Goal: Task Accomplishment & Management: Complete application form

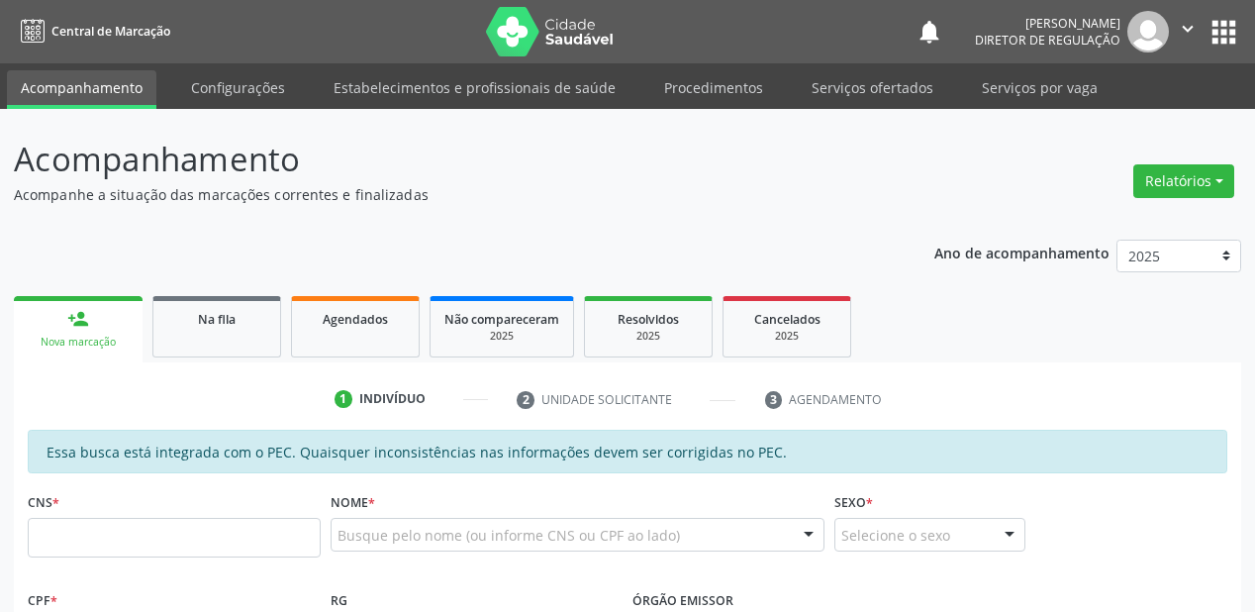
click at [847, 92] on link "Serviços ofertados" at bounding box center [872, 87] width 149 height 35
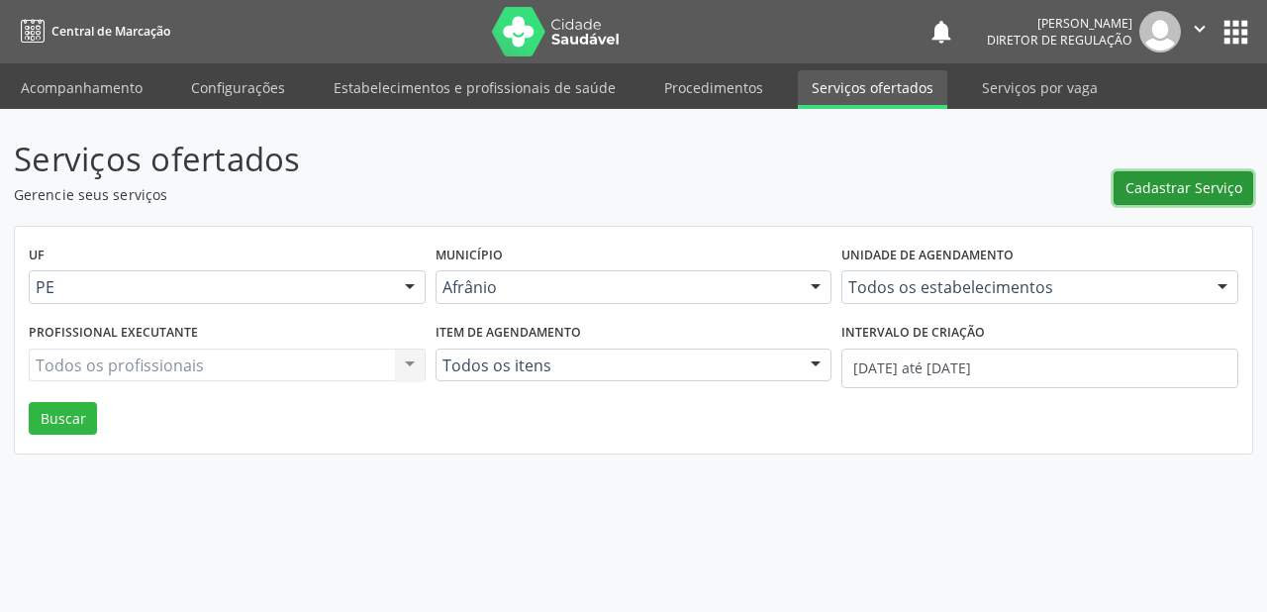
click at [1160, 180] on span "Cadastrar Serviço" at bounding box center [1184, 187] width 117 height 21
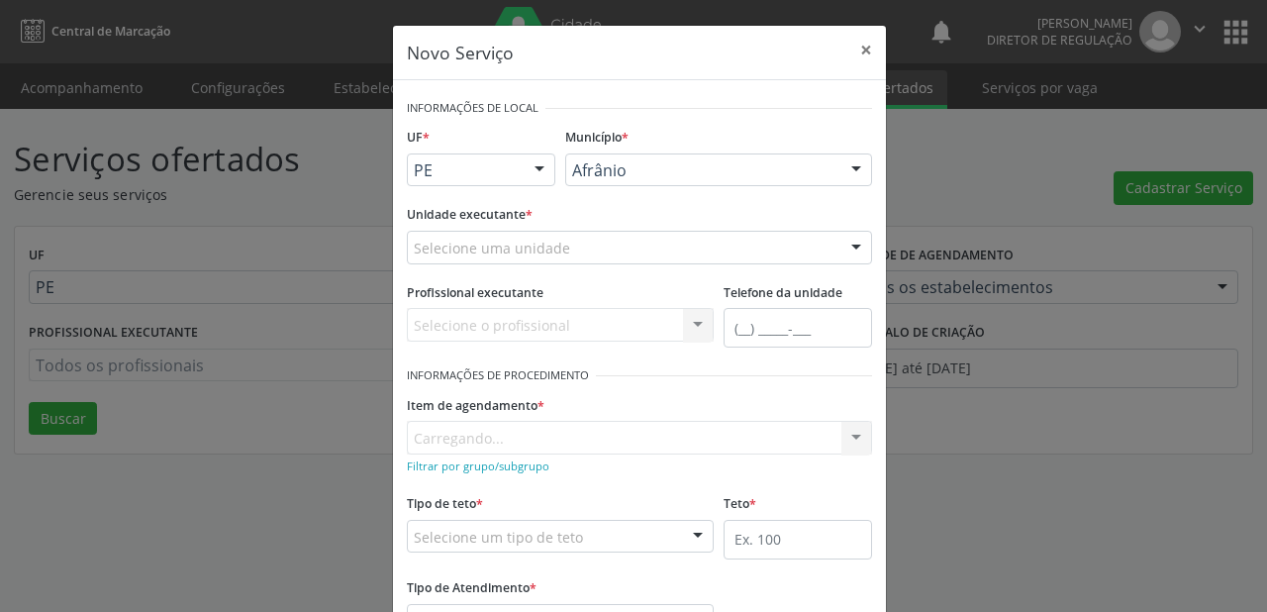
drag, startPoint x: 583, startPoint y: 165, endPoint x: 592, endPoint y: 175, distance: 13.3
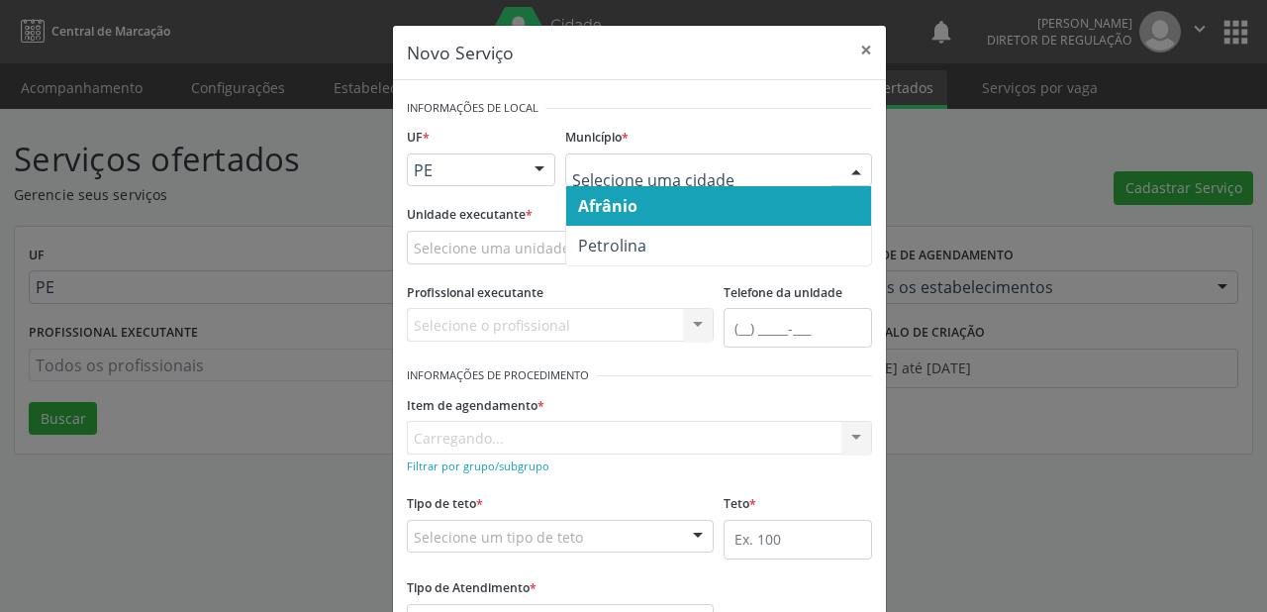
click at [605, 210] on span "Afrânio" at bounding box center [607, 206] width 59 height 22
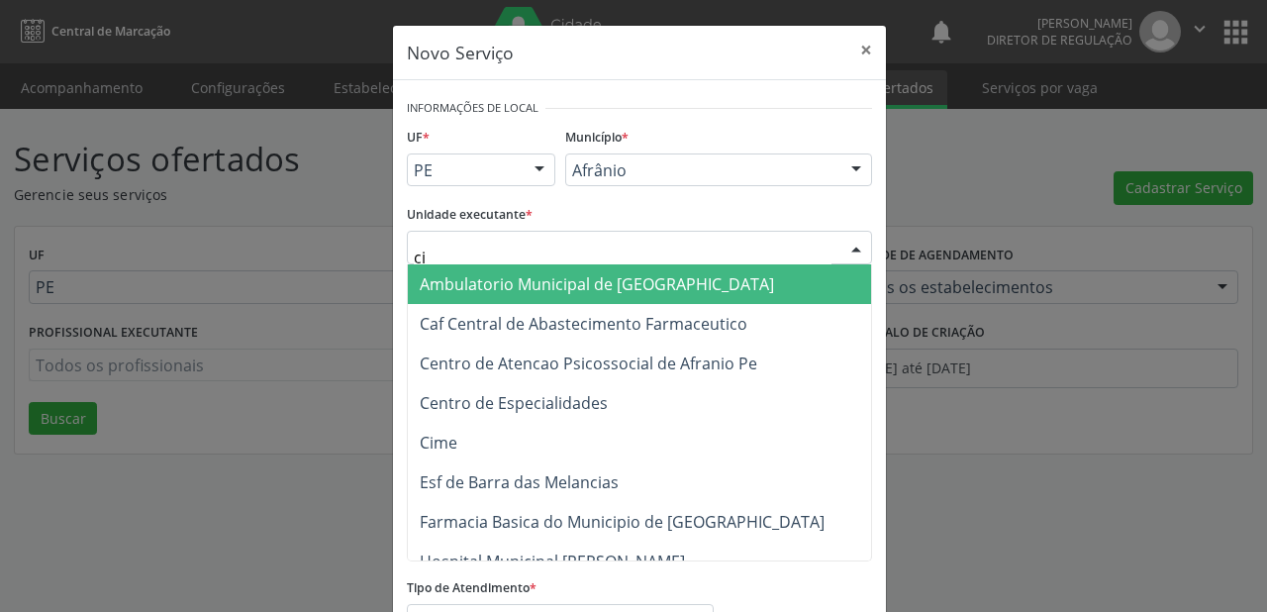
type input "c"
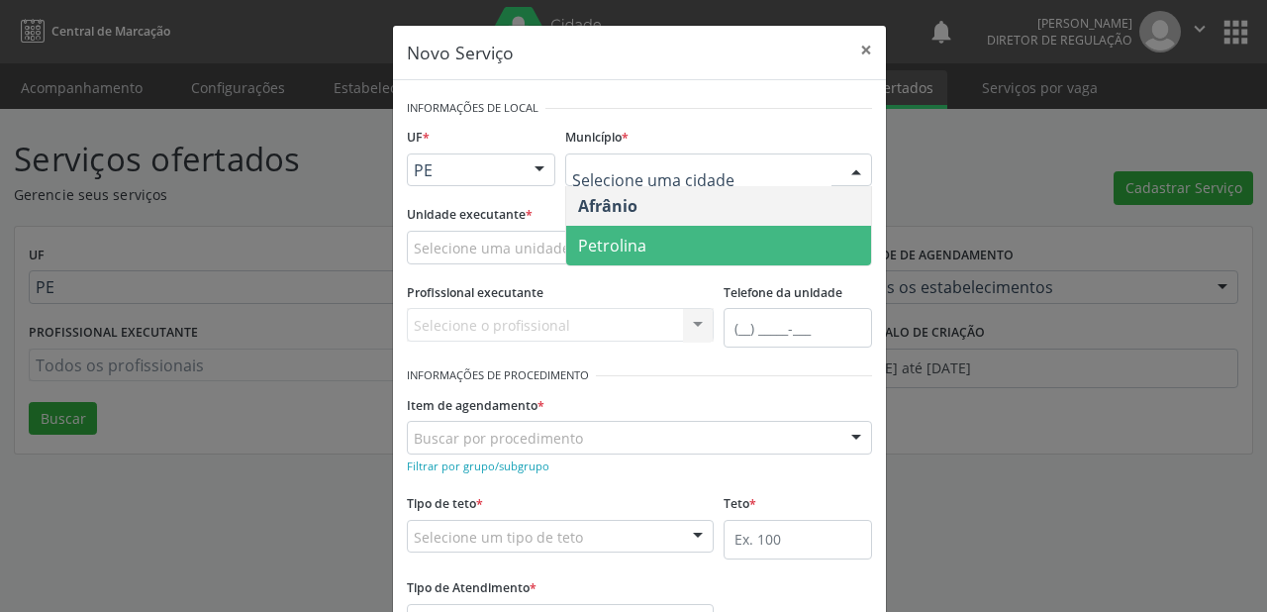
click at [638, 249] on span "Petrolina" at bounding box center [612, 246] width 68 height 22
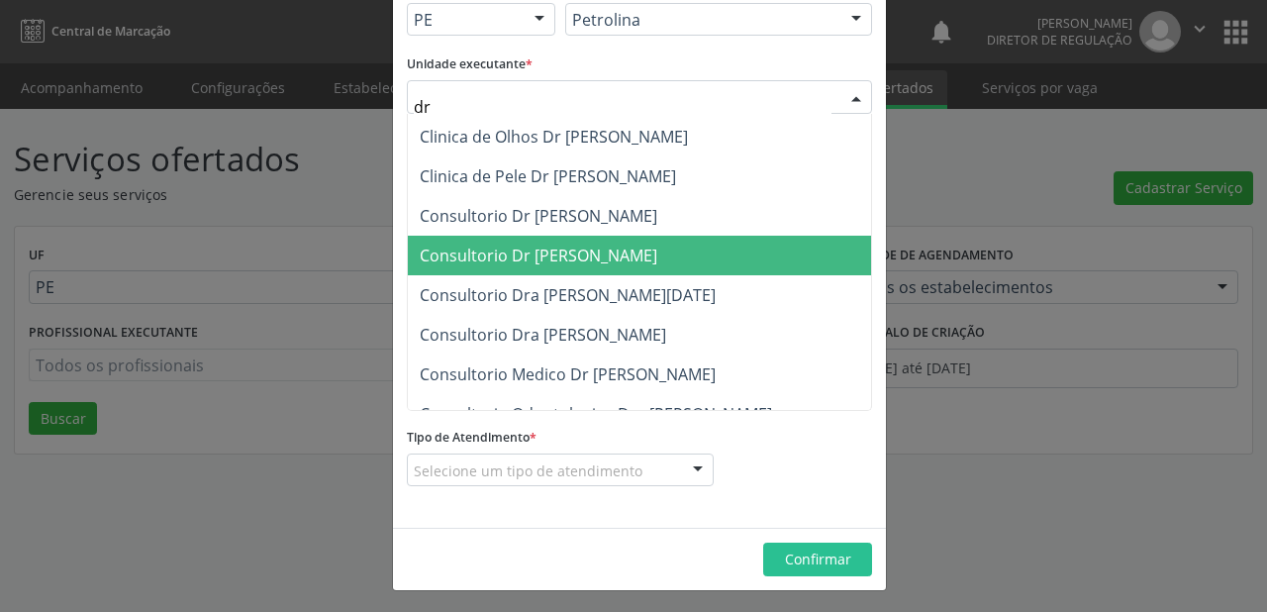
scroll to position [792, 0]
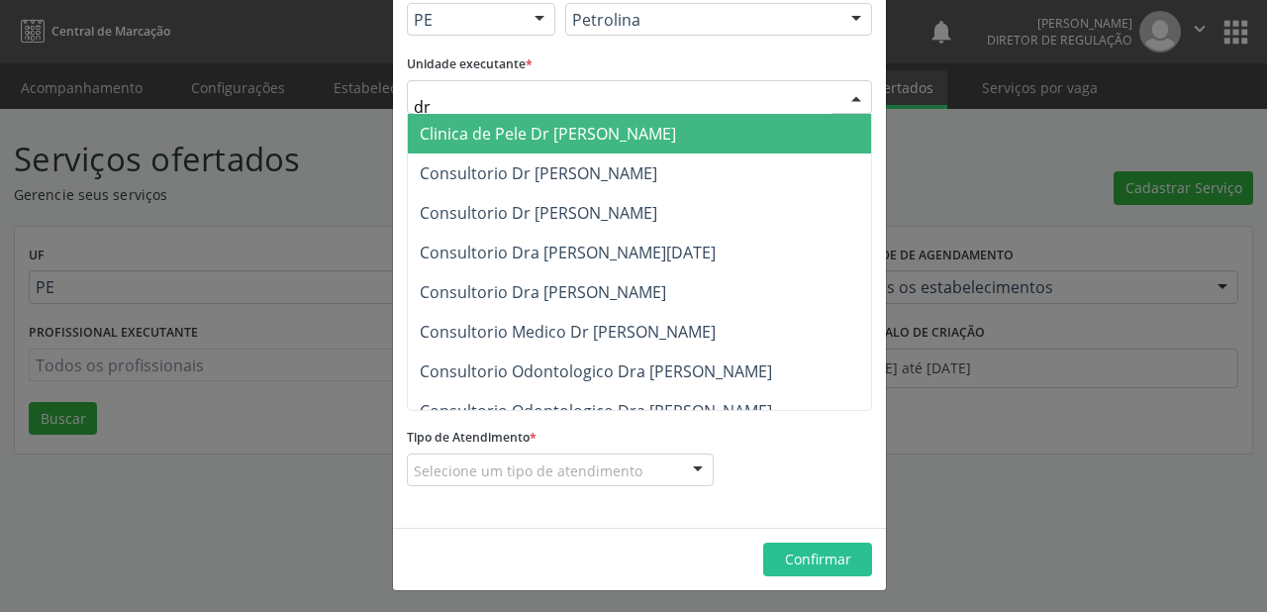
type input "d"
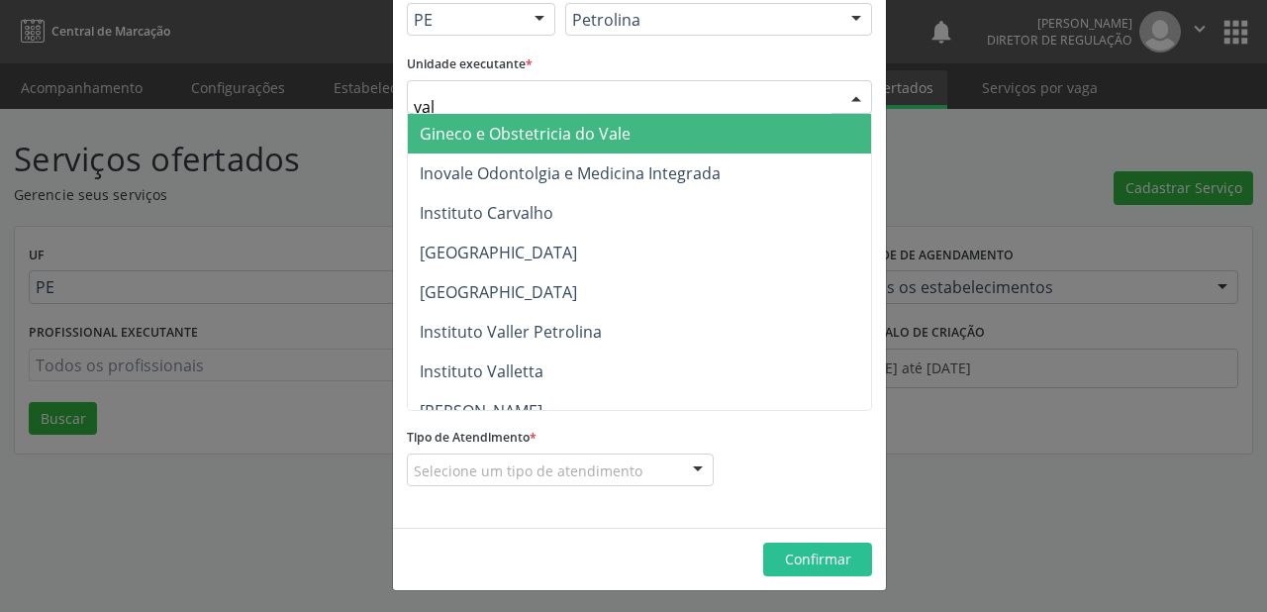
type input "vale"
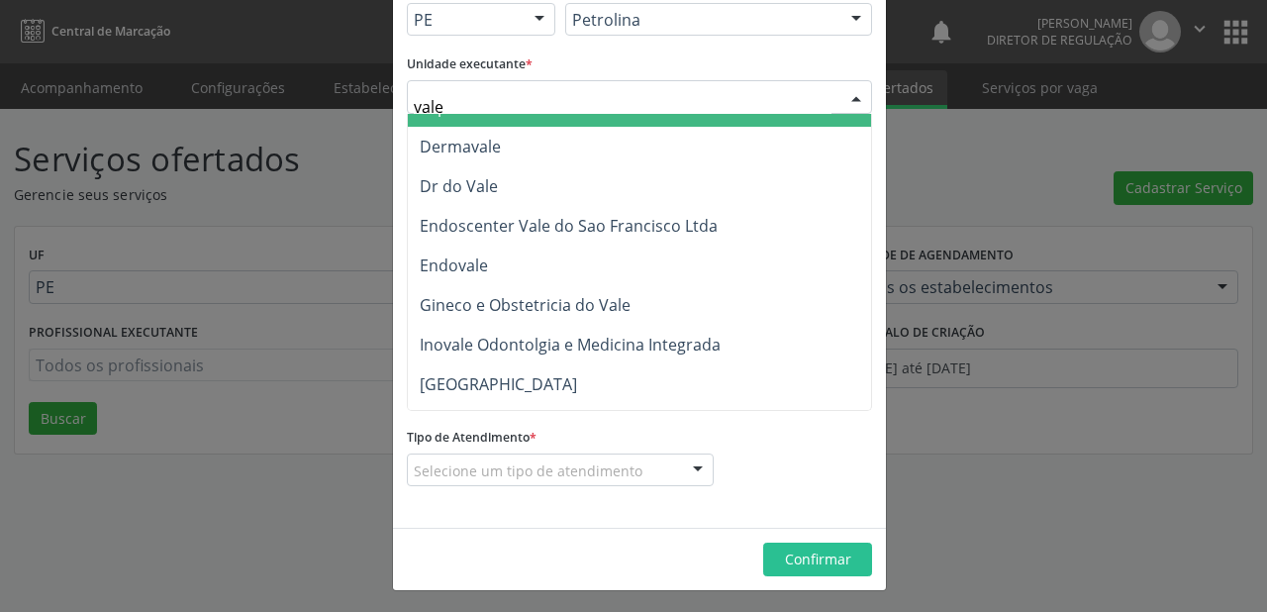
scroll to position [309, 0]
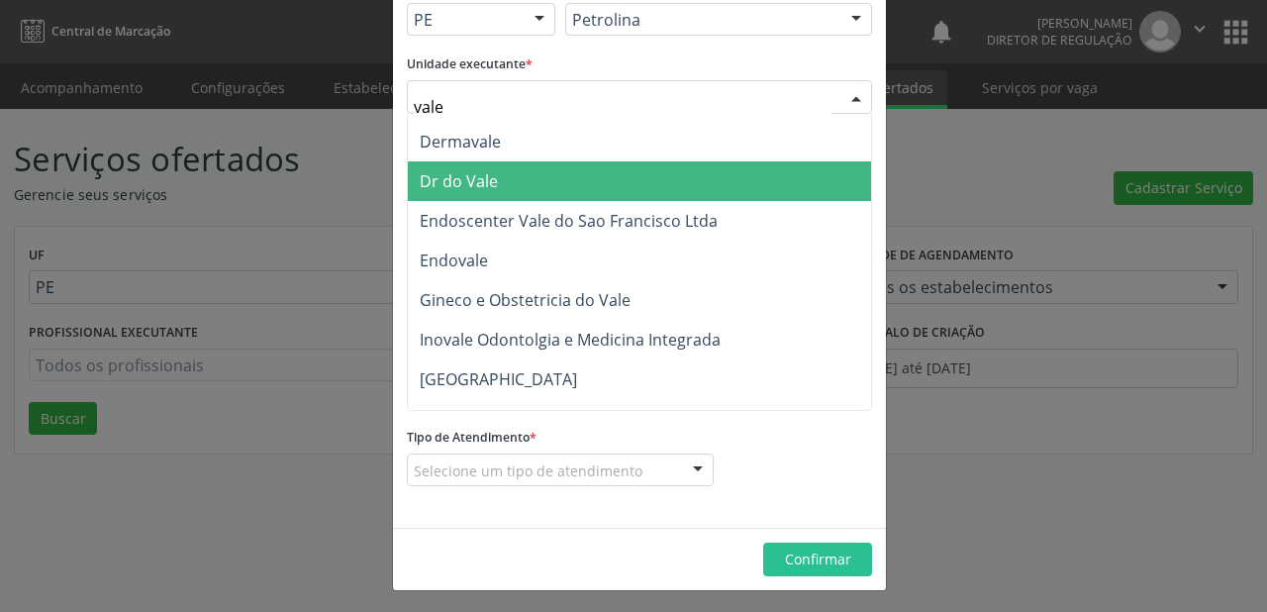
click at [483, 187] on span "Dr do Vale" at bounding box center [459, 181] width 78 height 22
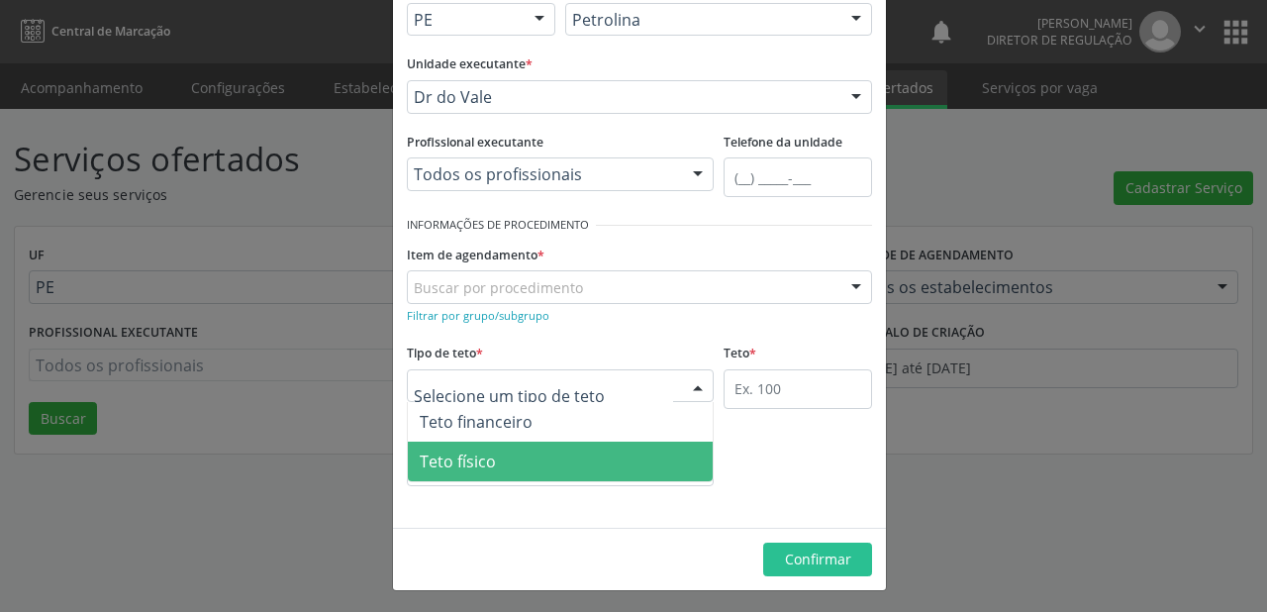
click at [464, 457] on span "Teto físico" at bounding box center [458, 461] width 76 height 22
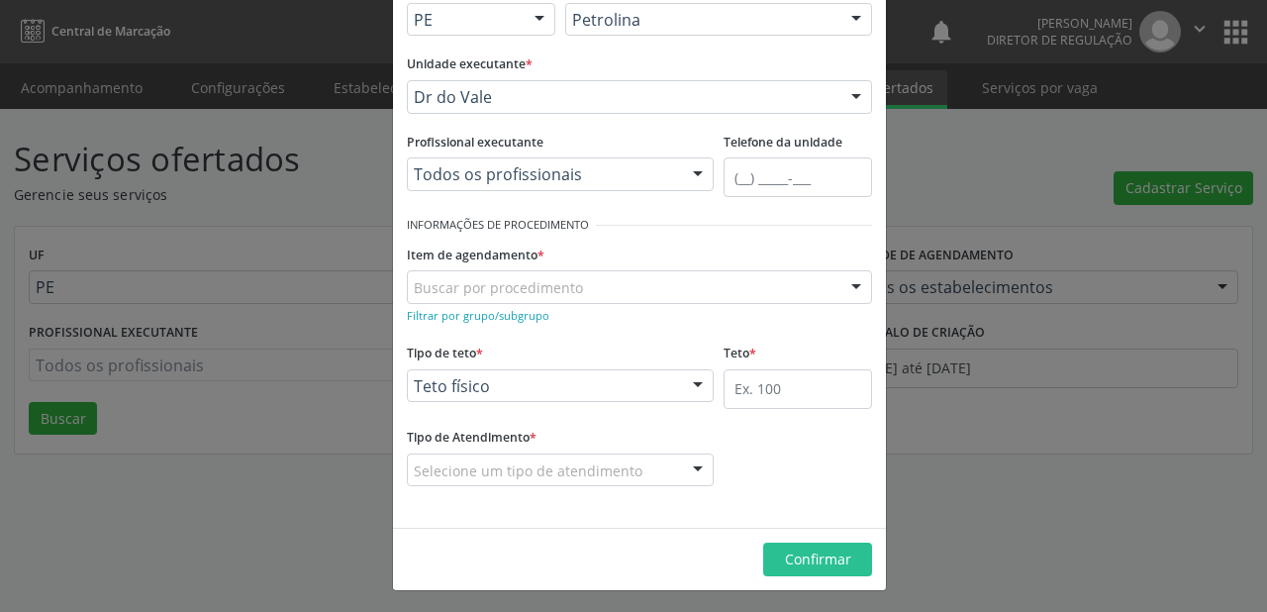
click at [443, 273] on div "Buscar por procedimento" at bounding box center [639, 287] width 465 height 34
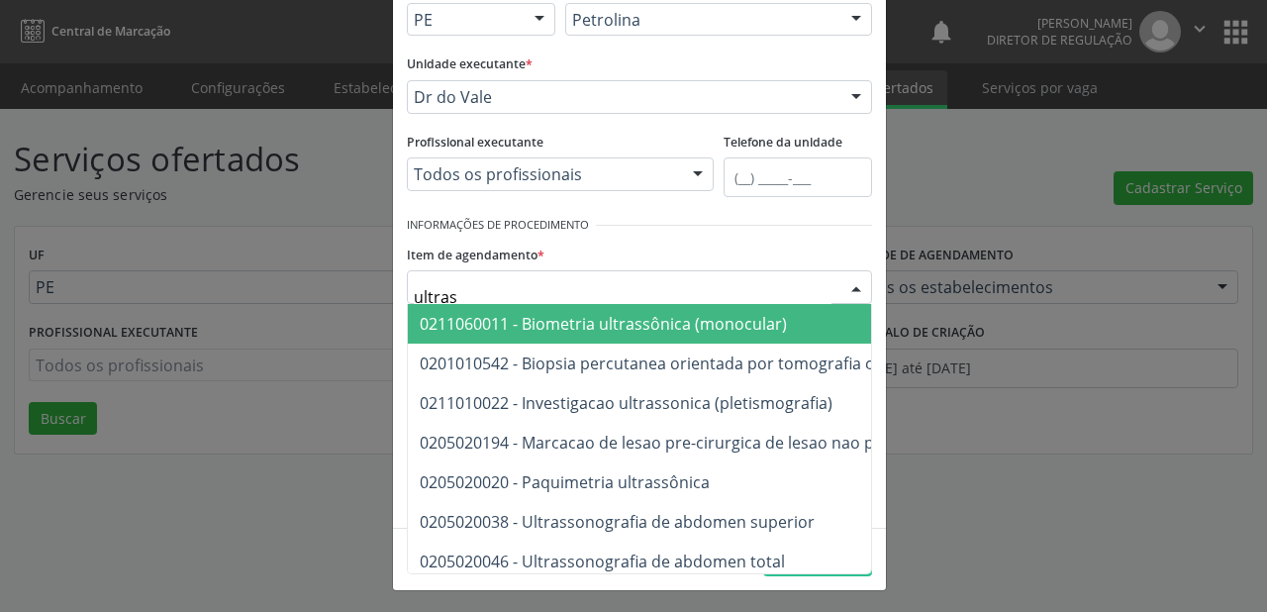
type input "ultrass"
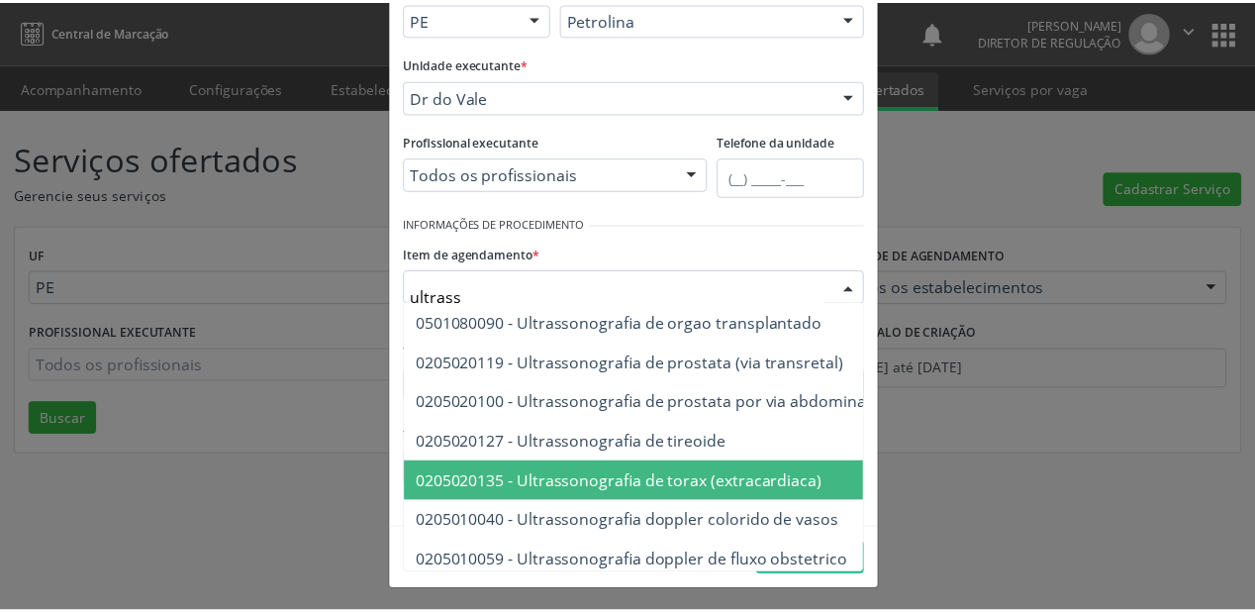
scroll to position [475, 0]
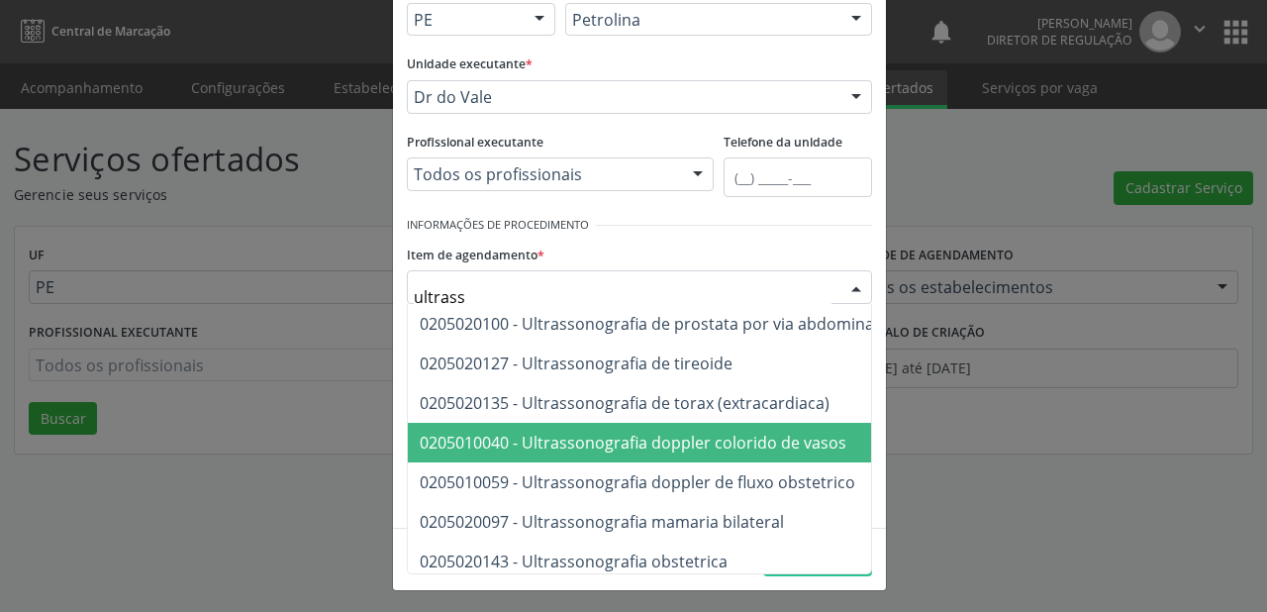
click at [598, 447] on span "0205010040 - Ultrassonografia doppler colorido de vasos" at bounding box center [633, 443] width 427 height 22
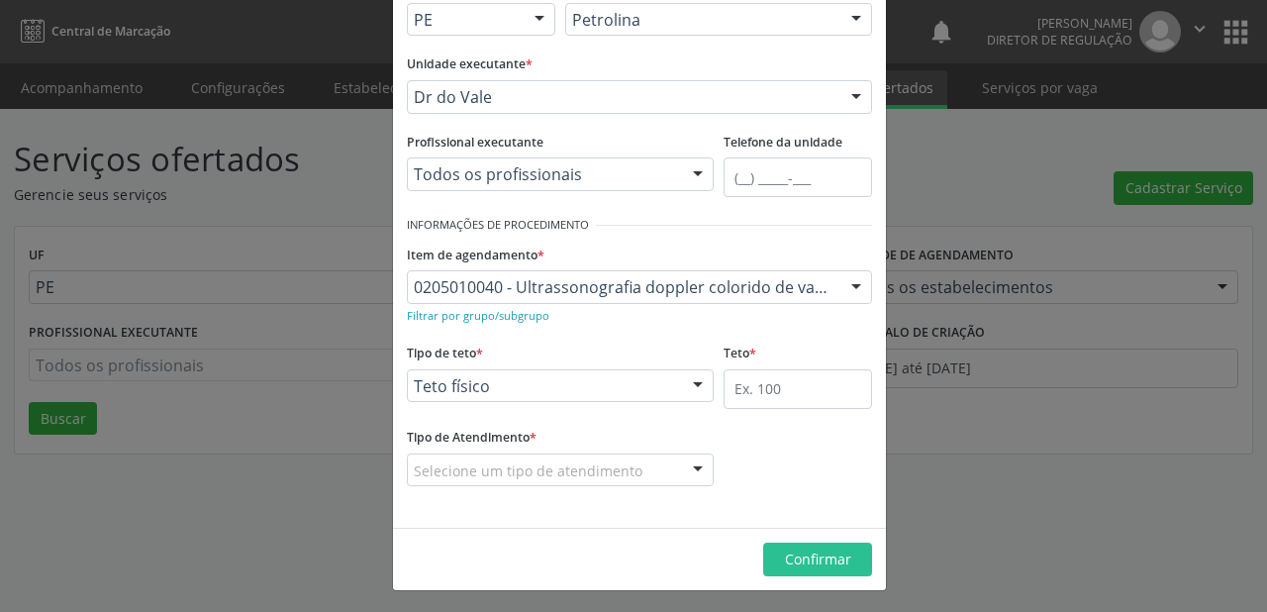
click at [483, 482] on div "Selecione um tipo de atendimento" at bounding box center [560, 470] width 307 height 34
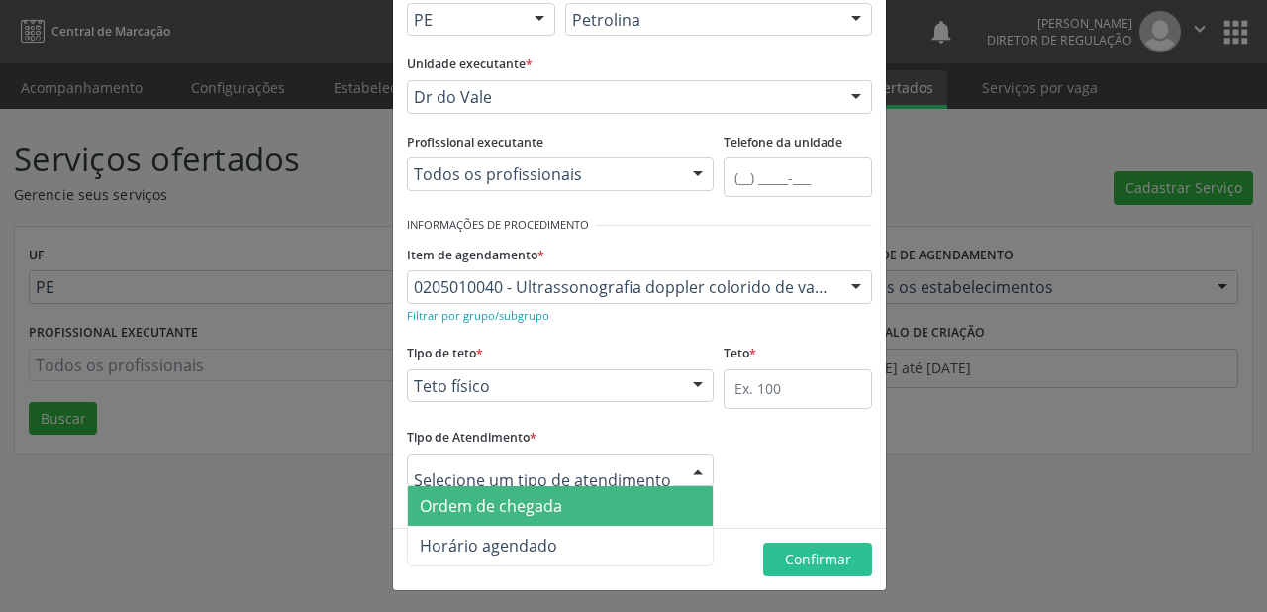
click at [483, 512] on span "Ordem de chegada" at bounding box center [491, 506] width 143 height 22
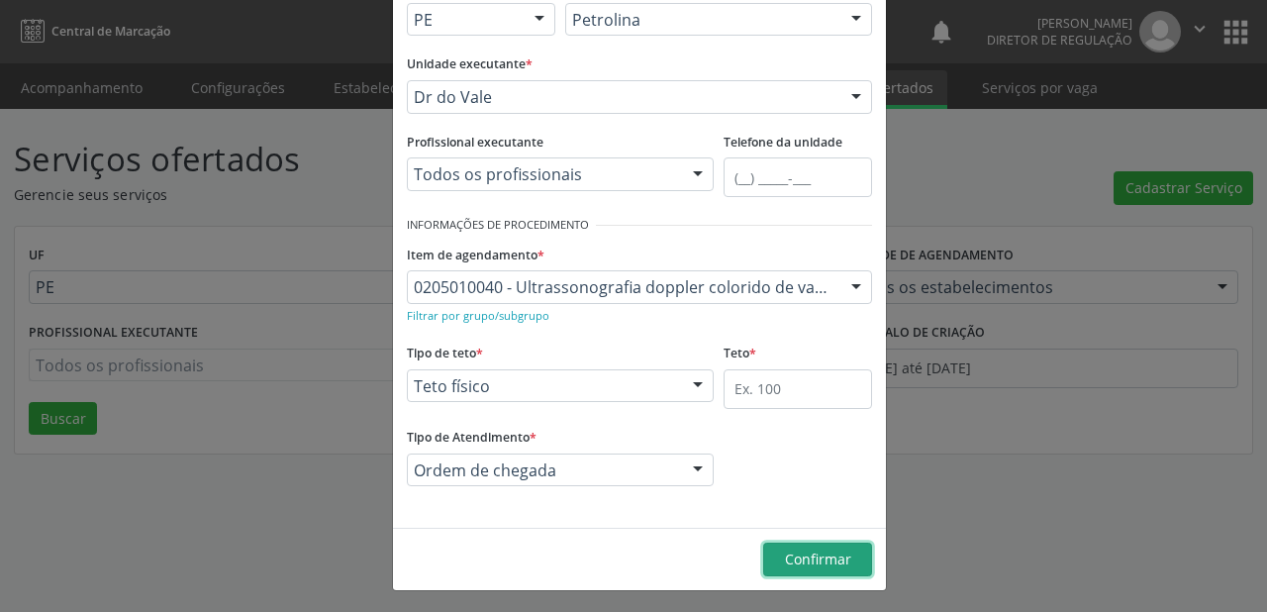
click at [799, 558] on span "Confirmar" at bounding box center [818, 558] width 66 height 19
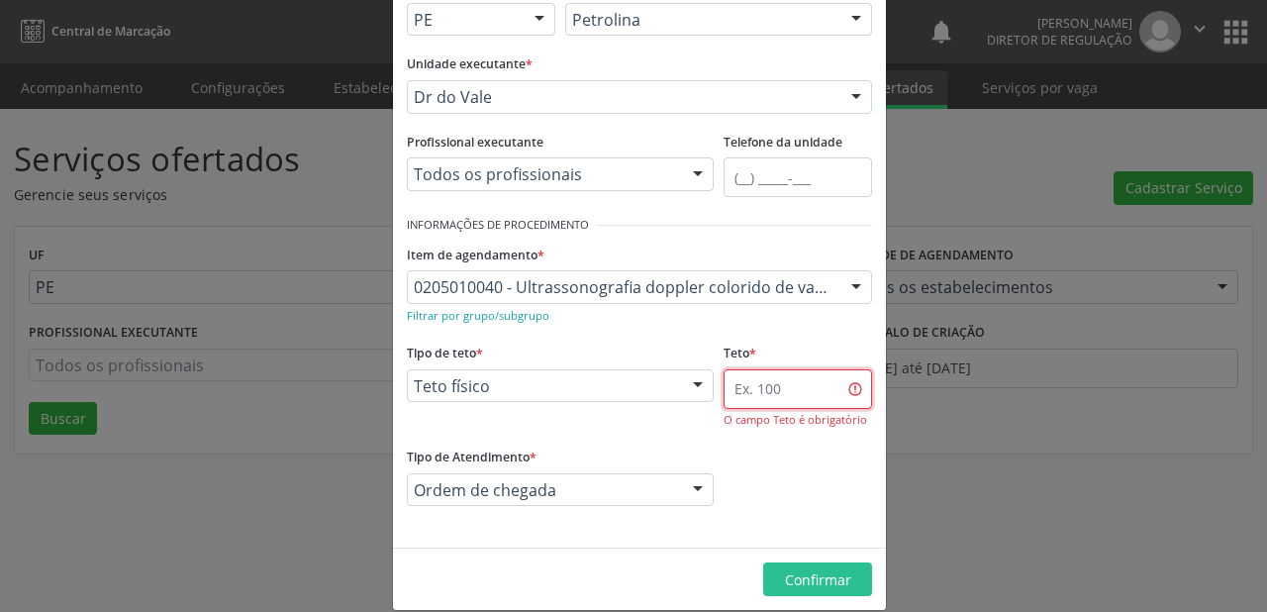
click at [741, 388] on input "text" at bounding box center [798, 389] width 148 height 40
type input "1"
click at [799, 576] on span "Confirmar" at bounding box center [818, 579] width 66 height 19
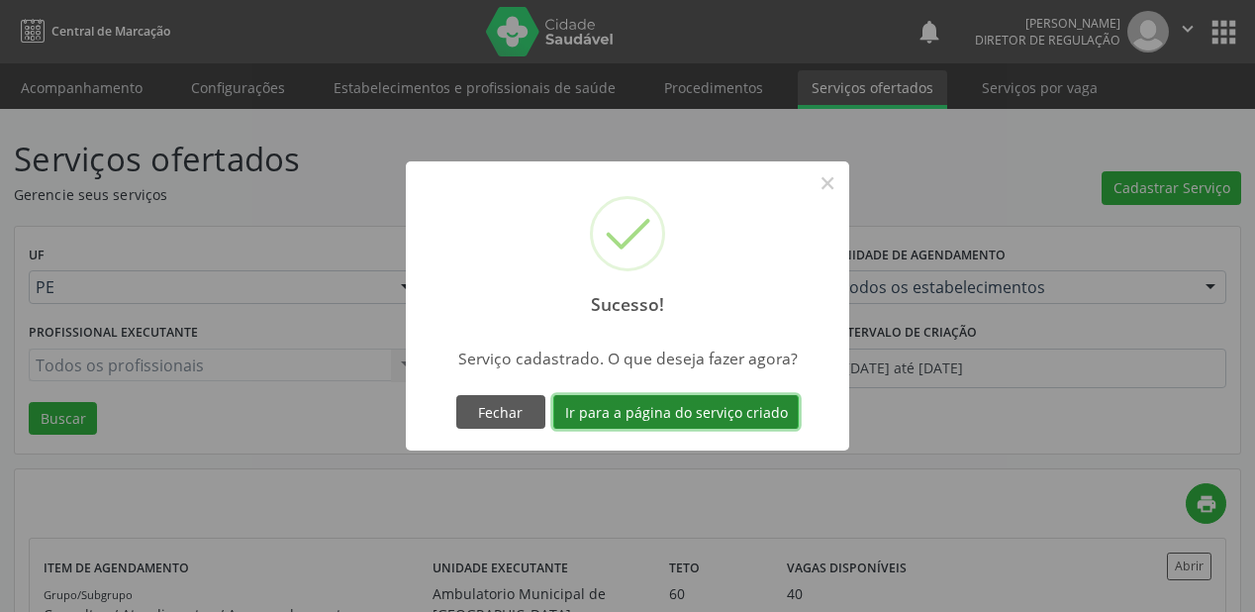
click at [638, 413] on button "Ir para a página do serviço criado" at bounding box center [676, 412] width 246 height 34
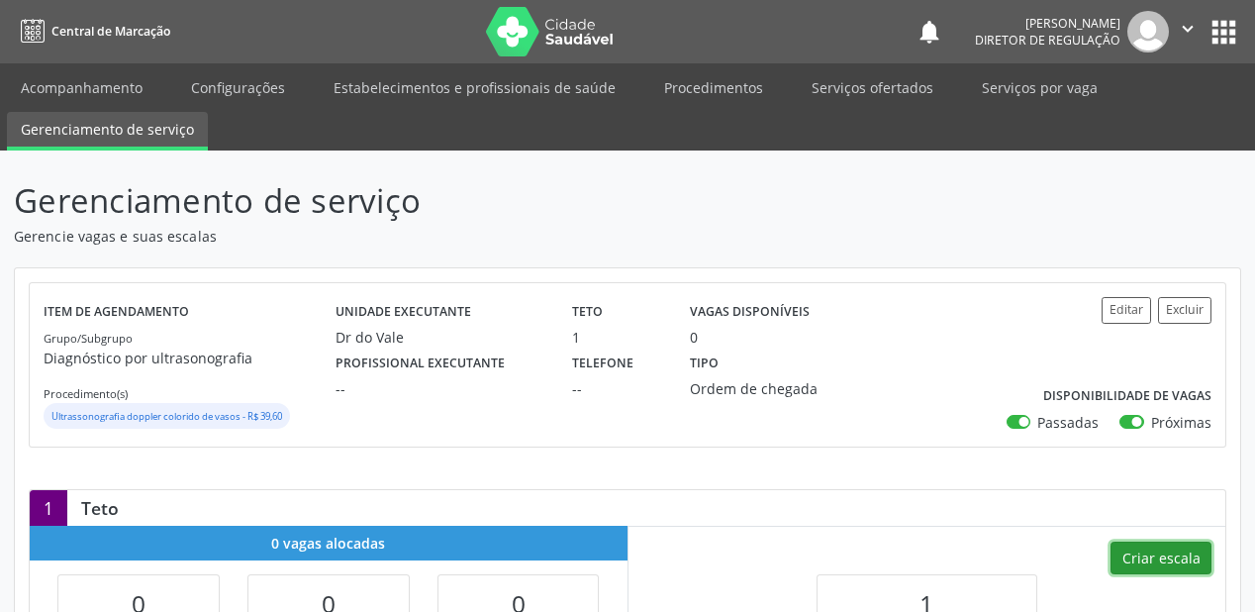
click at [1155, 555] on button "Criar escala" at bounding box center [1161, 558] width 101 height 34
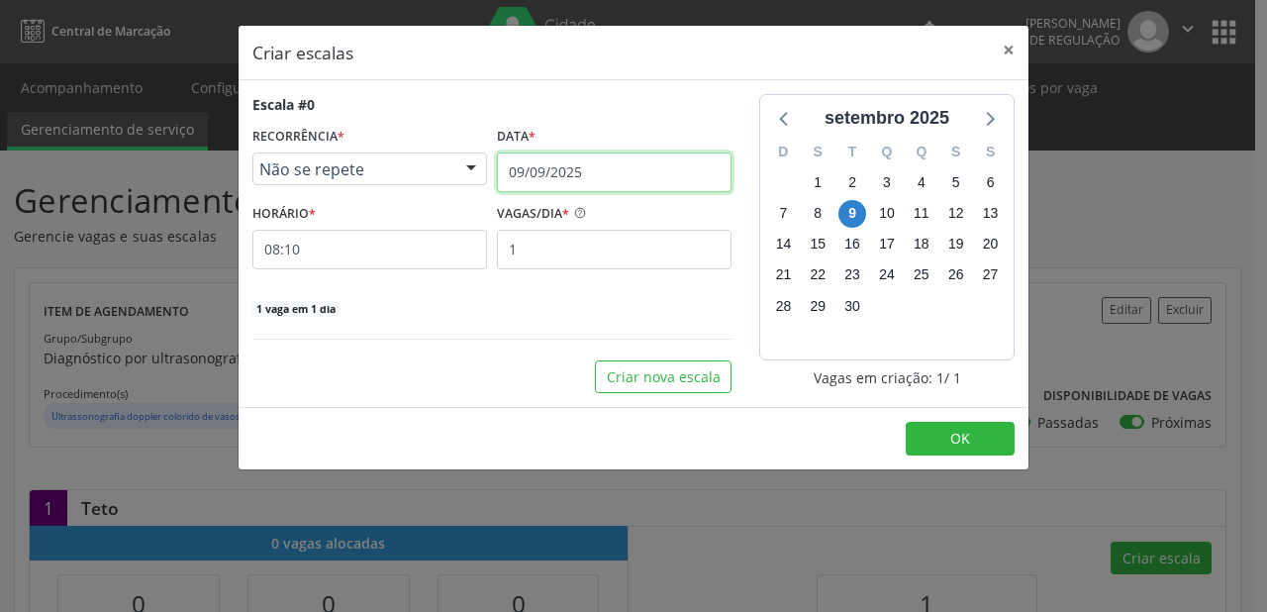
click at [566, 161] on input "09/09/2025" at bounding box center [614, 172] width 235 height 40
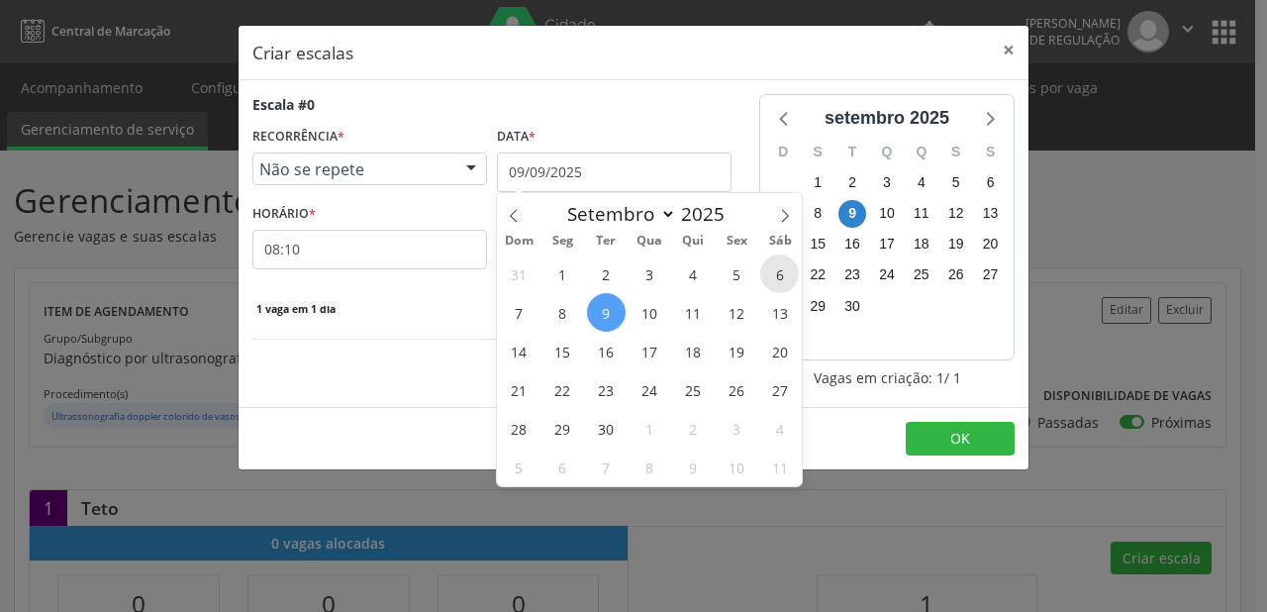
click at [788, 285] on span "6" at bounding box center [779, 273] width 39 height 39
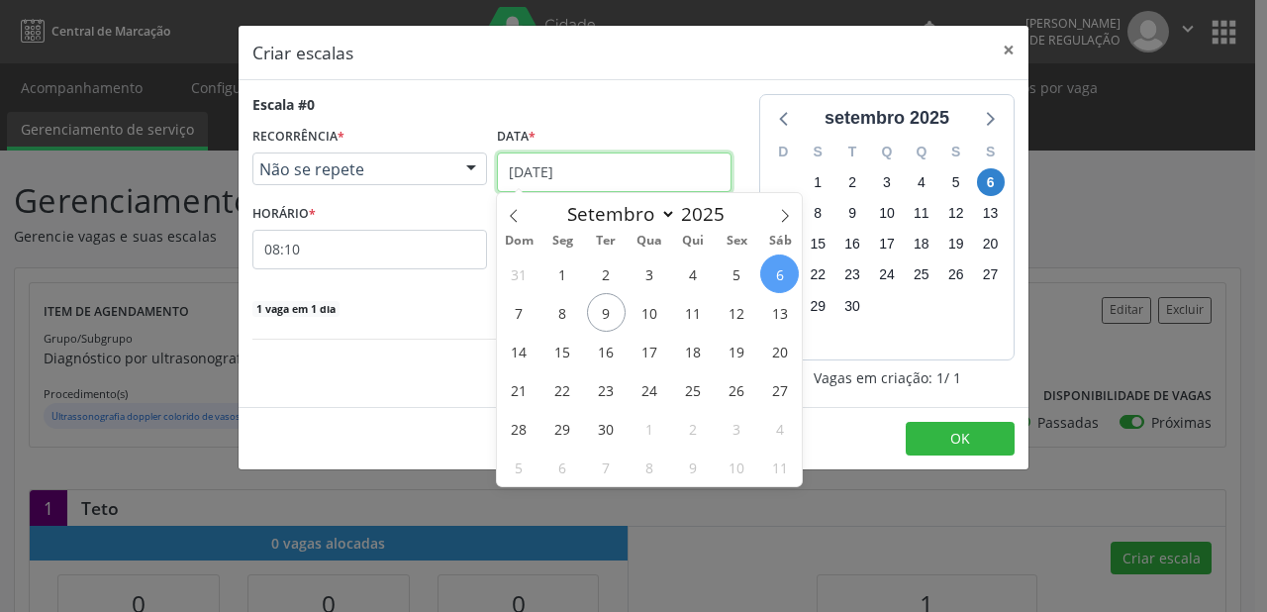
click at [570, 165] on input "[DATE]" at bounding box center [614, 172] width 235 height 40
click at [788, 313] on span "13" at bounding box center [779, 312] width 39 height 39
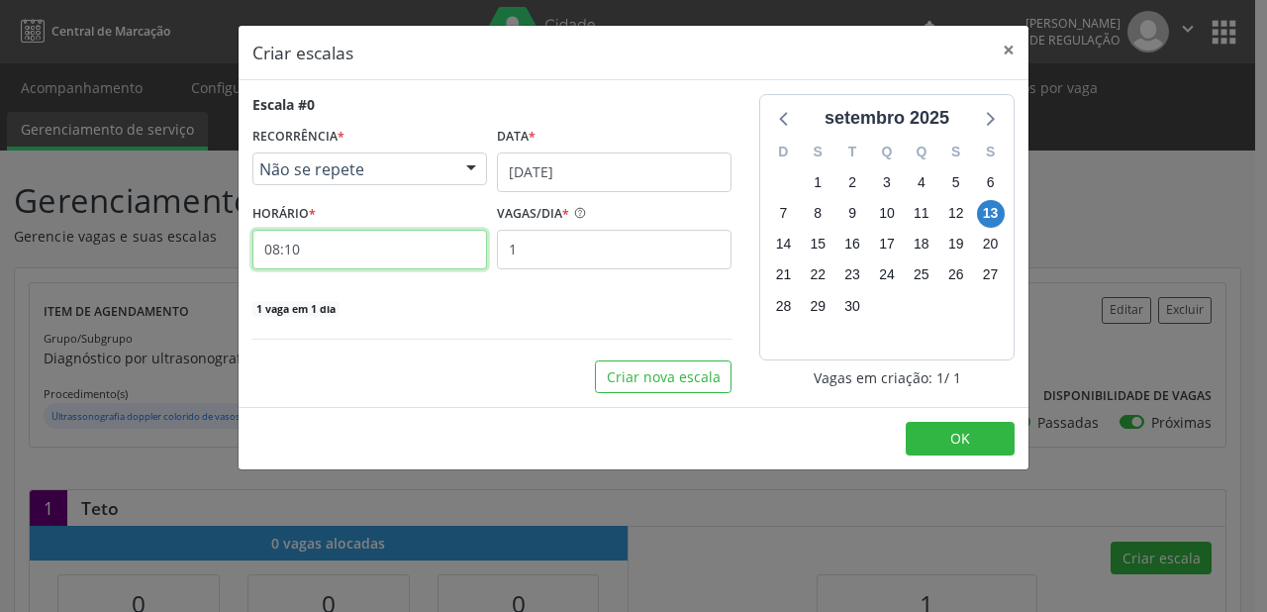
click at [385, 245] on input "08:10" at bounding box center [369, 250] width 235 height 40
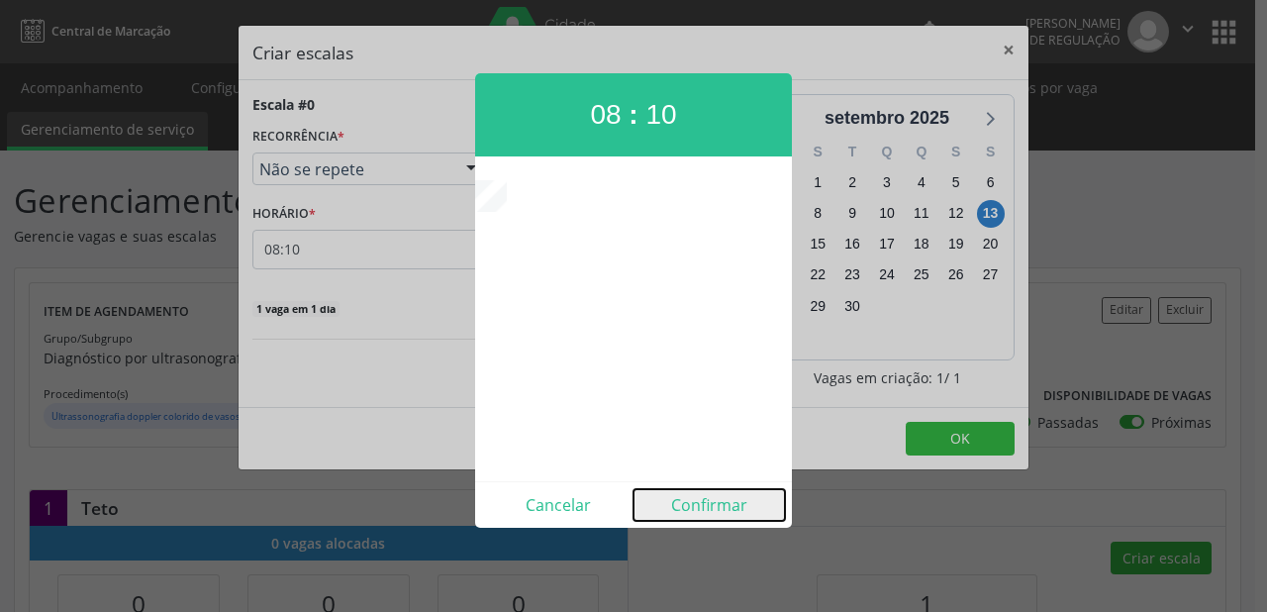
click at [689, 506] on button "Confirmar" at bounding box center [709, 505] width 151 height 32
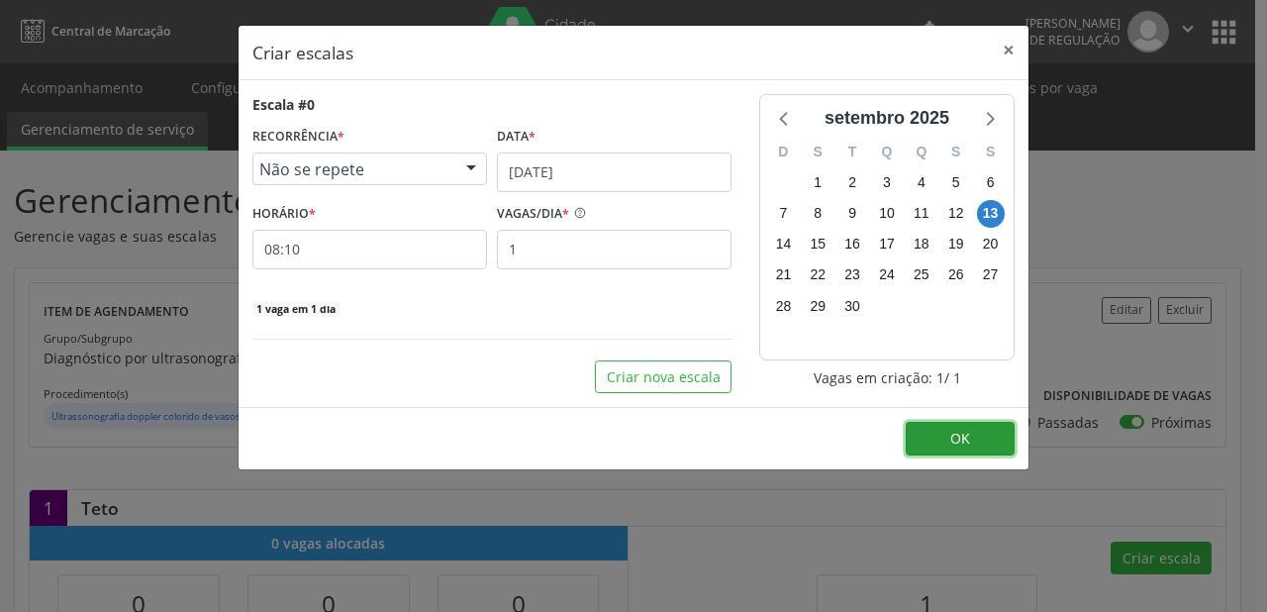
click at [942, 442] on button "OK" at bounding box center [960, 439] width 109 height 34
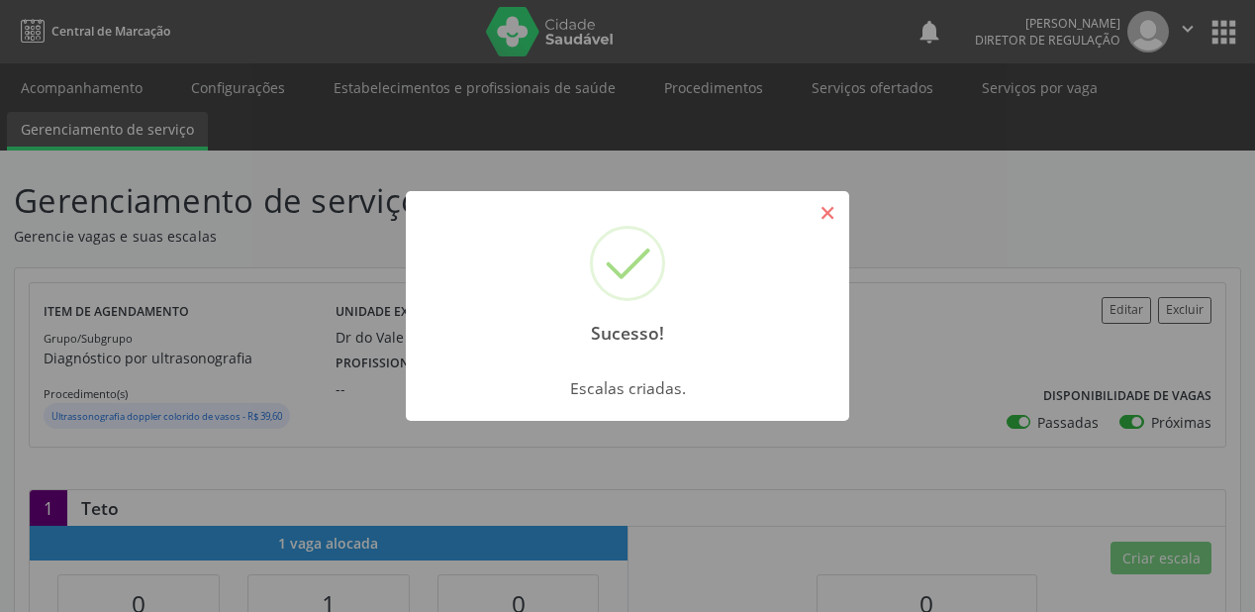
click at [831, 210] on button "×" at bounding box center [828, 213] width 34 height 34
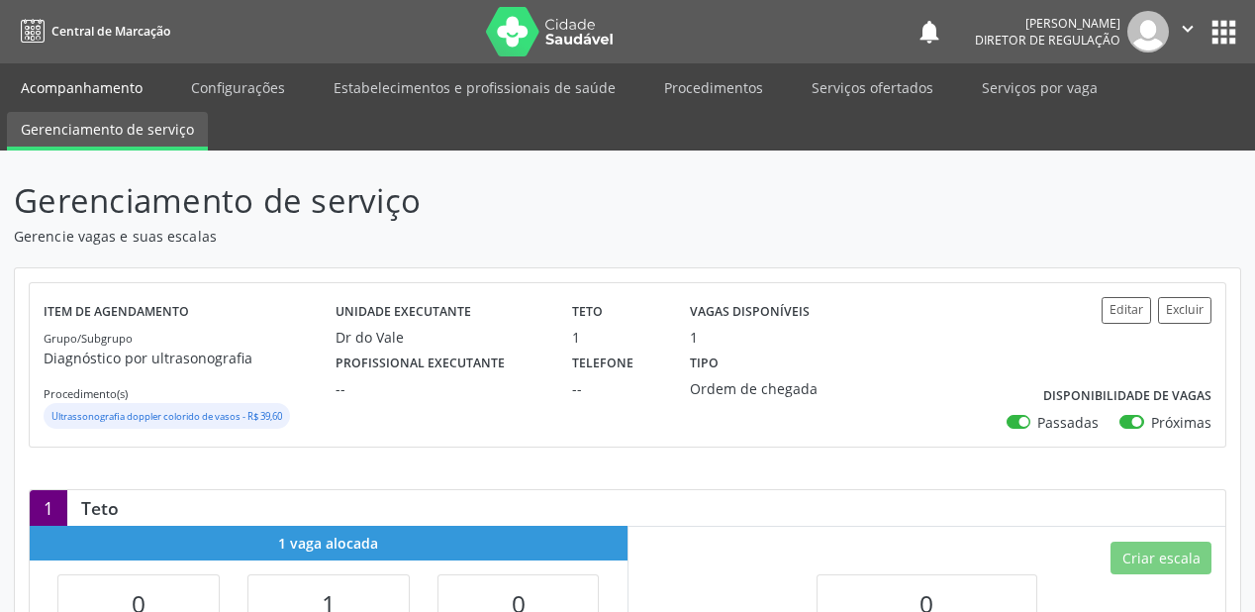
click at [83, 82] on link "Acompanhamento" at bounding box center [81, 87] width 149 height 35
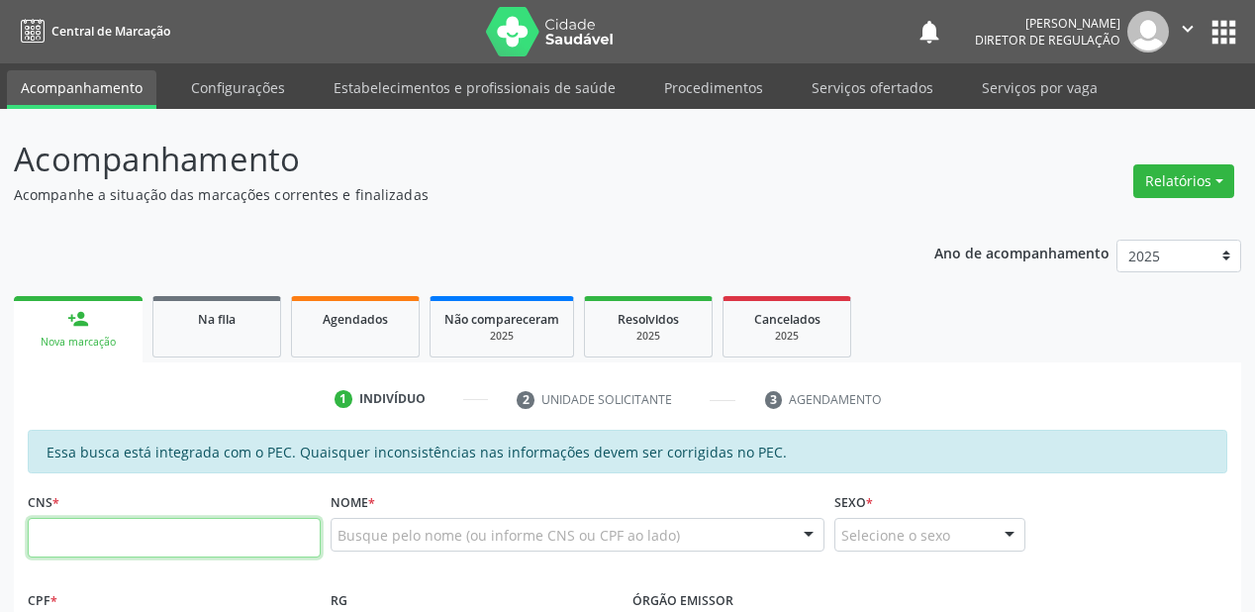
click at [99, 546] on input "text" at bounding box center [174, 538] width 293 height 40
type input "702 1037 1915 1891"
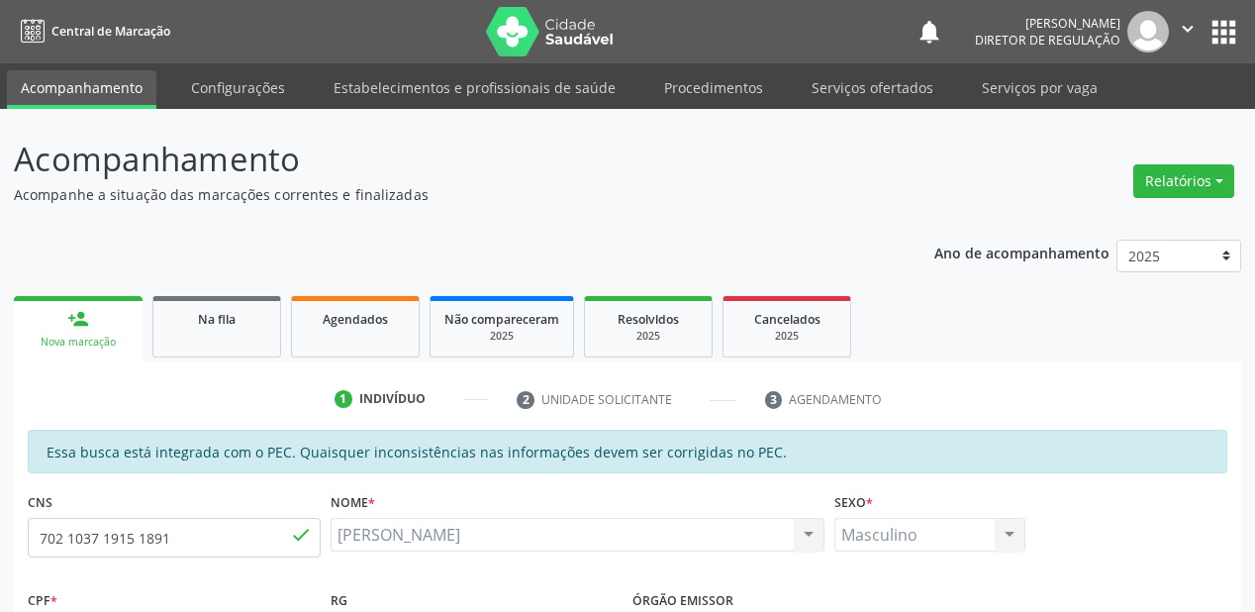
type input "126.759.584-17"
type input "18/05/1999"
type input "Maria de Lourdes de Carvalho Nunes"
type input "(87) 98825-4923"
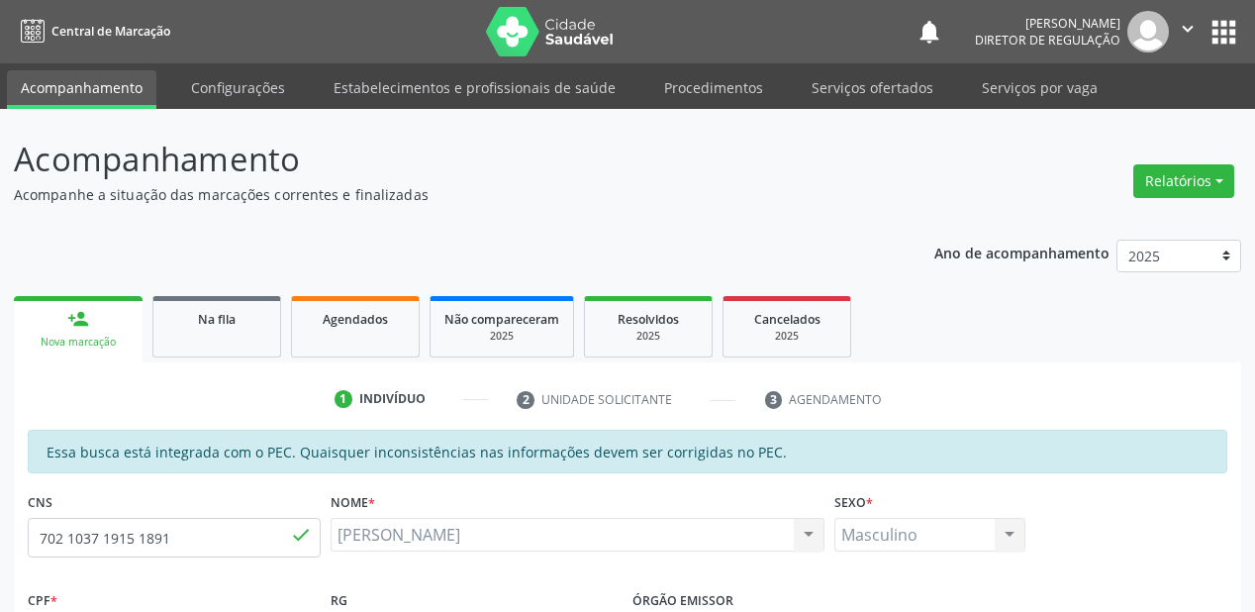
type input "S/N"
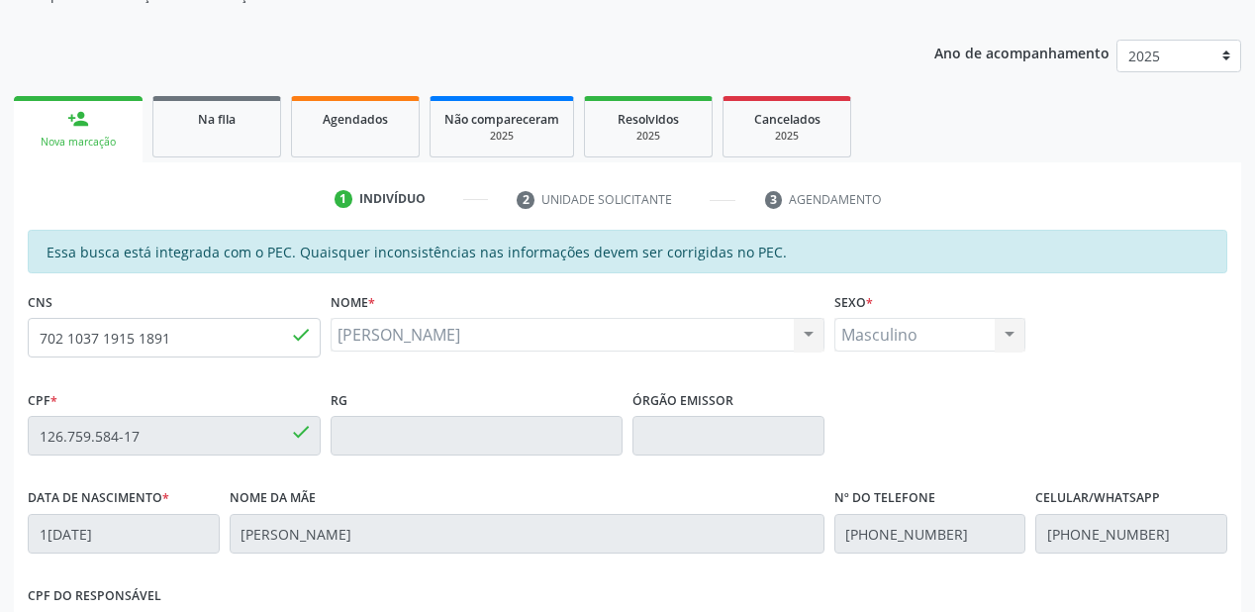
scroll to position [518, 0]
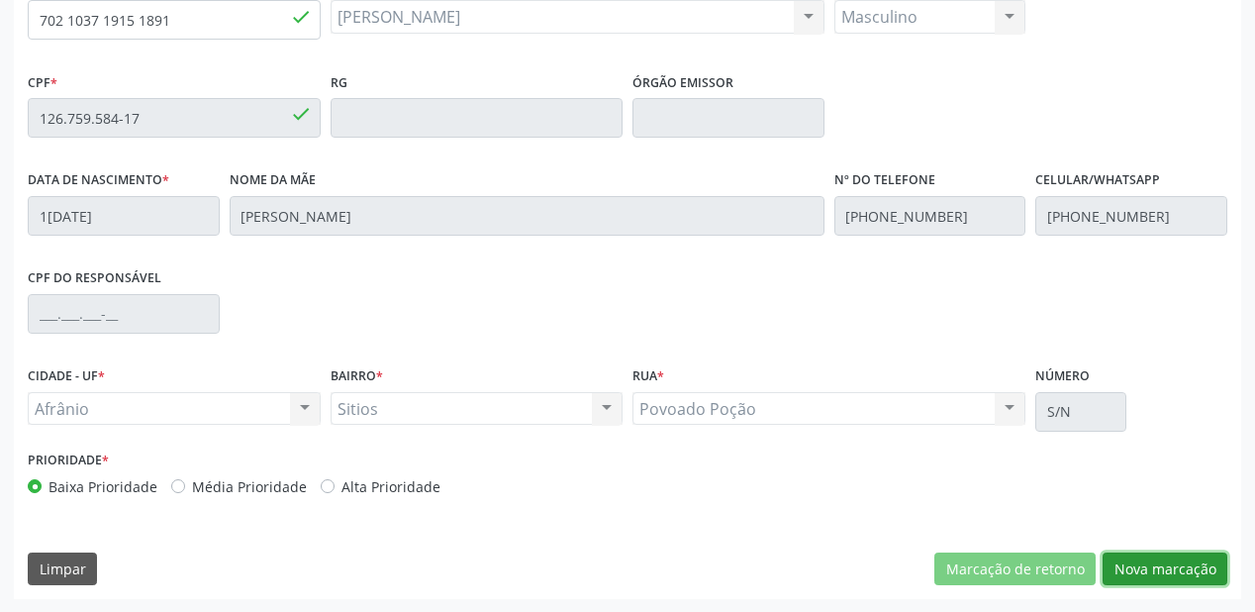
click at [1183, 570] on button "Nova marcação" at bounding box center [1165, 569] width 125 height 34
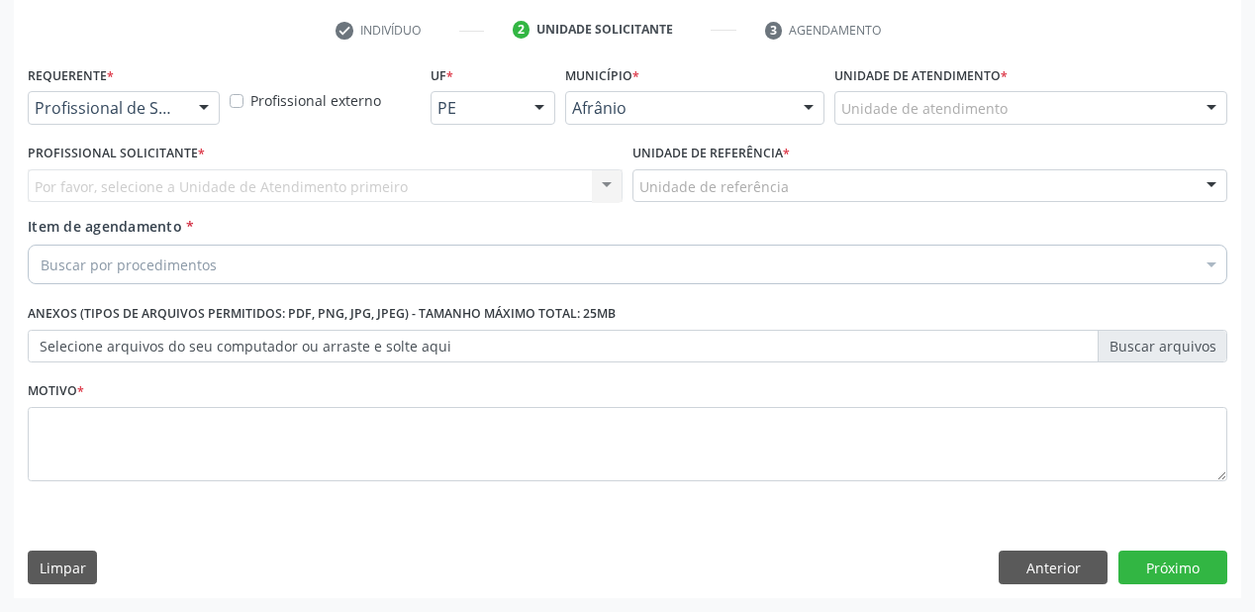
scroll to position [368, 0]
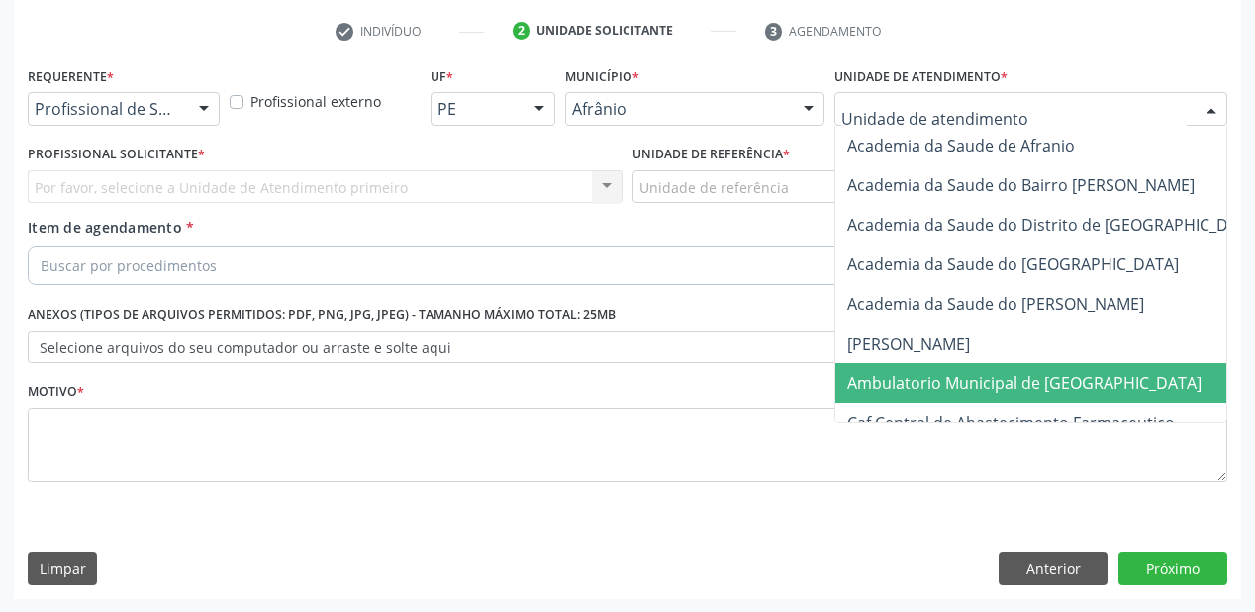
click at [907, 384] on span "Ambulatorio Municipal de [GEOGRAPHIC_DATA]" at bounding box center [1024, 383] width 354 height 22
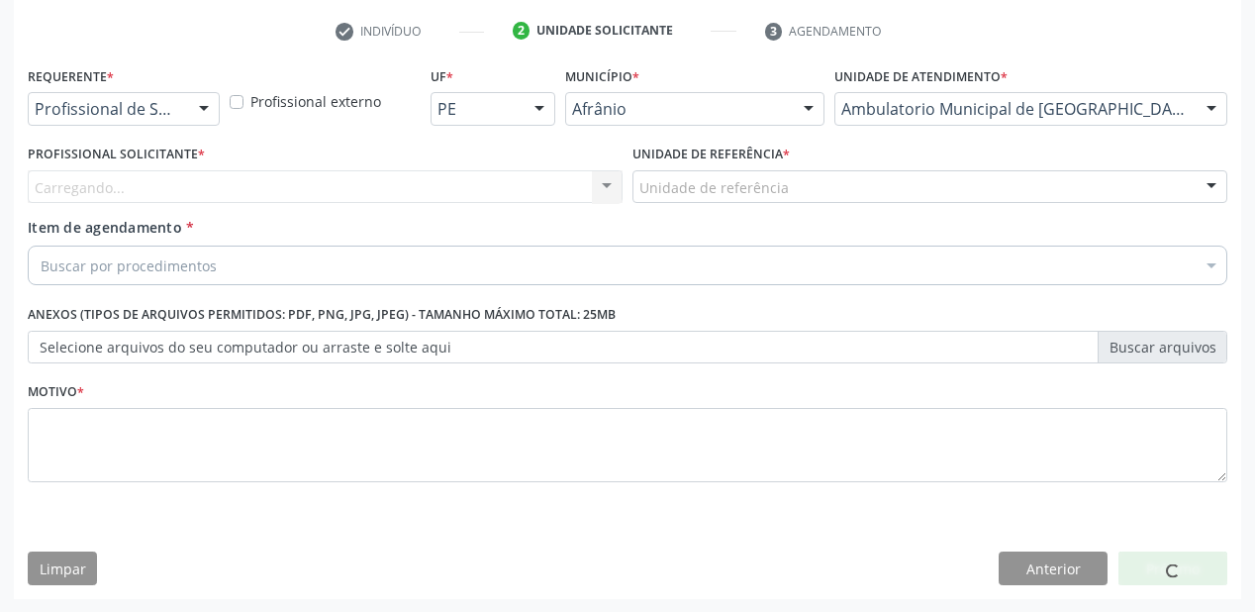
drag, startPoint x: 704, startPoint y: 204, endPoint x: 703, endPoint y: 245, distance: 40.6
click at [704, 206] on div "Unidade de referência * Unidade de referência ESF de Extrema ESF de Barra das M…" at bounding box center [930, 178] width 605 height 77
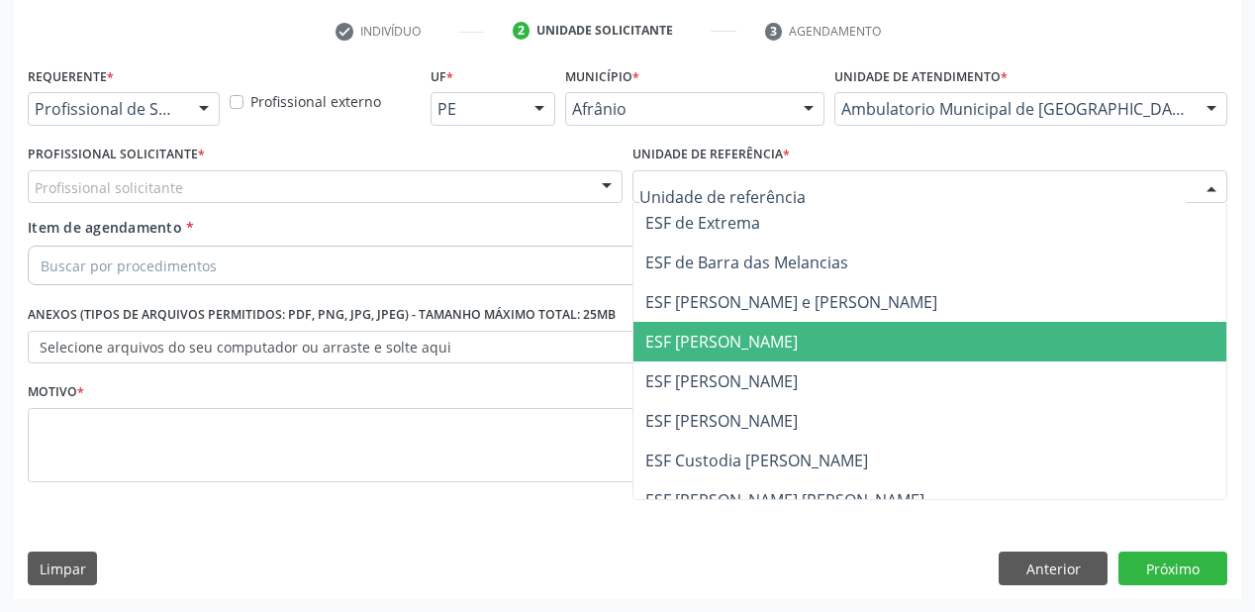
click at [697, 349] on span "ESF [PERSON_NAME]" at bounding box center [721, 342] width 152 height 22
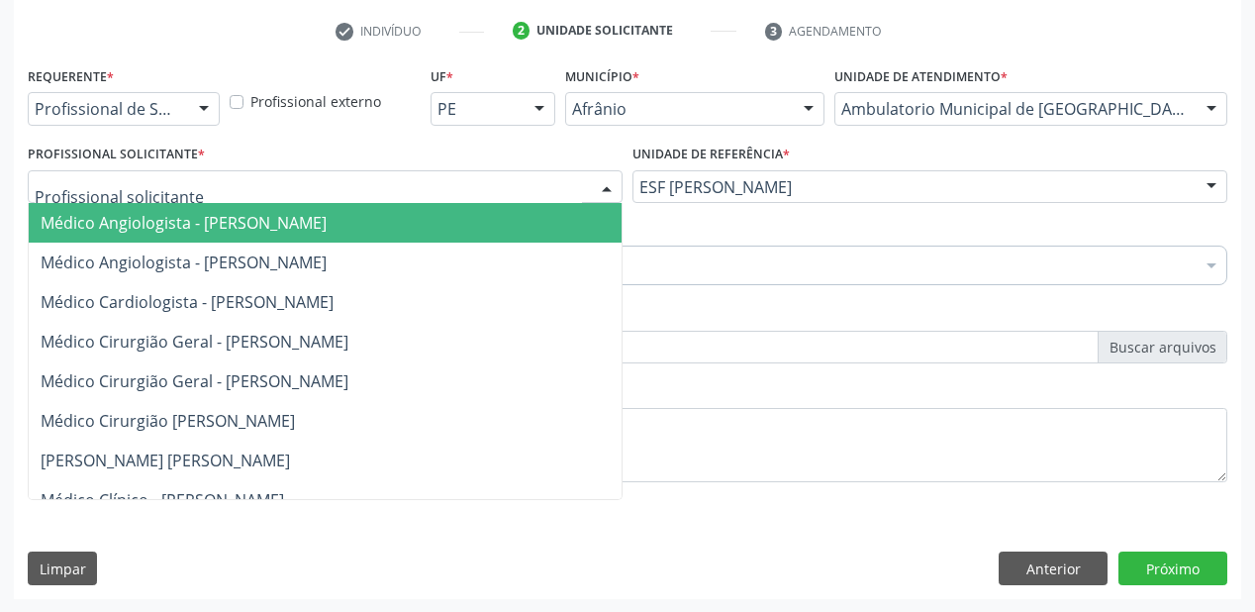
click at [51, 202] on div "Médico Angiologista - Luis Henrique de Sa Nunes Médico Angiologista - Suyenne G…" at bounding box center [325, 187] width 595 height 34
click at [61, 221] on span "Médico Angiologista - Luis Henrique de Sa Nunes" at bounding box center [184, 223] width 286 height 22
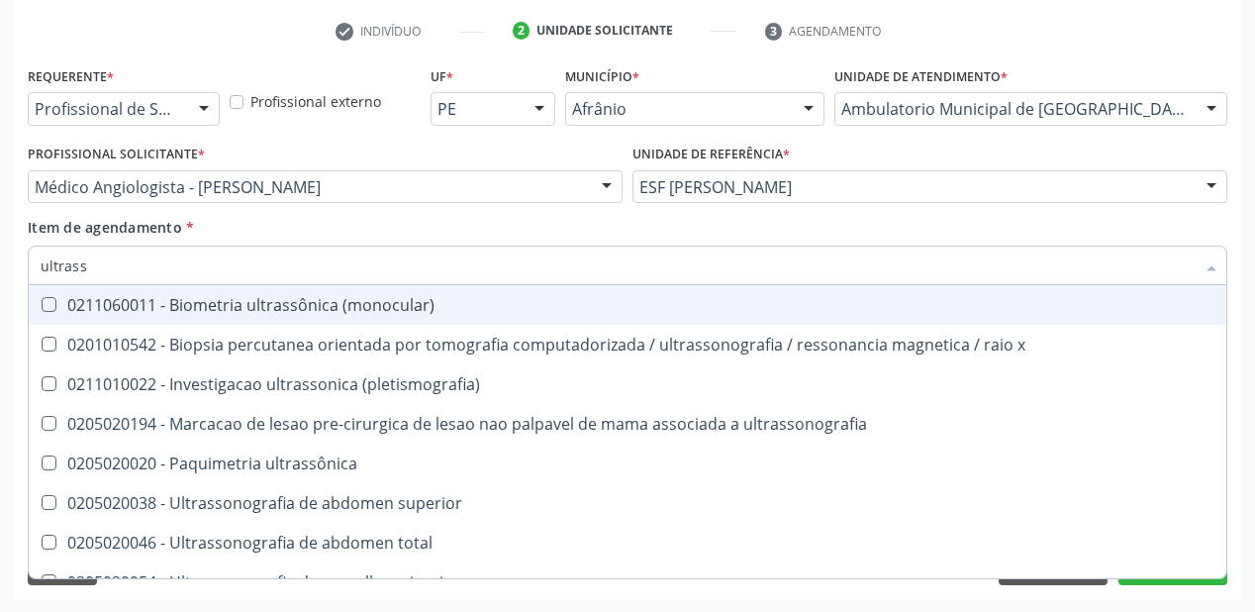
type input "ultrasso"
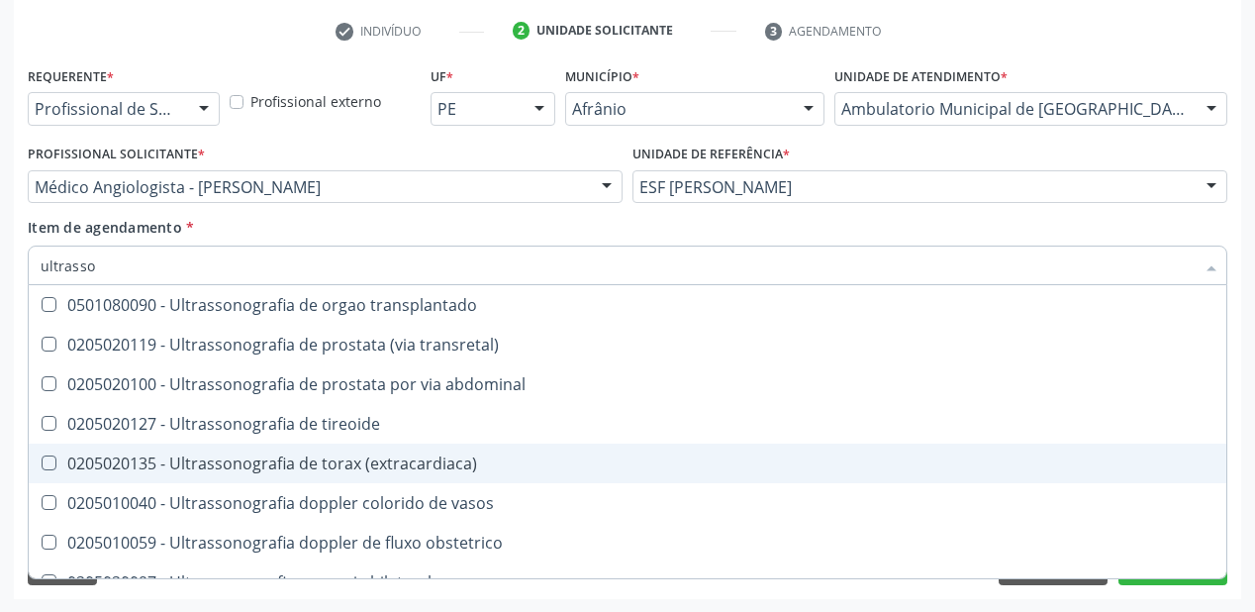
scroll to position [396, 0]
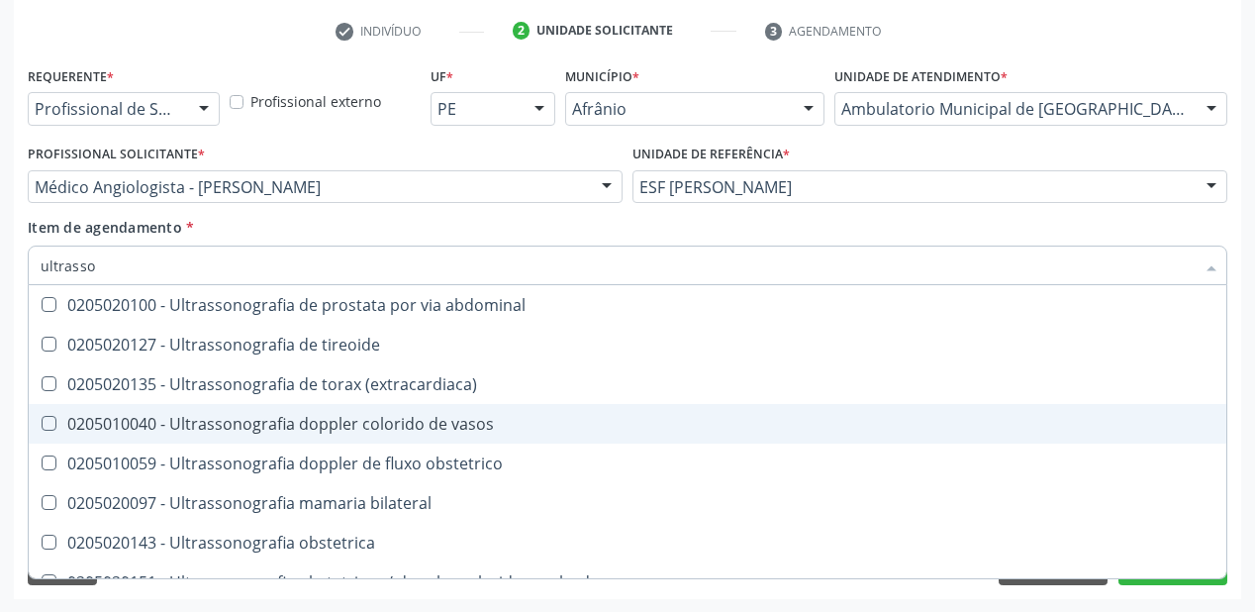
click at [325, 428] on div "0205010040 - Ultrassonografia doppler colorido de vasos" at bounding box center [628, 424] width 1174 height 16
checkbox vasos "true"
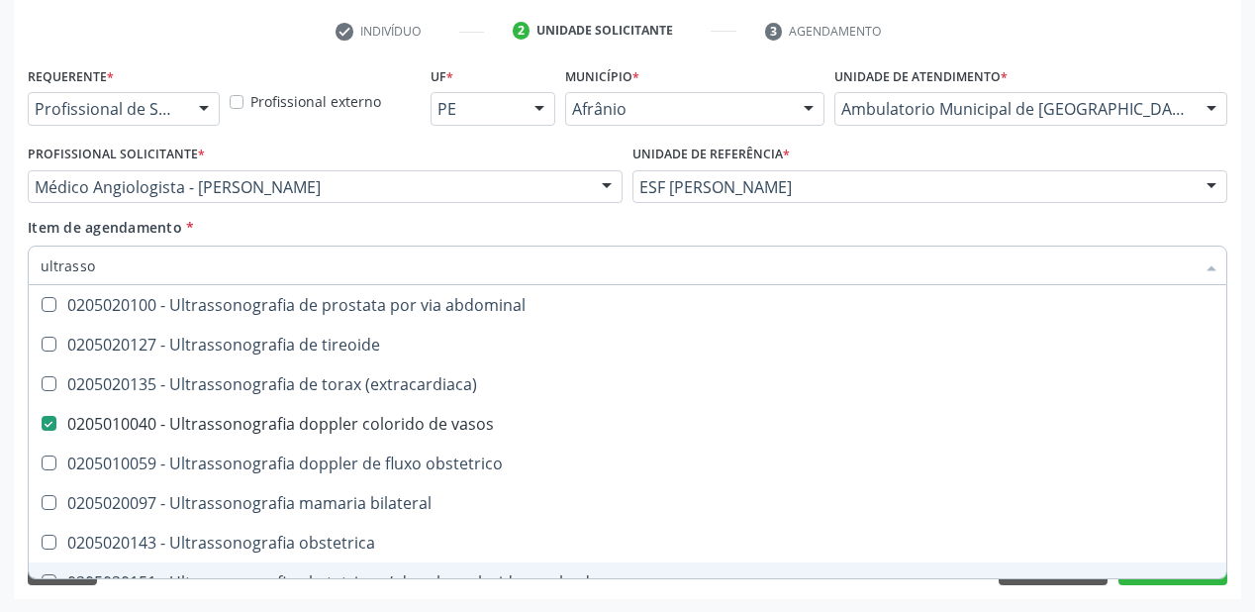
click at [203, 594] on div "Requerente * Profissional de Saúde Profissional de Saúde Paciente Nenhum result…" at bounding box center [628, 330] width 1228 height 538
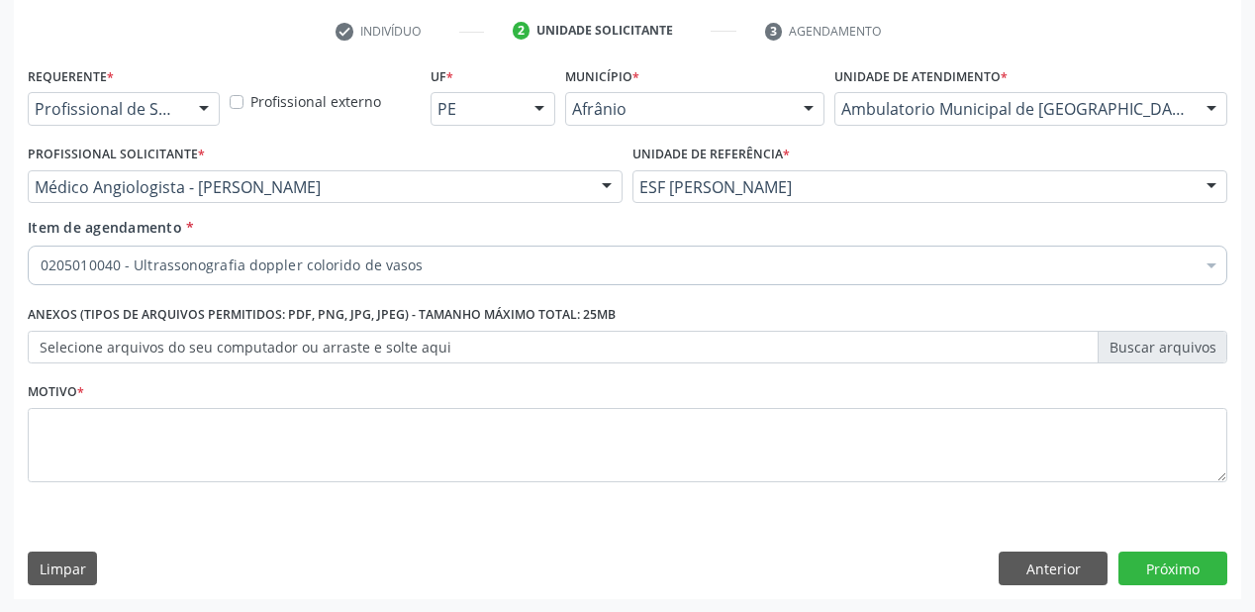
scroll to position [0, 0]
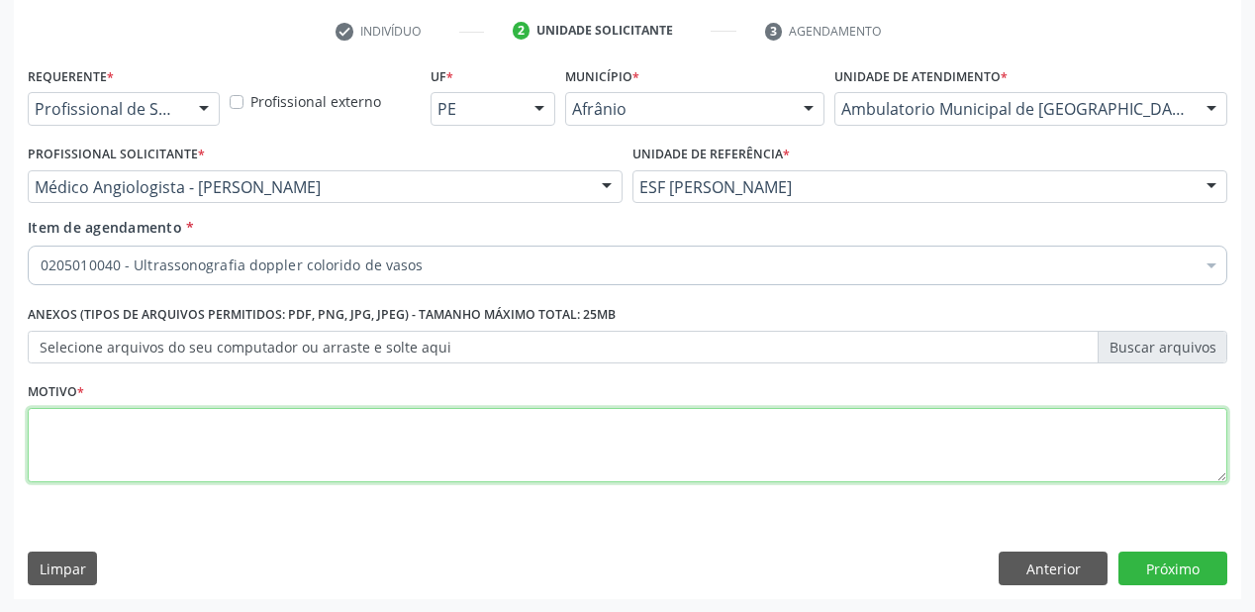
click at [110, 443] on textarea at bounding box center [628, 445] width 1200 height 75
type textarea "*"
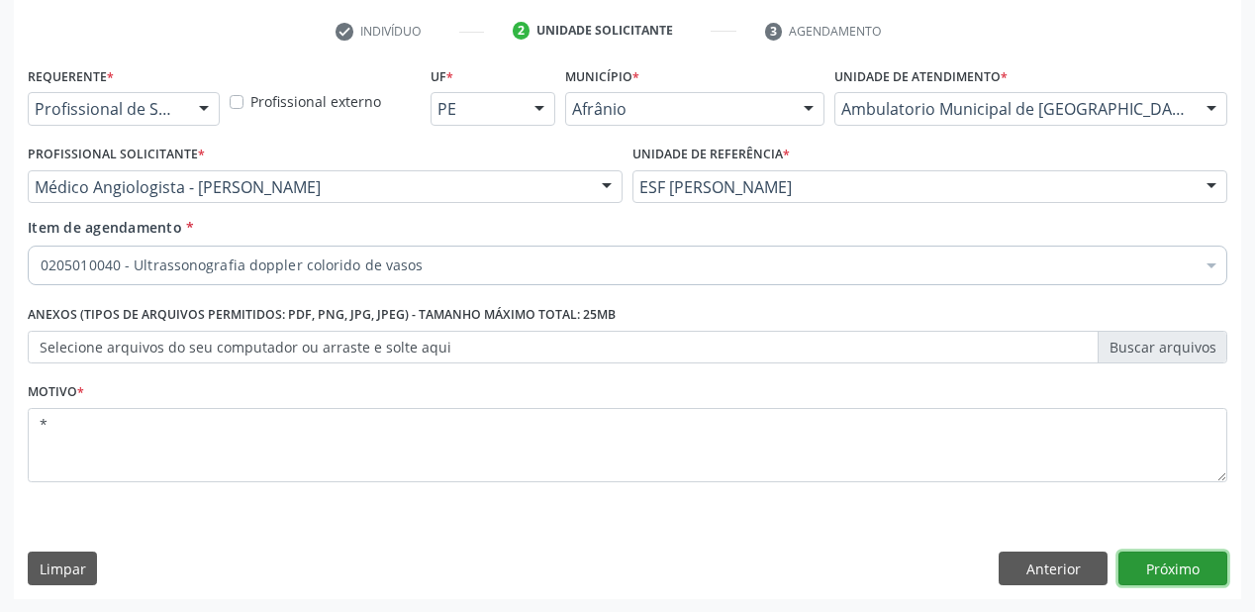
click at [1131, 562] on button "Próximo" at bounding box center [1173, 568] width 109 height 34
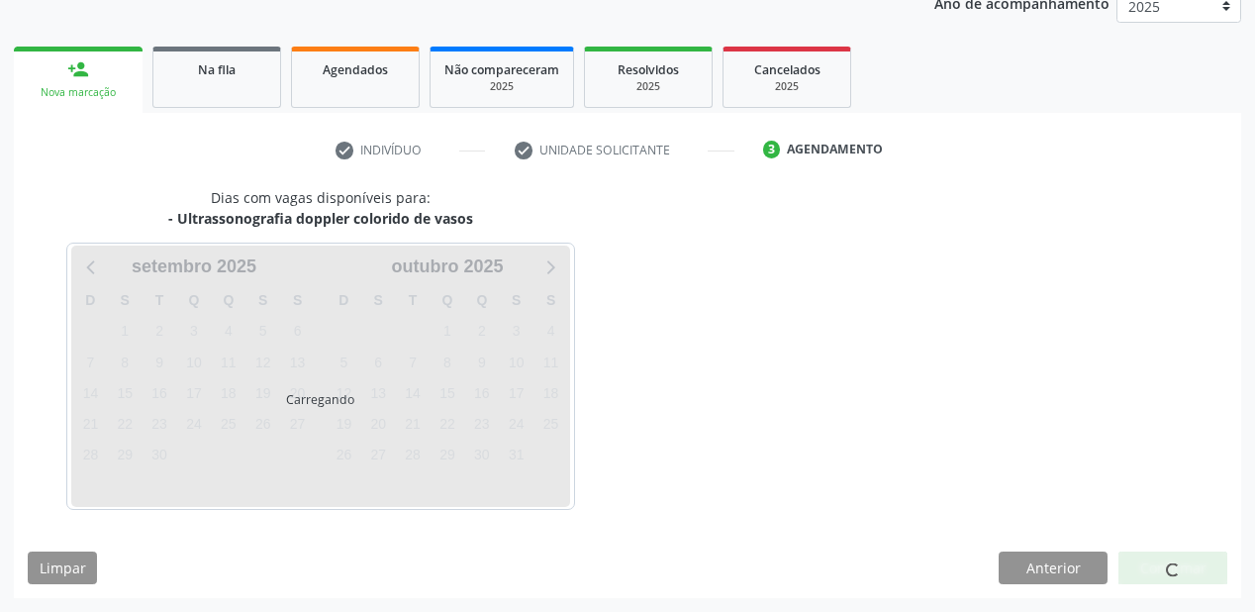
scroll to position [248, 0]
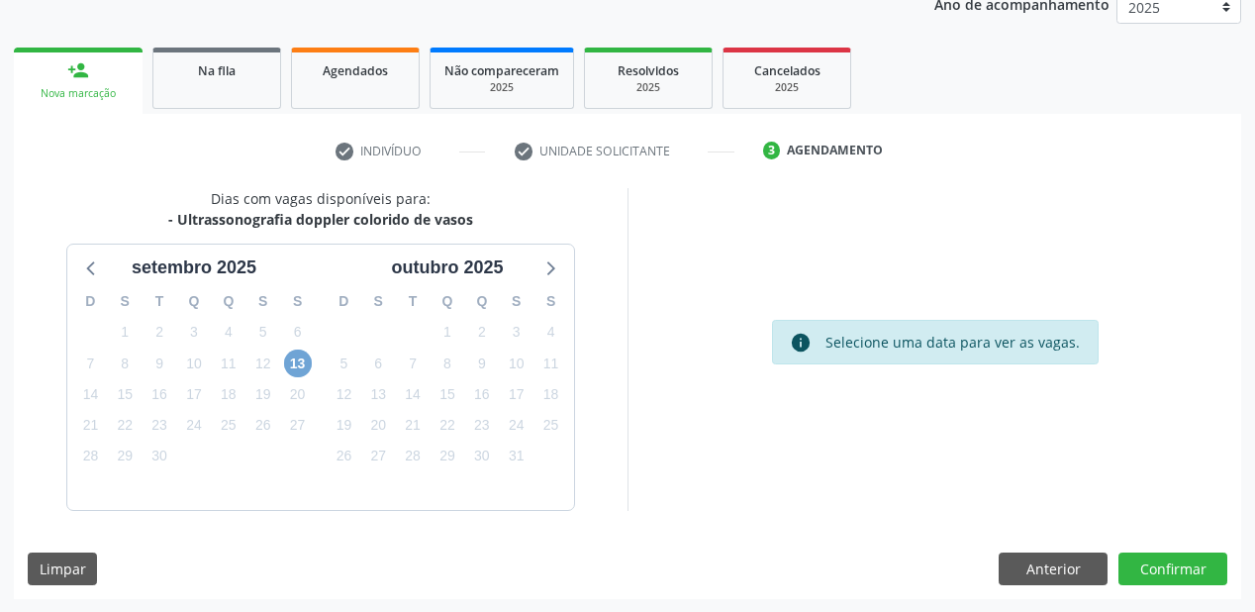
click at [296, 358] on span "13" at bounding box center [298, 363] width 28 height 28
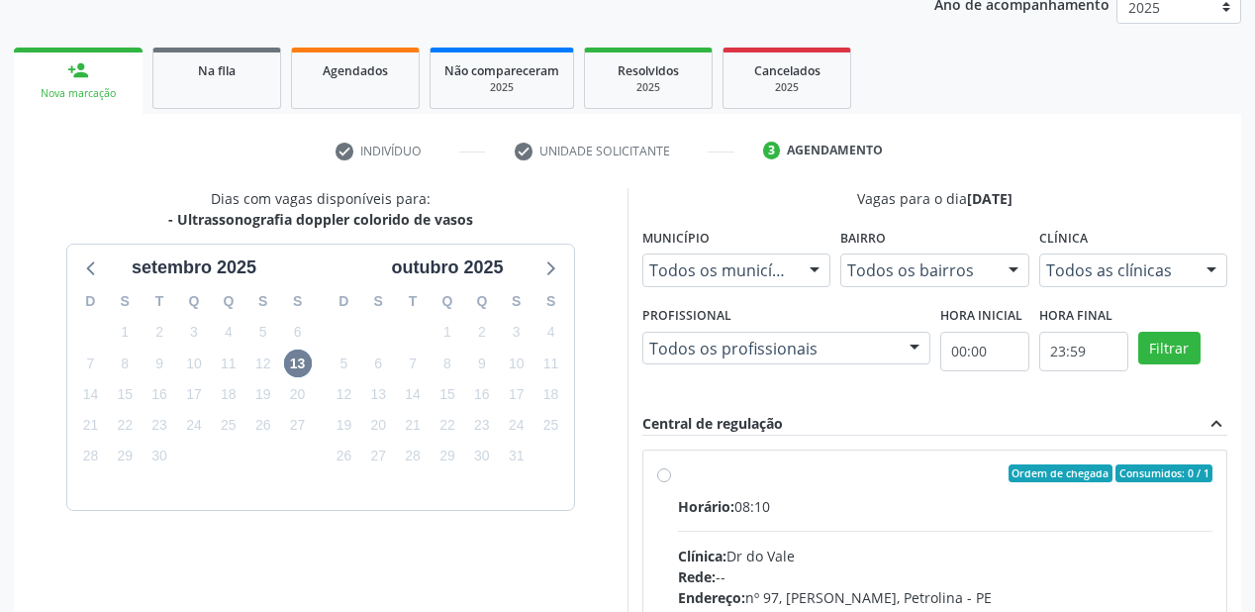
click at [934, 479] on div "Ordem de chegada Consumidos: 0 / 1" at bounding box center [945, 473] width 535 height 18
click at [671, 479] on input "Ordem de chegada Consumidos: 0 / 1 Horário: 08:10 Clínica: Dr do Vale Rede: -- …" at bounding box center [664, 473] width 14 height 18
radio input "true"
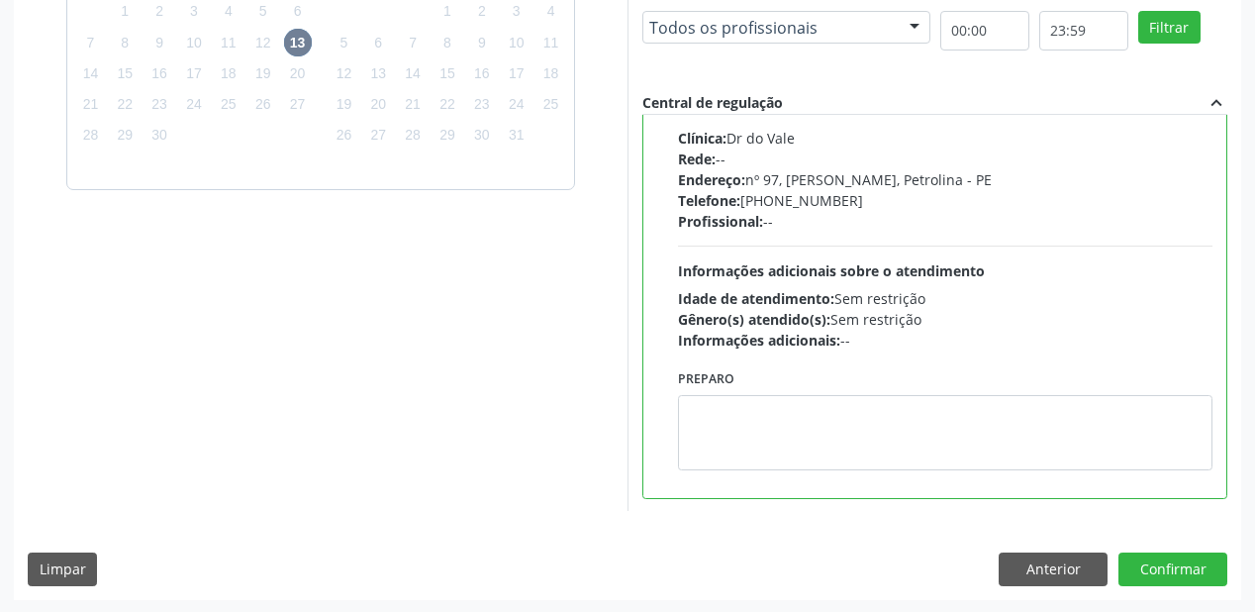
scroll to position [570, 0]
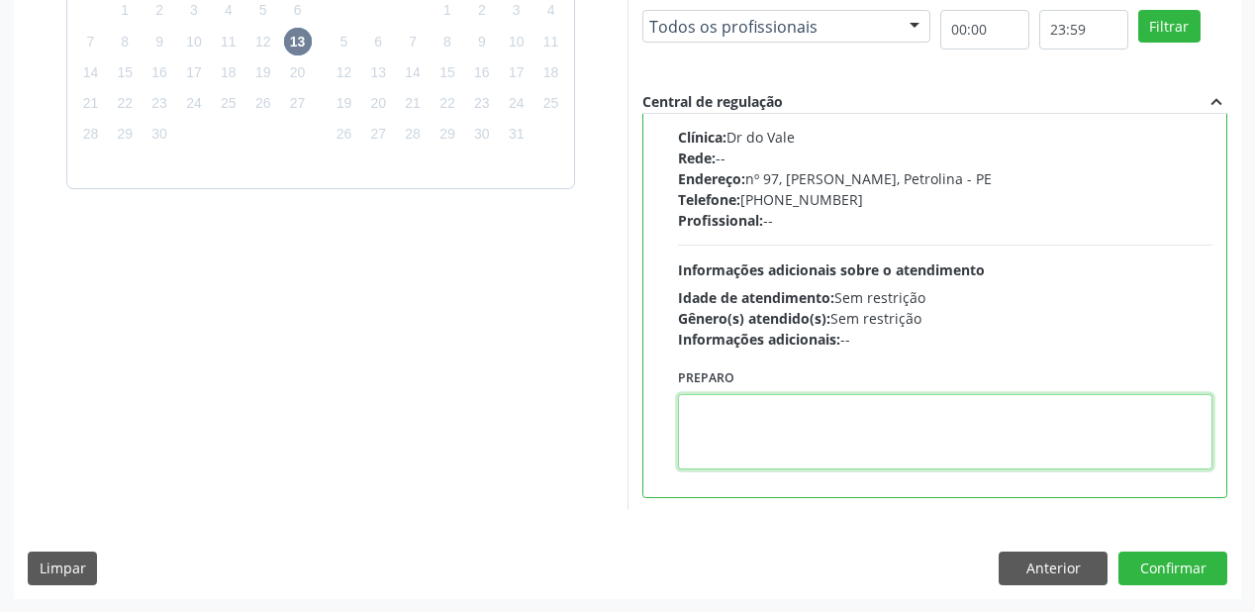
click at [766, 402] on textarea at bounding box center [945, 431] width 535 height 75
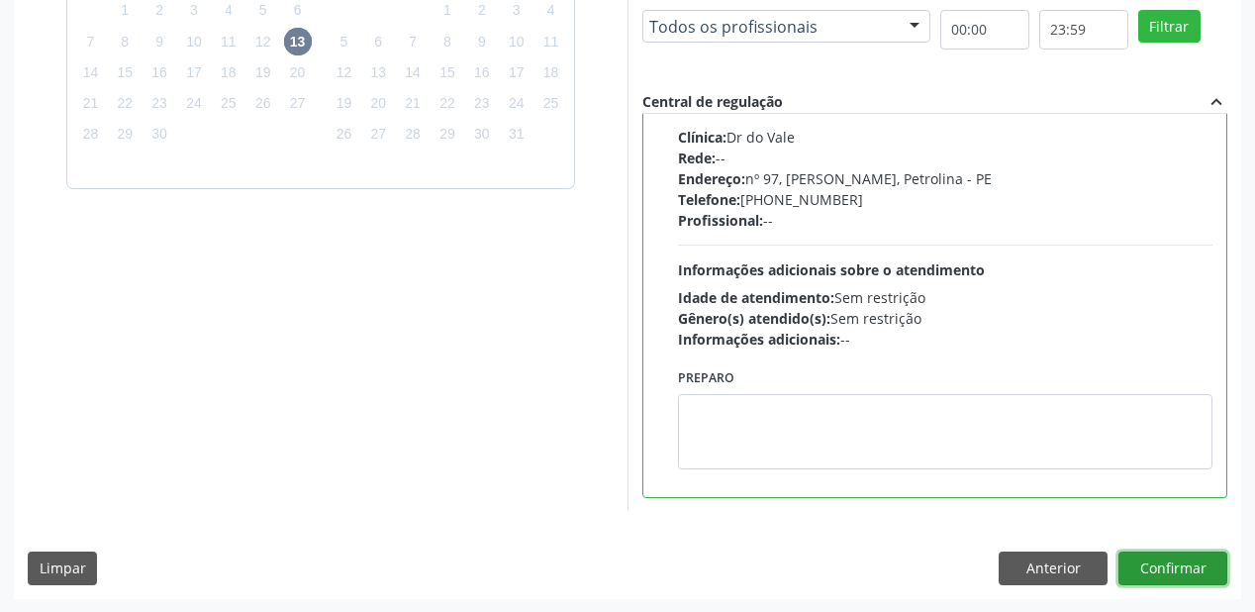
click at [1152, 551] on button "Confirmar" at bounding box center [1173, 568] width 109 height 34
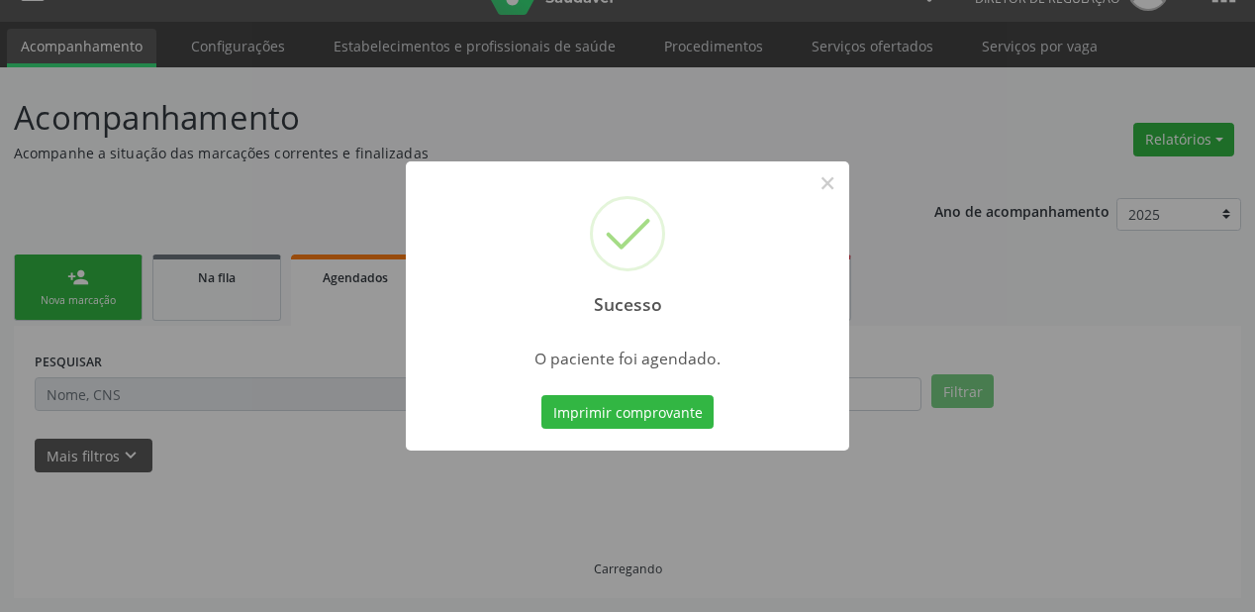
scroll to position [40, 0]
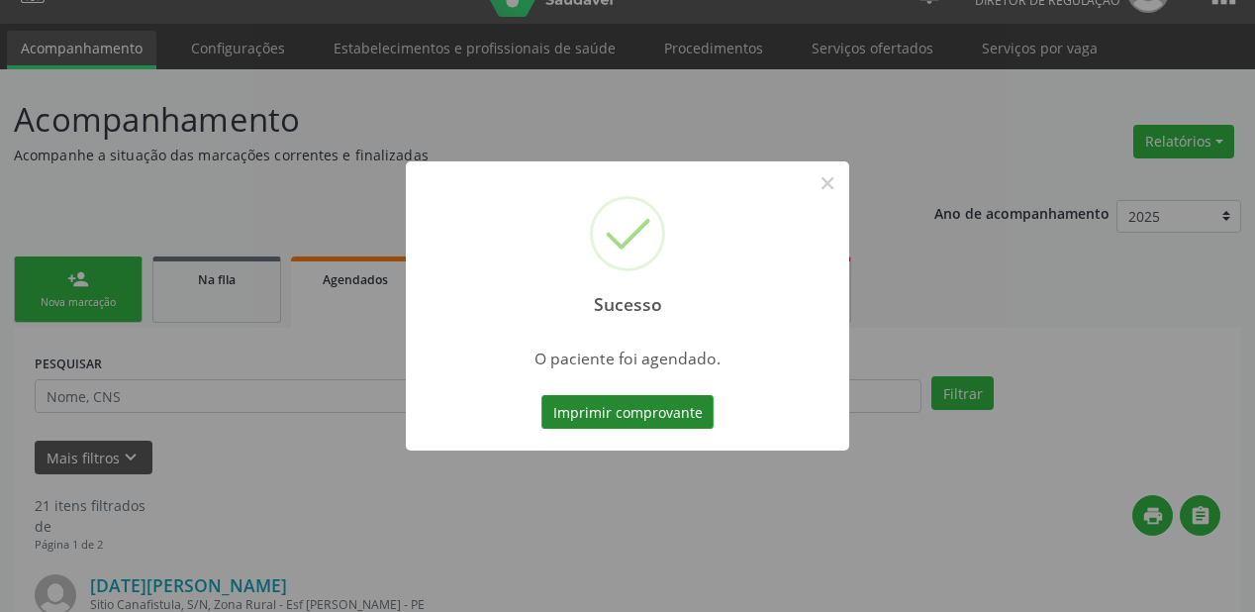
click at [641, 411] on button "Imprimir comprovante" at bounding box center [627, 412] width 172 height 34
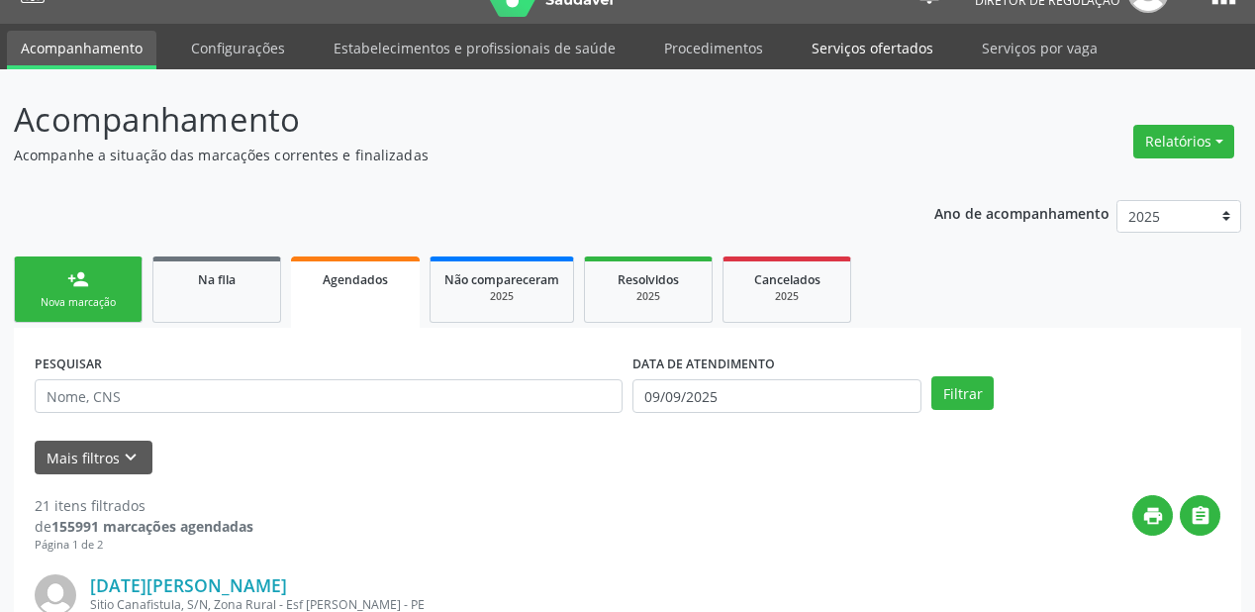
click at [854, 49] on link "Serviços ofertados" at bounding box center [872, 48] width 149 height 35
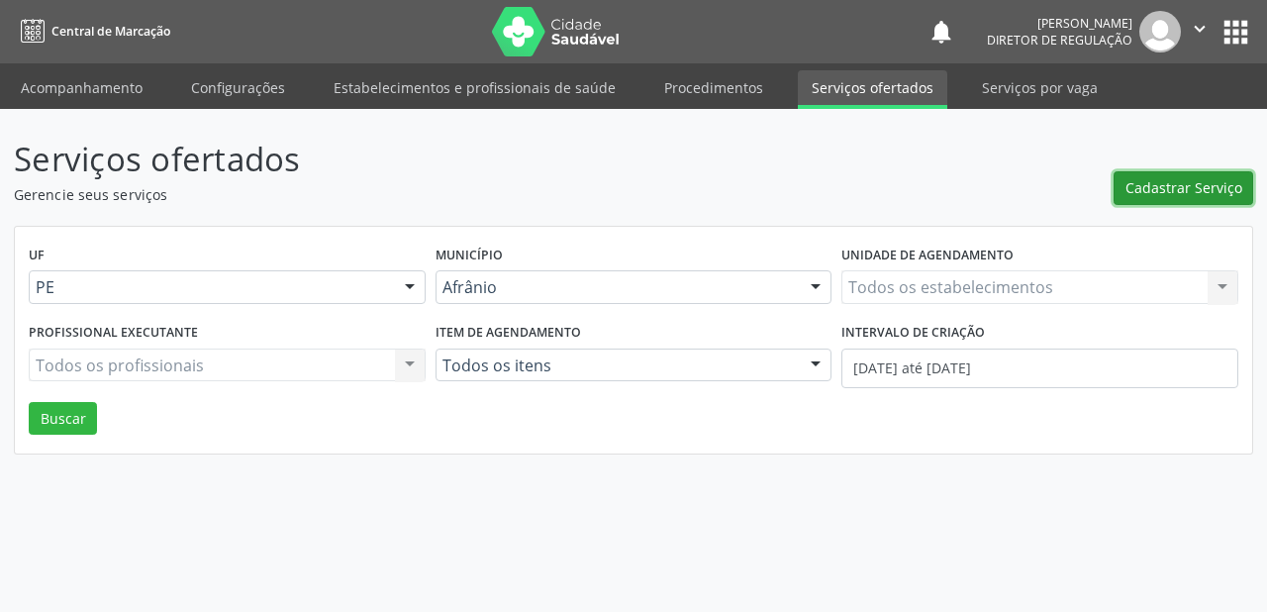
click at [1177, 197] on span "Cadastrar Serviço" at bounding box center [1184, 187] width 117 height 21
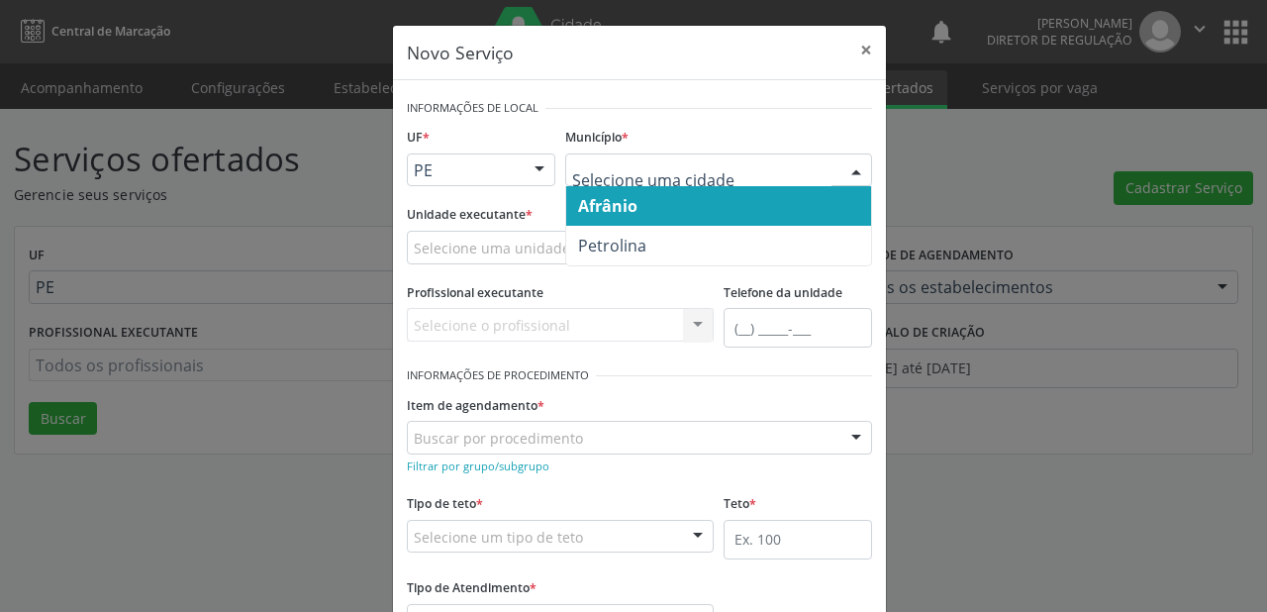
drag, startPoint x: 614, startPoint y: 194, endPoint x: 606, endPoint y: 206, distance: 14.3
click at [614, 195] on span "Afrânio" at bounding box center [607, 206] width 59 height 22
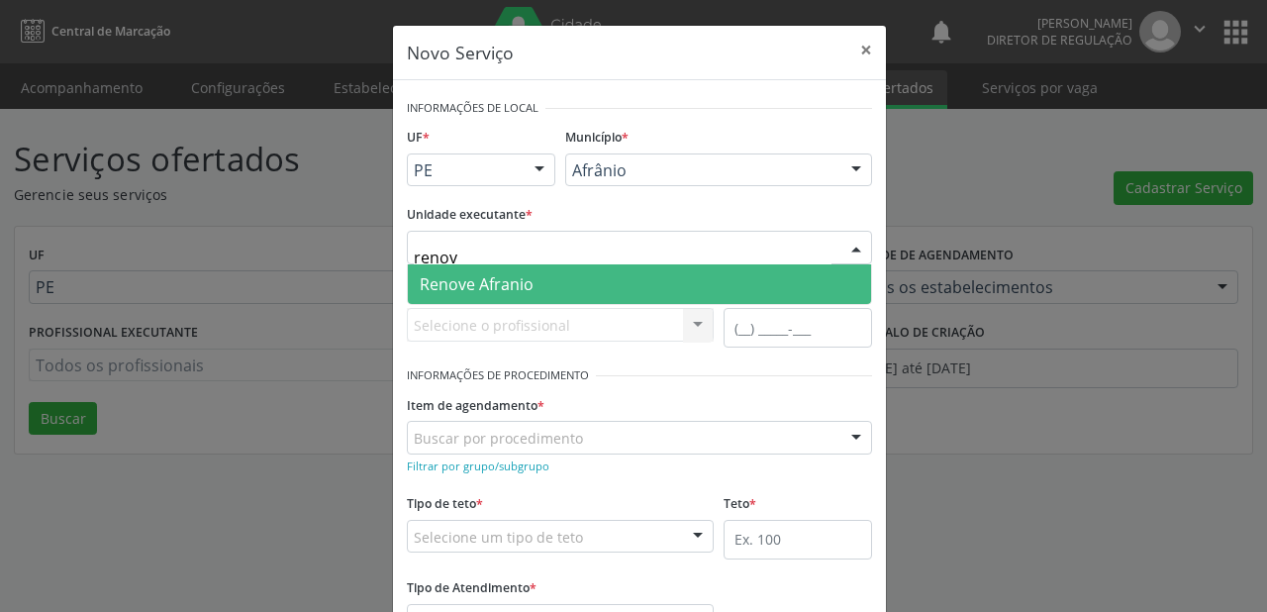
type input "renove"
click at [473, 281] on span "Renove Afranio" at bounding box center [477, 284] width 114 height 22
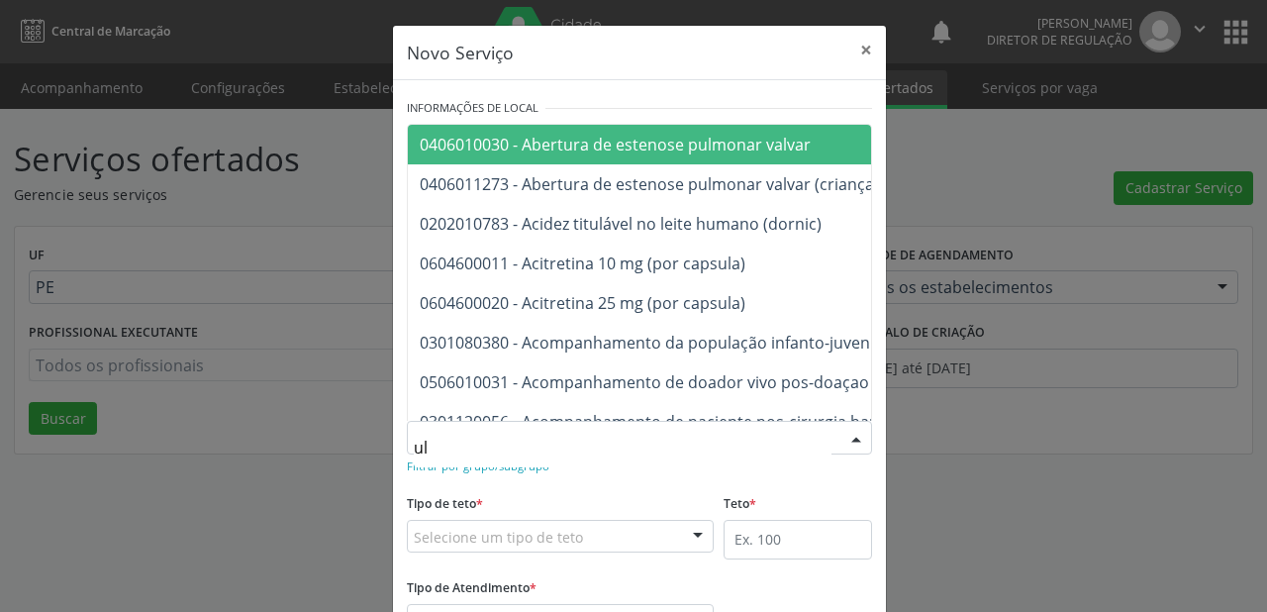
type input "u"
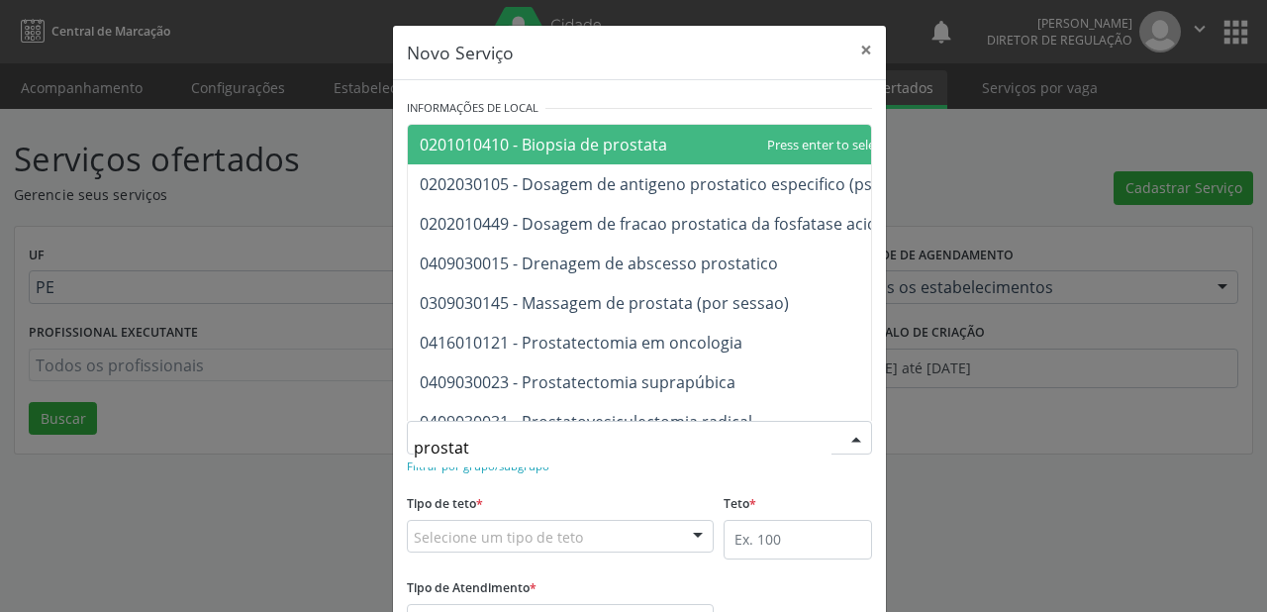
type input "prostata"
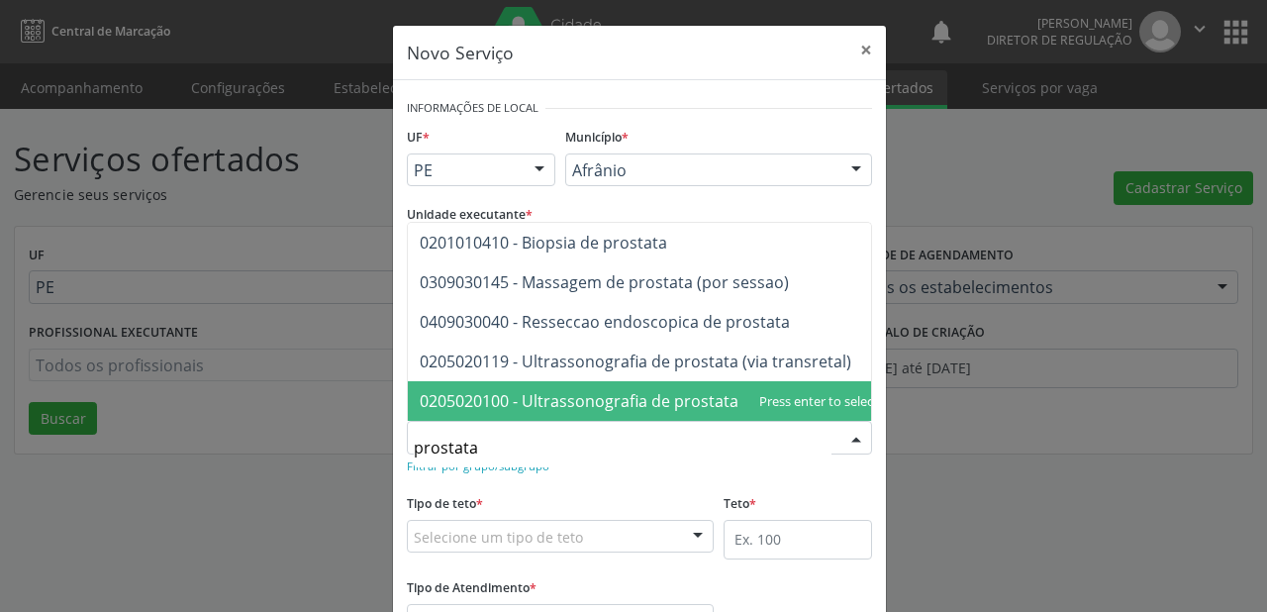
click at [634, 390] on span "0205020100 - Ultrassonografia de prostata por via abdominal" at bounding box center [649, 401] width 458 height 22
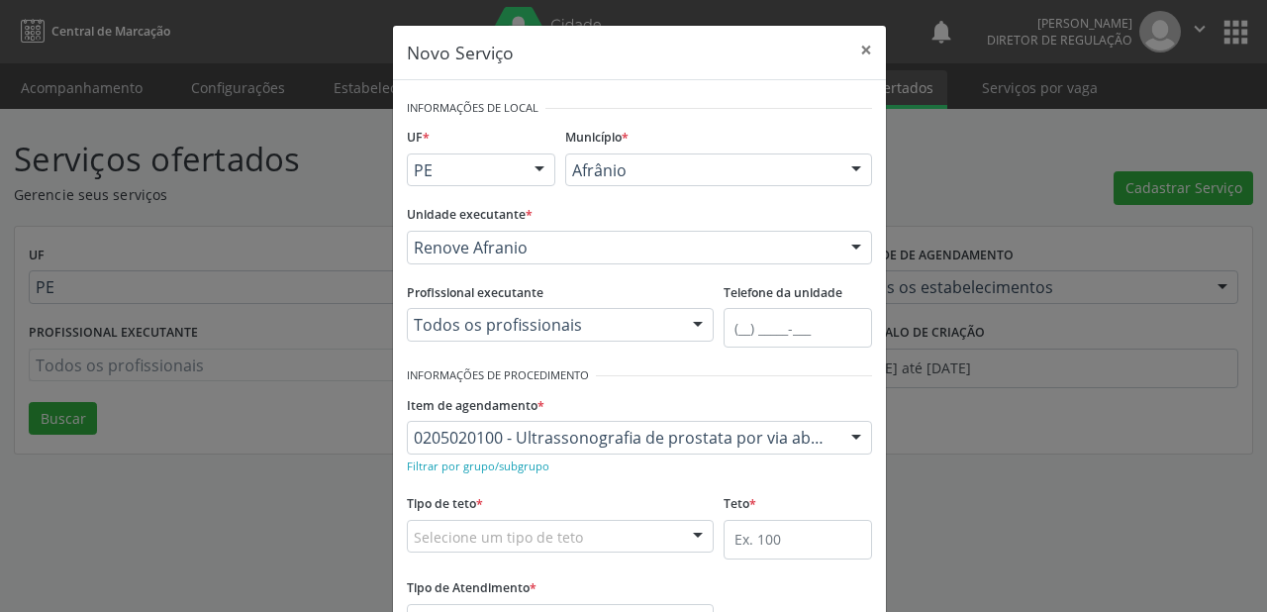
click at [459, 547] on div "Selecione um tipo de teto" at bounding box center [560, 537] width 307 height 34
click at [474, 557] on span "Teto físico" at bounding box center [458, 552] width 76 height 22
click at [752, 539] on input "text" at bounding box center [798, 540] width 148 height 40
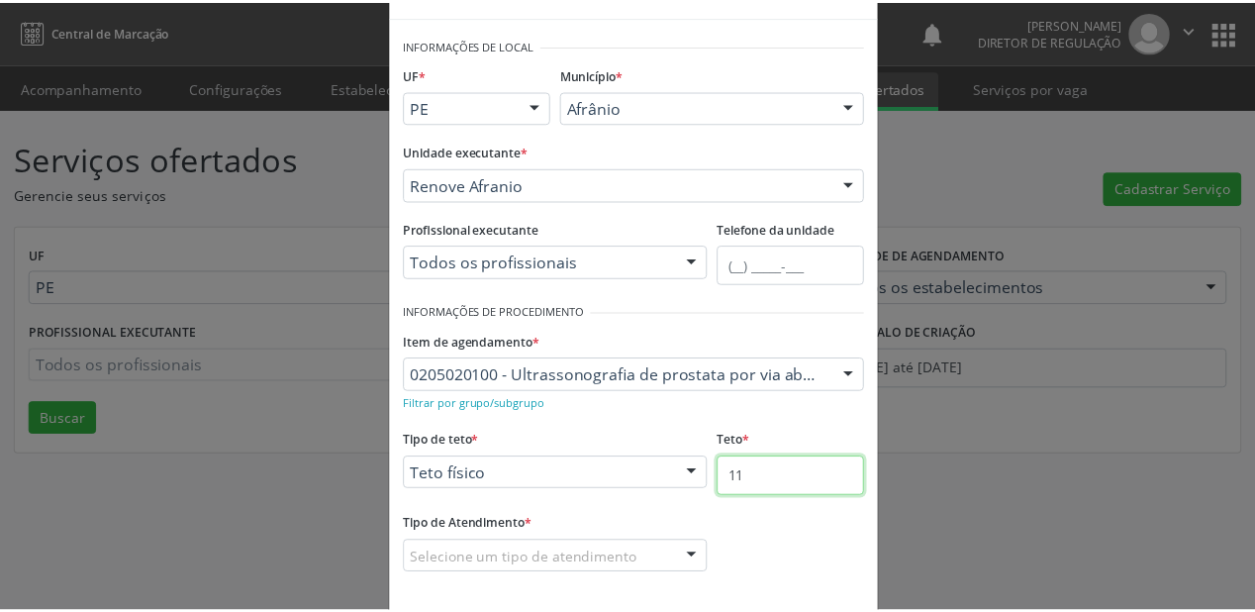
scroll to position [150, 0]
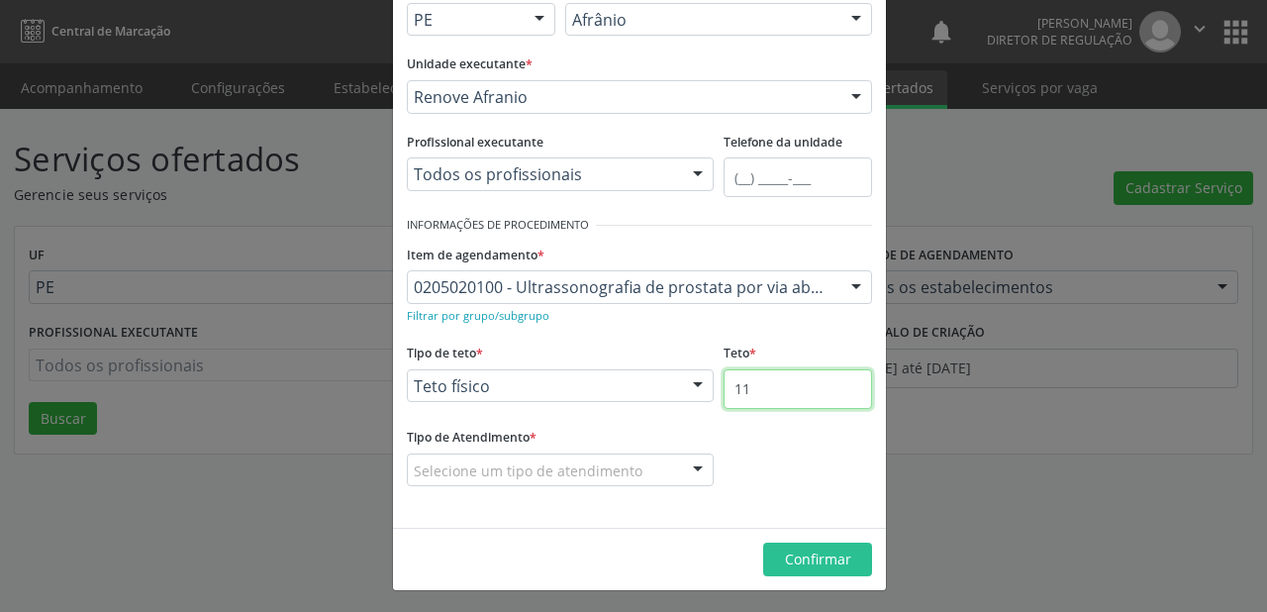
type input "11"
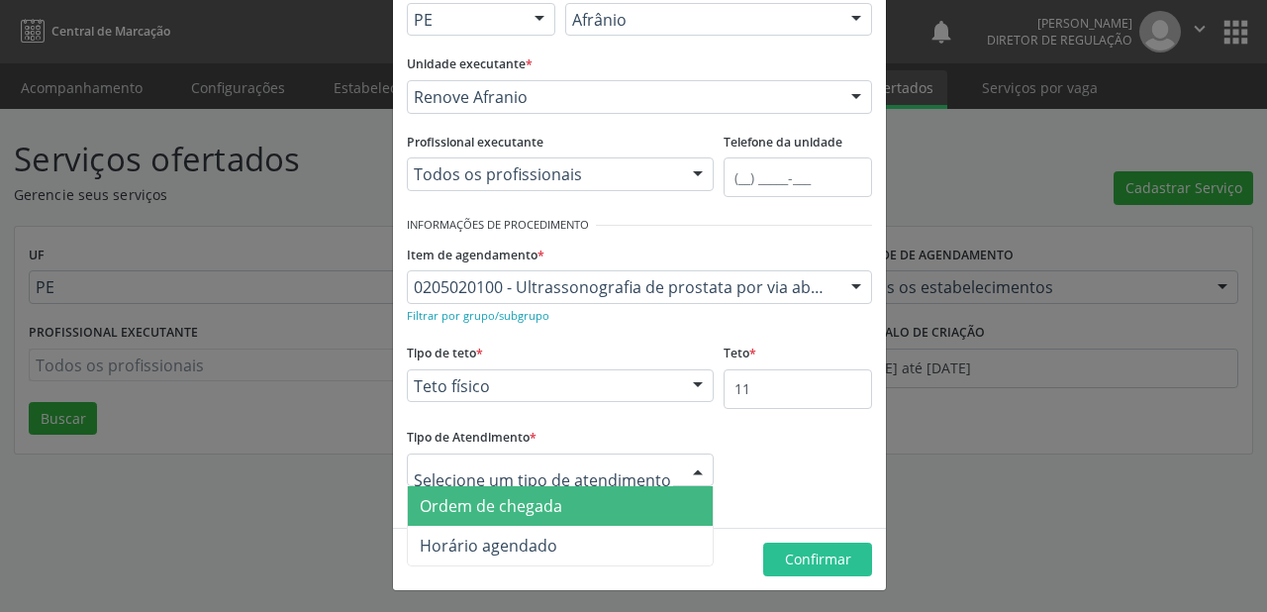
click at [491, 512] on span "Ordem de chegada" at bounding box center [491, 506] width 143 height 22
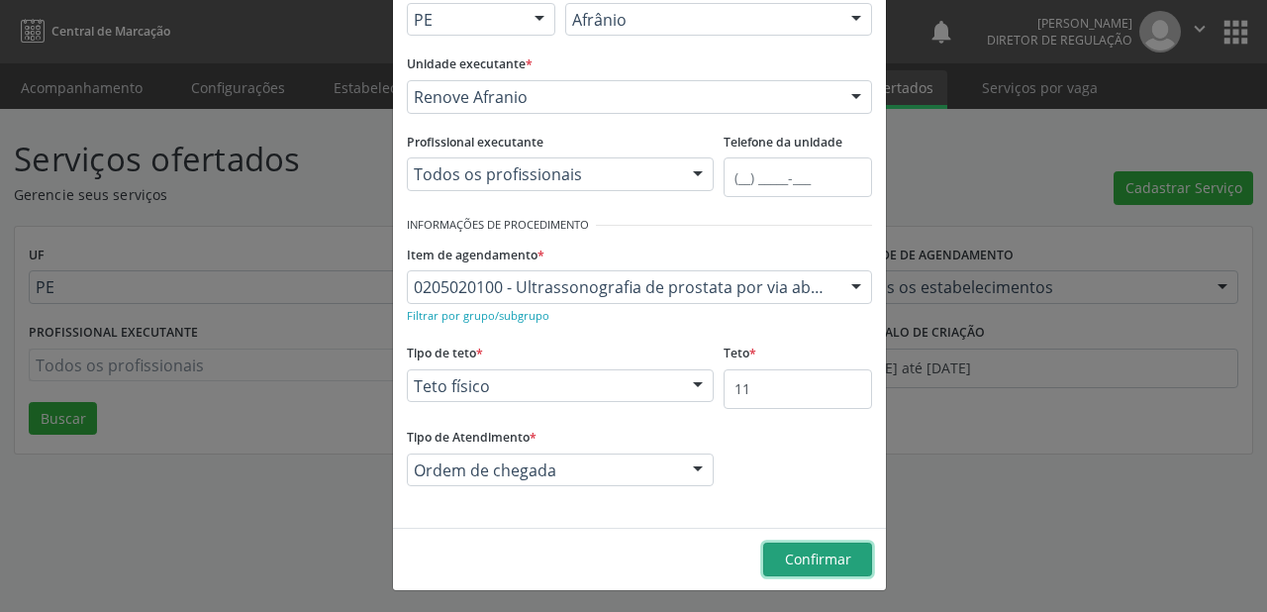
click at [829, 560] on span "Confirmar" at bounding box center [818, 558] width 66 height 19
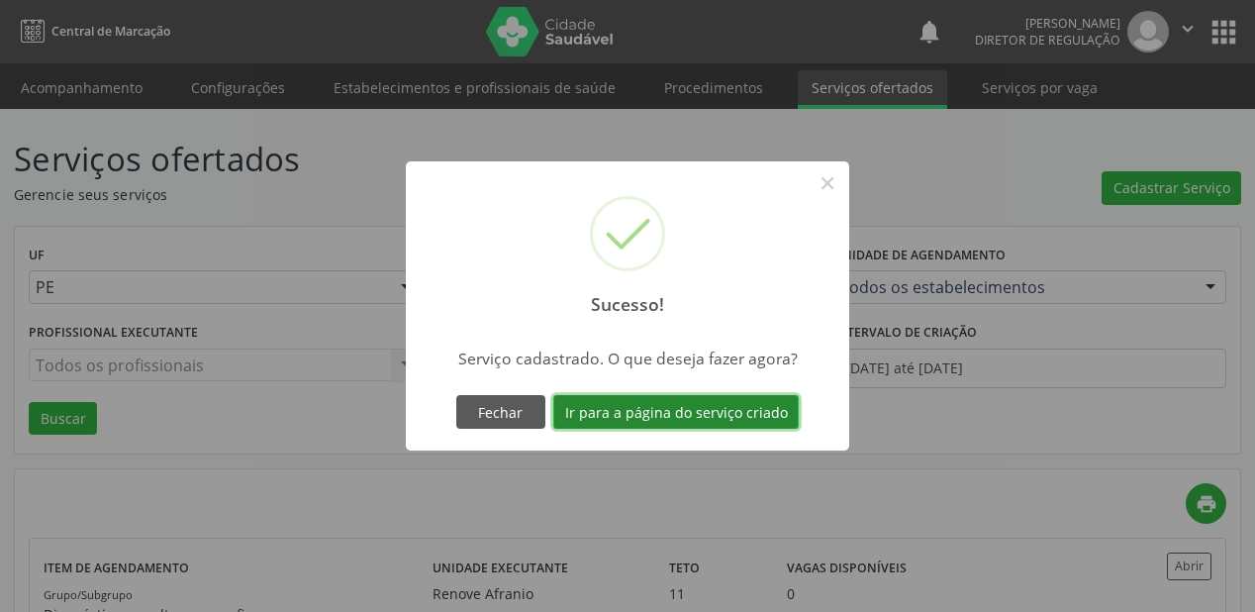
click at [687, 408] on button "Ir para a página do serviço criado" at bounding box center [676, 412] width 246 height 34
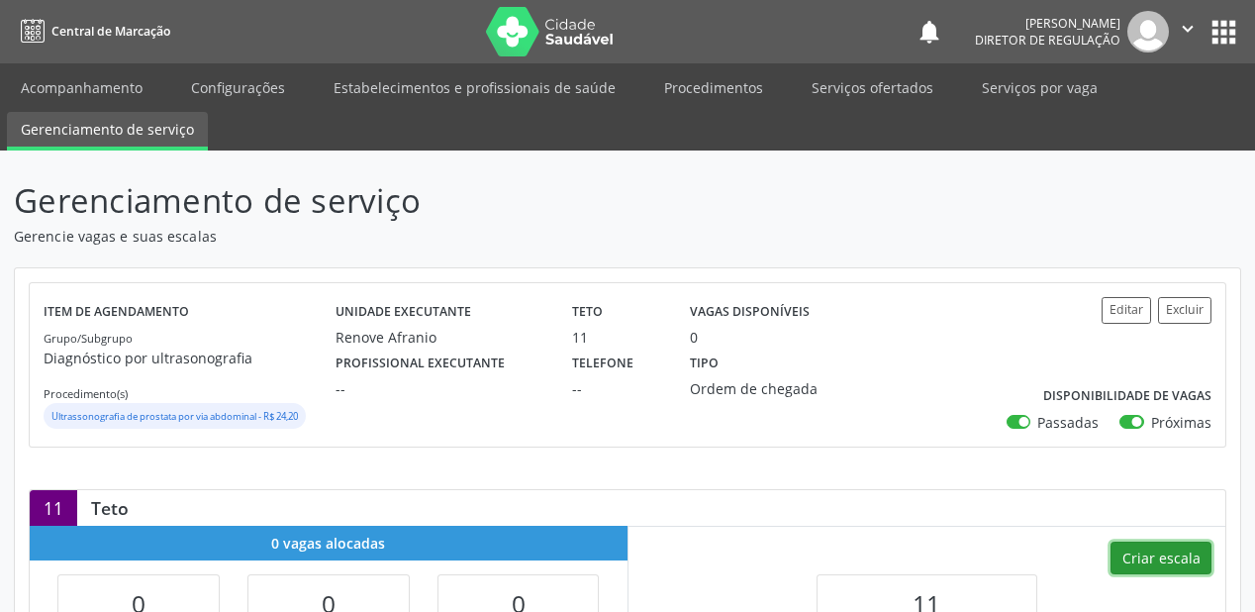
click at [1132, 555] on button "Criar escala" at bounding box center [1161, 558] width 101 height 34
select select "8"
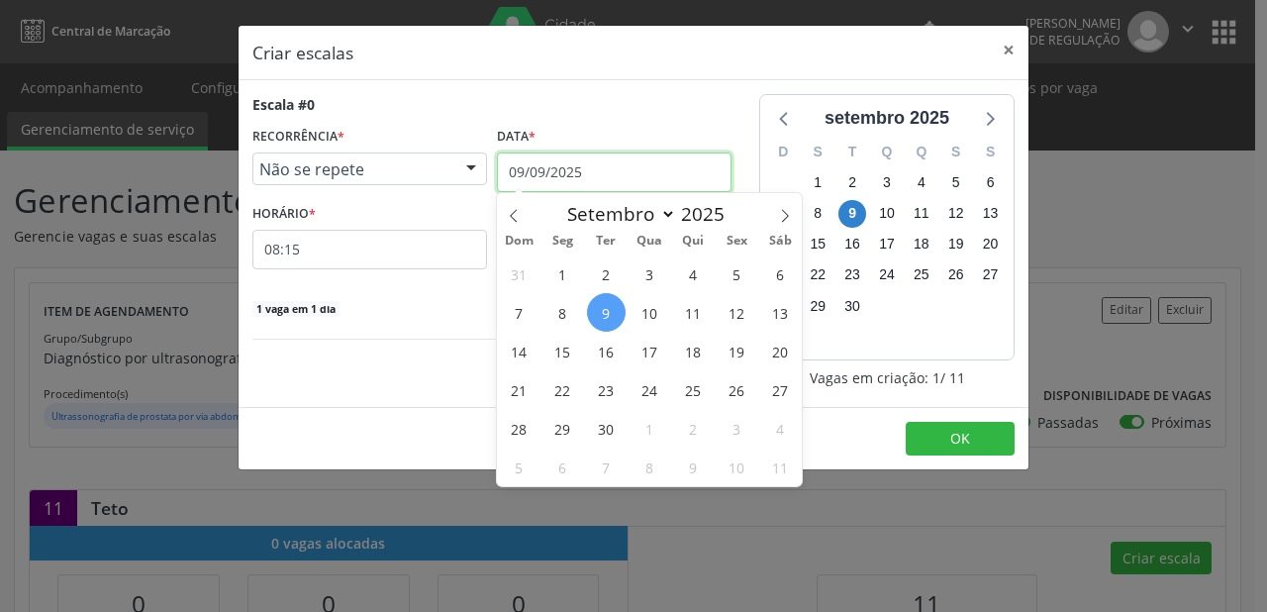
click at [525, 173] on input "09/09/2025" at bounding box center [614, 172] width 235 height 40
click at [563, 387] on span "22" at bounding box center [562, 389] width 39 height 39
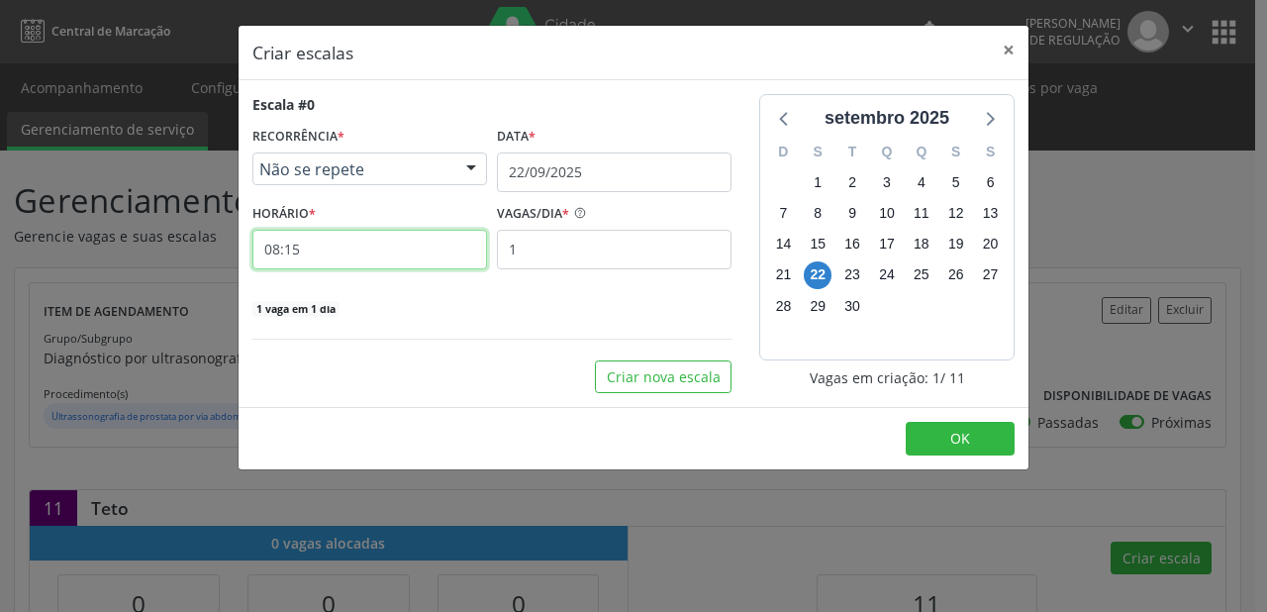
click at [314, 244] on input "08:15" at bounding box center [369, 250] width 235 height 40
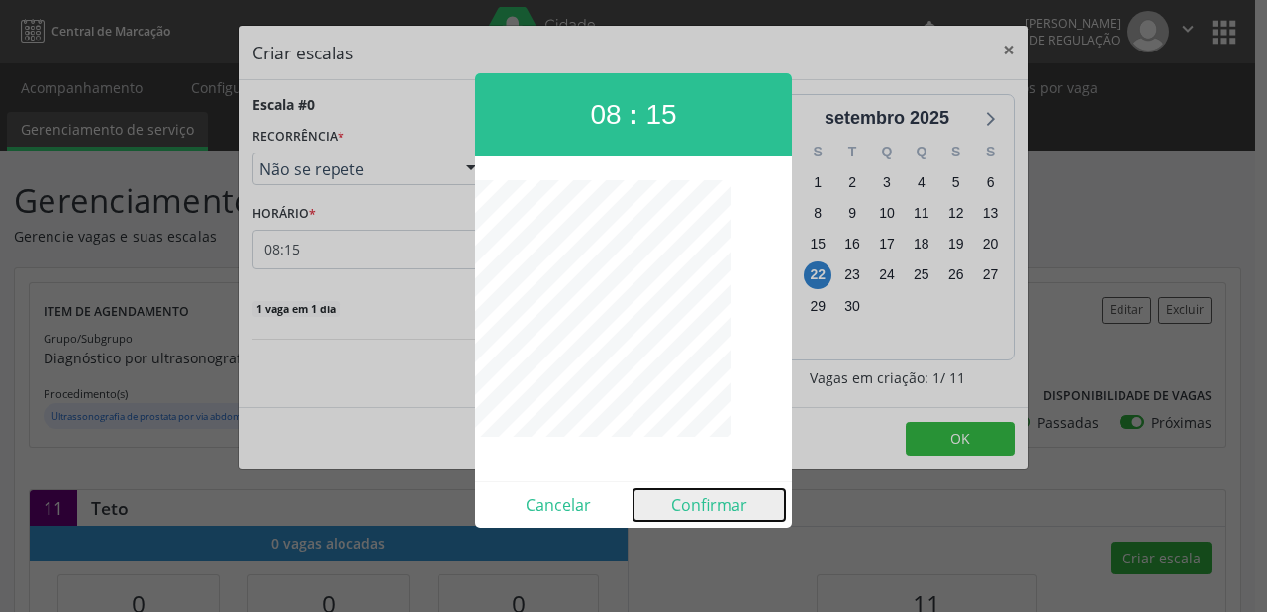
drag, startPoint x: 712, startPoint y: 510, endPoint x: 657, endPoint y: 444, distance: 85.0
click at [711, 508] on button "Confirmar" at bounding box center [709, 505] width 151 height 32
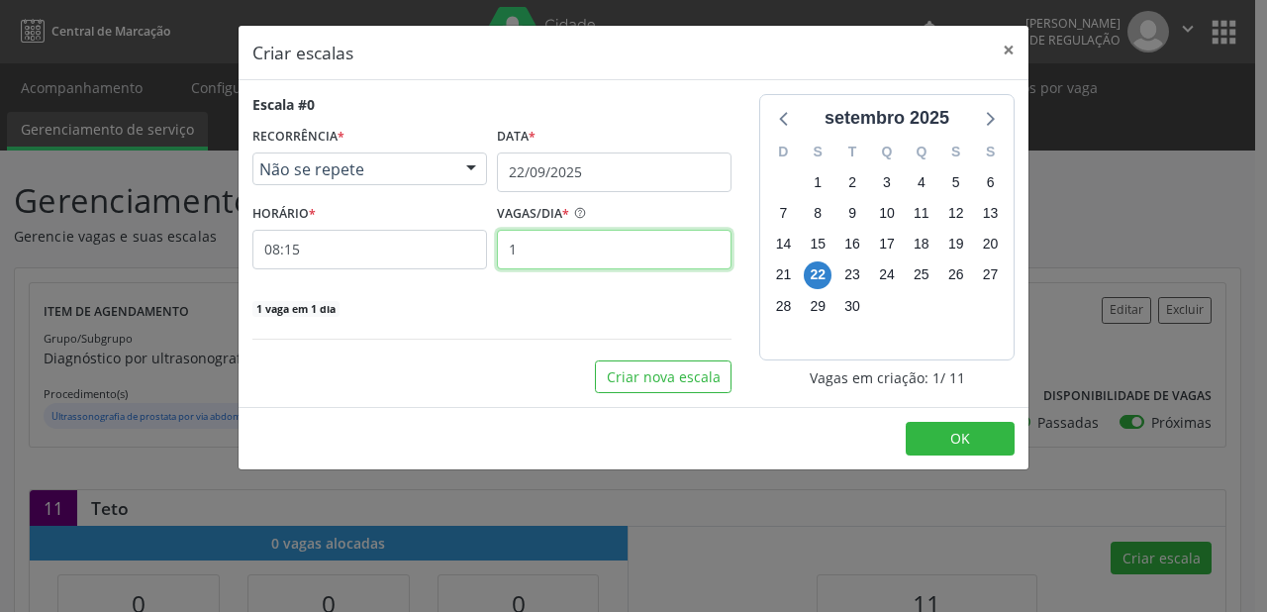
click at [519, 242] on input "1" at bounding box center [614, 250] width 235 height 40
type input "11"
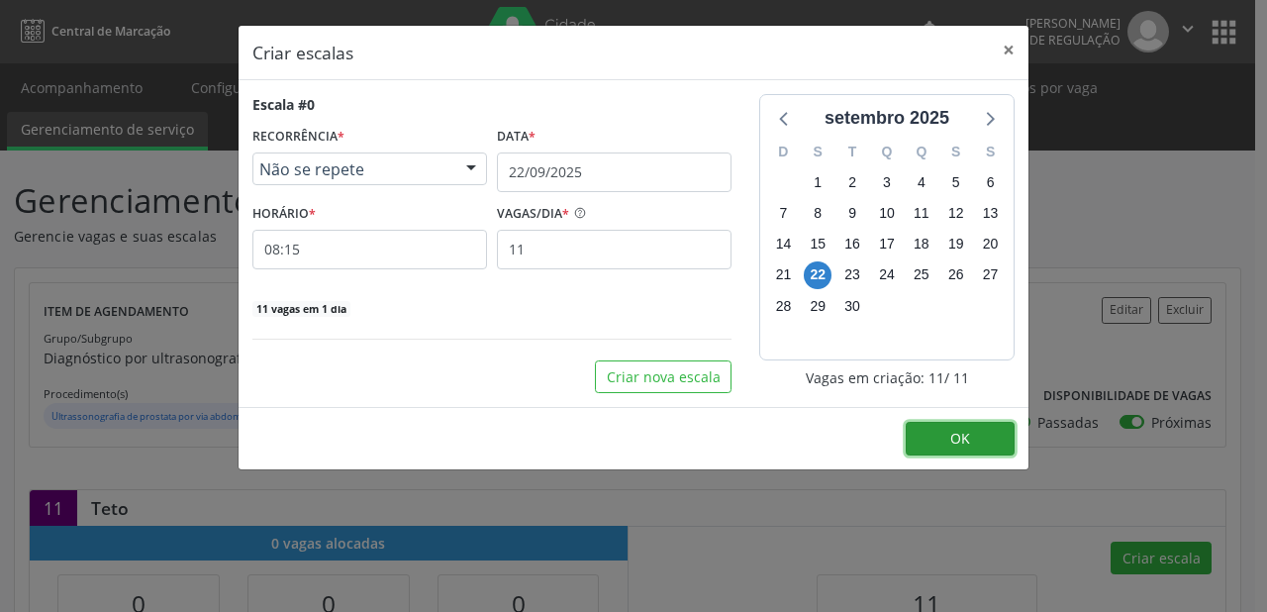
click at [950, 431] on span "OK" at bounding box center [960, 438] width 20 height 19
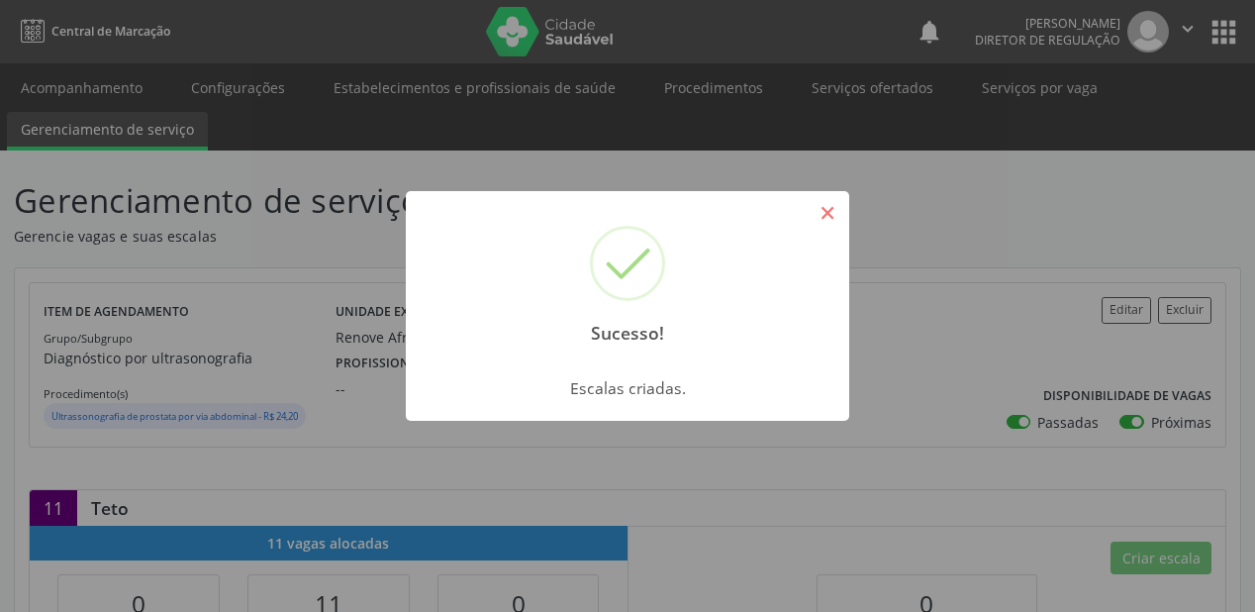
click at [828, 214] on button "×" at bounding box center [828, 213] width 34 height 34
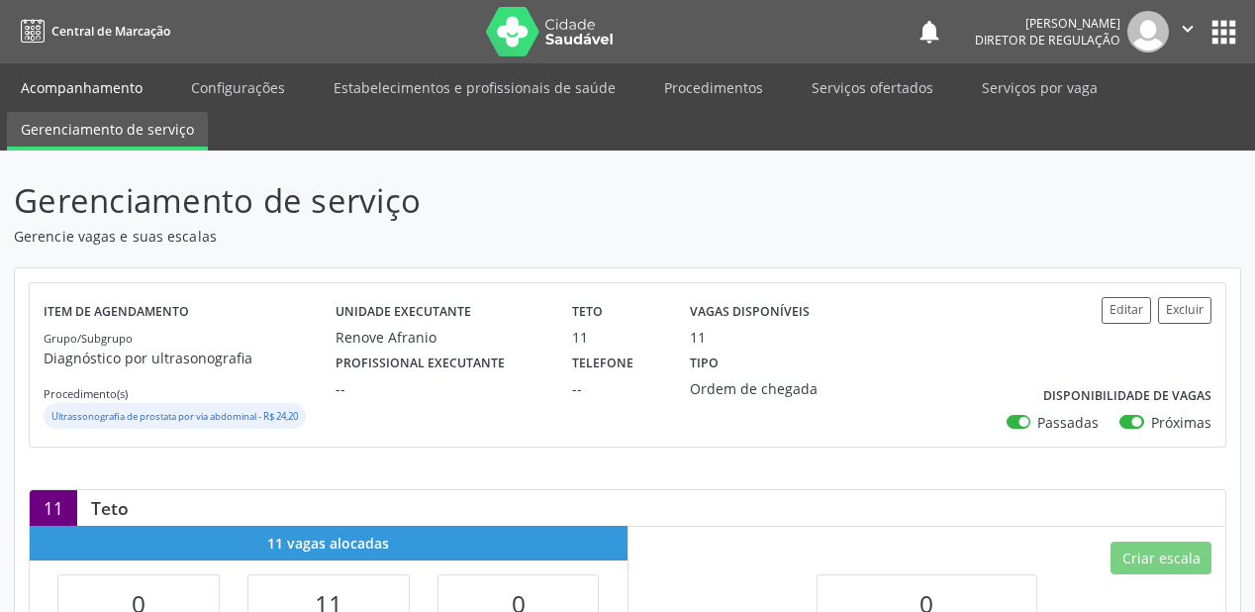
click at [107, 82] on link "Acompanhamento" at bounding box center [81, 87] width 149 height 35
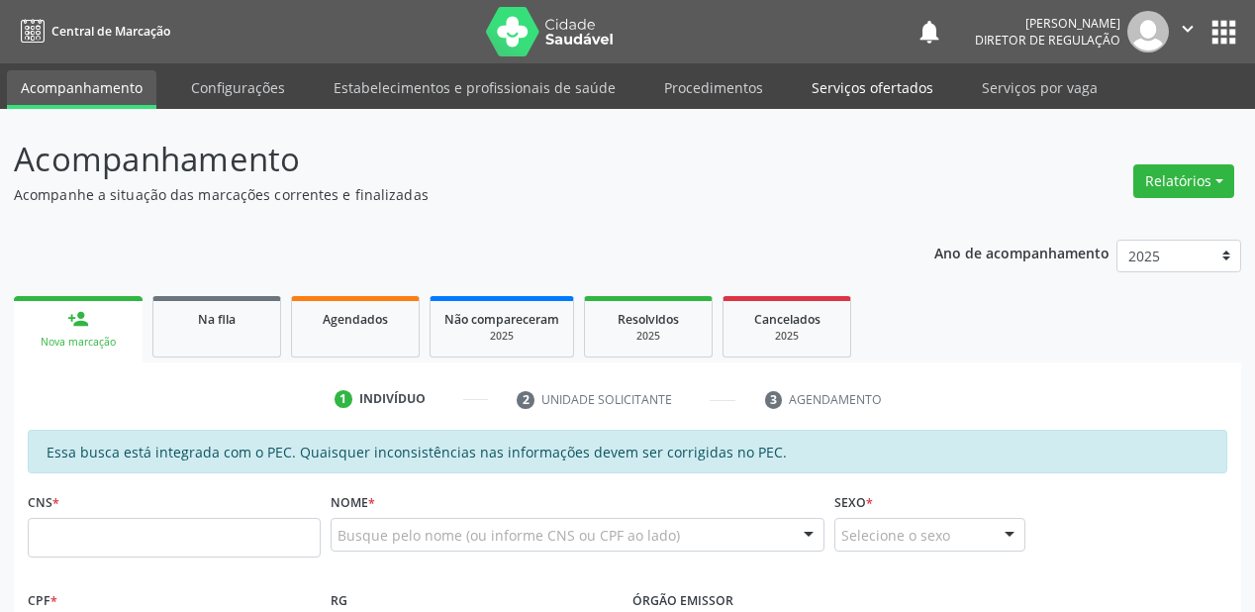
click at [843, 95] on link "Serviços ofertados" at bounding box center [872, 87] width 149 height 35
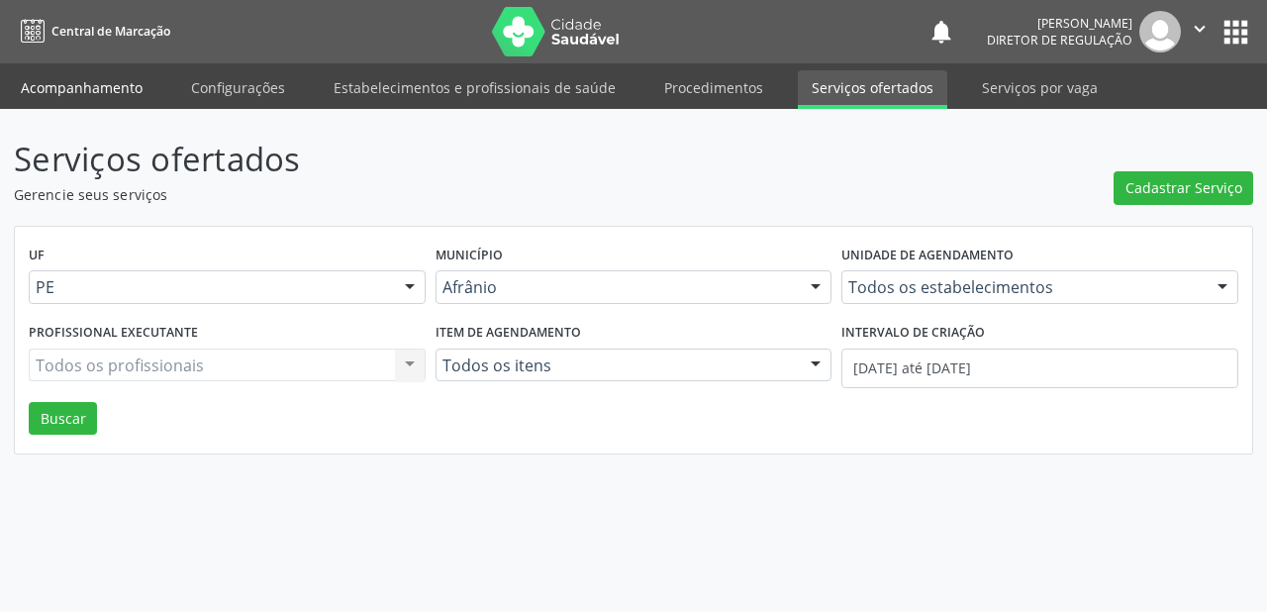
click at [114, 90] on link "Acompanhamento" at bounding box center [81, 87] width 149 height 35
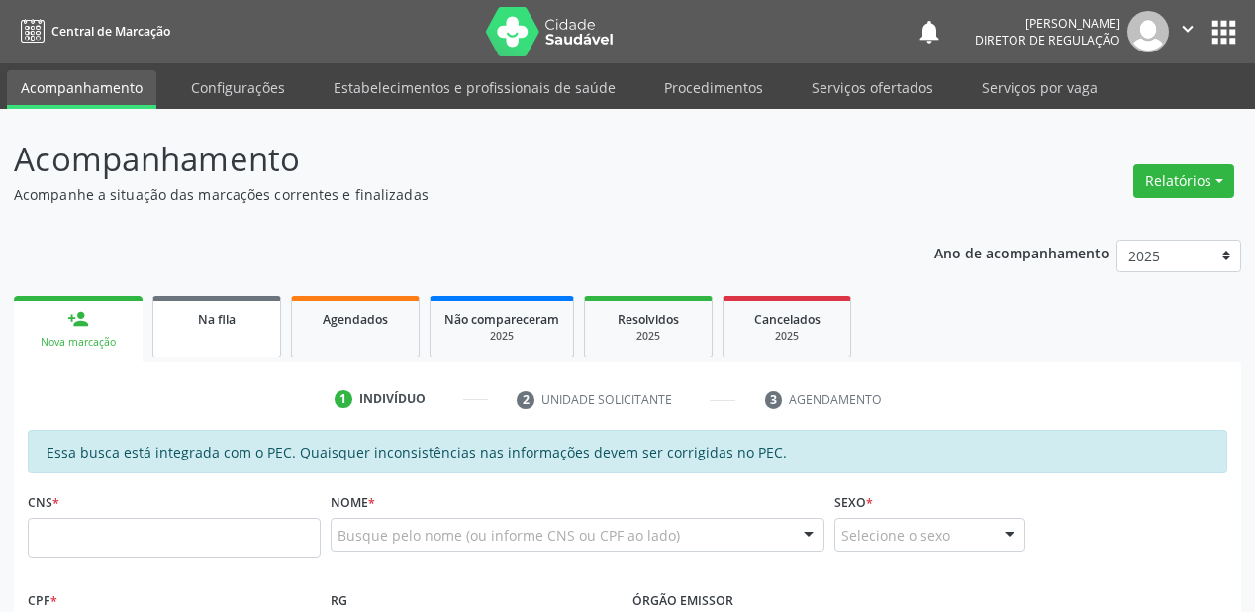
click at [246, 324] on div "Na fila" at bounding box center [216, 318] width 99 height 21
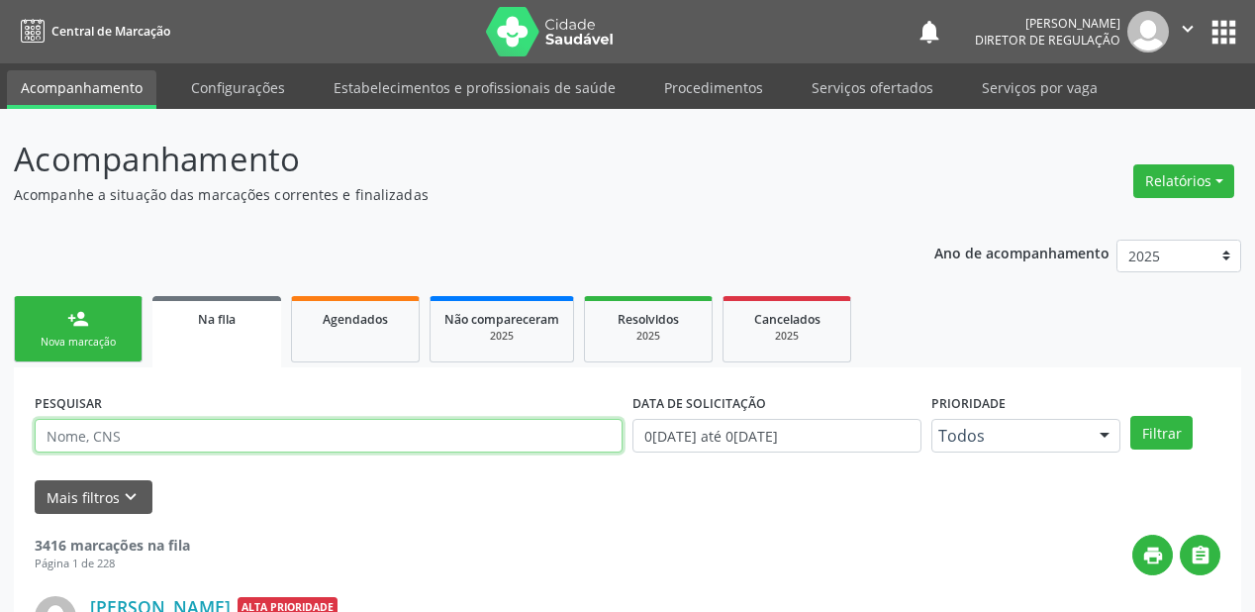
click at [113, 432] on input "text" at bounding box center [329, 436] width 588 height 34
type input "leonardo da silva rosa"
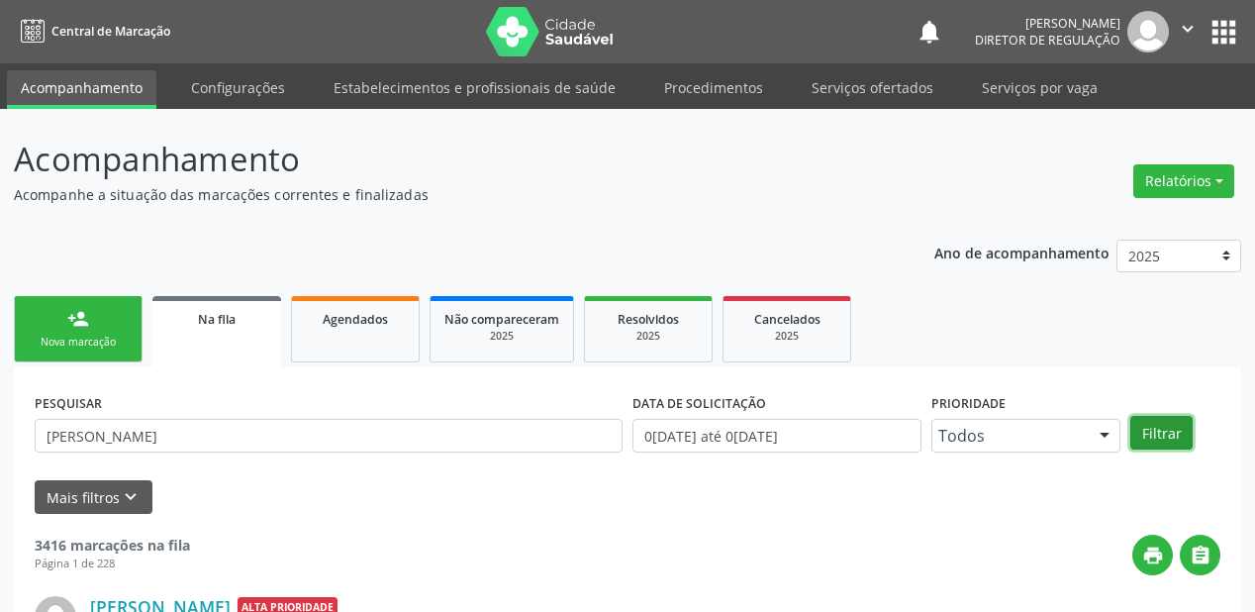
click at [1176, 428] on button "Filtrar" at bounding box center [1162, 433] width 62 height 34
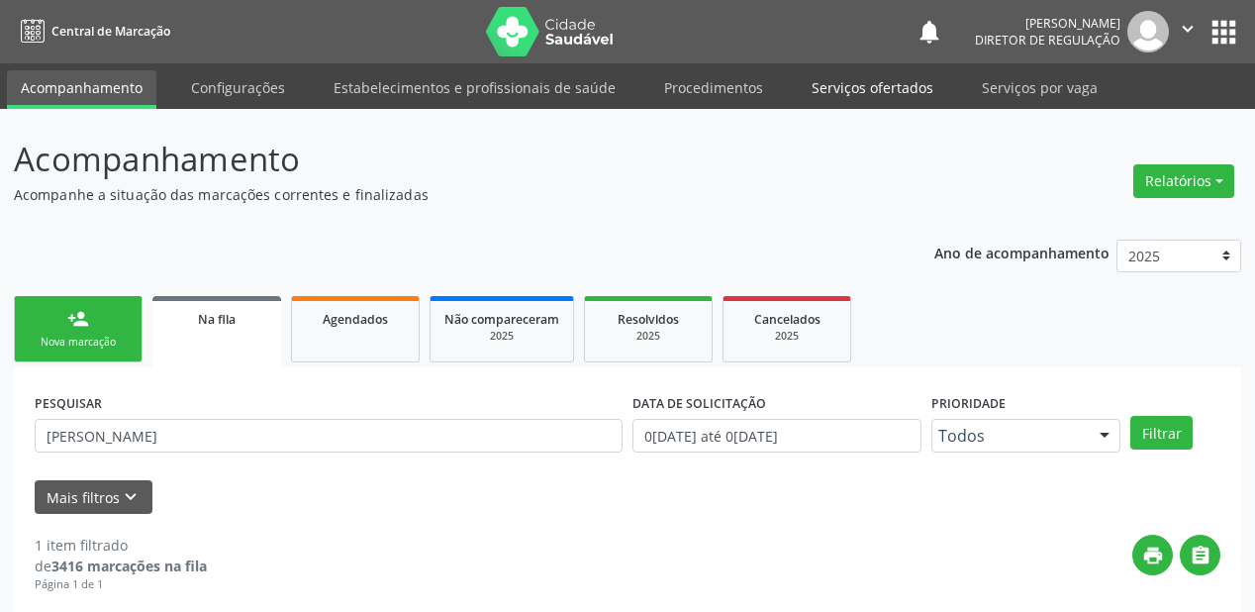
click at [878, 86] on link "Serviços ofertados" at bounding box center [872, 87] width 149 height 35
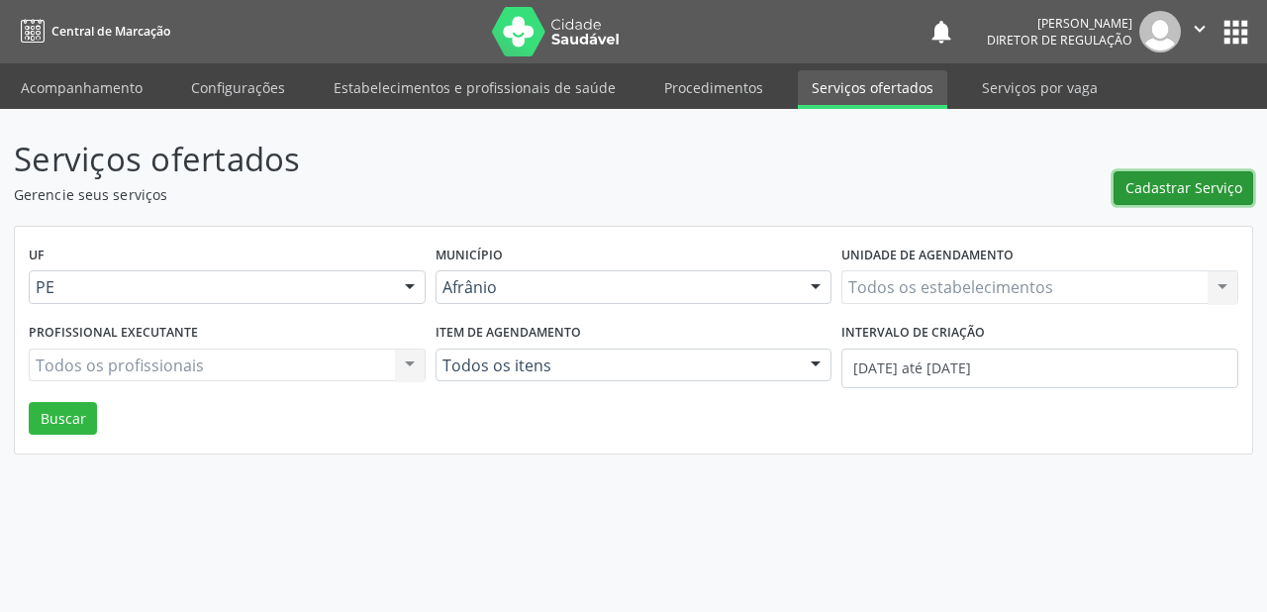
click at [1178, 193] on span "Cadastrar Serviço" at bounding box center [1184, 187] width 117 height 21
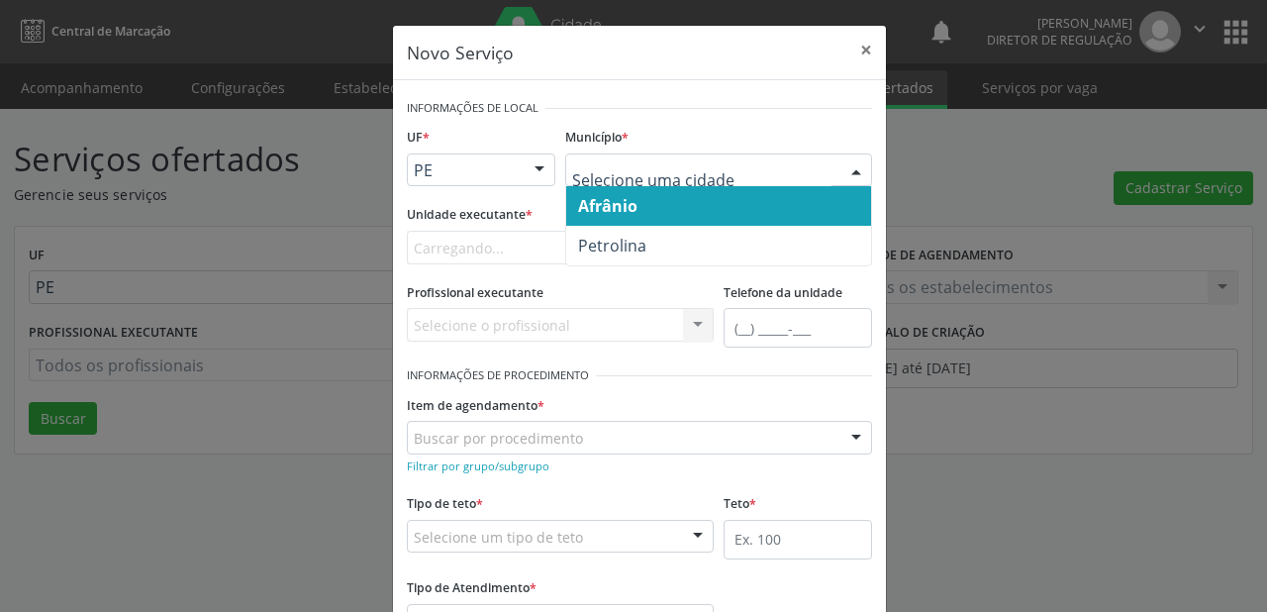
click at [621, 205] on span "Afrânio" at bounding box center [607, 206] width 59 height 22
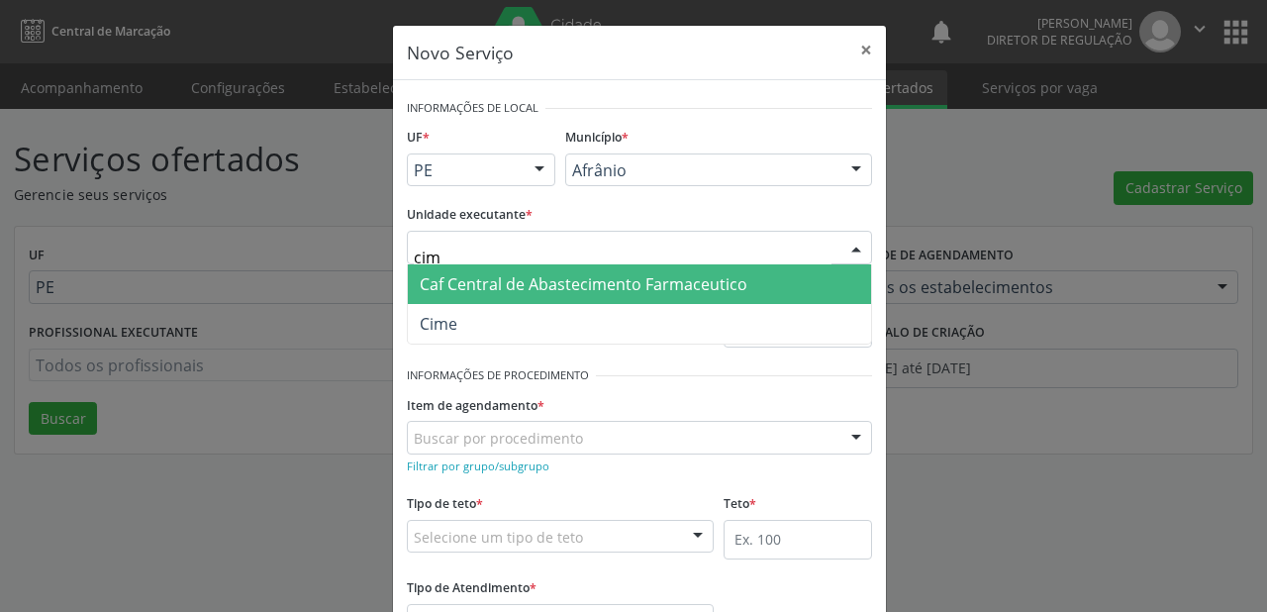
type input "cime"
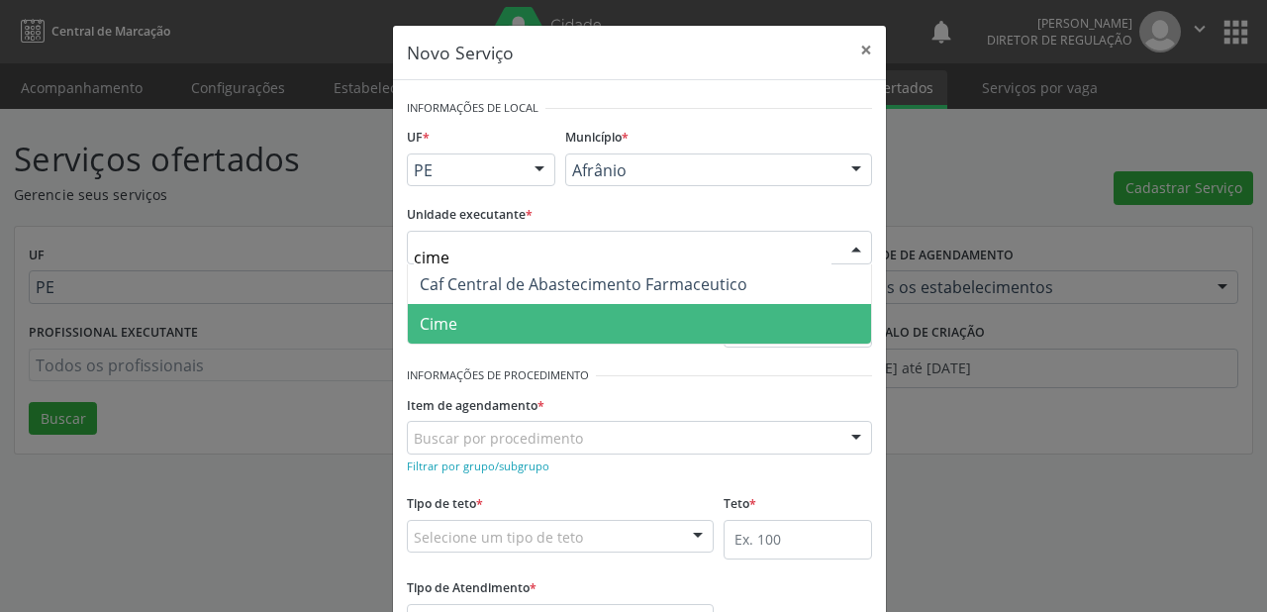
click at [465, 317] on span "Cime" at bounding box center [639, 324] width 463 height 40
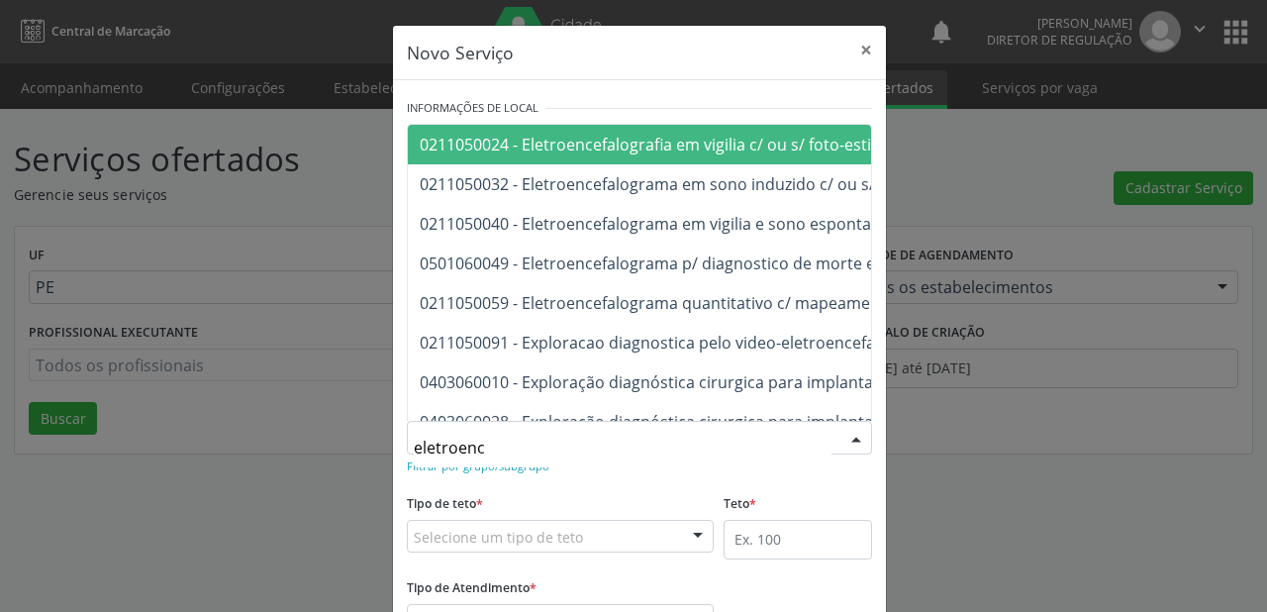
type input "eletroence"
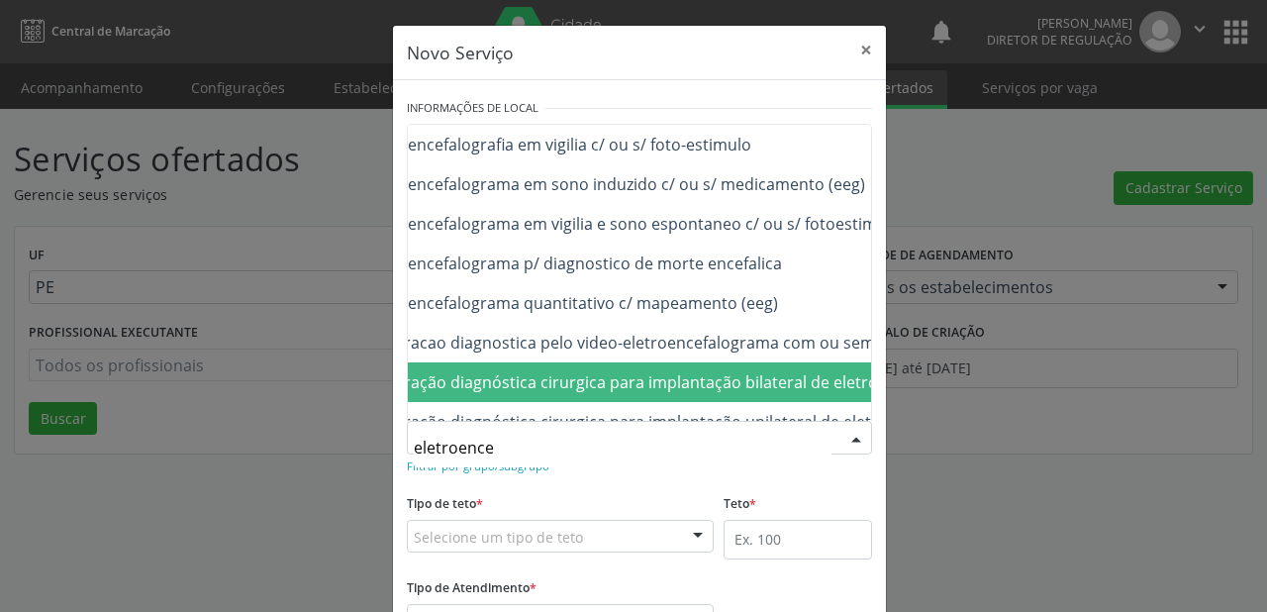
scroll to position [0, 190]
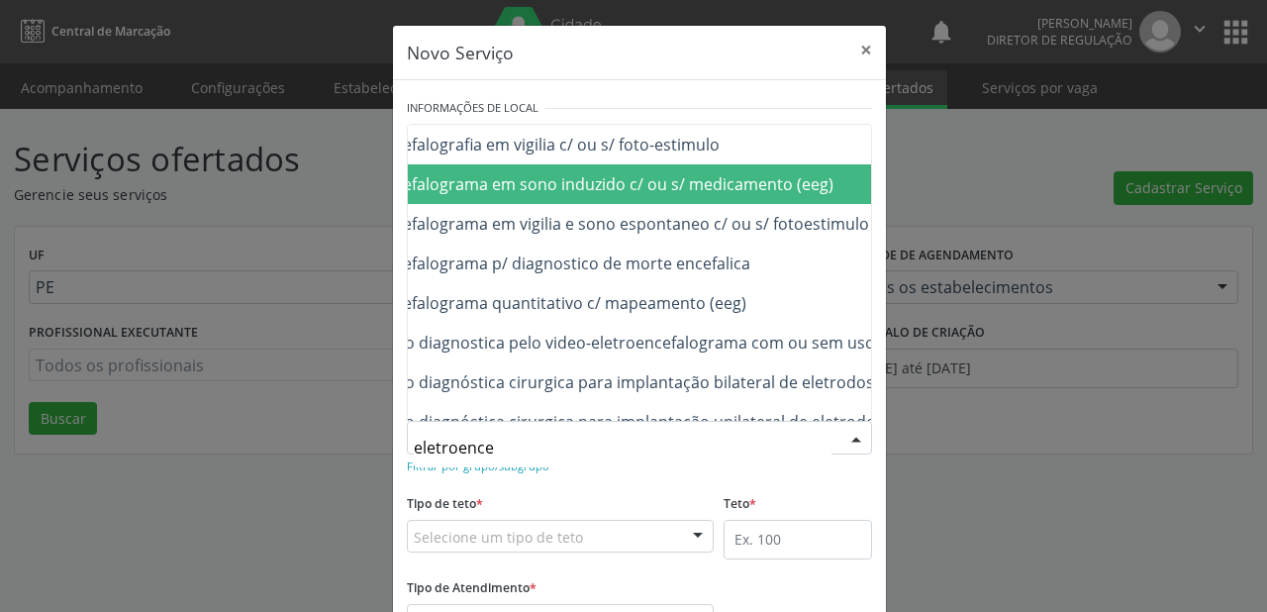
click at [665, 190] on span "0211050032 - Eletroencefalograma em sono induzido c/ ou s/ medicamento (eeg)" at bounding box center [532, 184] width 604 height 22
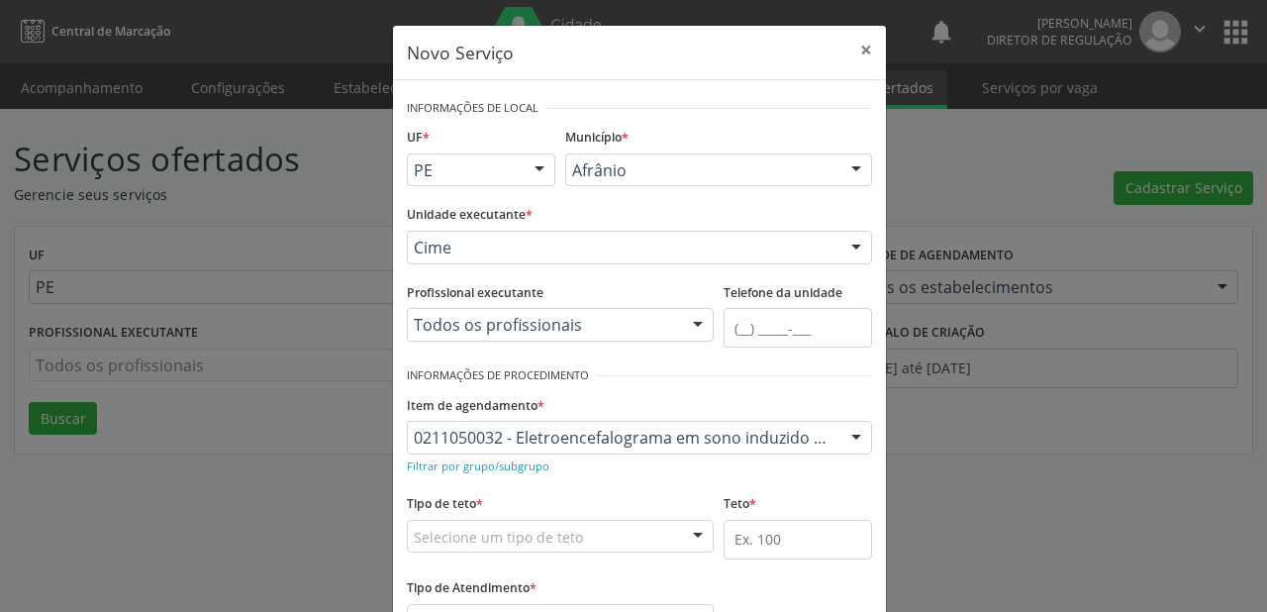
click at [504, 517] on div "Tipo de teto * Selecione um tipo de teto Teto financeiro Teto físico Nenhum res…" at bounding box center [560, 520] width 307 height 63
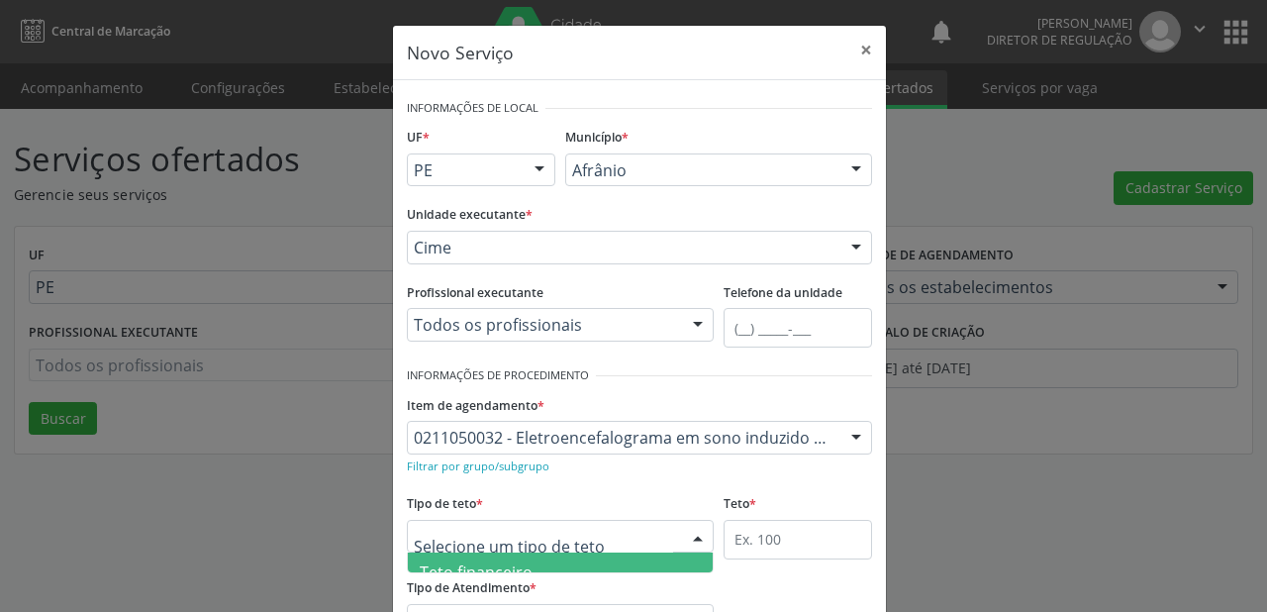
scroll to position [59, 0]
click at [508, 558] on span "Teto físico" at bounding box center [560, 553] width 305 height 40
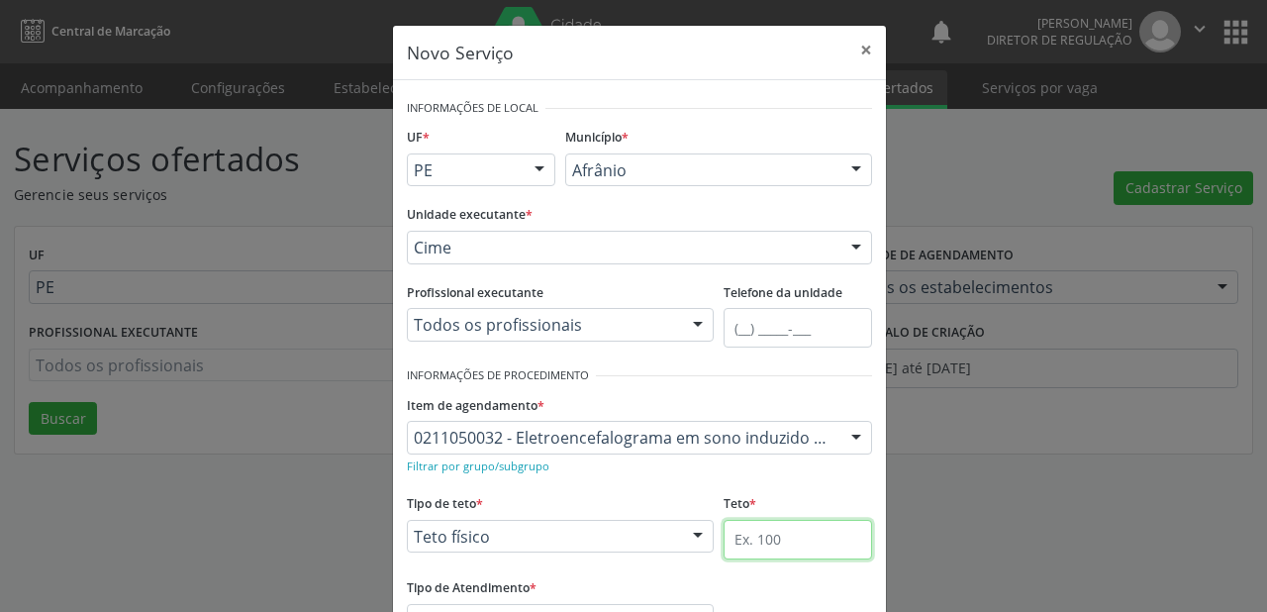
click at [724, 529] on input "text" at bounding box center [798, 540] width 148 height 40
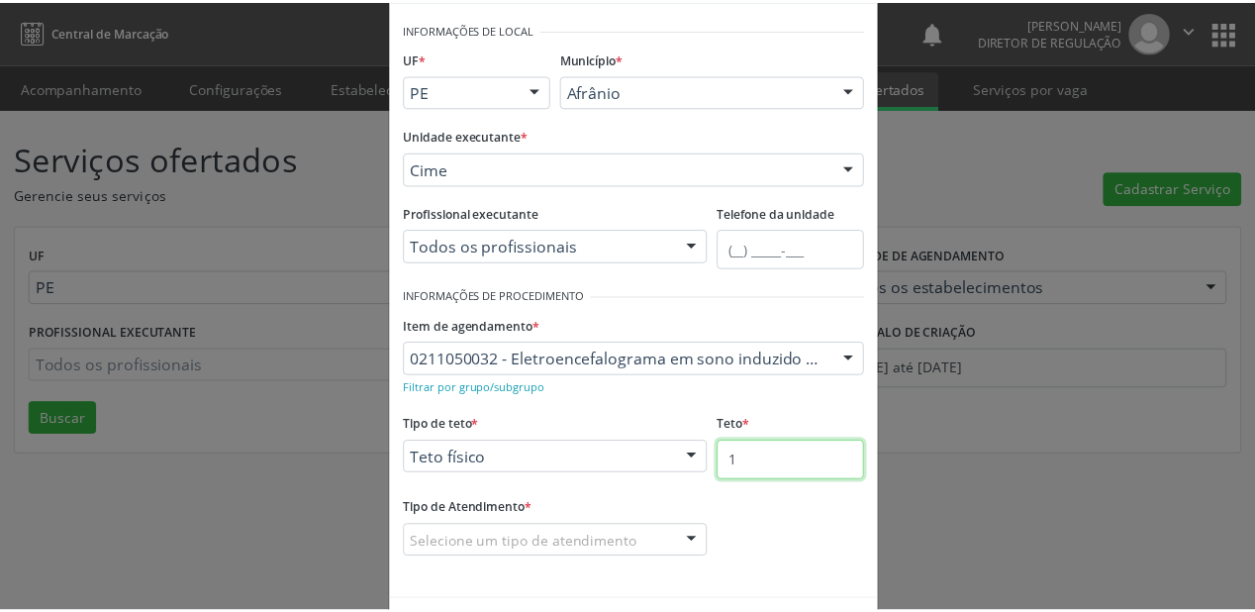
scroll to position [150, 0]
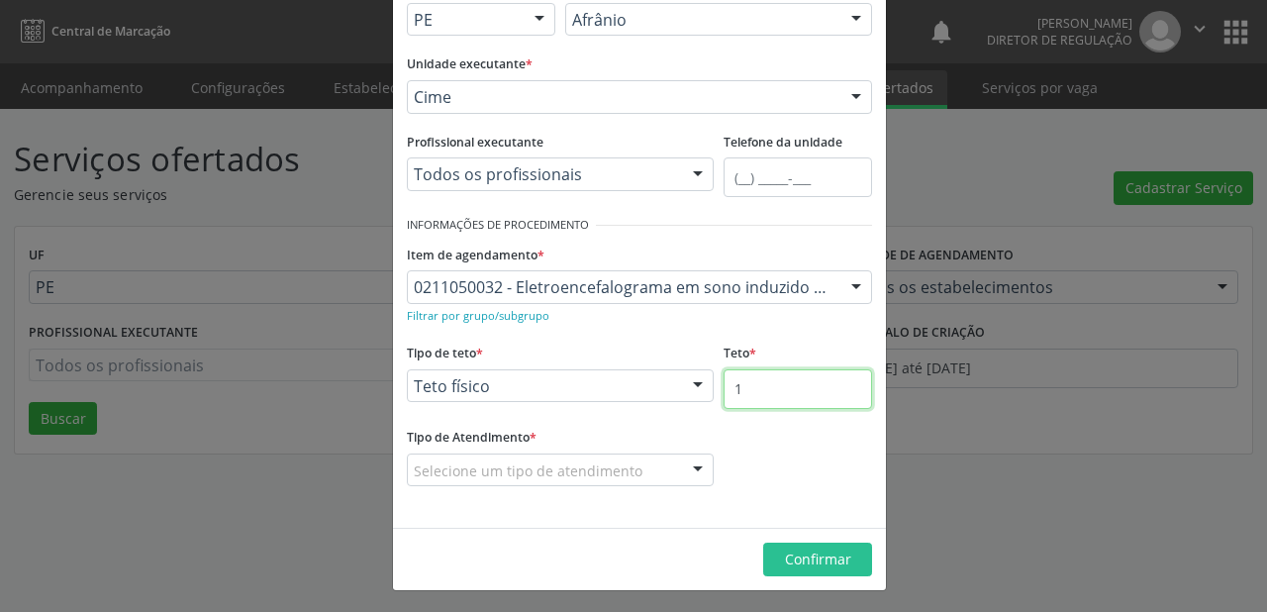
type input "1"
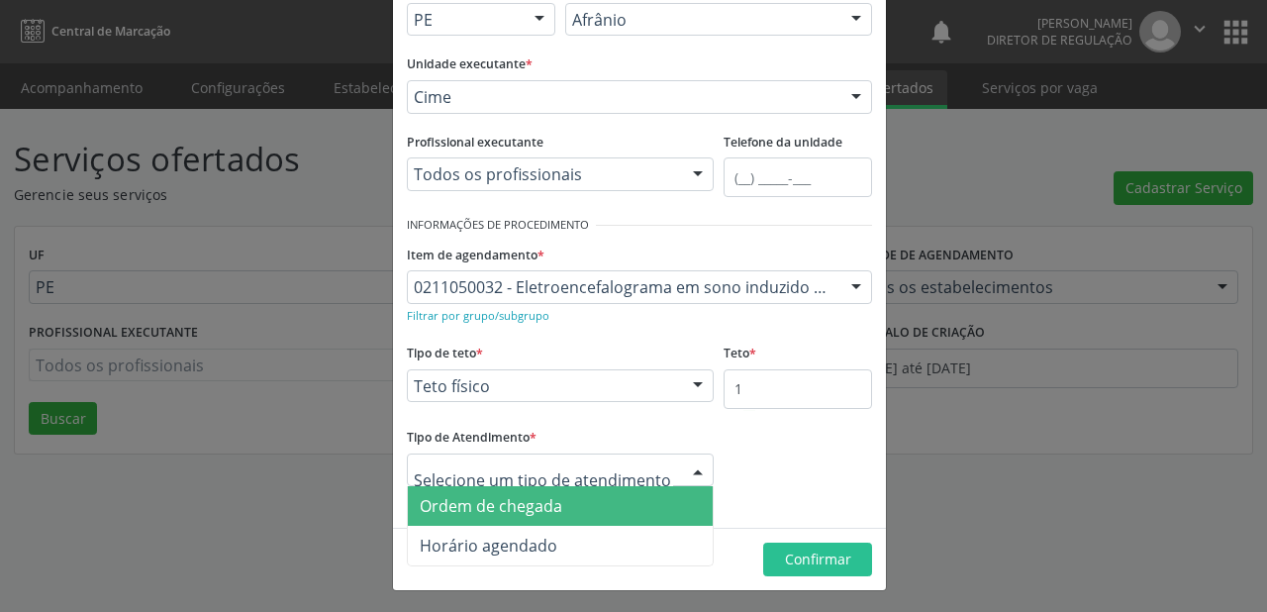
click at [451, 509] on span "Ordem de chegada" at bounding box center [491, 506] width 143 height 22
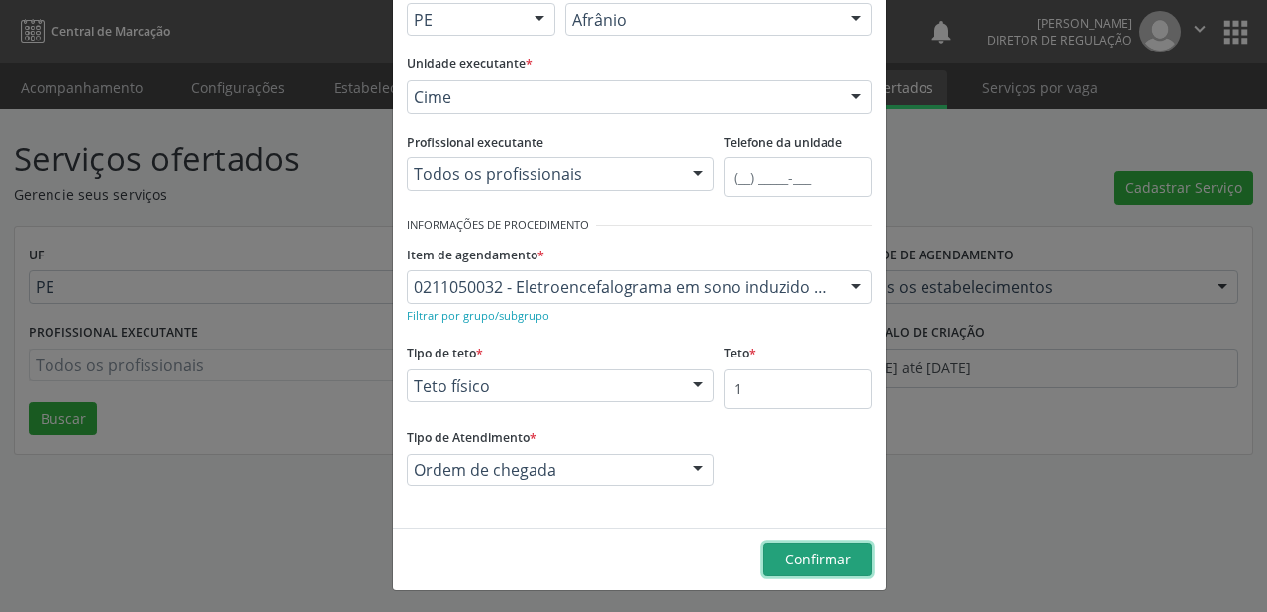
click at [775, 548] on button "Confirmar" at bounding box center [817, 559] width 109 height 34
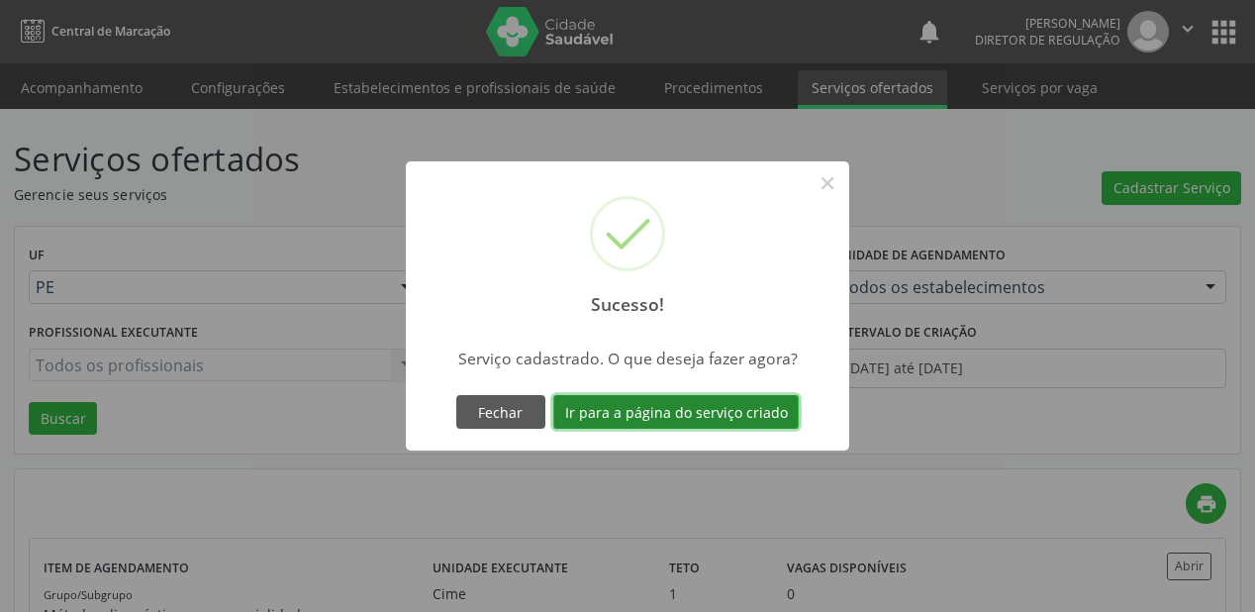
click at [630, 412] on button "Ir para a página do serviço criado" at bounding box center [676, 412] width 246 height 34
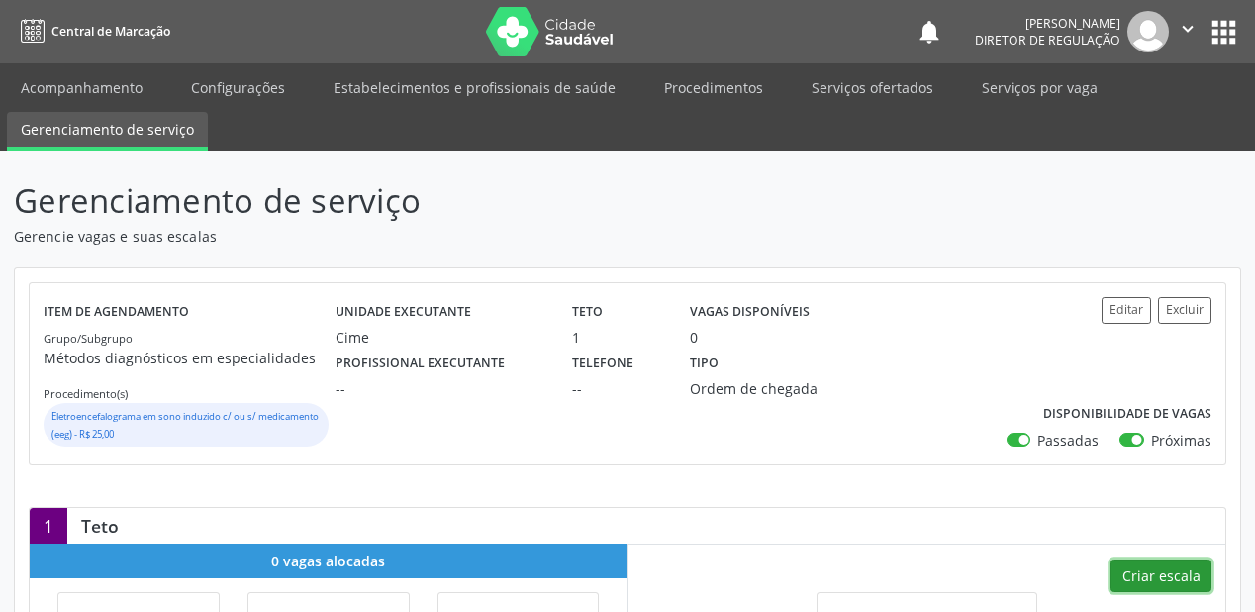
click at [1157, 568] on button "Criar escala" at bounding box center [1161, 576] width 101 height 34
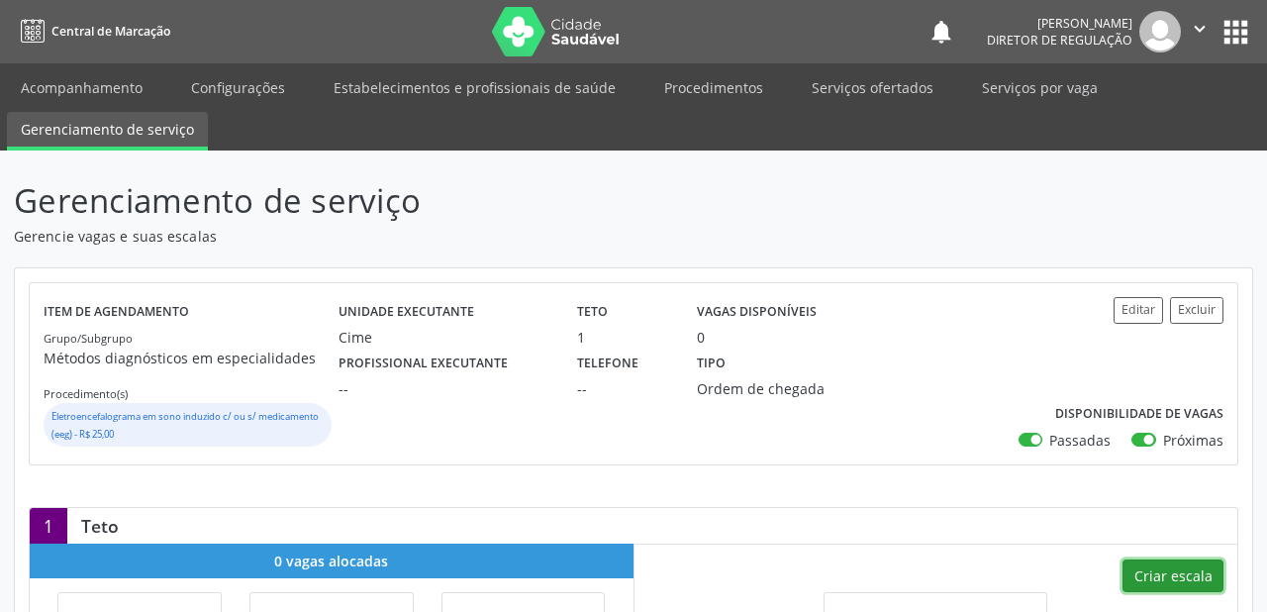
select select "8"
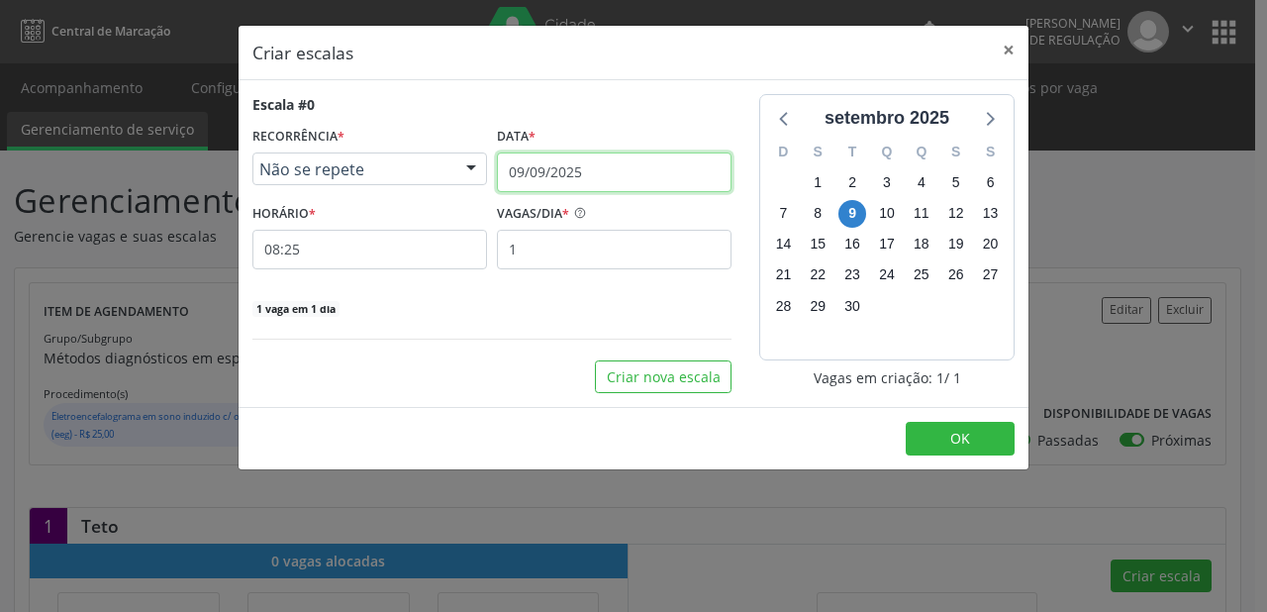
click at [599, 166] on input "09/09/2025" at bounding box center [614, 172] width 235 height 40
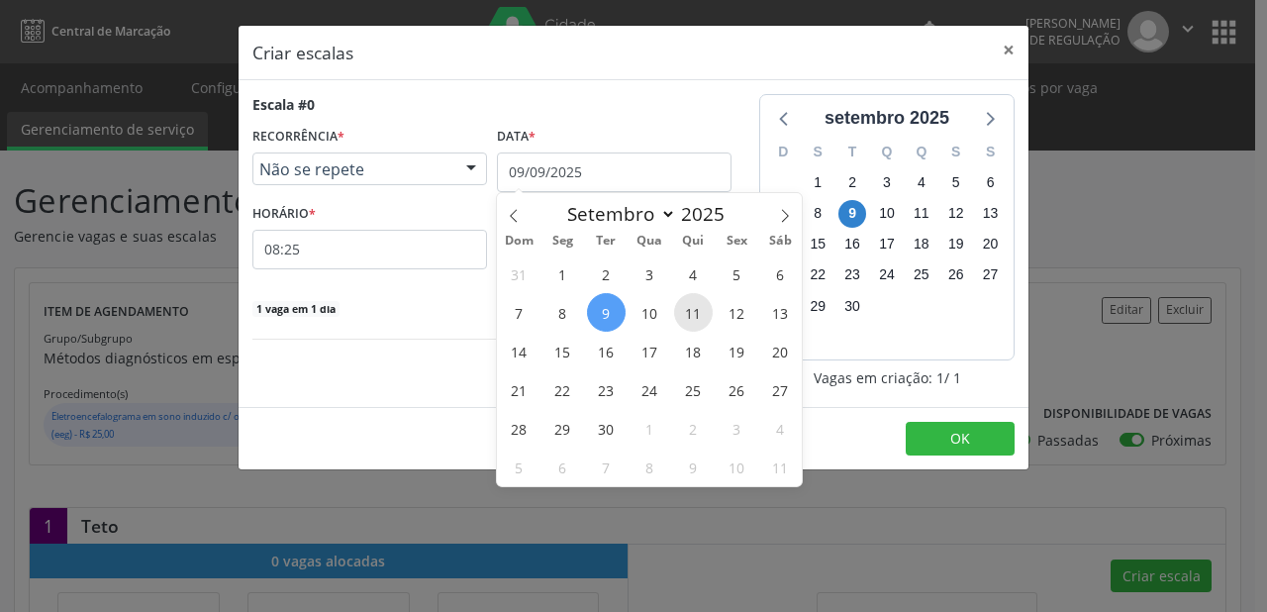
click at [698, 317] on span "11" at bounding box center [693, 312] width 39 height 39
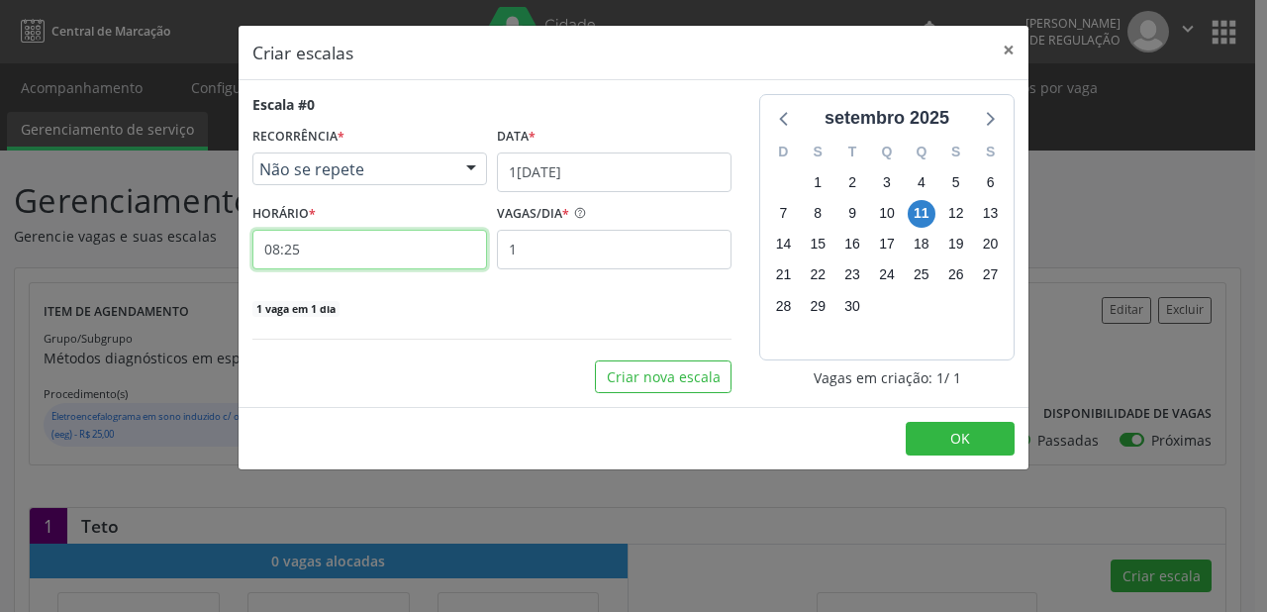
click at [360, 256] on input "08:25" at bounding box center [369, 250] width 235 height 40
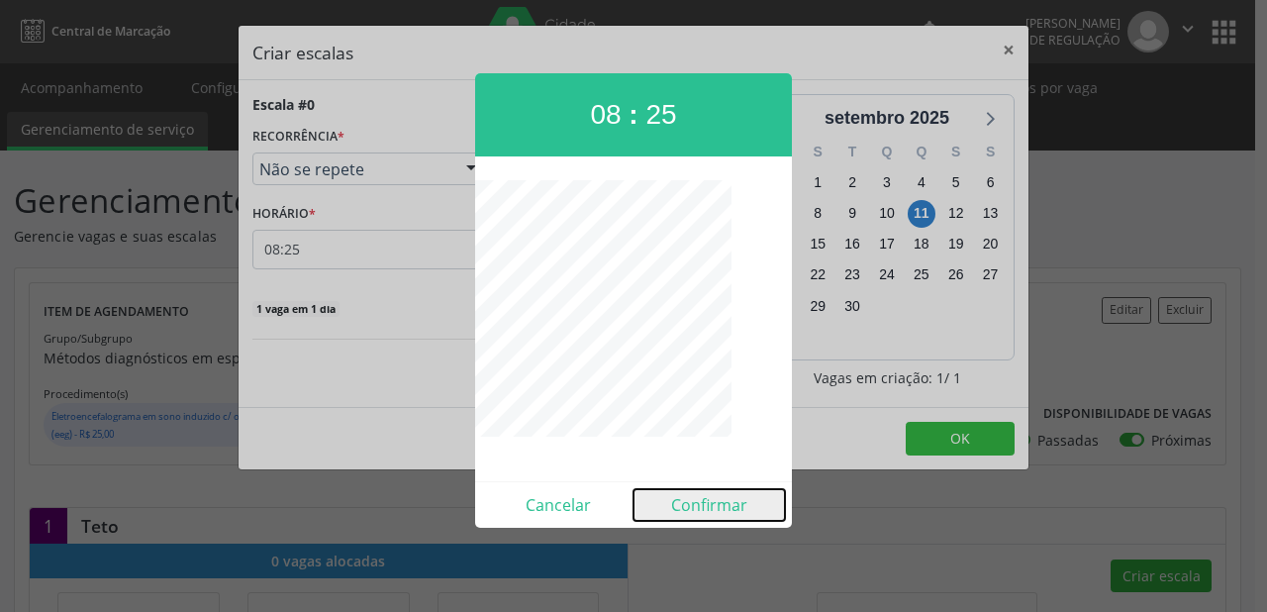
click at [694, 502] on button "Confirmar" at bounding box center [709, 505] width 151 height 32
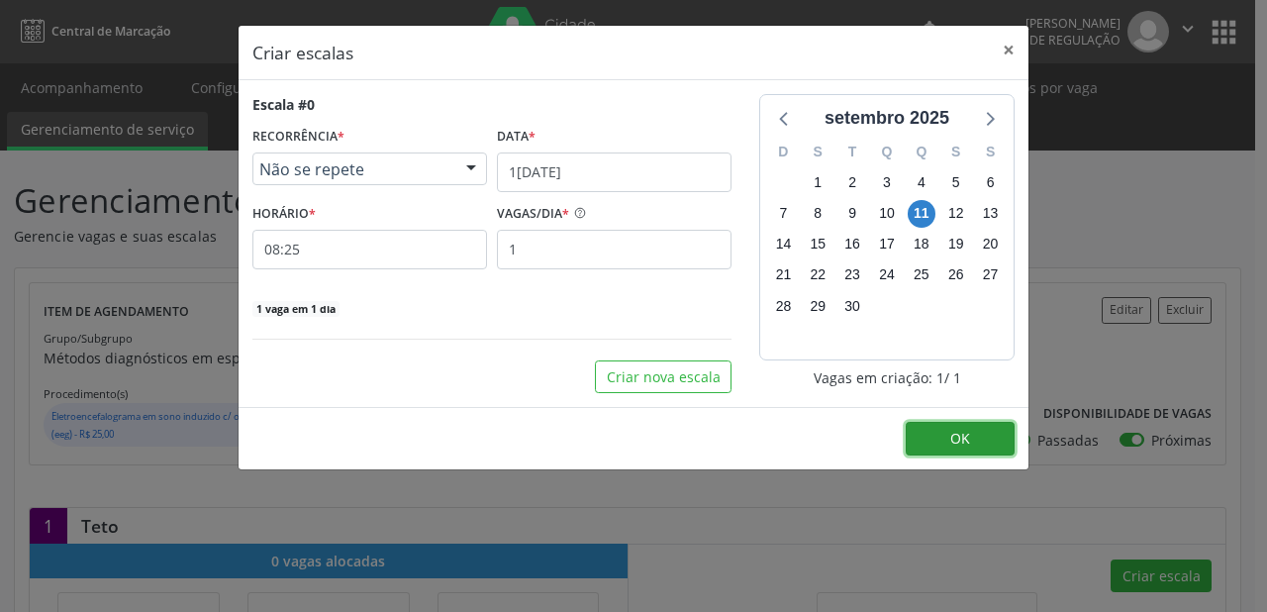
click at [958, 436] on span "OK" at bounding box center [960, 438] width 20 height 19
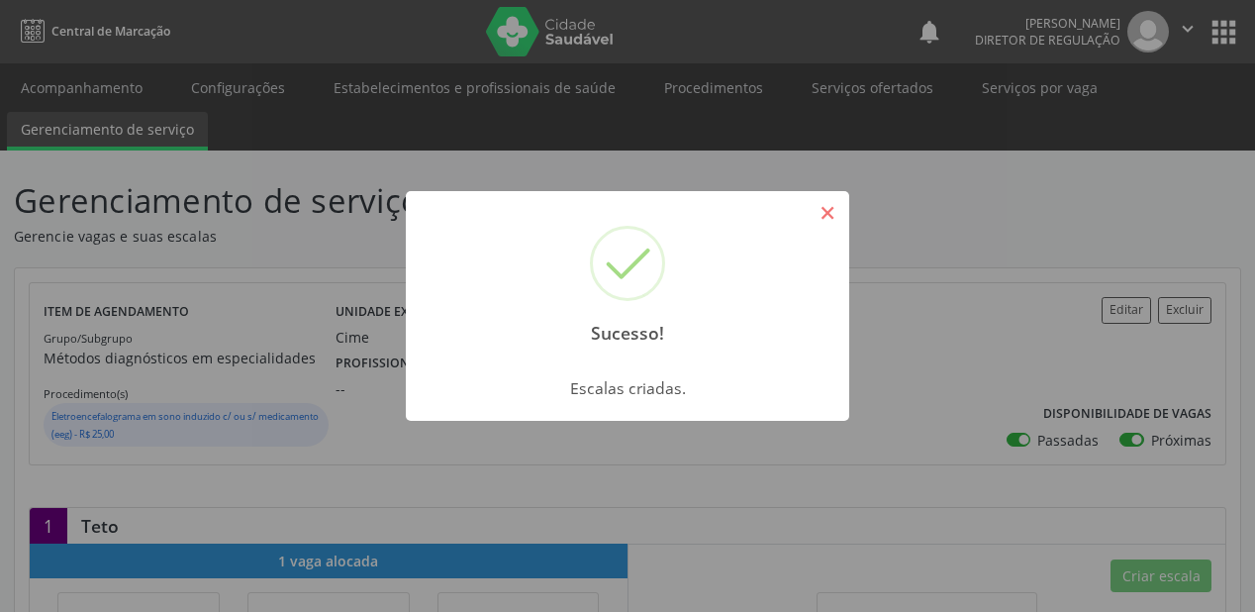
click at [832, 214] on button "×" at bounding box center [828, 213] width 34 height 34
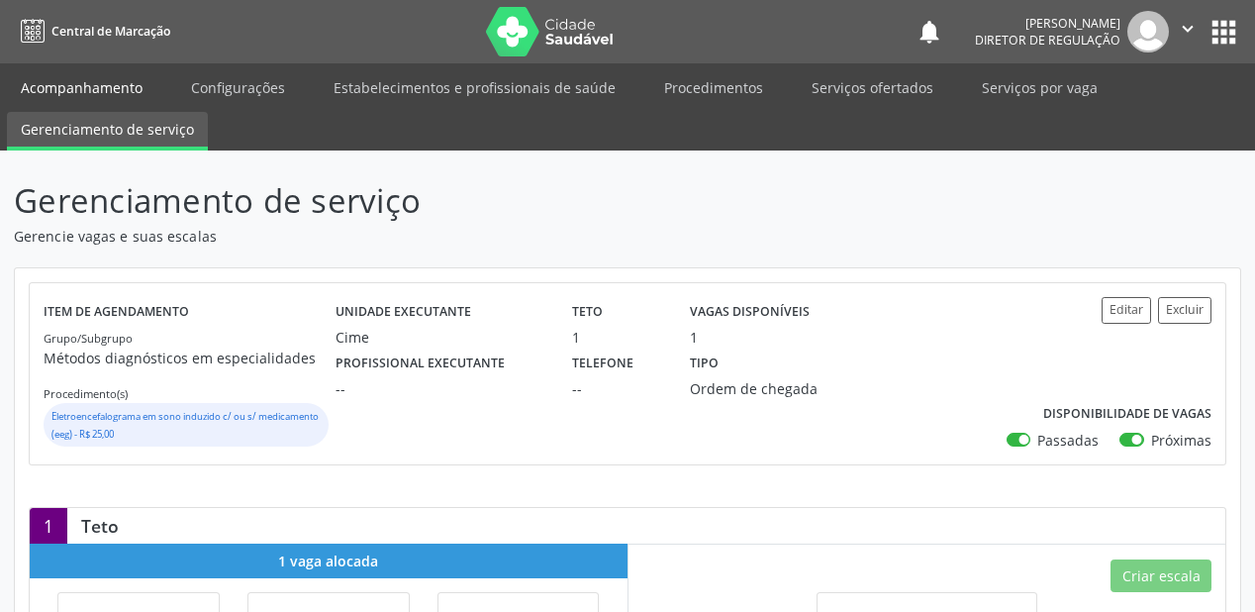
click at [107, 82] on link "Acompanhamento" at bounding box center [81, 87] width 149 height 35
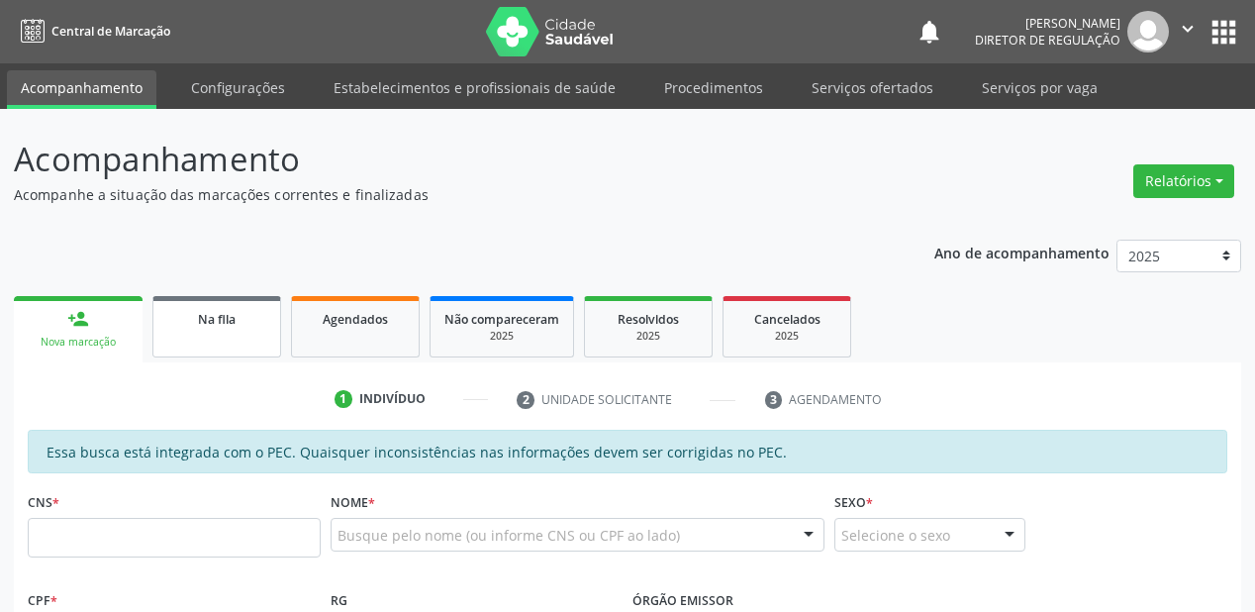
click at [222, 297] on link "Na fila" at bounding box center [216, 326] width 129 height 61
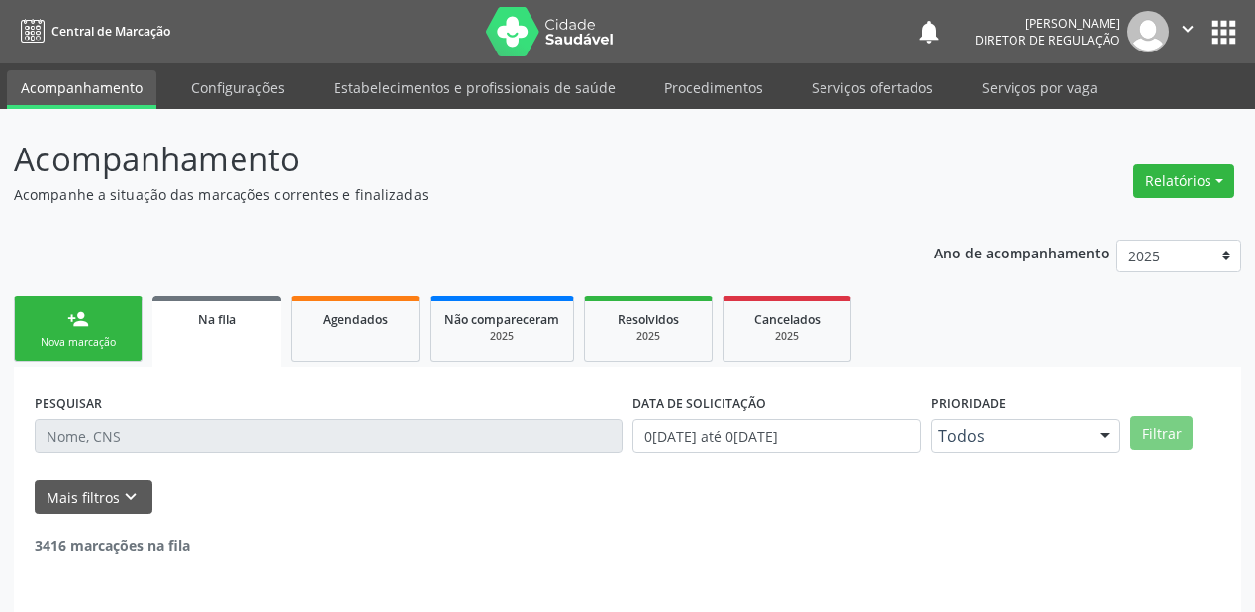
click at [228, 311] on span "Na fila" at bounding box center [217, 319] width 38 height 17
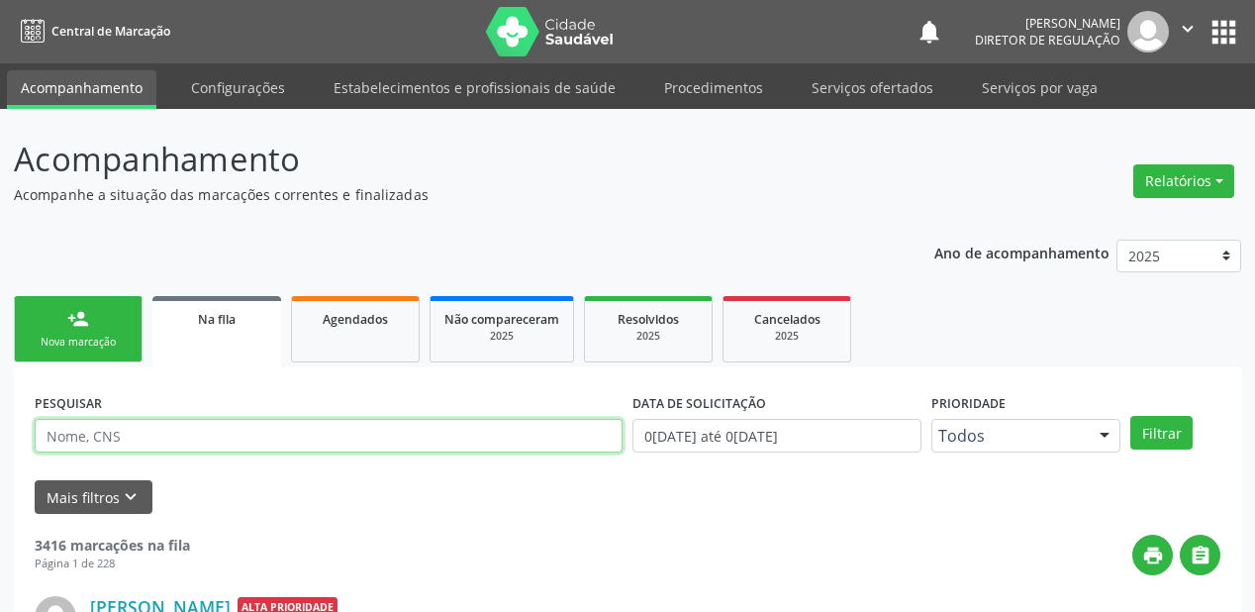
click at [158, 442] on input "text" at bounding box center [329, 436] width 588 height 34
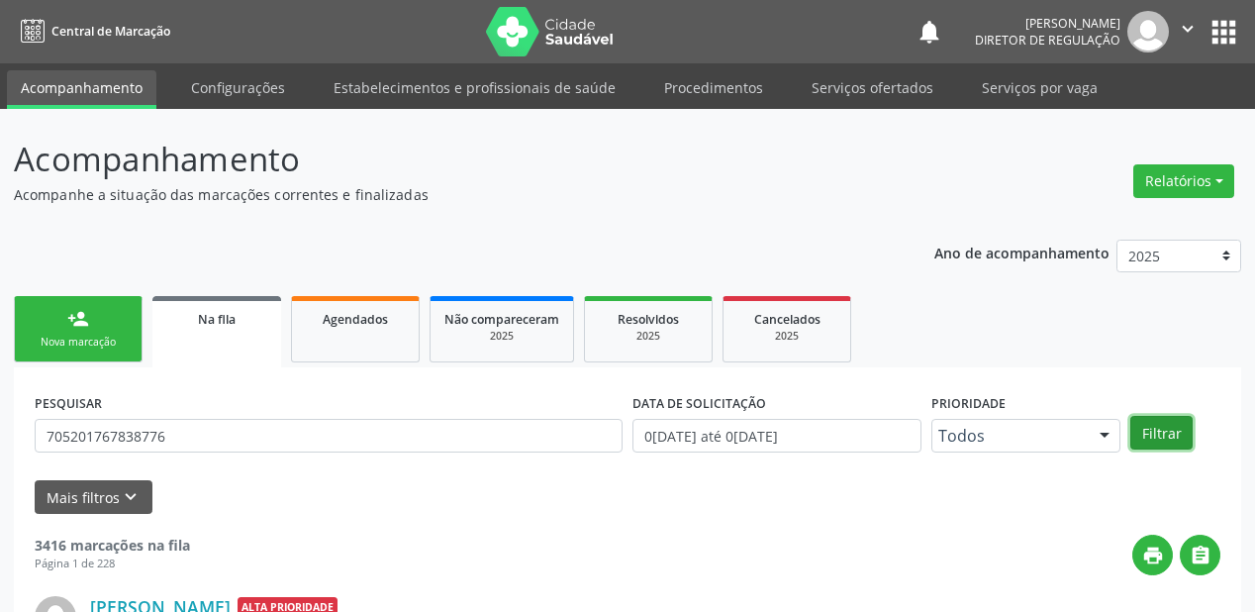
click at [1147, 424] on button "Filtrar" at bounding box center [1162, 433] width 62 height 34
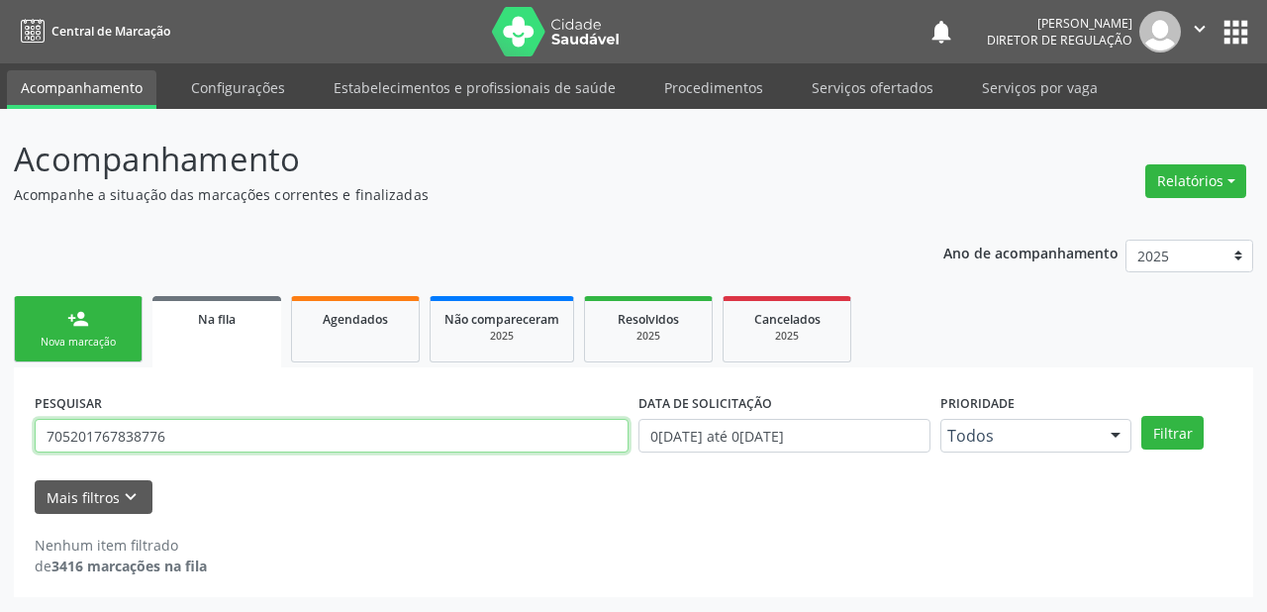
click at [158, 432] on input "705201767838776" at bounding box center [332, 436] width 594 height 34
click at [168, 426] on input "705201767838776" at bounding box center [332, 436] width 594 height 34
type input "7"
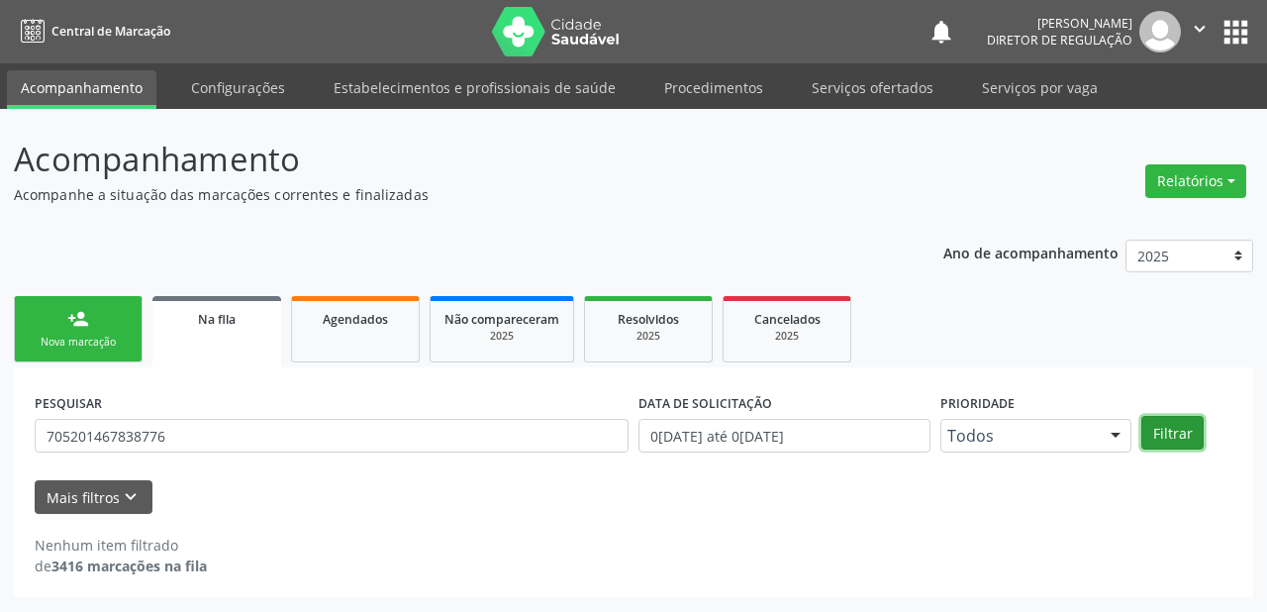
click at [1150, 428] on button "Filtrar" at bounding box center [1172, 433] width 62 height 34
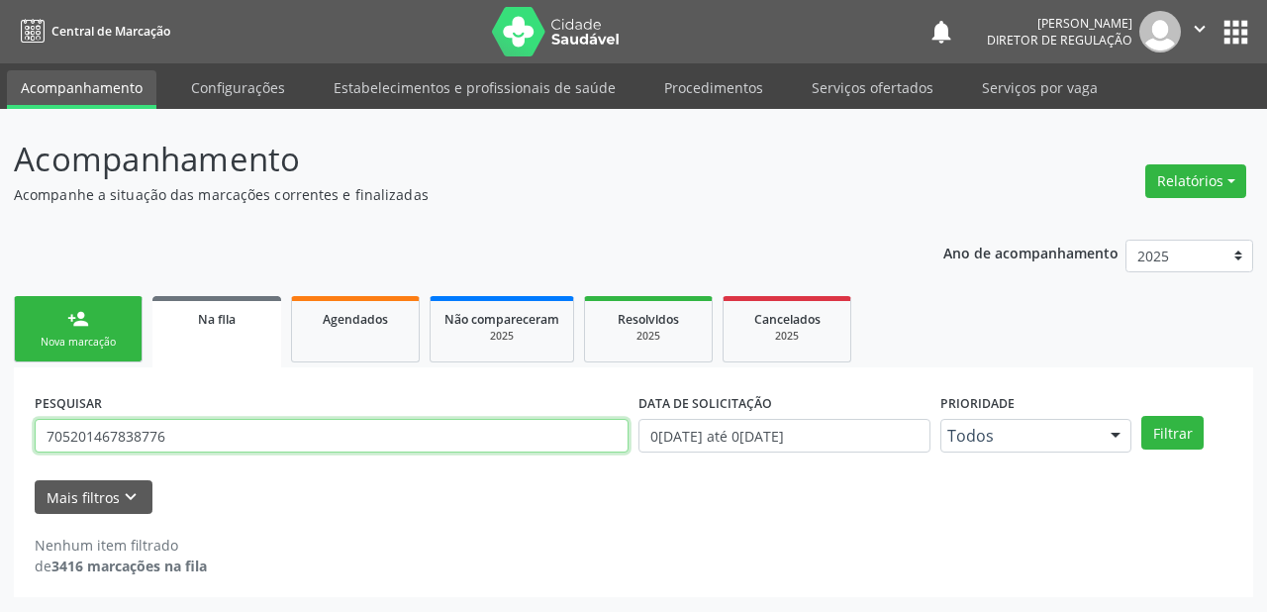
click at [209, 436] on input "705201467838776" at bounding box center [332, 436] width 594 height 34
type input "7"
type input "leonardo da silva rosa"
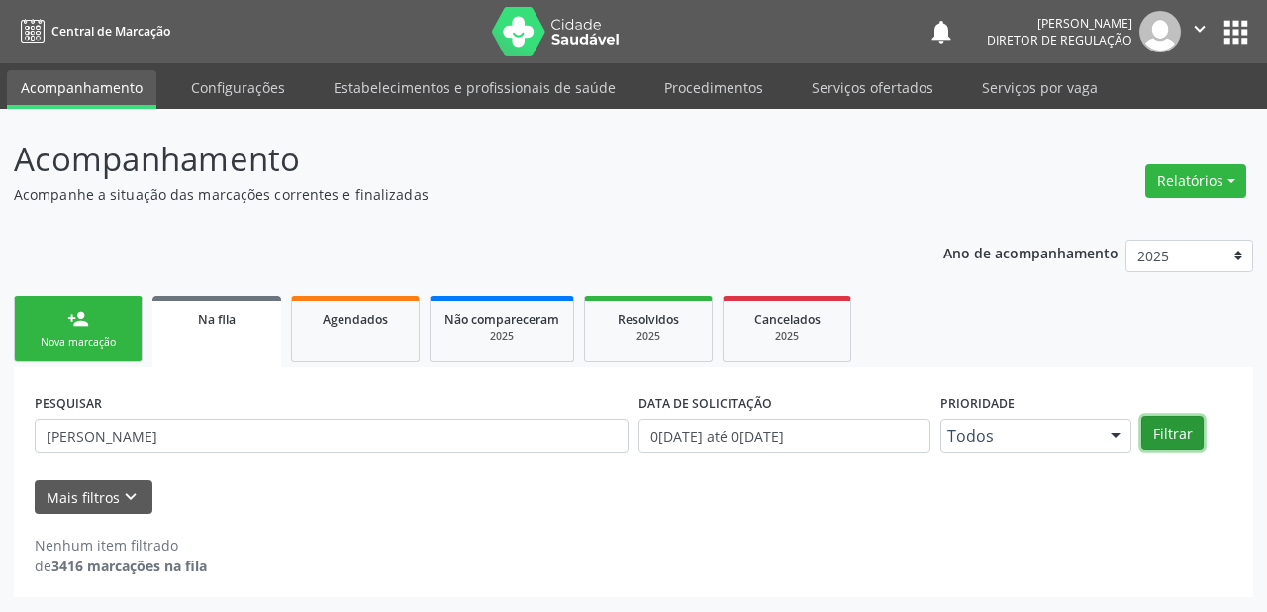
click at [1172, 432] on button "Filtrar" at bounding box center [1172, 433] width 62 height 34
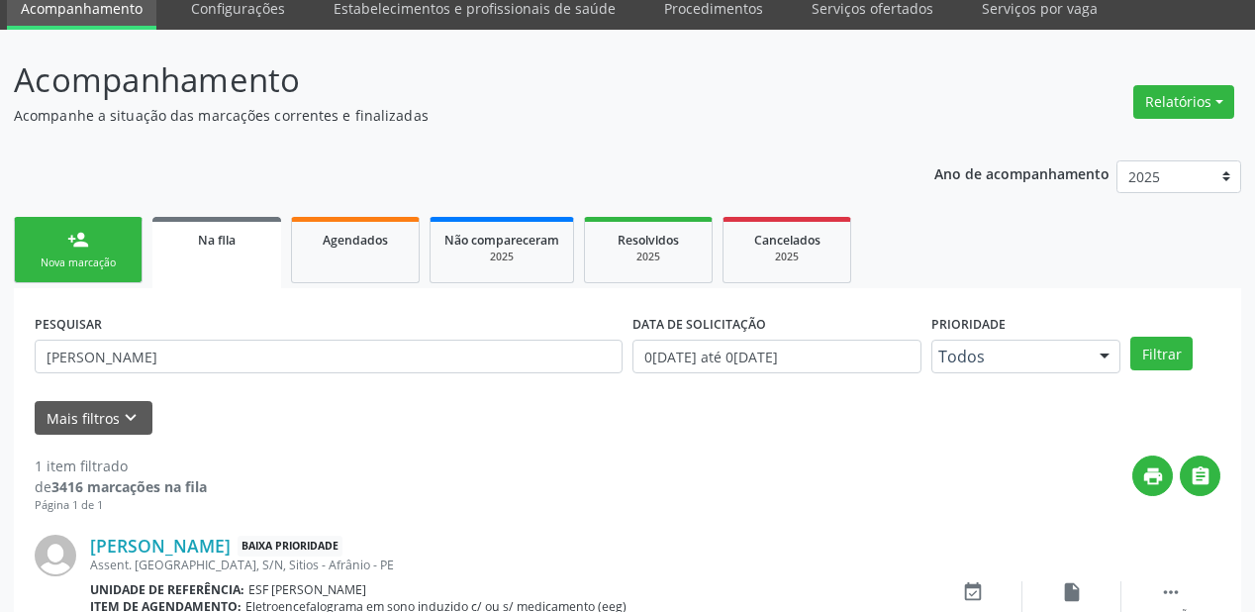
scroll to position [190, 0]
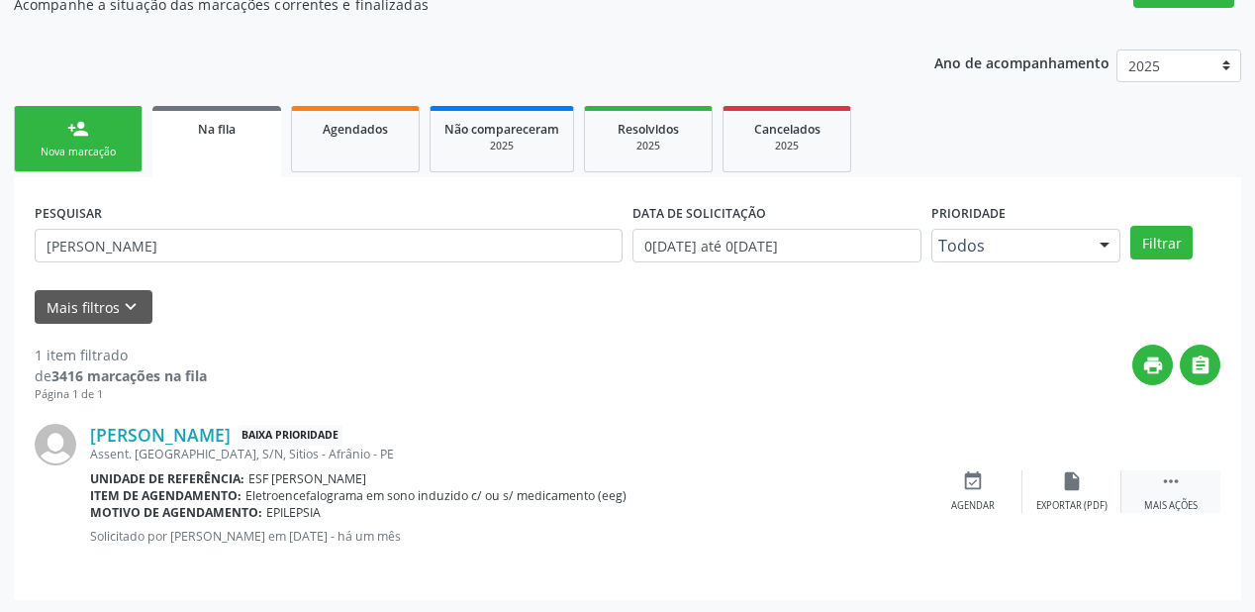
click at [1180, 479] on icon "" at bounding box center [1171, 481] width 22 height 22
click at [665, 489] on icon "event_available" at bounding box center [676, 481] width 22 height 22
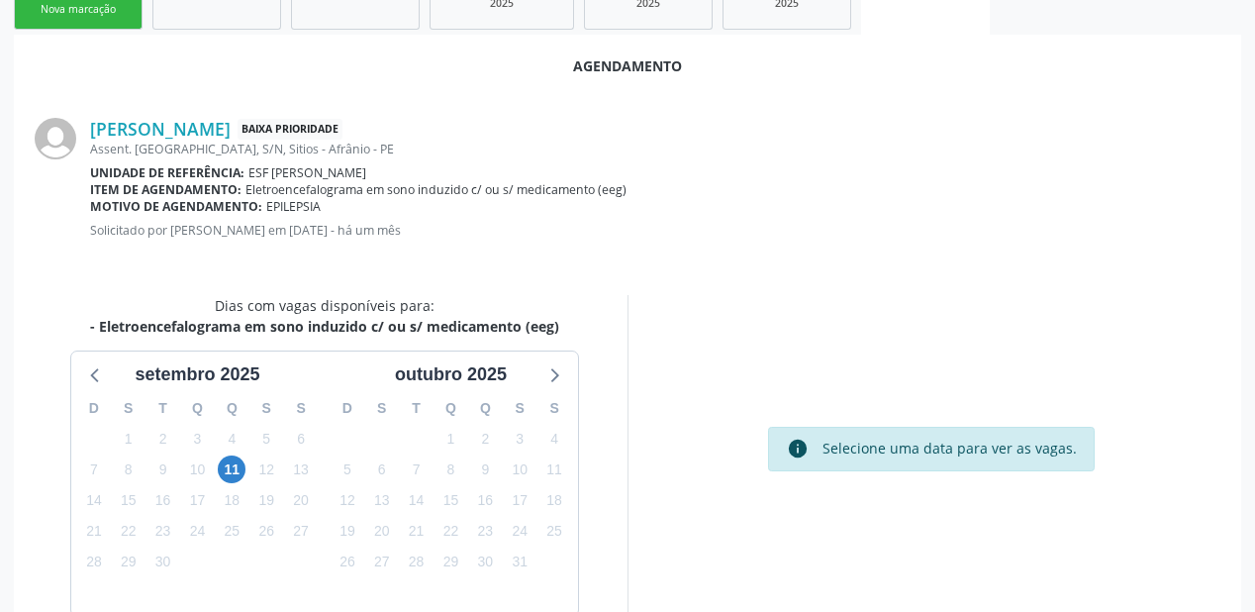
scroll to position [417, 0]
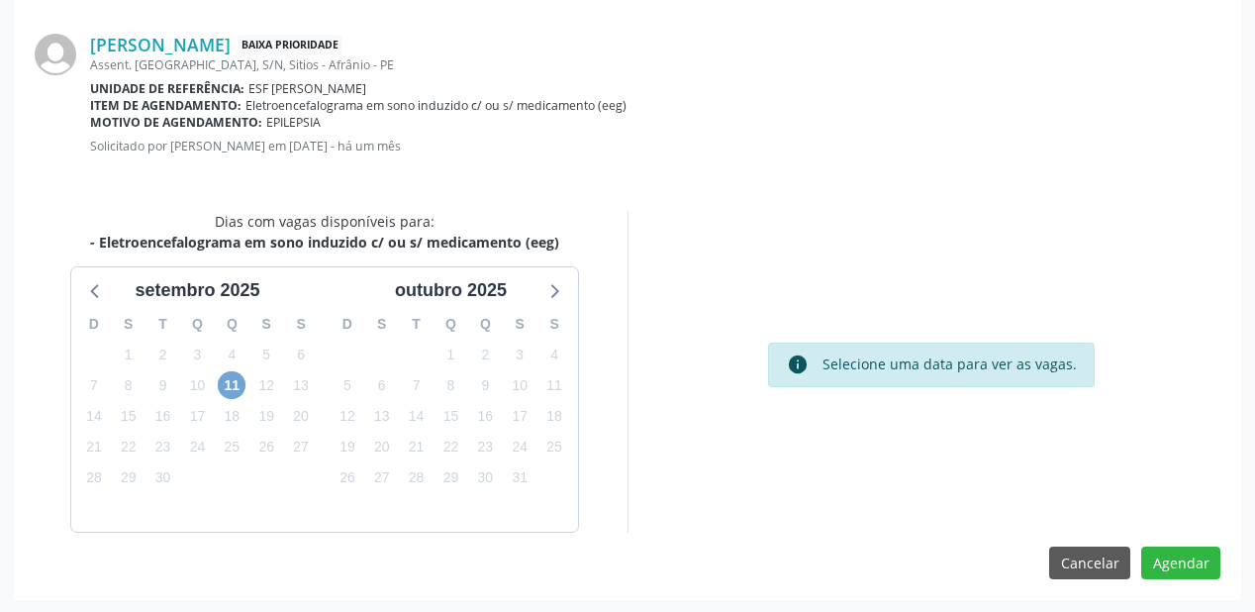
click at [233, 383] on span "11" at bounding box center [232, 385] width 28 height 28
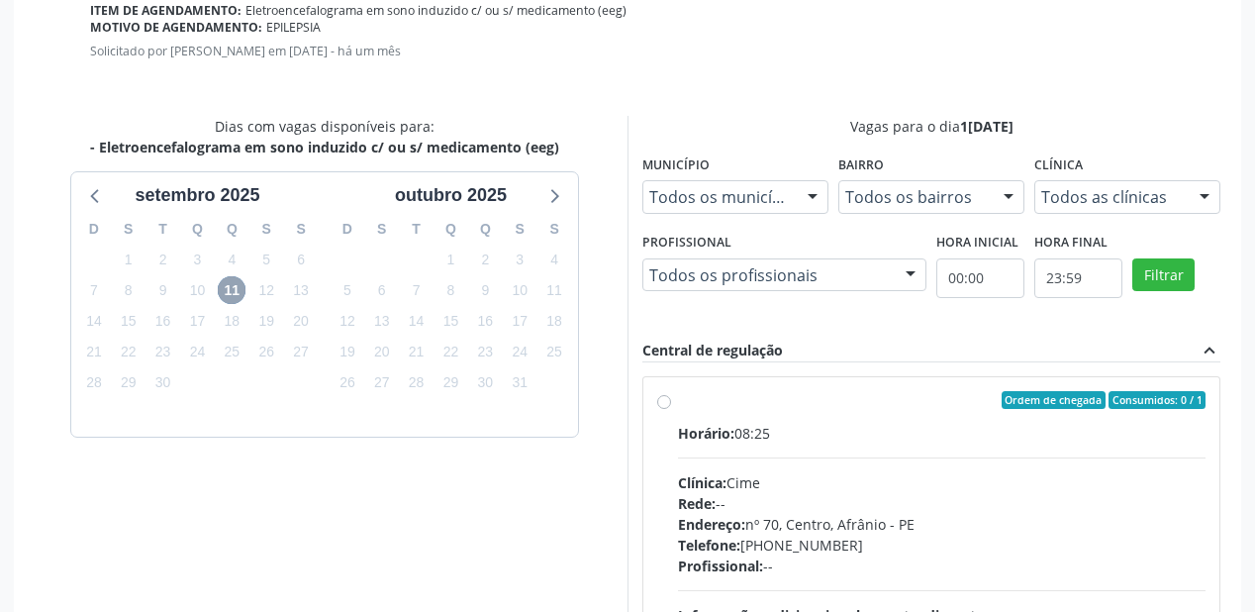
scroll to position [575, 0]
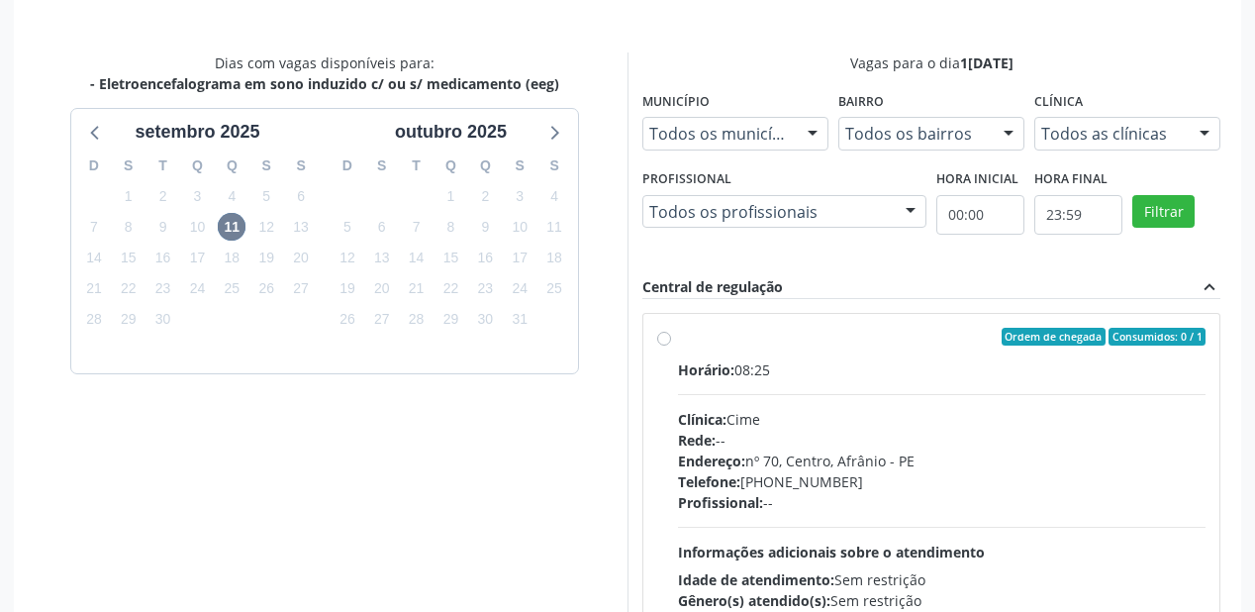
click at [733, 457] on span "Endereço:" at bounding box center [711, 460] width 67 height 19
click at [671, 345] on input "Ordem de chegada Consumidos: 0 / 1 Horário: 08:25 Clínica: Cime Rede: -- Endere…" at bounding box center [664, 337] width 14 height 18
radio input "true"
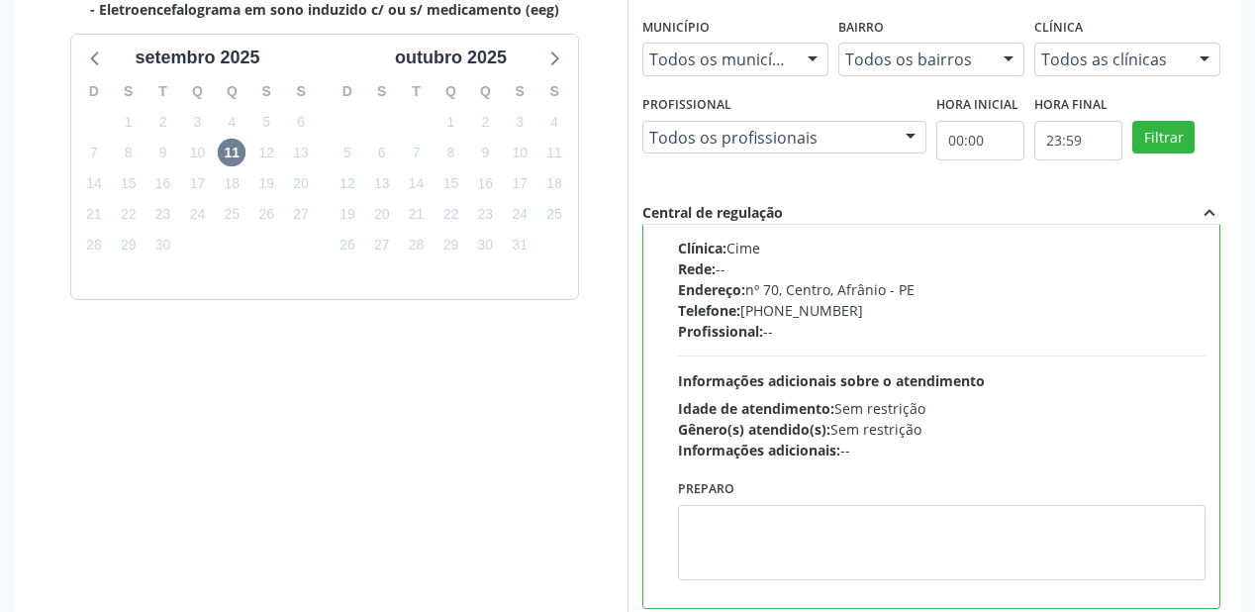
scroll to position [738, 0]
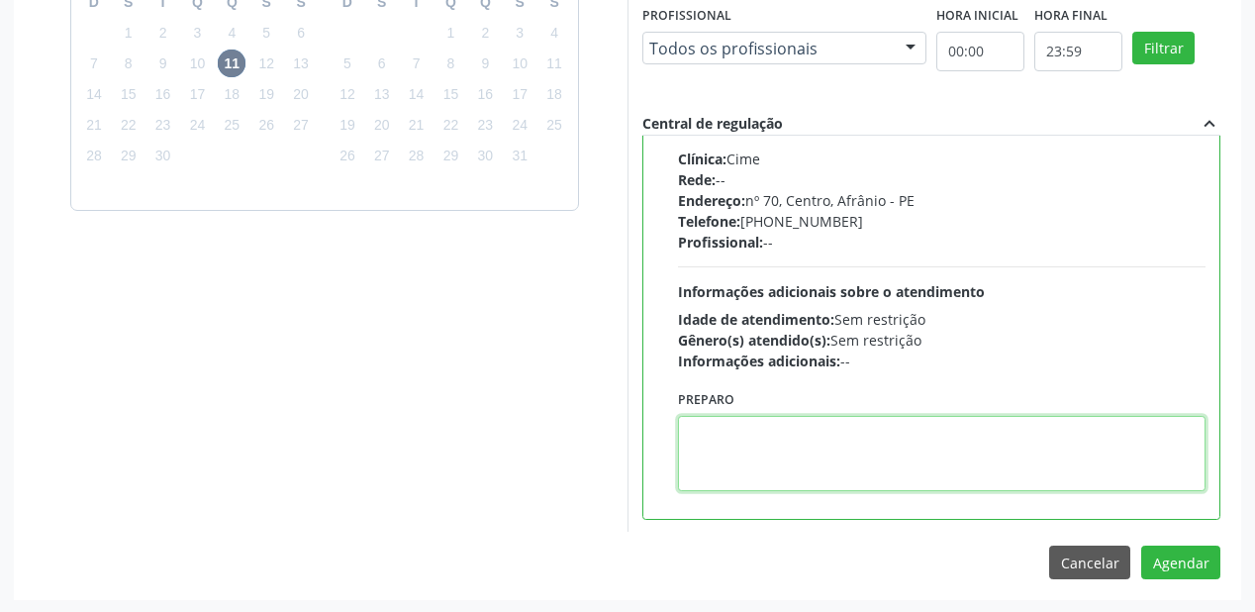
drag, startPoint x: 704, startPoint y: 440, endPoint x: 802, endPoint y: 478, distance: 105.3
click at [704, 439] on textarea at bounding box center [942, 453] width 528 height 75
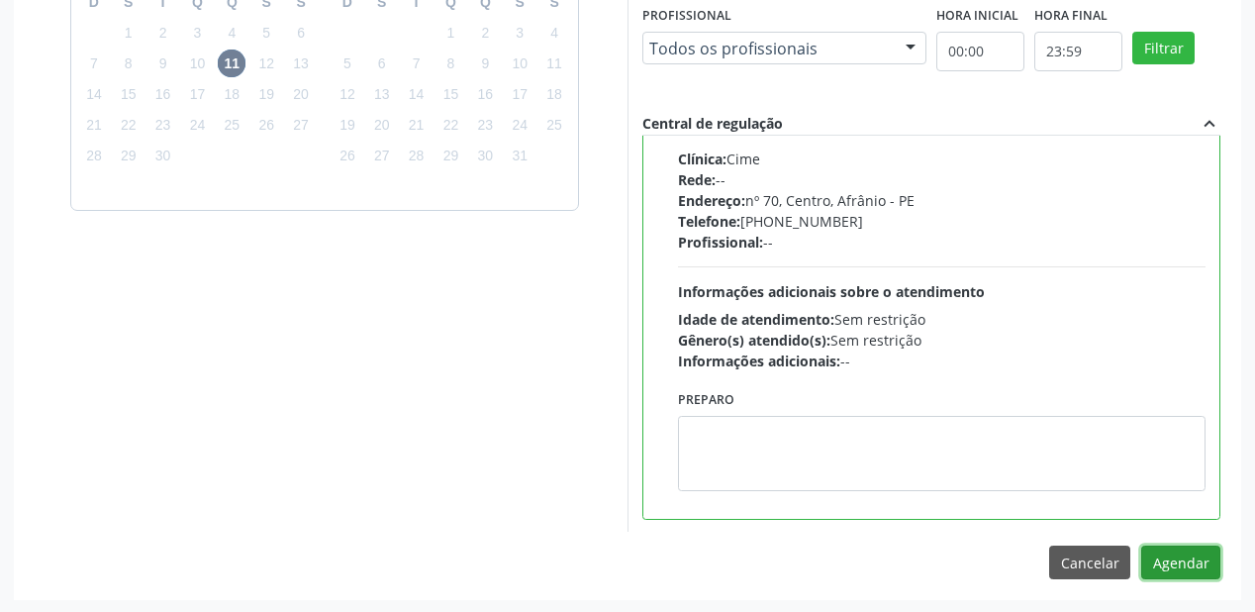
click at [1183, 560] on button "Agendar" at bounding box center [1180, 562] width 79 height 34
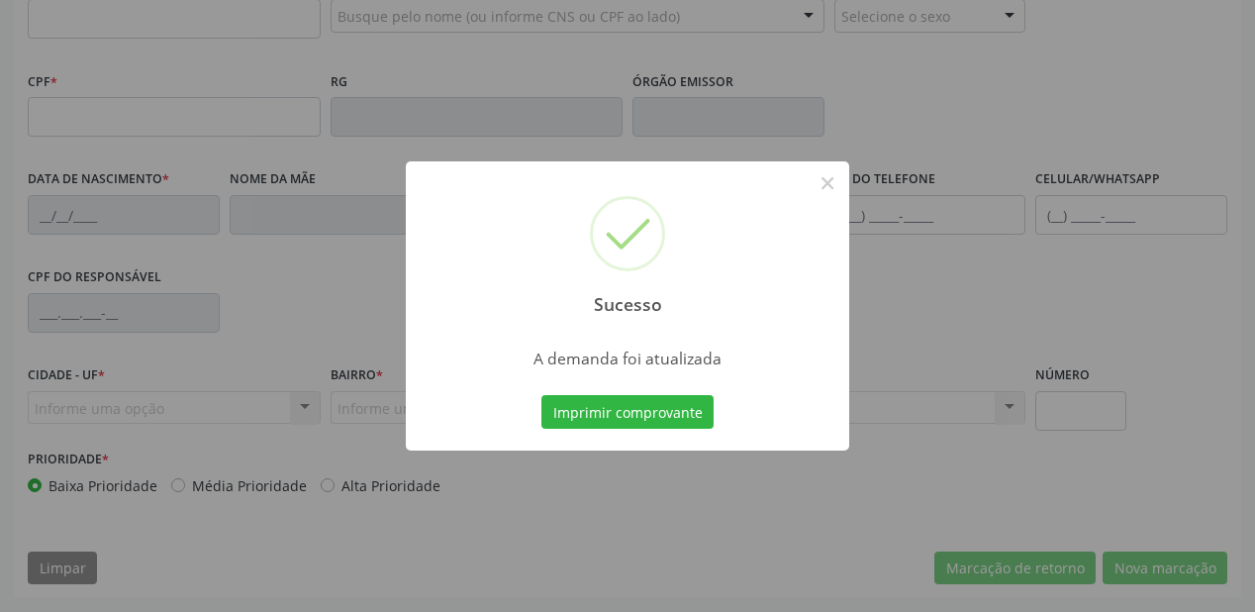
scroll to position [518, 0]
click at [612, 408] on button "Imprimir comprovante" at bounding box center [627, 412] width 172 height 34
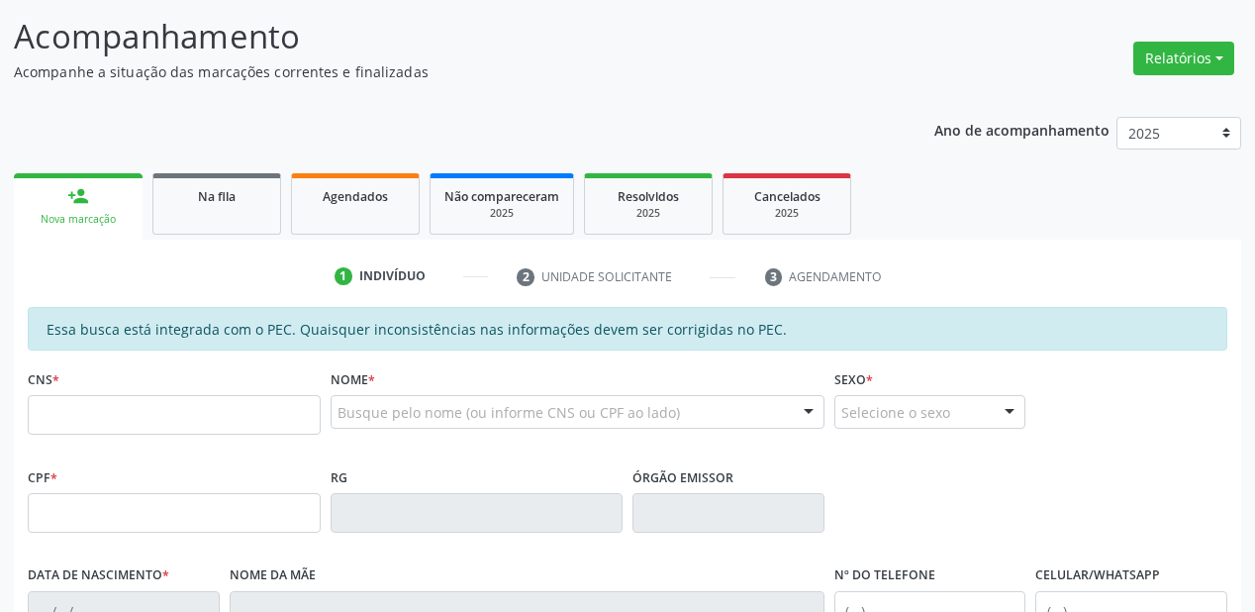
scroll to position [122, 0]
click at [235, 209] on link "Na fila" at bounding box center [216, 204] width 129 height 61
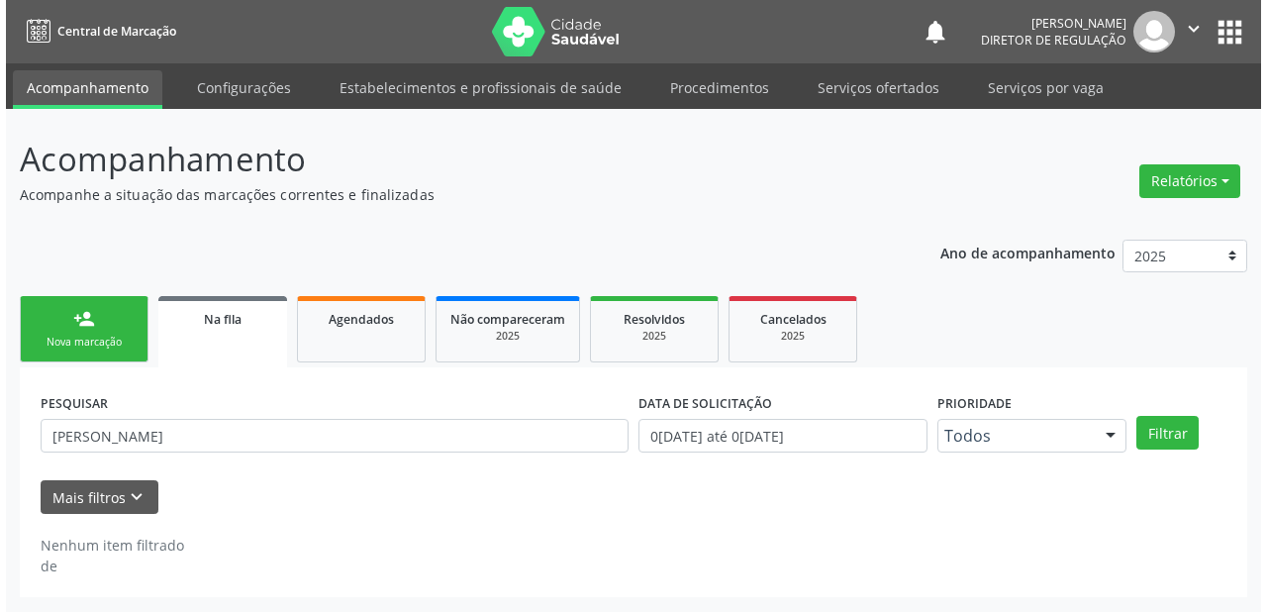
scroll to position [0, 0]
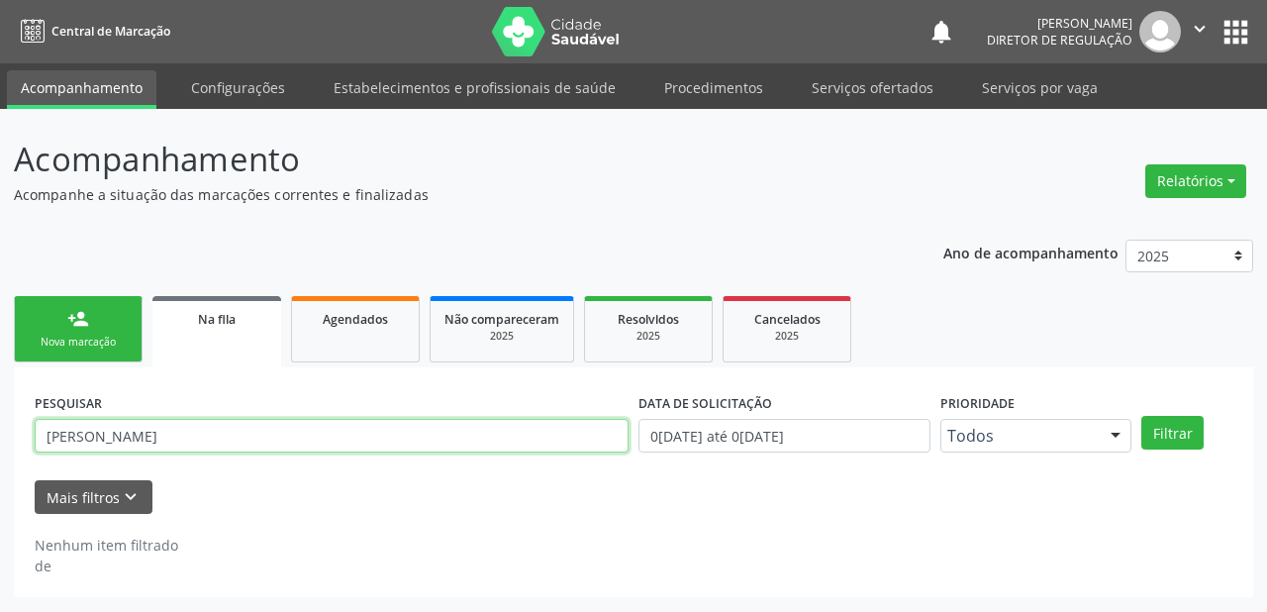
click at [215, 440] on input "leonardo da silva rosa" at bounding box center [332, 436] width 594 height 34
type input "l"
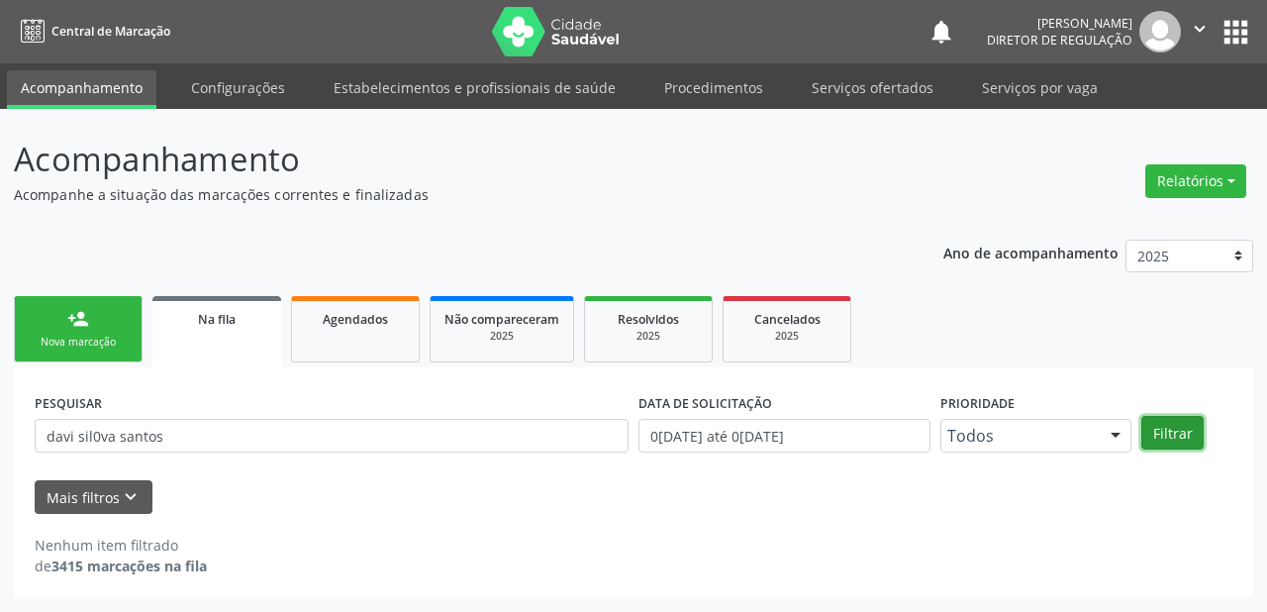
click at [1163, 427] on button "Filtrar" at bounding box center [1172, 433] width 62 height 34
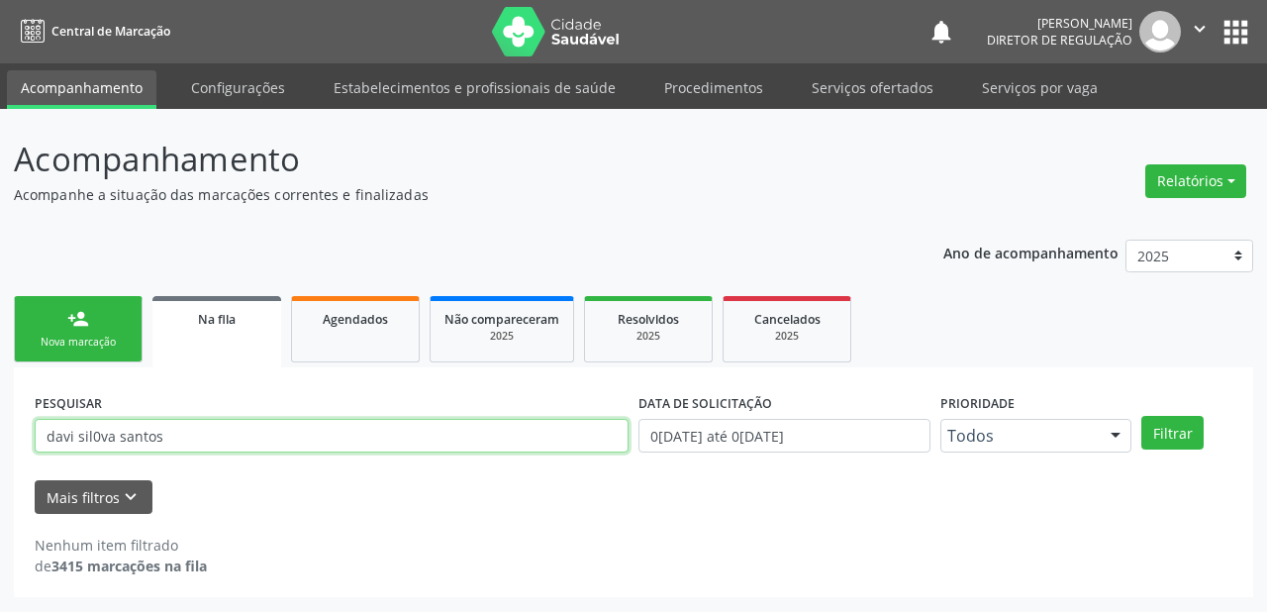
click at [99, 437] on input "davi sil0va santos" at bounding box center [332, 436] width 594 height 34
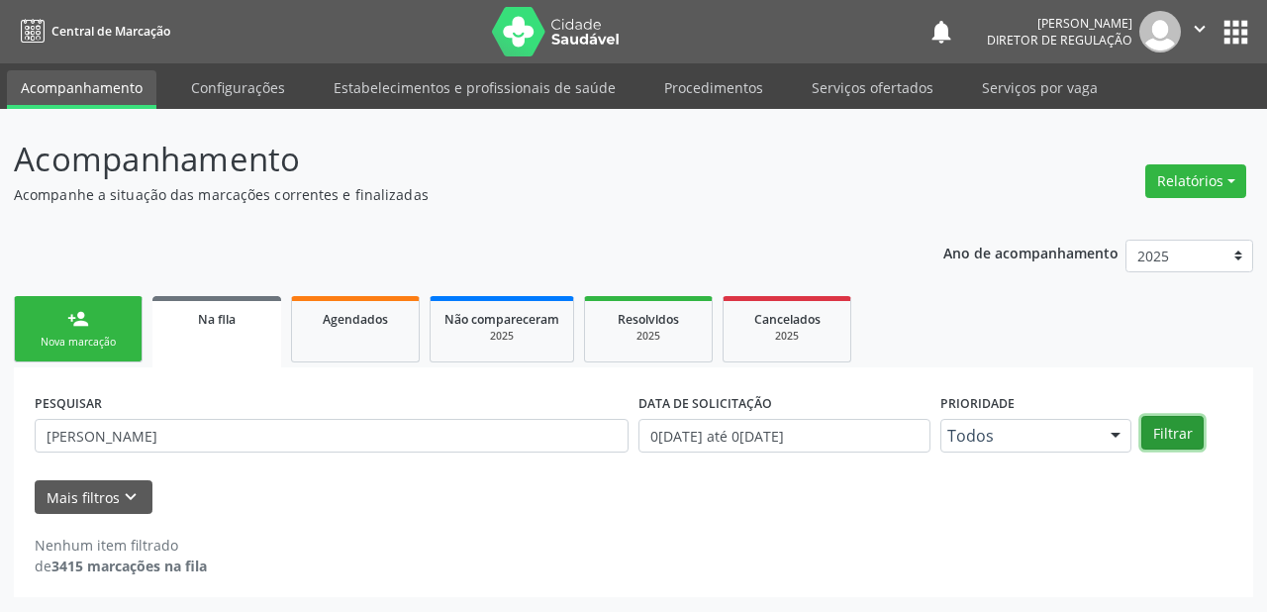
click at [1174, 436] on button "Filtrar" at bounding box center [1172, 433] width 62 height 34
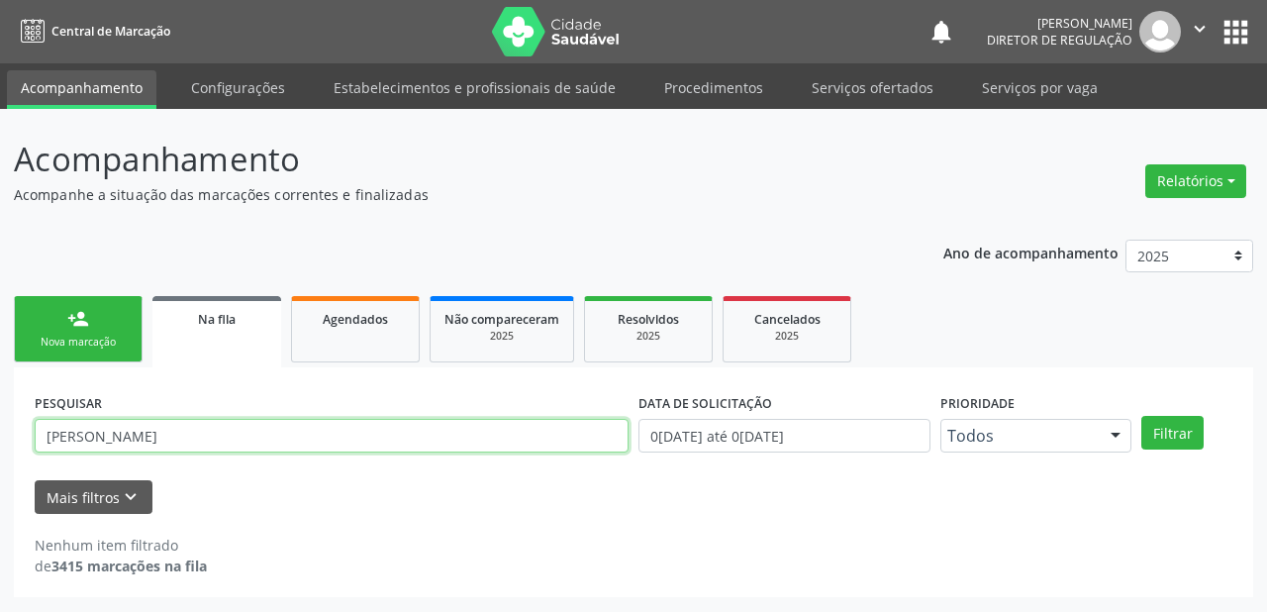
click at [269, 433] on input "davi silva santos" at bounding box center [332, 436] width 594 height 34
type input "d"
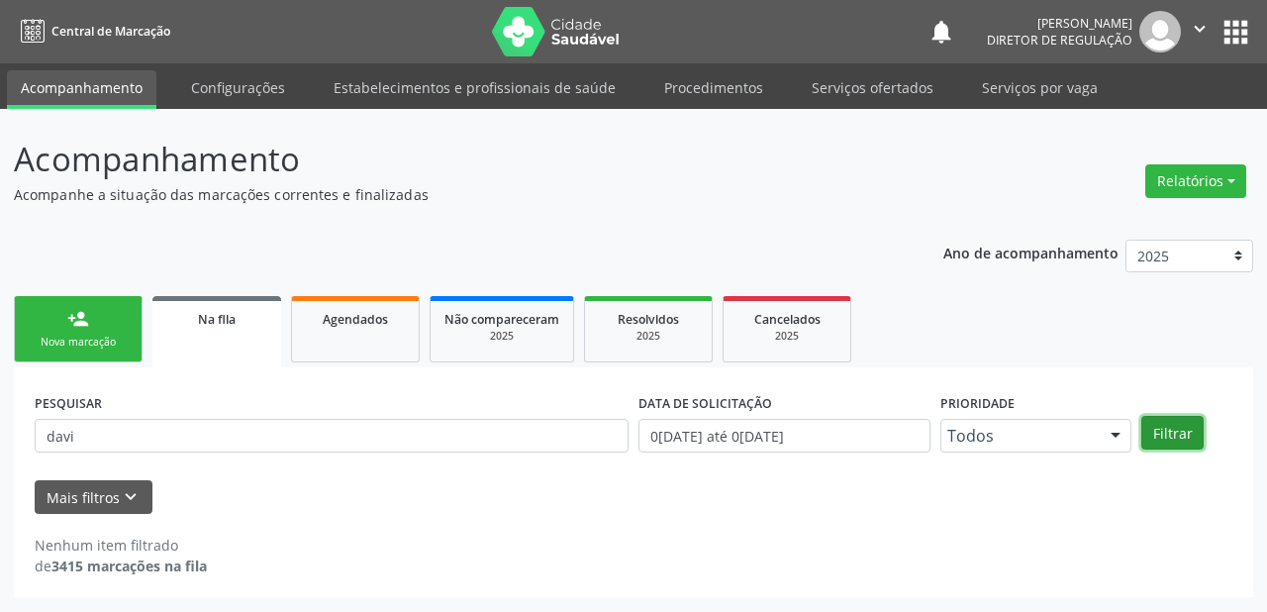
click at [1192, 432] on button "Filtrar" at bounding box center [1172, 433] width 62 height 34
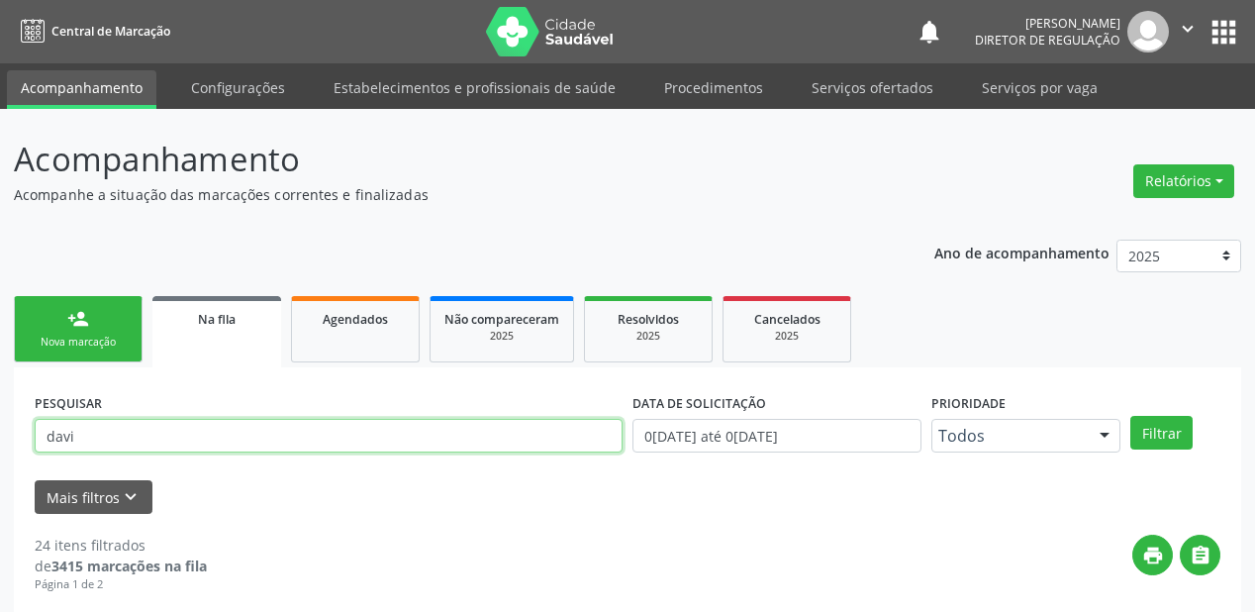
click at [95, 435] on input "davi" at bounding box center [329, 436] width 588 height 34
type input "d"
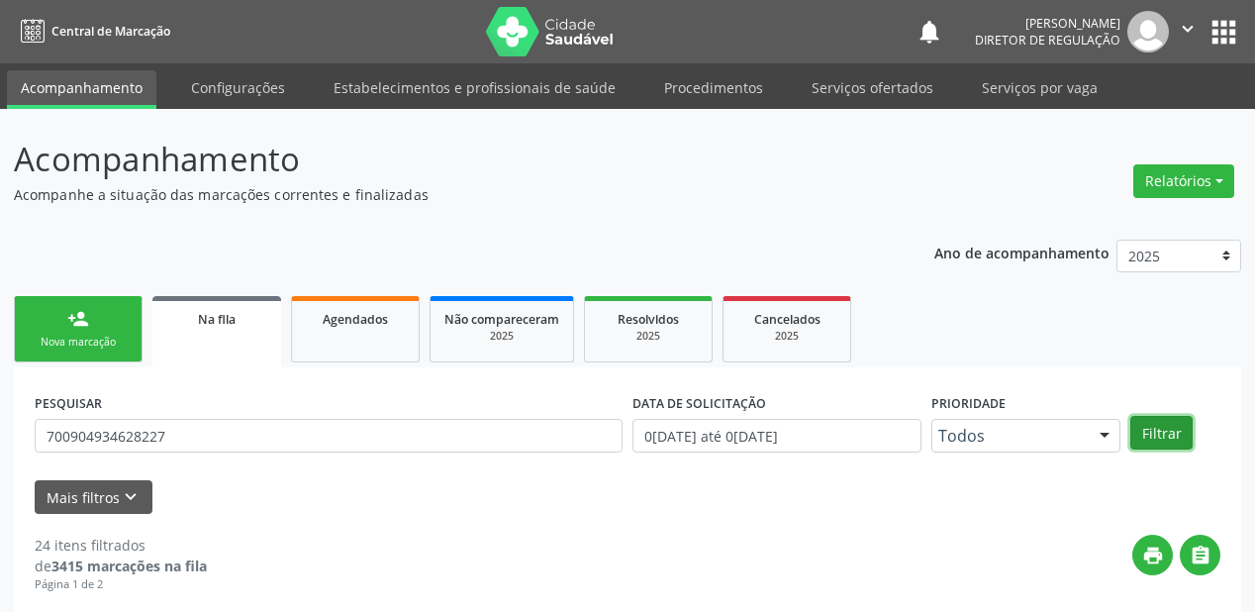
click at [1155, 432] on button "Filtrar" at bounding box center [1162, 433] width 62 height 34
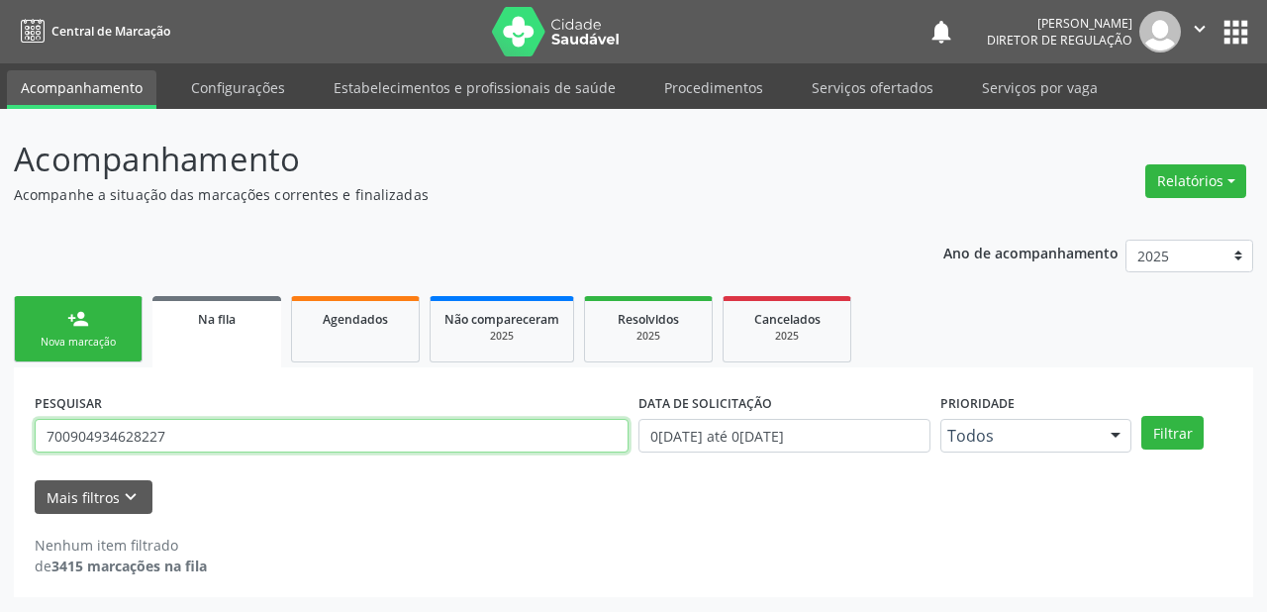
click at [212, 440] on input "700904934628227" at bounding box center [332, 436] width 594 height 34
click at [202, 447] on input "700904934628227" at bounding box center [332, 436] width 594 height 34
type input "7"
type input "h"
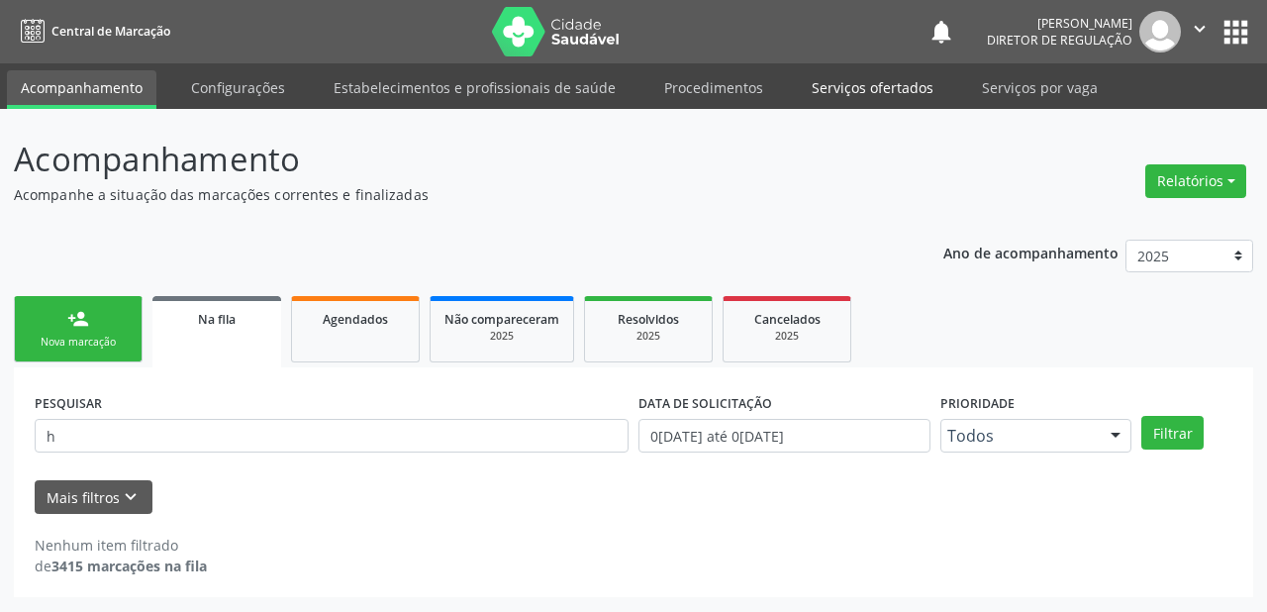
click at [888, 83] on link "Serviços ofertados" at bounding box center [872, 87] width 149 height 35
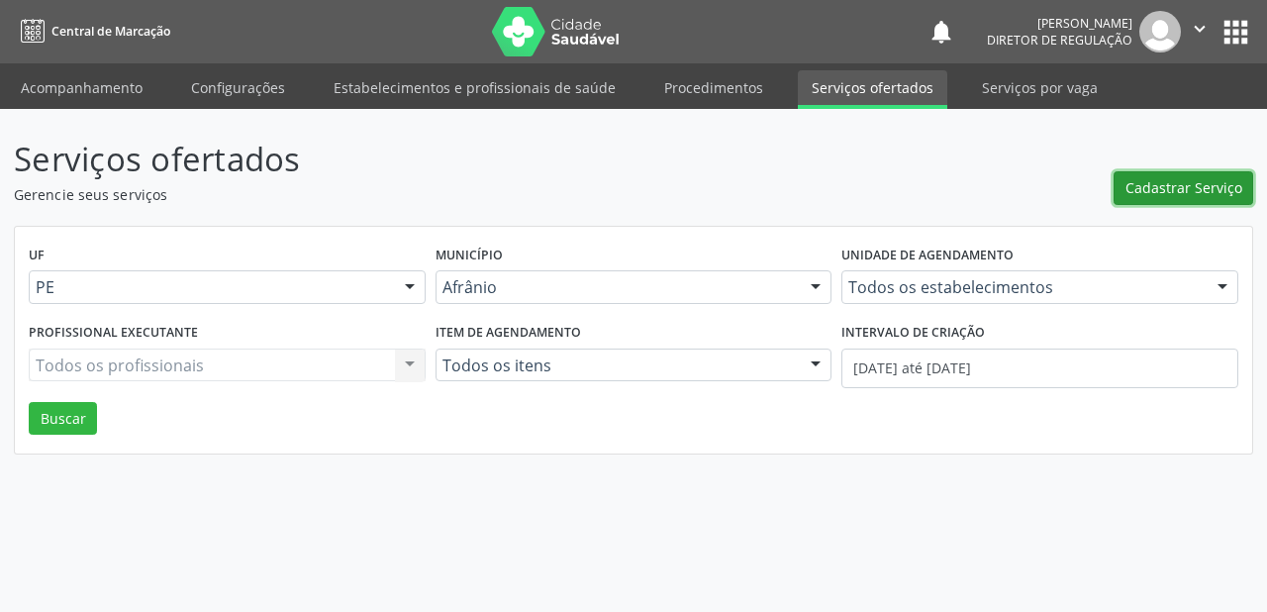
click at [1175, 180] on span "Cadastrar Serviço" at bounding box center [1184, 187] width 117 height 21
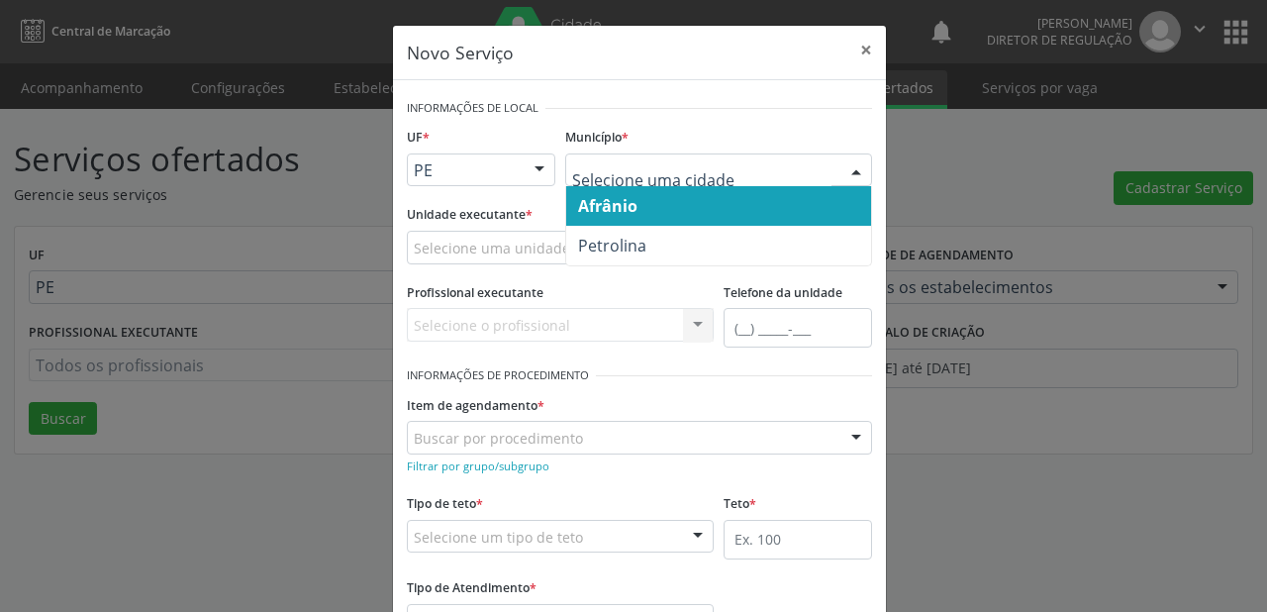
drag, startPoint x: 661, startPoint y: 202, endPoint x: 582, endPoint y: 229, distance: 83.6
click at [660, 204] on span "Afrânio" at bounding box center [718, 206] width 305 height 40
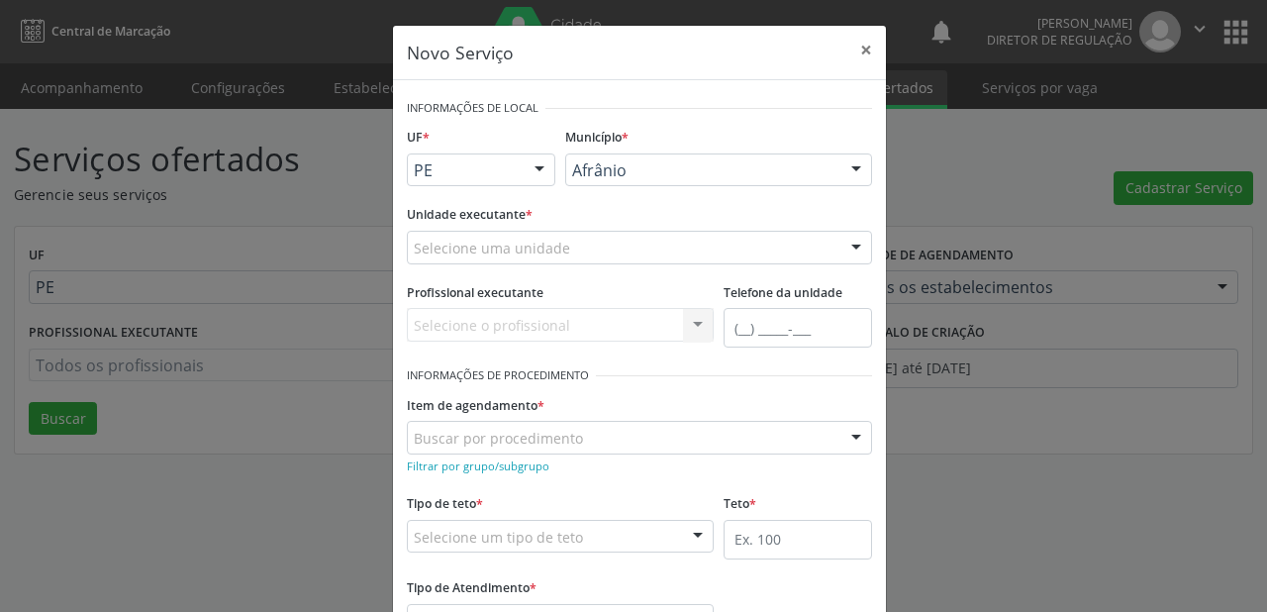
click at [535, 235] on div "Selecione uma unidade" at bounding box center [639, 248] width 465 height 34
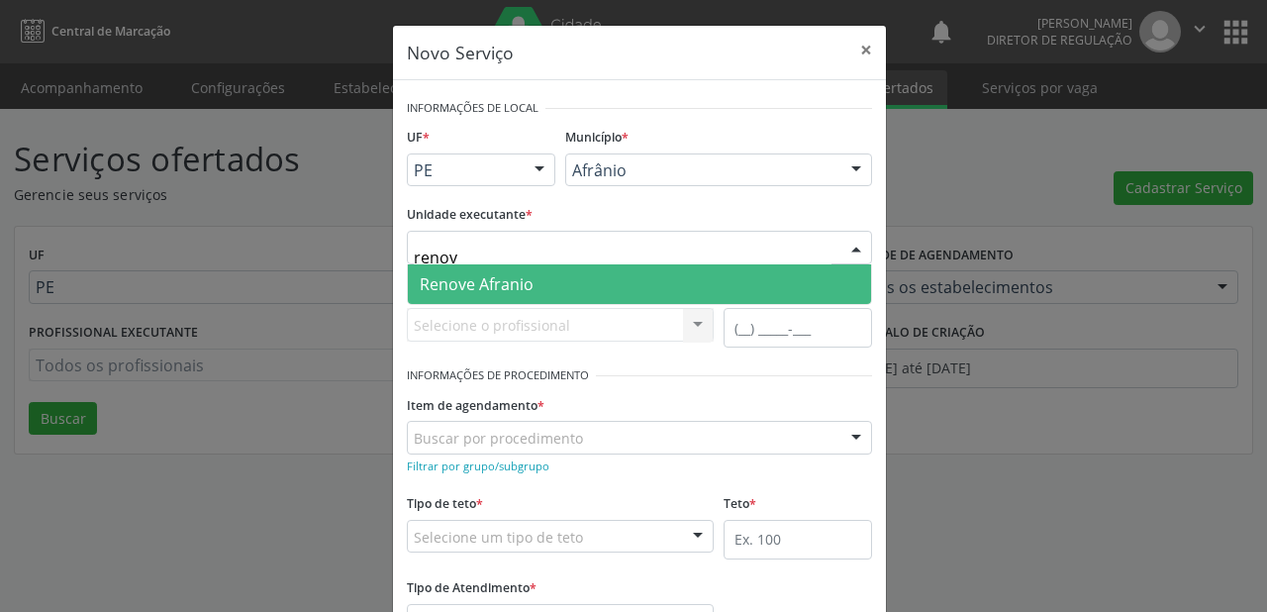
type input "renove"
click at [535, 277] on span "Renove Afranio" at bounding box center [639, 284] width 463 height 40
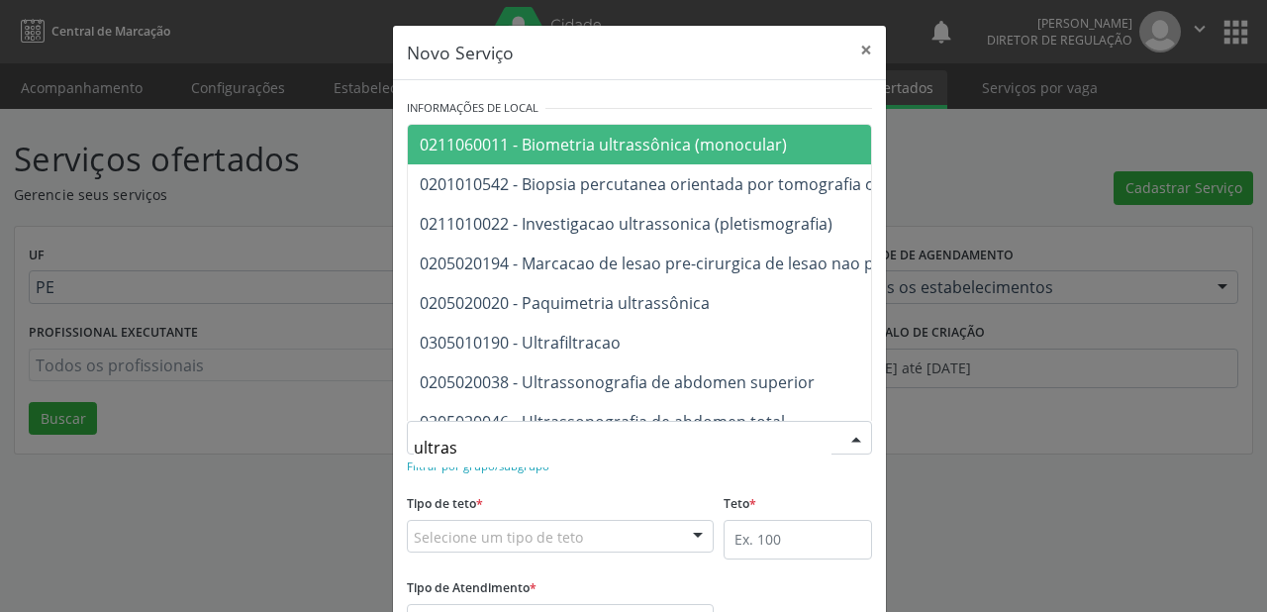
type input "ultrass"
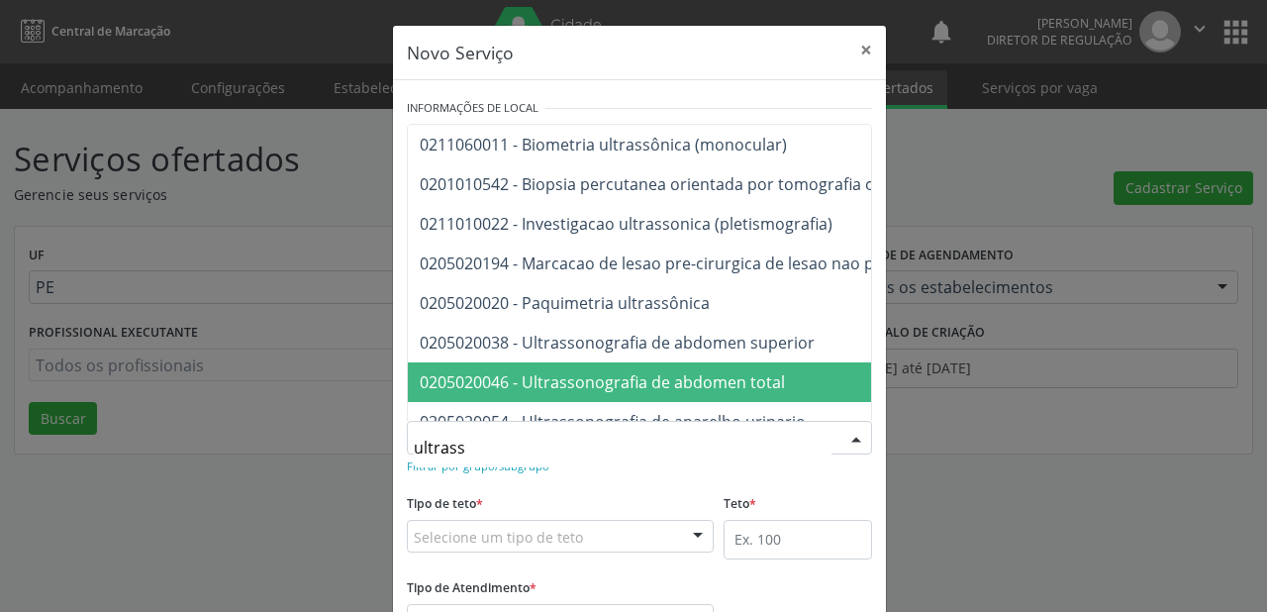
click at [702, 380] on span "0205020046 - Ultrassonografia de abdomen total" at bounding box center [602, 382] width 365 height 22
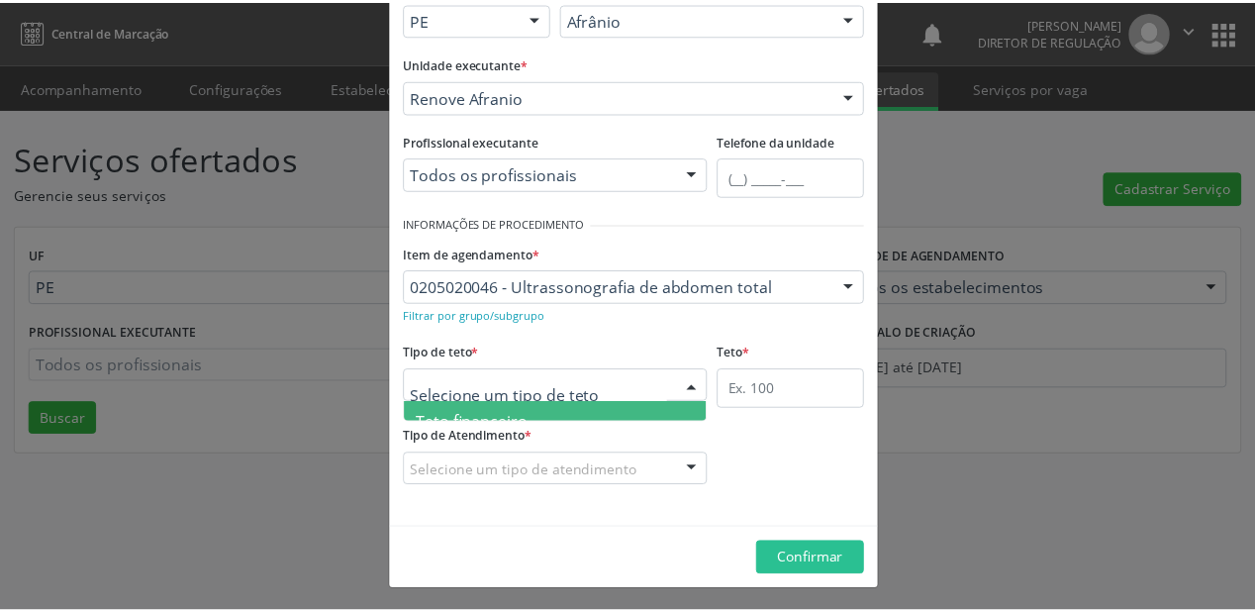
scroll to position [59, 0]
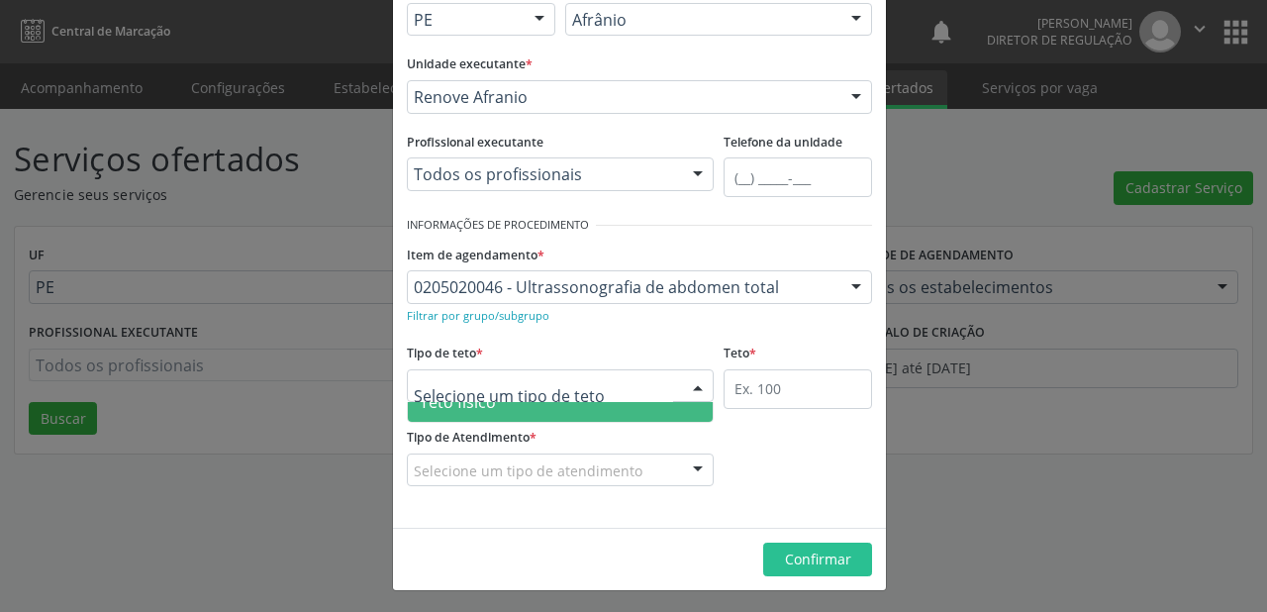
click at [489, 410] on span "Teto físico" at bounding box center [560, 402] width 305 height 40
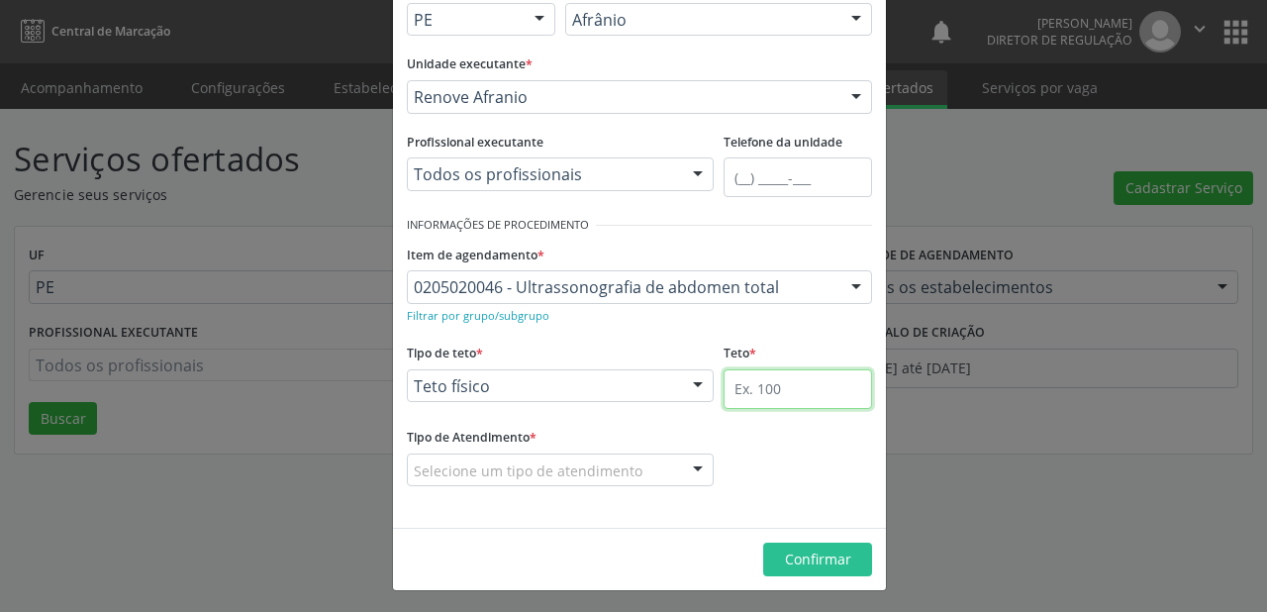
click at [738, 387] on input "text" at bounding box center [798, 389] width 148 height 40
type input "20"
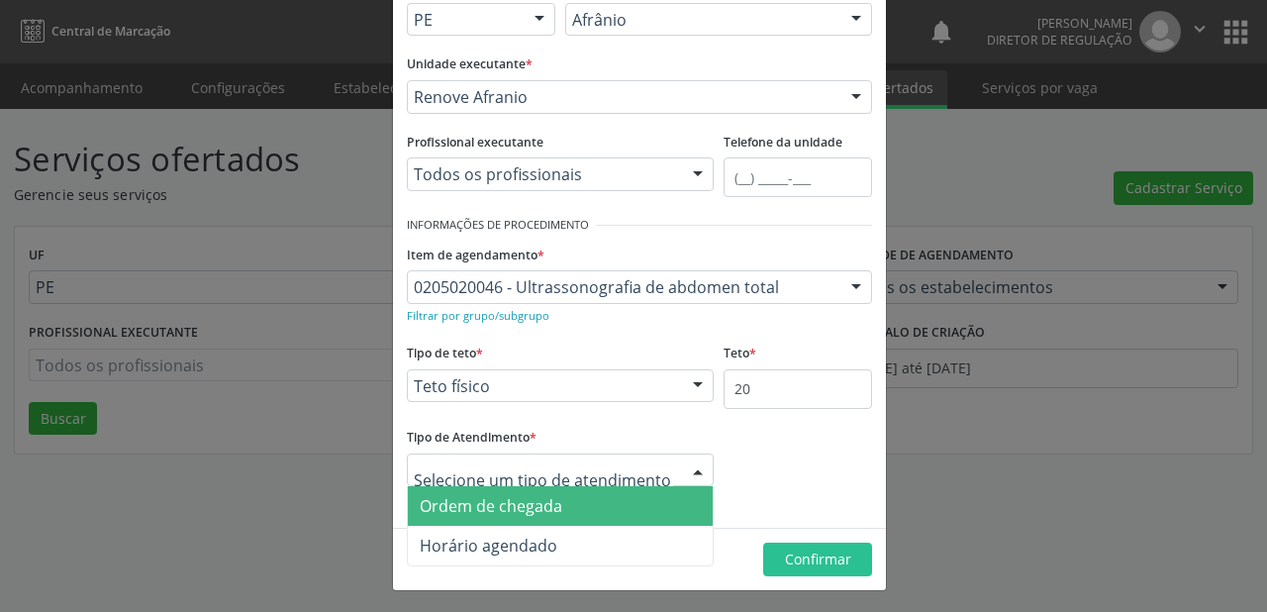
click at [496, 511] on span "Ordem de chegada" at bounding box center [491, 506] width 143 height 22
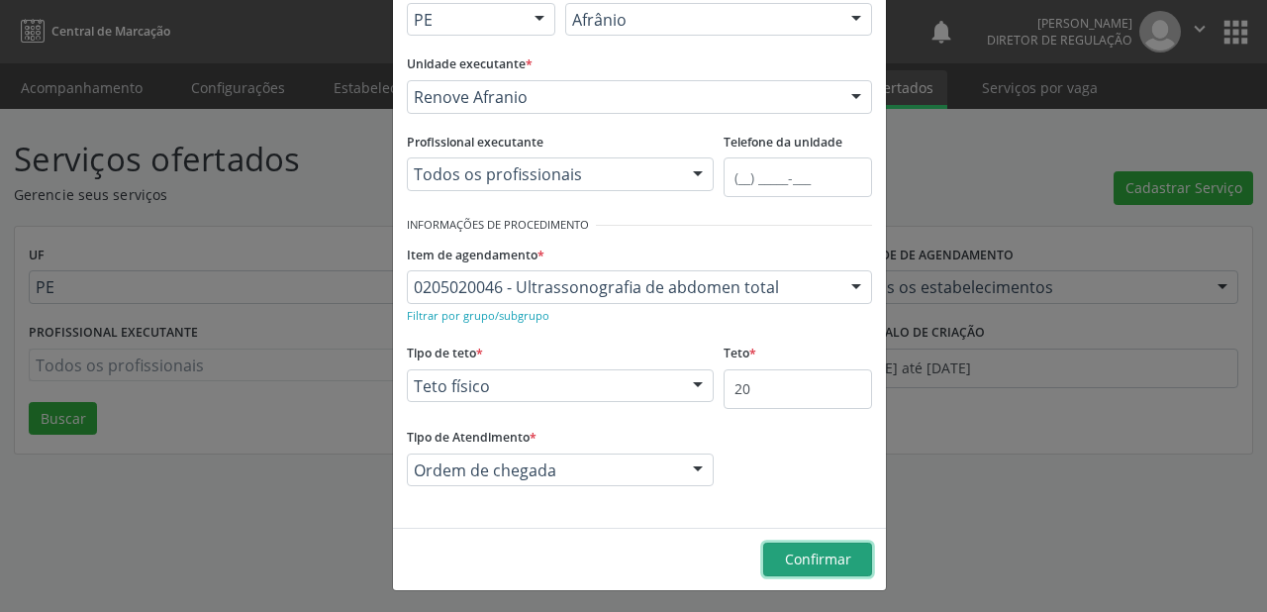
click at [785, 552] on span "Confirmar" at bounding box center [818, 558] width 66 height 19
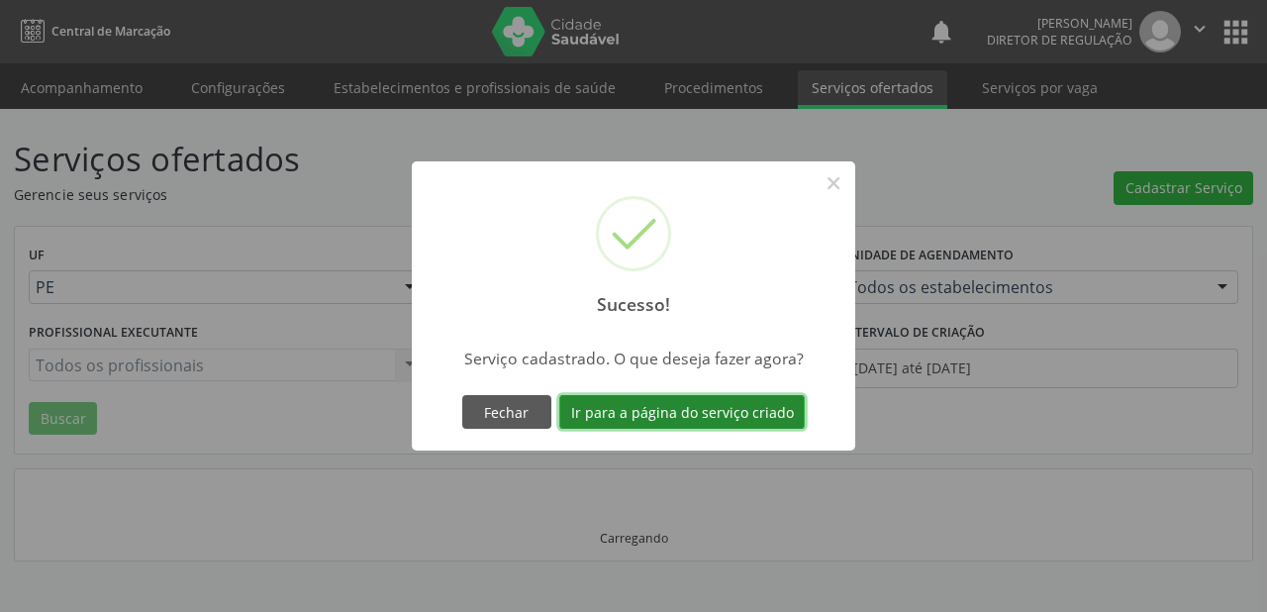
click at [681, 405] on button "Ir para a página do serviço criado" at bounding box center [682, 412] width 246 height 34
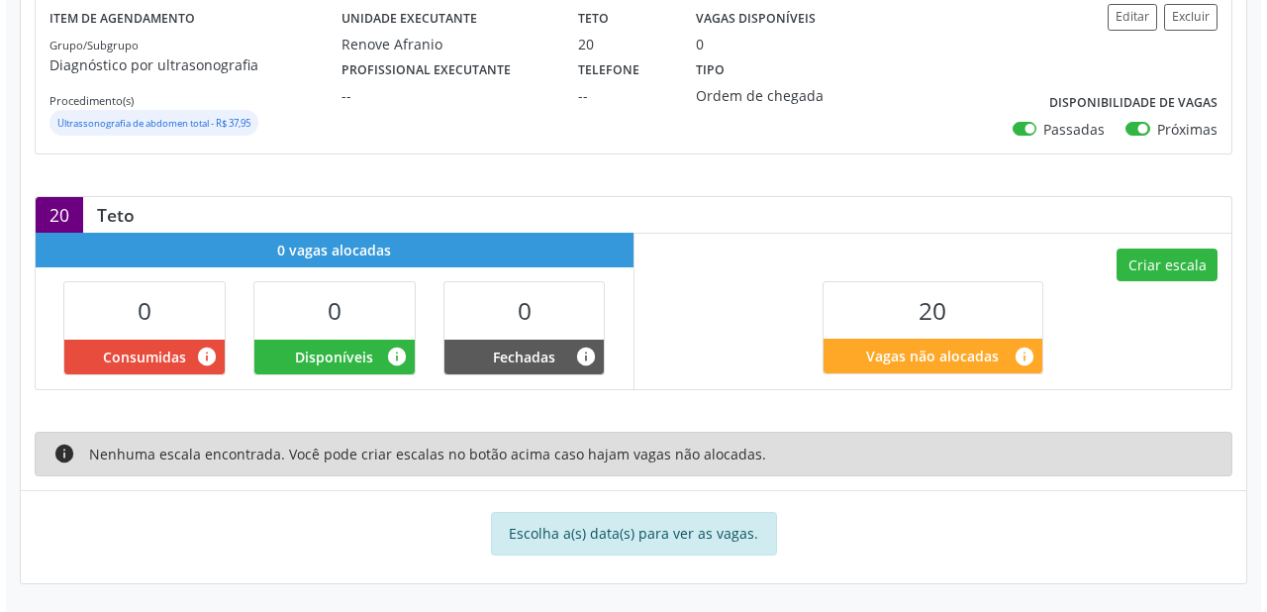
scroll to position [289, 0]
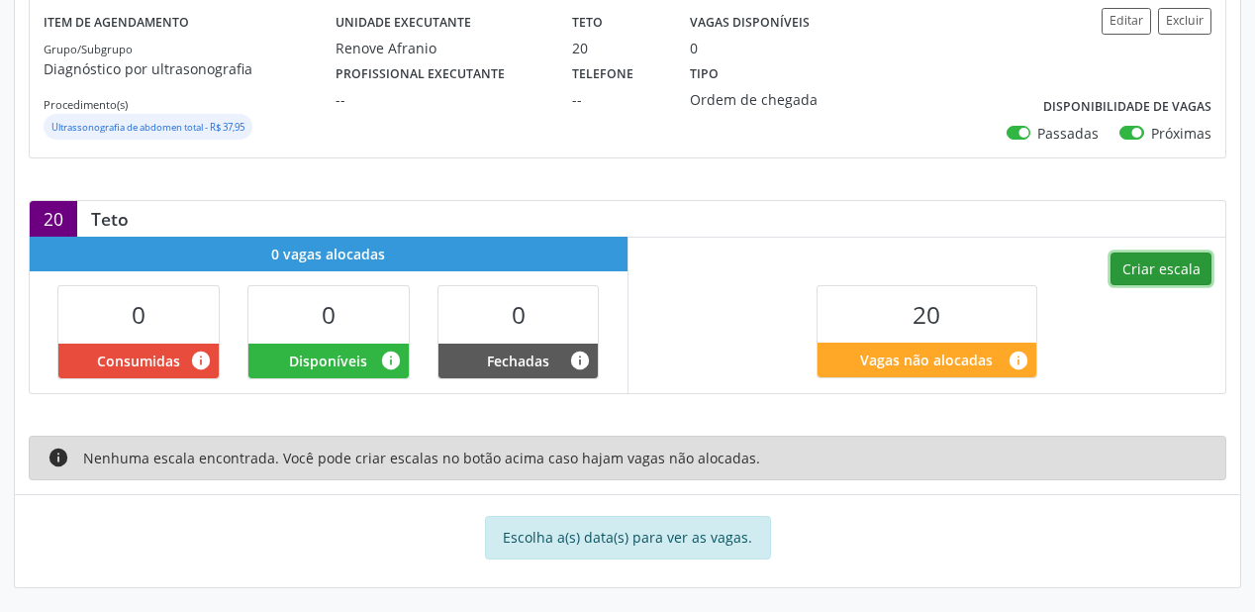
click at [1156, 269] on button "Criar escala" at bounding box center [1161, 269] width 101 height 34
select select "8"
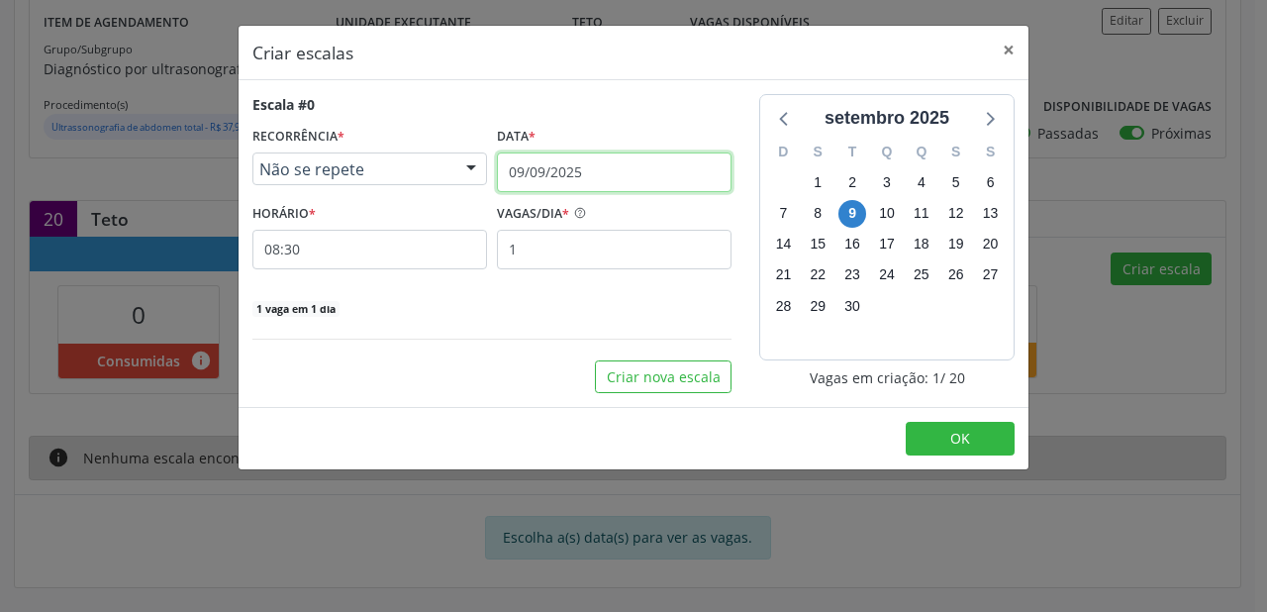
click at [524, 172] on input "09/09/2025" at bounding box center [614, 172] width 235 height 40
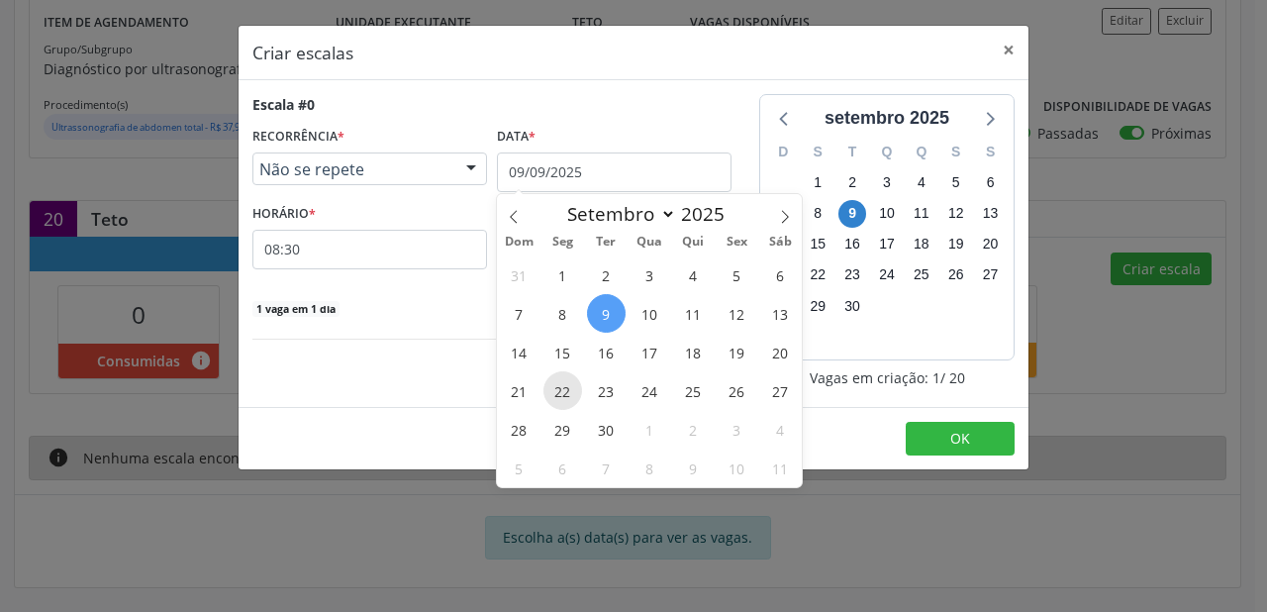
click at [560, 388] on span "22" at bounding box center [562, 390] width 39 height 39
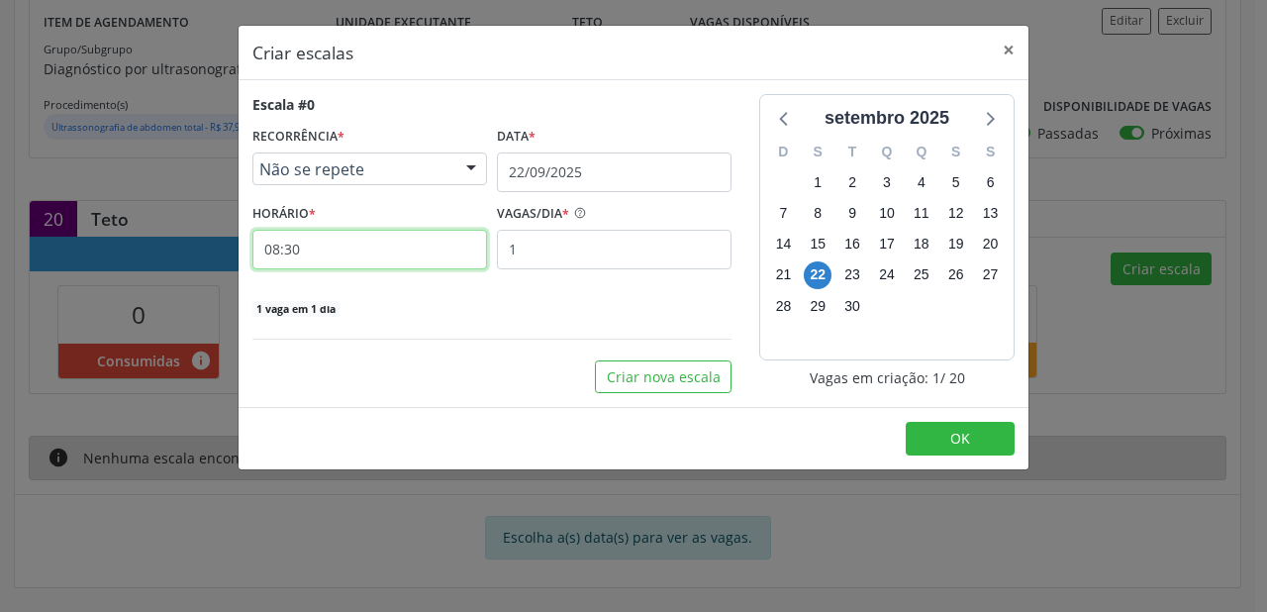
click at [343, 257] on input "08:30" at bounding box center [369, 250] width 235 height 40
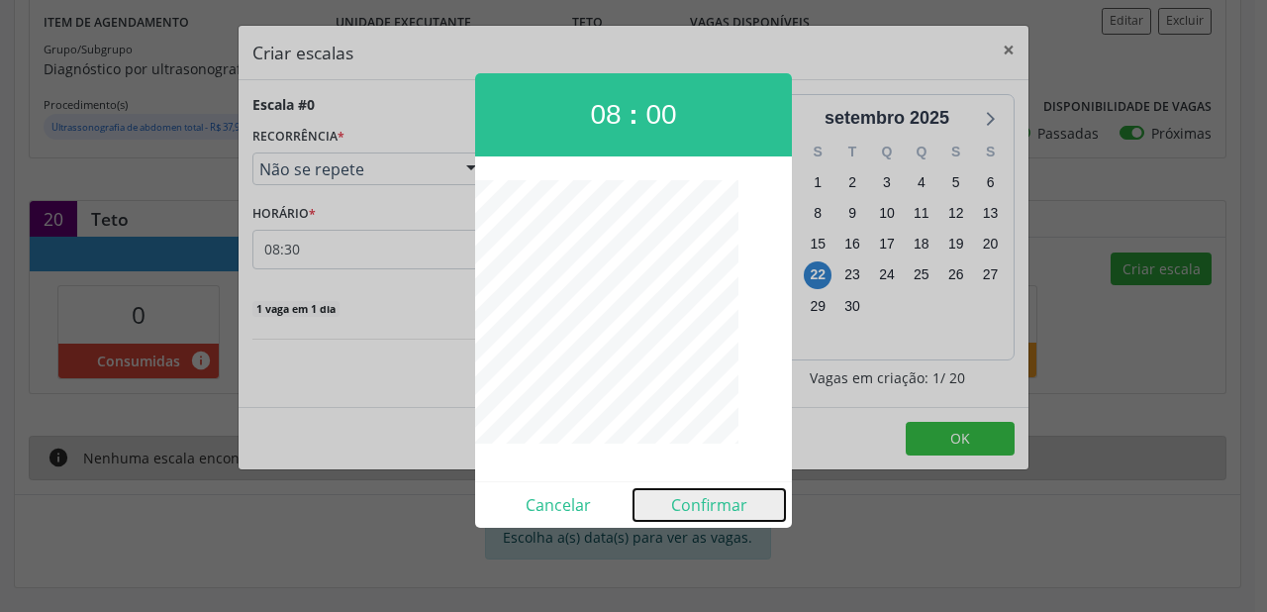
drag, startPoint x: 719, startPoint y: 515, endPoint x: 645, endPoint y: 465, distance: 88.4
click at [715, 512] on button "Confirmar" at bounding box center [709, 505] width 151 height 32
type input "08:00"
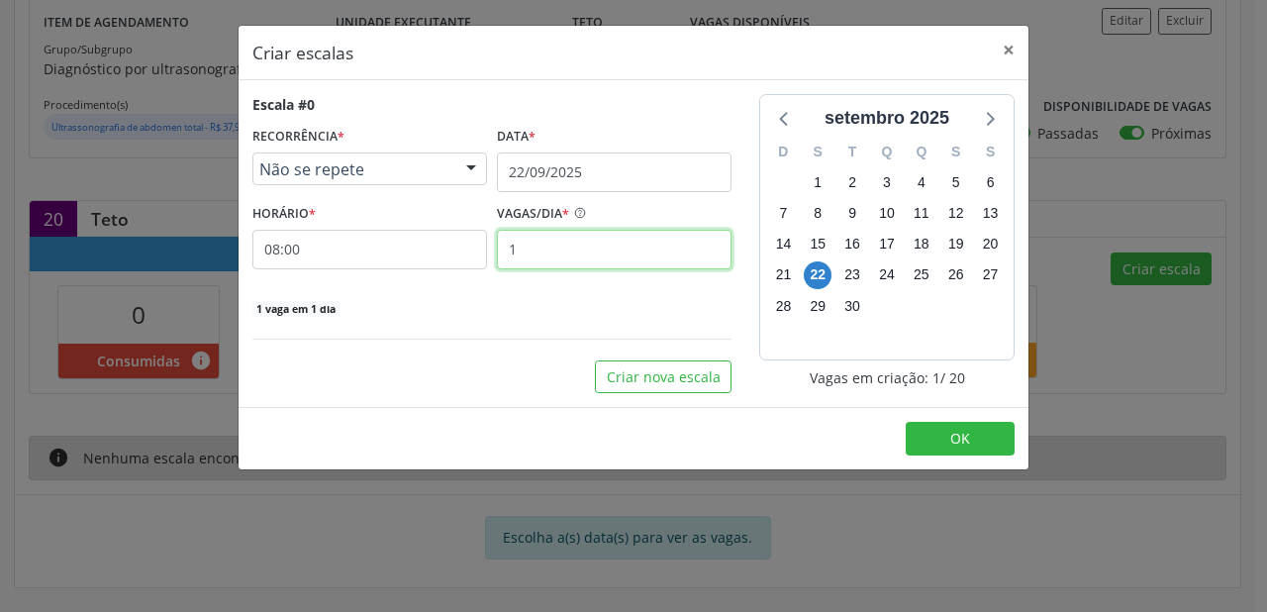
click at [524, 233] on input "1" at bounding box center [614, 250] width 235 height 40
type input "20"
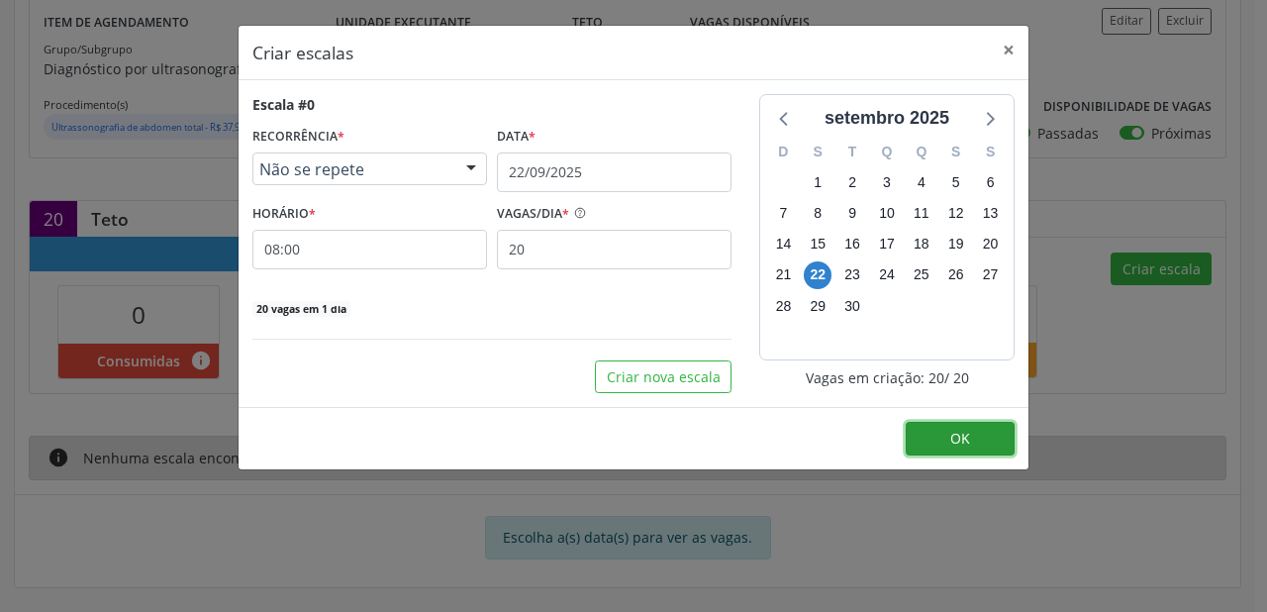
click at [982, 439] on button "OK" at bounding box center [960, 439] width 109 height 34
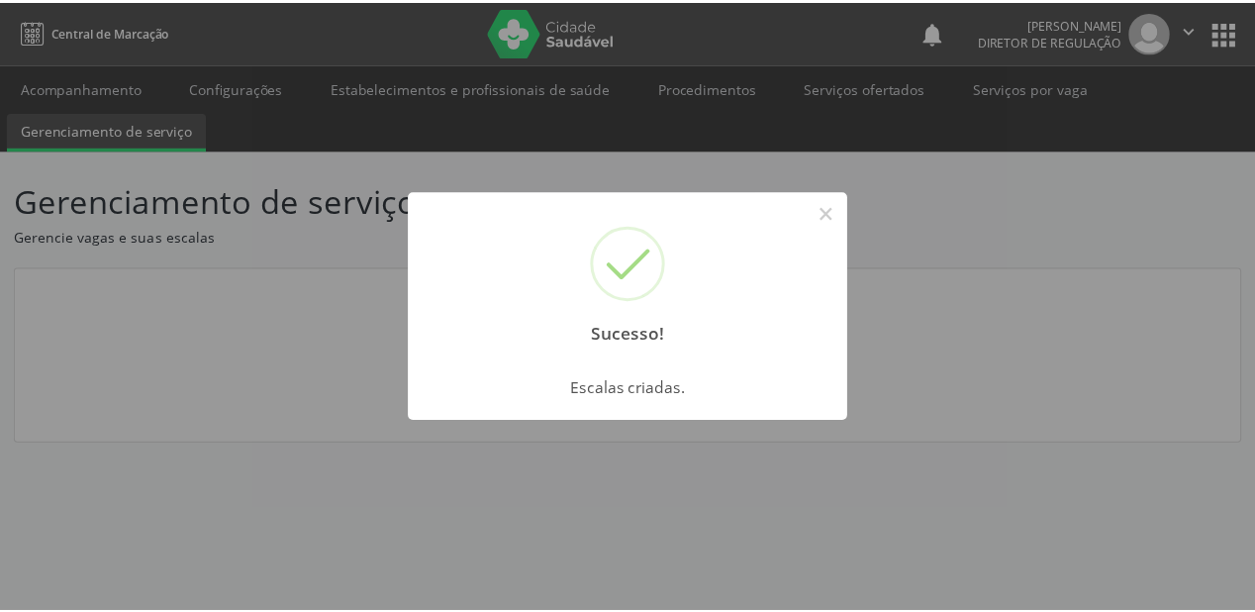
scroll to position [0, 0]
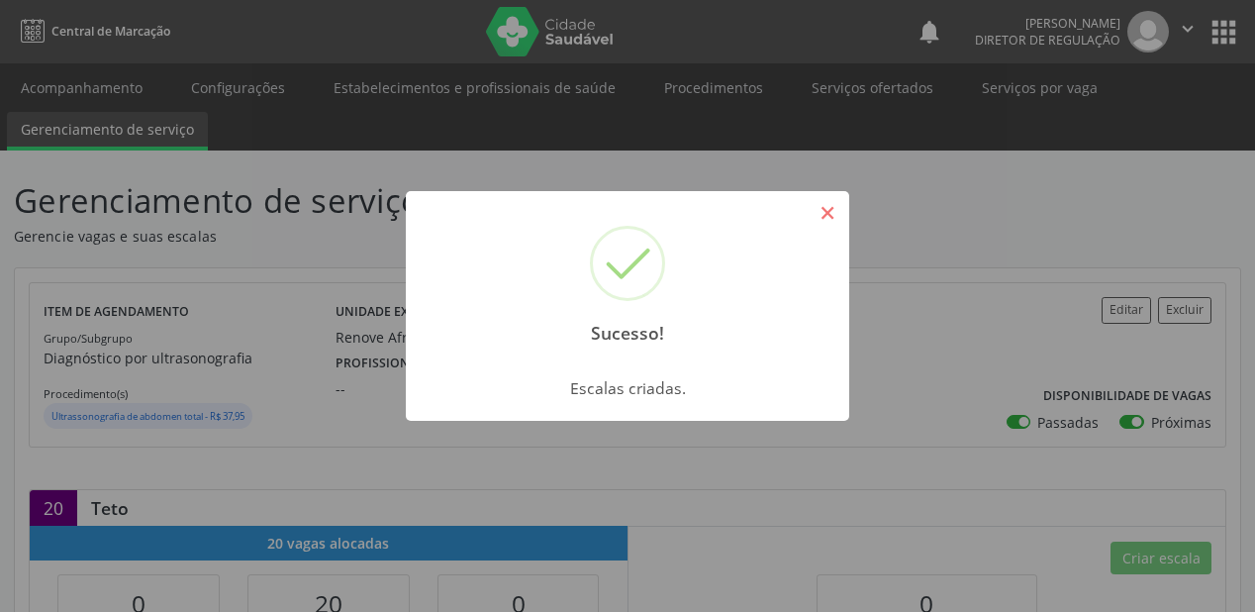
drag, startPoint x: 986, startPoint y: 437, endPoint x: 828, endPoint y: 209, distance: 277.4
click at [828, 210] on button "×" at bounding box center [828, 213] width 34 height 34
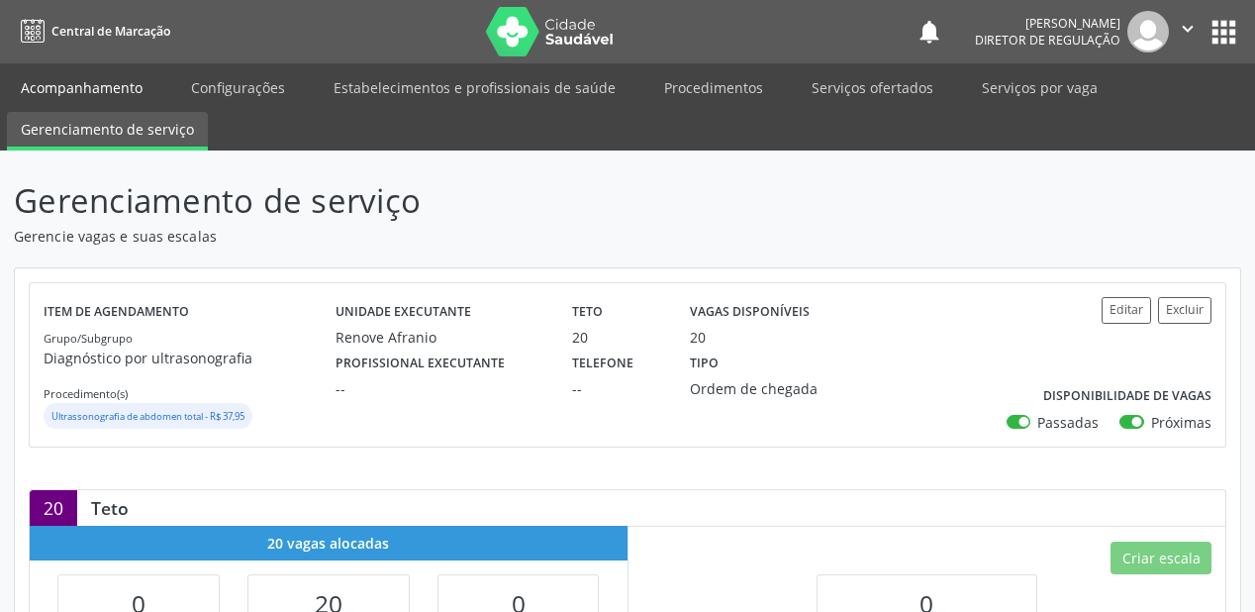
click at [94, 84] on link "Acompanhamento" at bounding box center [81, 87] width 149 height 35
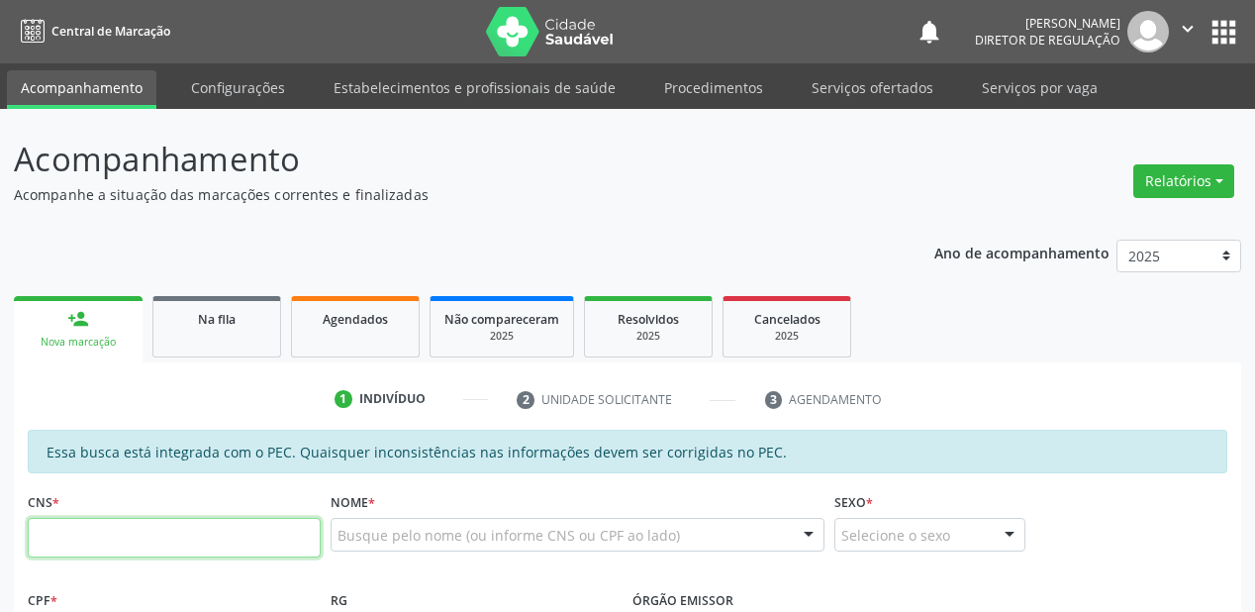
click at [186, 542] on input "text" at bounding box center [174, 538] width 293 height 40
click at [226, 317] on span "Na fila" at bounding box center [217, 319] width 38 height 17
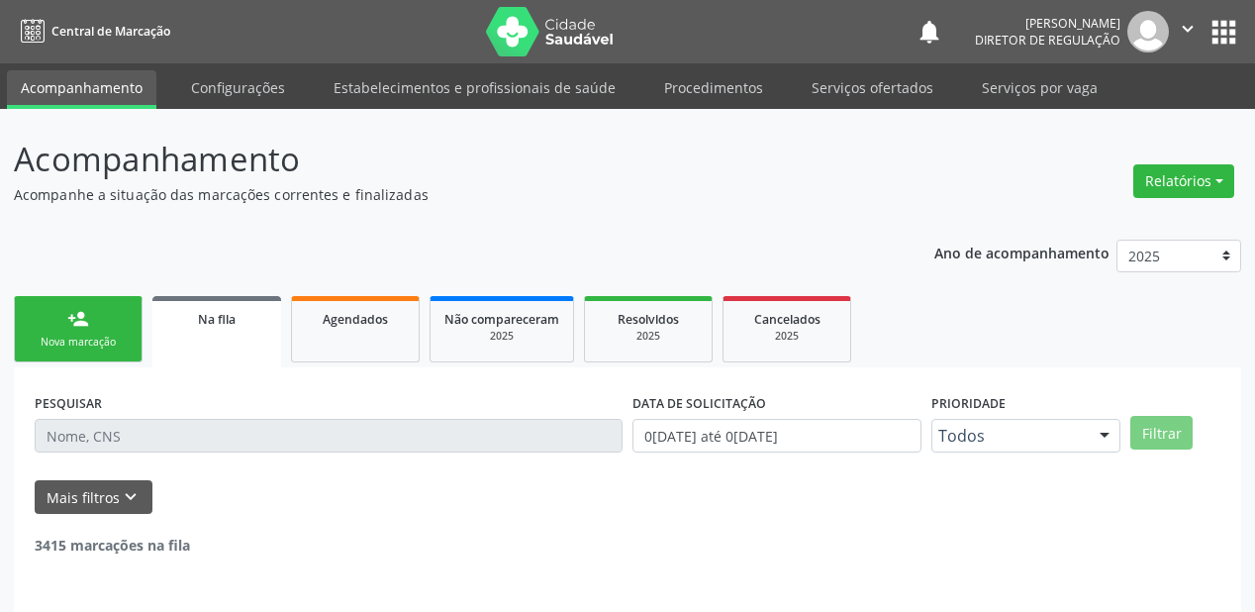
scroll to position [40, 0]
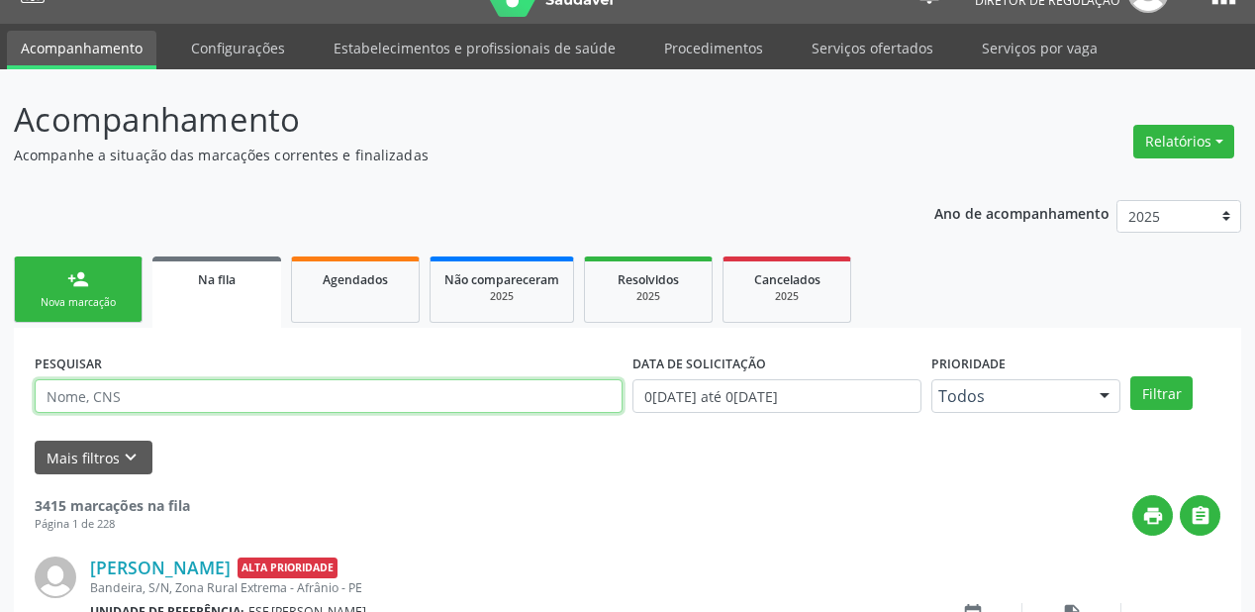
click at [135, 392] on input "text" at bounding box center [329, 396] width 588 height 34
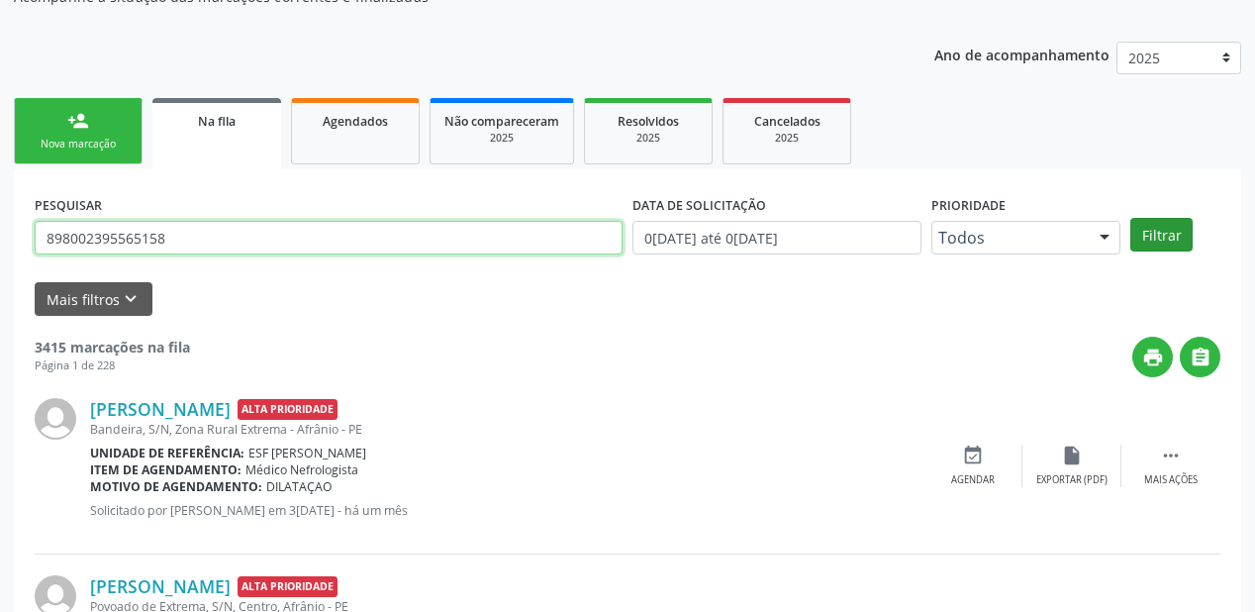
type input "898002395565158"
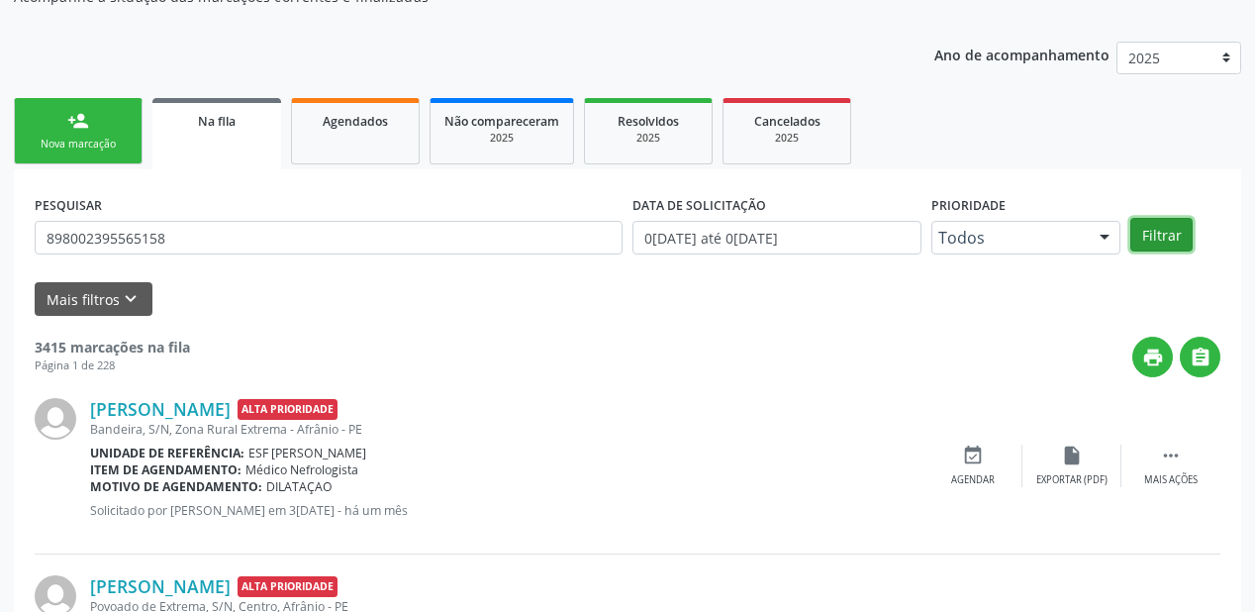
click at [1157, 234] on button "Filtrar" at bounding box center [1162, 235] width 62 height 34
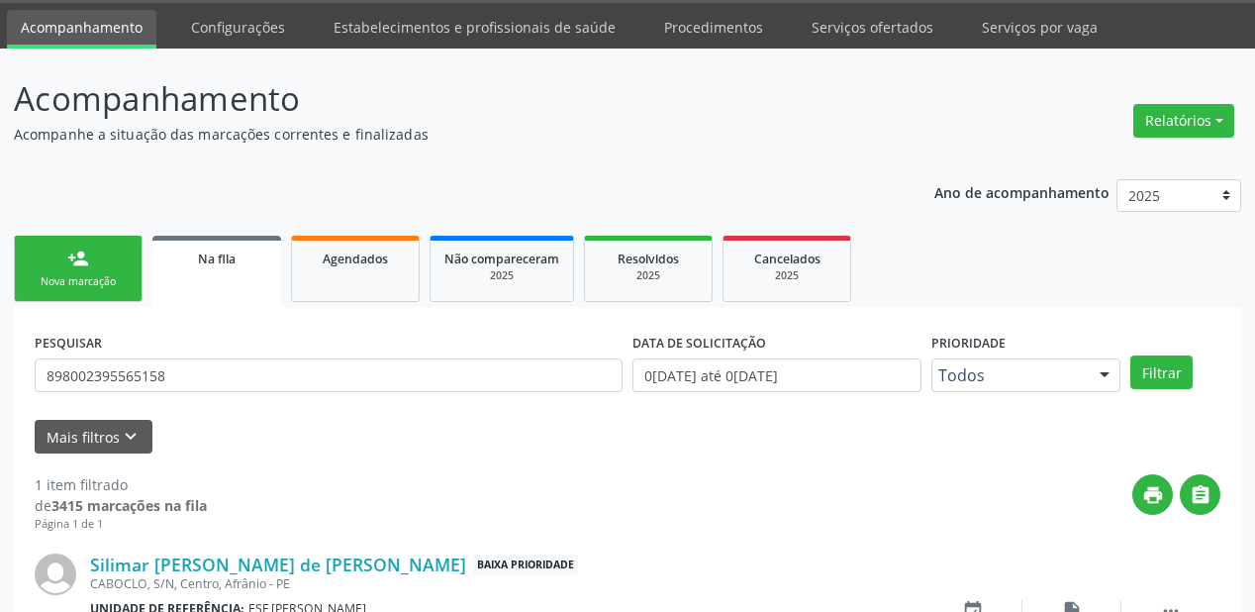
scroll to position [190, 0]
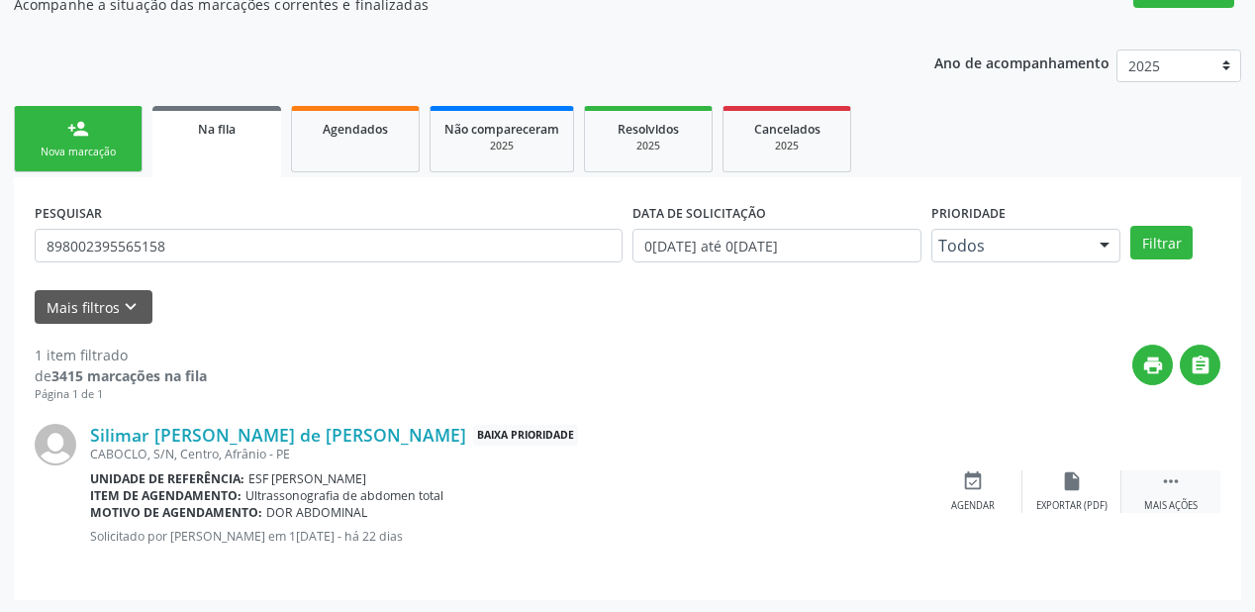
click at [1170, 486] on icon "" at bounding box center [1171, 481] width 22 height 22
click at [694, 488] on div "event_available Agendar" at bounding box center [676, 491] width 99 height 43
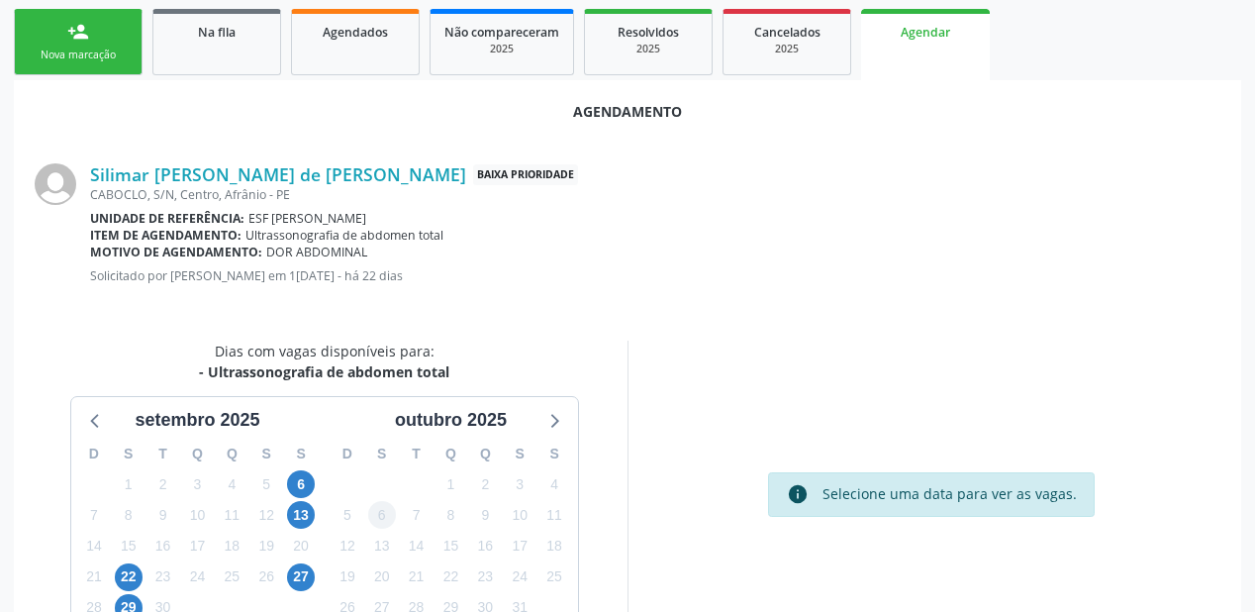
scroll to position [417, 0]
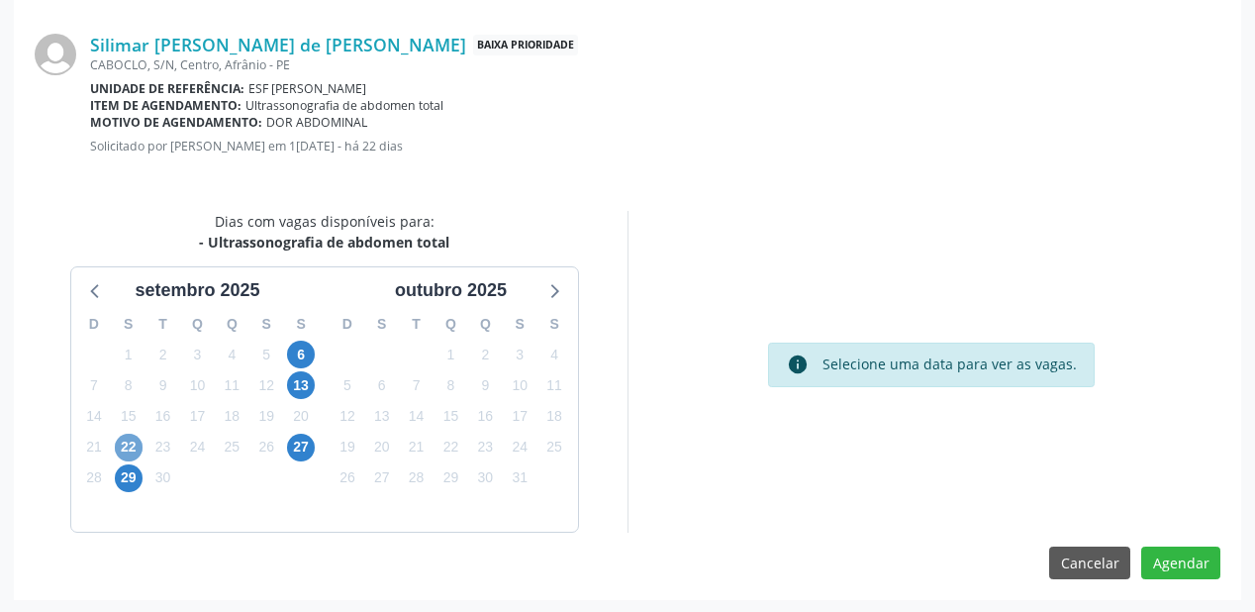
click at [121, 445] on span "22" at bounding box center [129, 448] width 28 height 28
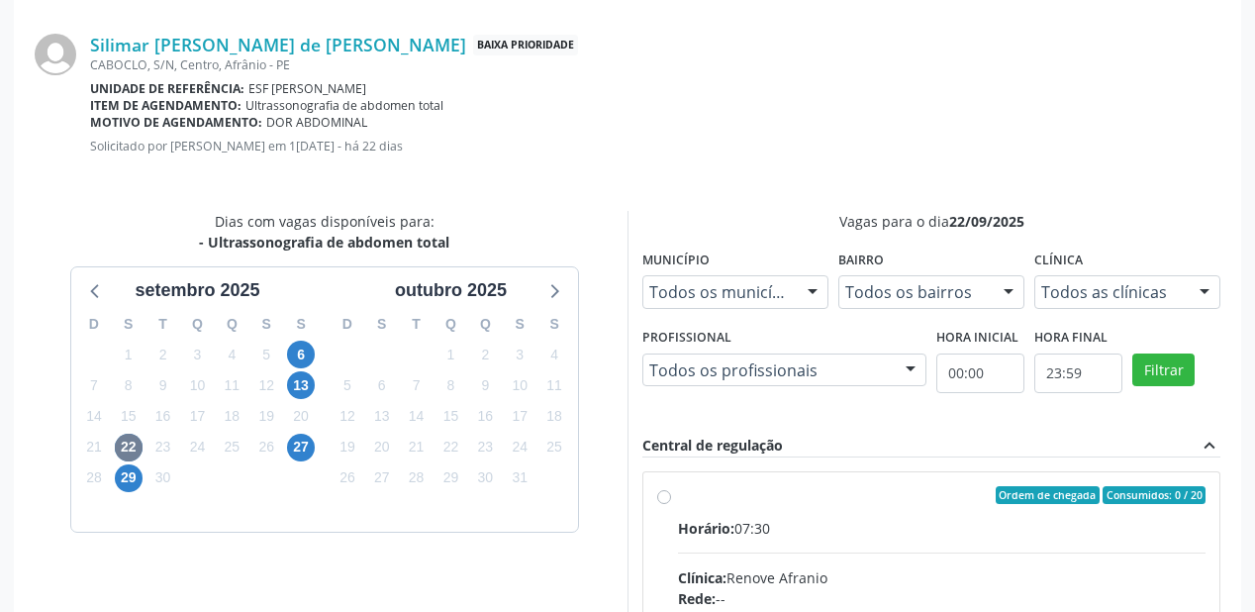
click at [864, 518] on div "Horário: 07:30" at bounding box center [942, 528] width 528 height 21
click at [671, 504] on input "Ordem de chegada Consumidos: 0 / 20 Horário: 07:30 Clínica: Renove Afranio Rede…" at bounding box center [664, 495] width 14 height 18
radio input "true"
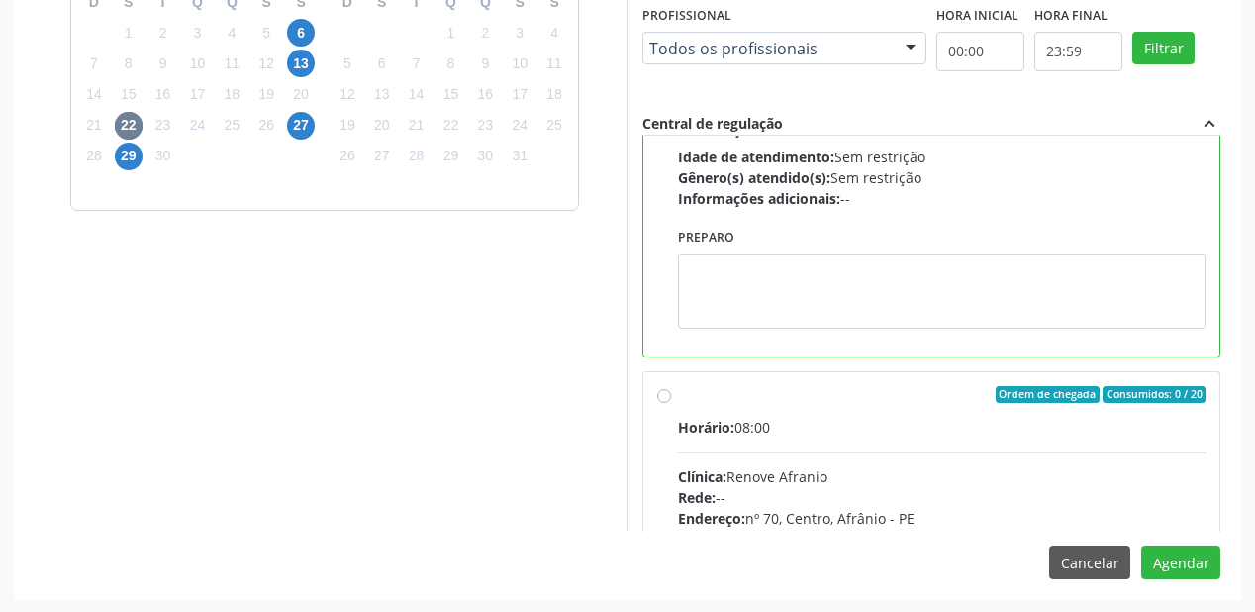
scroll to position [443, 0]
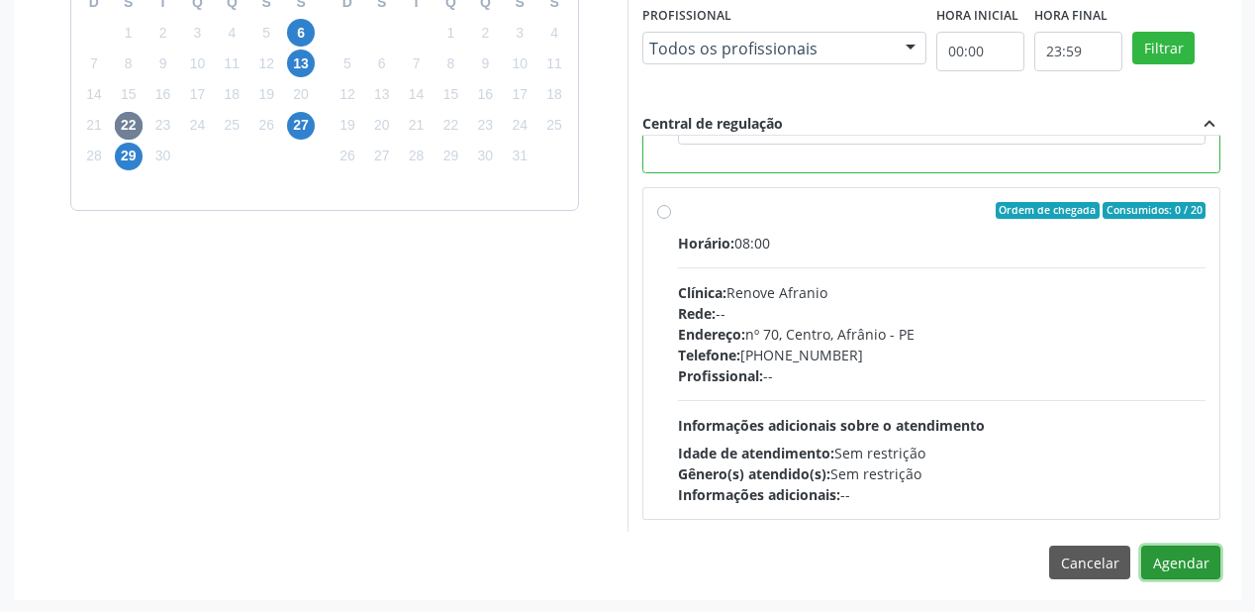
click at [1178, 558] on button "Agendar" at bounding box center [1180, 562] width 79 height 34
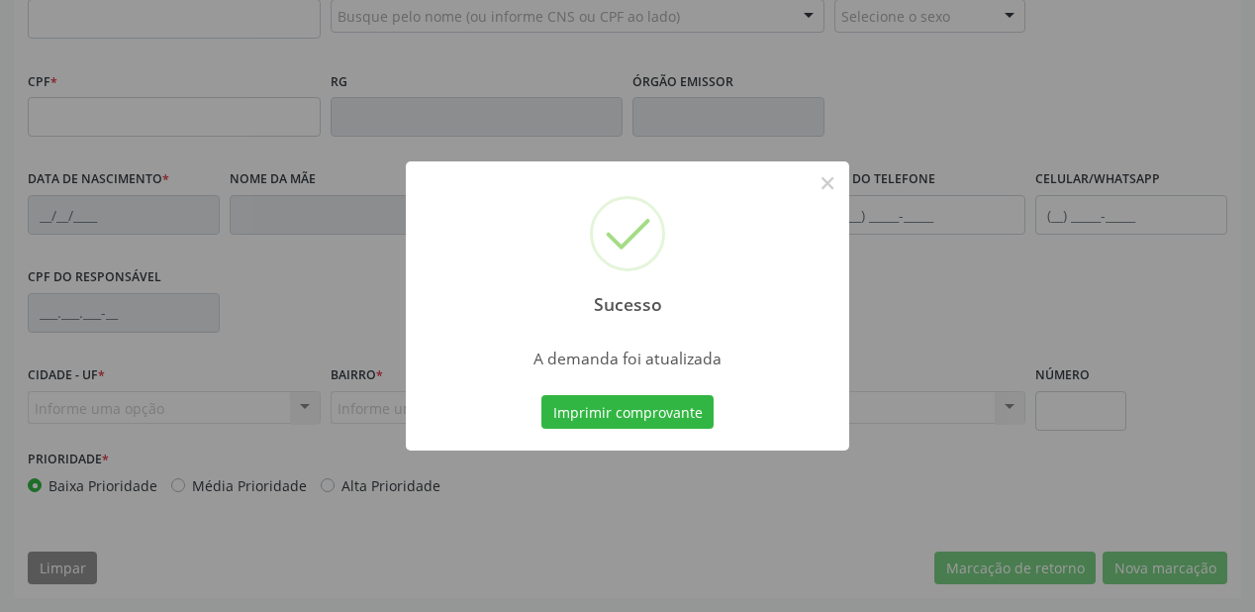
scroll to position [518, 0]
click at [673, 406] on button "Imprimir comprovante" at bounding box center [627, 412] width 172 height 34
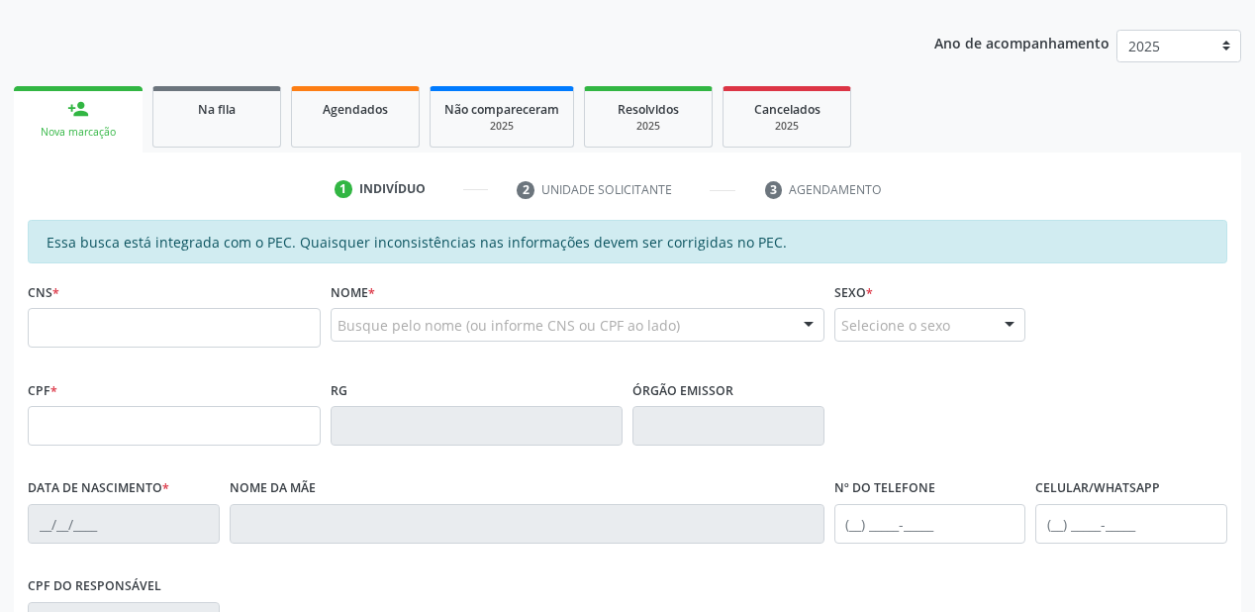
scroll to position [201, 0]
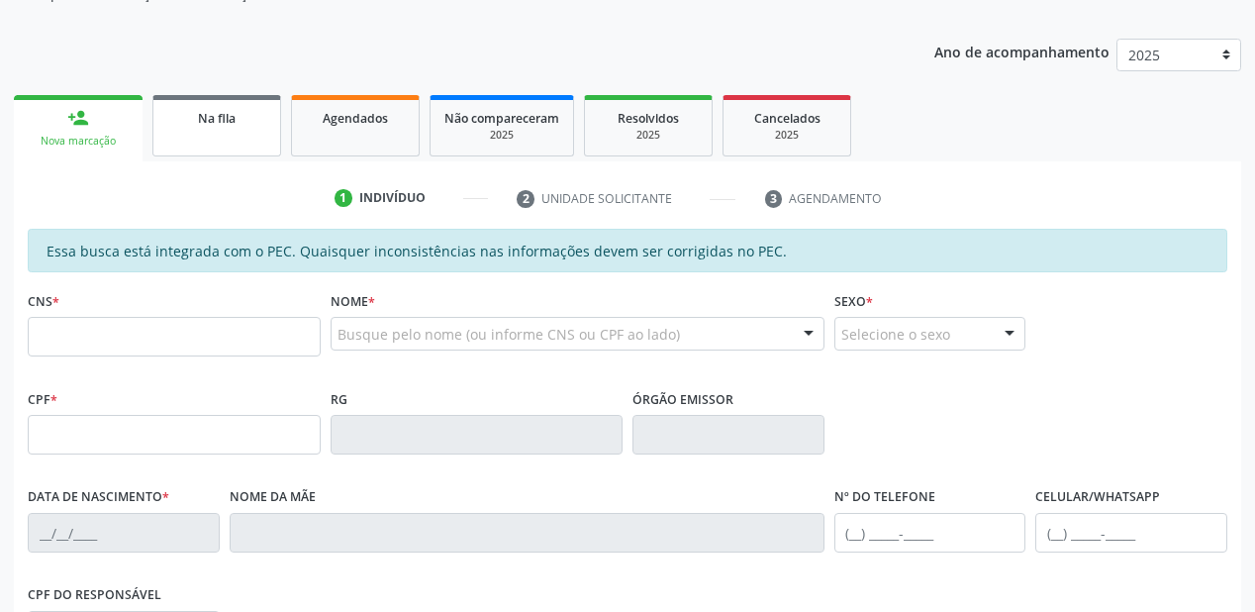
click at [192, 135] on link "Na fila" at bounding box center [216, 125] width 129 height 61
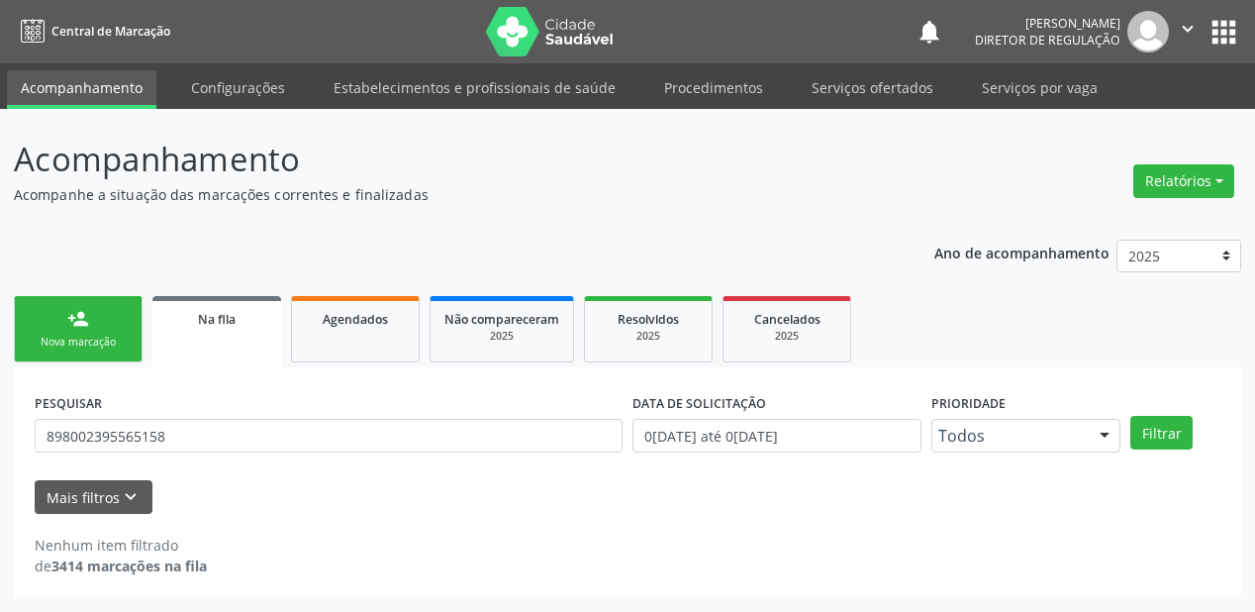
scroll to position [0, 0]
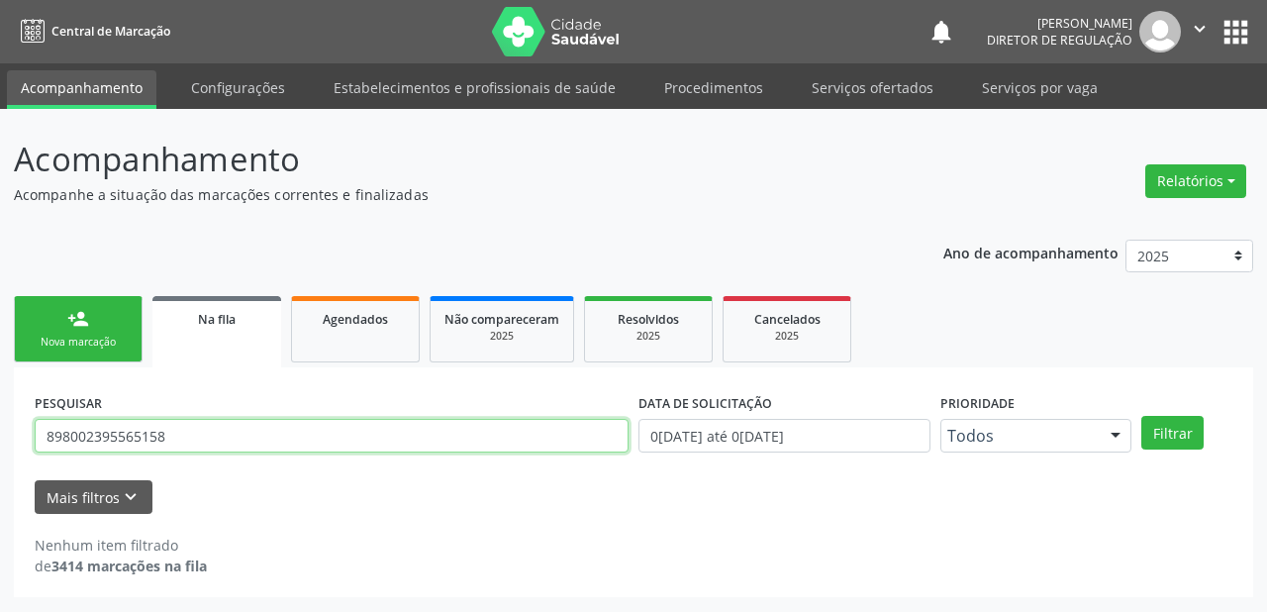
click at [214, 421] on input "898002395565158" at bounding box center [332, 436] width 594 height 34
type input "8"
type input "705208425247075"
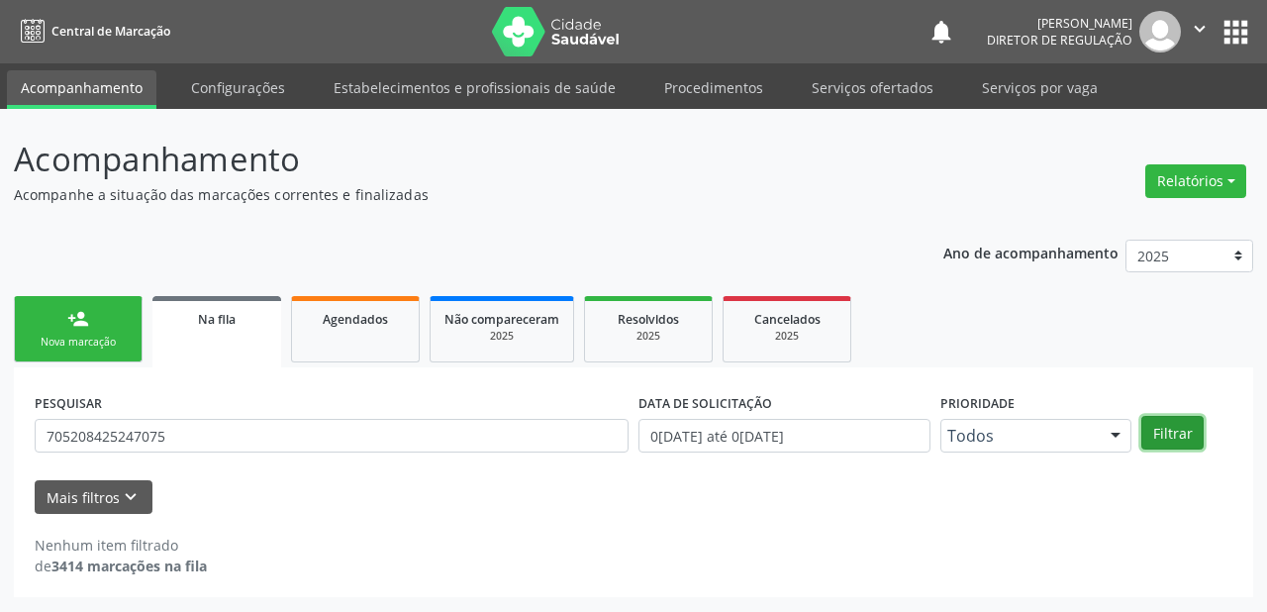
click at [1171, 447] on button "Filtrar" at bounding box center [1172, 433] width 62 height 34
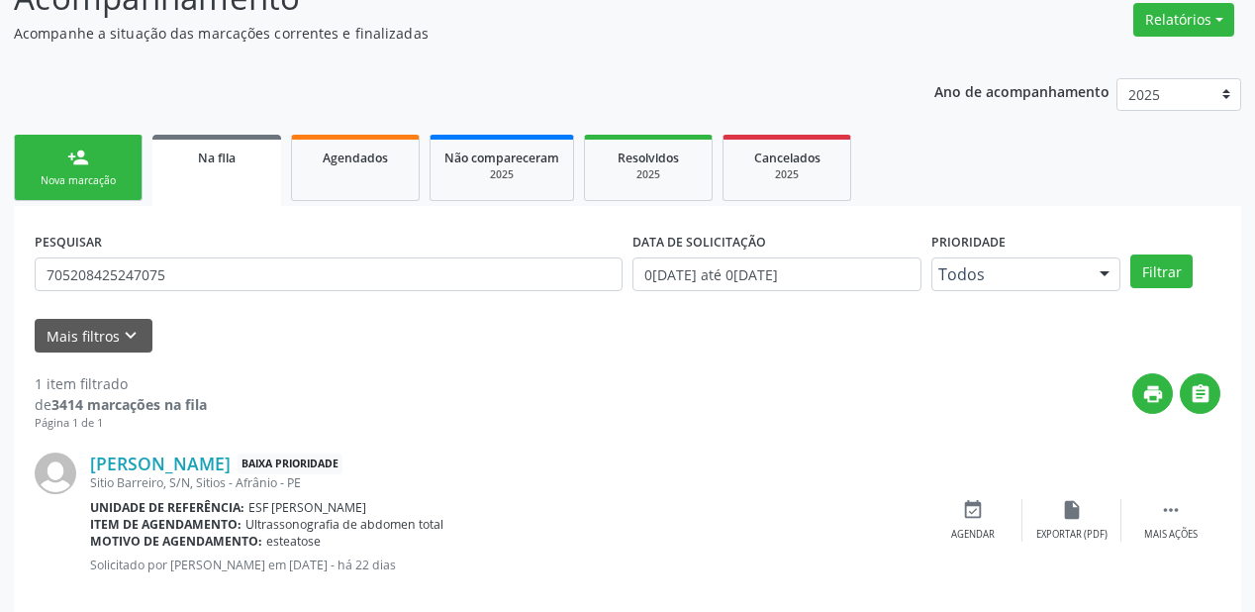
scroll to position [190, 0]
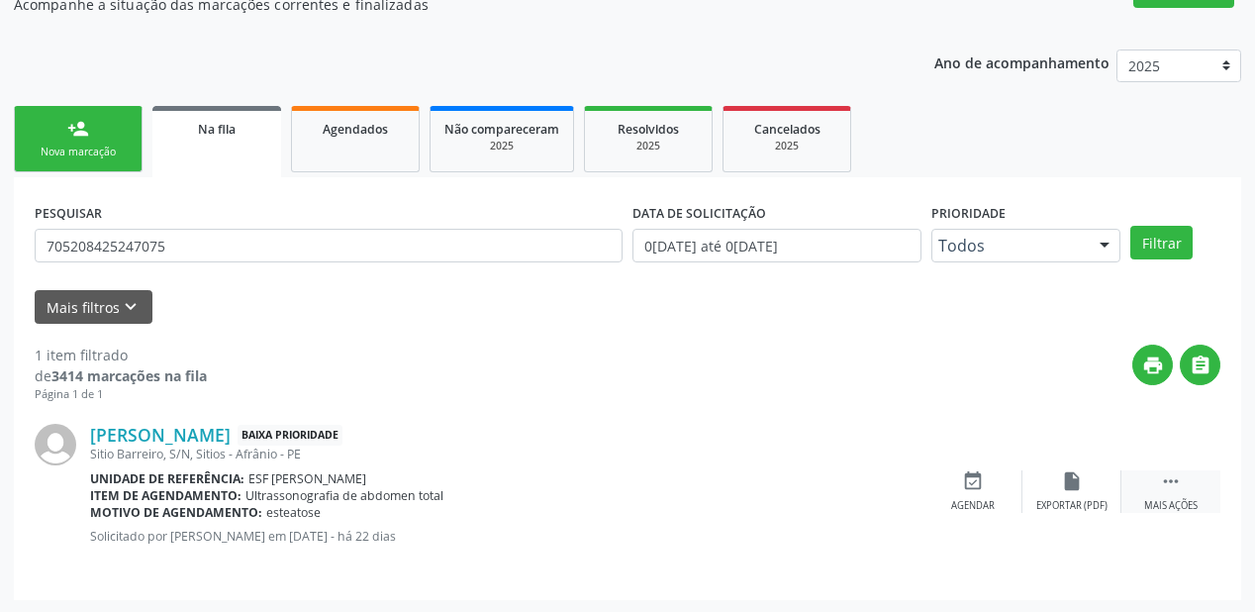
click at [1158, 477] on div " Mais ações" at bounding box center [1171, 491] width 99 height 43
click at [681, 489] on icon "event_available" at bounding box center [676, 481] width 22 height 22
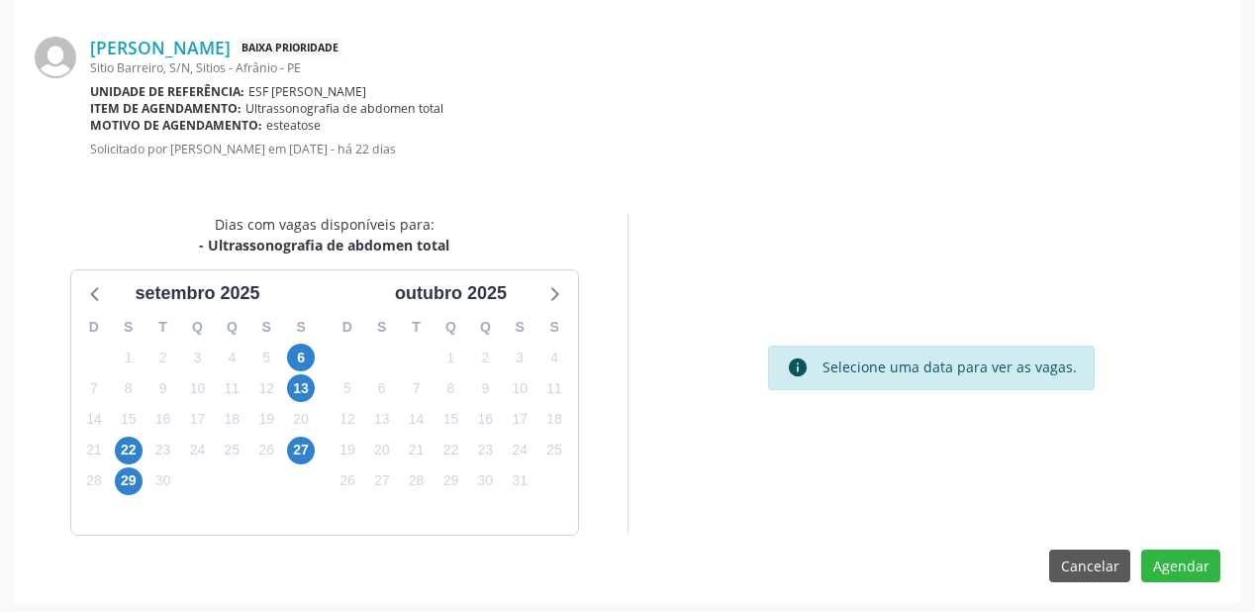
scroll to position [417, 0]
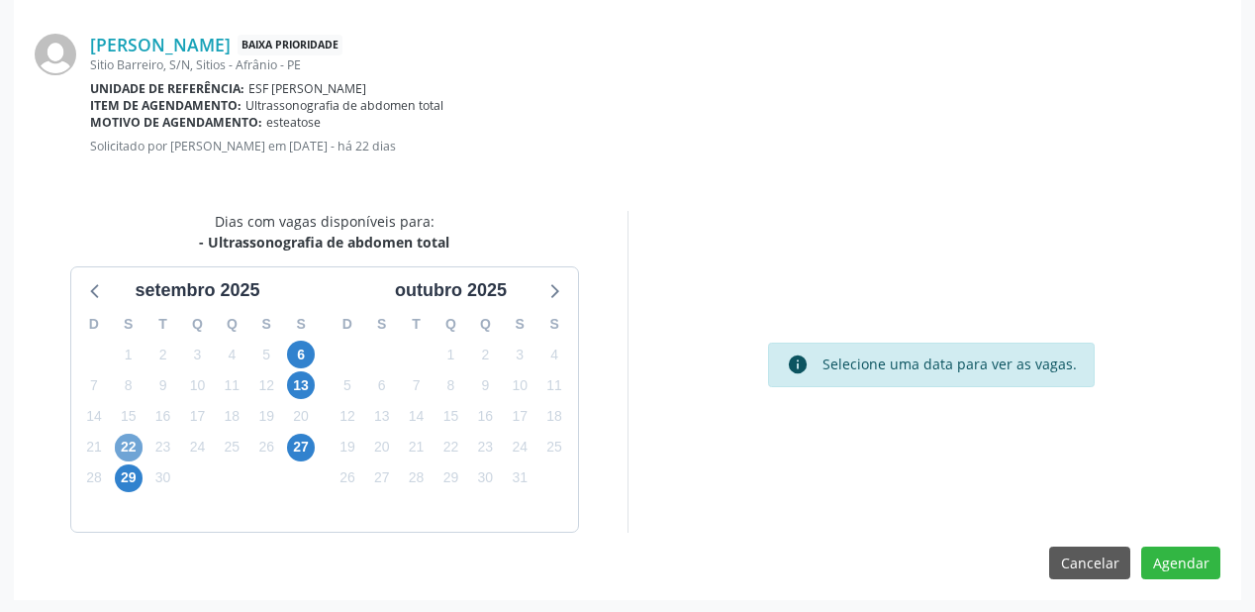
click at [122, 443] on span "22" at bounding box center [129, 448] width 28 height 28
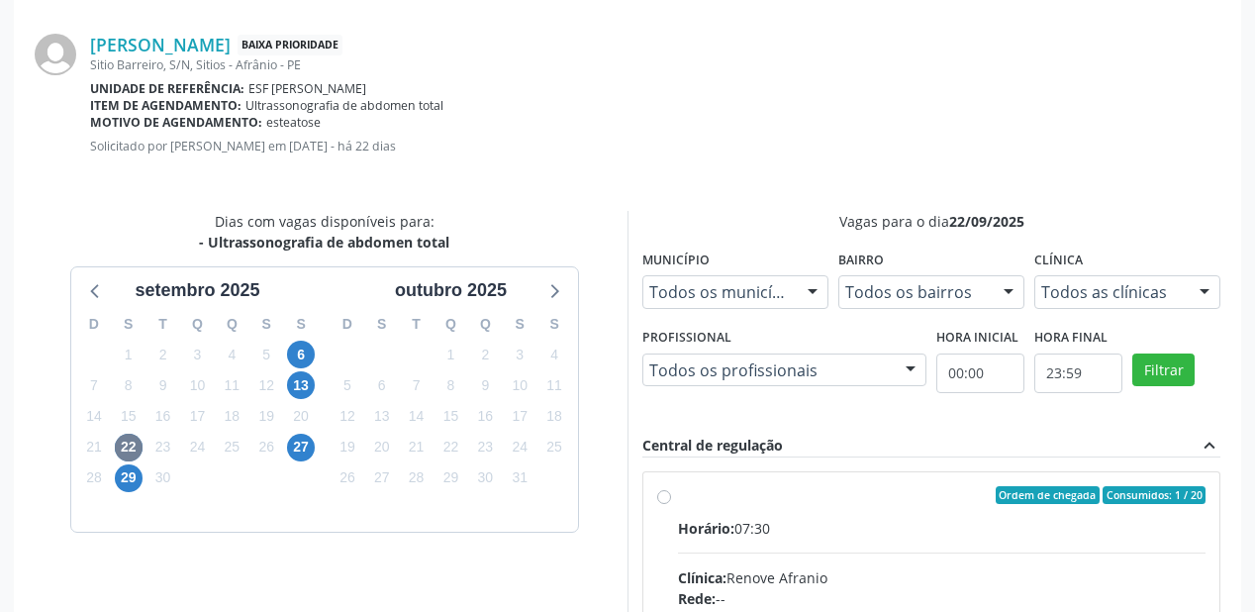
click at [958, 529] on div "Horário: 07:30" at bounding box center [942, 528] width 528 height 21
click at [671, 504] on input "Ordem de chegada Consumidos: 1 / 20 Horário: 07:30 Clínica: Renove Afranio Rede…" at bounding box center [664, 495] width 14 height 18
radio input "true"
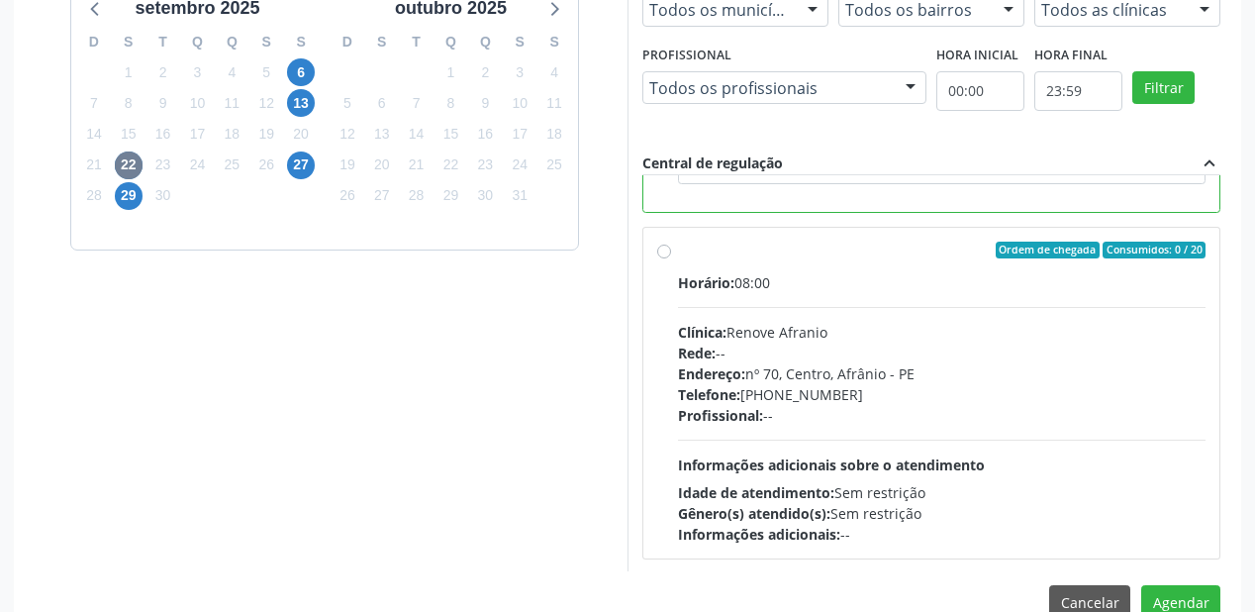
scroll to position [738, 0]
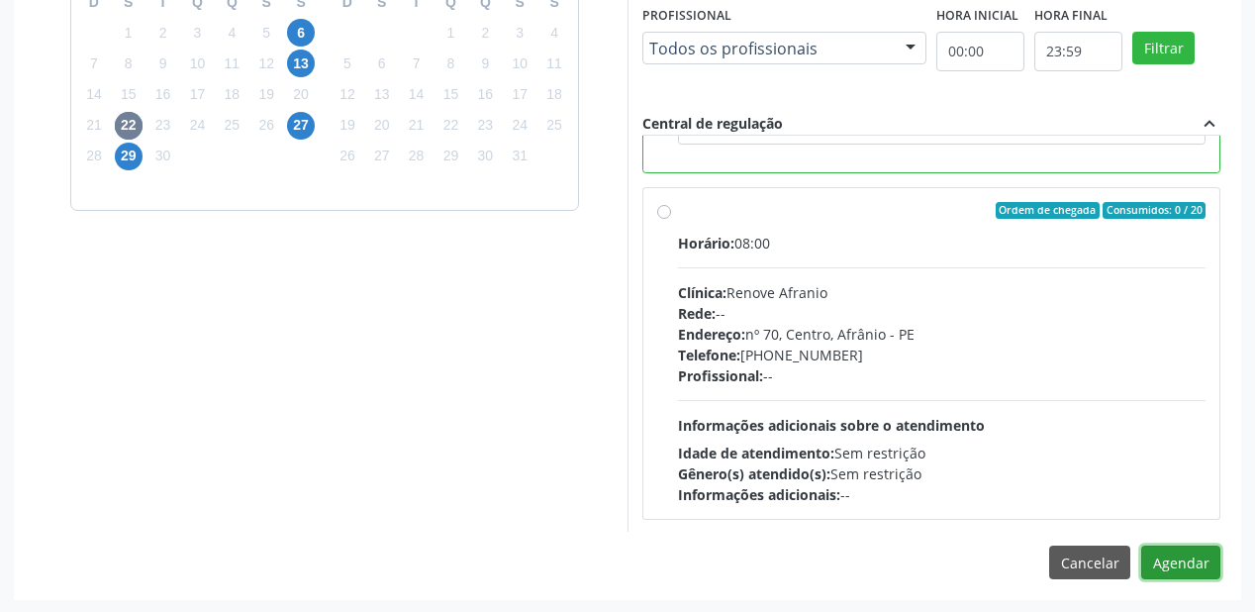
click at [1164, 566] on button "Agendar" at bounding box center [1180, 562] width 79 height 34
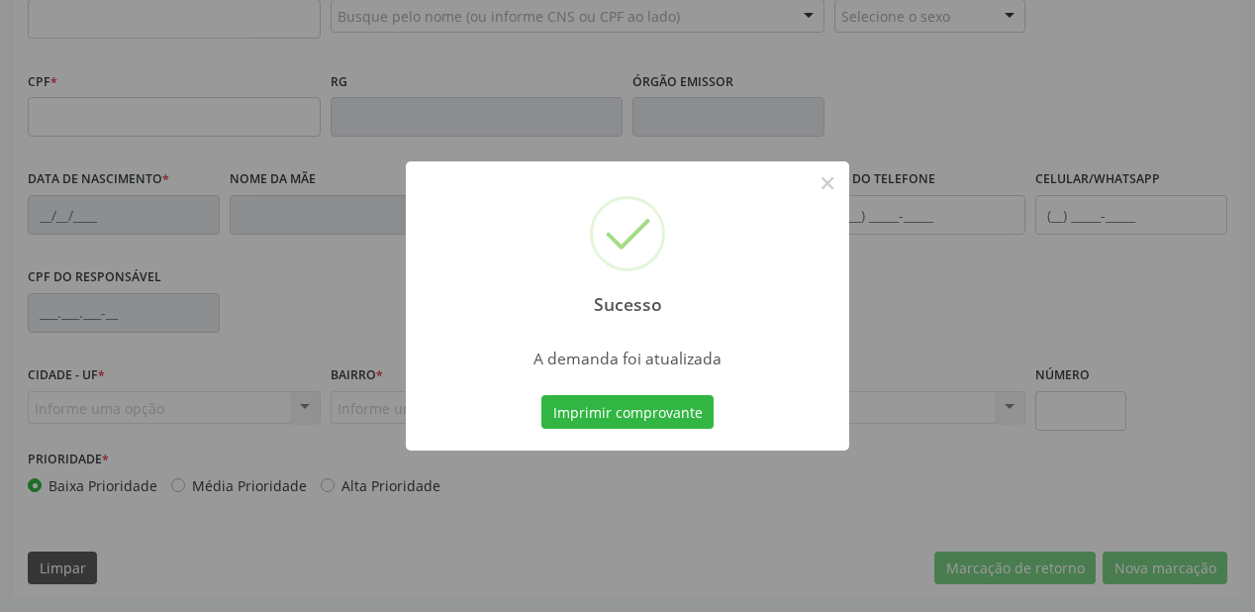
scroll to position [518, 0]
click at [639, 420] on button "Imprimir comprovante" at bounding box center [627, 412] width 172 height 34
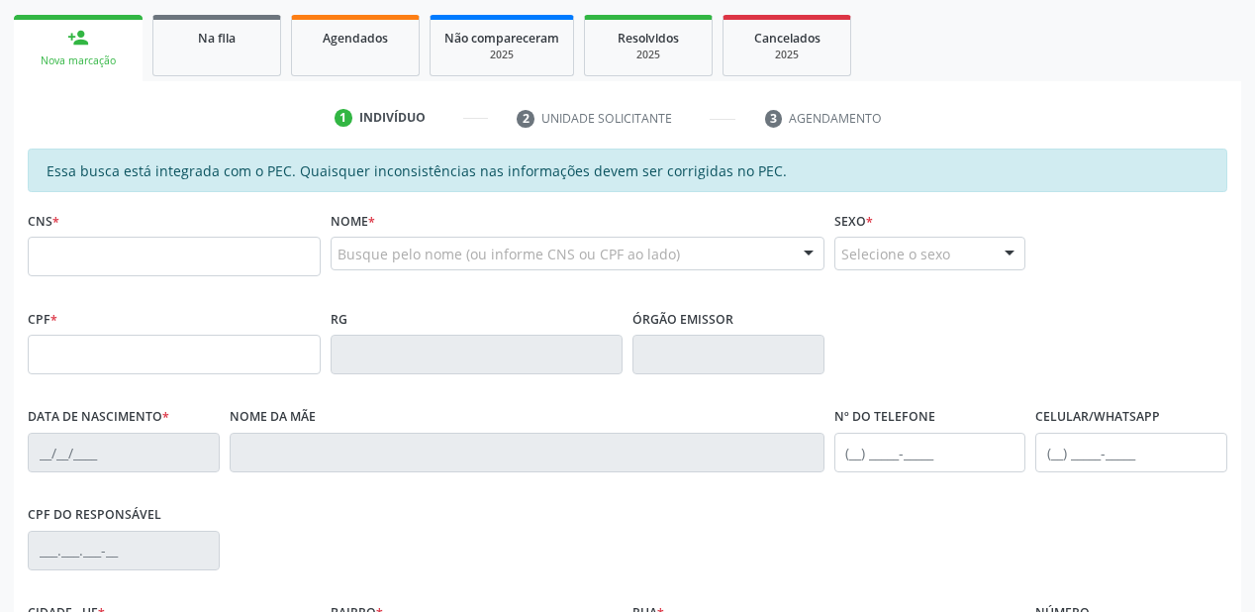
scroll to position [280, 0]
click at [194, 68] on link "Na fila" at bounding box center [216, 46] width 129 height 61
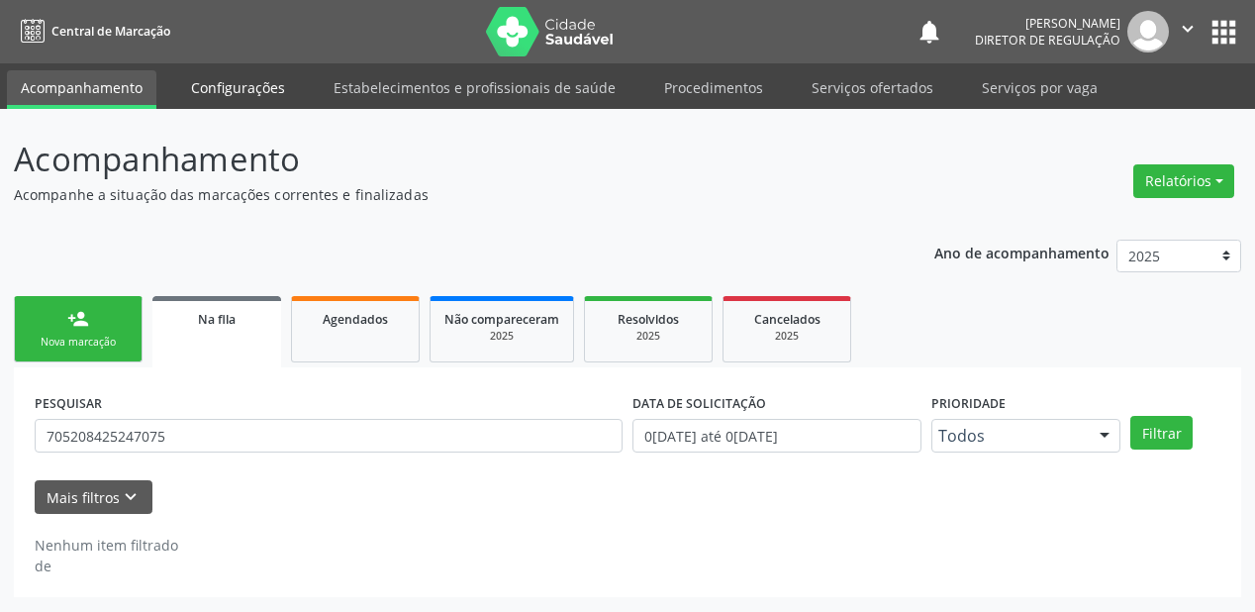
scroll to position [0, 0]
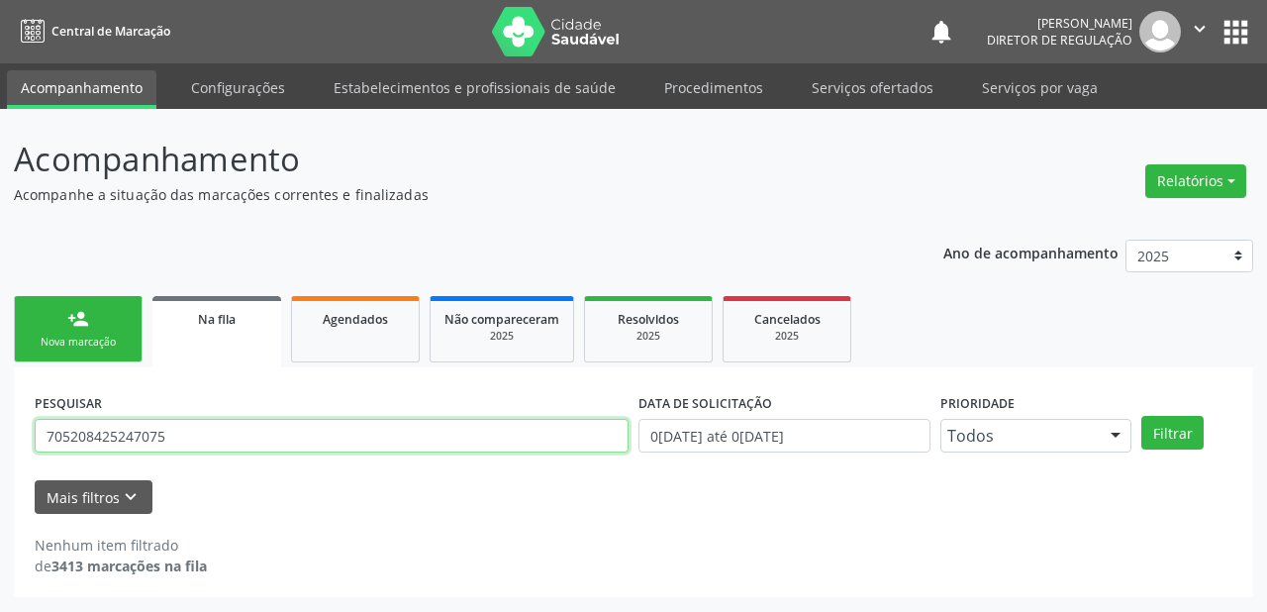
click at [184, 428] on input "705208425247075" at bounding box center [332, 436] width 594 height 34
type input "7"
type input "708006311248026"
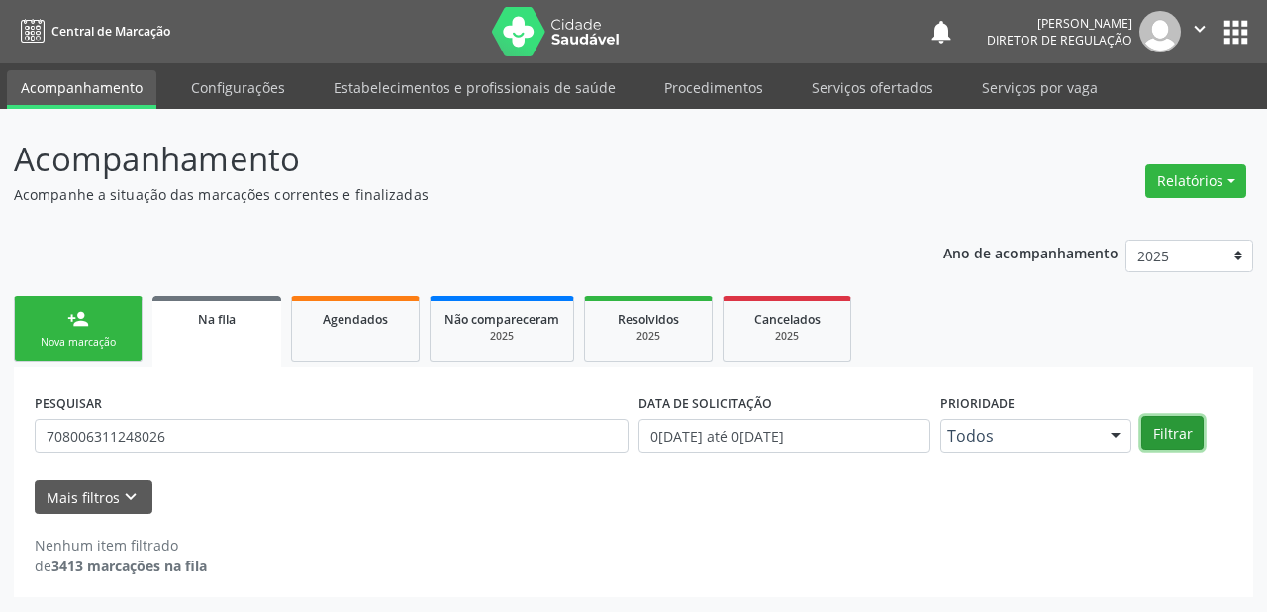
click at [1175, 435] on button "Filtrar" at bounding box center [1172, 433] width 62 height 34
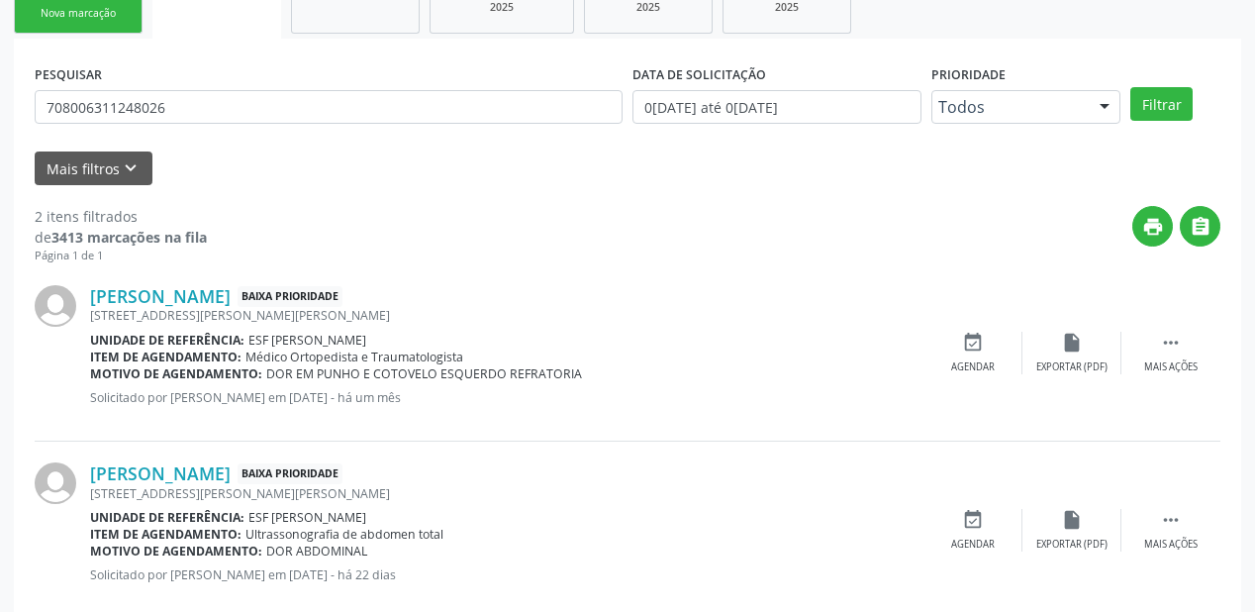
scroll to position [367, 0]
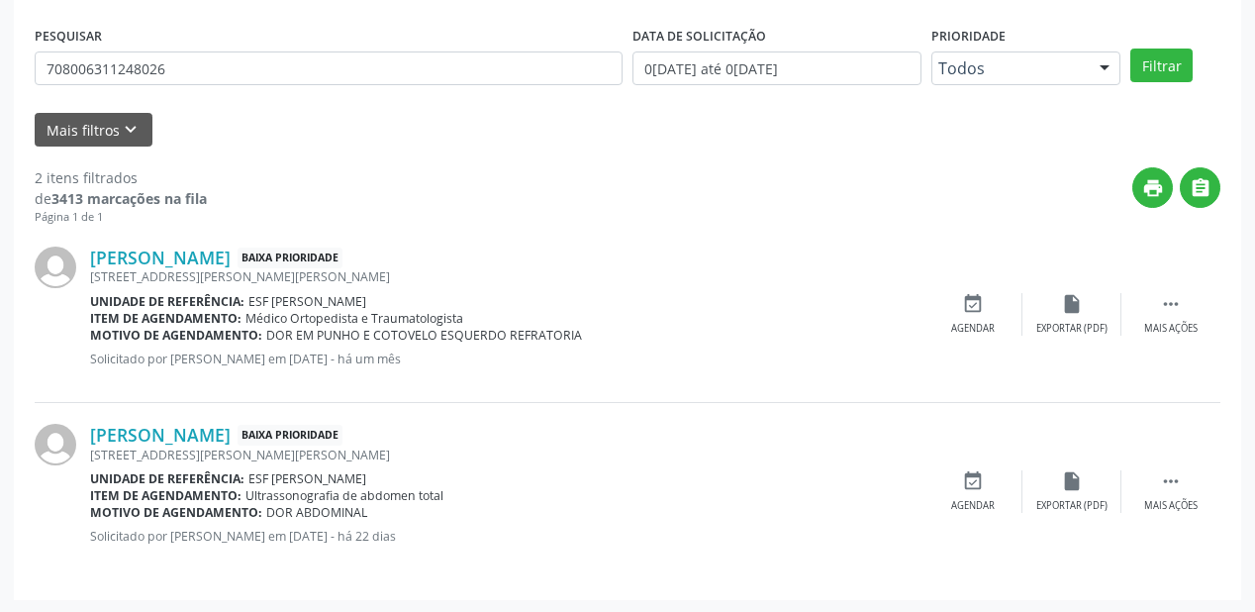
drag, startPoint x: 1176, startPoint y: 478, endPoint x: 998, endPoint y: 465, distance: 178.7
click at [1172, 478] on icon "" at bounding box center [1171, 481] width 22 height 22
click at [684, 485] on icon "event_available" at bounding box center [676, 481] width 22 height 22
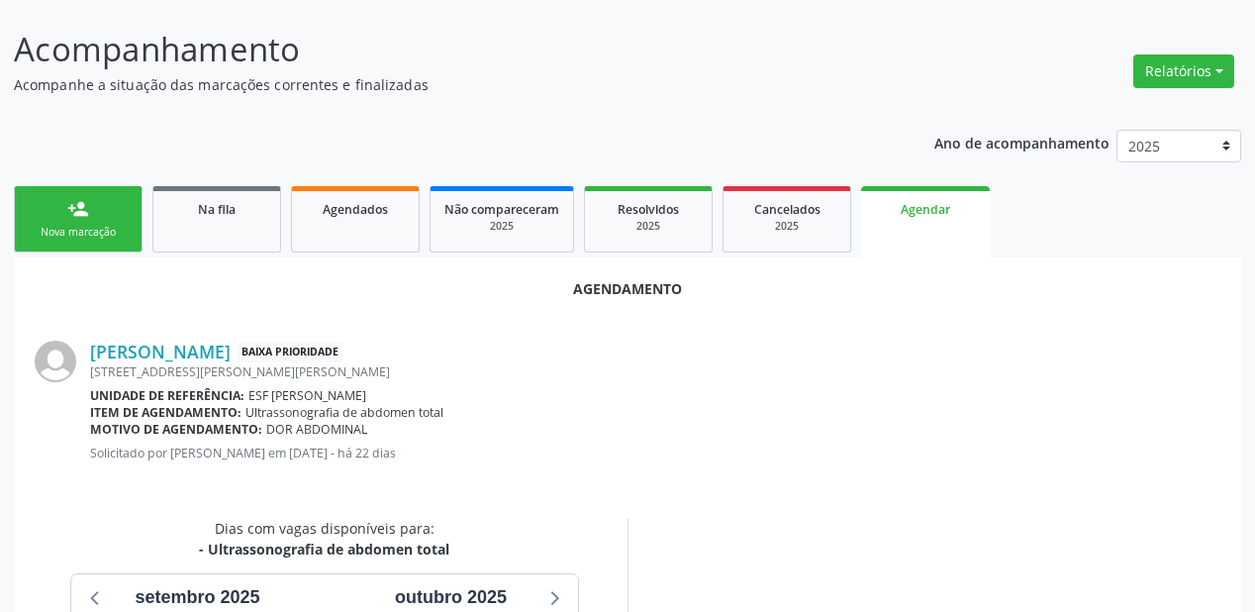
scroll to position [417, 0]
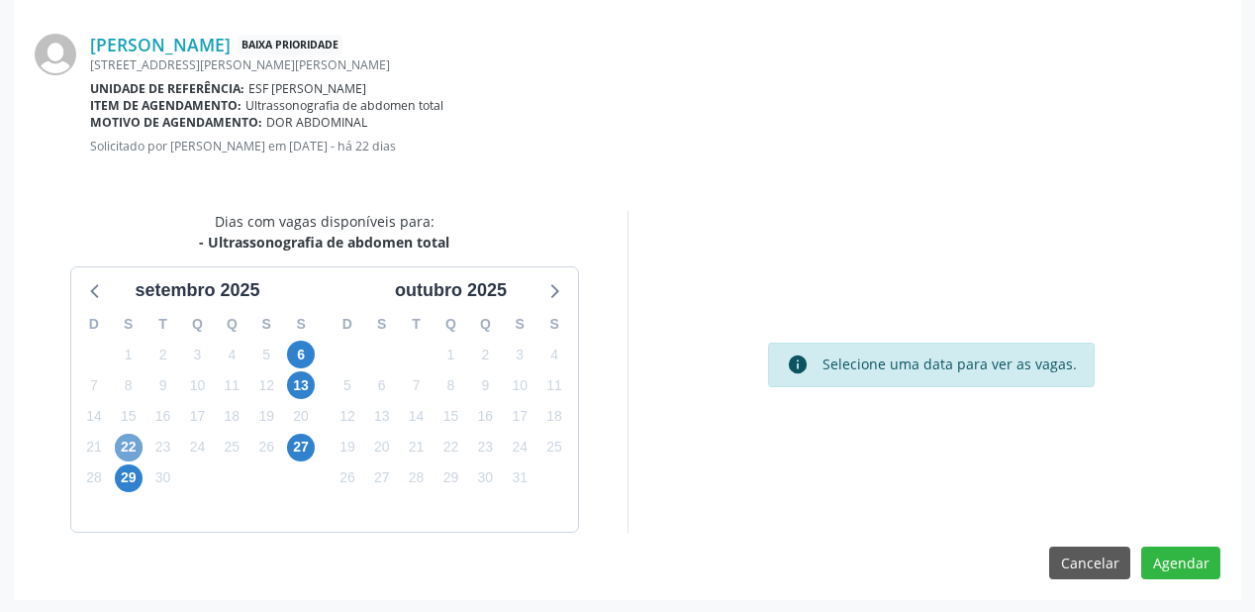
click at [121, 444] on span "22" at bounding box center [129, 448] width 28 height 28
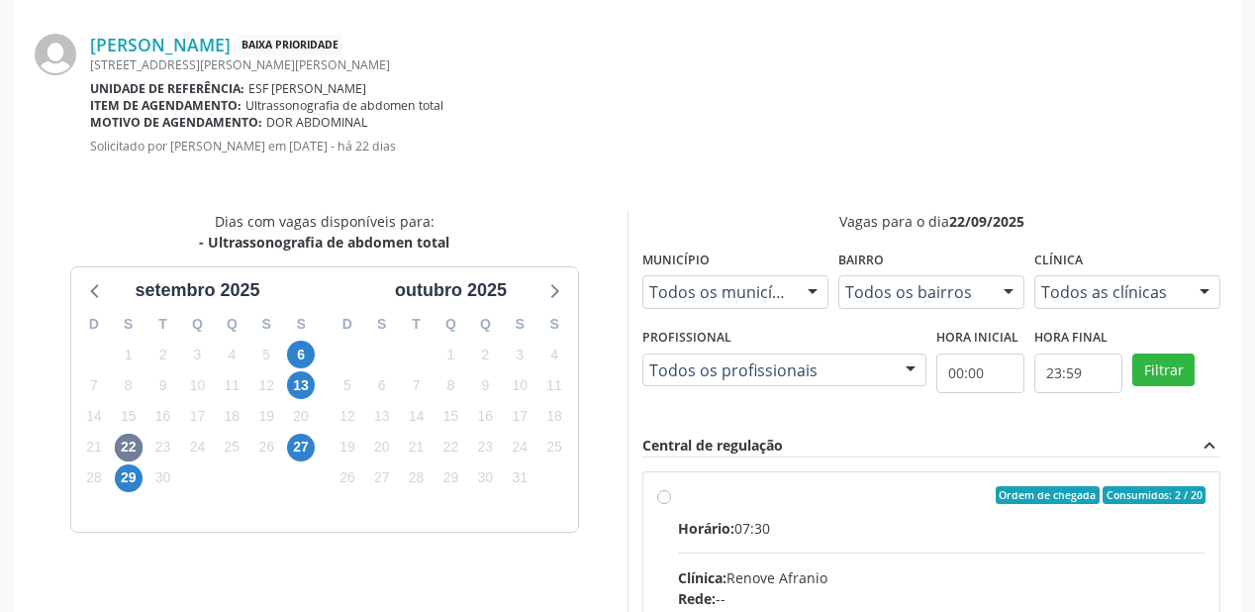
radio input "true"
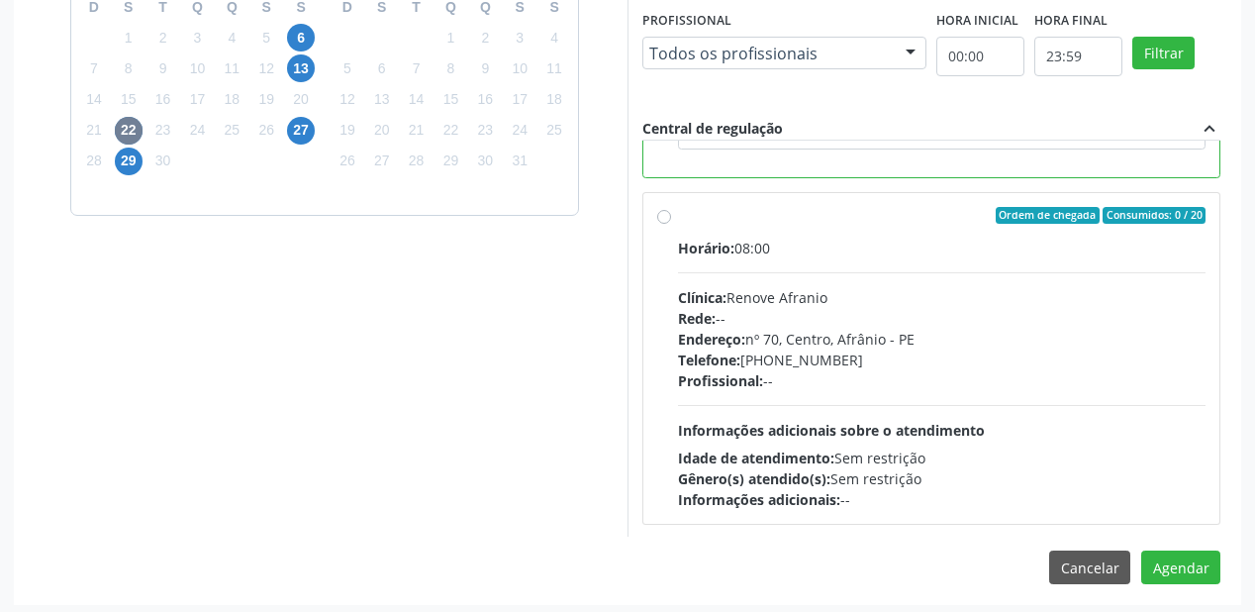
scroll to position [738, 0]
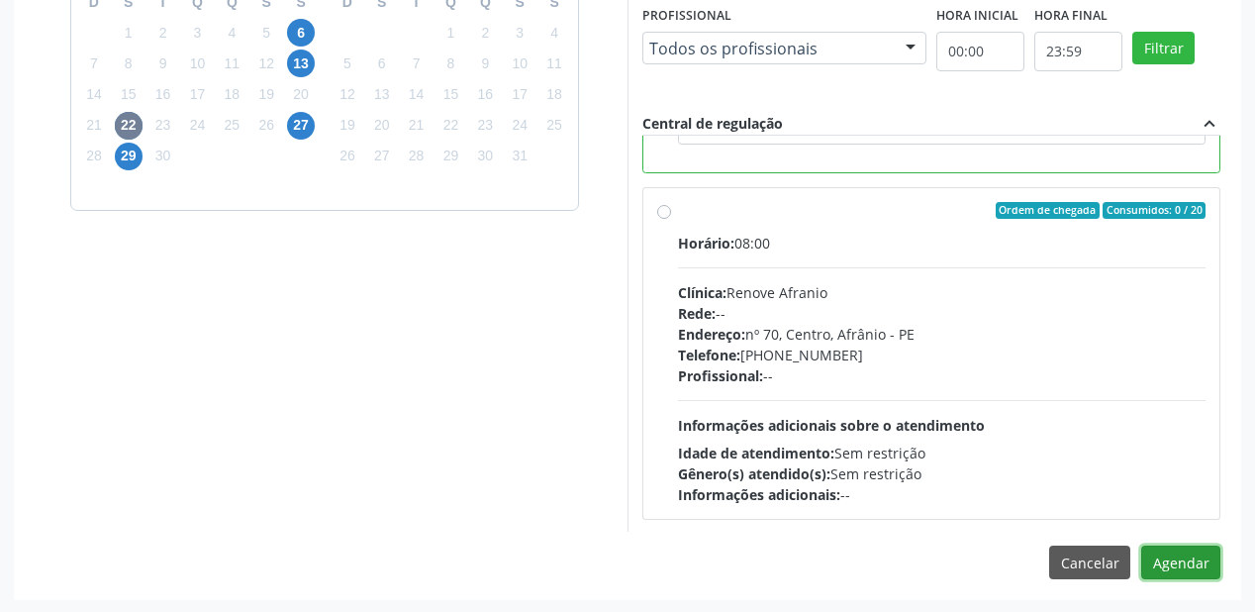
click at [1169, 562] on button "Agendar" at bounding box center [1180, 562] width 79 height 34
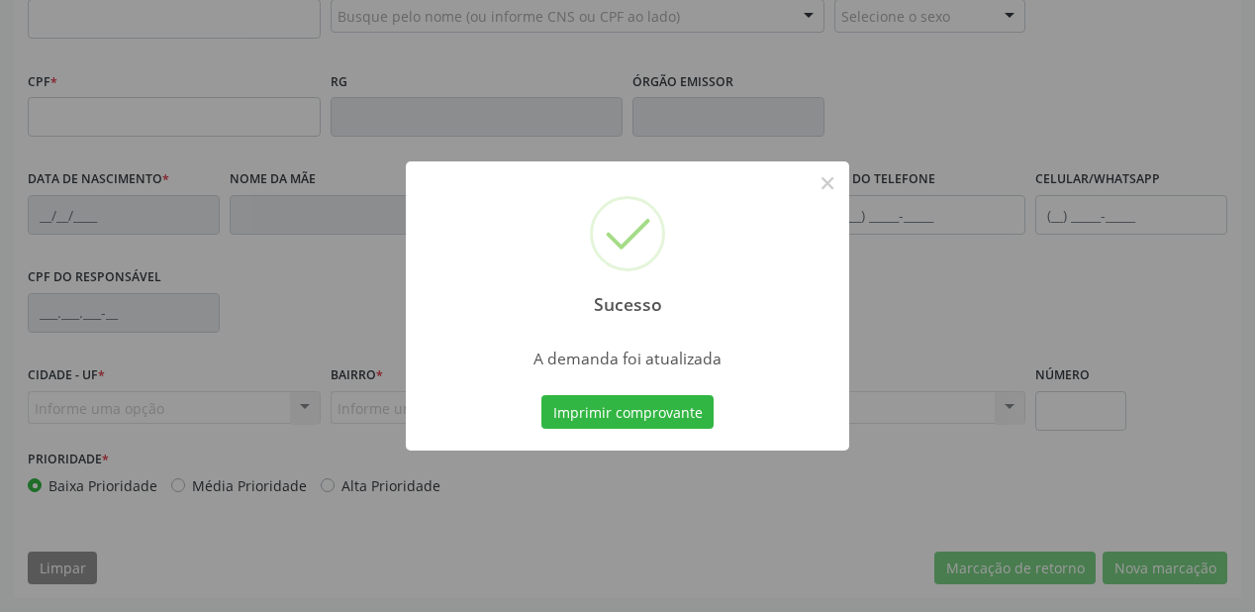
scroll to position [518, 0]
click at [639, 413] on button "Imprimir comprovante" at bounding box center [627, 412] width 172 height 34
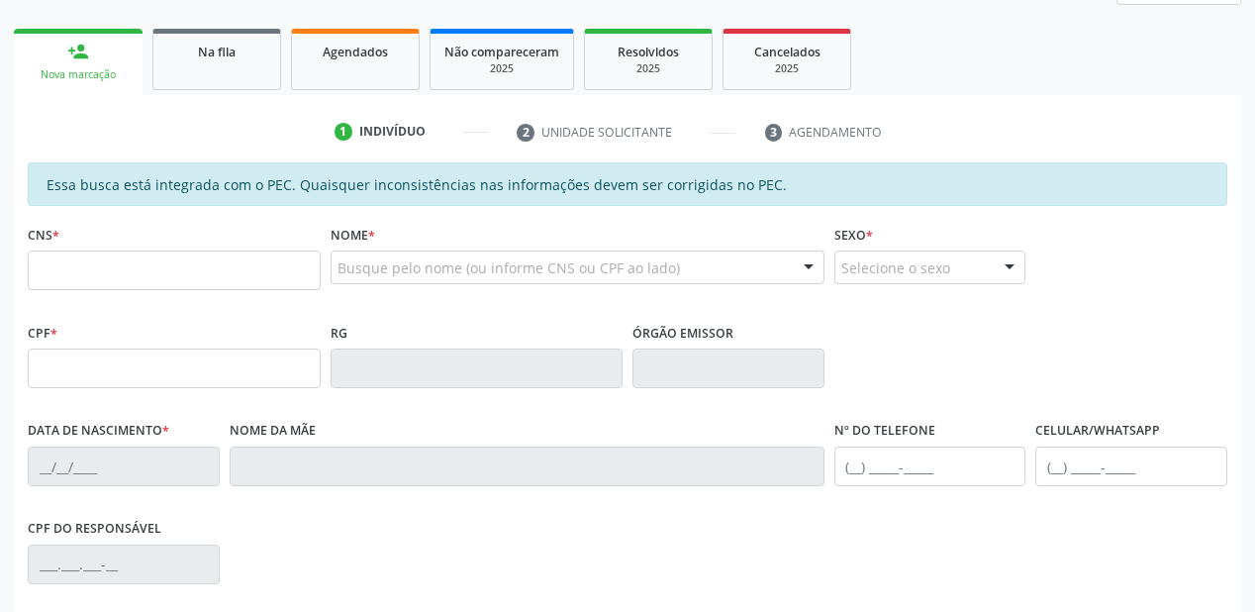
scroll to position [122, 0]
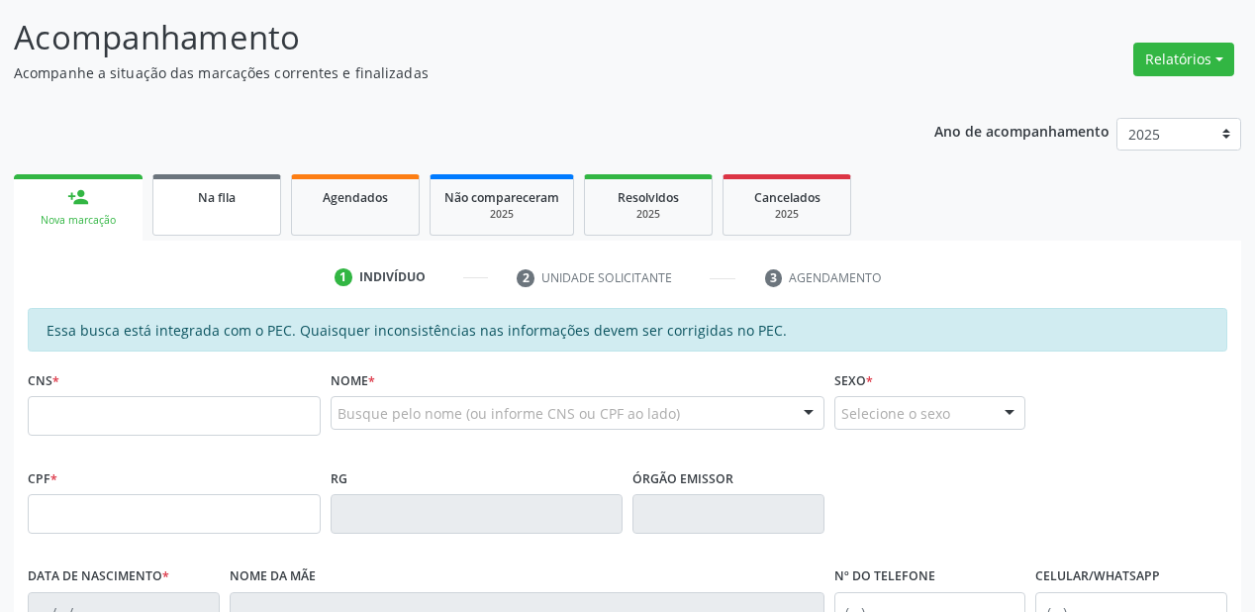
click at [225, 191] on span "Na fila" at bounding box center [217, 197] width 38 height 17
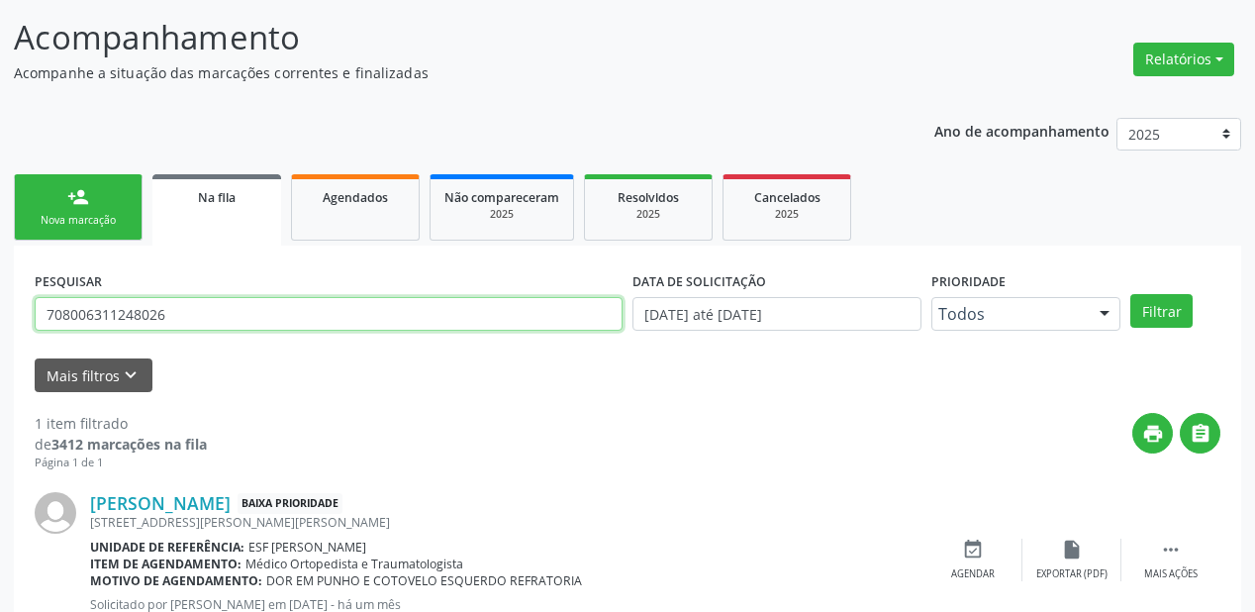
click at [202, 322] on input "708006311248026" at bounding box center [329, 314] width 588 height 34
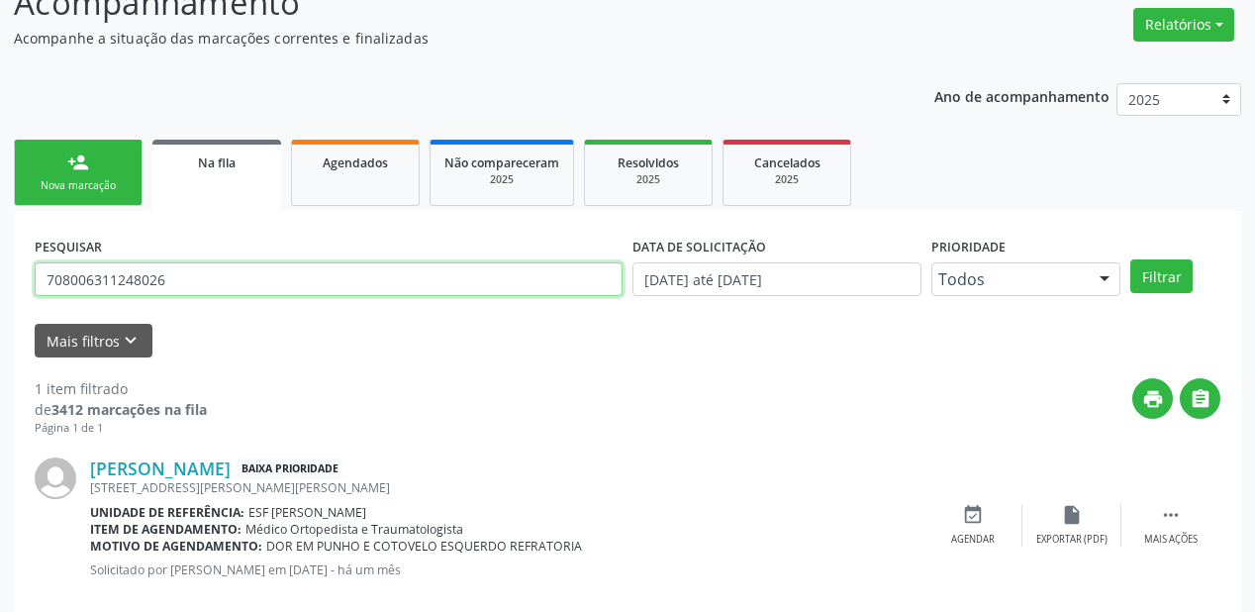
scroll to position [190, 0]
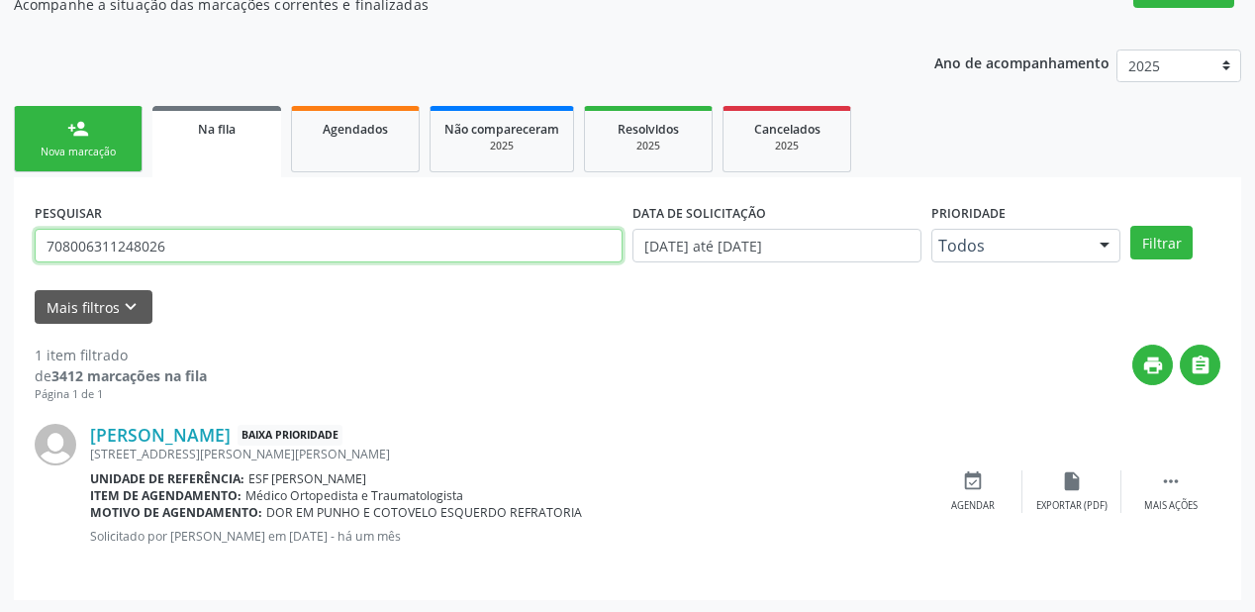
click at [188, 254] on input "708006311248026" at bounding box center [329, 246] width 588 height 34
type input "7"
type input "706901180109630"
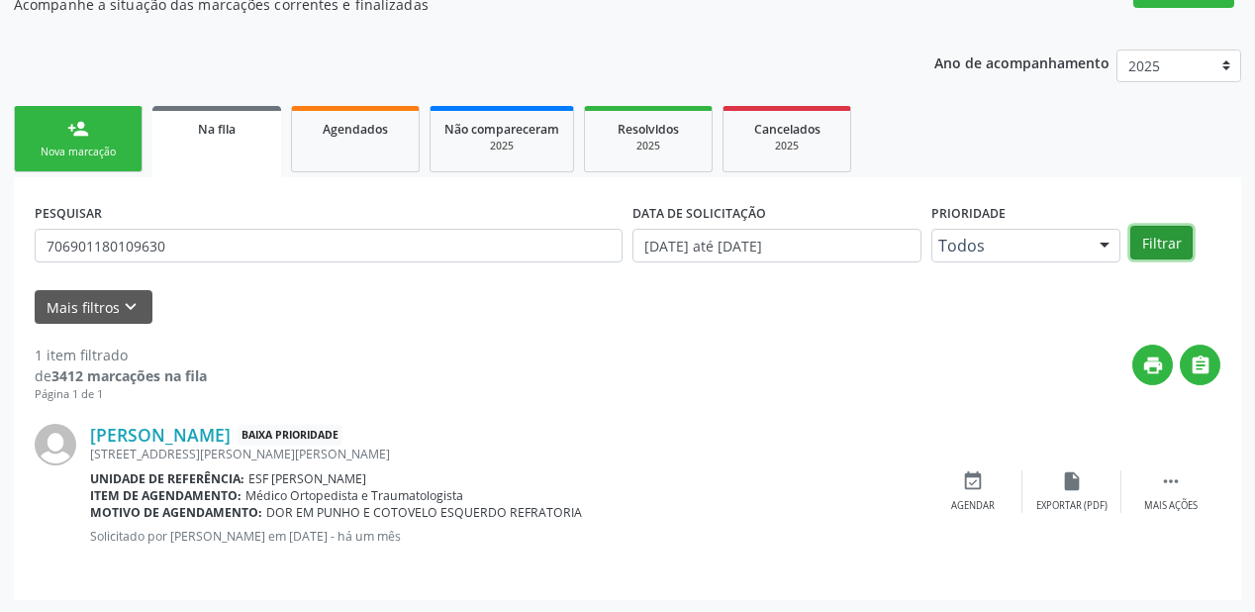
click at [1153, 231] on button "Filtrar" at bounding box center [1162, 243] width 62 height 34
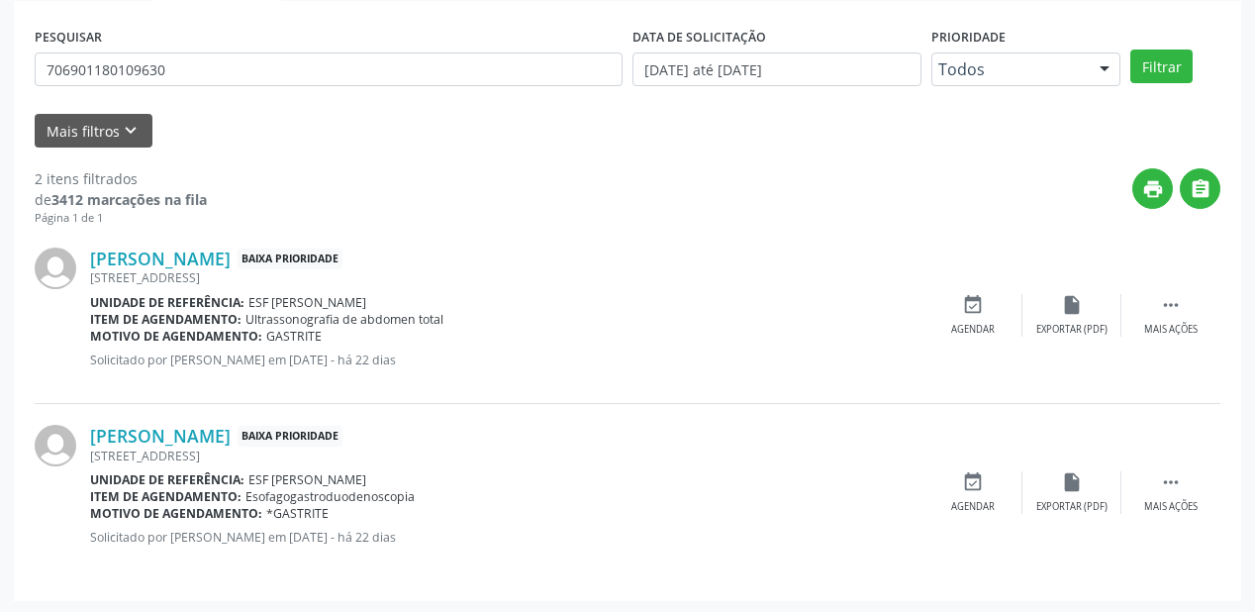
scroll to position [367, 0]
drag, startPoint x: 1171, startPoint y: 298, endPoint x: 1127, endPoint y: 303, distance: 44.8
click at [1170, 298] on icon "" at bounding box center [1171, 304] width 22 height 22
click at [681, 301] on icon "event_available" at bounding box center [676, 304] width 22 height 22
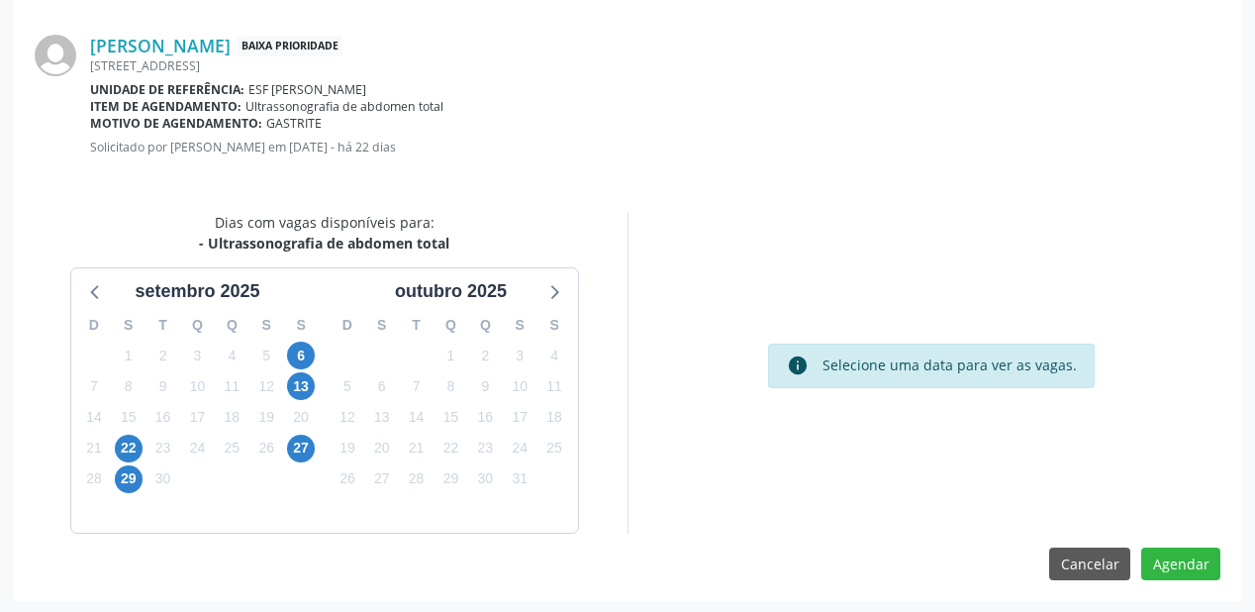
scroll to position [417, 0]
click at [120, 443] on span "22" at bounding box center [129, 448] width 28 height 28
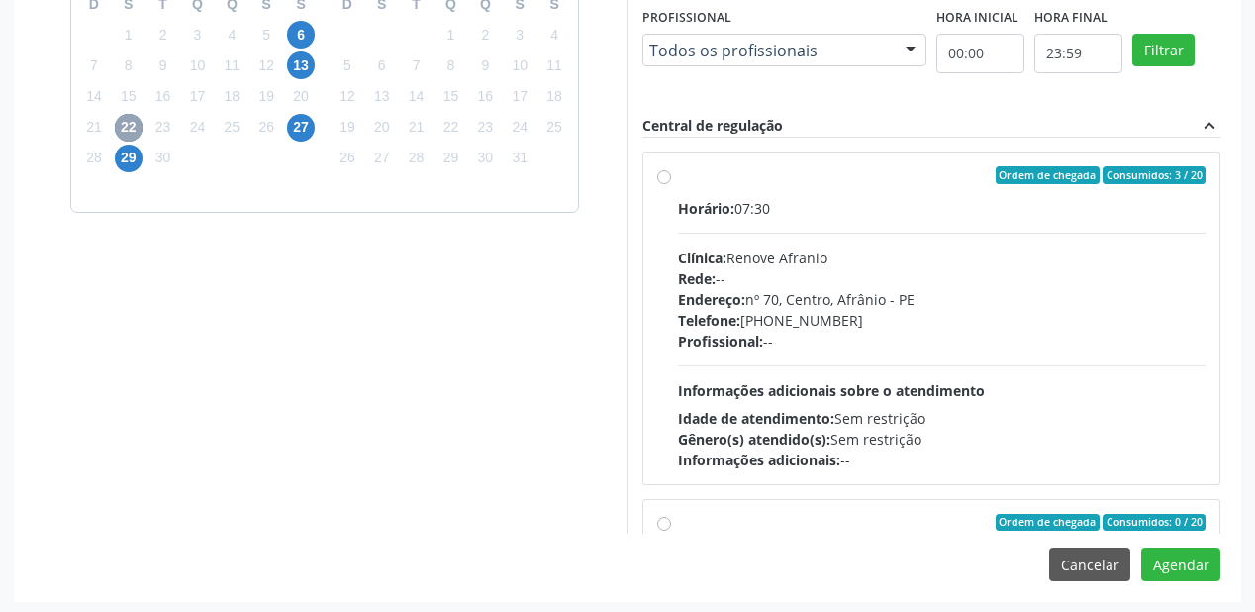
scroll to position [738, 0]
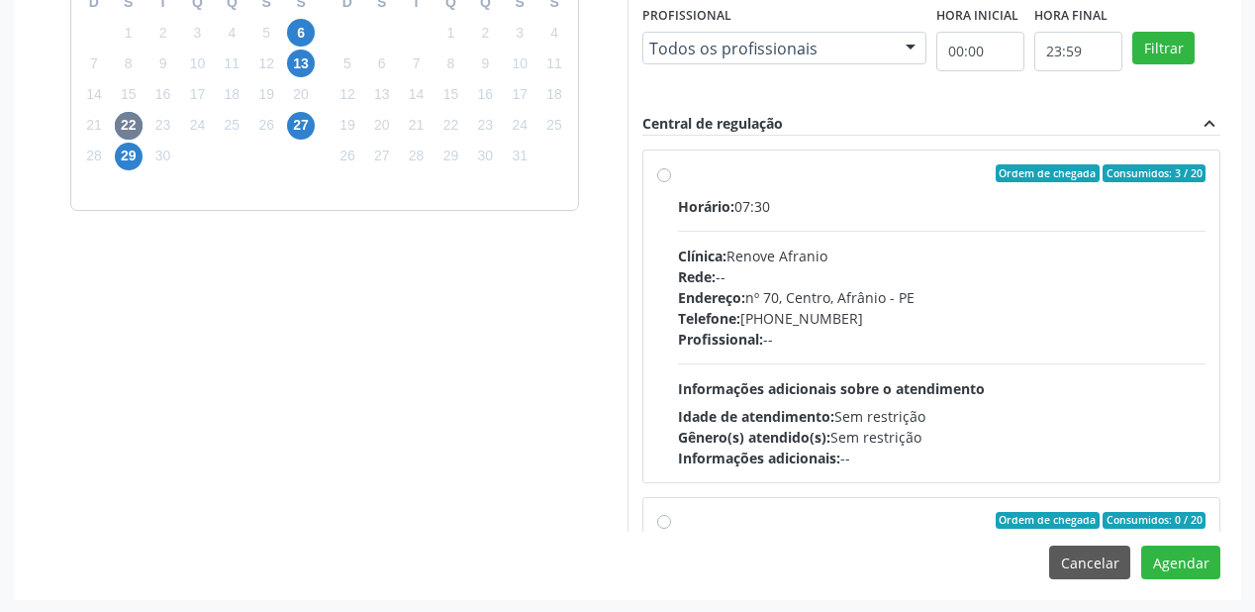
click at [882, 319] on div "Telefone: (87) 981458040" at bounding box center [942, 318] width 528 height 21
click at [671, 182] on input "Ordem de chegada Consumidos: 3 / 20 Horário: 07:30 Clínica: Renove Afranio Rede…" at bounding box center [664, 173] width 14 height 18
radio input "true"
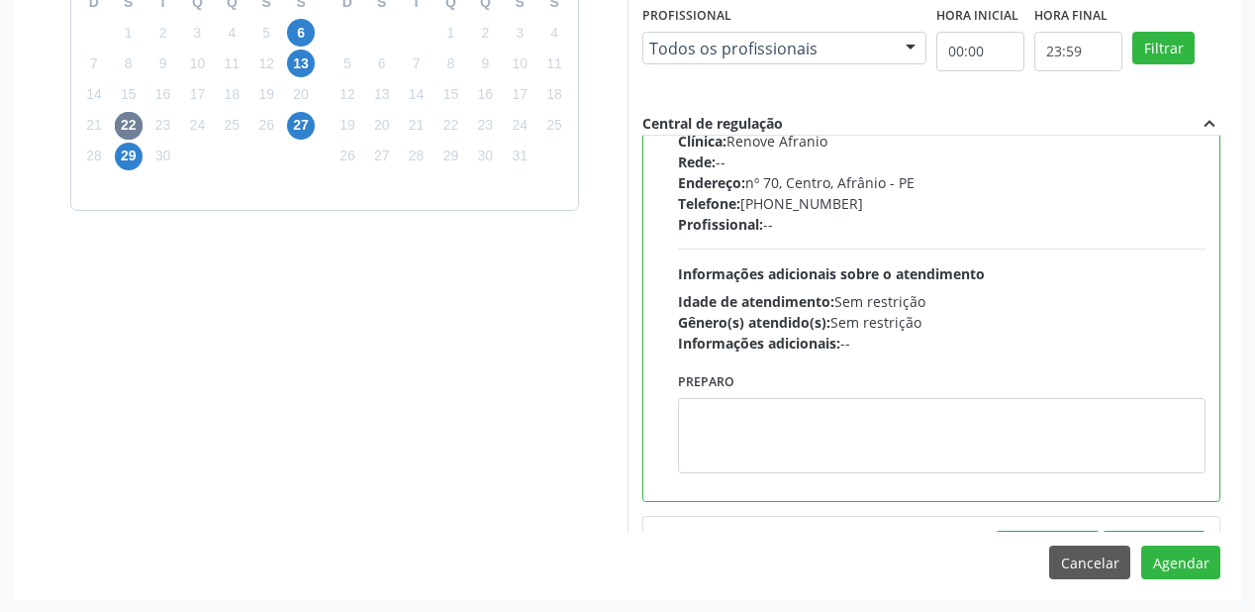
scroll to position [443, 0]
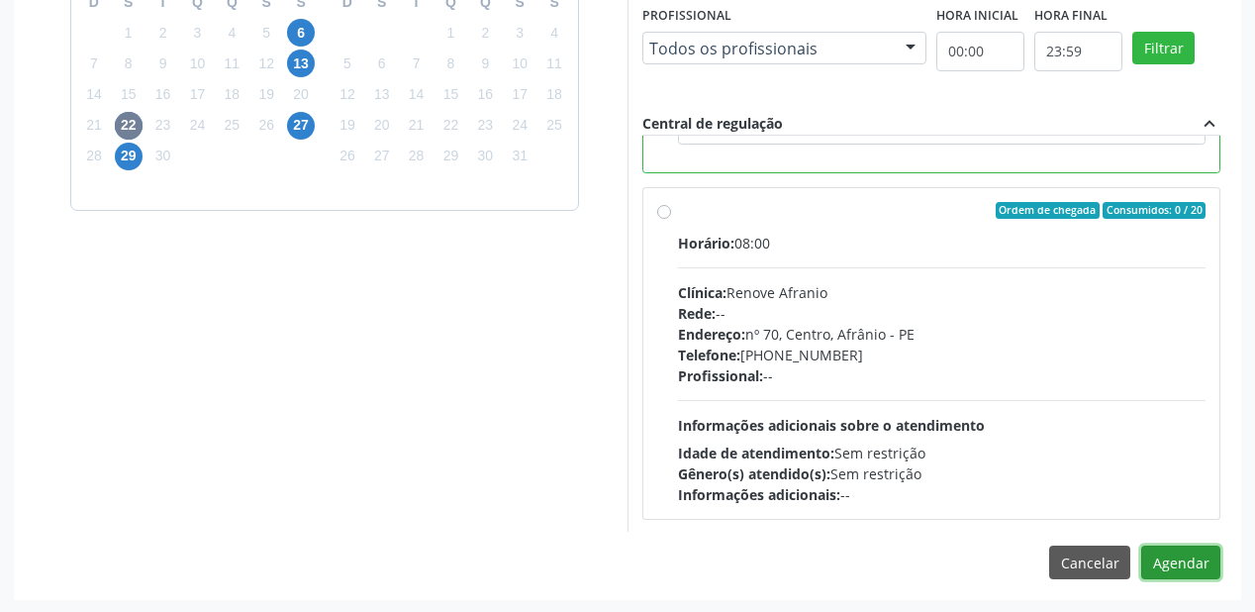
click at [1176, 559] on button "Agendar" at bounding box center [1180, 562] width 79 height 34
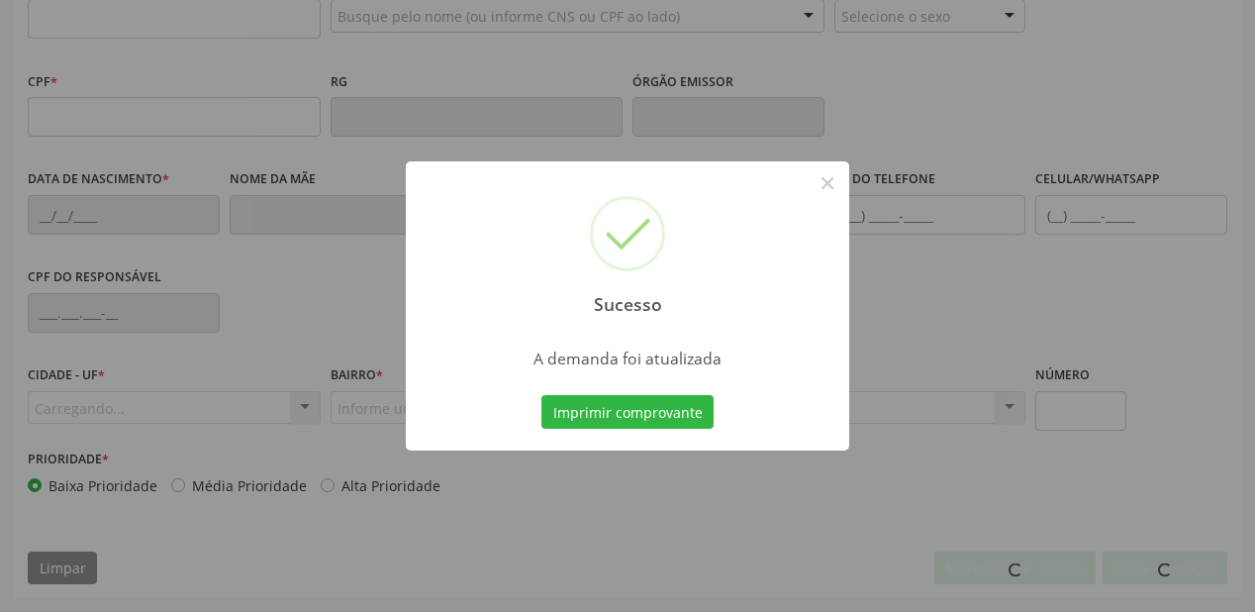
scroll to position [518, 0]
click at [614, 403] on button "Imprimir comprovante" at bounding box center [627, 412] width 172 height 34
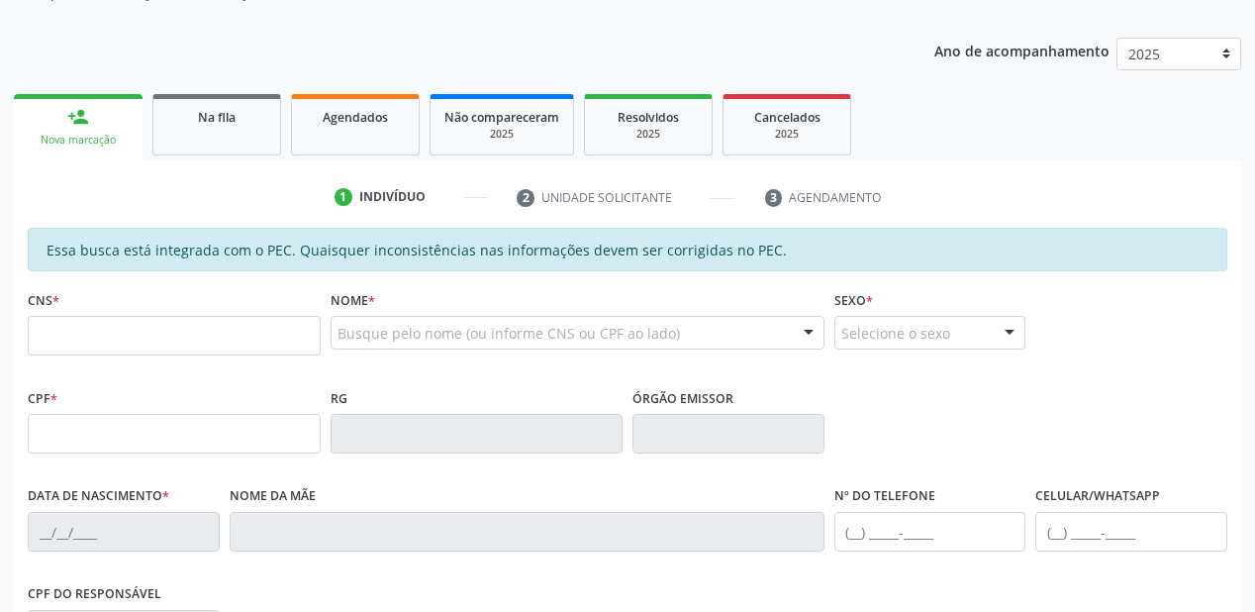
scroll to position [201, 0]
click at [227, 111] on div "Sucesso × A demanda foi atualizada Imprimir comprovante Cancel" at bounding box center [627, 306] width 1255 height 612
click at [233, 127] on div "Sucesso × A demanda foi atualizada Imprimir comprovante Cancel" at bounding box center [627, 306] width 1255 height 612
click at [258, 141] on div "Sucesso × A demanda foi atualizada Imprimir comprovante Cancel" at bounding box center [627, 306] width 1255 height 612
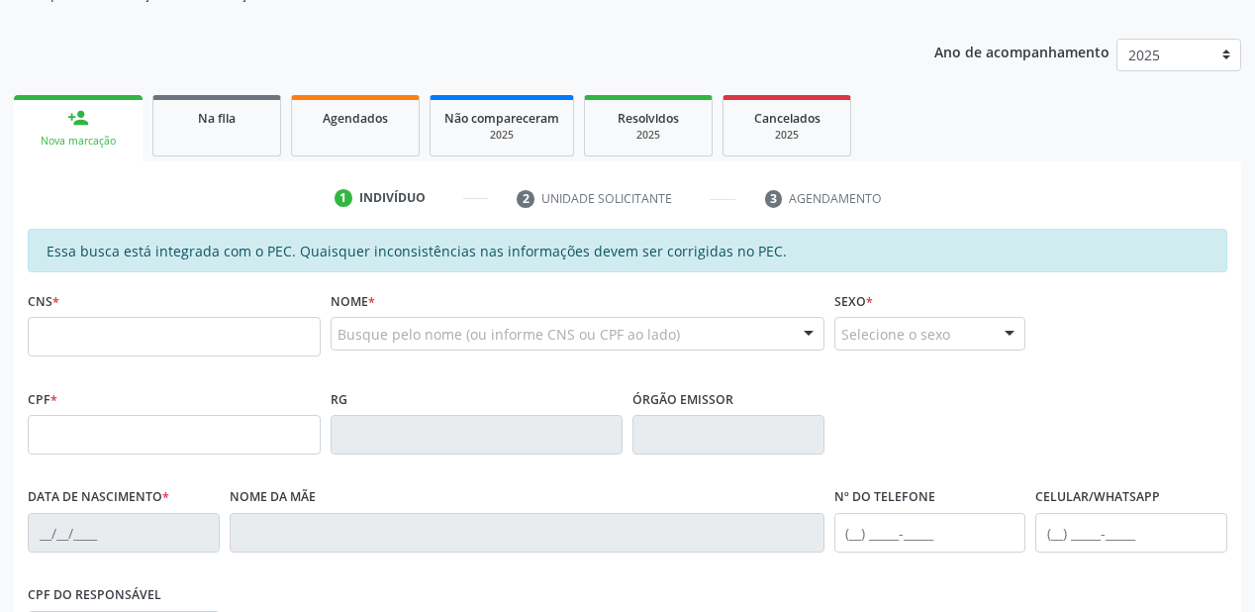
click at [258, 141] on div "Sucesso × A demanda foi atualizada Imprimir comprovante Cancel" at bounding box center [627, 306] width 1255 height 612
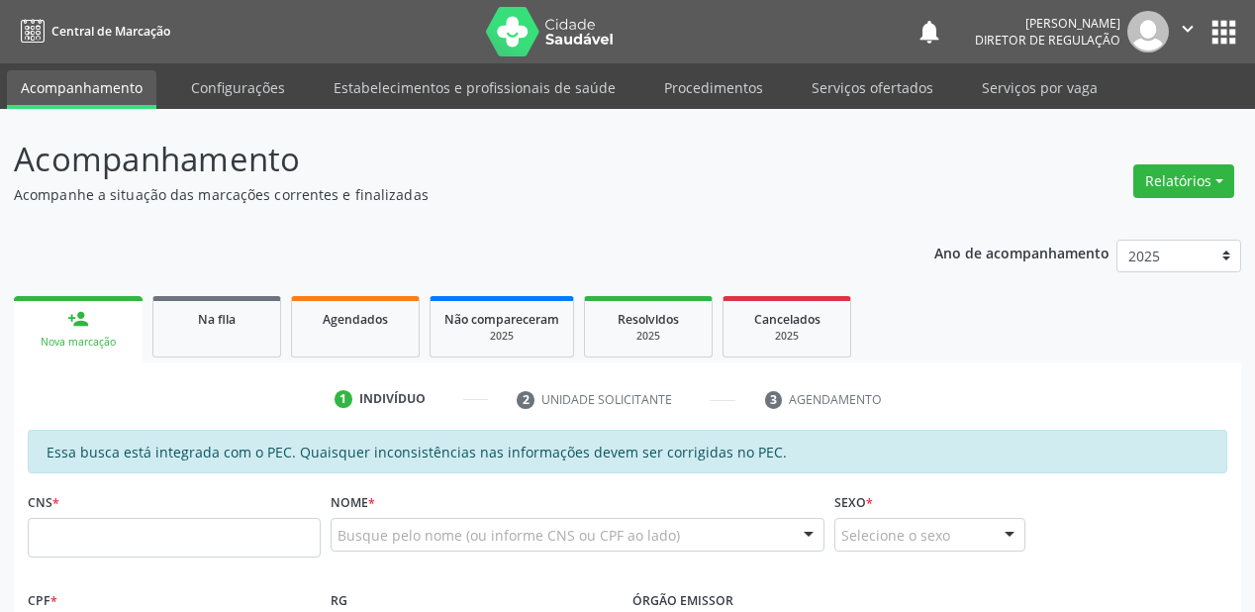
scroll to position [200, 0]
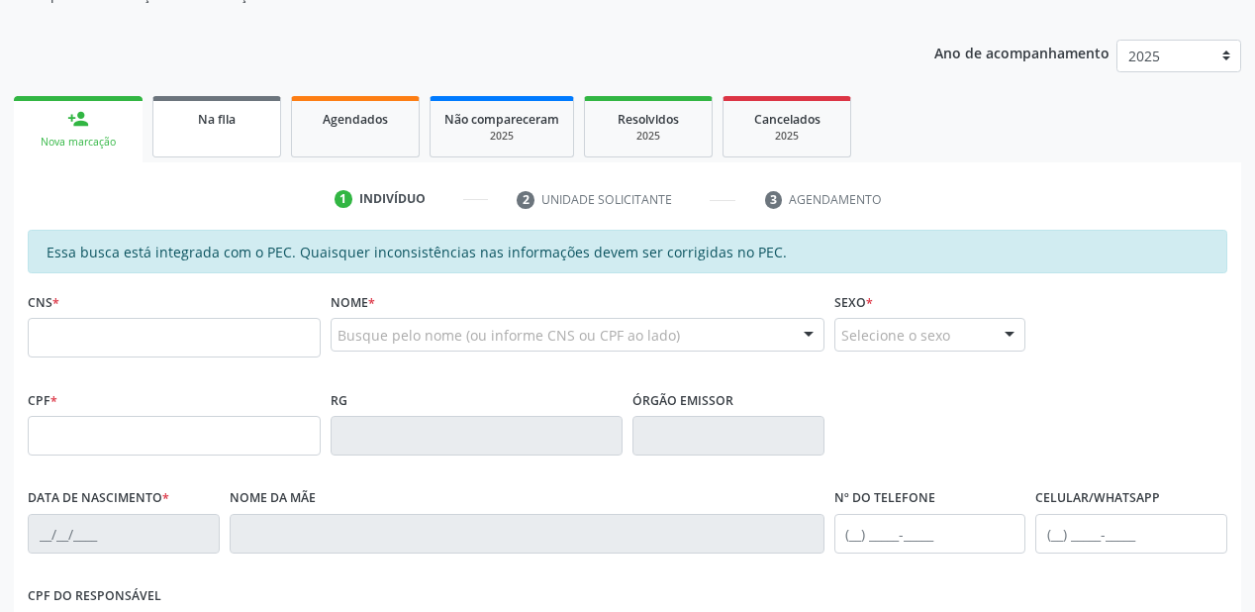
click at [228, 138] on link "Na fila" at bounding box center [216, 126] width 129 height 61
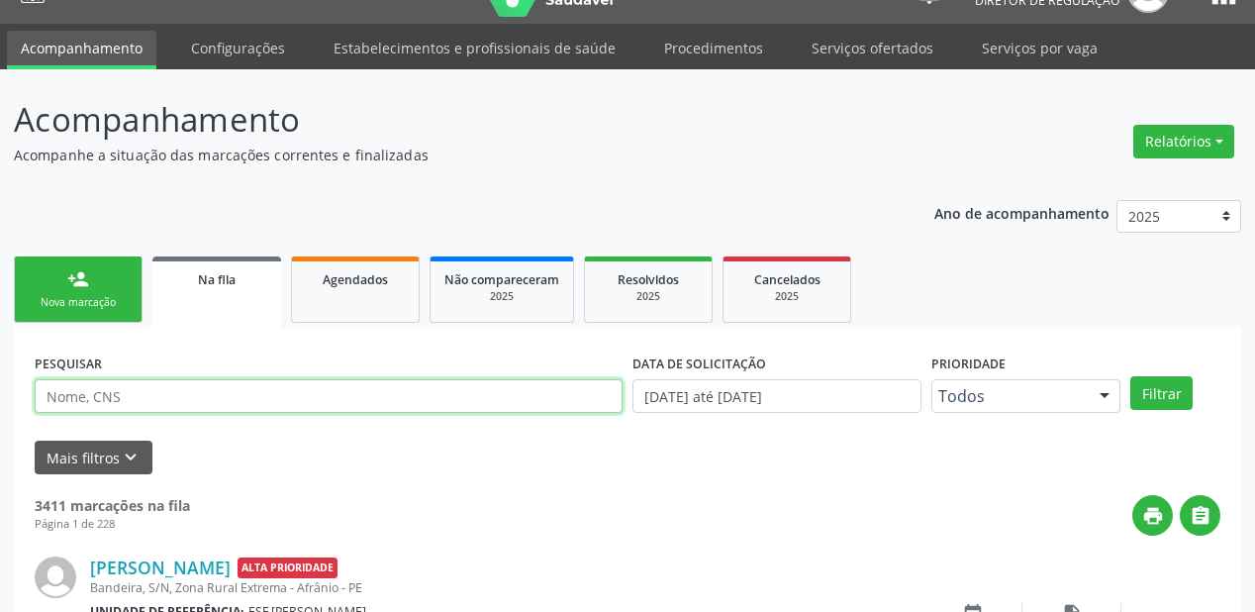
click at [146, 396] on input "text" at bounding box center [329, 396] width 588 height 34
type input "898004184639684"
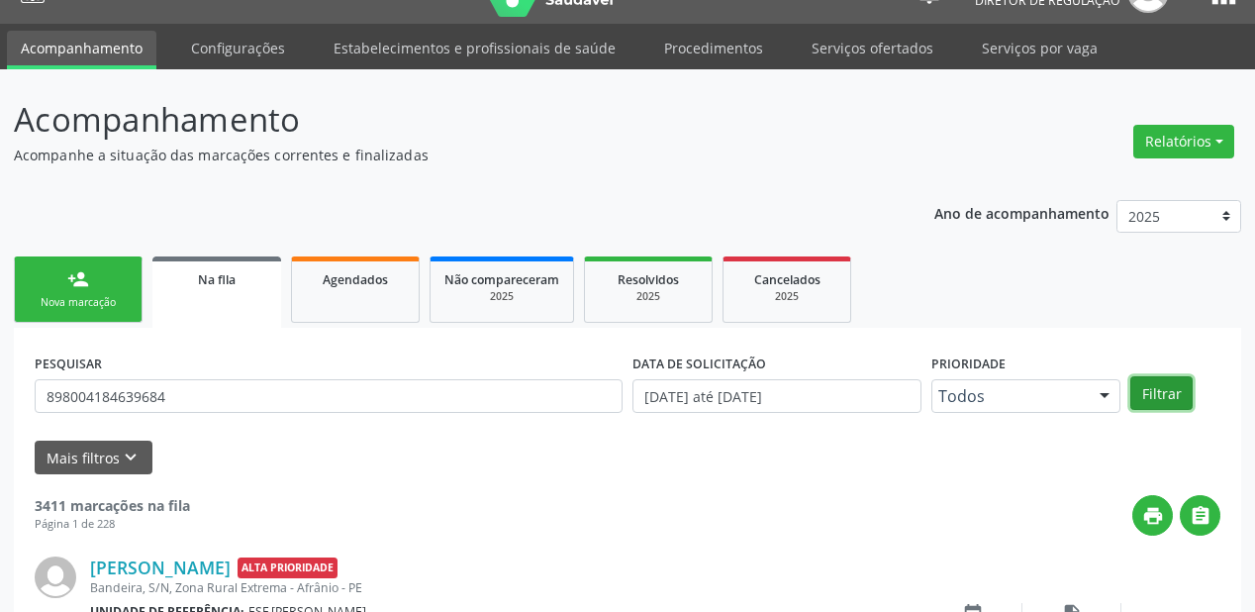
click at [1161, 396] on button "Filtrar" at bounding box center [1162, 393] width 62 height 34
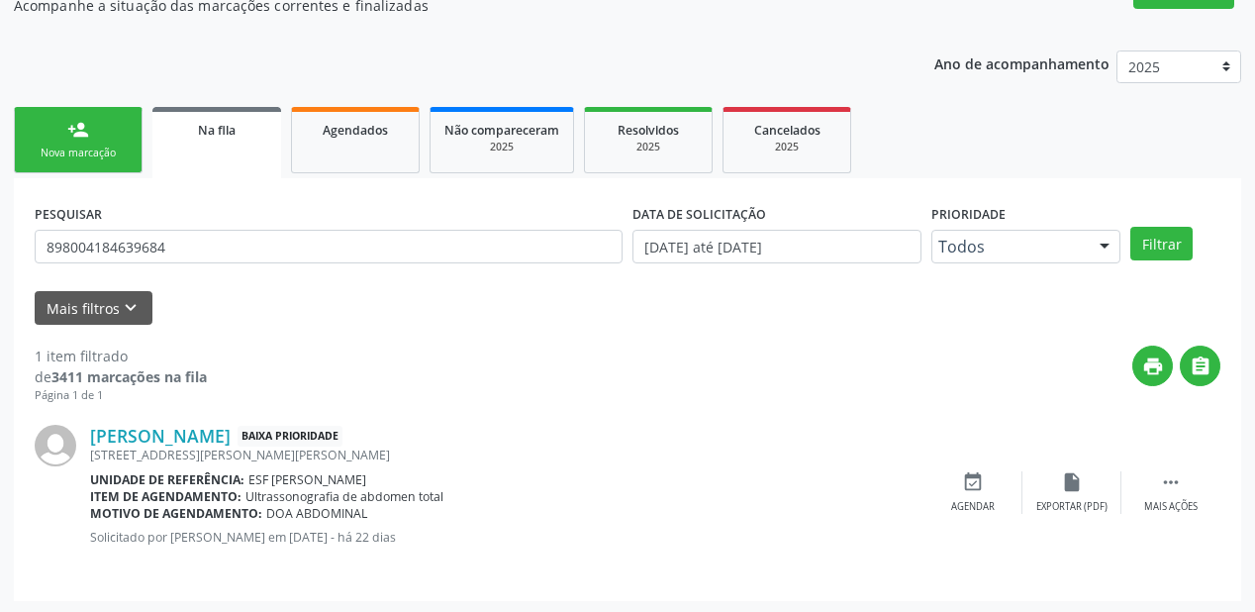
scroll to position [190, 0]
click at [1162, 471] on icon "" at bounding box center [1171, 481] width 22 height 22
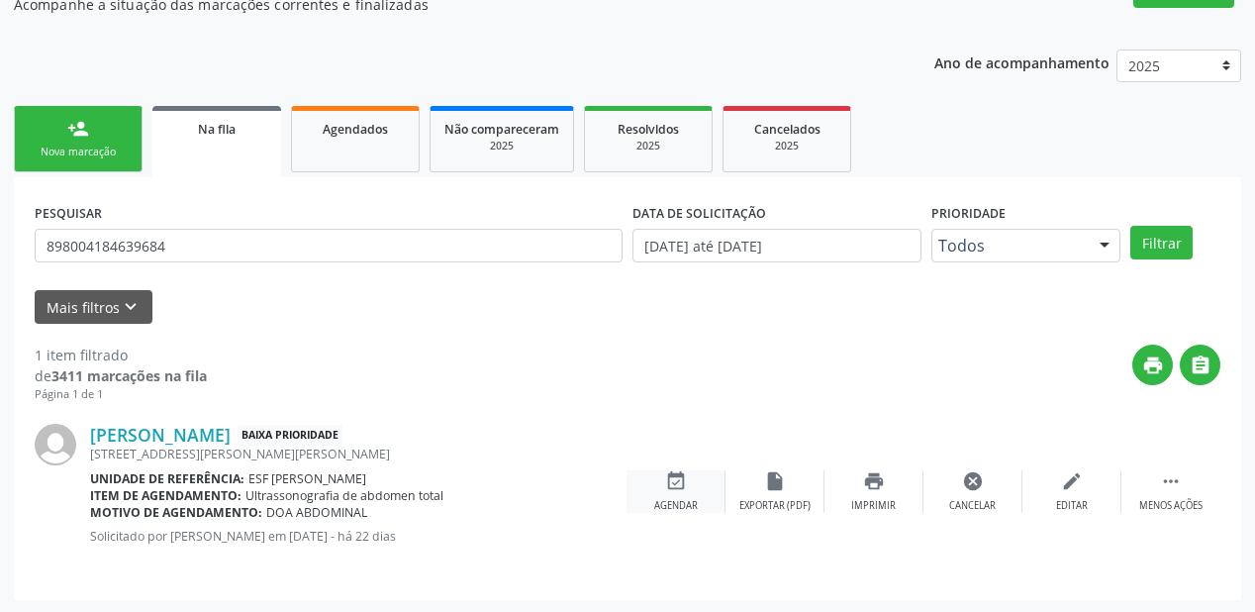
click at [702, 494] on div "event_available Agendar" at bounding box center [676, 491] width 99 height 43
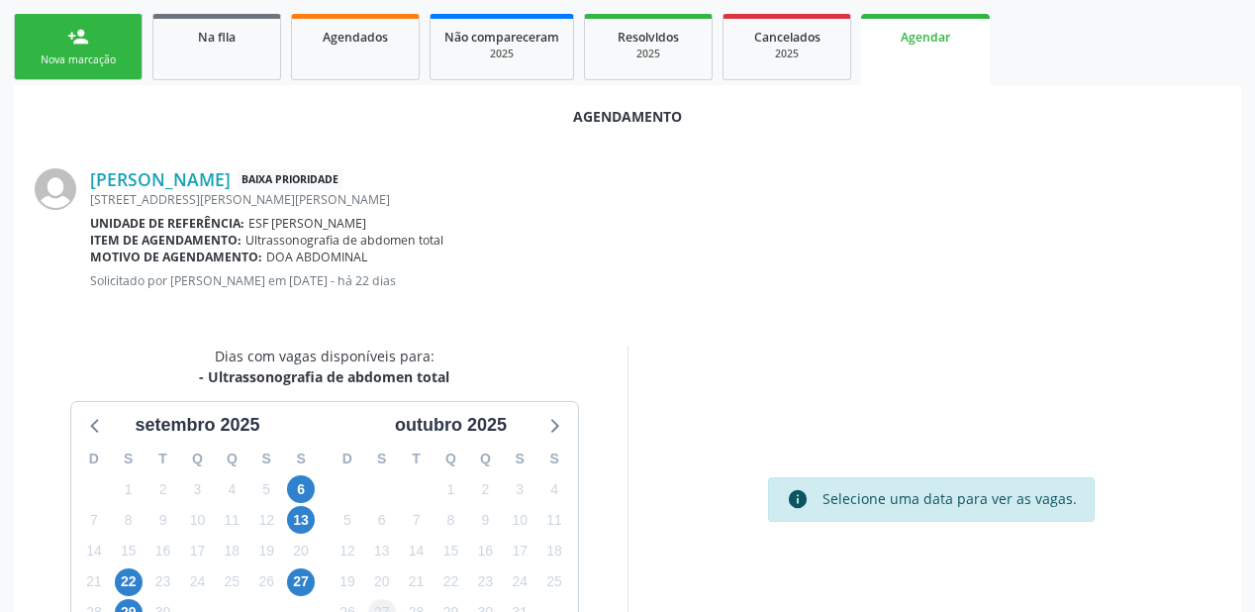
scroll to position [417, 0]
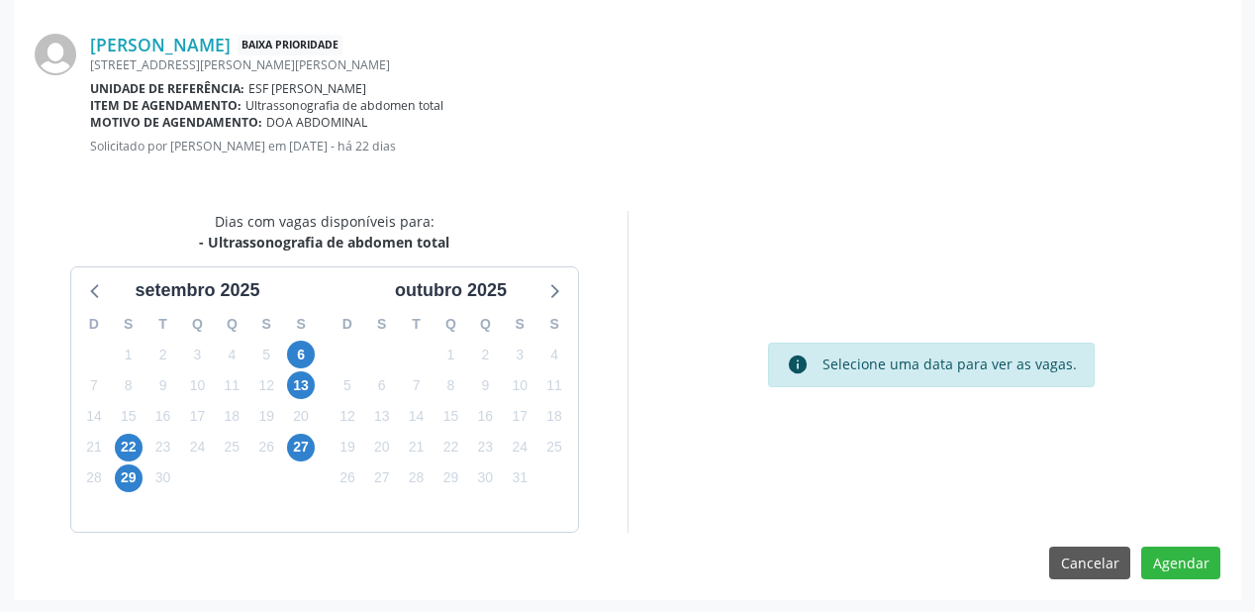
click at [110, 438] on div "21" at bounding box center [94, 447] width 35 height 31
click at [123, 438] on span "22" at bounding box center [129, 448] width 28 height 28
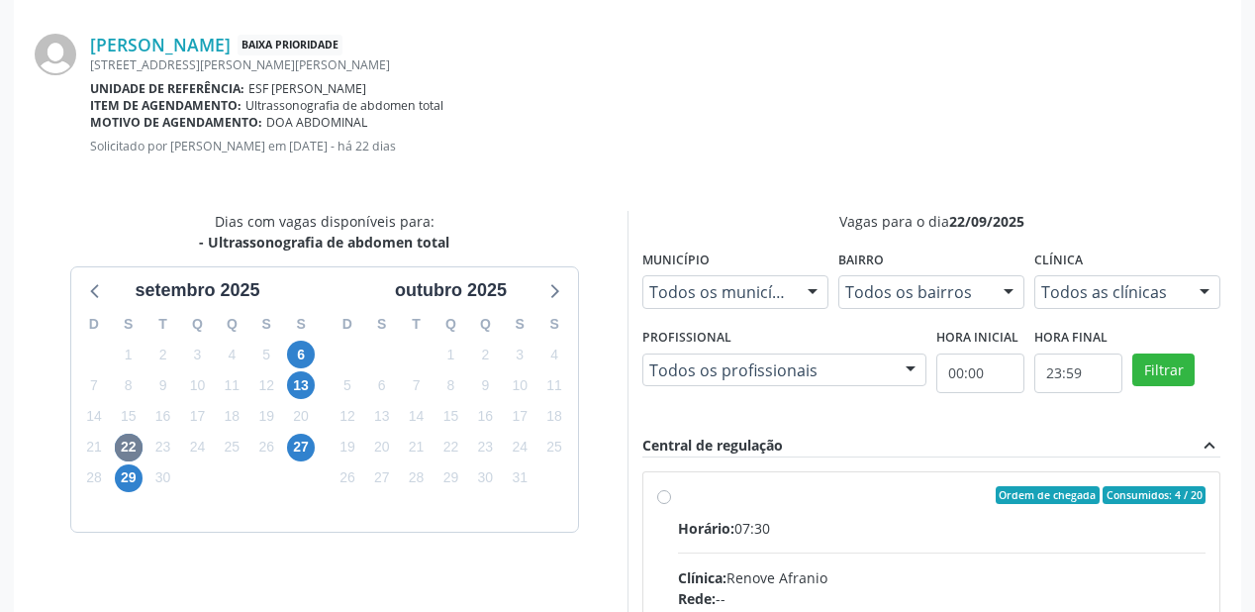
click at [861, 518] on div "Horário: 07:30" at bounding box center [942, 528] width 528 height 21
click at [671, 504] on input "Ordem de chegada Consumidos: 4 / 20 Horário: 07:30 Clínica: Renove Afranio Rede…" at bounding box center [664, 495] width 14 height 18
radio input "true"
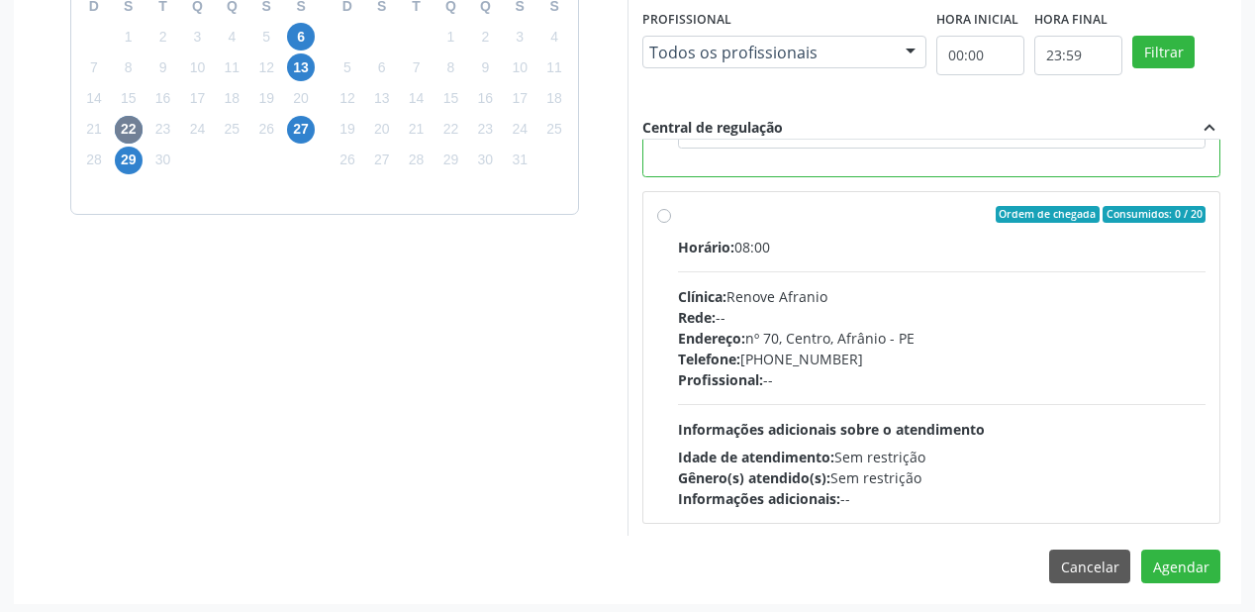
scroll to position [738, 0]
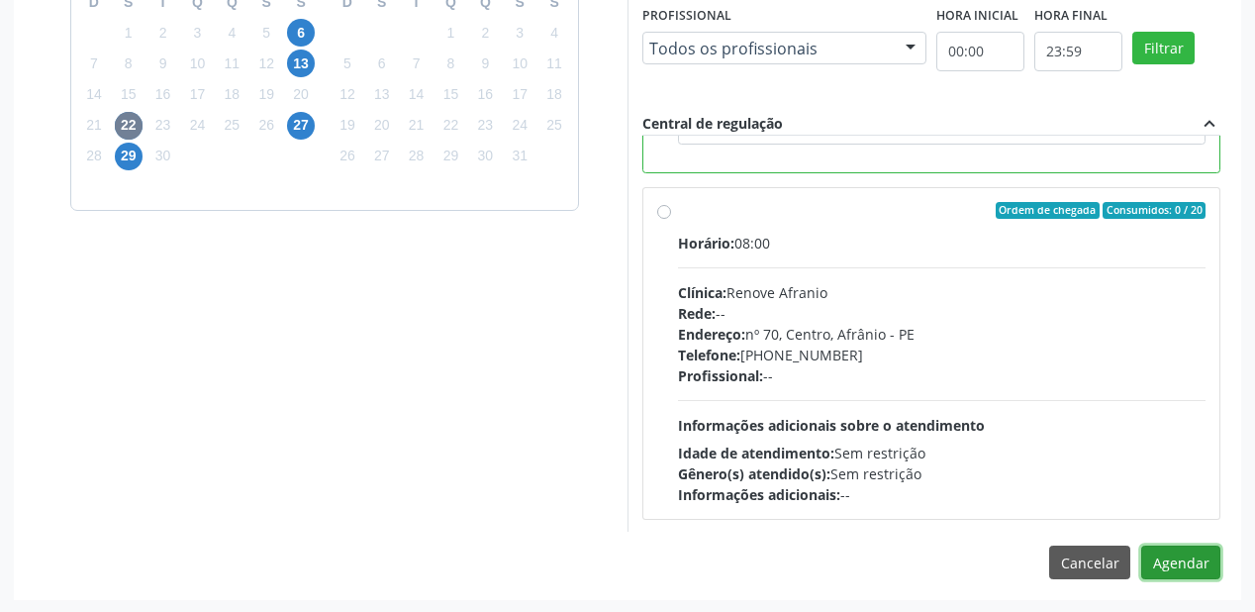
click at [1177, 560] on button "Agendar" at bounding box center [1180, 562] width 79 height 34
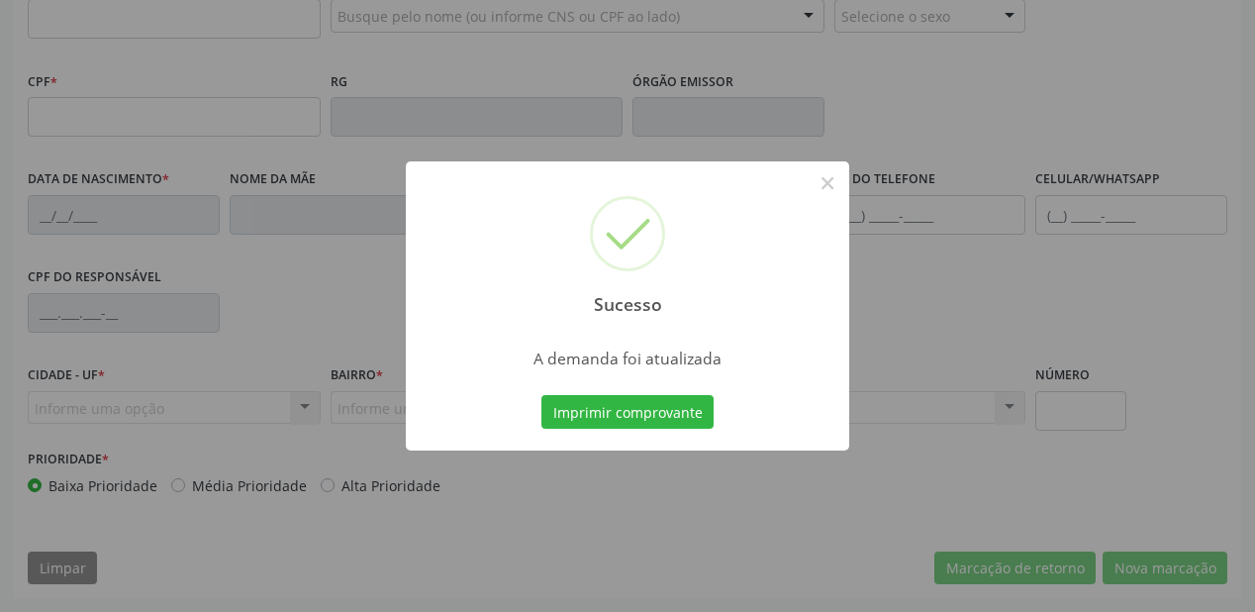
scroll to position [518, 0]
click at [641, 416] on button "Imprimir comprovante" at bounding box center [627, 412] width 172 height 34
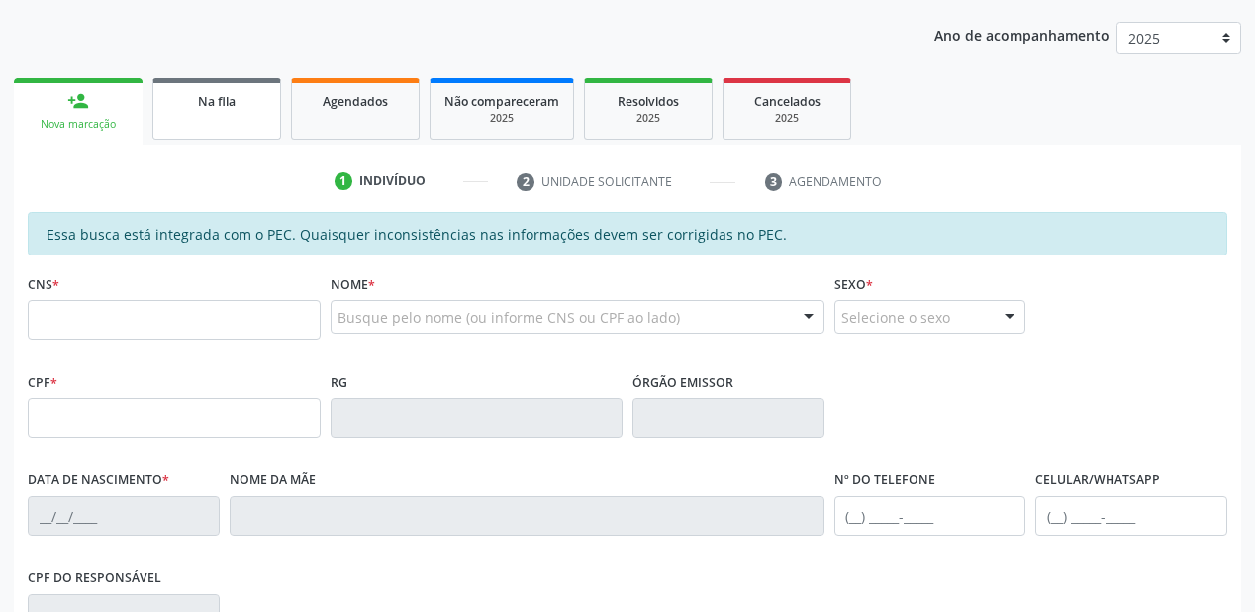
scroll to position [201, 0]
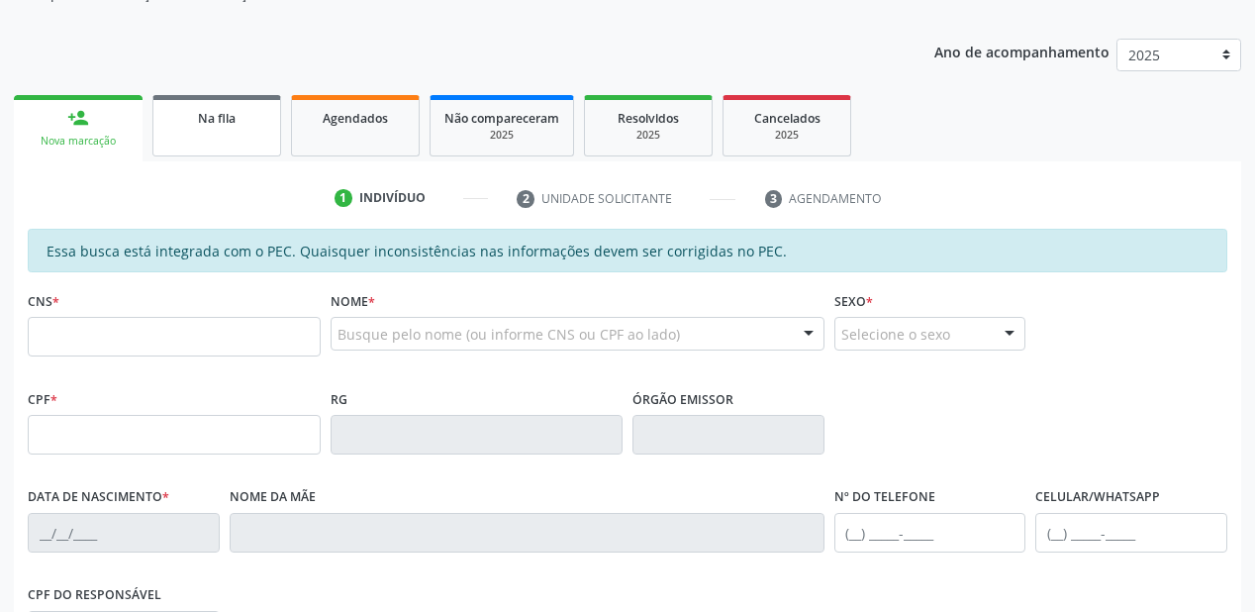
click at [234, 134] on link "Na fila" at bounding box center [216, 125] width 129 height 61
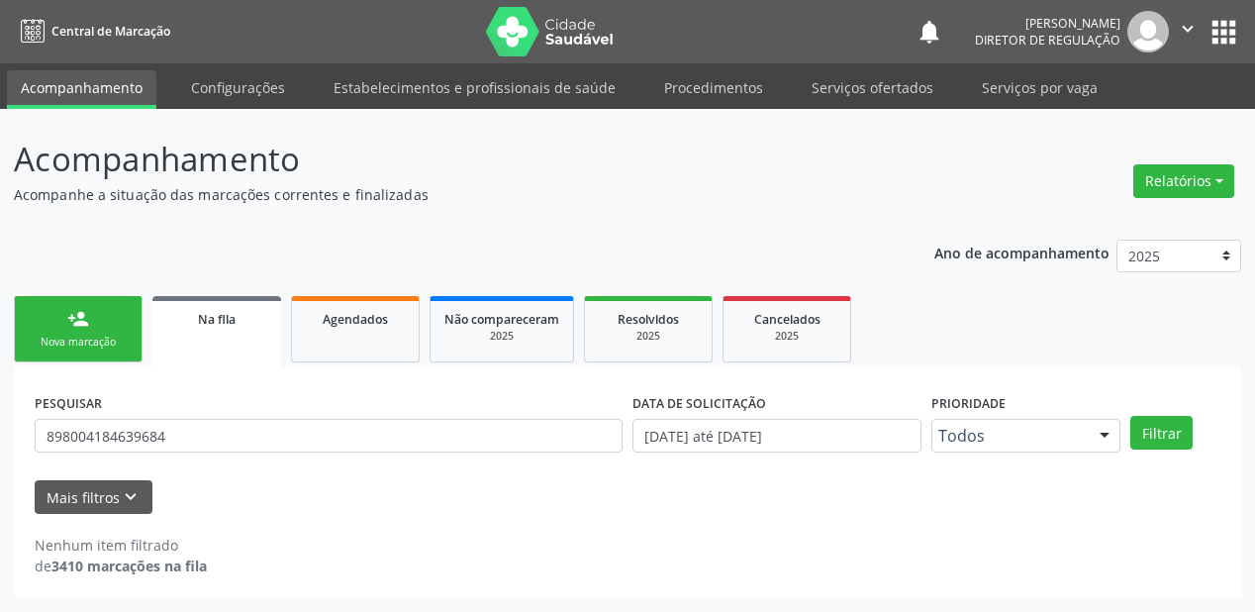
scroll to position [0, 0]
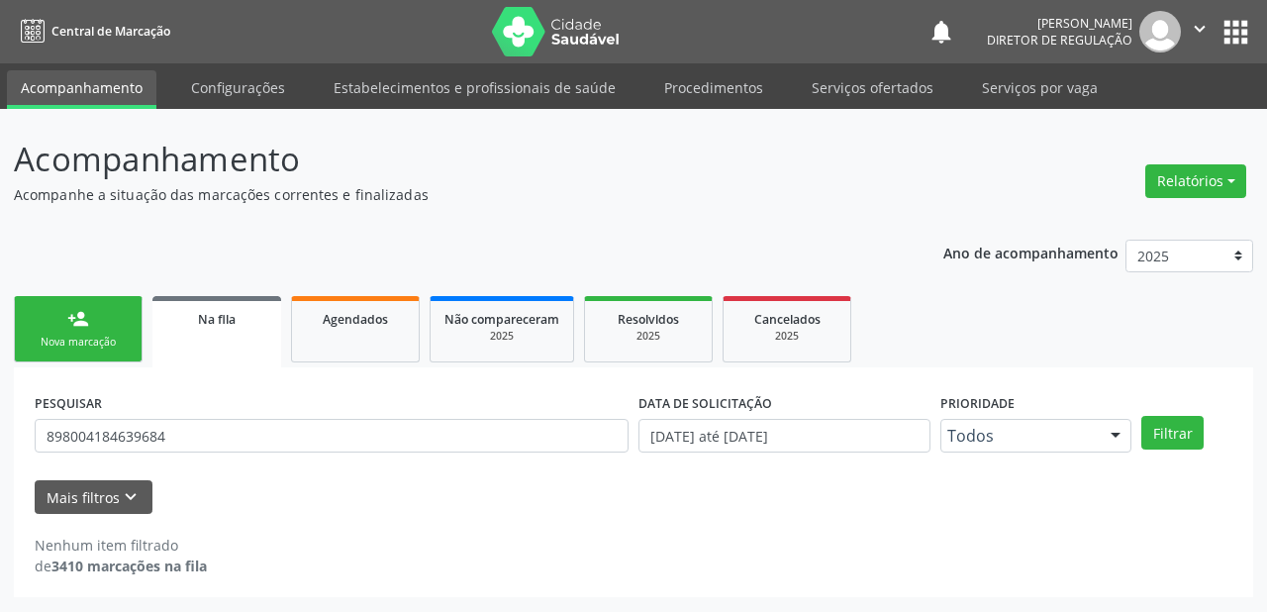
click at [175, 454] on div "PESQUISAR 898004184639684" at bounding box center [332, 426] width 604 height 77
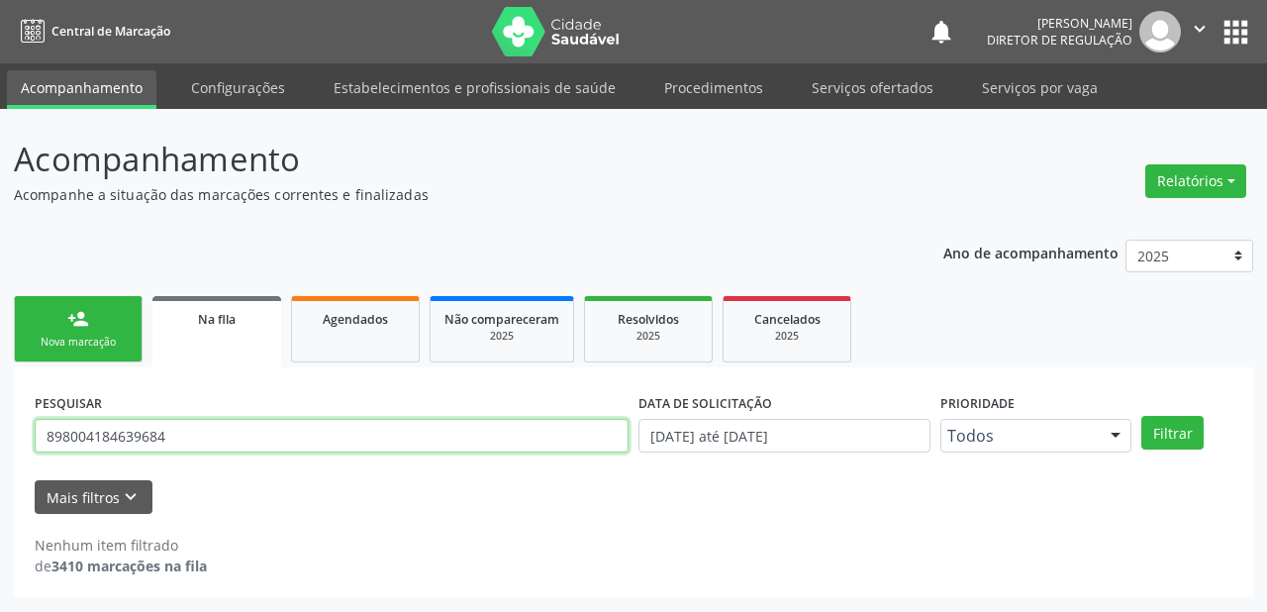
click at [176, 433] on input "898004184639684" at bounding box center [332, 436] width 594 height 34
type input "8"
type input "700109956948318"
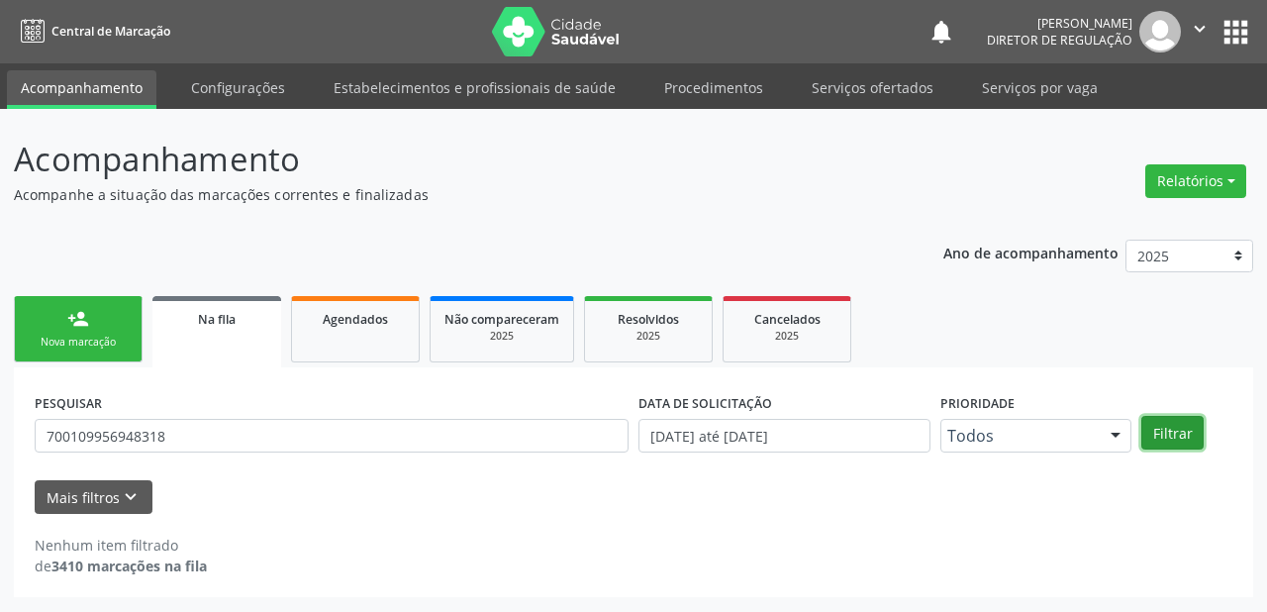
click at [1161, 433] on button "Filtrar" at bounding box center [1172, 433] width 62 height 34
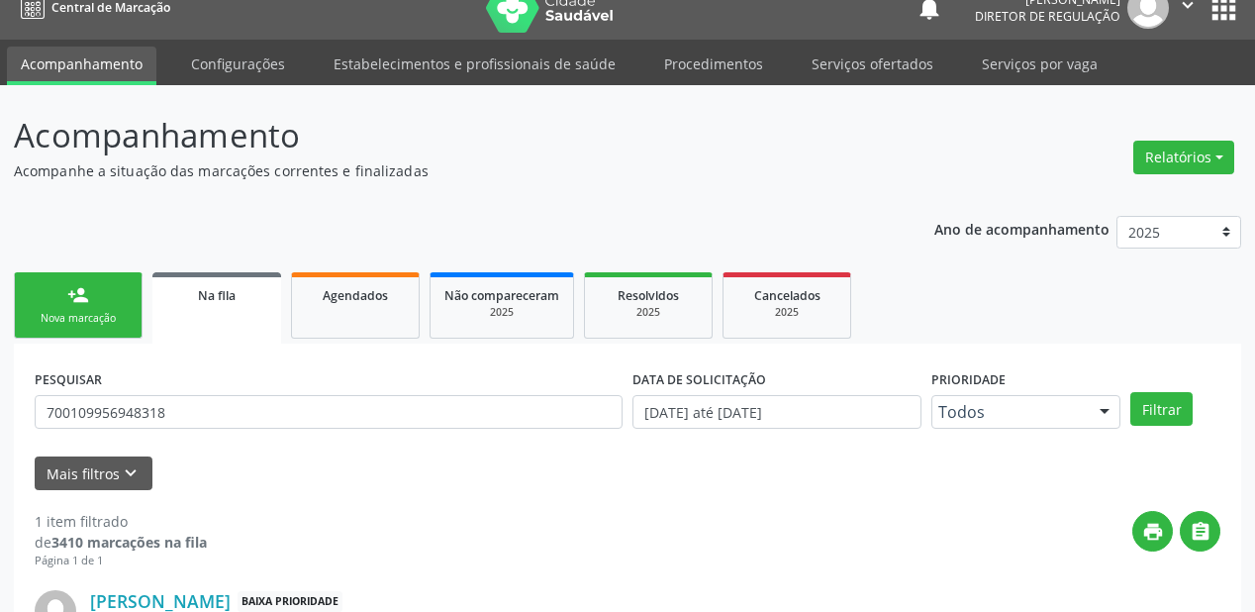
scroll to position [190, 0]
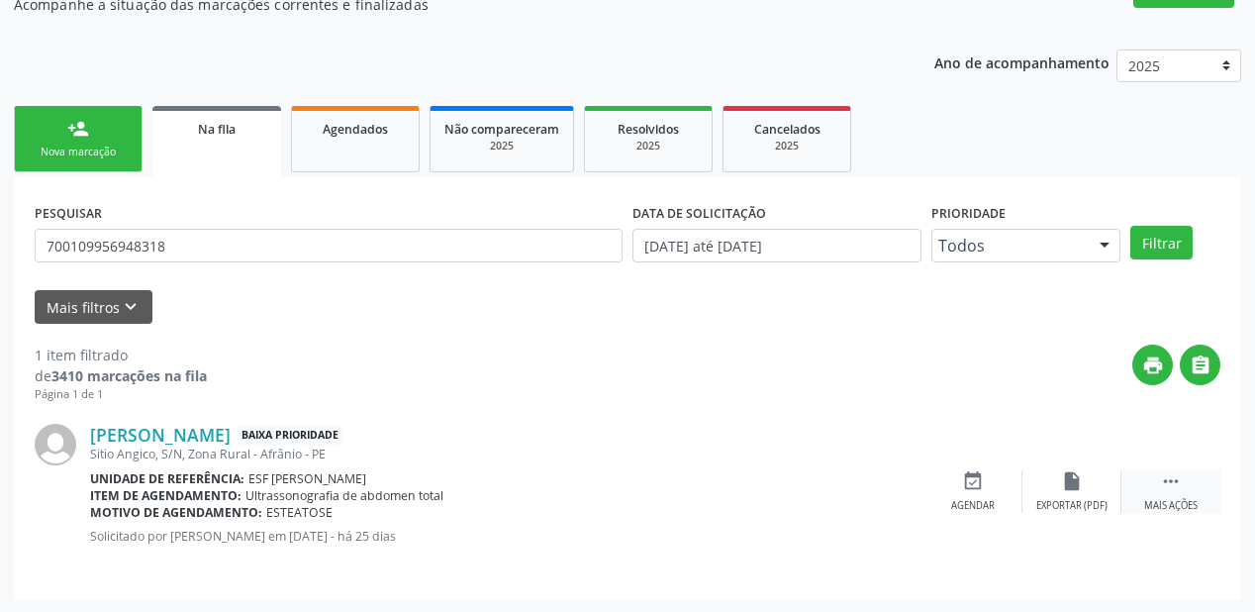
click at [1165, 475] on icon "" at bounding box center [1171, 481] width 22 height 22
click at [661, 489] on div "event_available Agendar" at bounding box center [676, 491] width 99 height 43
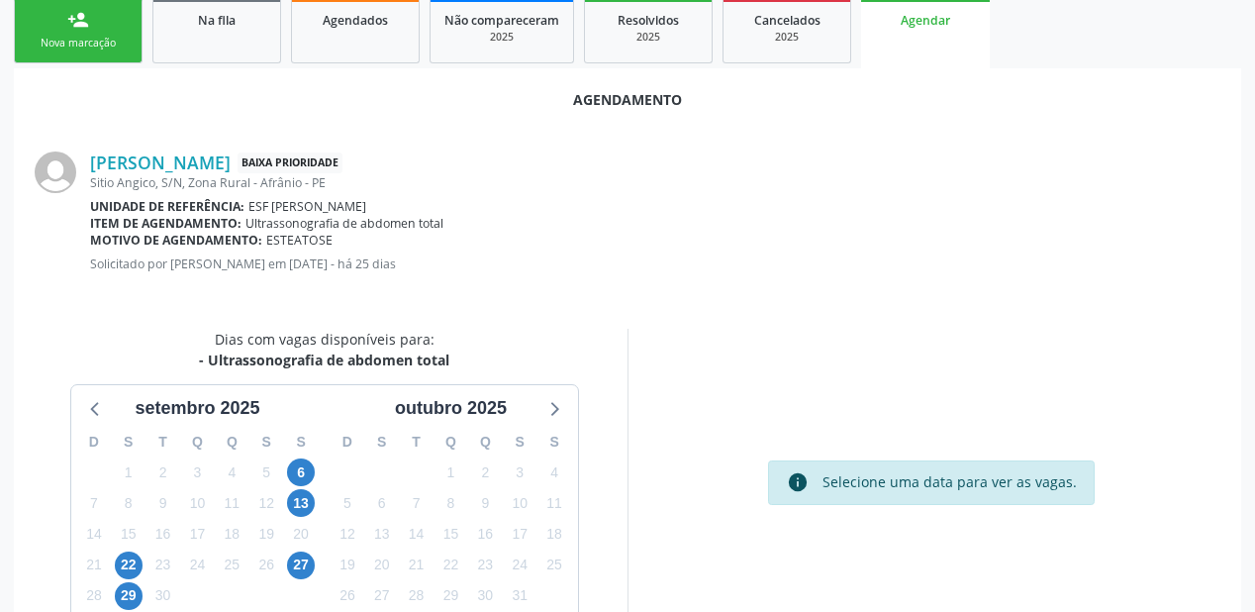
scroll to position [417, 0]
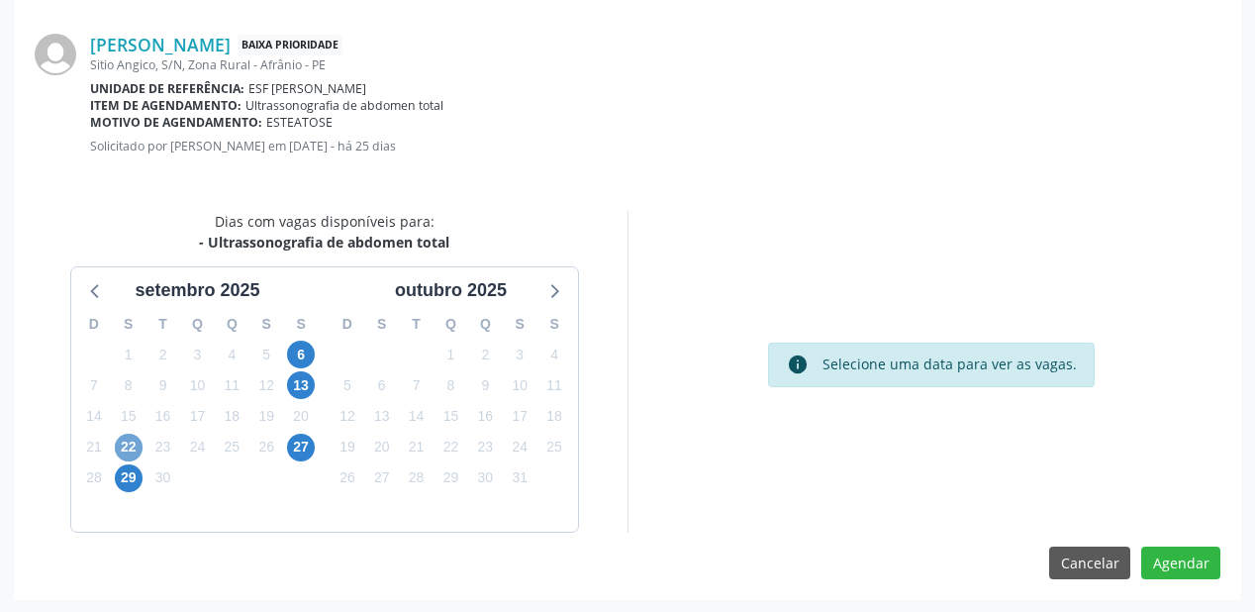
click at [124, 447] on span "22" at bounding box center [129, 448] width 28 height 28
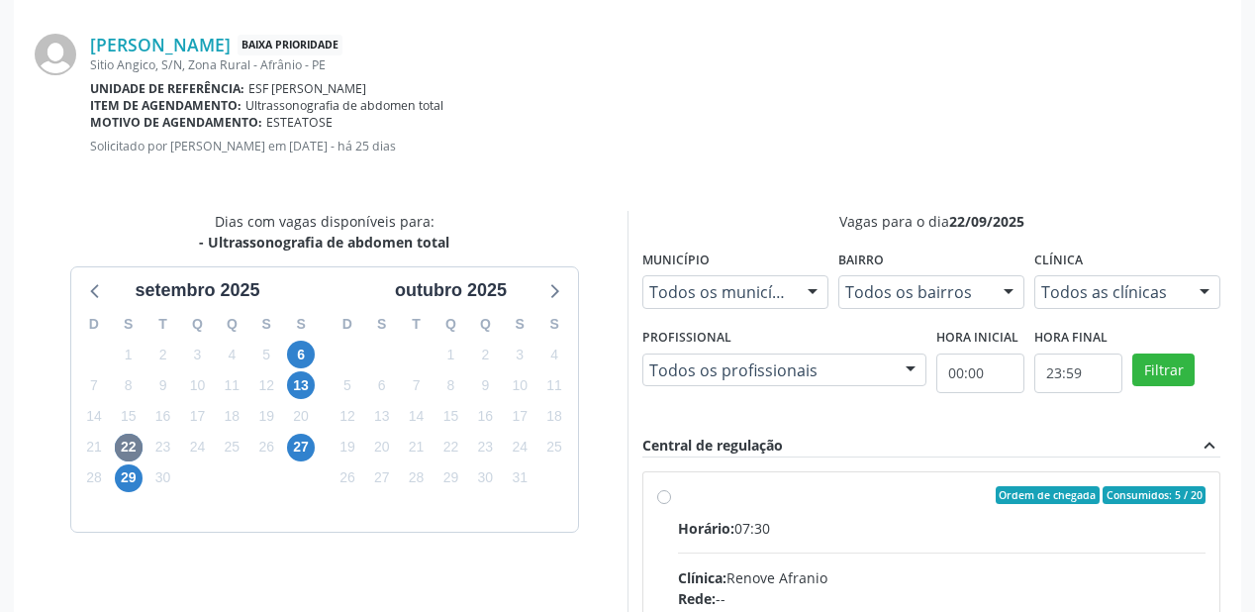
click at [926, 531] on div "Horário: 07:30" at bounding box center [942, 528] width 528 height 21
click at [671, 504] on input "Ordem de chegada Consumidos: 5 / 20 Horário: 07:30 Clínica: Renove Afranio Rede…" at bounding box center [664, 495] width 14 height 18
radio input "true"
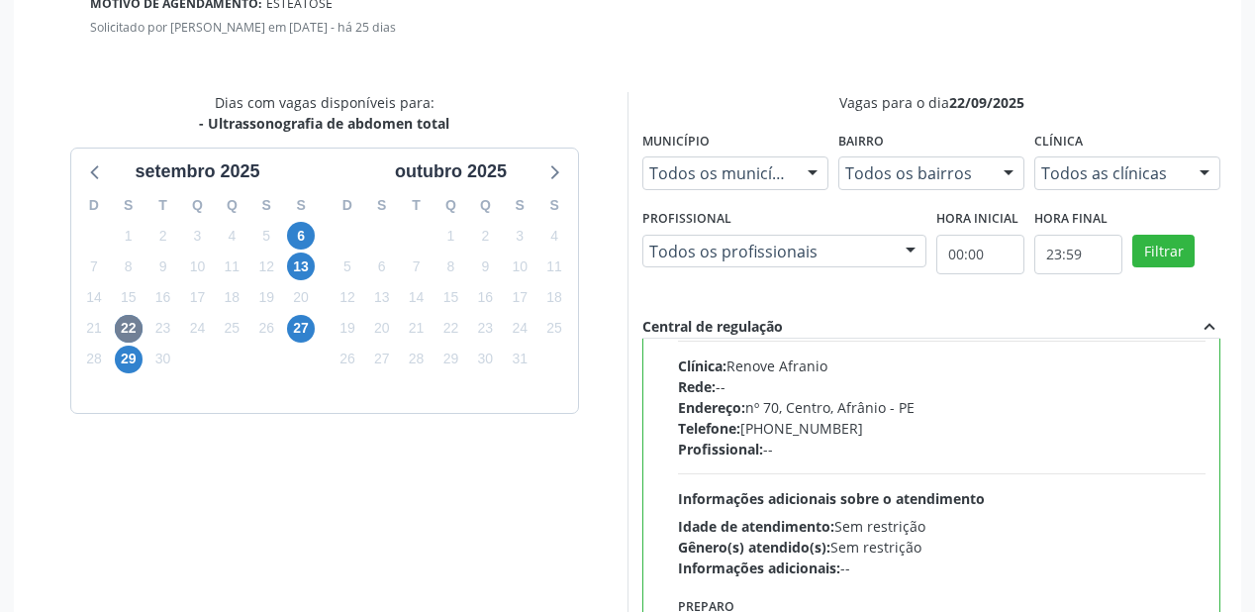
scroll to position [97, 0]
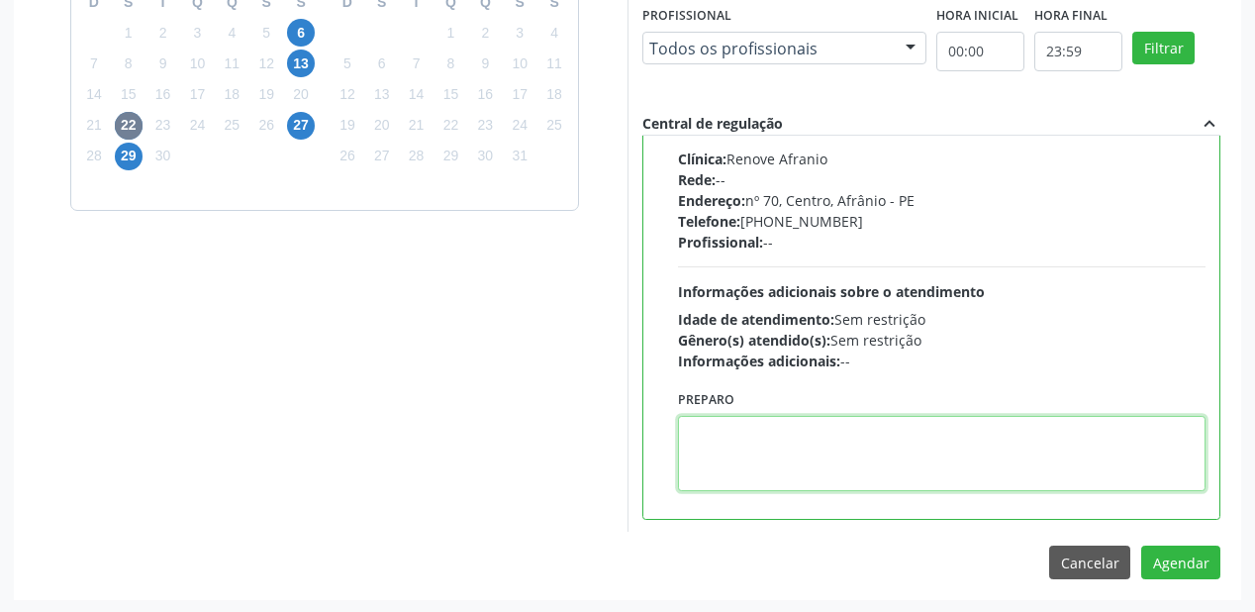
click at [898, 451] on textarea at bounding box center [942, 453] width 528 height 75
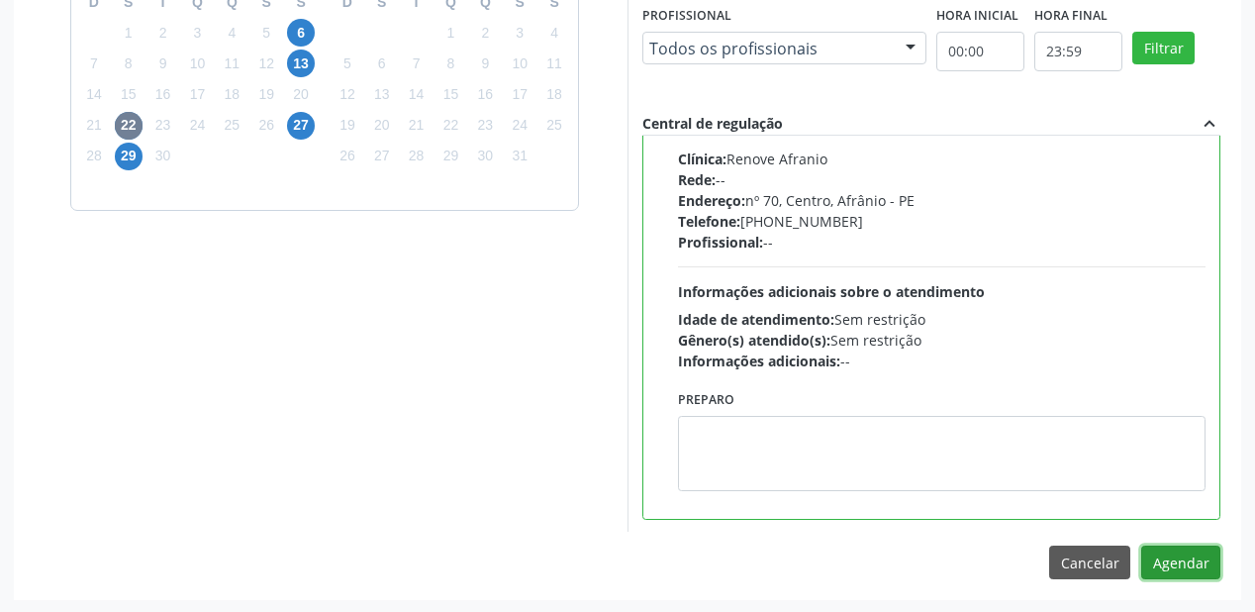
click at [1187, 548] on button "Agendar" at bounding box center [1180, 562] width 79 height 34
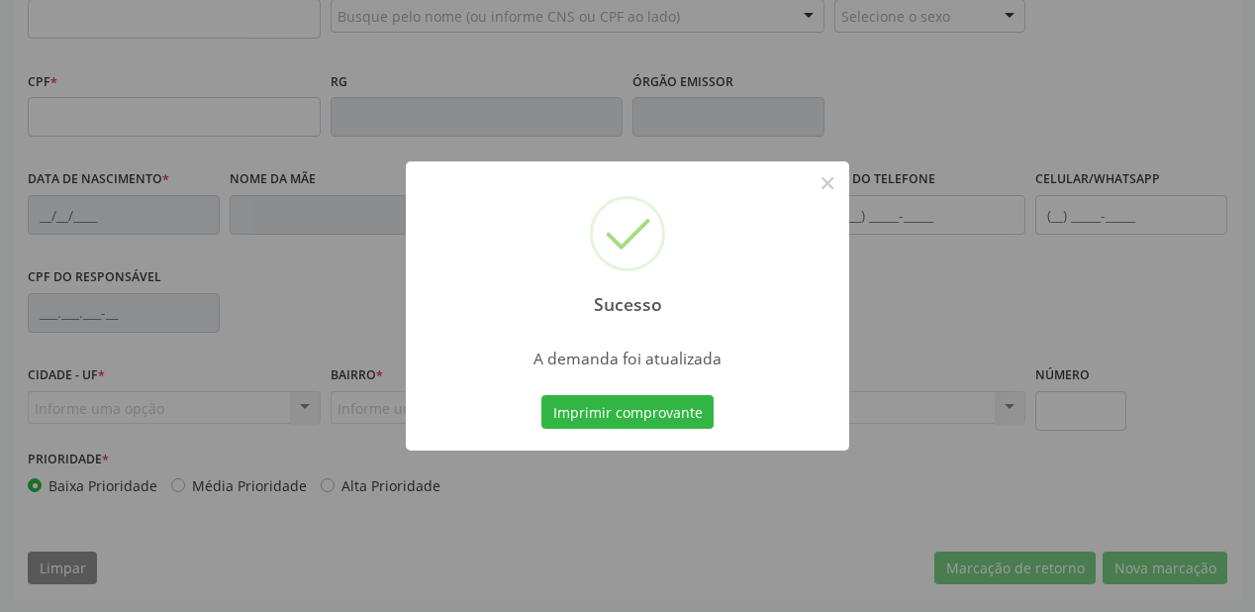
scroll to position [518, 0]
click at [652, 413] on button "Imprimir comprovante" at bounding box center [627, 412] width 172 height 34
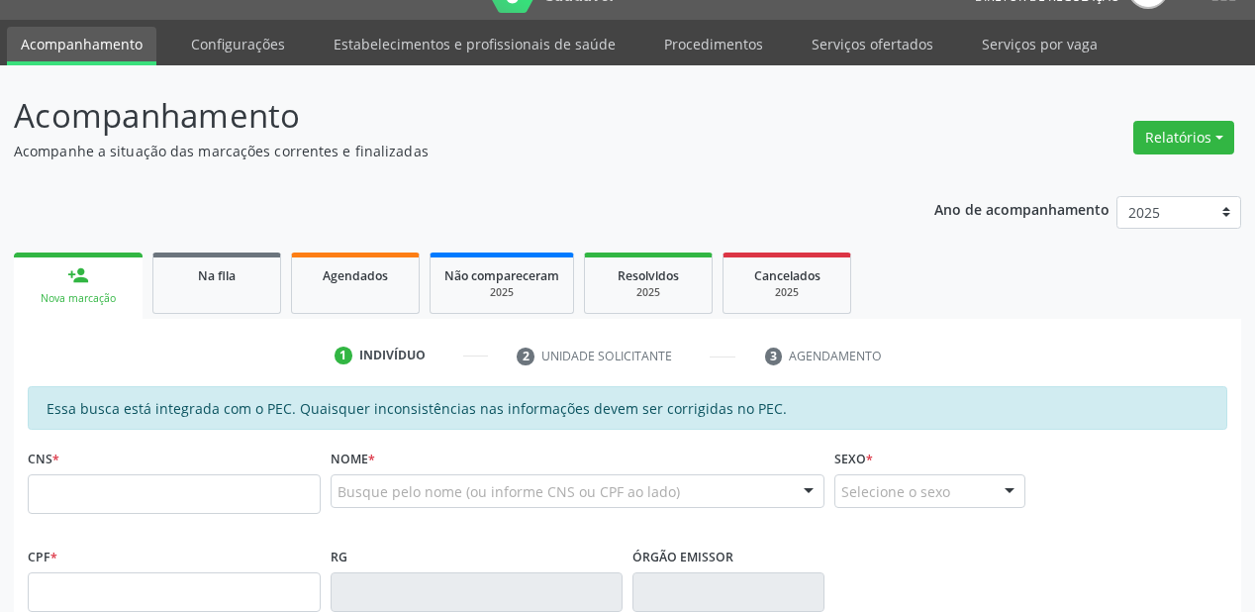
scroll to position [43, 0]
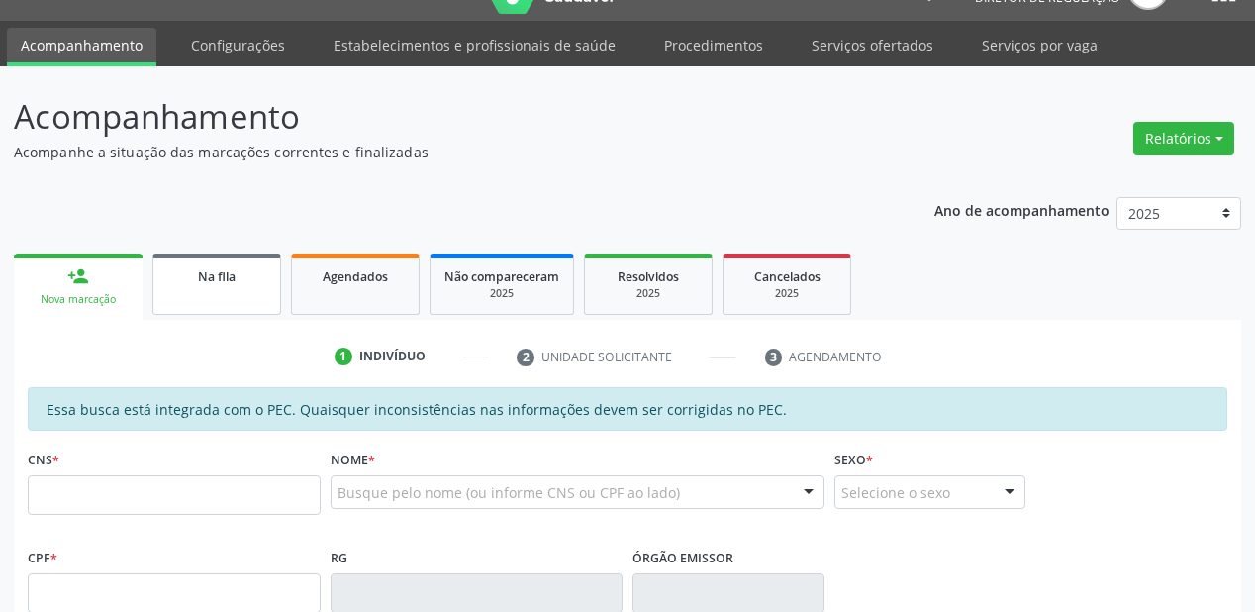
click at [215, 281] on span "Na fila" at bounding box center [217, 276] width 38 height 17
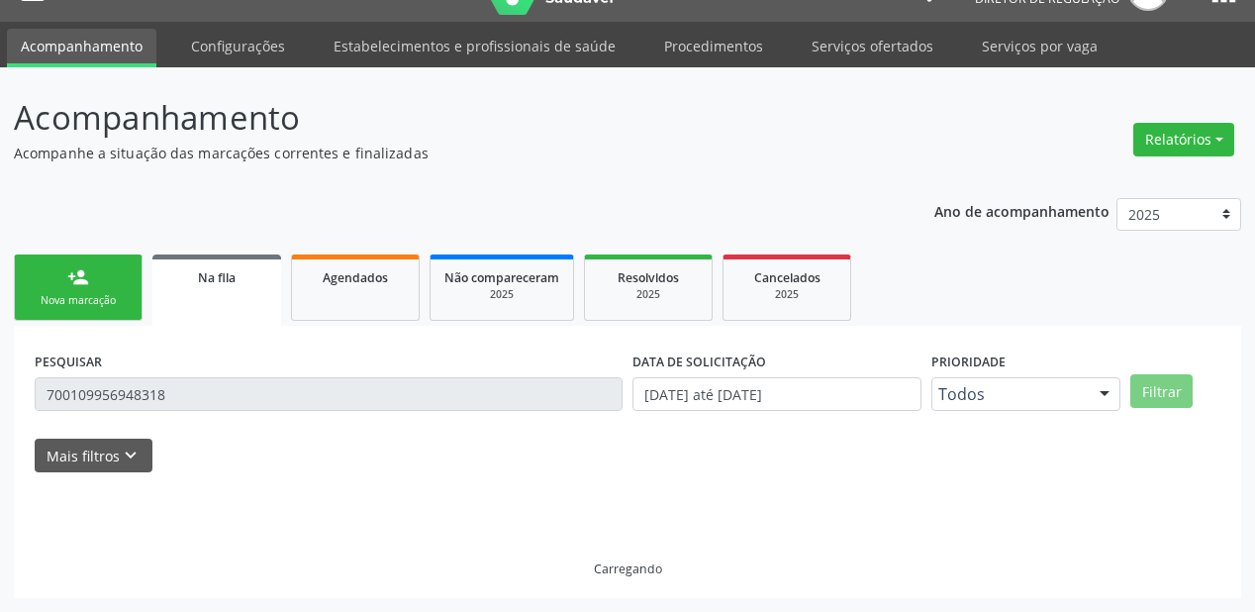
scroll to position [0, 0]
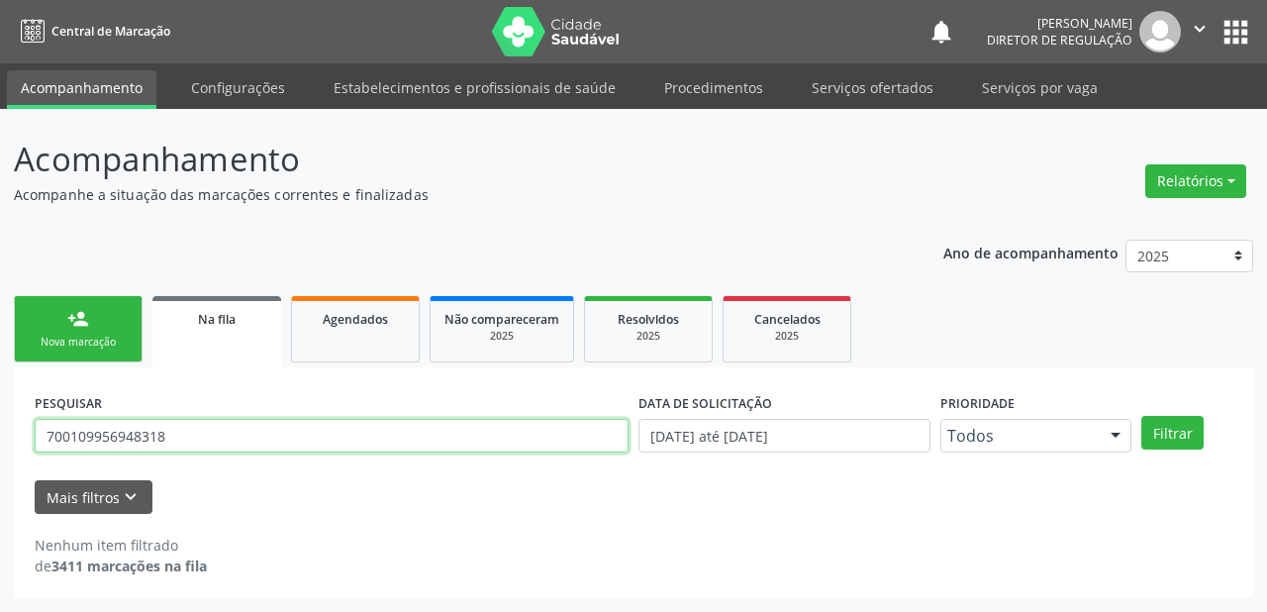
click at [178, 440] on input "700109956948318" at bounding box center [332, 436] width 594 height 34
type input "7"
type input "709804072501191"
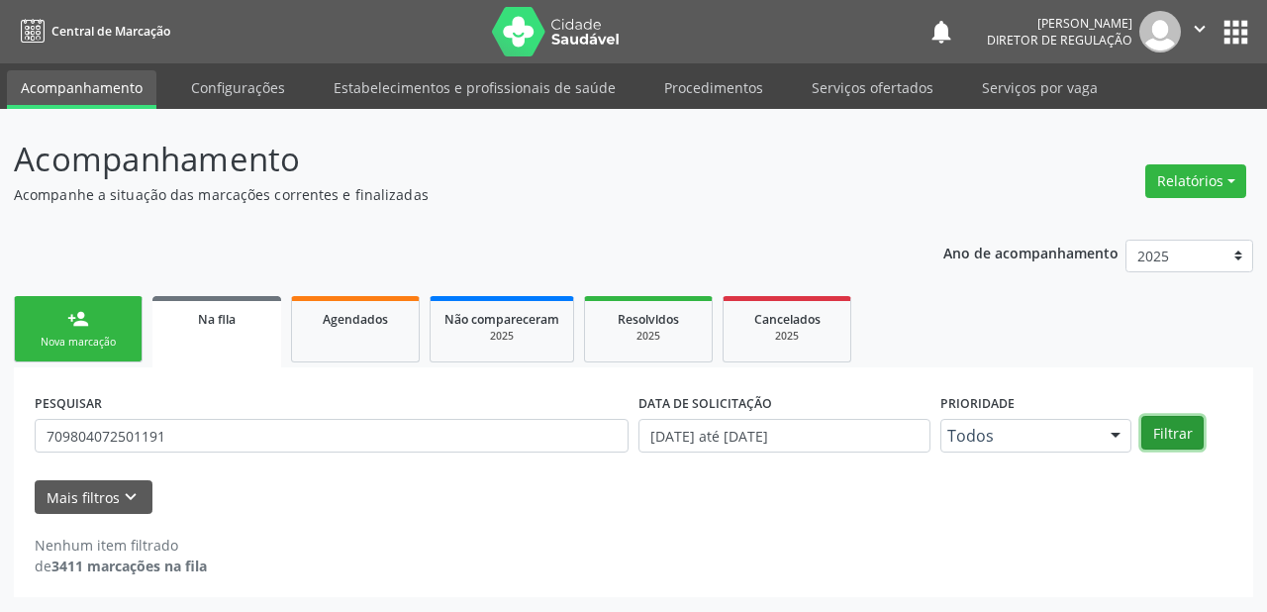
click at [1157, 440] on button "Filtrar" at bounding box center [1172, 433] width 62 height 34
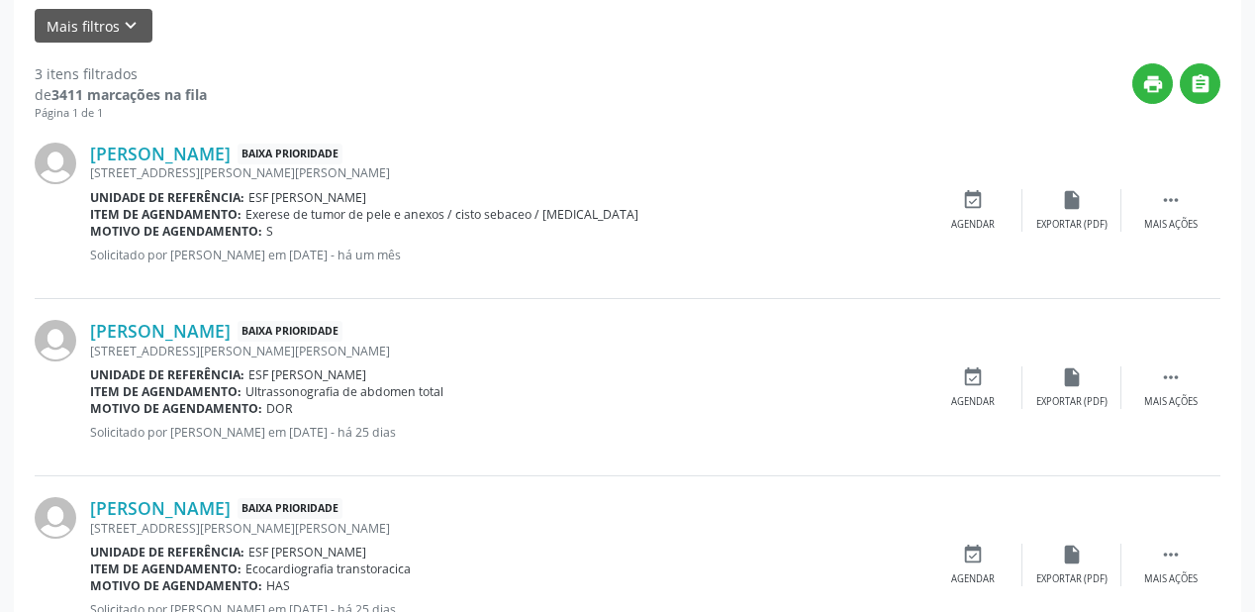
scroll to position [475, 0]
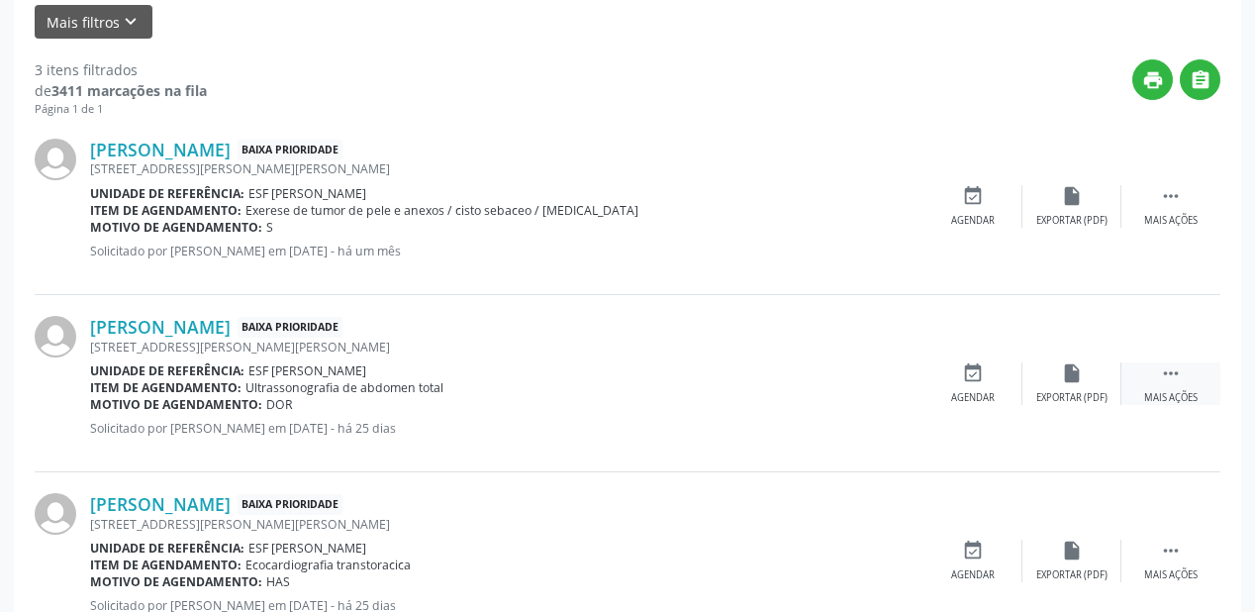
click at [1183, 368] on div " Mais ações" at bounding box center [1171, 383] width 99 height 43
click at [691, 386] on div "event_available Agendar" at bounding box center [676, 383] width 99 height 43
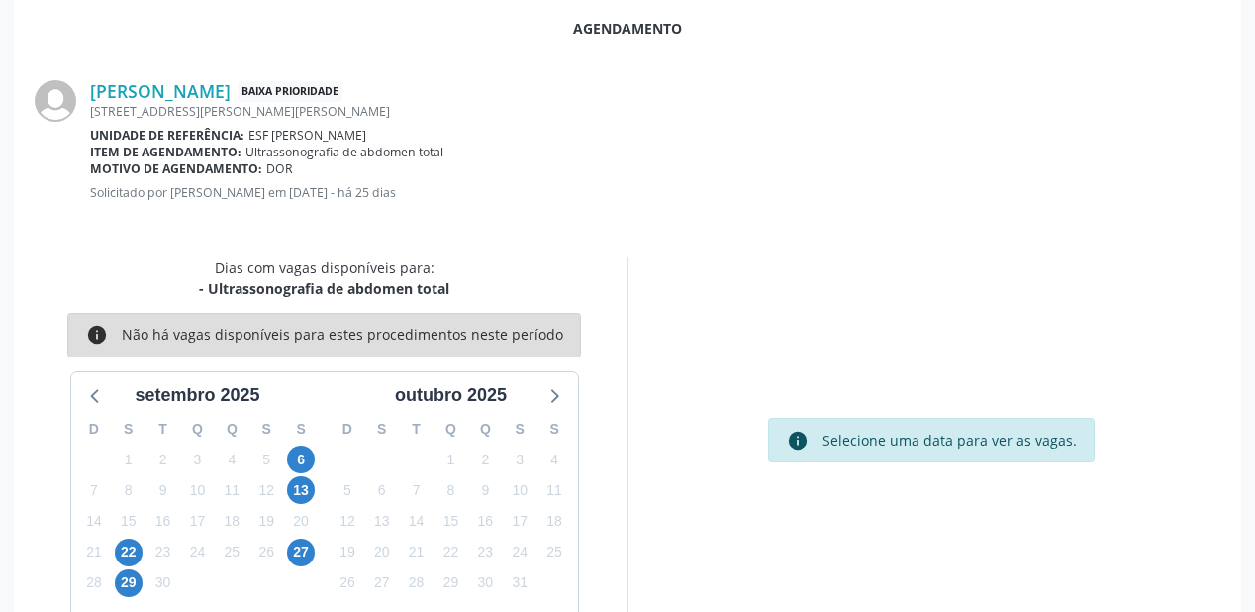
scroll to position [417, 0]
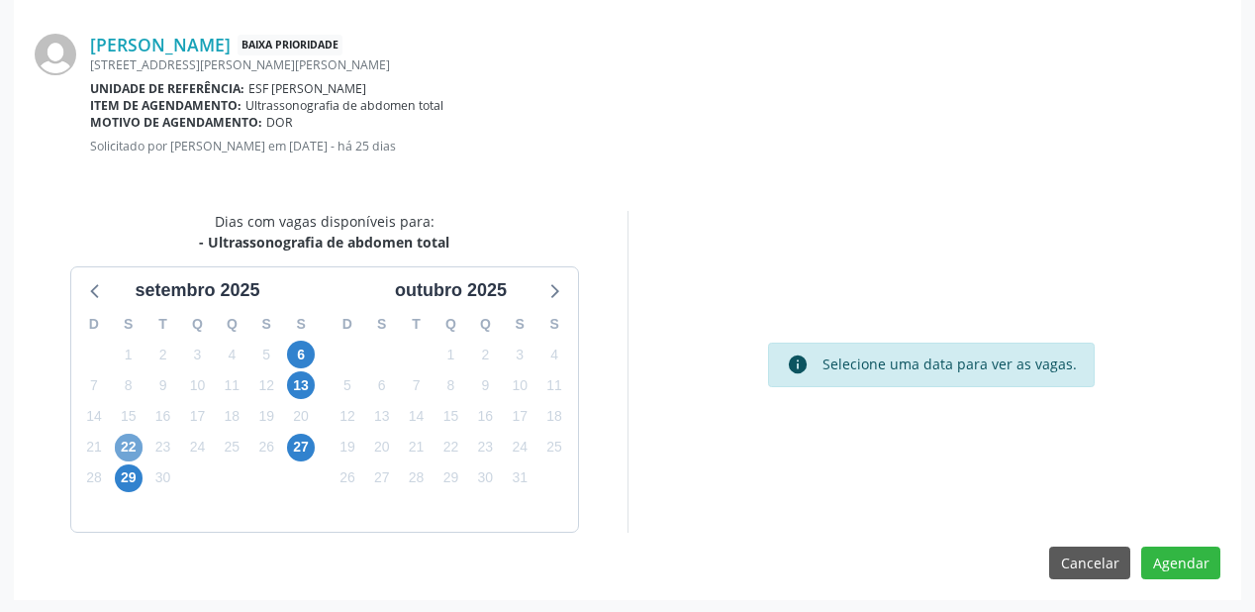
click at [127, 445] on span "22" at bounding box center [129, 448] width 28 height 28
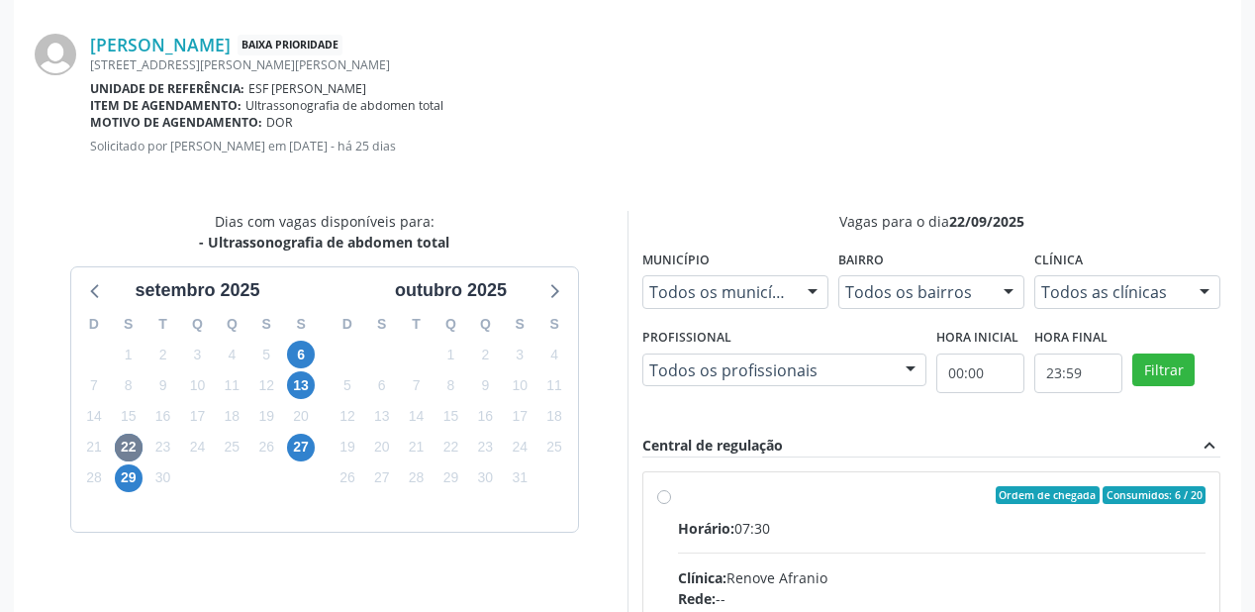
click at [671, 504] on input "Ordem de chegada Consumidos: 6 / 20 Horário: 07:30 Clínica: Renove Afranio Rede…" at bounding box center [664, 495] width 14 height 18
radio input "true"
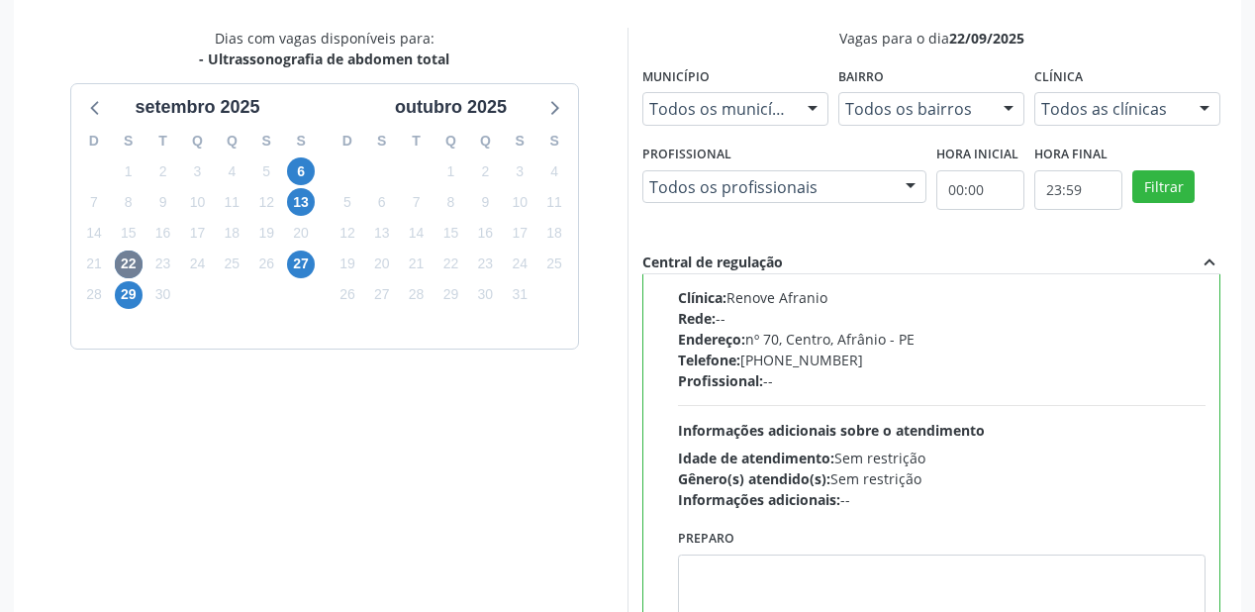
scroll to position [738, 0]
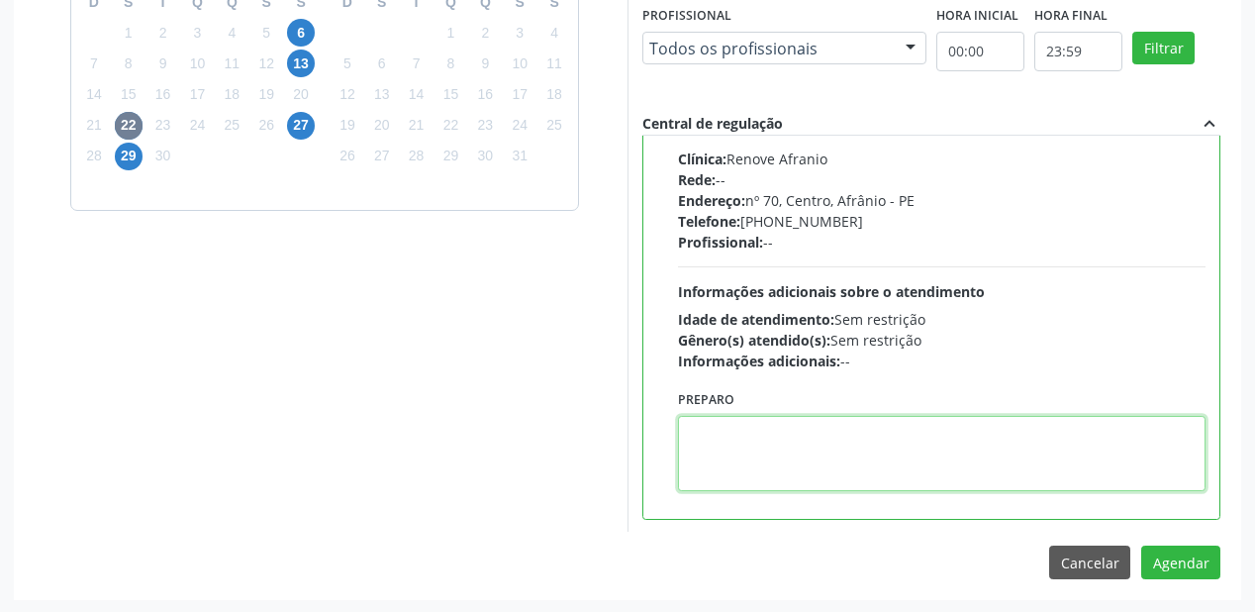
click at [795, 430] on textarea at bounding box center [942, 453] width 528 height 75
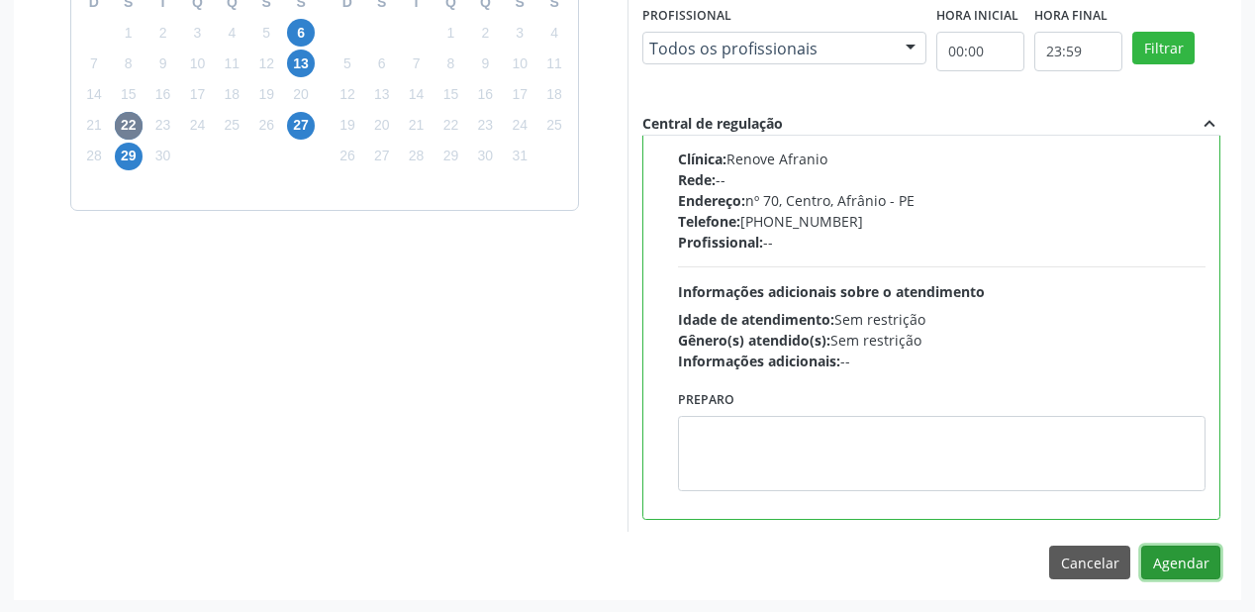
click at [1167, 559] on button "Agendar" at bounding box center [1180, 562] width 79 height 34
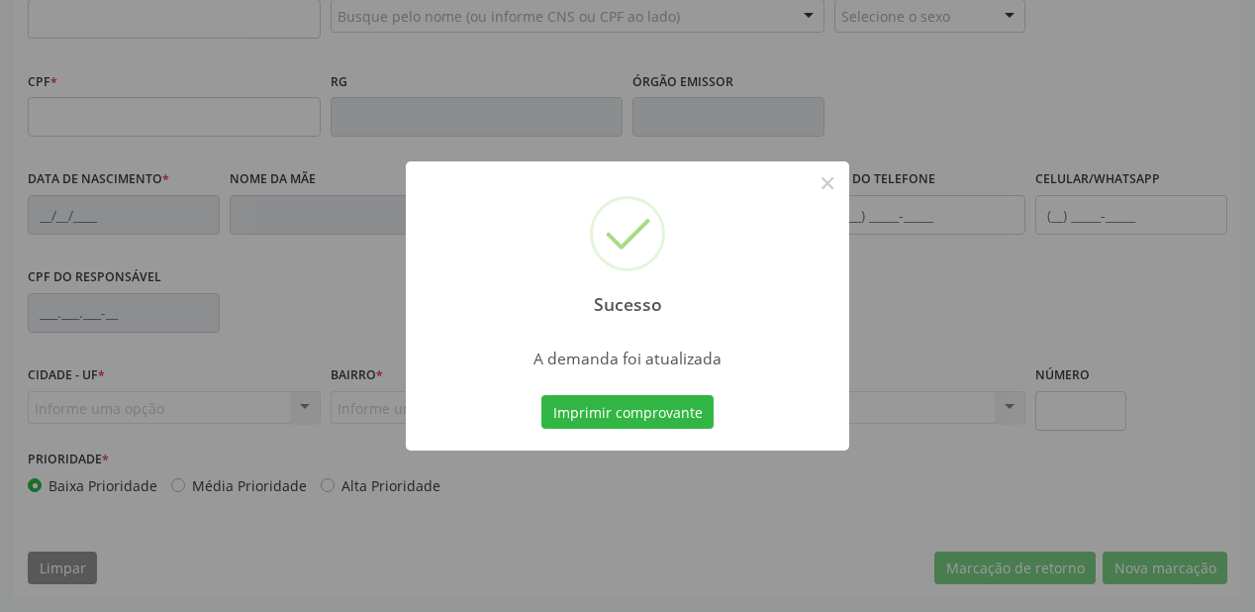
scroll to position [518, 0]
click at [637, 404] on button "Imprimir comprovante" at bounding box center [627, 412] width 172 height 34
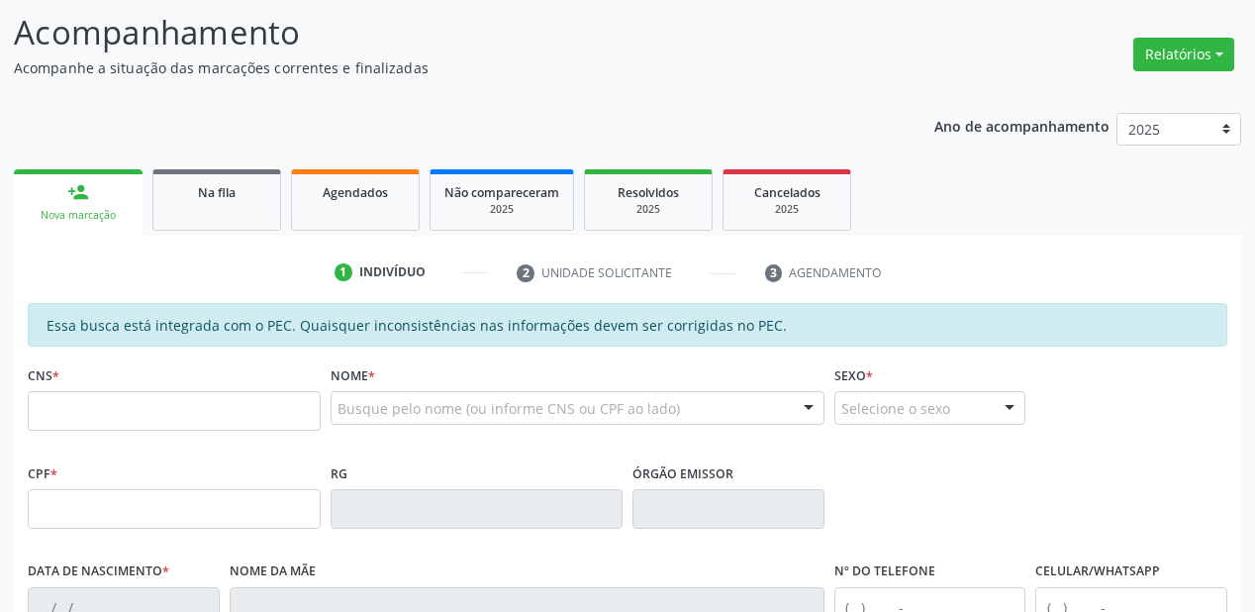
scroll to position [122, 0]
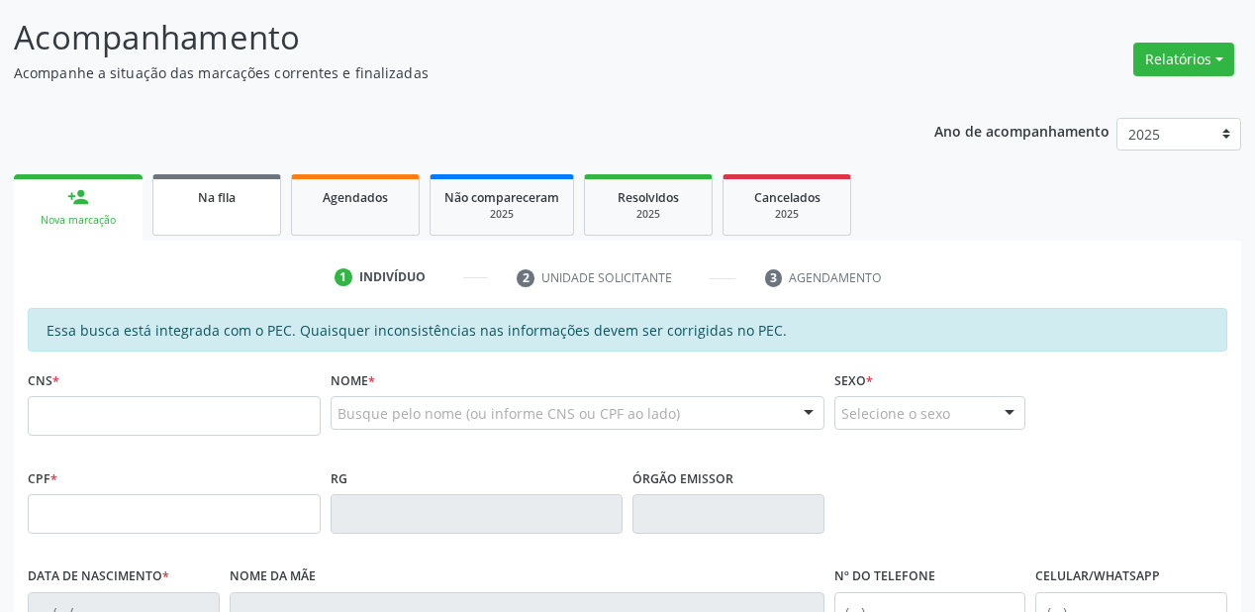
click at [206, 225] on link "Na fila" at bounding box center [216, 204] width 129 height 61
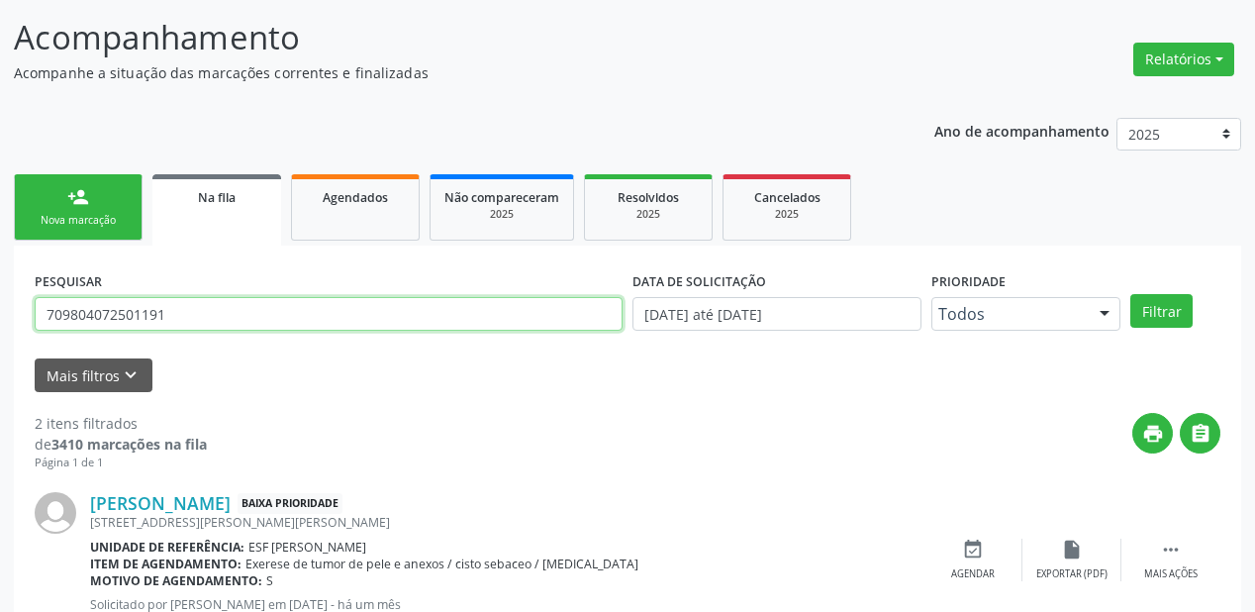
click at [181, 326] on input "709804072501191" at bounding box center [329, 314] width 588 height 34
type input "7"
type input "704709757240835"
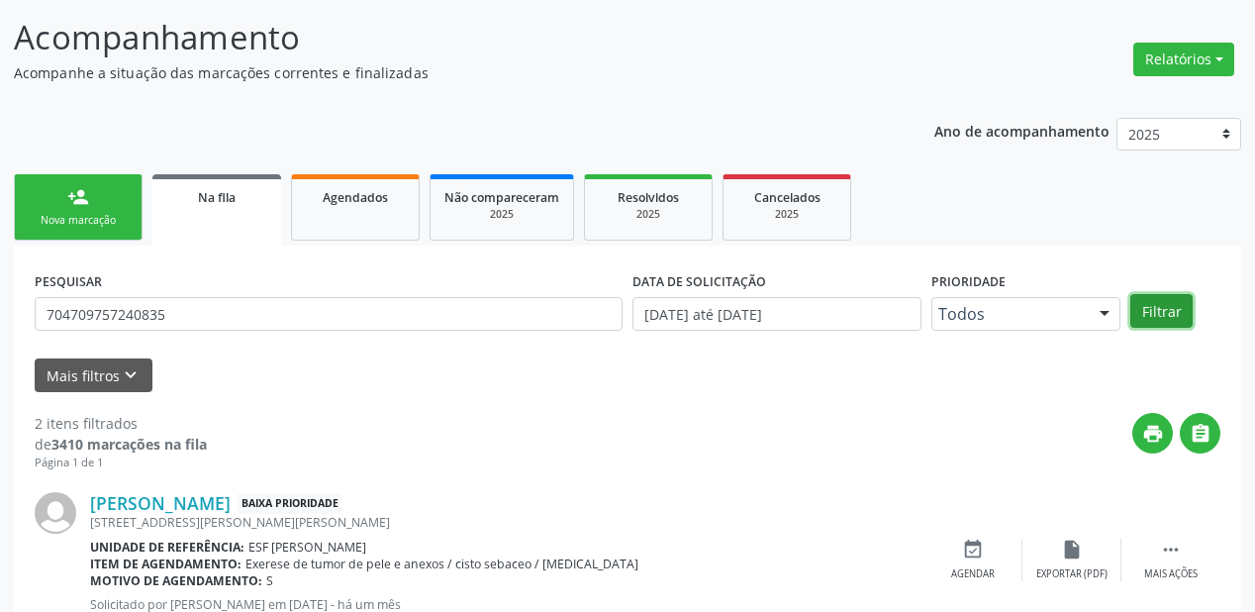
click at [1165, 303] on button "Filtrar" at bounding box center [1162, 311] width 62 height 34
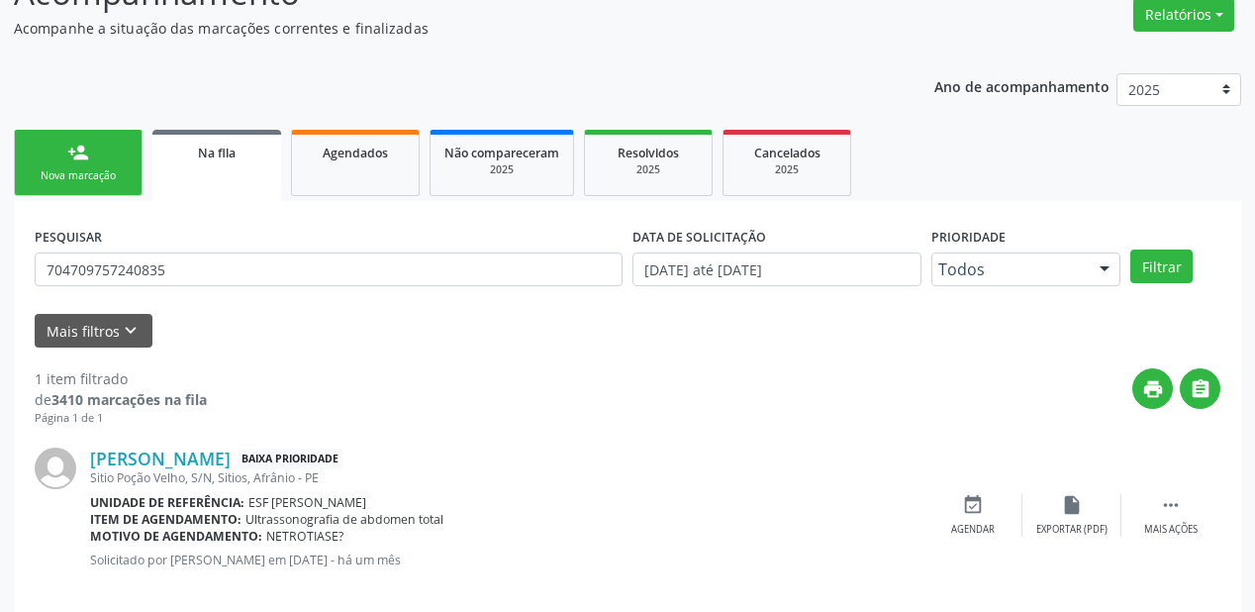
scroll to position [190, 0]
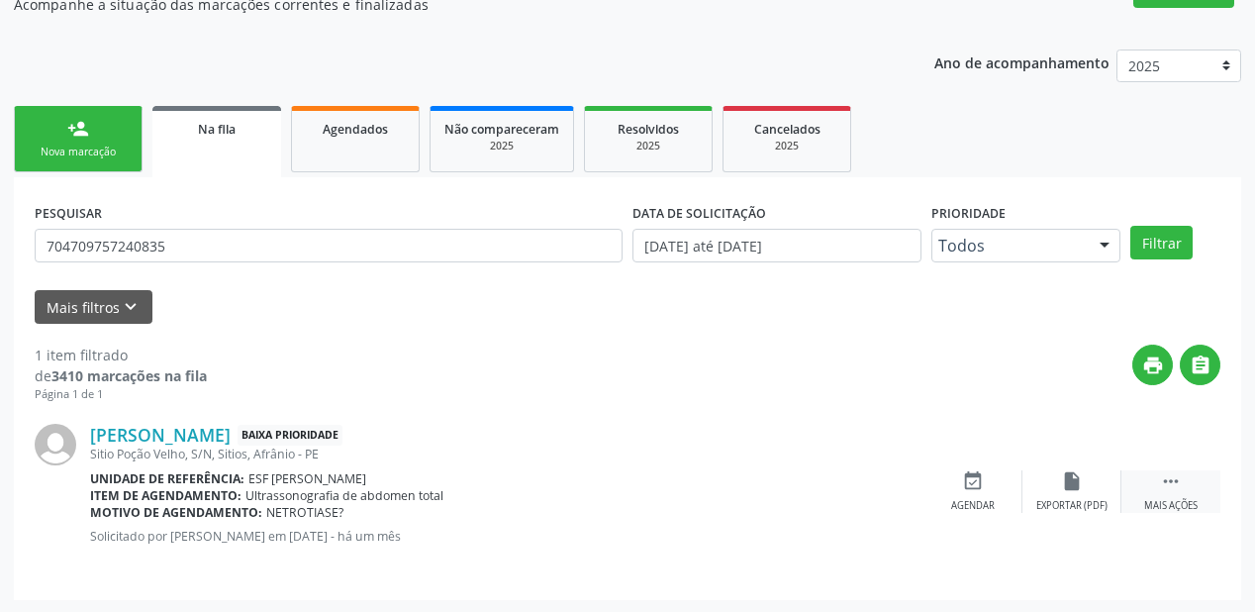
click at [1164, 475] on icon "" at bounding box center [1171, 481] width 22 height 22
click at [682, 499] on div "Agendar" at bounding box center [676, 506] width 44 height 14
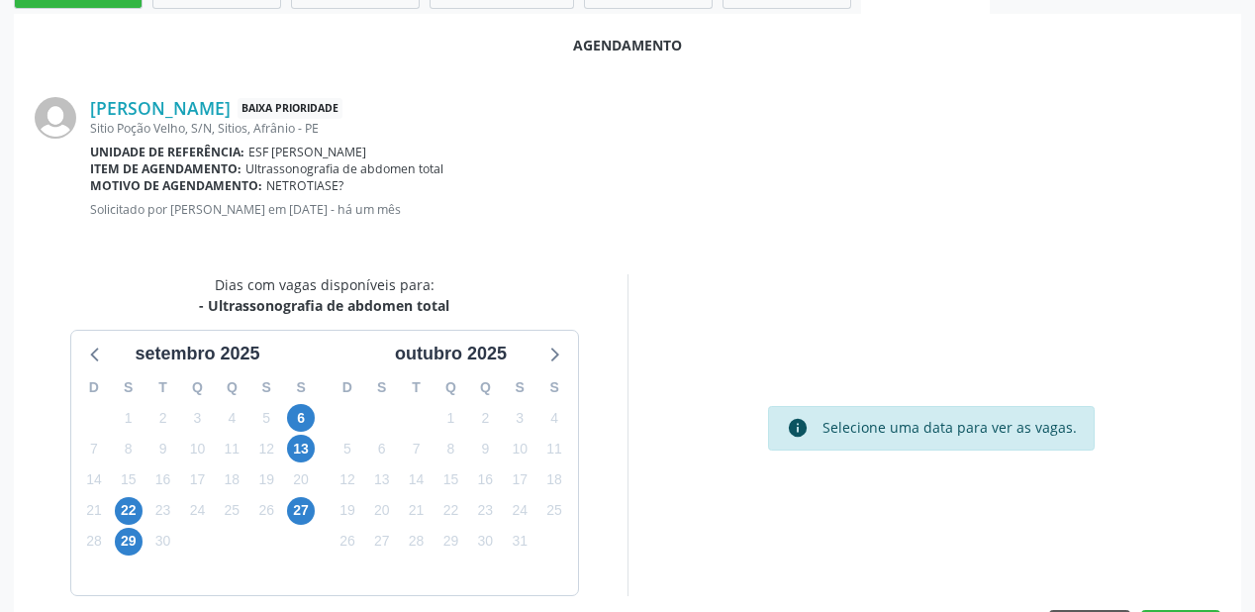
scroll to position [417, 0]
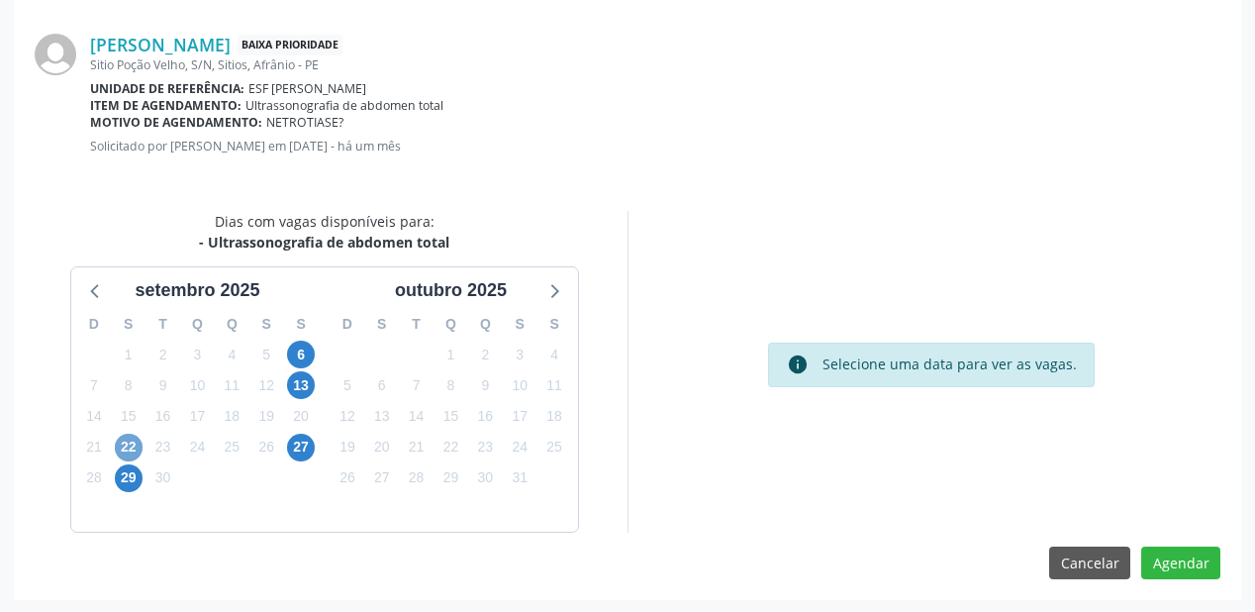
click at [131, 446] on span "22" at bounding box center [129, 448] width 28 height 28
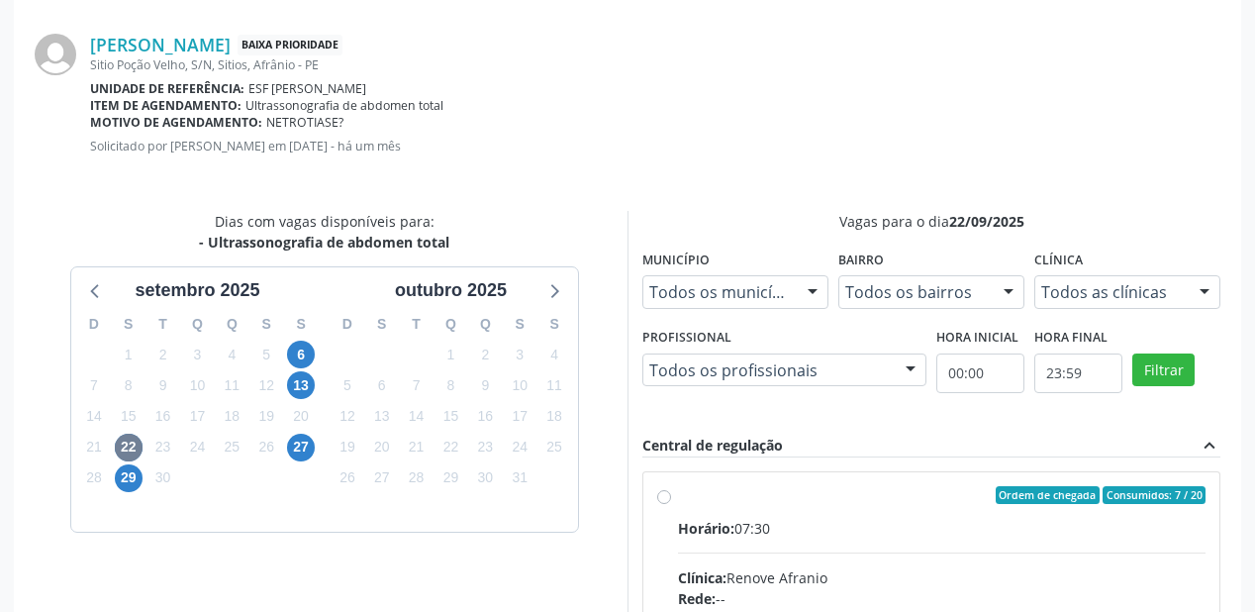
click at [985, 570] on div "Clínica: Renove Afranio" at bounding box center [942, 577] width 528 height 21
click at [671, 504] on input "Ordem de chegada Consumidos: 7 / 20 Horário: 07:30 Clínica: Renove Afranio Rede…" at bounding box center [664, 495] width 14 height 18
radio input "true"
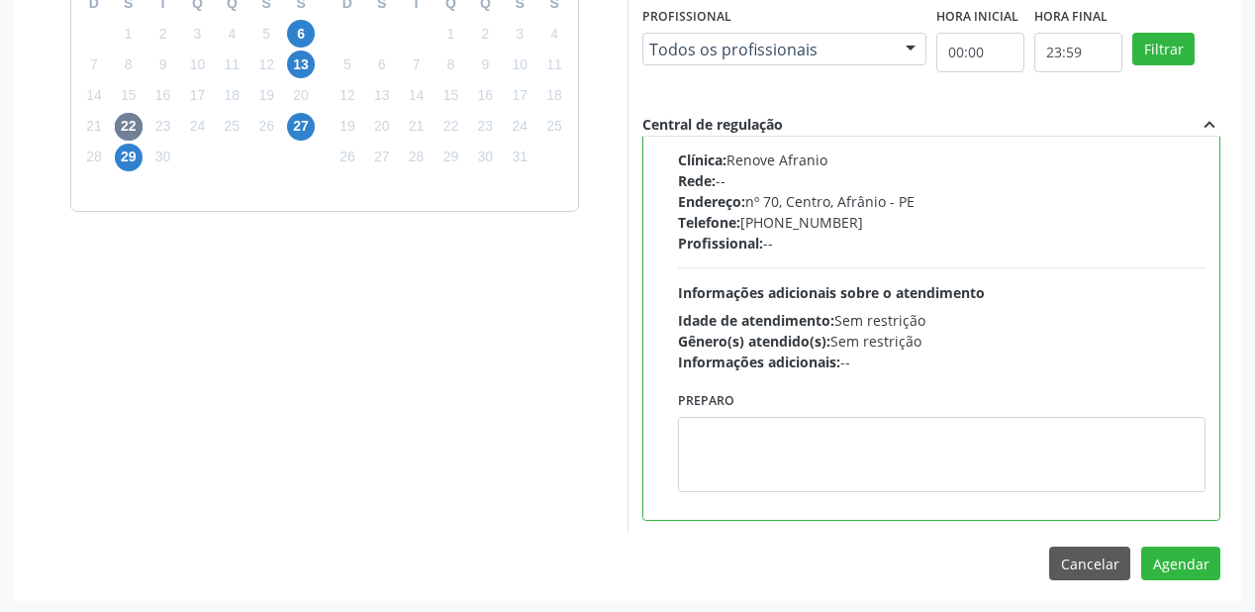
scroll to position [738, 0]
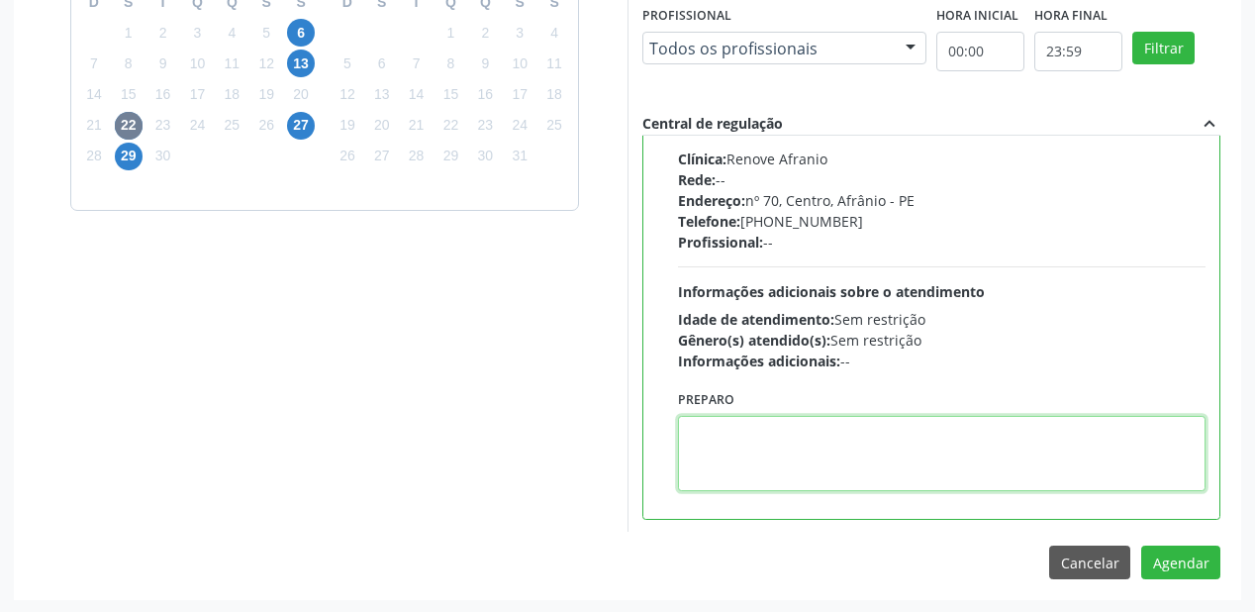
click at [924, 447] on textarea at bounding box center [942, 453] width 528 height 75
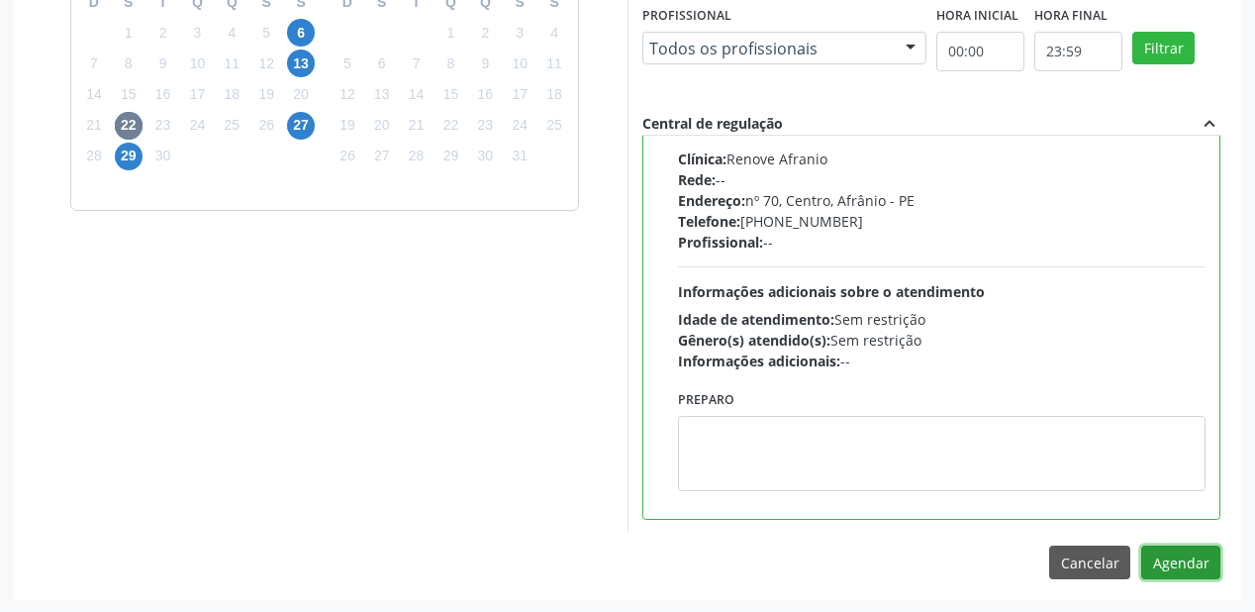
click at [1171, 562] on button "Agendar" at bounding box center [1180, 562] width 79 height 34
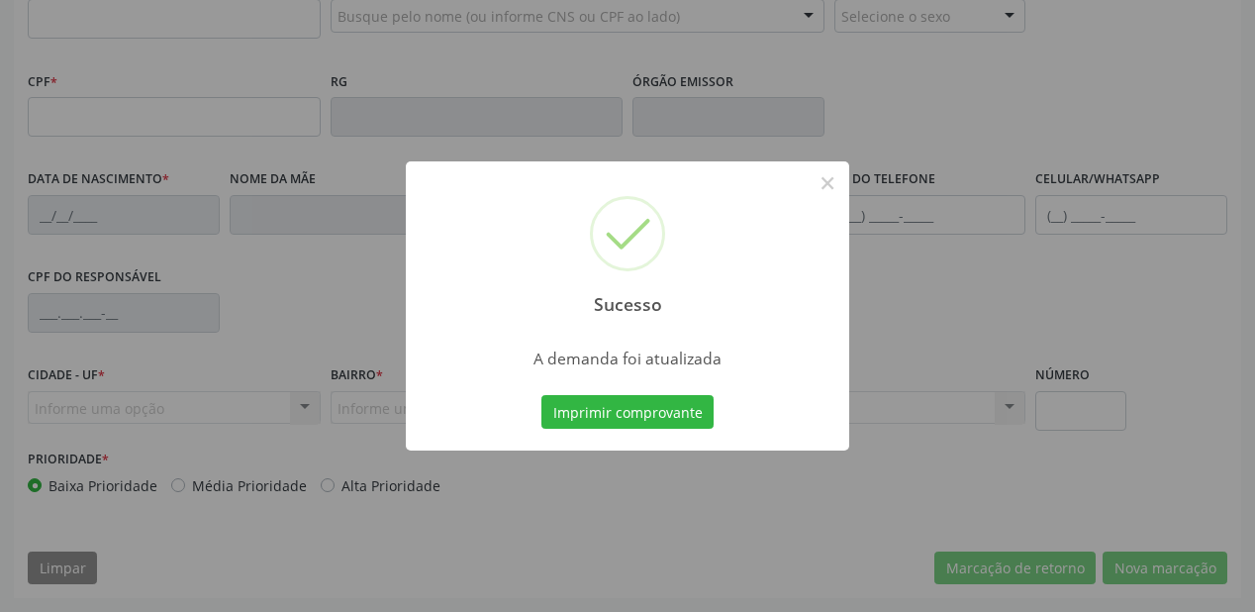
scroll to position [518, 0]
click at [630, 409] on button "Imprimir comprovante" at bounding box center [627, 412] width 172 height 34
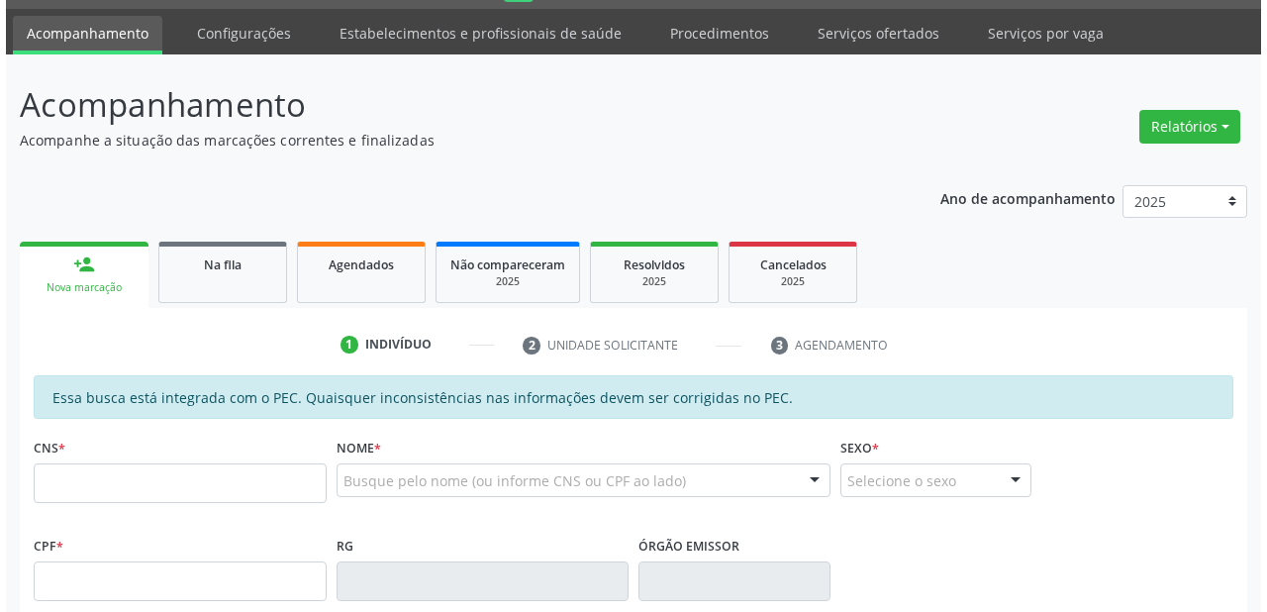
scroll to position [0, 0]
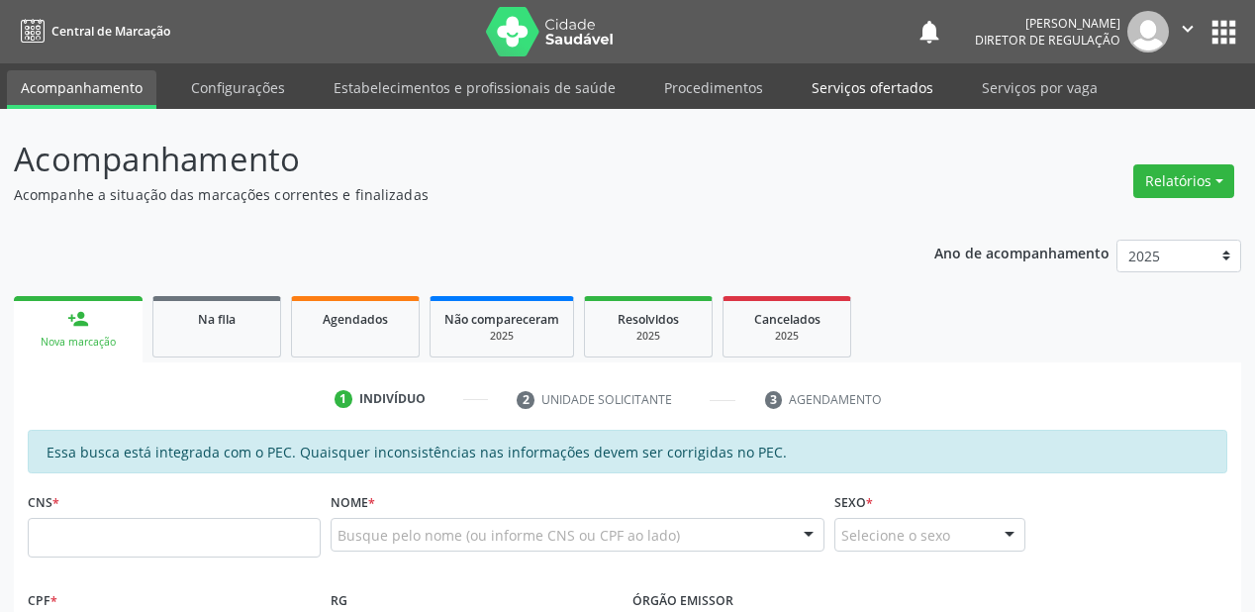
click at [839, 86] on link "Serviços ofertados" at bounding box center [872, 87] width 149 height 35
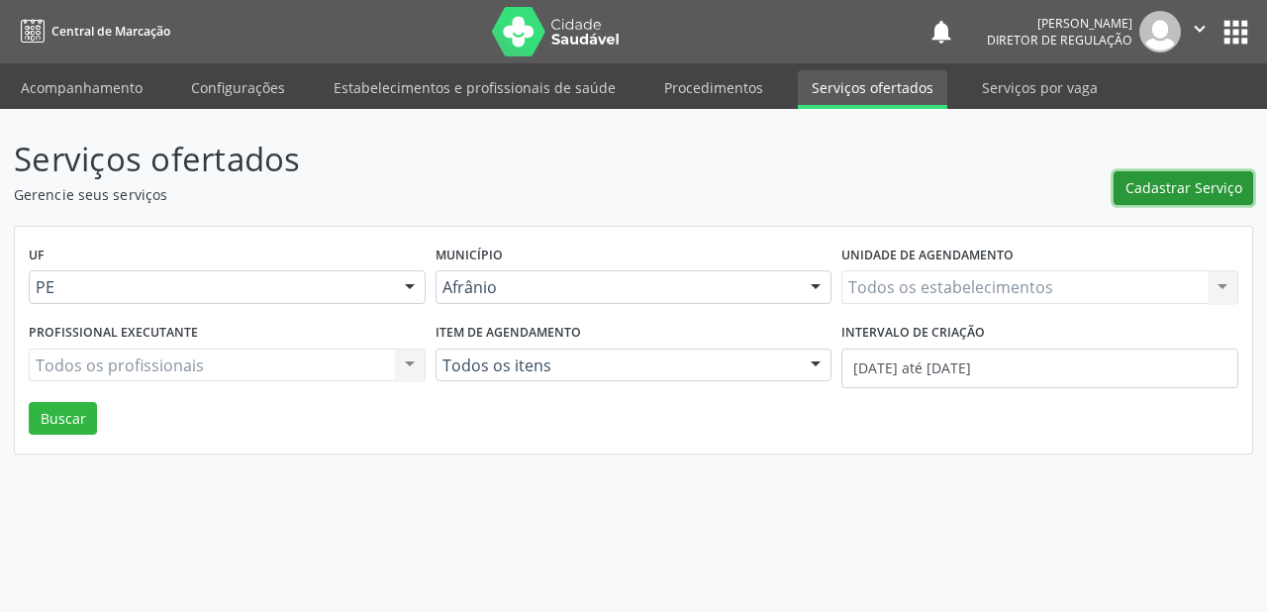
click at [1173, 181] on span "Cadastrar Serviço" at bounding box center [1184, 187] width 117 height 21
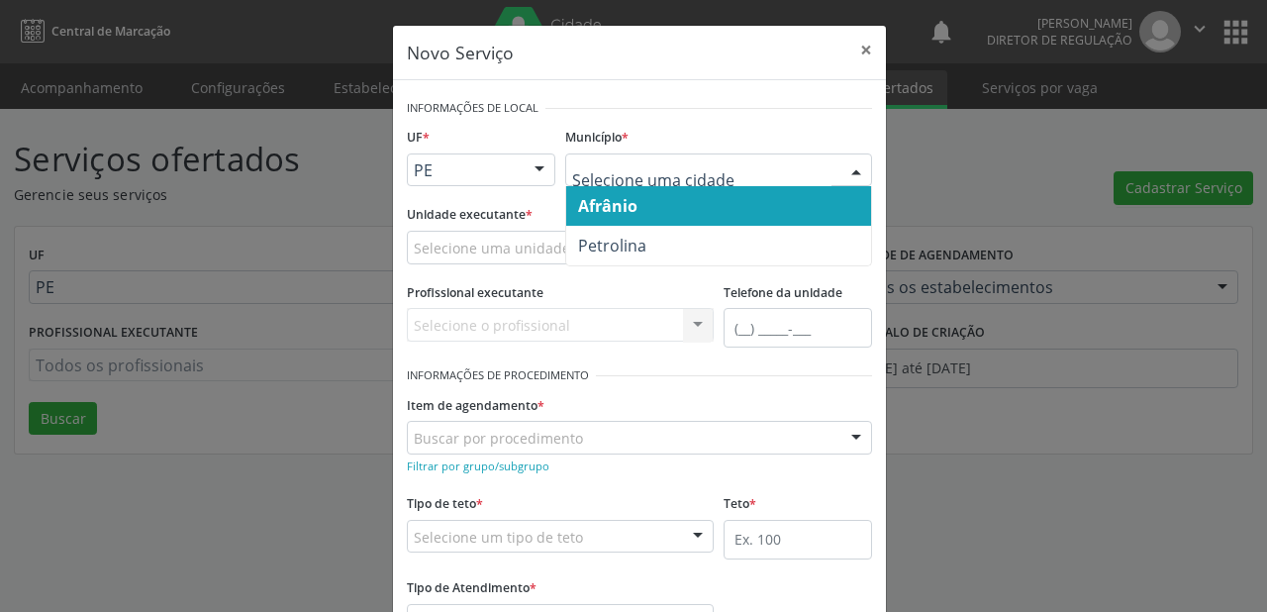
click at [649, 180] on div at bounding box center [718, 170] width 307 height 34
click at [618, 206] on span "Afrânio" at bounding box center [607, 206] width 59 height 22
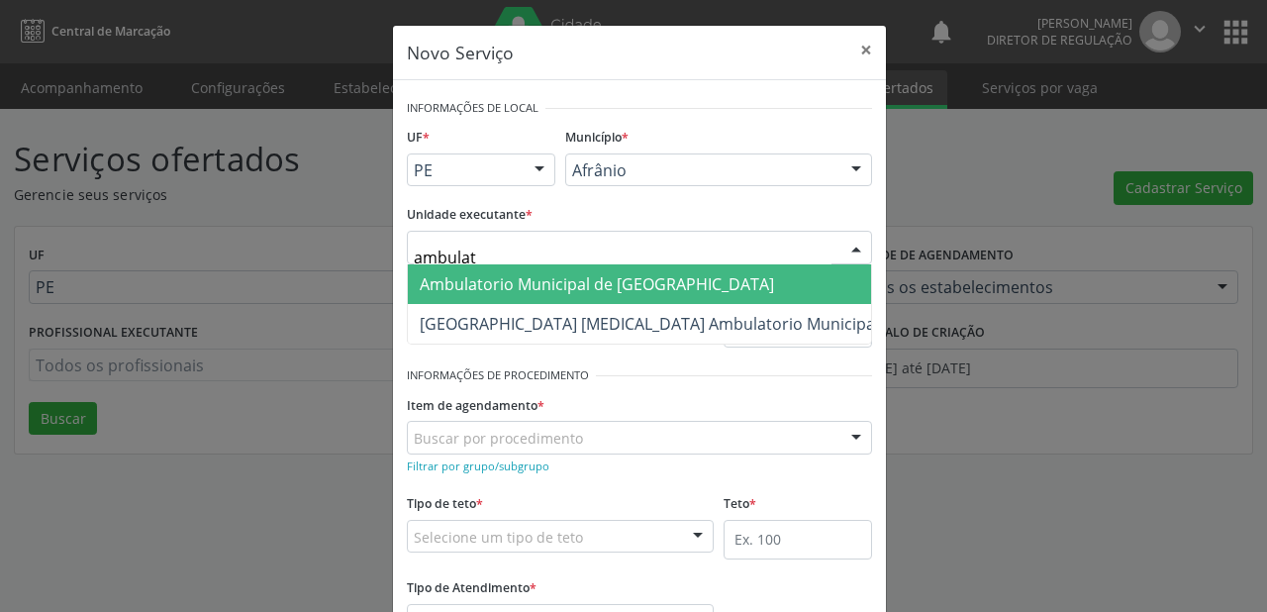
type input "ambulato"
click at [484, 289] on span "Ambulatorio Municipal de [GEOGRAPHIC_DATA]" at bounding box center [597, 284] width 354 height 22
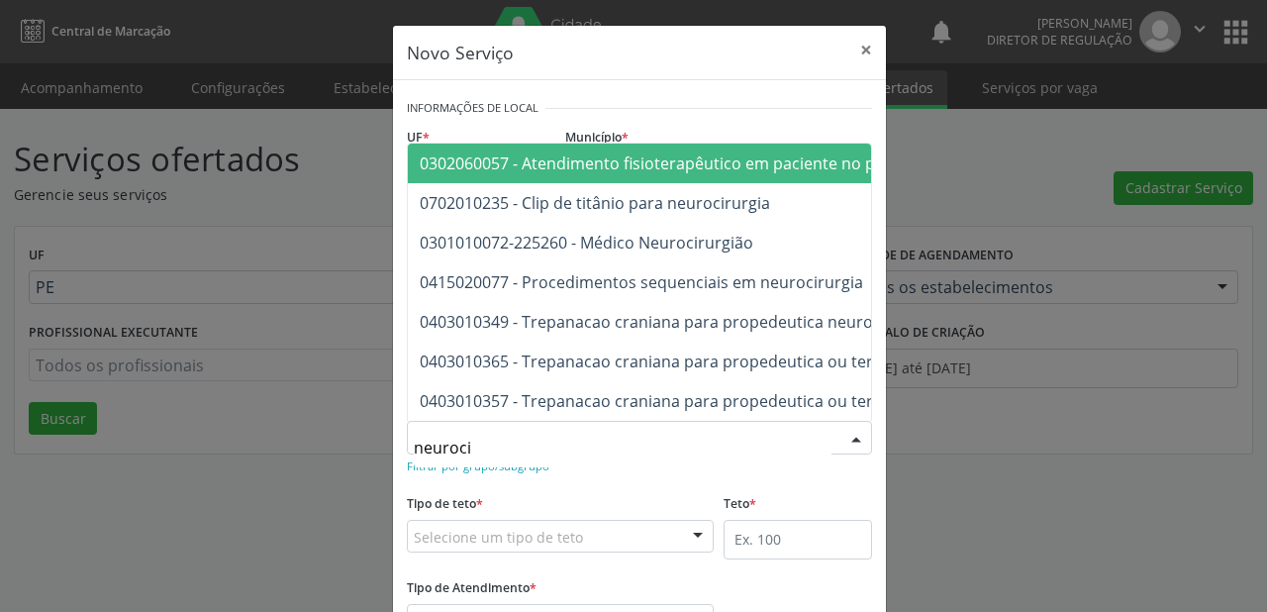
type input "neurocir"
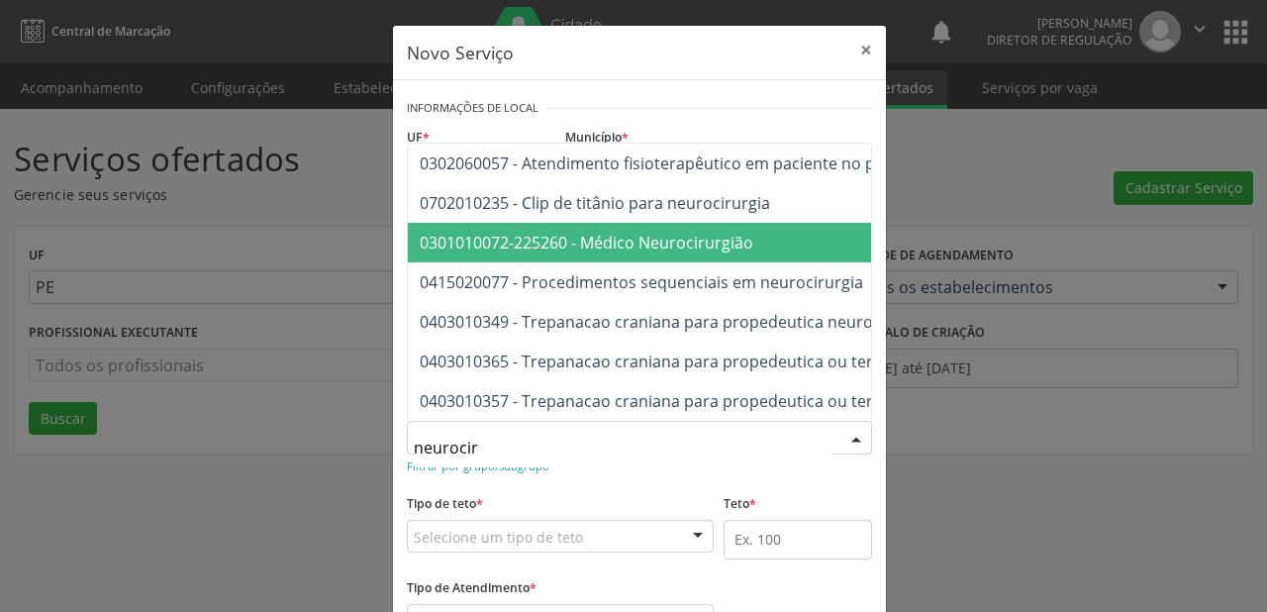
click at [572, 243] on span "0301010072-225260 - Médico Neurocirurgião" at bounding box center [845, 243] width 875 height 40
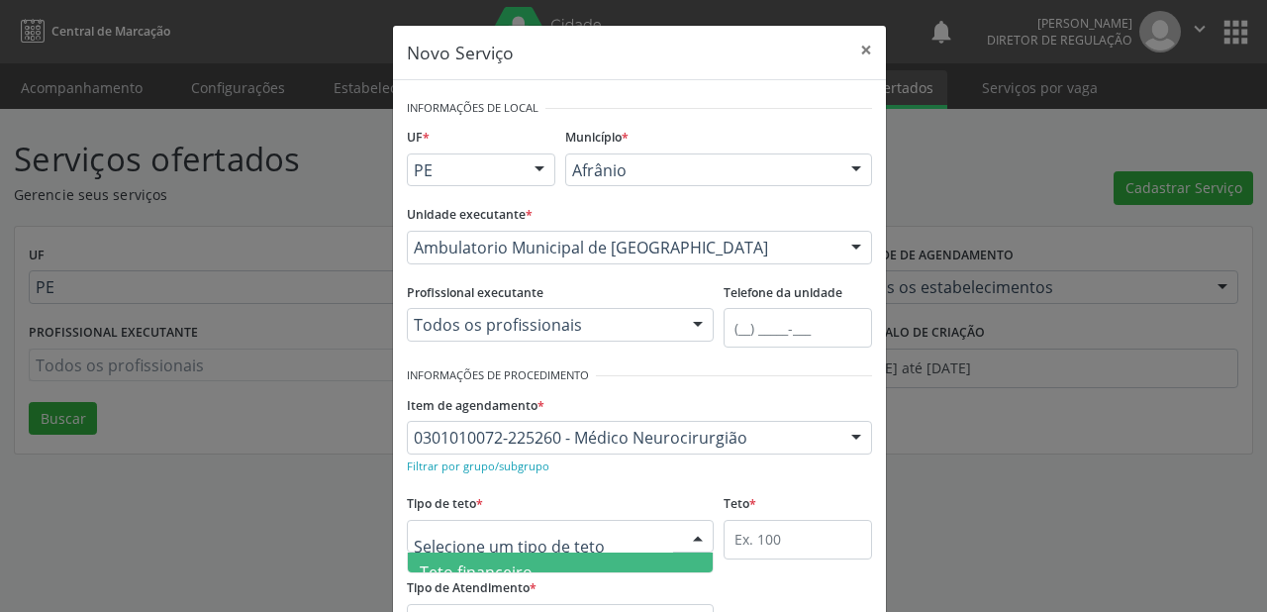
click at [489, 524] on div at bounding box center [560, 537] width 307 height 34
click at [487, 563] on span "Teto financeiro" at bounding box center [476, 572] width 113 height 22
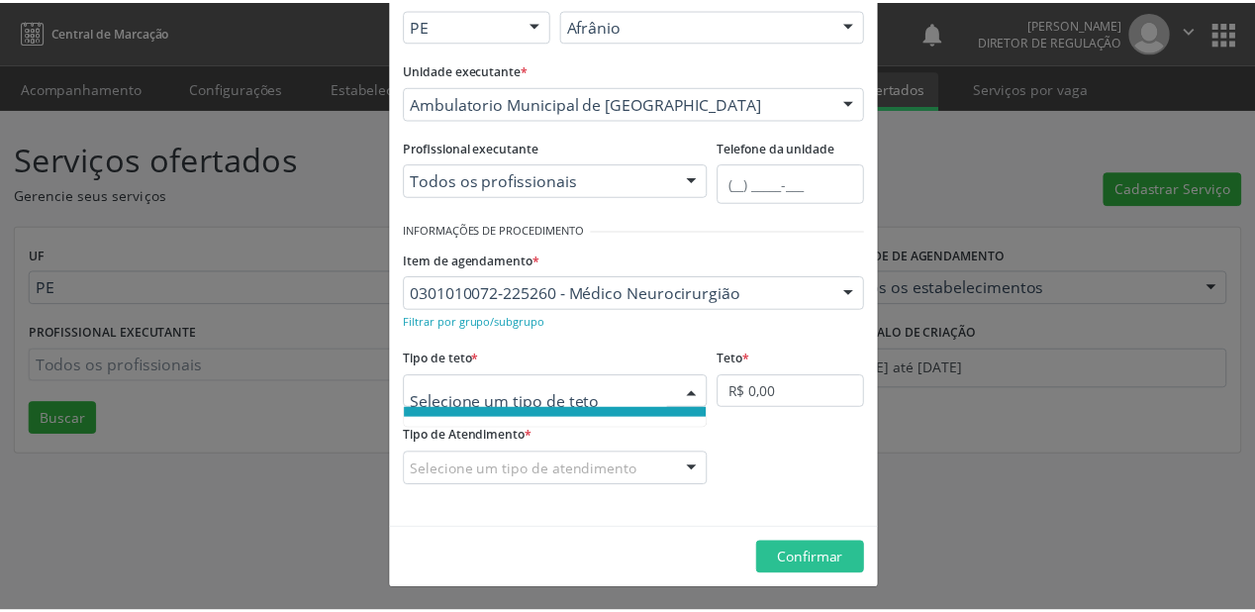
scroll to position [59, 0]
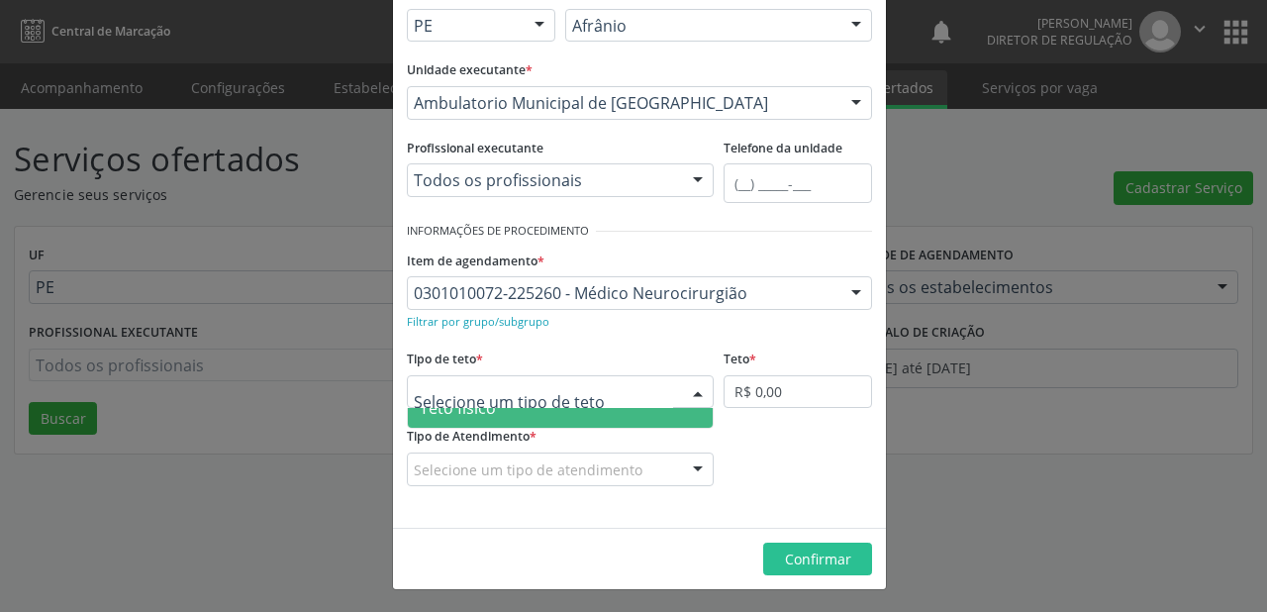
click at [467, 420] on span "Teto físico" at bounding box center [560, 408] width 305 height 40
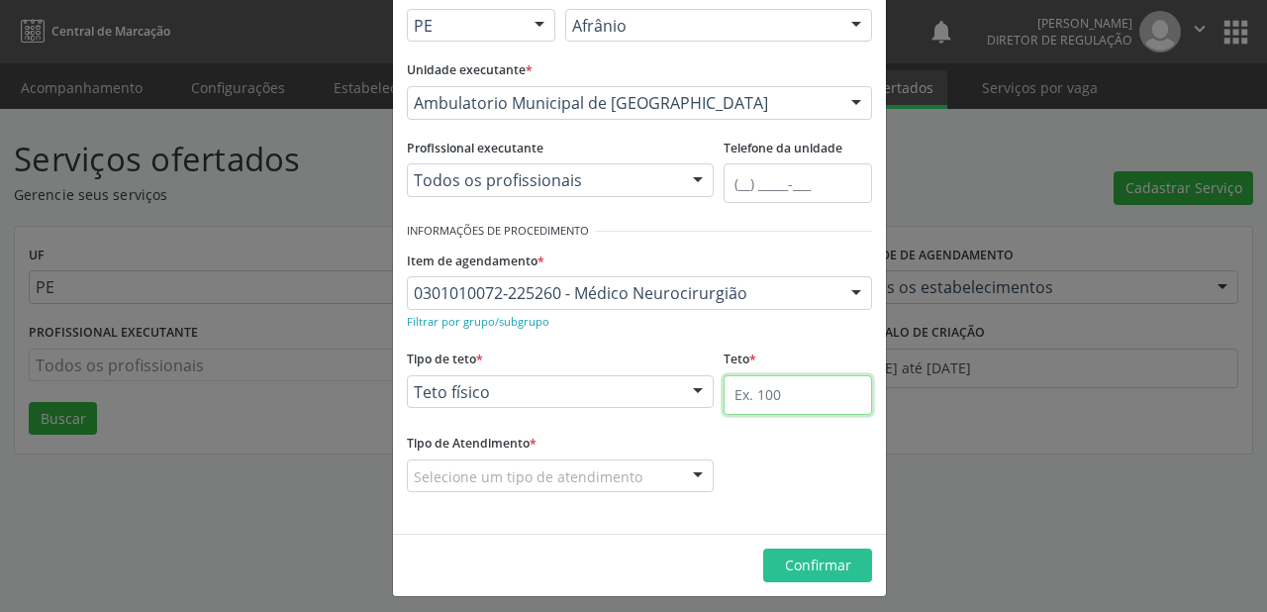
click at [766, 388] on input "text" at bounding box center [798, 395] width 148 height 40
type input "1"
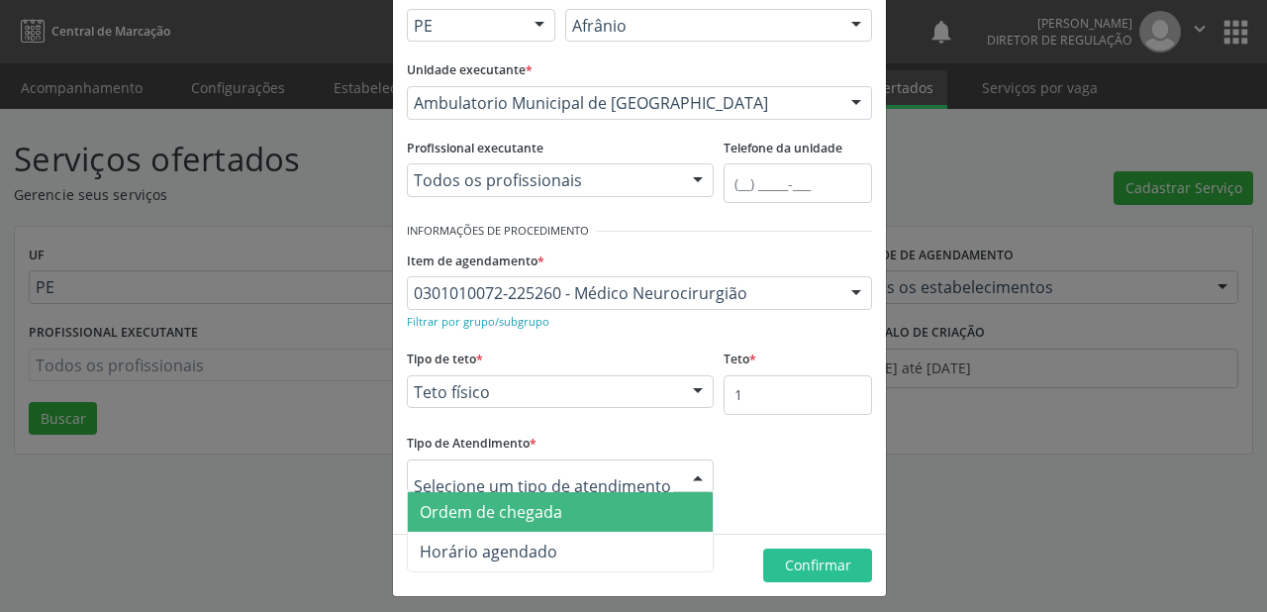
click at [559, 515] on span "Ordem de chegada" at bounding box center [560, 512] width 305 height 40
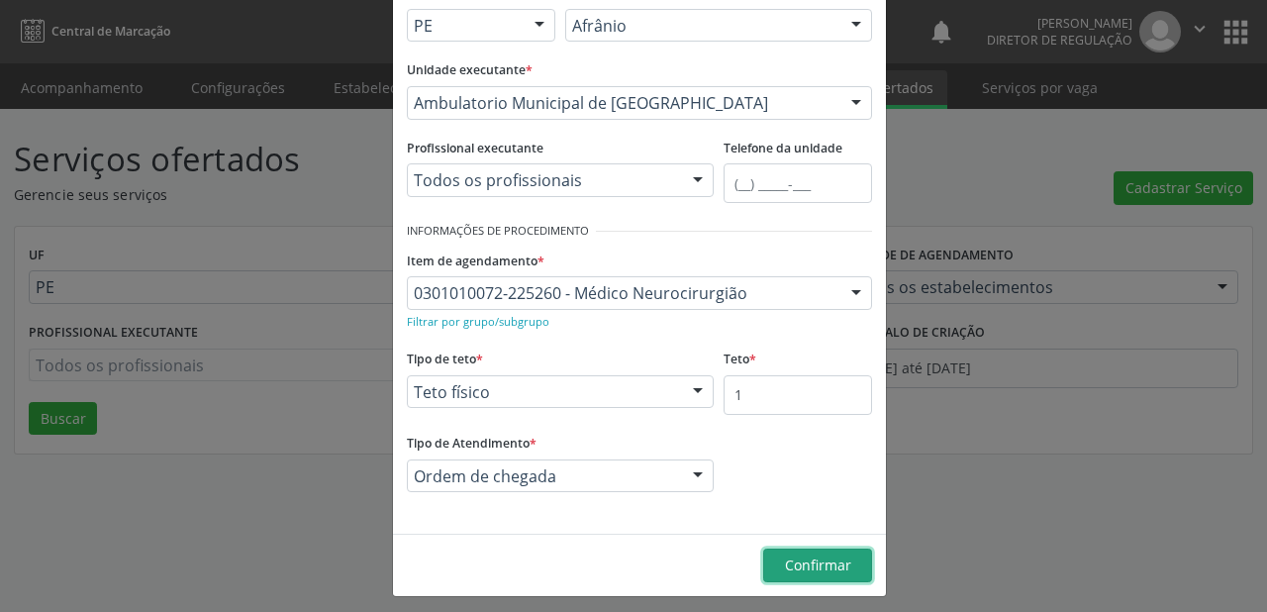
click at [842, 562] on span "Confirmar" at bounding box center [818, 564] width 66 height 19
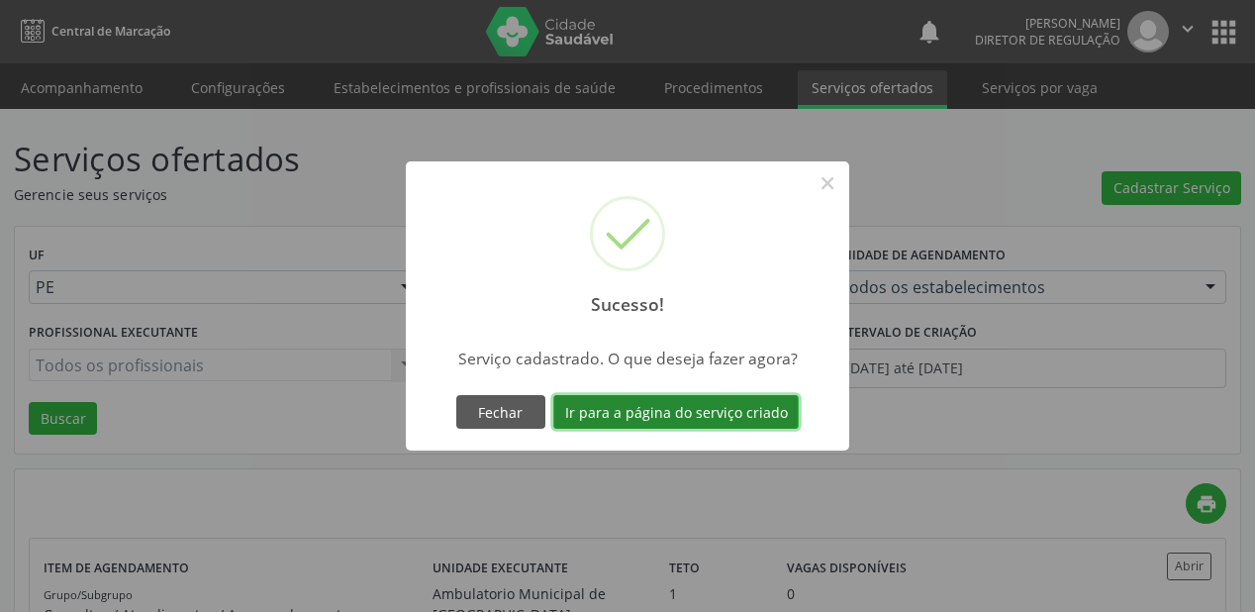
click at [673, 406] on button "Ir para a página do serviço criado" at bounding box center [676, 412] width 246 height 34
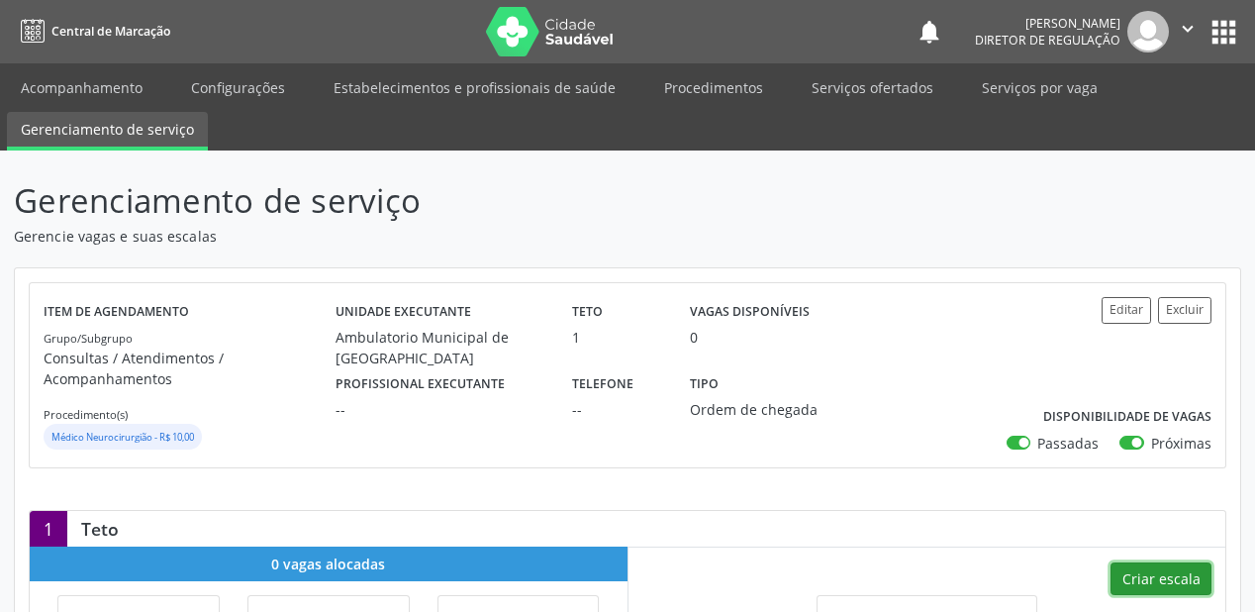
click at [1148, 567] on button "Criar escala" at bounding box center [1161, 579] width 101 height 34
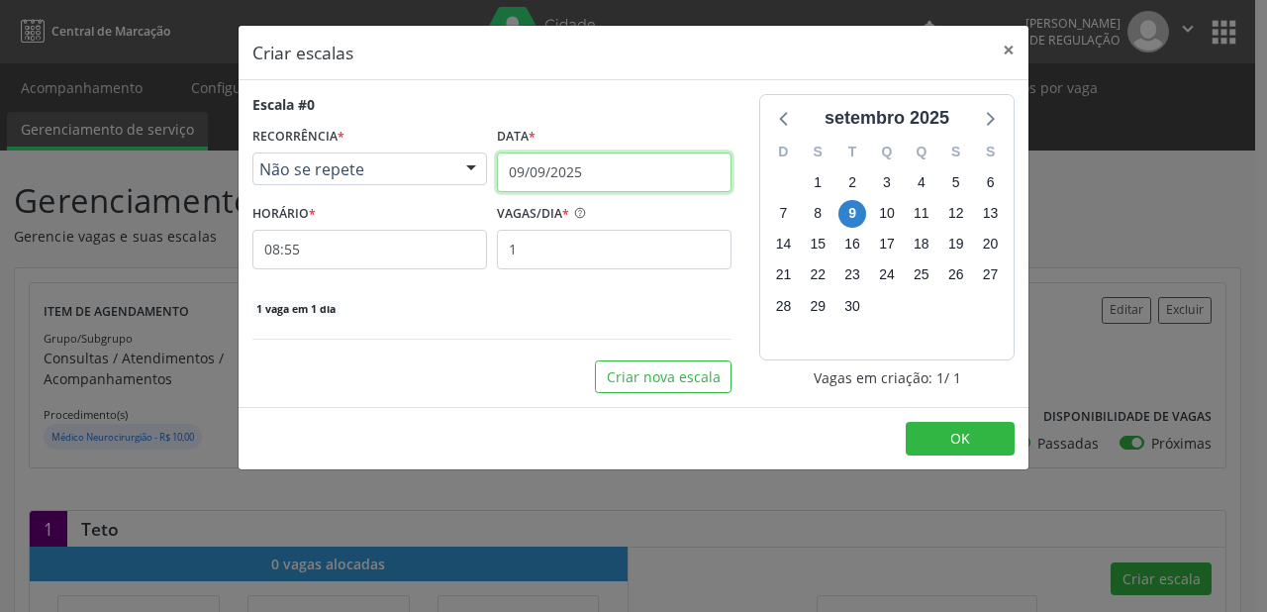
click at [523, 171] on input "09/09/2025" at bounding box center [614, 172] width 235 height 40
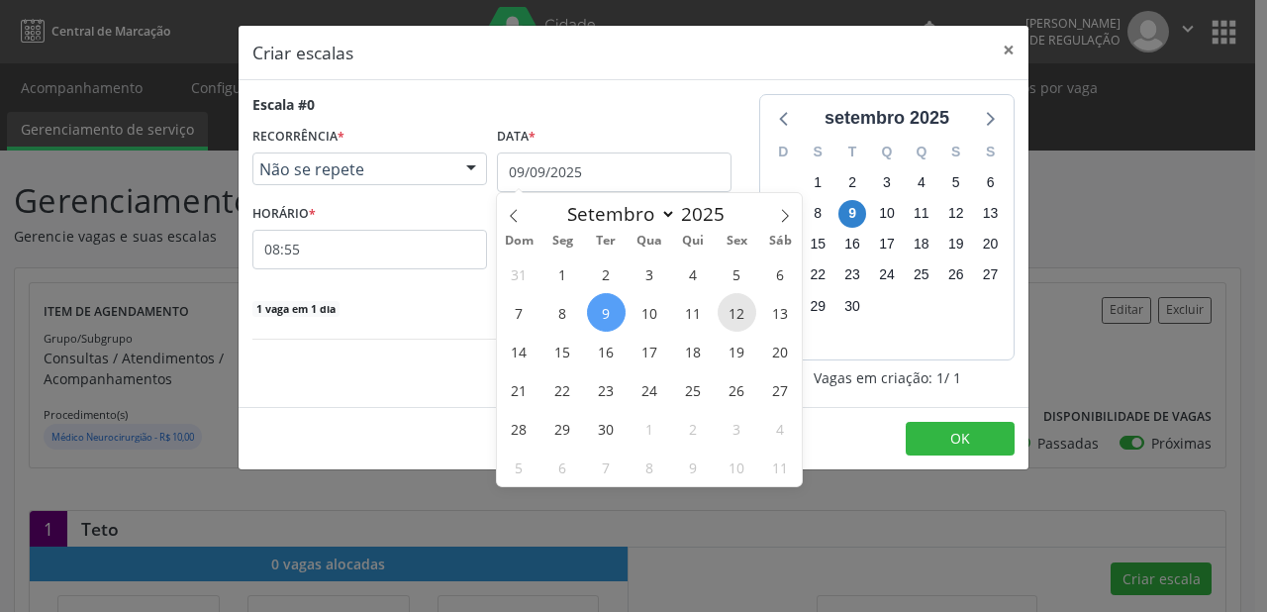
click at [743, 311] on span "12" at bounding box center [737, 312] width 39 height 39
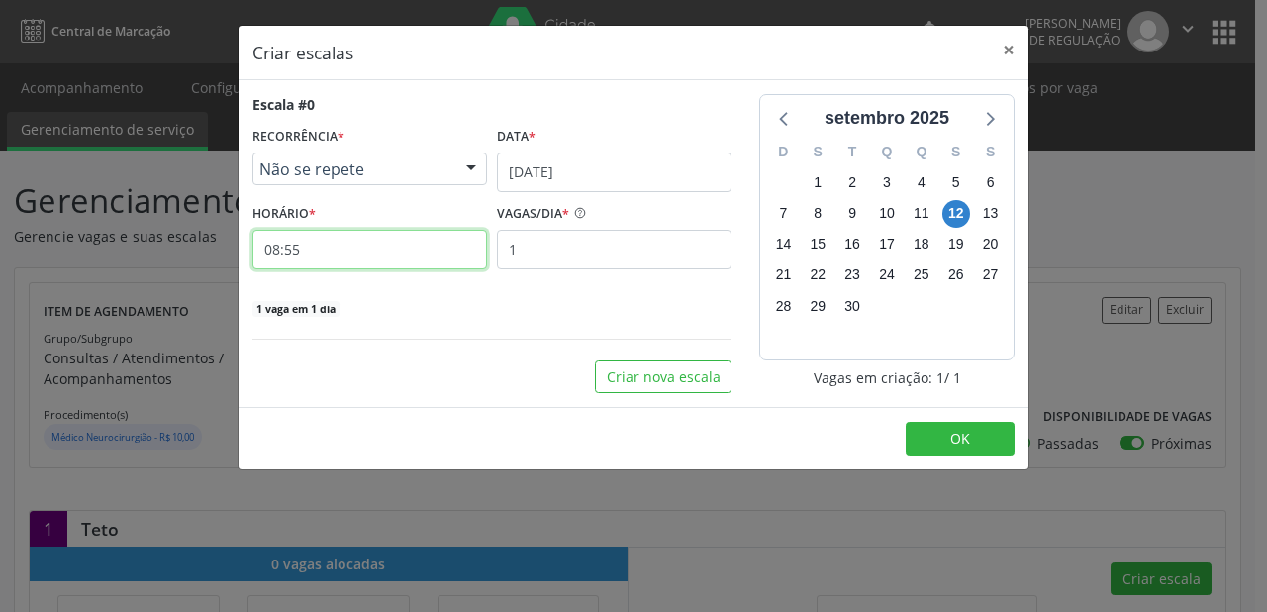
click at [347, 247] on input "08:55" at bounding box center [369, 250] width 235 height 40
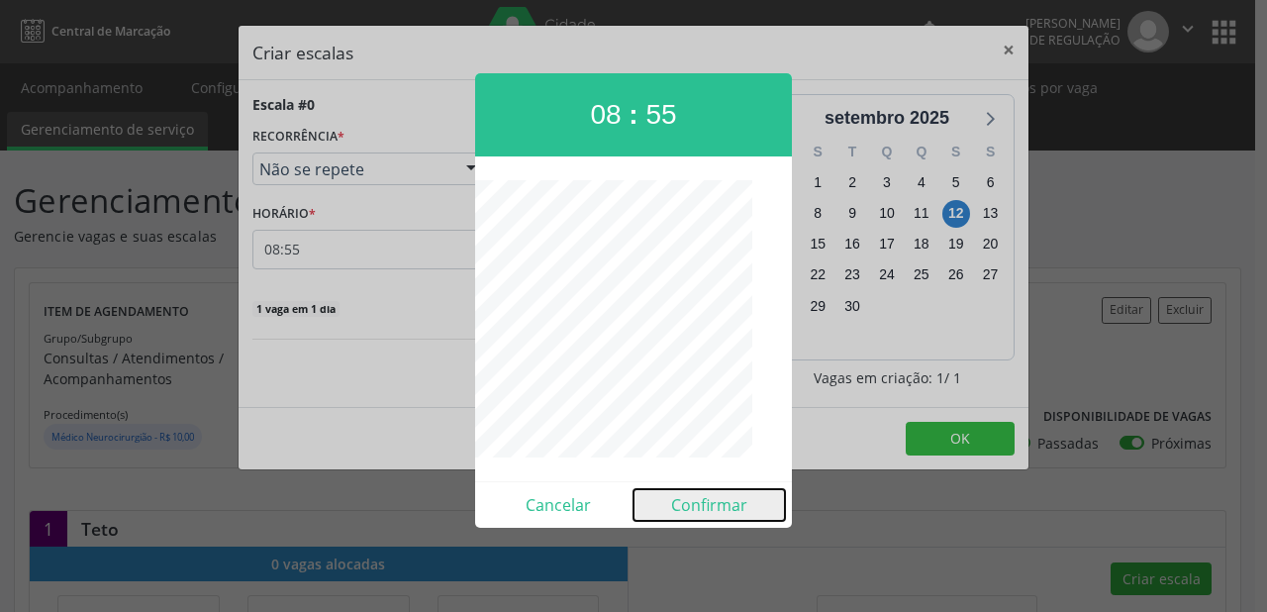
click at [711, 504] on button "Confirmar" at bounding box center [709, 505] width 151 height 32
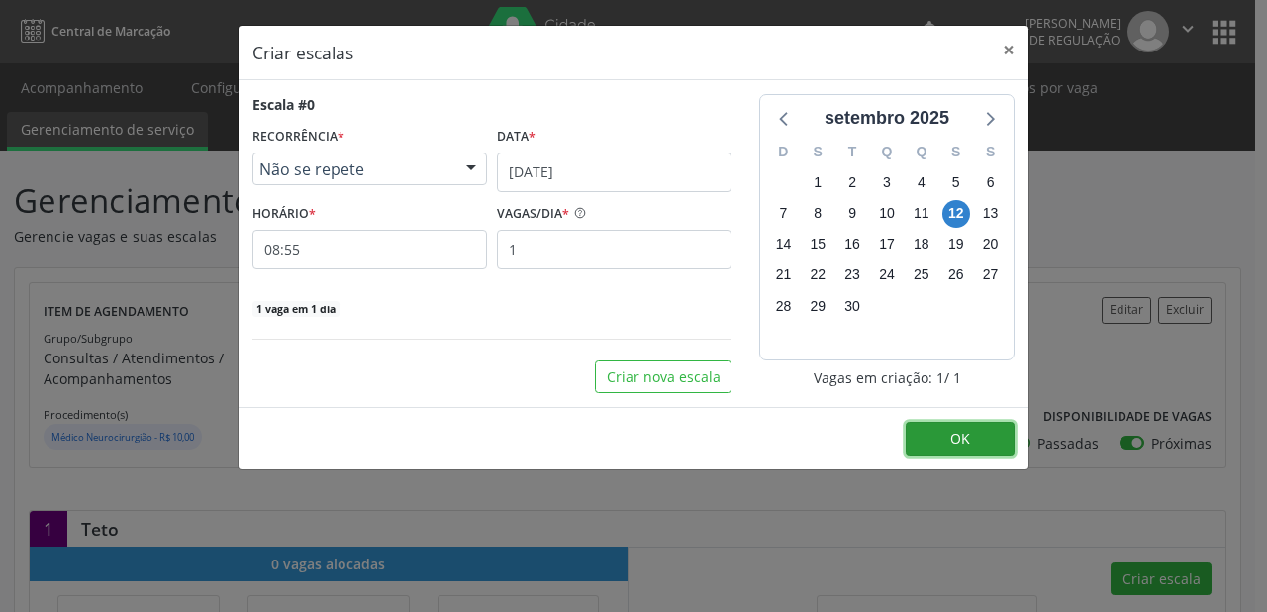
click at [946, 432] on button "OK" at bounding box center [960, 439] width 109 height 34
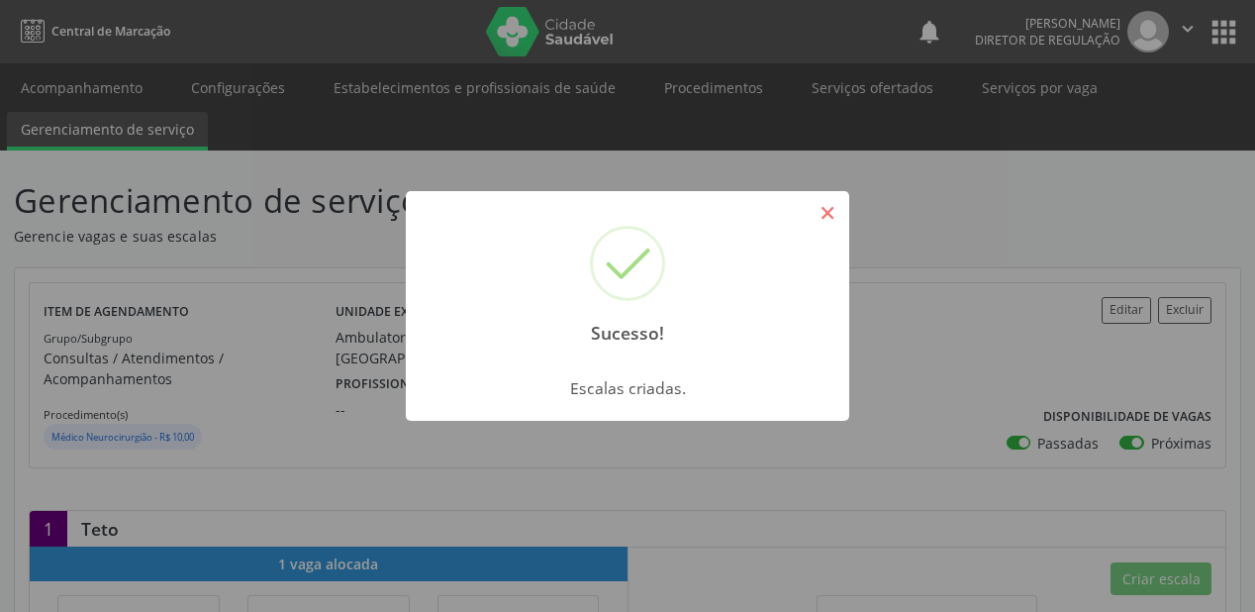
click at [832, 222] on button "×" at bounding box center [828, 213] width 34 height 34
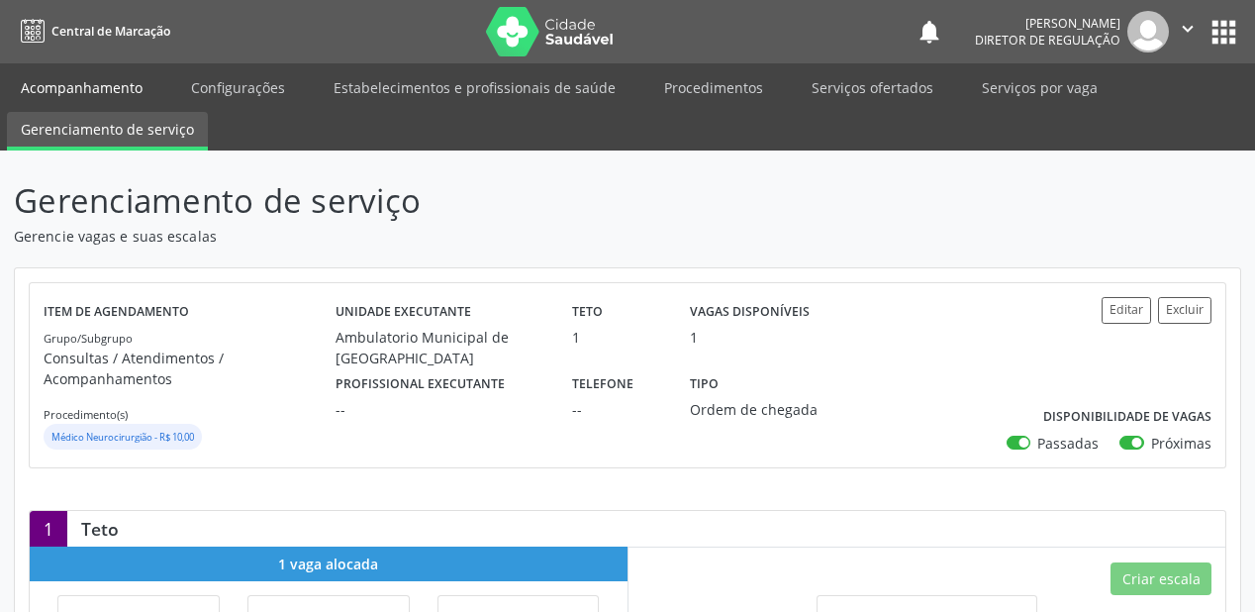
click at [97, 92] on link "Acompanhamento" at bounding box center [81, 87] width 149 height 35
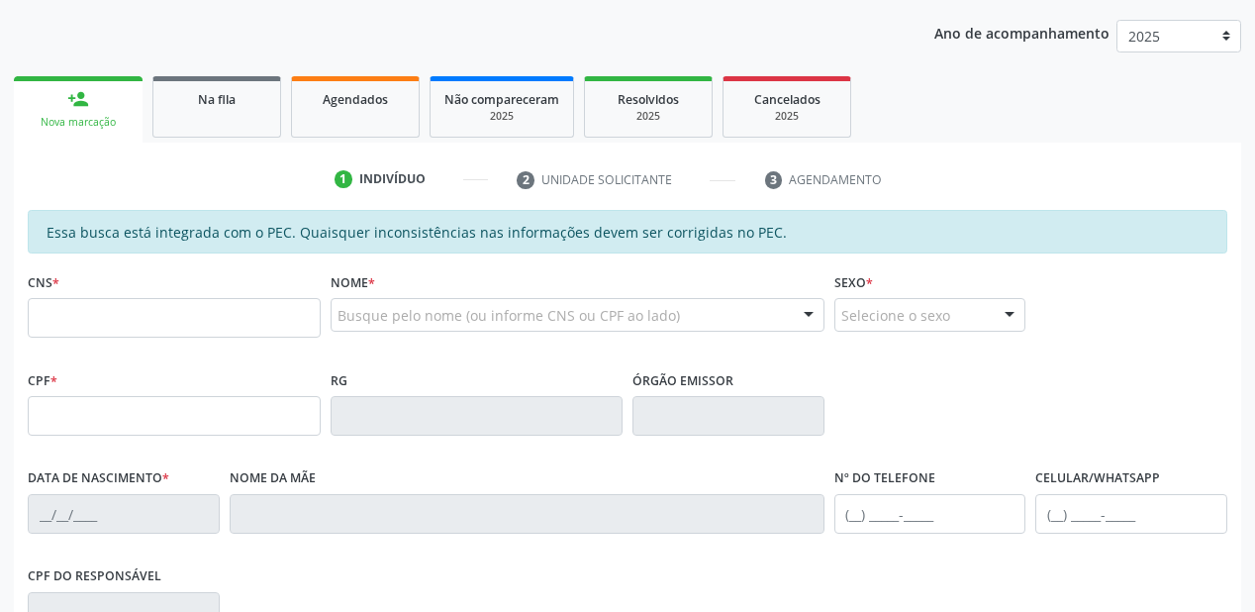
scroll to position [238, 0]
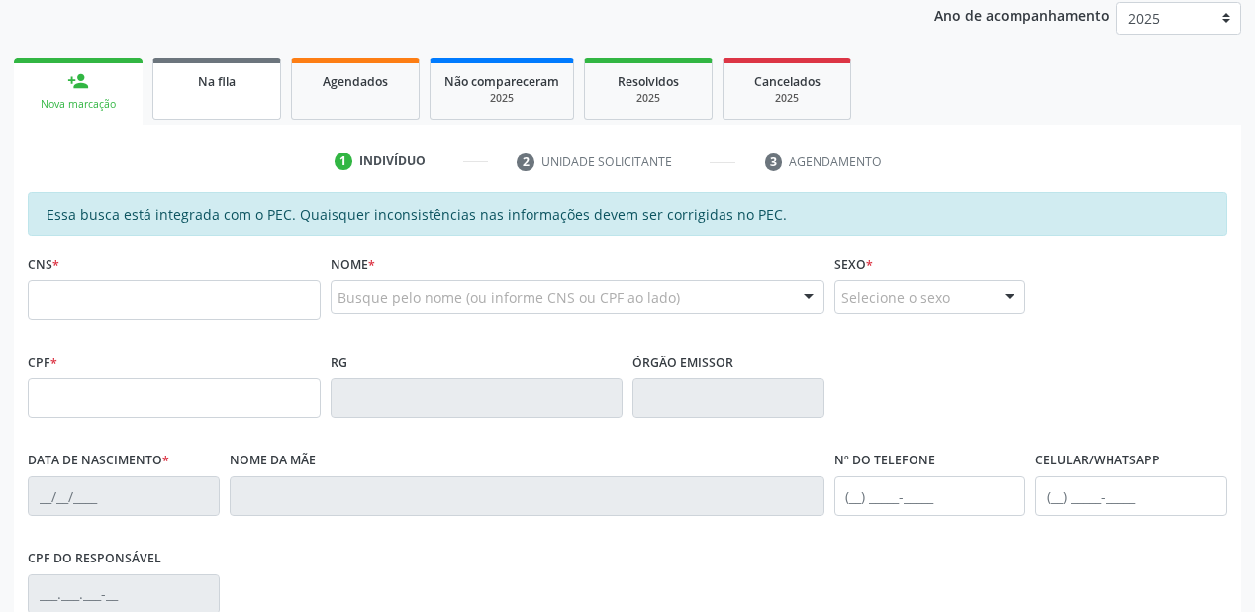
click at [206, 89] on div "Na fila" at bounding box center [216, 80] width 99 height 21
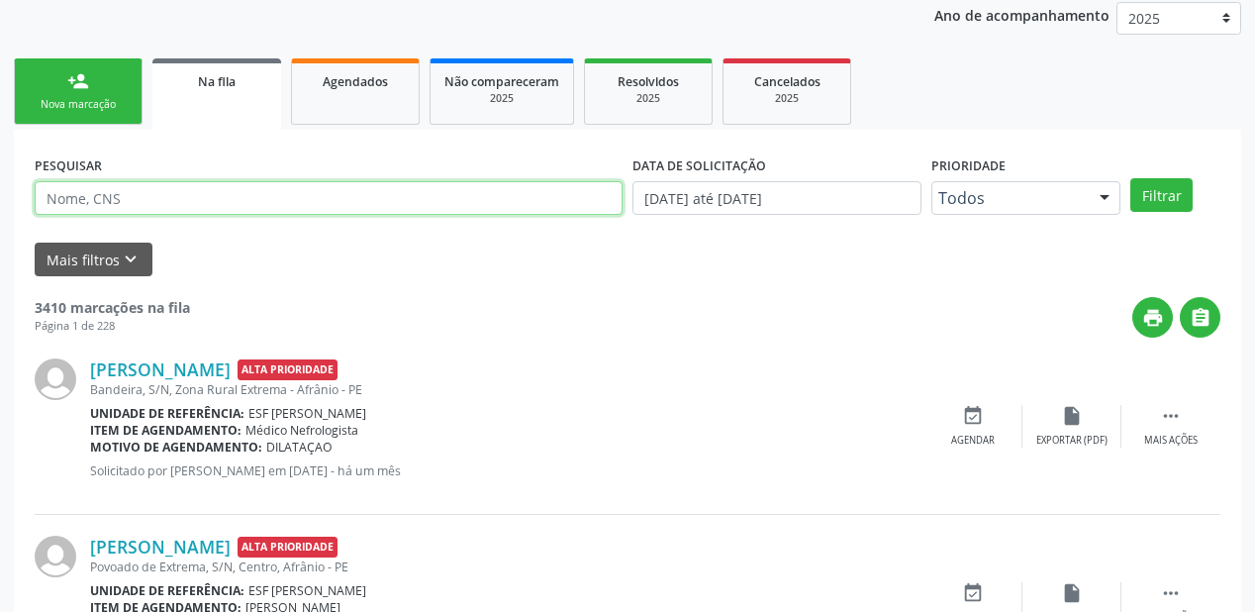
click at [140, 200] on input "text" at bounding box center [329, 198] width 588 height 34
type input "709801015679197"
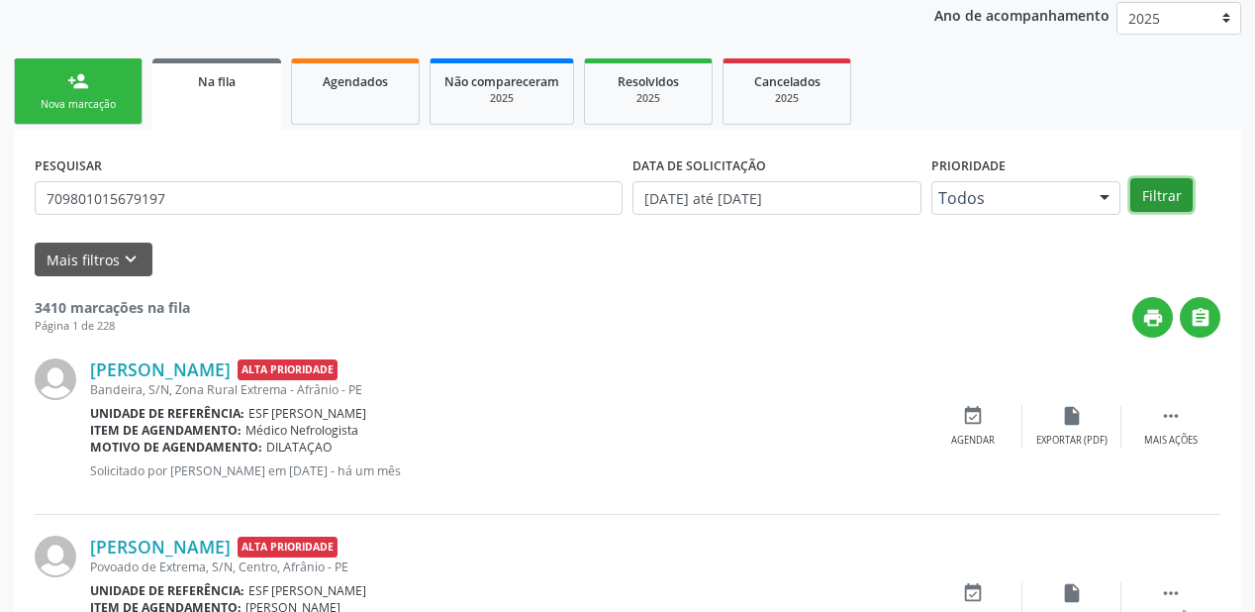
click at [1148, 188] on button "Filtrar" at bounding box center [1162, 195] width 62 height 34
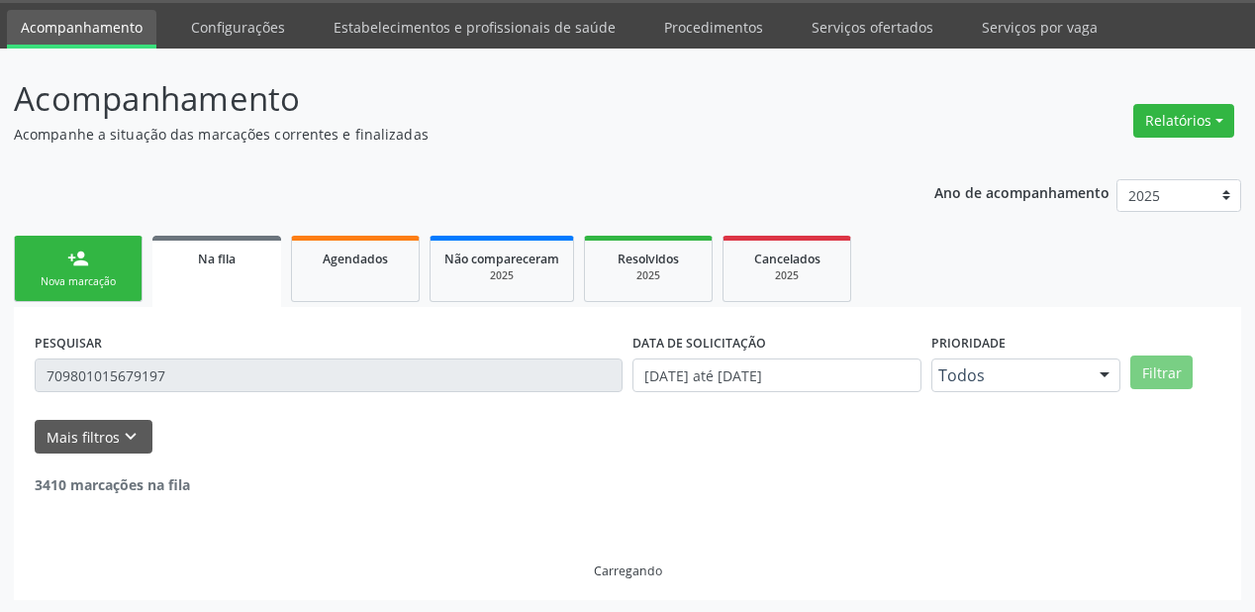
scroll to position [190, 0]
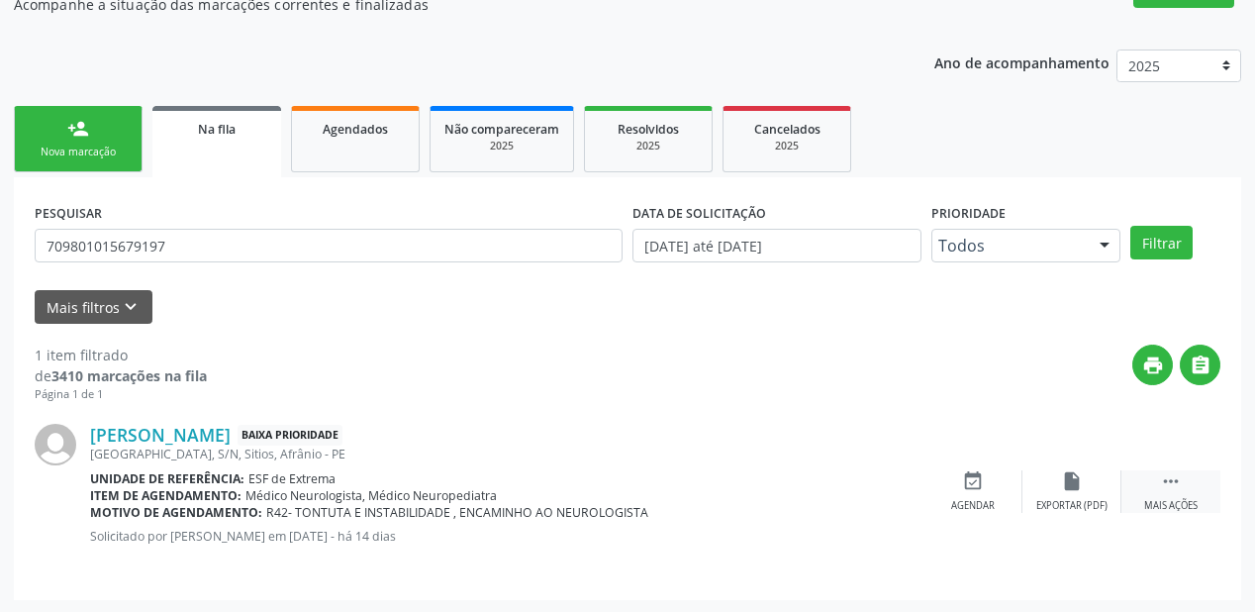
click at [1165, 475] on icon "" at bounding box center [1171, 481] width 22 height 22
click at [1069, 489] on icon "edit" at bounding box center [1072, 481] width 22 height 22
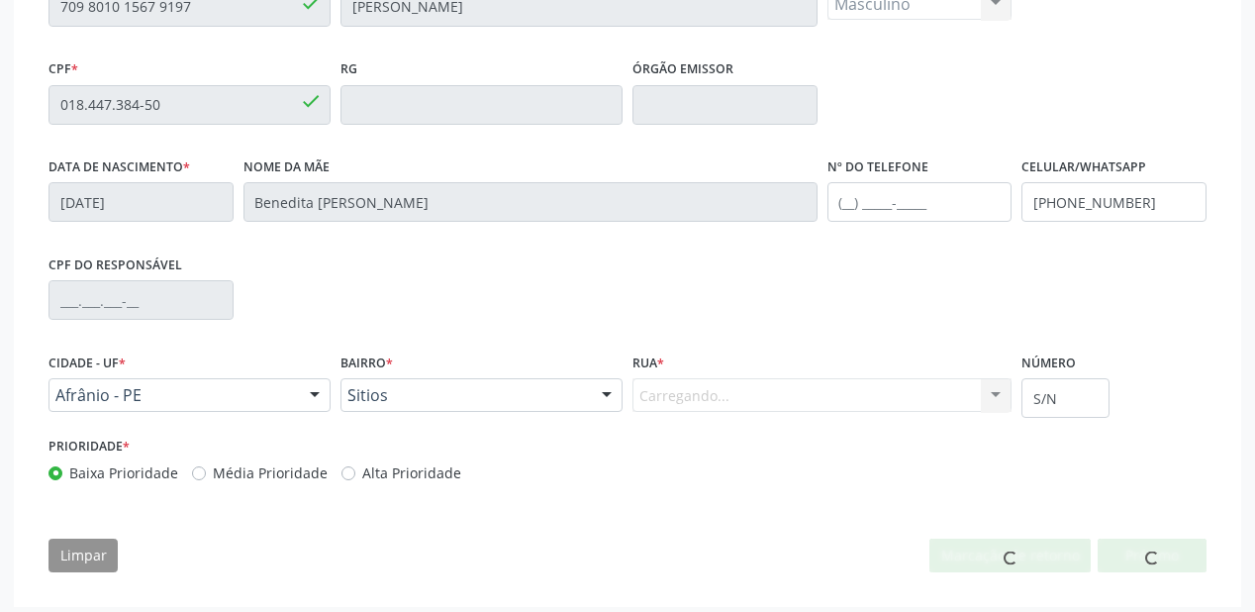
scroll to position [542, 0]
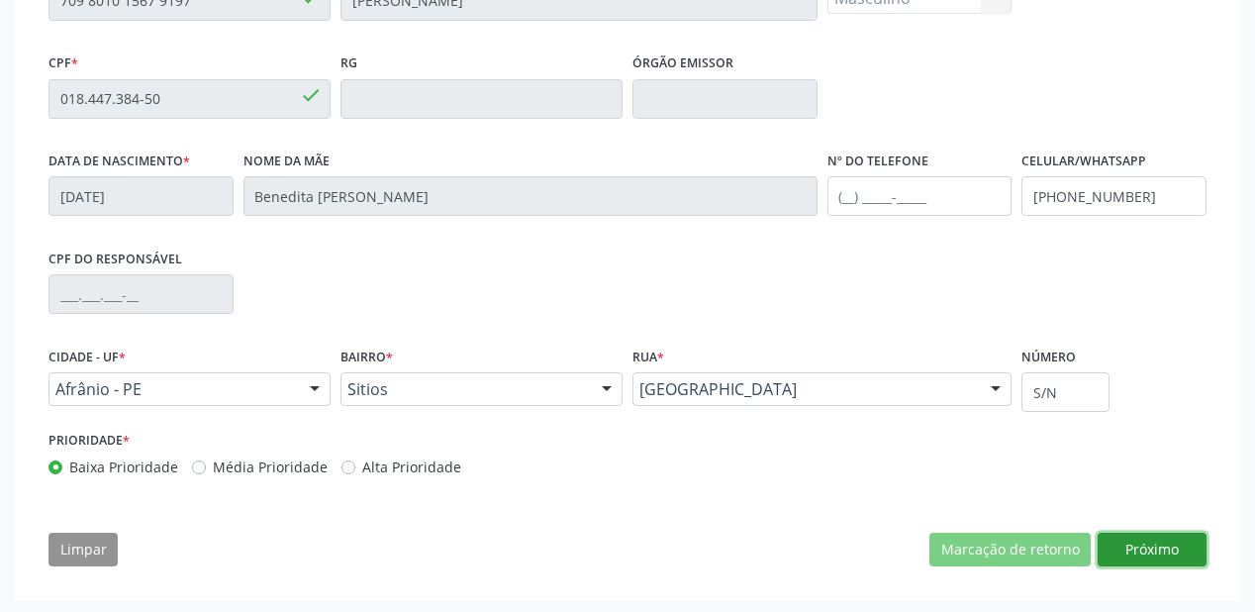
drag, startPoint x: 1126, startPoint y: 556, endPoint x: 1026, endPoint y: 521, distance: 106.1
click at [1121, 554] on button "Próximo" at bounding box center [1152, 550] width 109 height 34
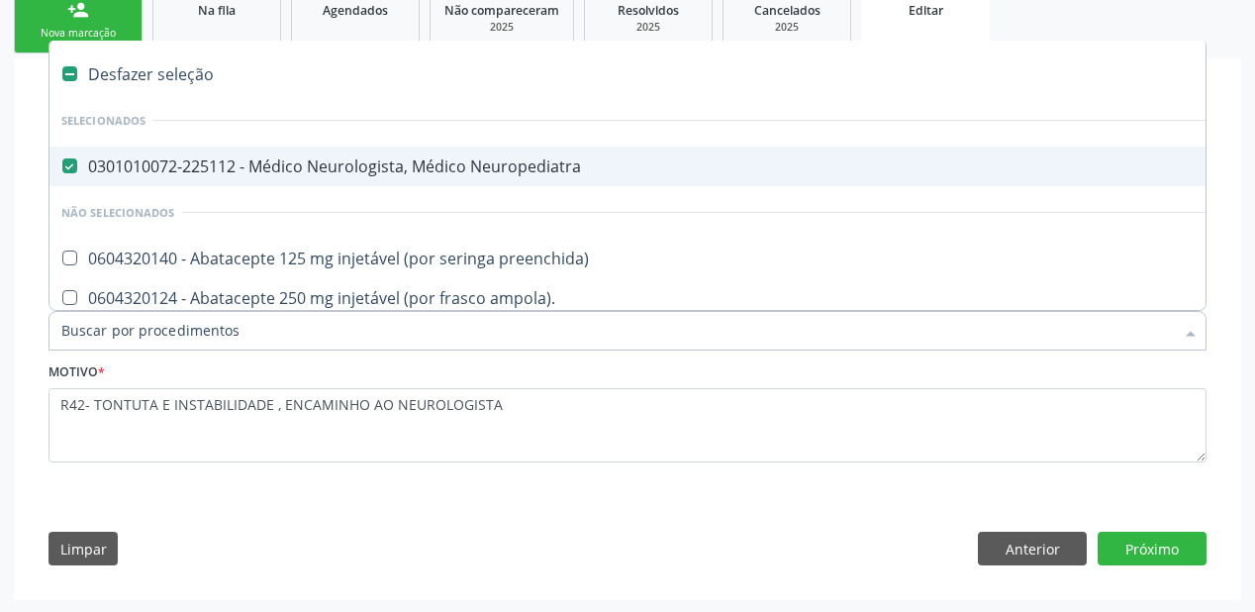
click at [182, 153] on span "0301010072-225112 - Médico Neurologista, Médico Neuropediatra" at bounding box center [822, 167] width 1547 height 40
checkbox Neuropediatra "false"
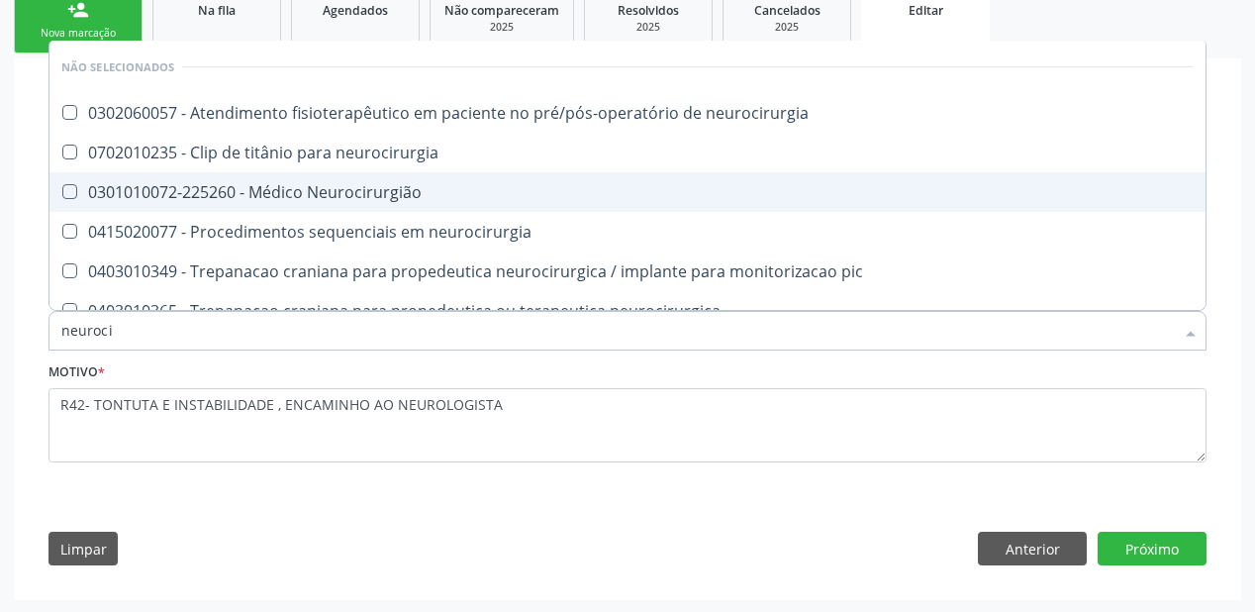
type input "neurocir"
click at [359, 190] on div "0301010072-225260 - Médico Neurocirurgião" at bounding box center [627, 192] width 1132 height 16
checkbox Neurocirurgião "true"
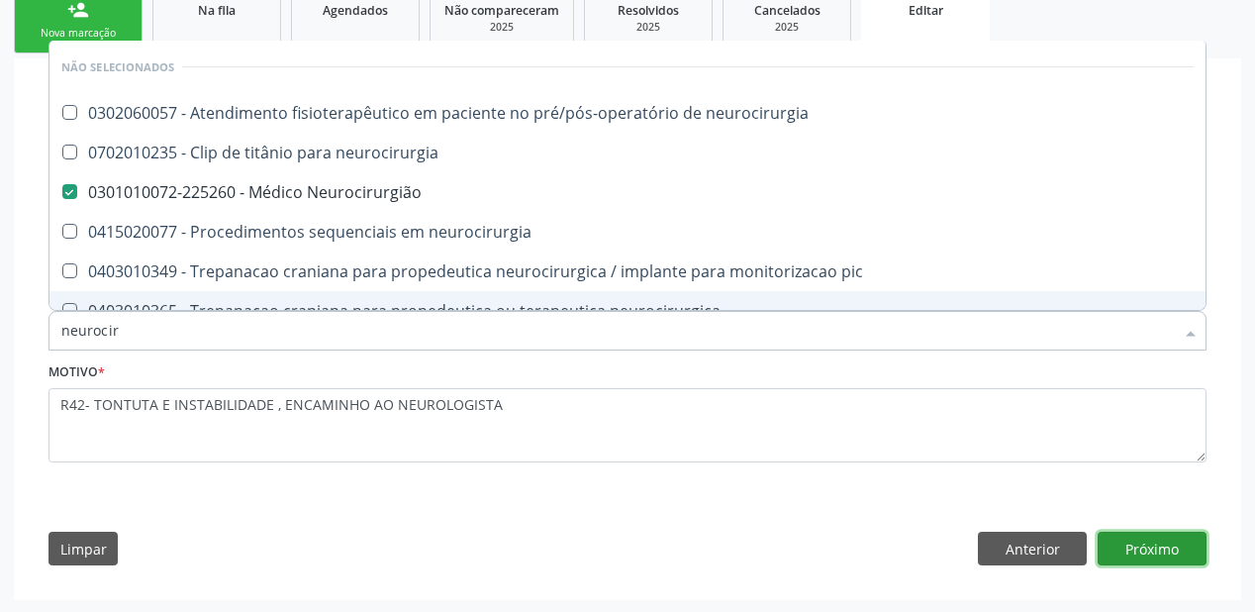
click at [1124, 547] on button "Próximo" at bounding box center [1152, 549] width 109 height 34
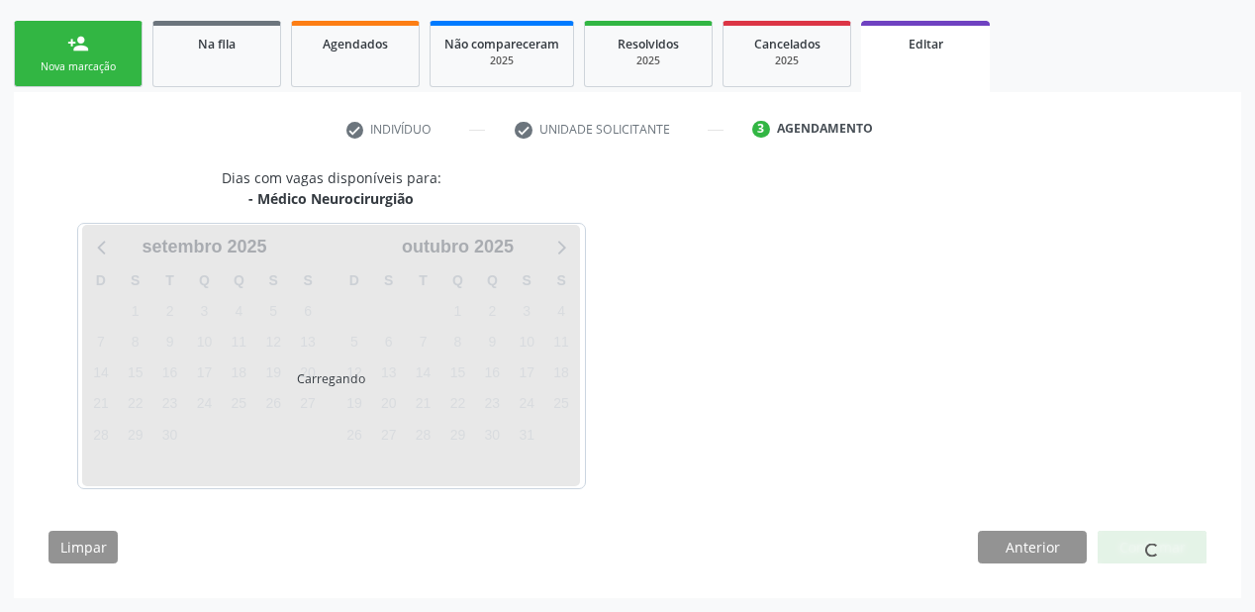
scroll to position [273, 0]
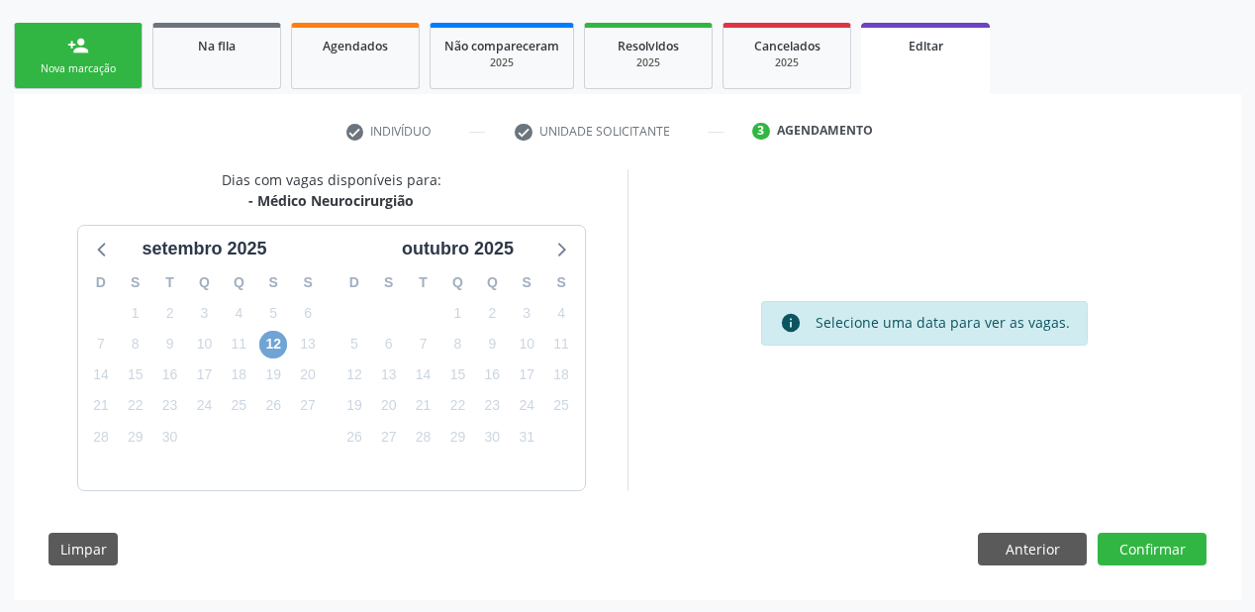
click at [279, 344] on span "12" at bounding box center [273, 345] width 28 height 28
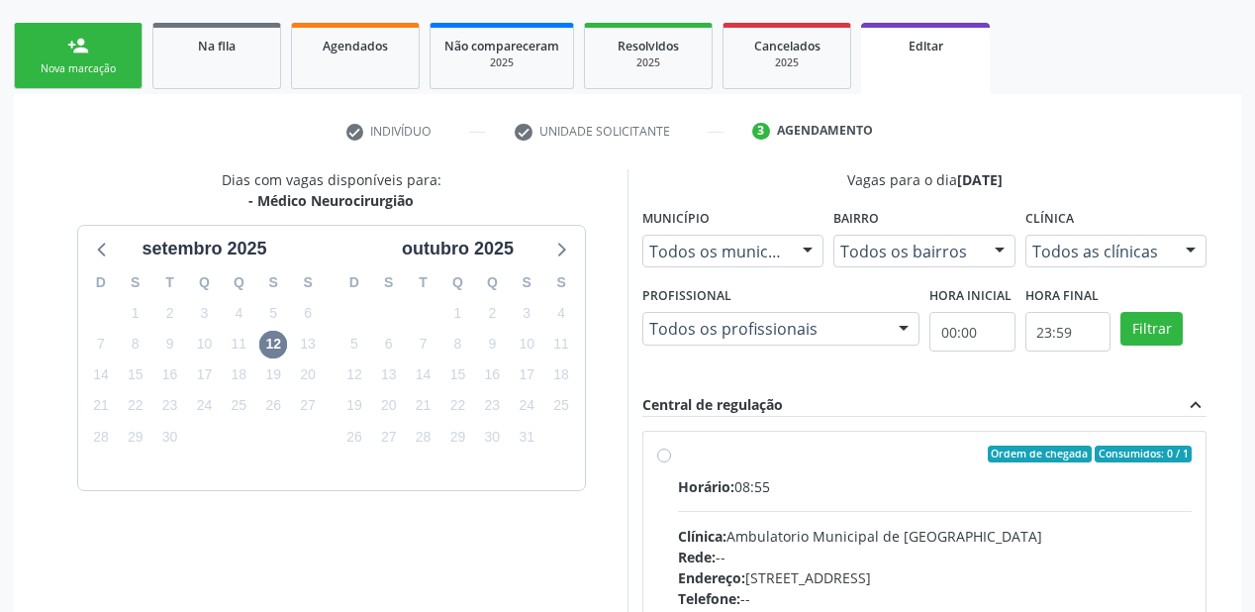
click at [951, 504] on div "Horário: 08:55 Clínica: Ambulatorio Municipal de Saude Rede: -- Endereço: A, nº…" at bounding box center [935, 612] width 514 height 272
click at [671, 463] on input "Ordem de chegada Consumidos: 0 / 1 Horário: 08:55 Clínica: Ambulatorio Municipa…" at bounding box center [664, 454] width 14 height 18
radio input "true"
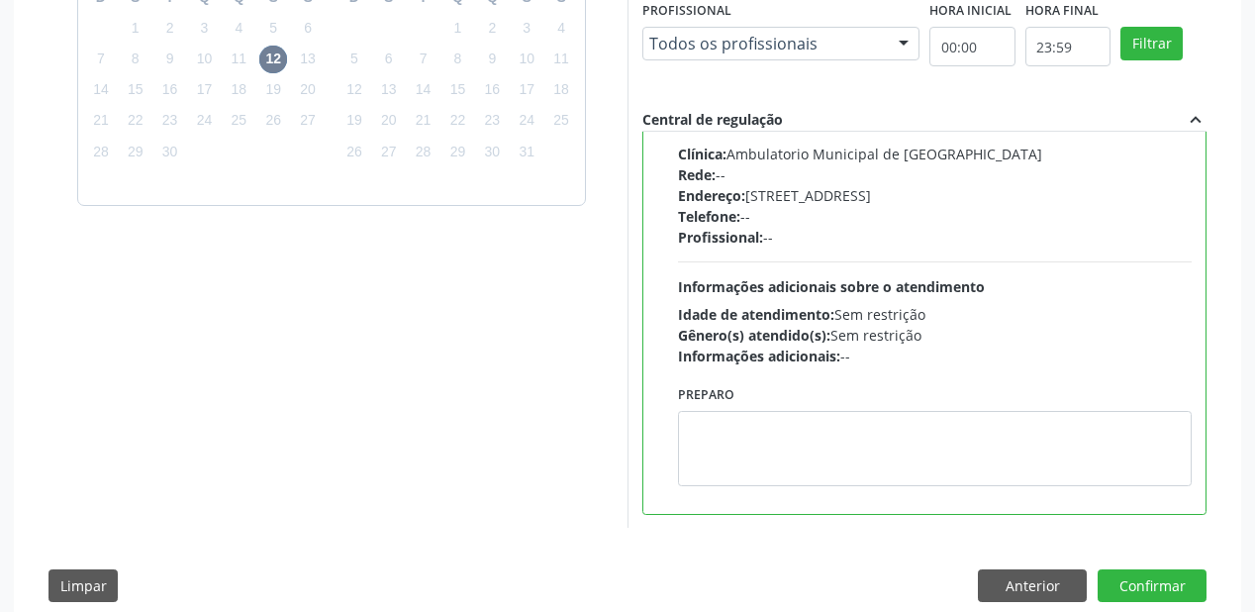
scroll to position [595, 0]
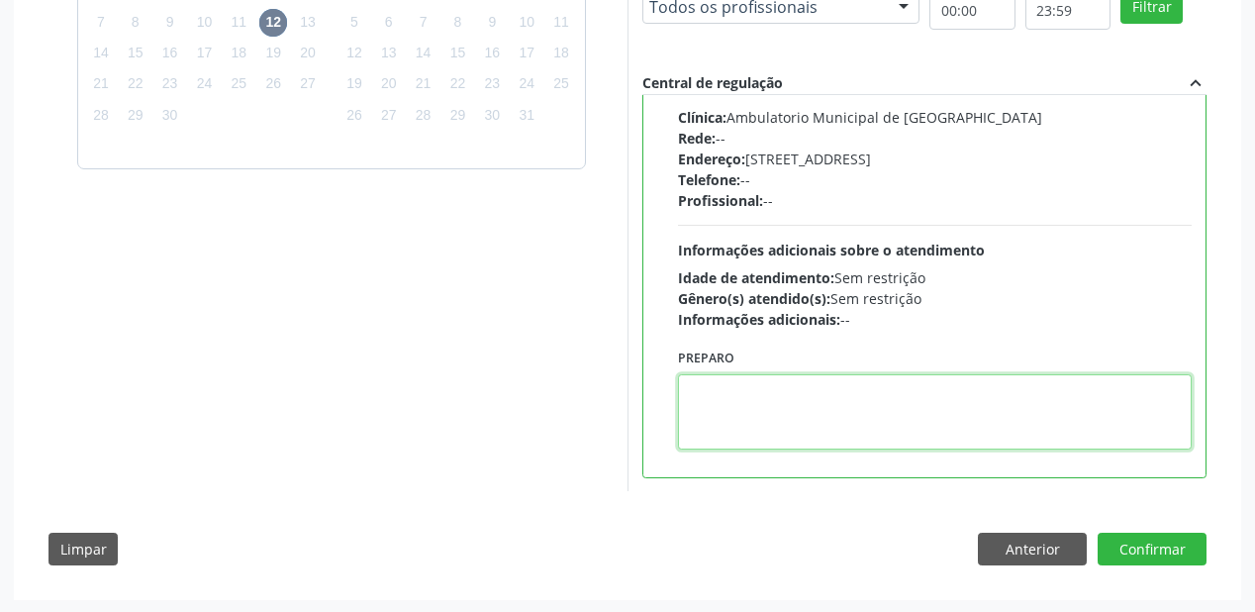
click at [813, 433] on textarea at bounding box center [935, 411] width 514 height 75
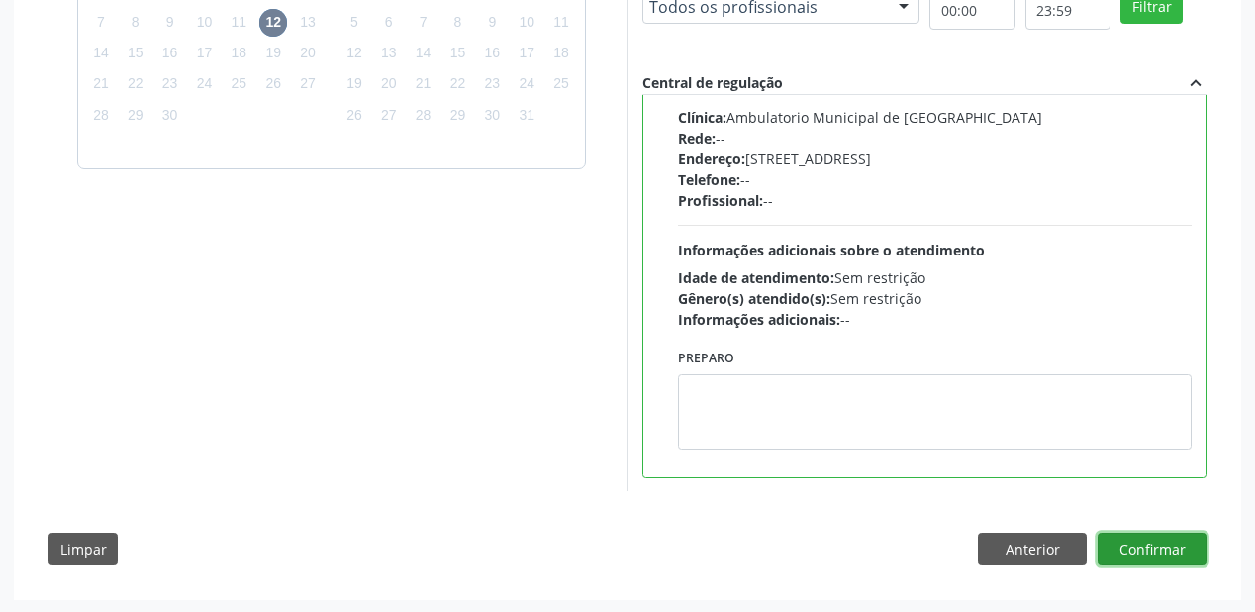
click at [1128, 554] on button "Confirmar" at bounding box center [1152, 550] width 109 height 34
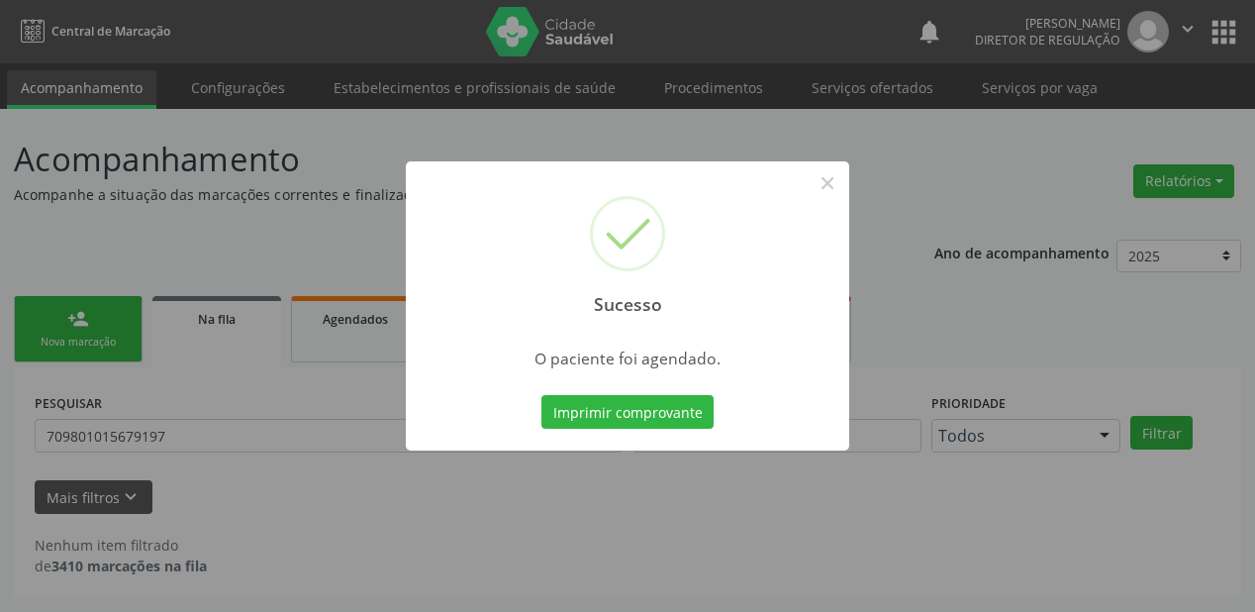
scroll to position [0, 0]
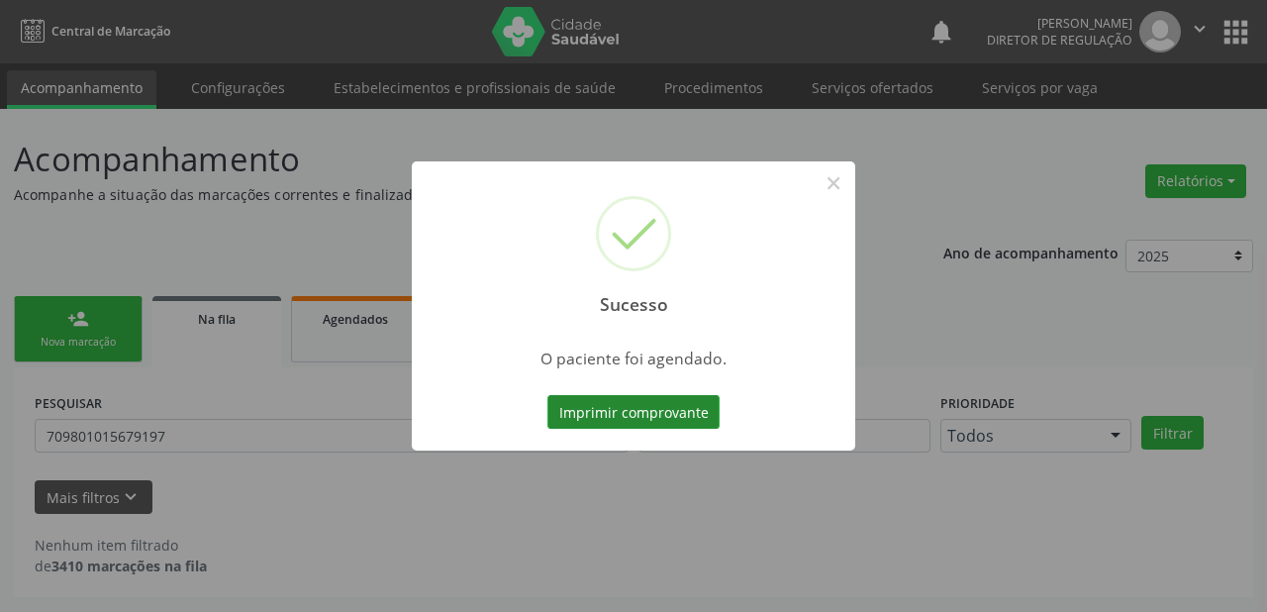
click at [678, 416] on button "Imprimir comprovante" at bounding box center [633, 412] width 172 height 34
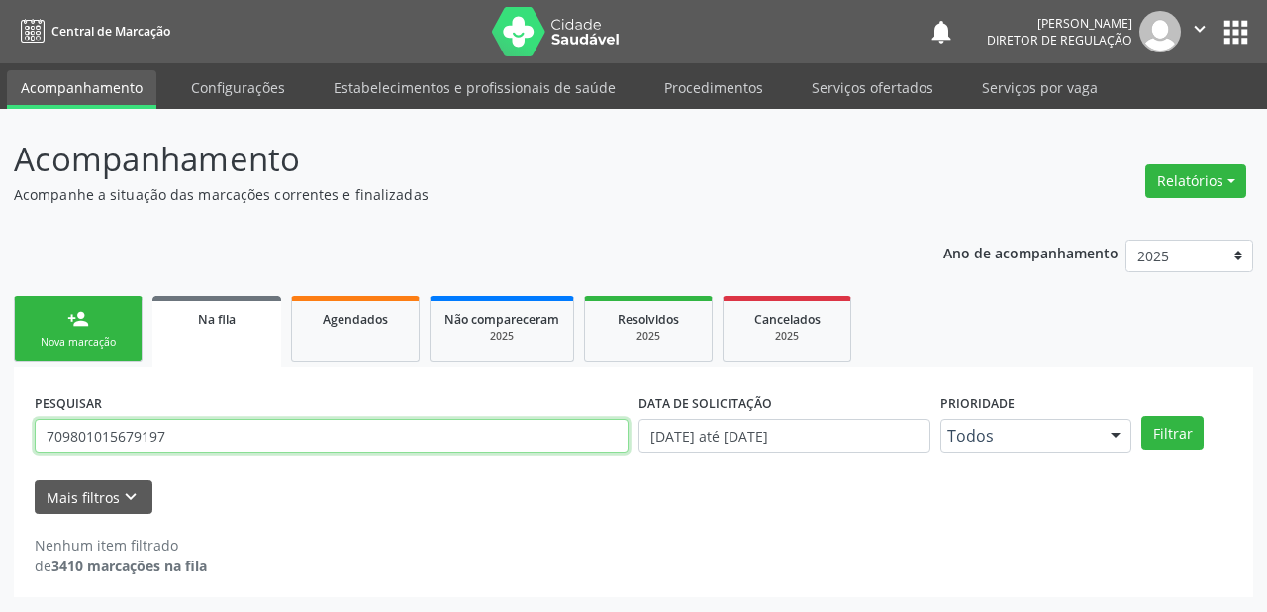
click at [170, 439] on input "709801015679197" at bounding box center [332, 436] width 594 height 34
type input "7"
type input "709801046017293"
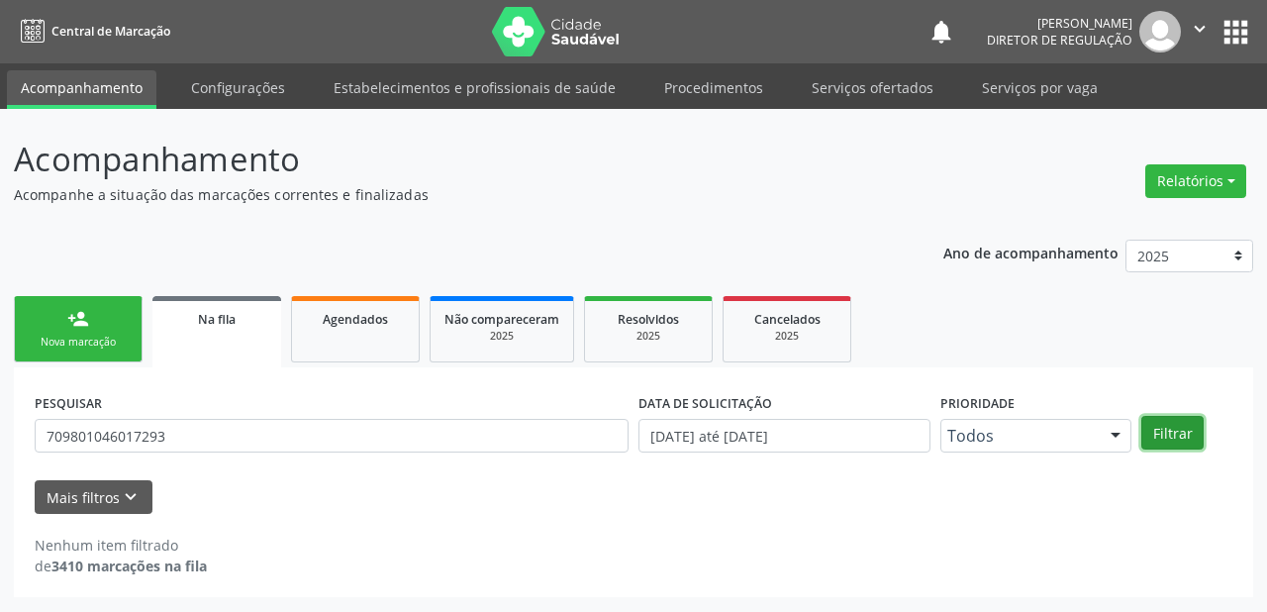
click at [1184, 434] on button "Filtrar" at bounding box center [1172, 433] width 62 height 34
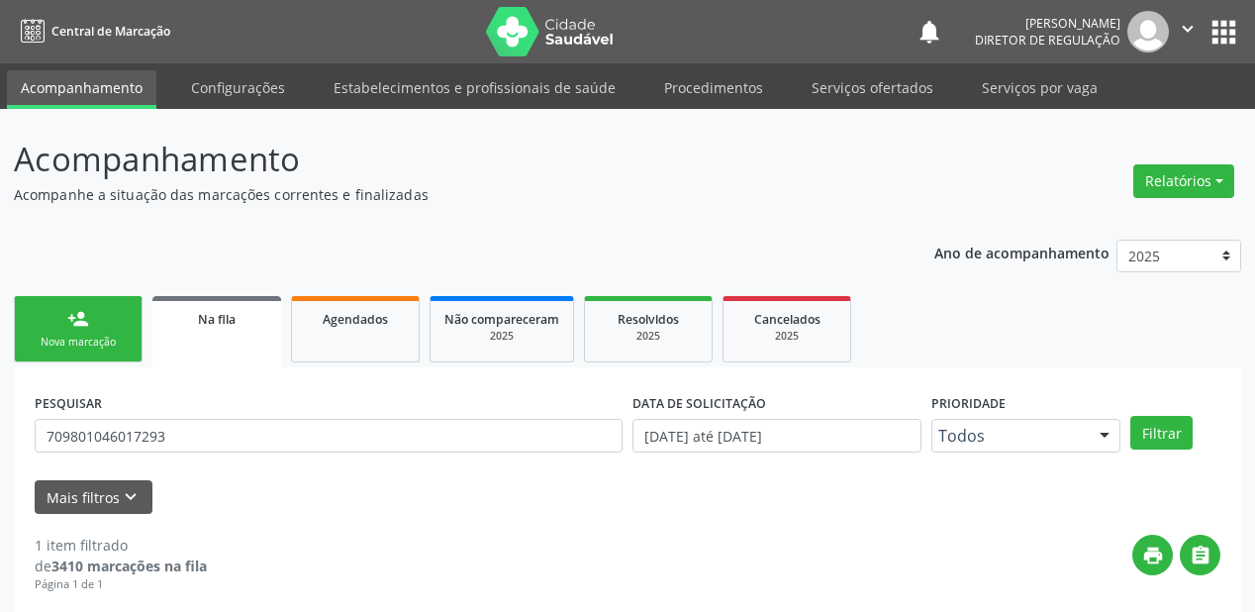
scroll to position [190, 0]
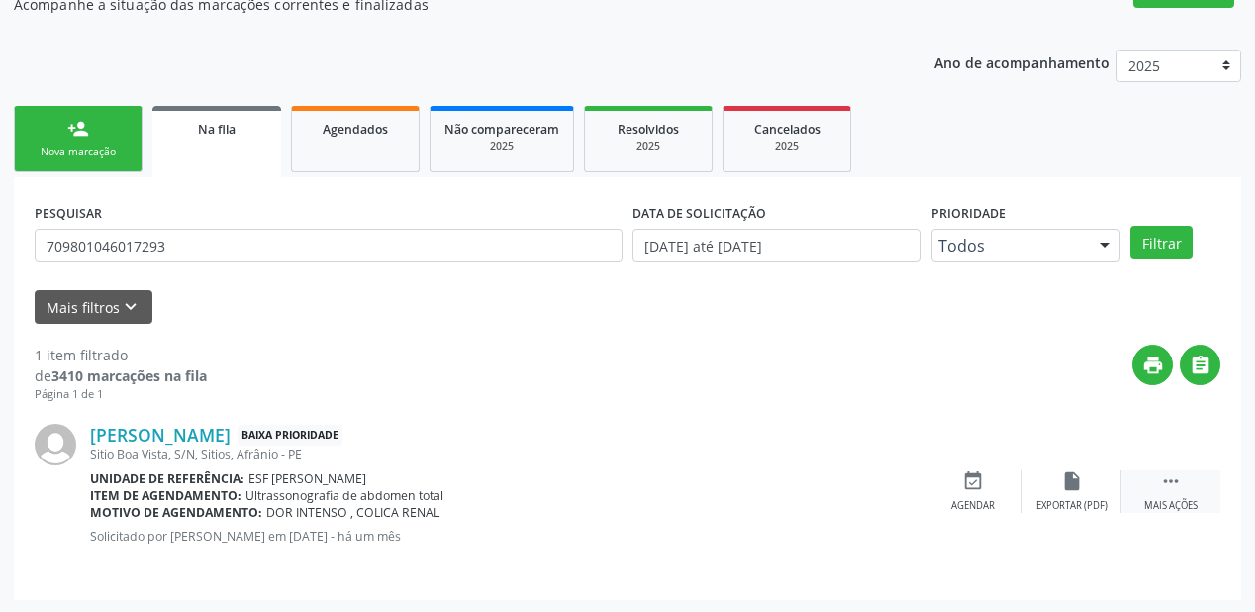
drag, startPoint x: 1168, startPoint y: 479, endPoint x: 1151, endPoint y: 479, distance: 16.8
click at [1157, 479] on div " Mais ações" at bounding box center [1171, 491] width 99 height 43
click at [675, 491] on div "event_available Agendar" at bounding box center [676, 491] width 99 height 43
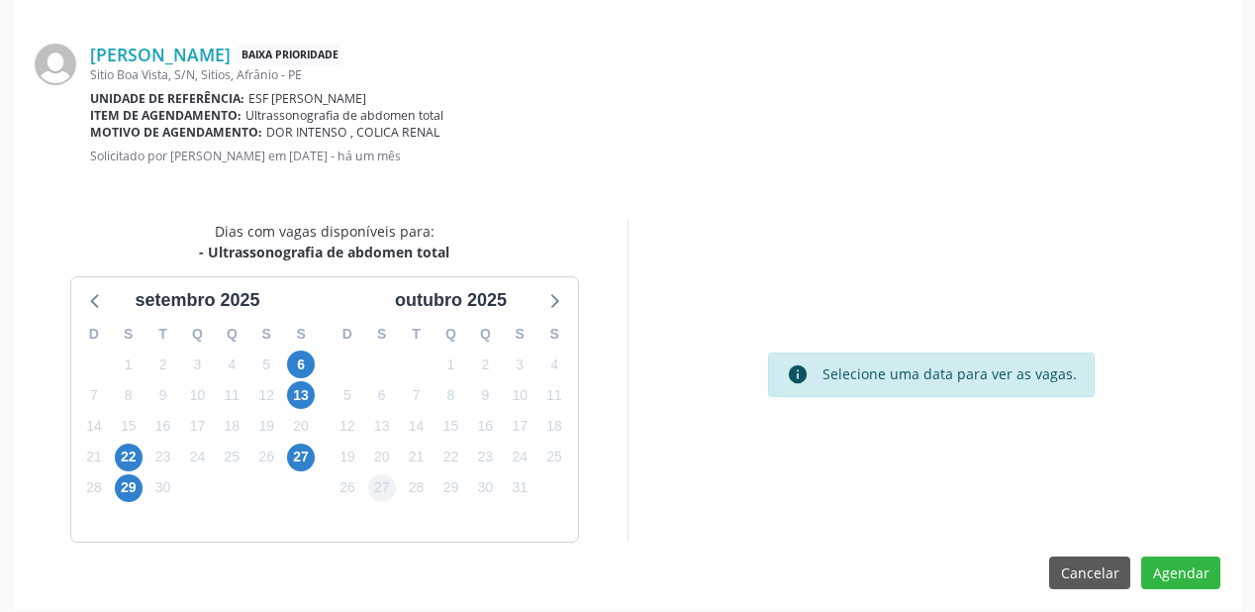
scroll to position [417, 0]
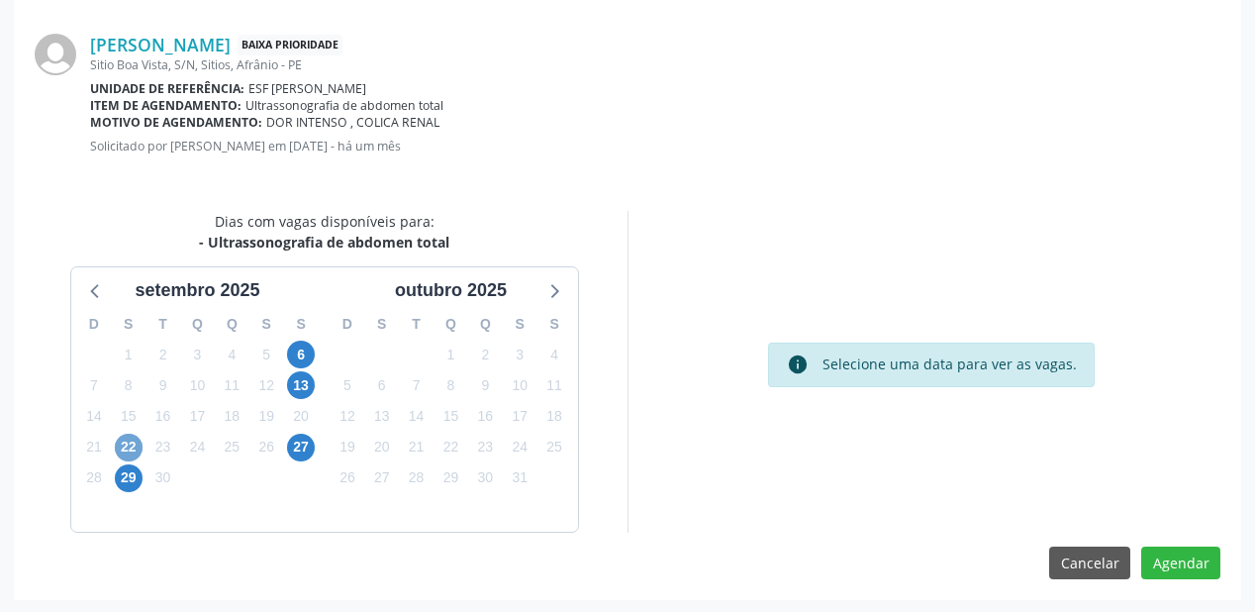
click at [135, 447] on span "22" at bounding box center [129, 448] width 28 height 28
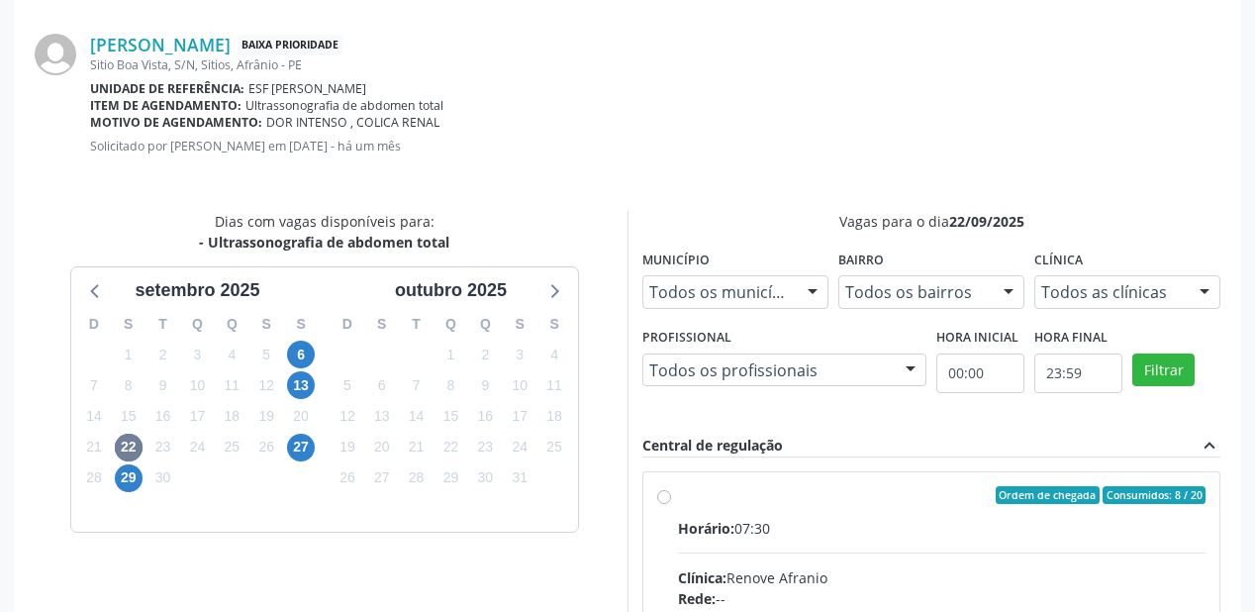
click at [671, 504] on input "Ordem de chegada Consumidos: 8 / 20 Horário: 07:30 Clínica: Renove Afranio Rede…" at bounding box center [664, 495] width 14 height 18
radio input "true"
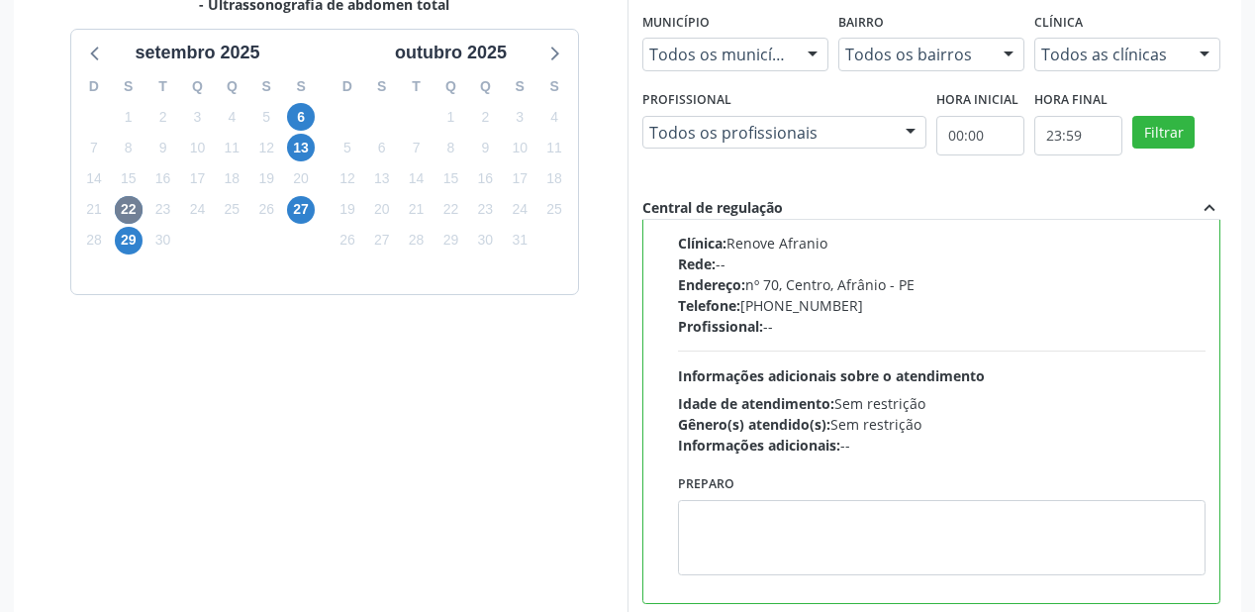
scroll to position [738, 0]
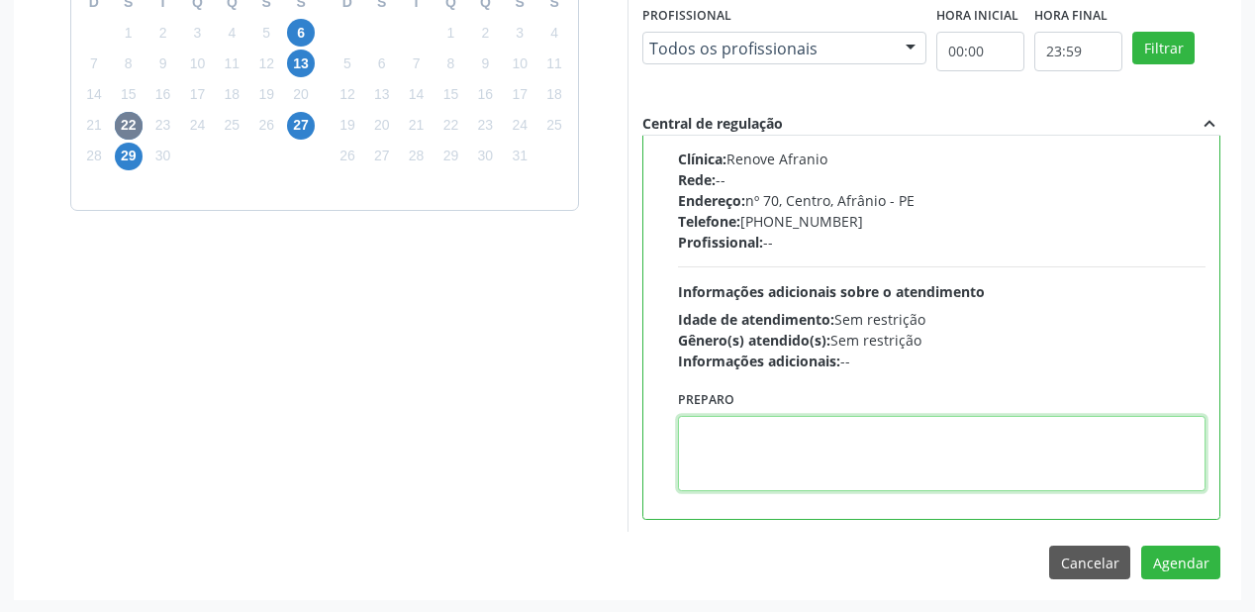
click at [729, 454] on textarea at bounding box center [942, 453] width 528 height 75
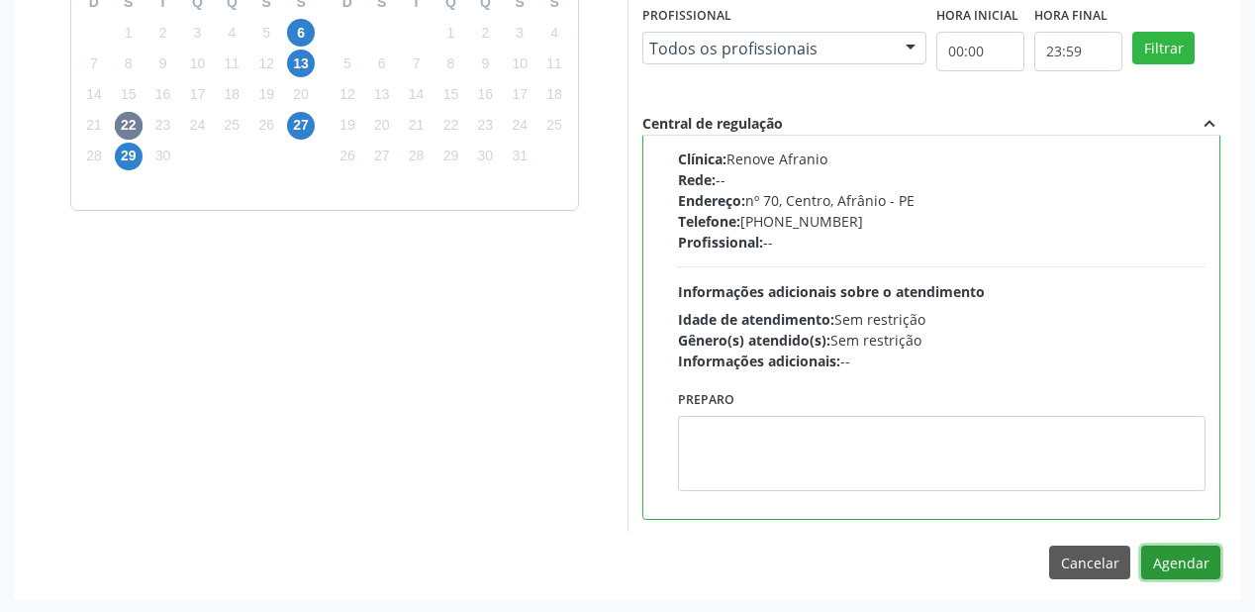
click at [1188, 556] on button "Agendar" at bounding box center [1180, 562] width 79 height 34
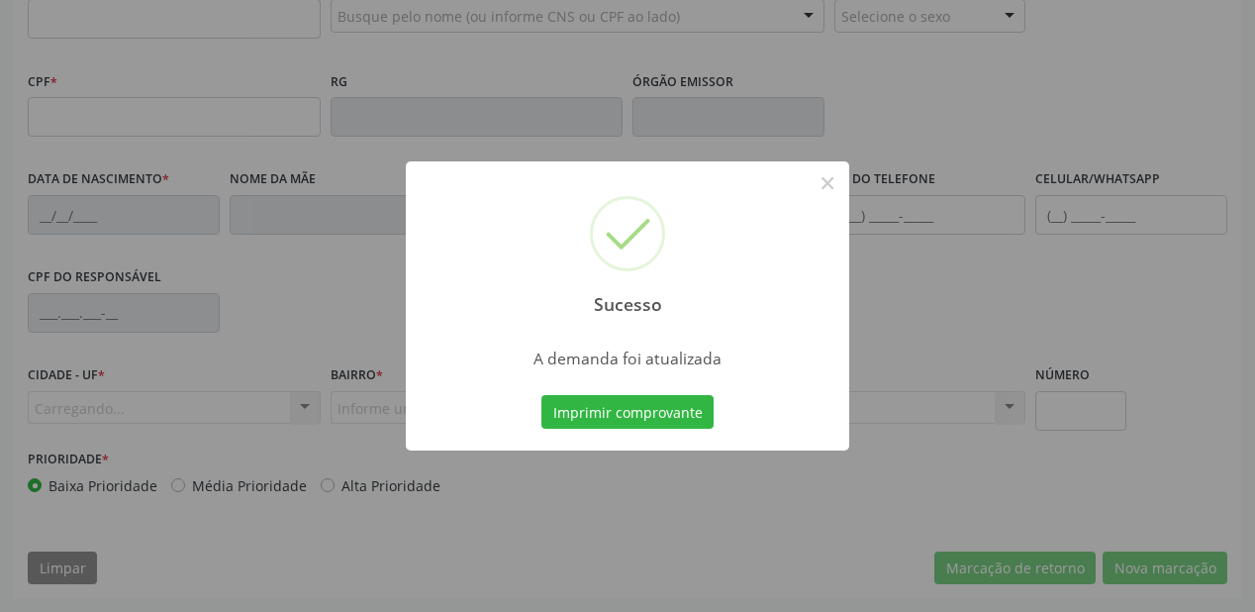
scroll to position [518, 0]
click at [635, 408] on button "Imprimir comprovante" at bounding box center [627, 412] width 172 height 34
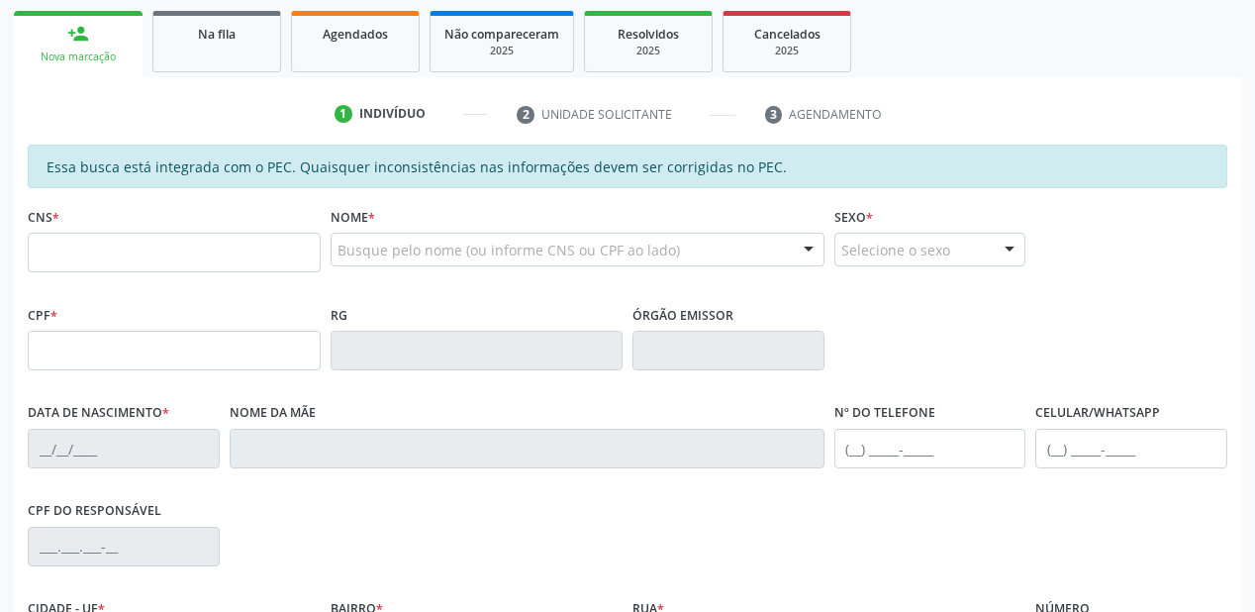
scroll to position [201, 0]
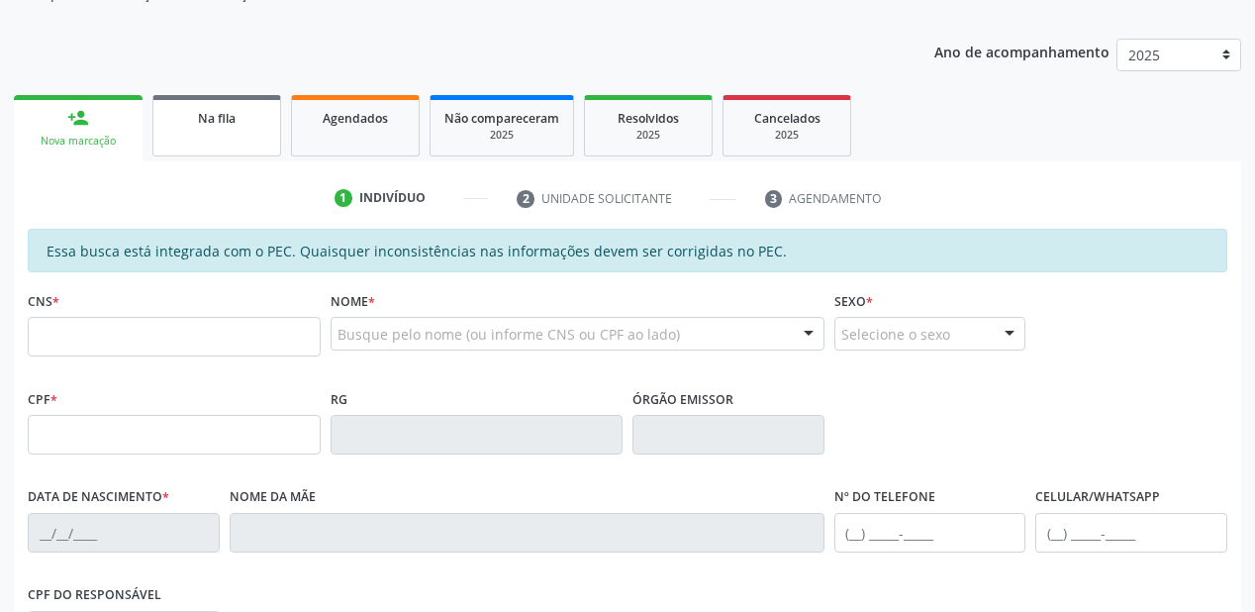
click at [216, 108] on div "Na fila" at bounding box center [216, 117] width 99 height 21
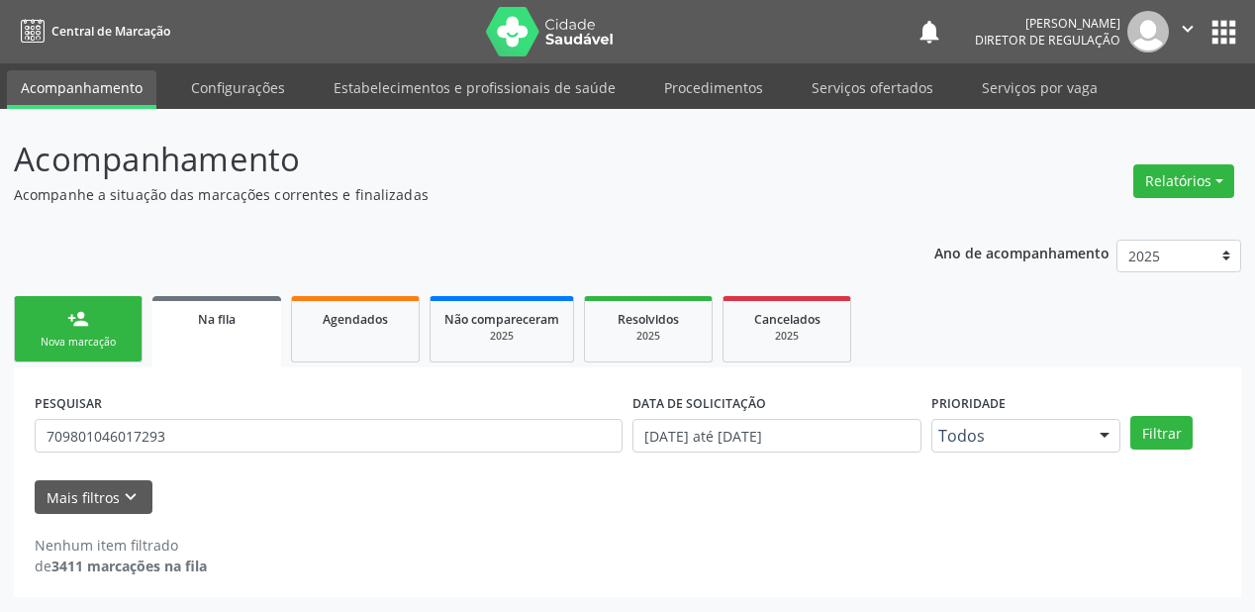
scroll to position [0, 0]
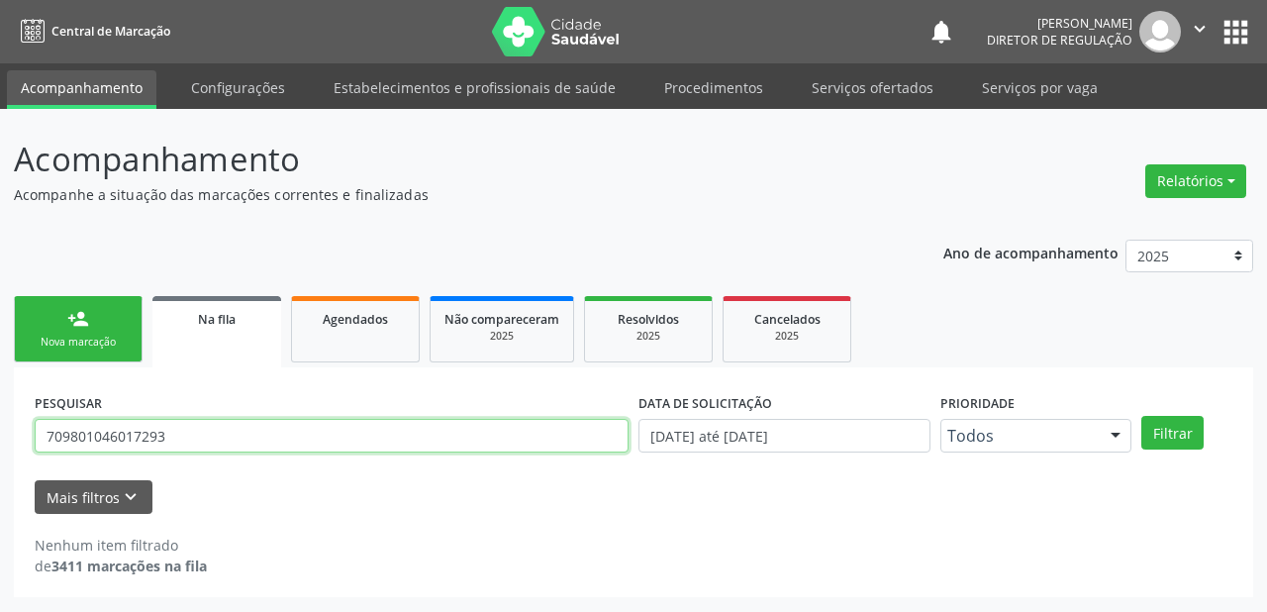
click at [182, 451] on div "PESQUISAR 709801046017293" at bounding box center [332, 426] width 604 height 77
type input "7"
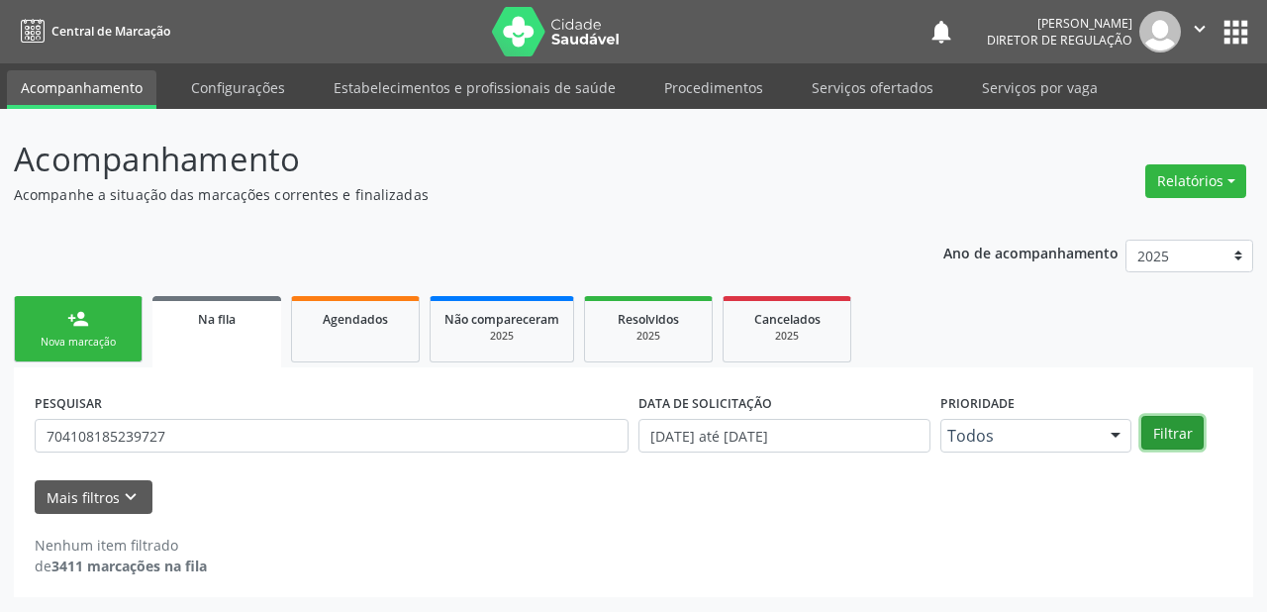
click at [1184, 447] on button "Filtrar" at bounding box center [1172, 433] width 62 height 34
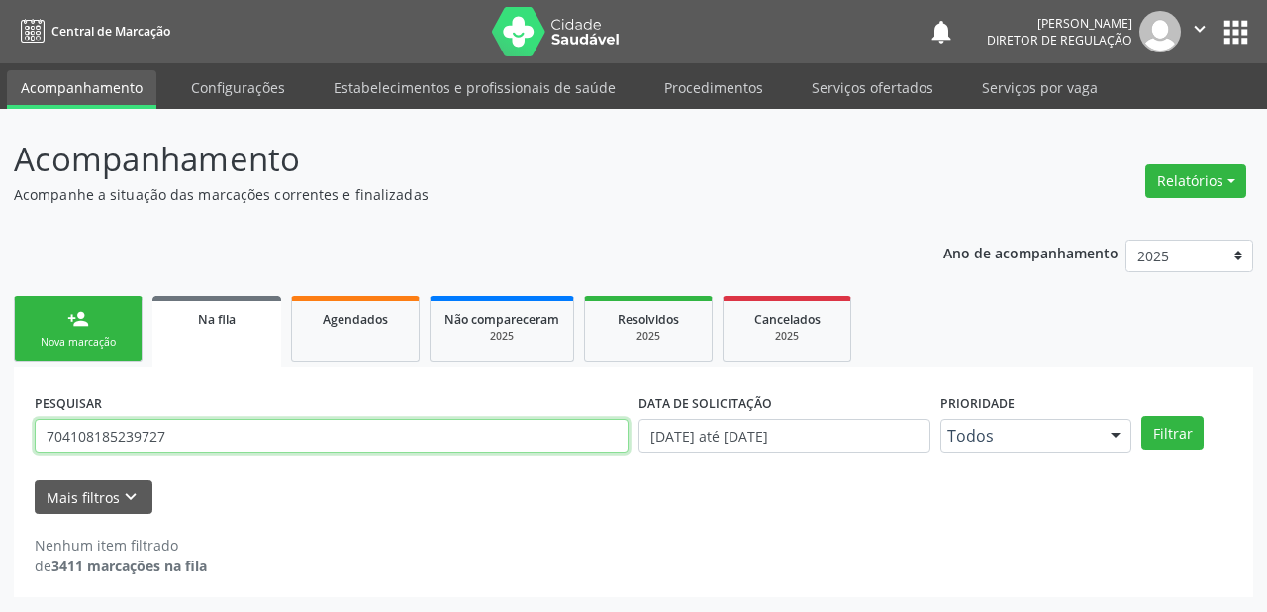
click at [183, 435] on input "704108185239727" at bounding box center [332, 436] width 594 height 34
type input "7"
type input "704108185239777"
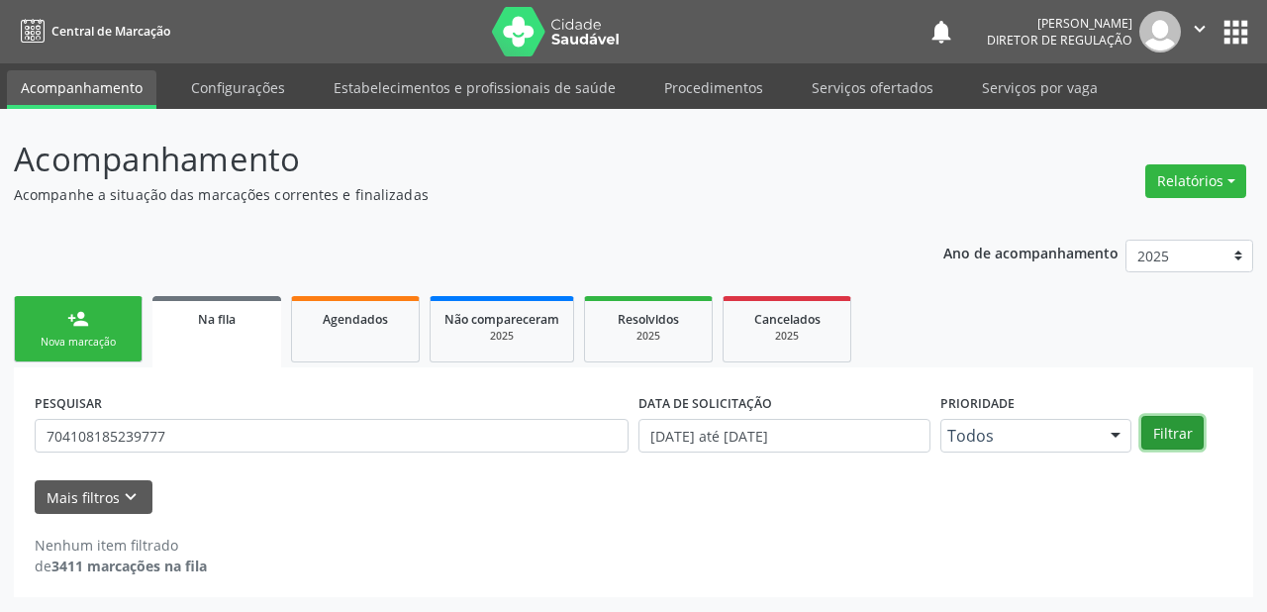
click at [1172, 431] on button "Filtrar" at bounding box center [1172, 433] width 62 height 34
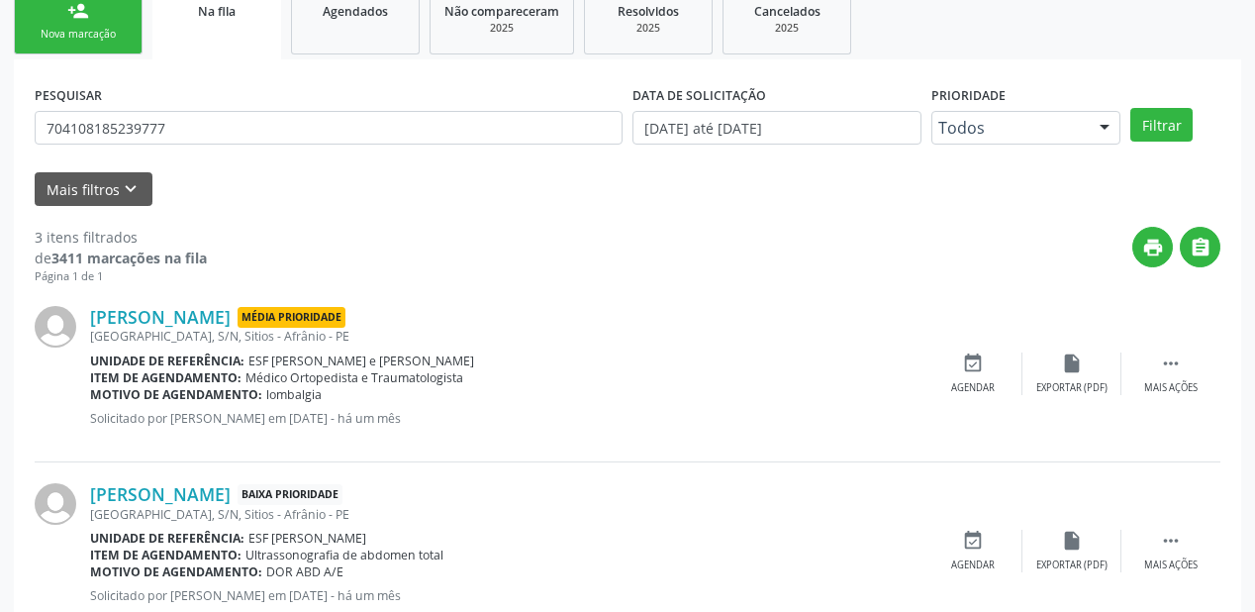
scroll to position [396, 0]
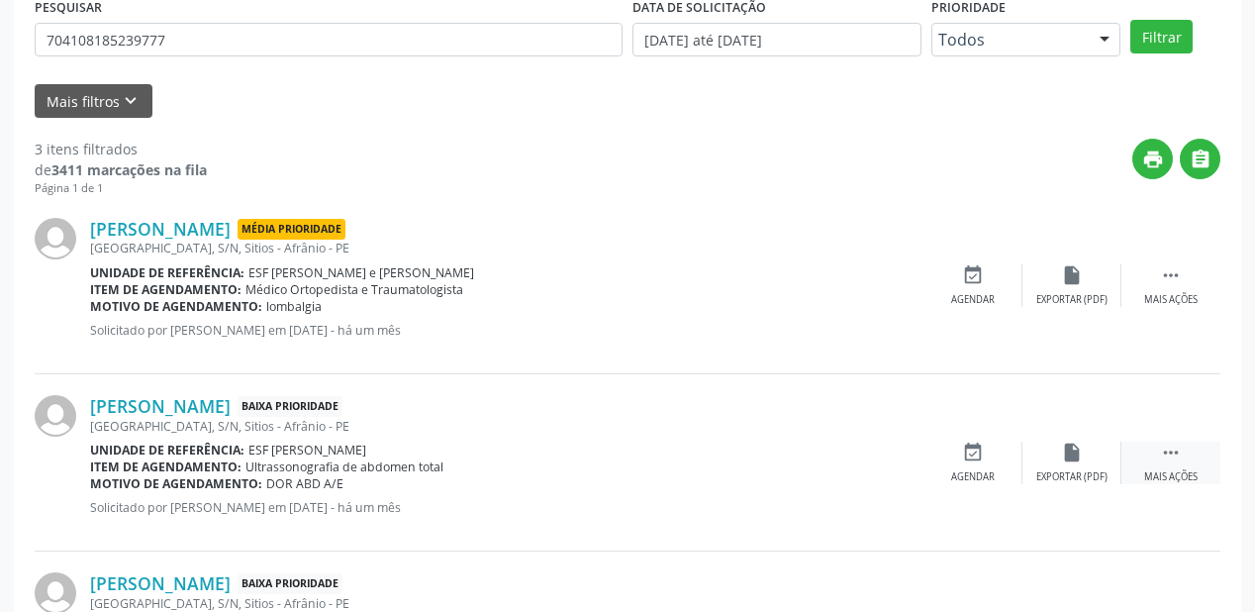
click at [1167, 445] on icon "" at bounding box center [1171, 453] width 22 height 22
click at [694, 457] on div "event_available Agendar" at bounding box center [676, 463] width 99 height 43
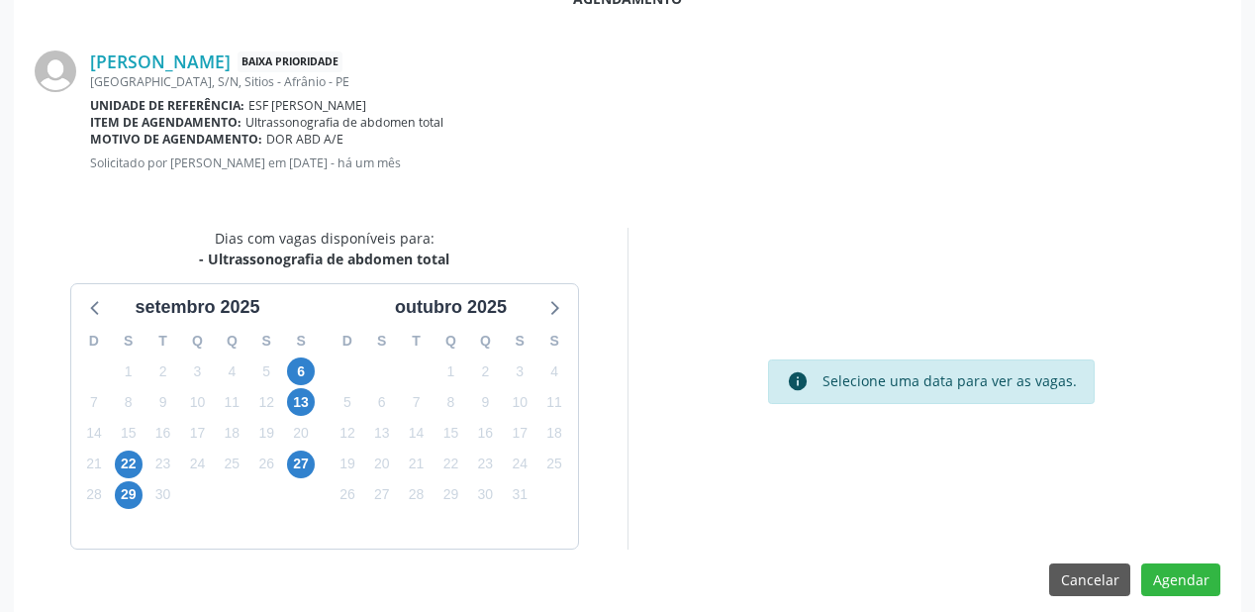
scroll to position [417, 0]
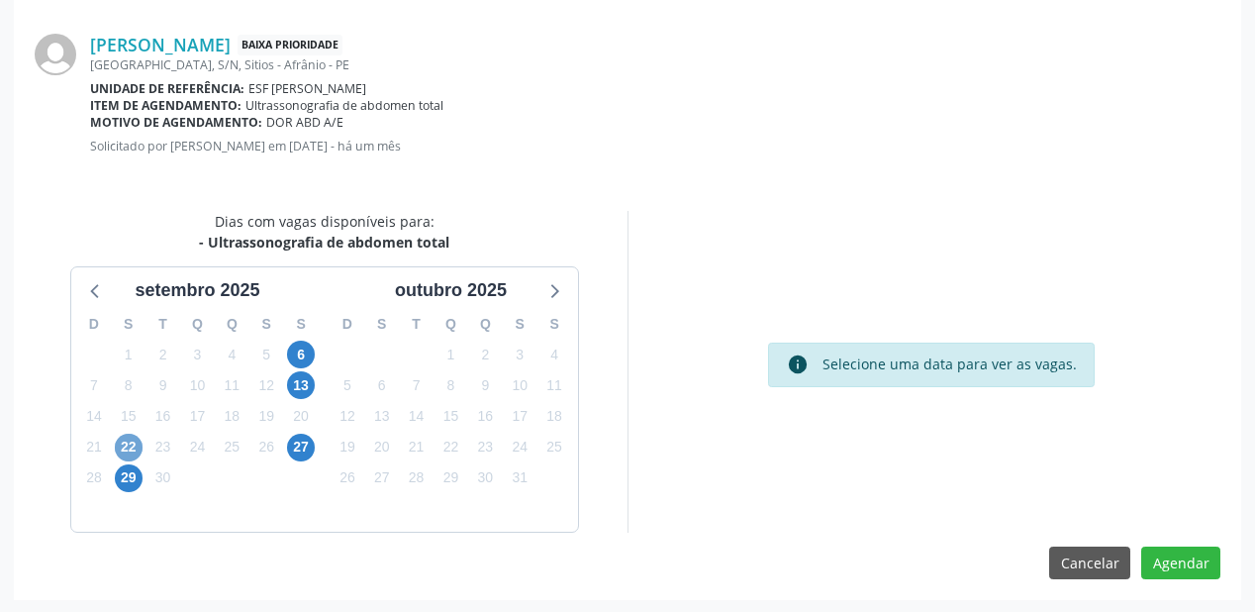
click at [123, 445] on span "22" at bounding box center [129, 448] width 28 height 28
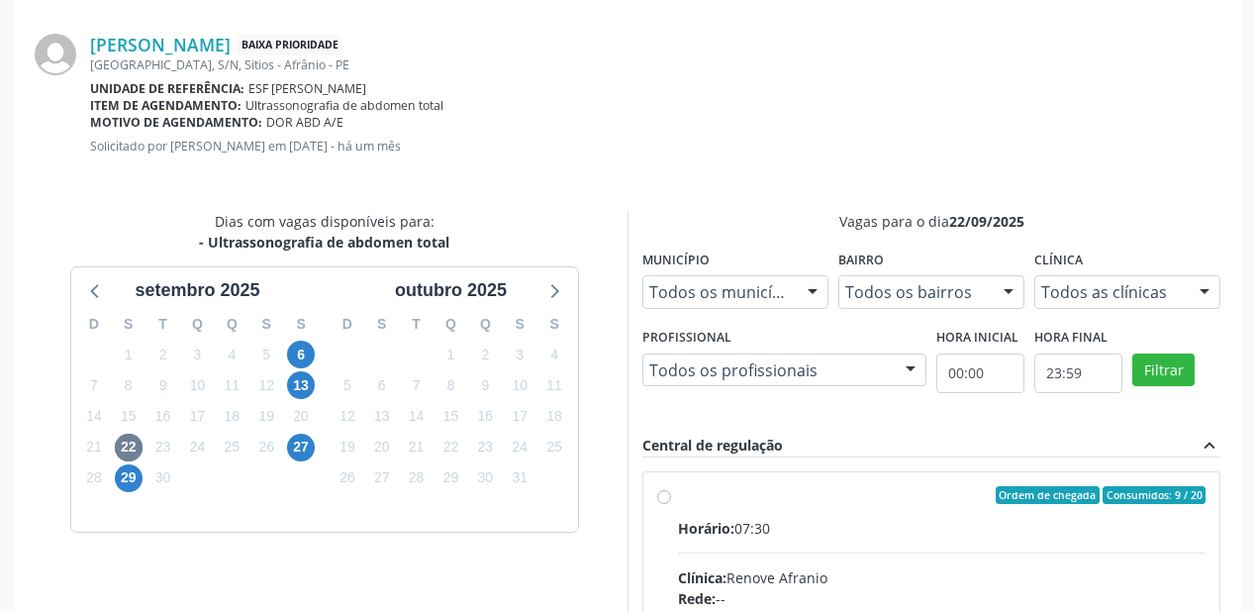
click at [671, 504] on input "Ordem de chegada Consumidos: 9 / 20 Horário: 07:30 Clínica: Renove Afranio Rede…" at bounding box center [664, 495] width 14 height 18
radio input "true"
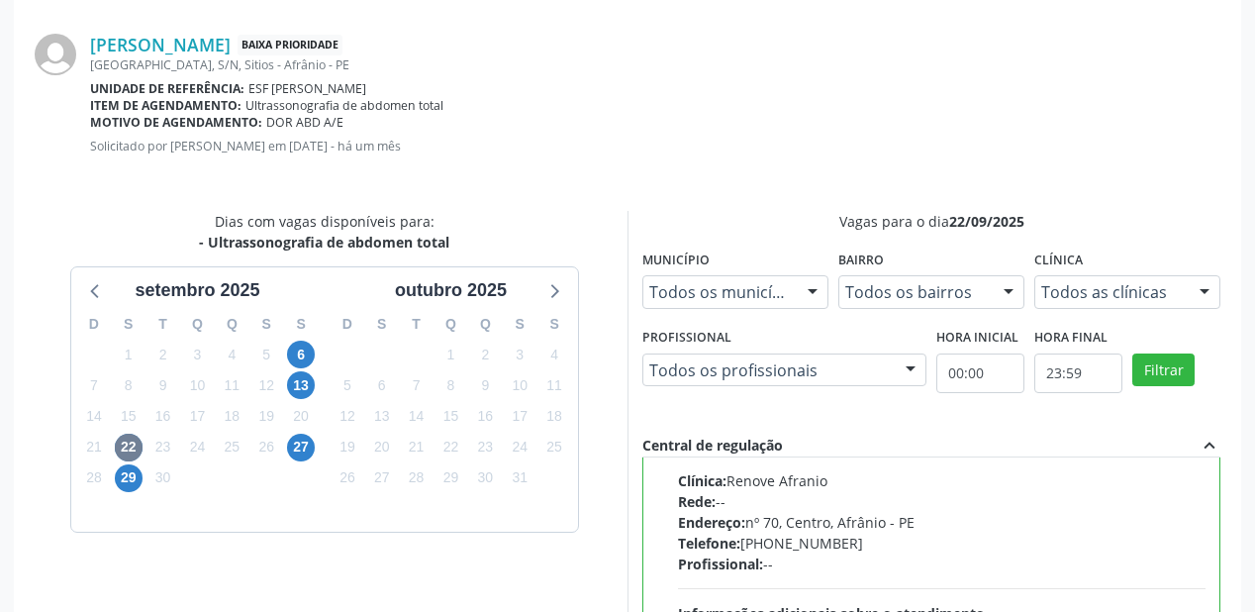
scroll to position [734, 0]
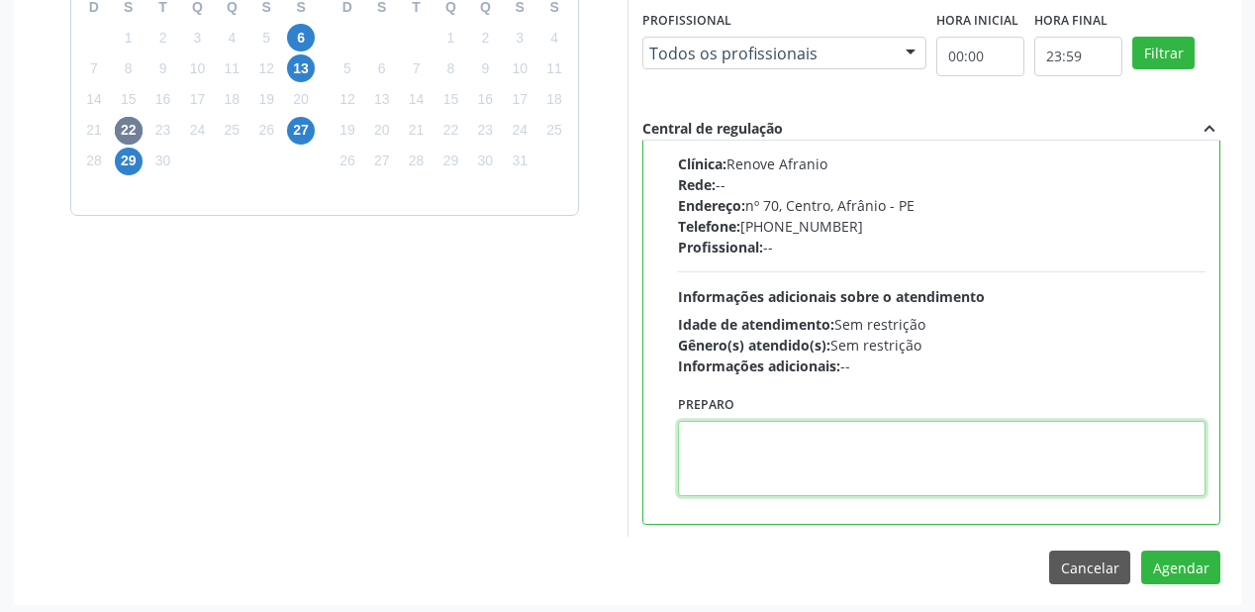
click at [787, 464] on textarea at bounding box center [942, 458] width 528 height 75
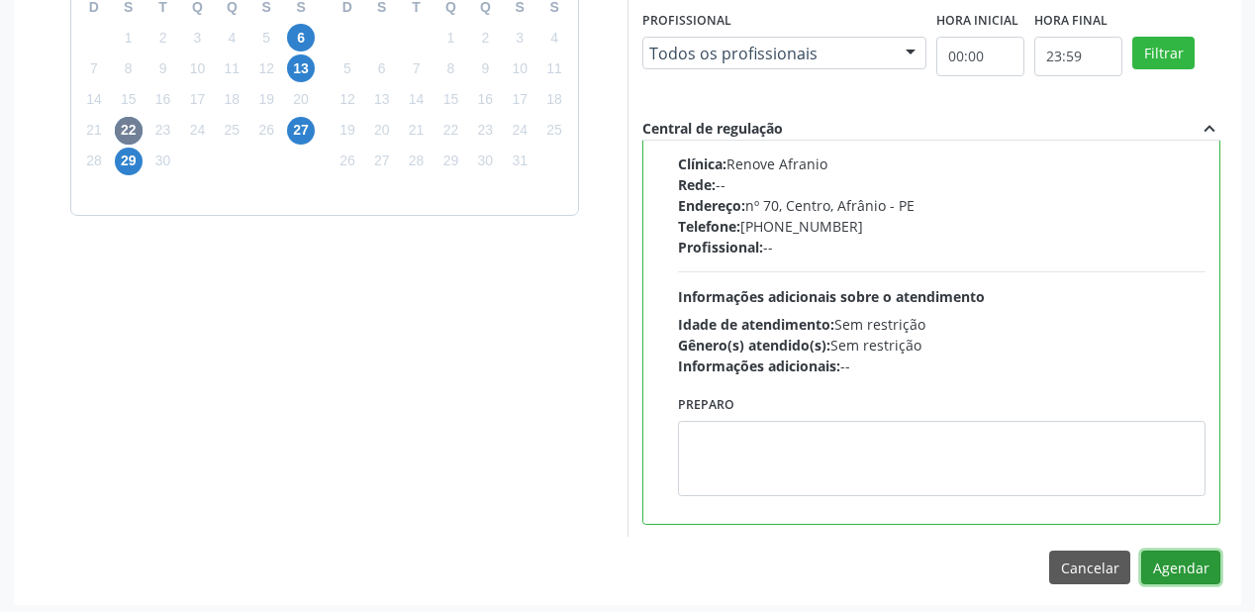
click at [1172, 562] on button "Agendar" at bounding box center [1180, 567] width 79 height 34
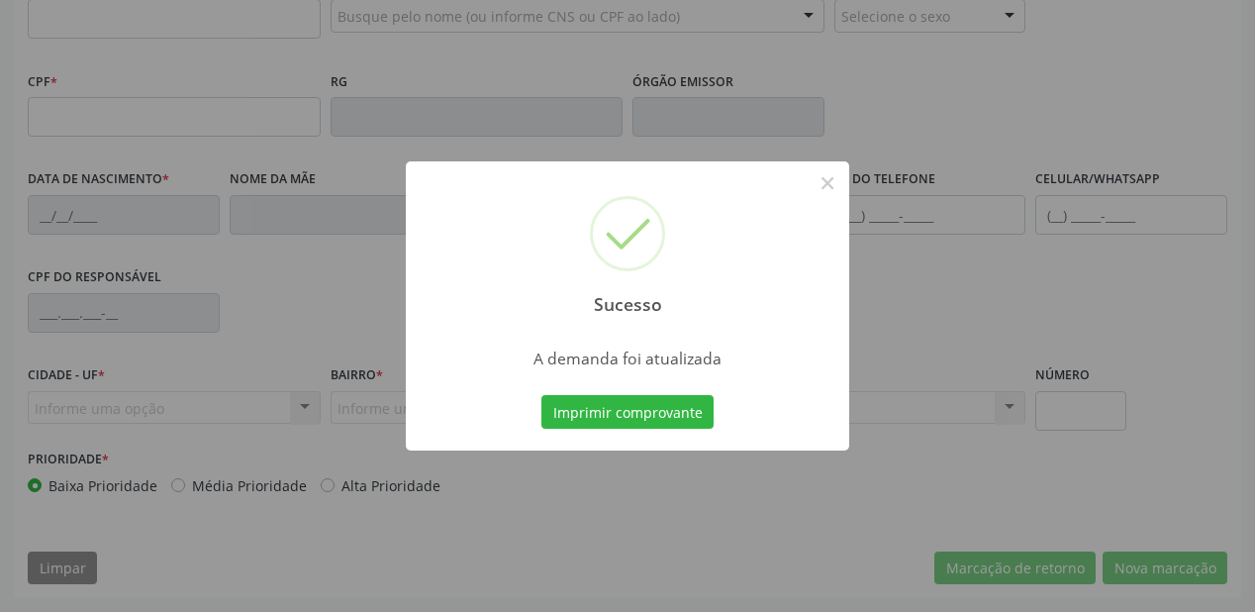
scroll to position [518, 0]
click at [622, 413] on button "Imprimir comprovante" at bounding box center [627, 412] width 172 height 34
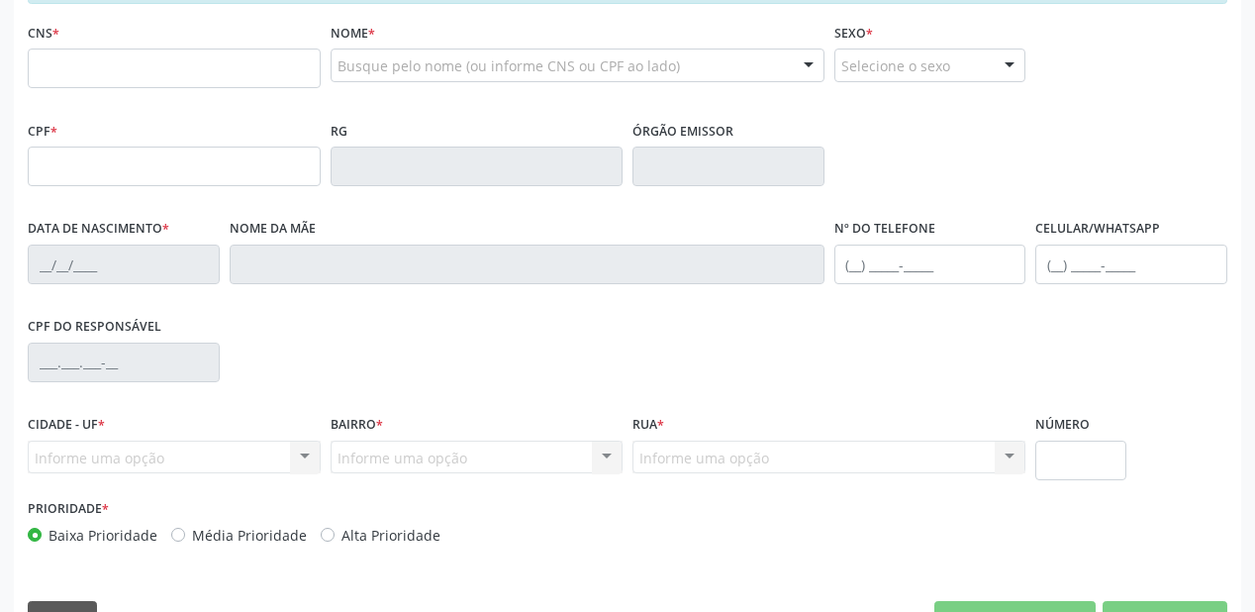
scroll to position [280, 0]
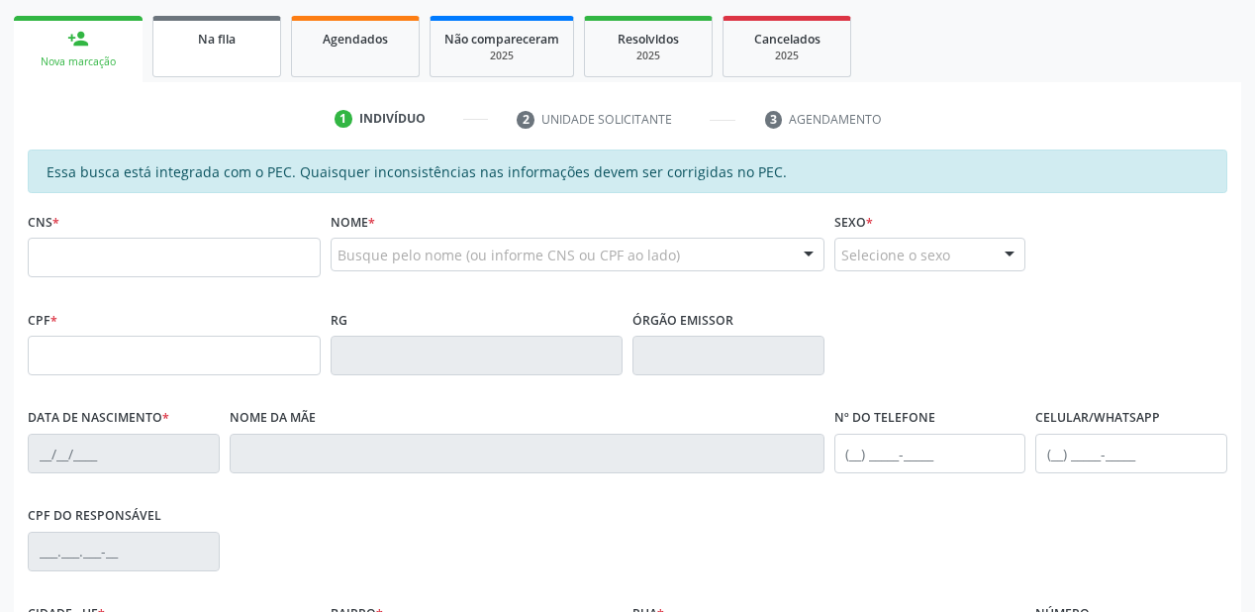
click at [210, 49] on link "Na fila" at bounding box center [216, 46] width 129 height 61
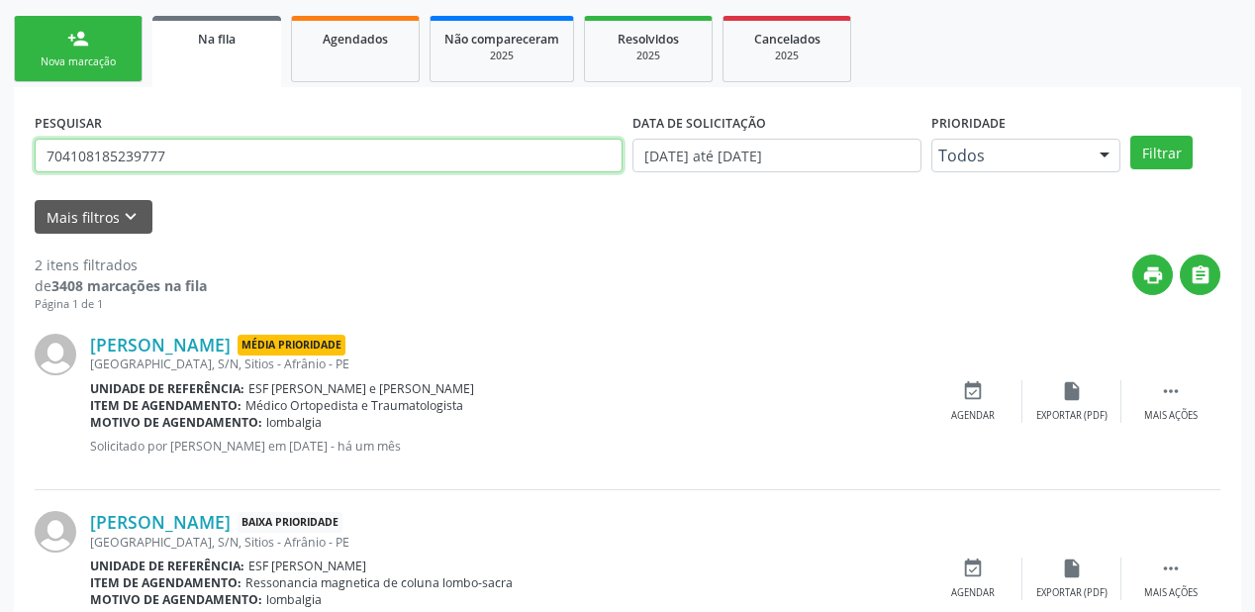
click at [185, 154] on input "704108185239777" at bounding box center [329, 156] width 588 height 34
type input "7"
type input "705403436535690"
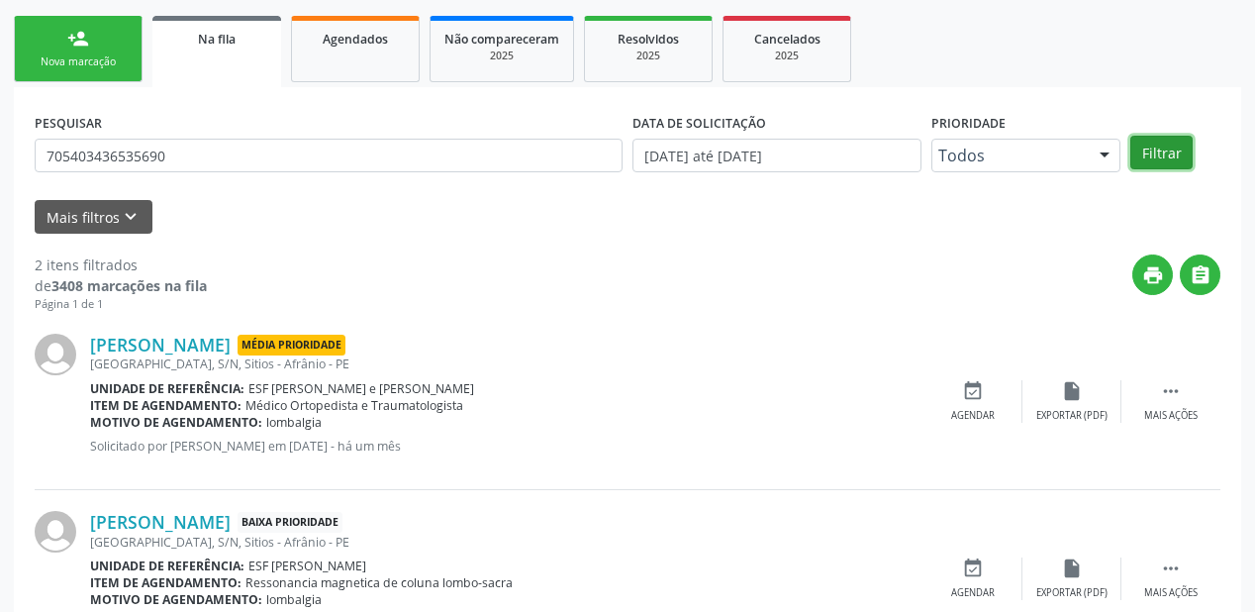
click at [1146, 150] on button "Filtrar" at bounding box center [1162, 153] width 62 height 34
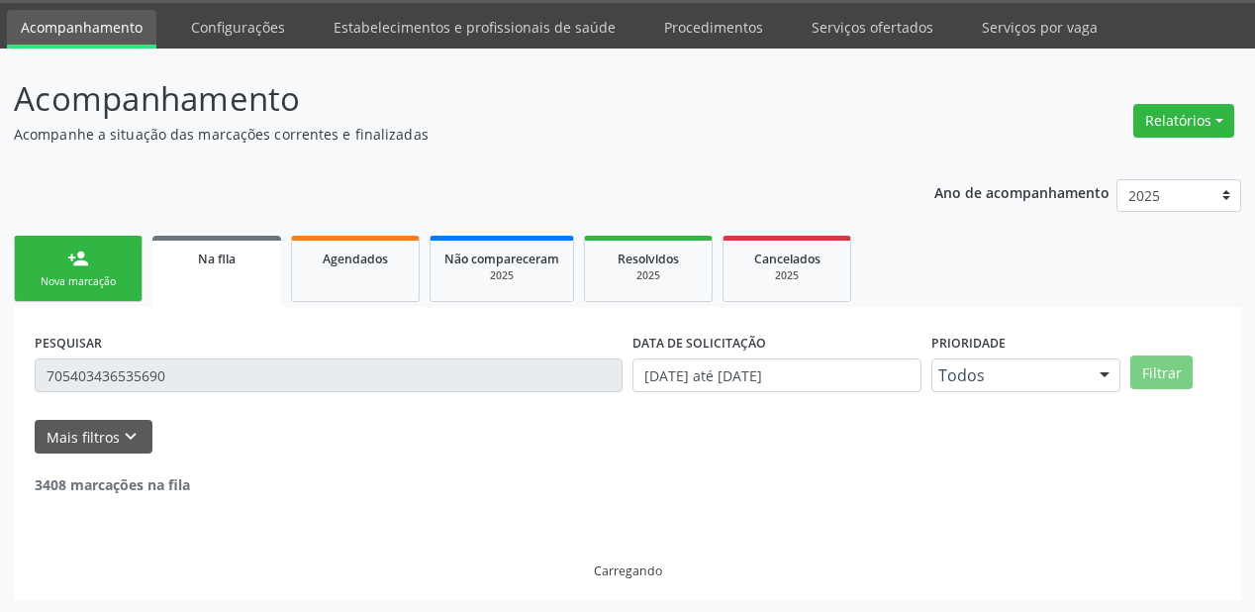
scroll to position [190, 0]
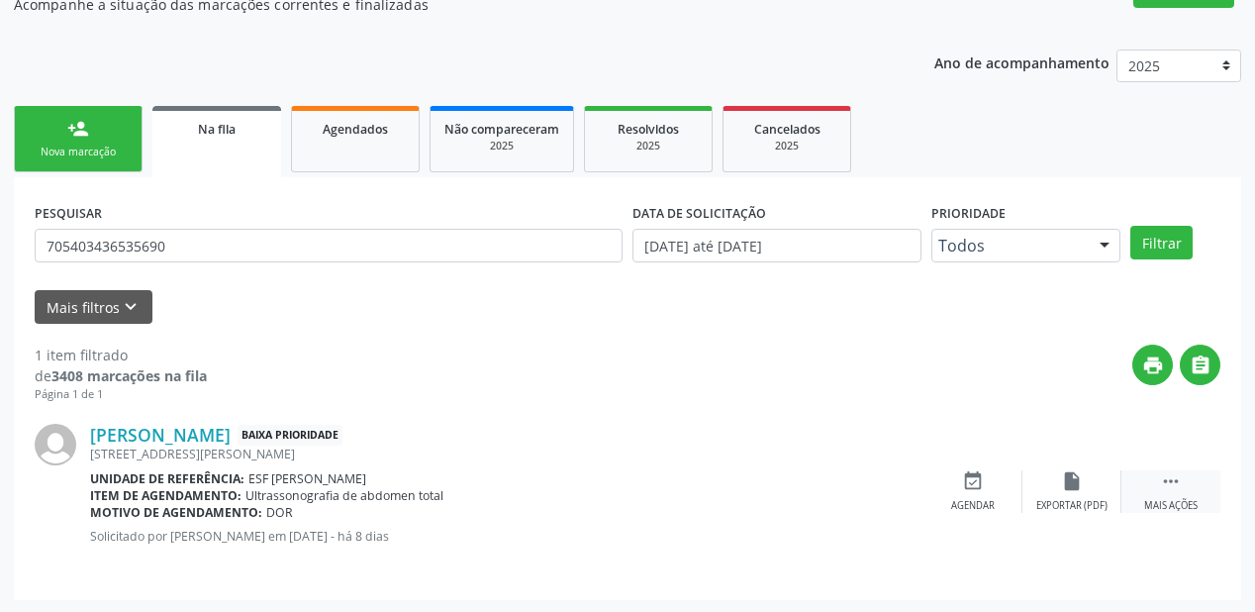
click at [1174, 480] on icon "" at bounding box center [1171, 481] width 22 height 22
click at [639, 472] on div "event_available Agendar" at bounding box center [676, 491] width 99 height 43
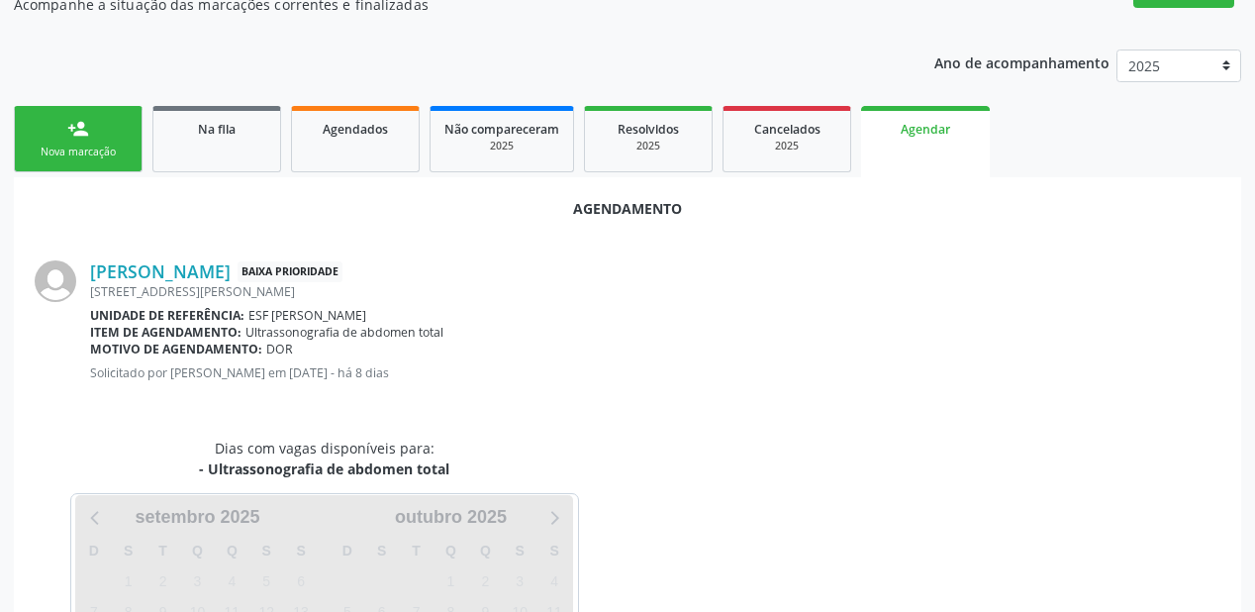
scroll to position [280, 0]
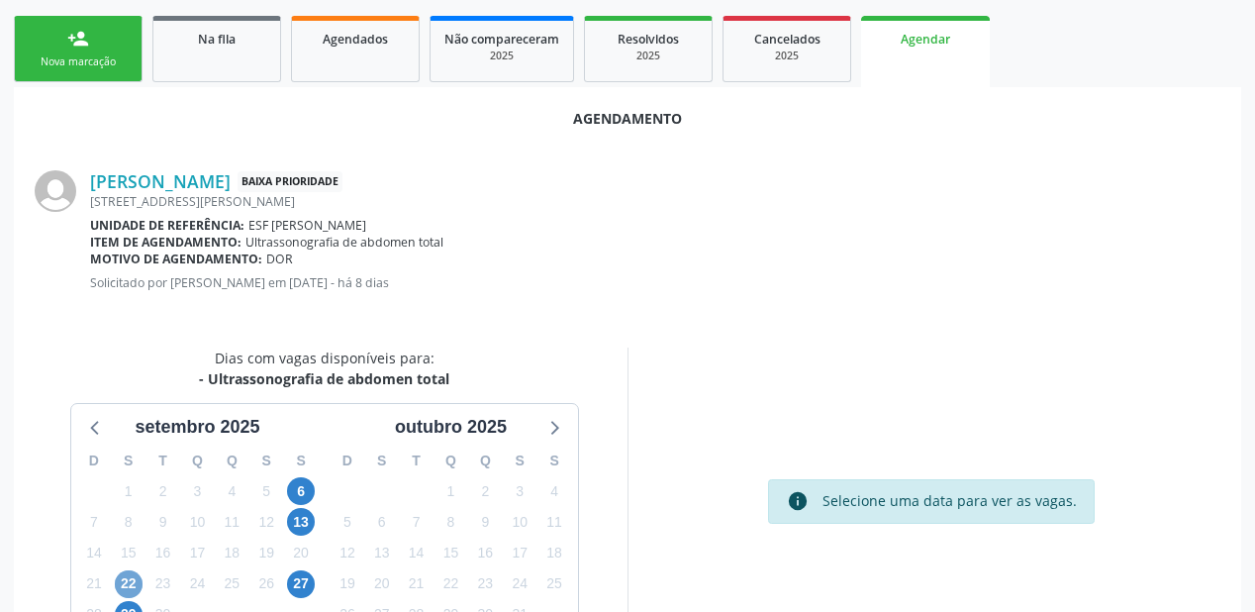
click at [130, 579] on span "22" at bounding box center [129, 584] width 28 height 28
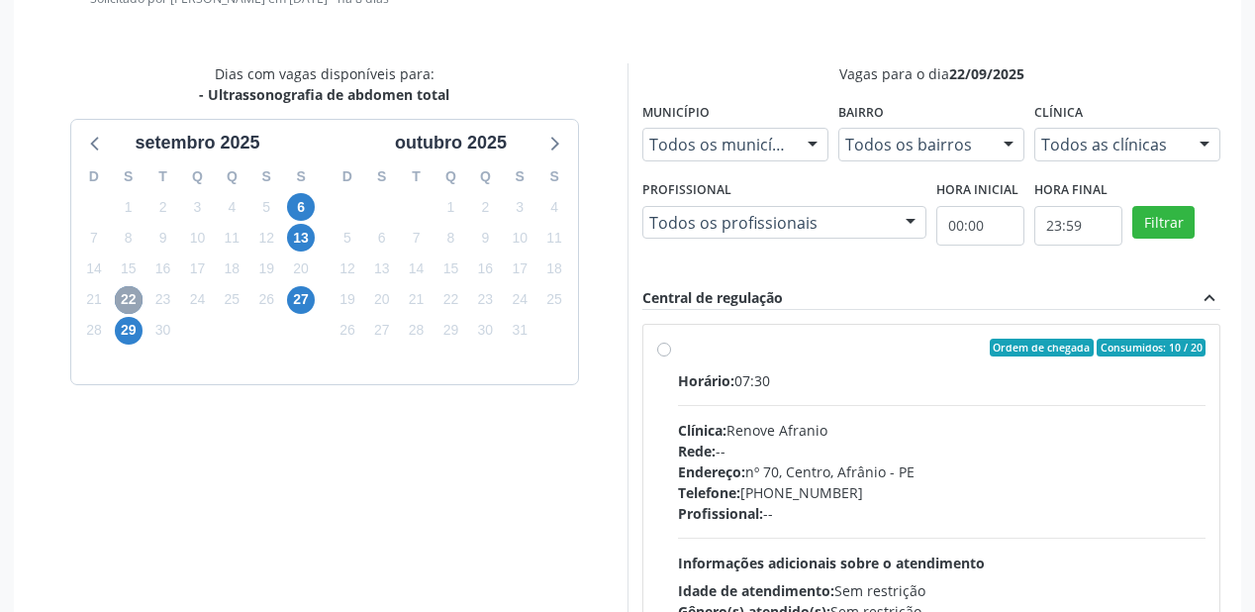
scroll to position [676, 0]
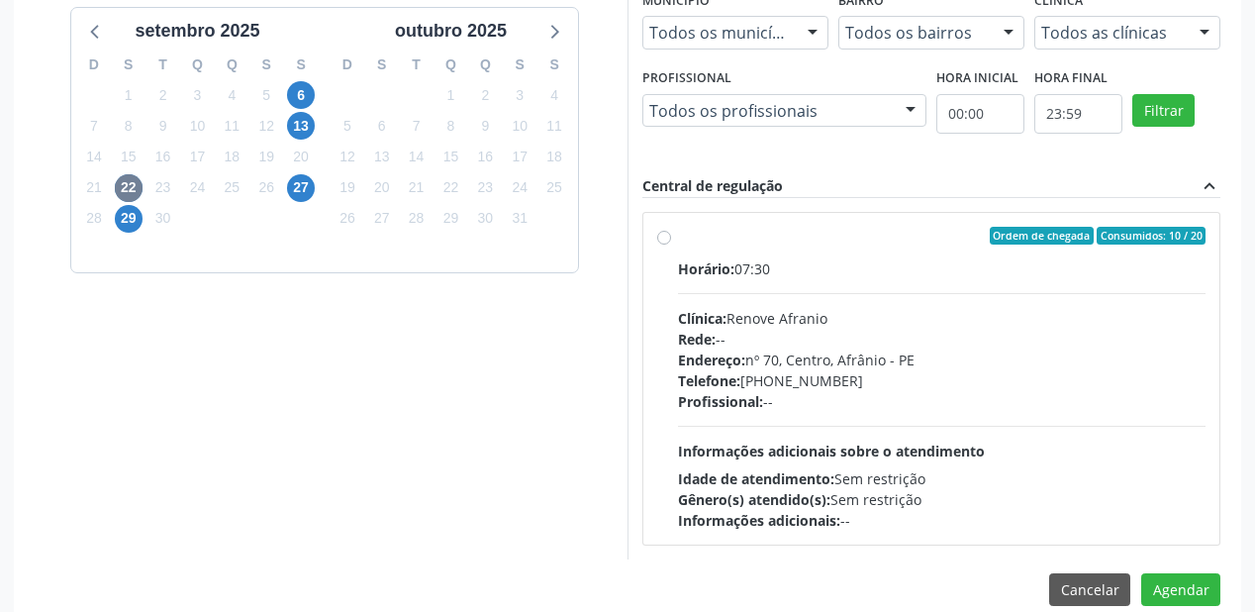
click at [888, 372] on div "Telefone: (87) 981458040" at bounding box center [942, 380] width 528 height 21
click at [671, 245] on input "Ordem de chegada Consumidos: 10 / 20 Horário: 07:30 Clínica: Renove Afranio Red…" at bounding box center [664, 236] width 14 height 18
radio input "true"
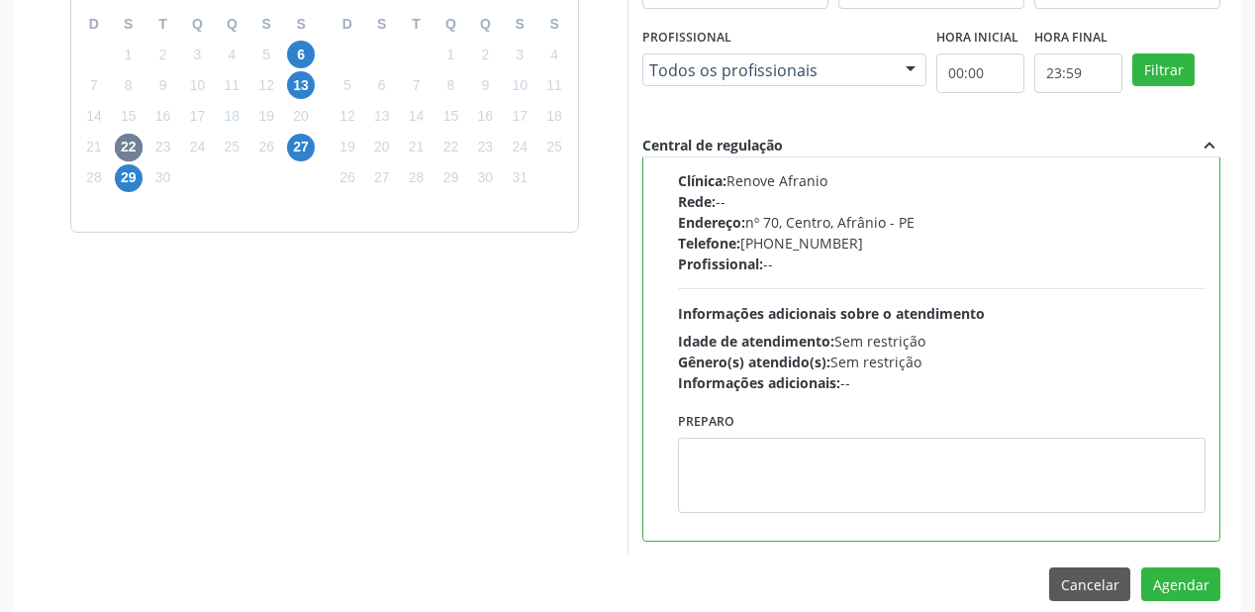
scroll to position [738, 0]
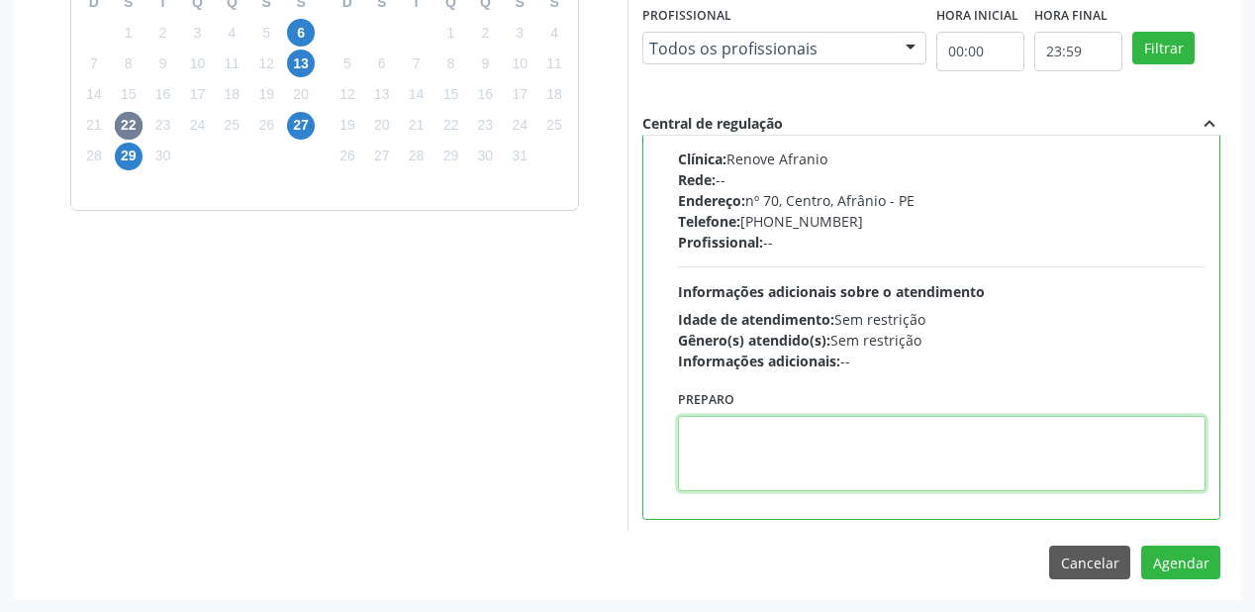
drag, startPoint x: 746, startPoint y: 441, endPoint x: 994, endPoint y: 479, distance: 250.5
click at [749, 441] on textarea at bounding box center [942, 453] width 528 height 75
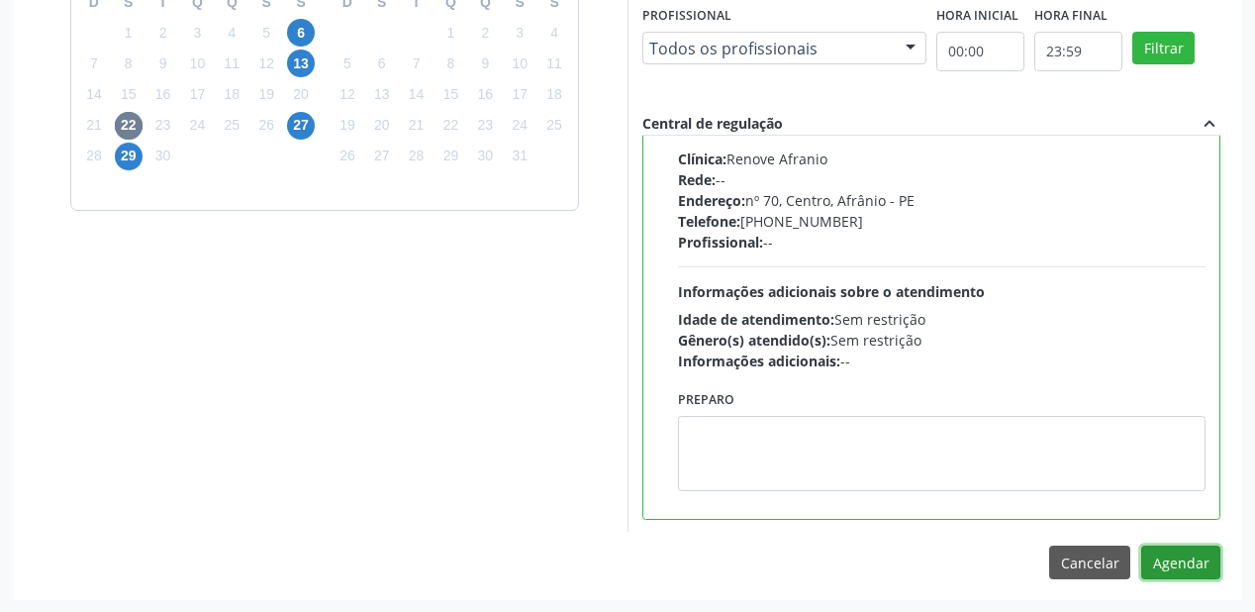
click at [1172, 556] on button "Agendar" at bounding box center [1180, 562] width 79 height 34
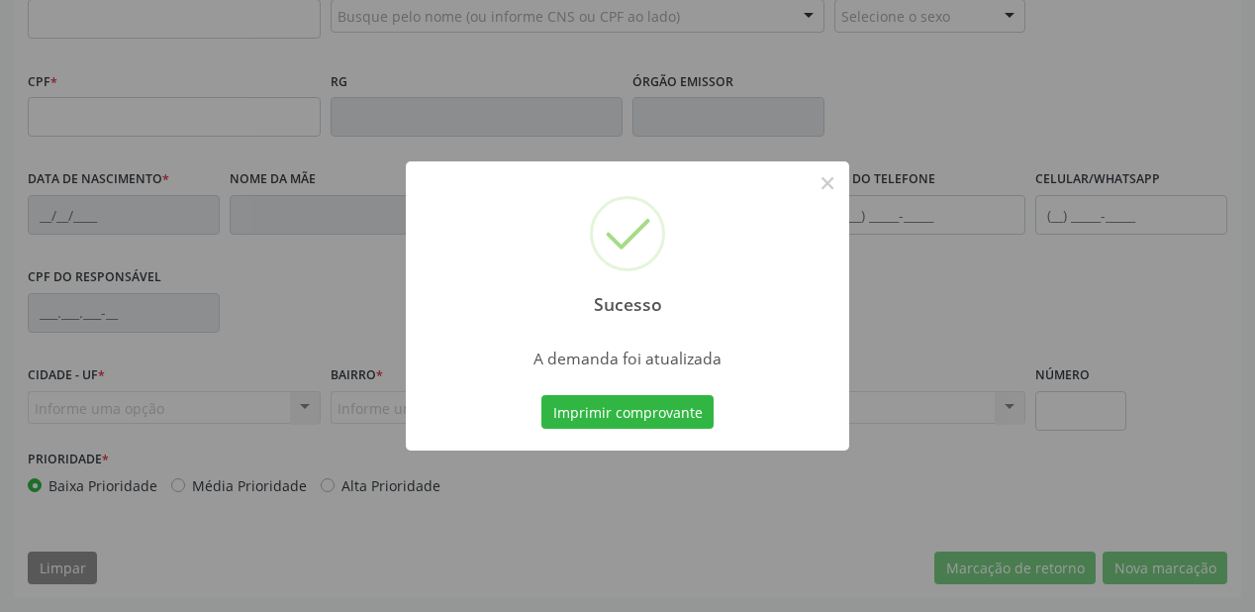
scroll to position [518, 0]
click at [644, 424] on button "Imprimir comprovante" at bounding box center [627, 412] width 172 height 34
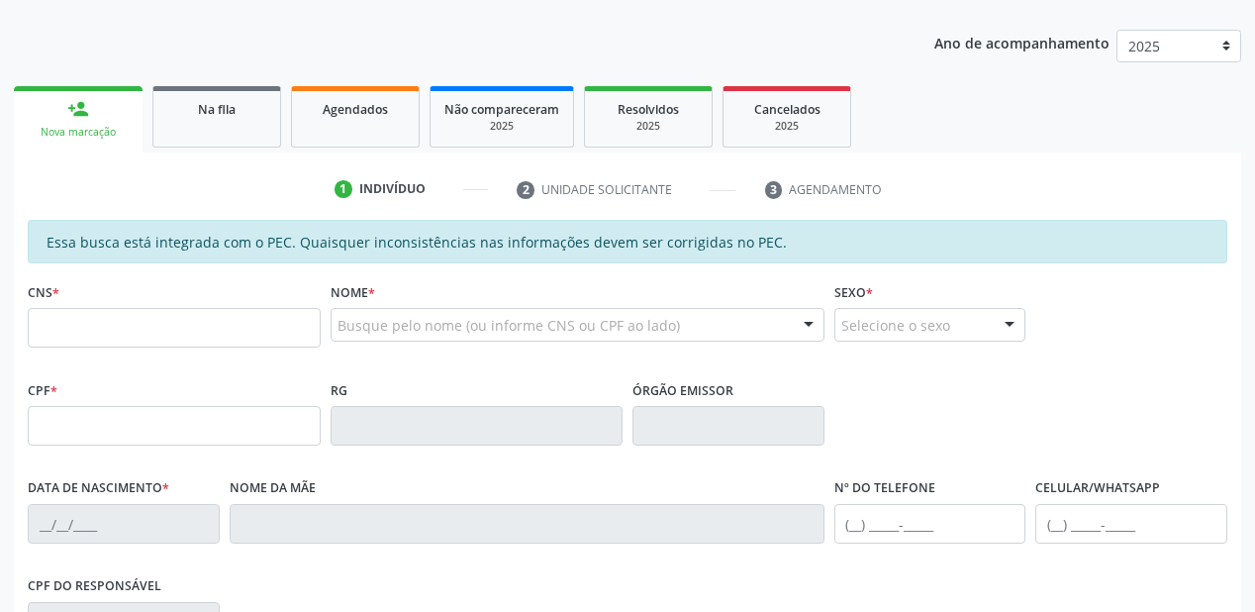
scroll to position [201, 0]
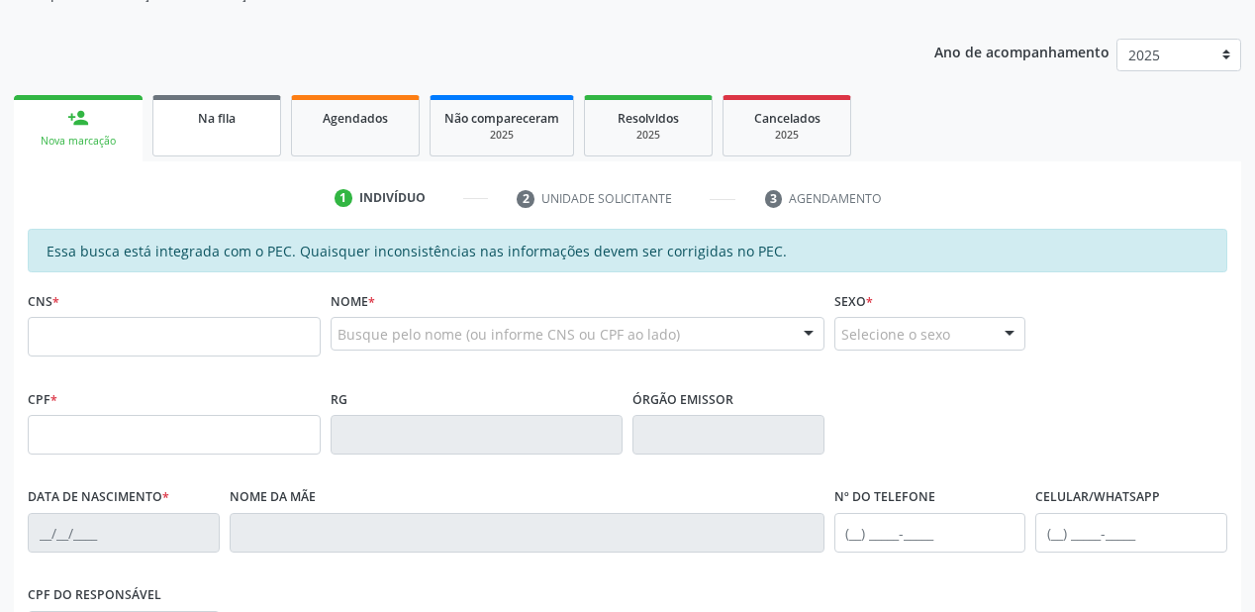
click at [214, 138] on link "Na fila" at bounding box center [216, 125] width 129 height 61
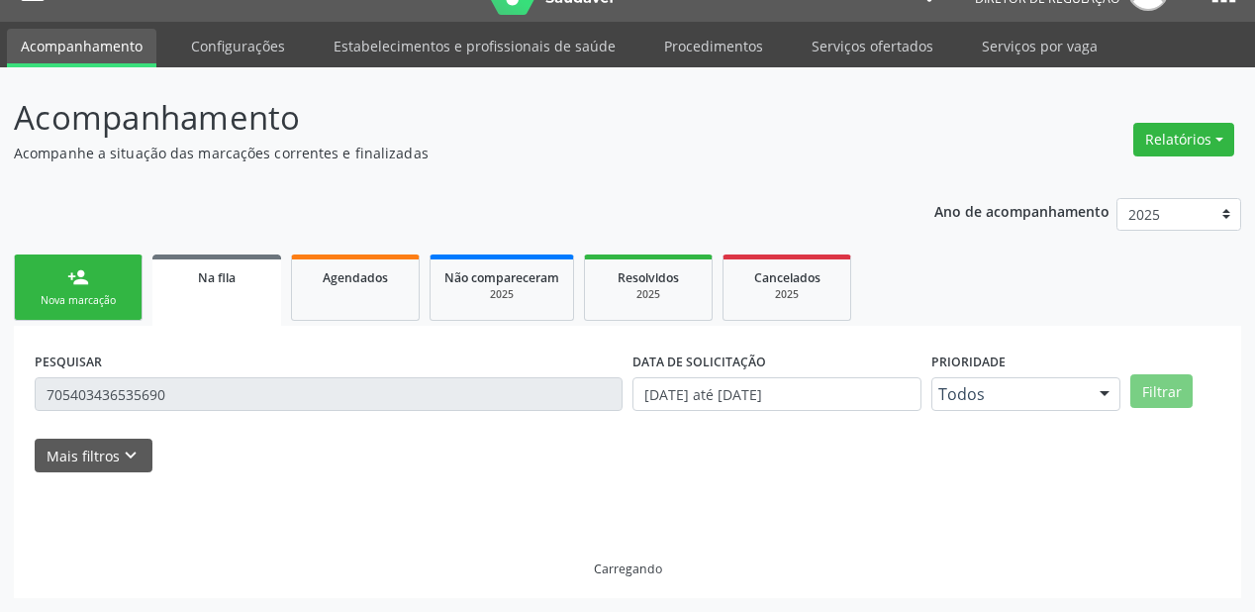
scroll to position [0, 0]
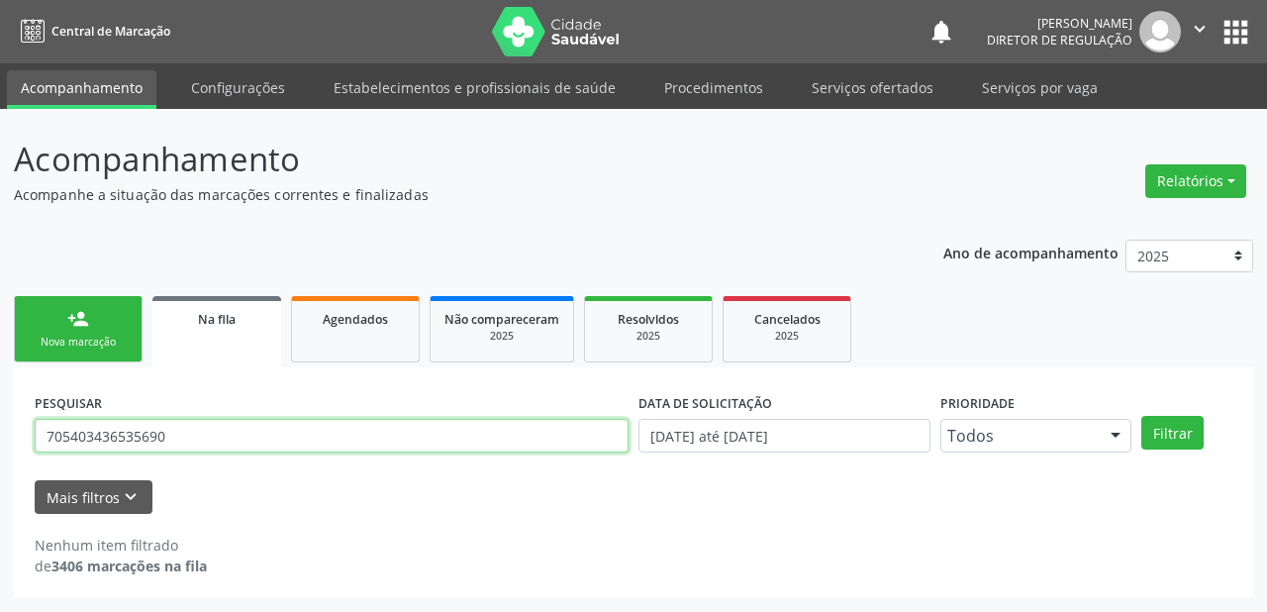
click at [190, 429] on input "705403436535690" at bounding box center [332, 436] width 594 height 34
type input "7"
type input "706400627705480"
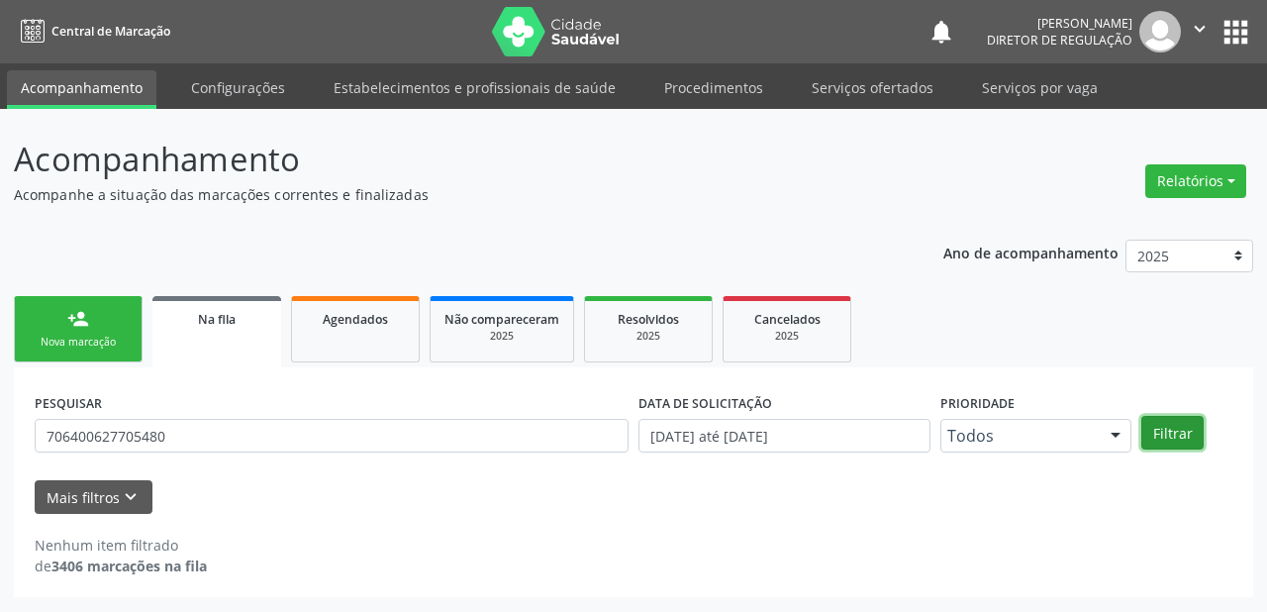
click at [1173, 434] on button "Filtrar" at bounding box center [1172, 433] width 62 height 34
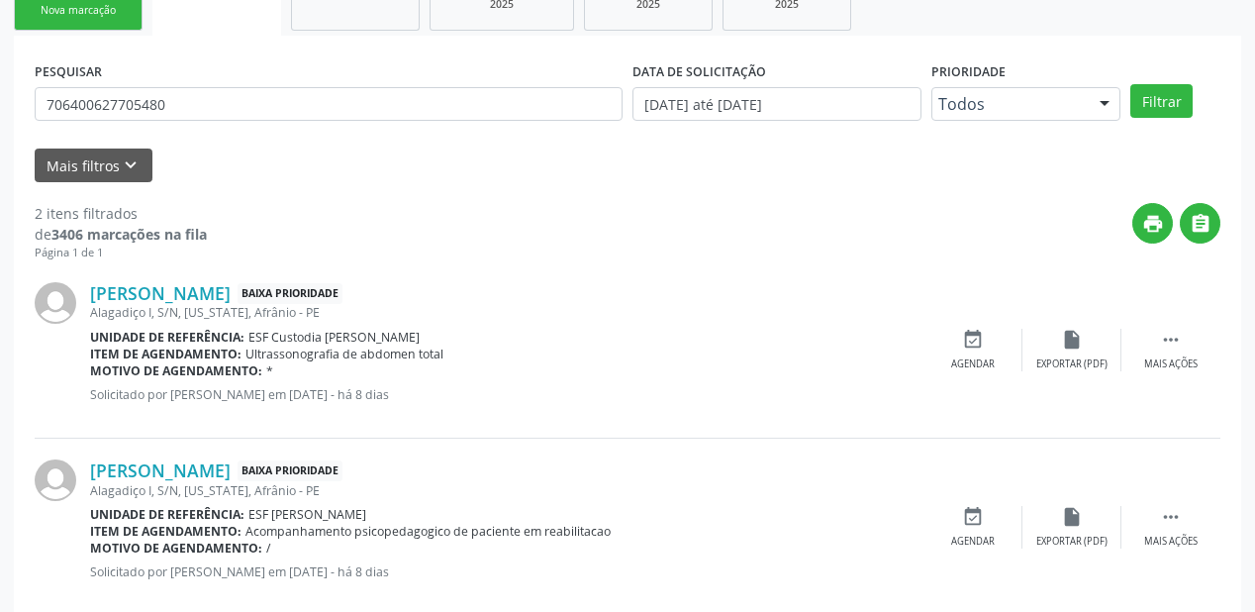
scroll to position [367, 0]
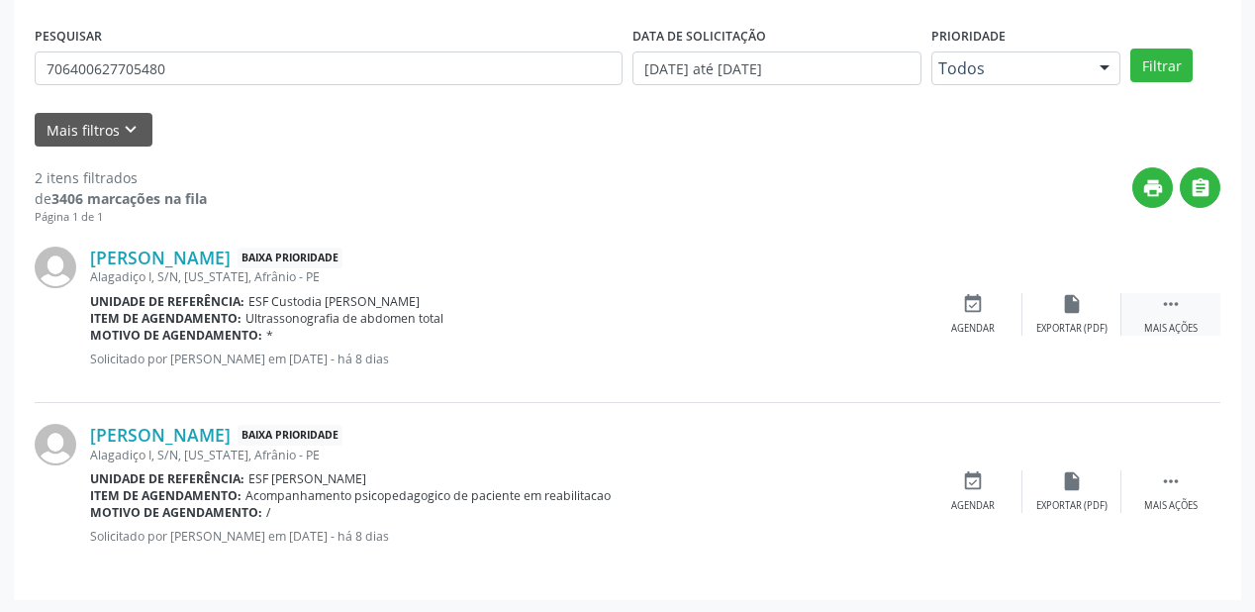
click at [1168, 297] on icon "" at bounding box center [1171, 304] width 22 height 22
click at [680, 322] on div "Agendar" at bounding box center [676, 329] width 44 height 14
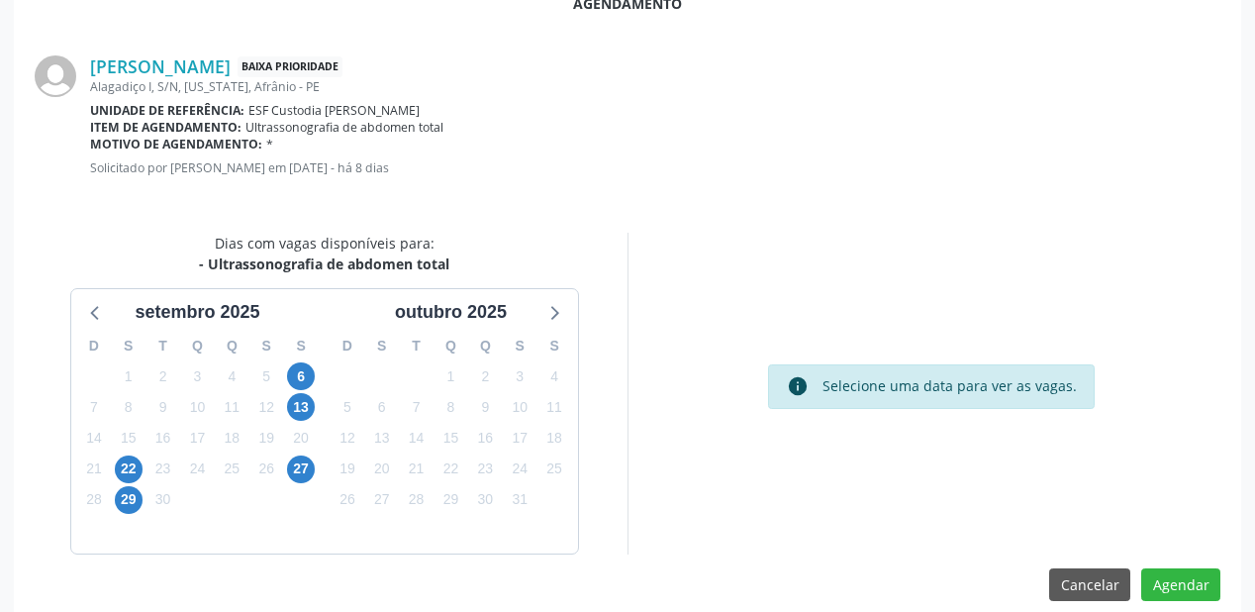
scroll to position [396, 0]
click at [127, 464] on span "22" at bounding box center [129, 468] width 28 height 28
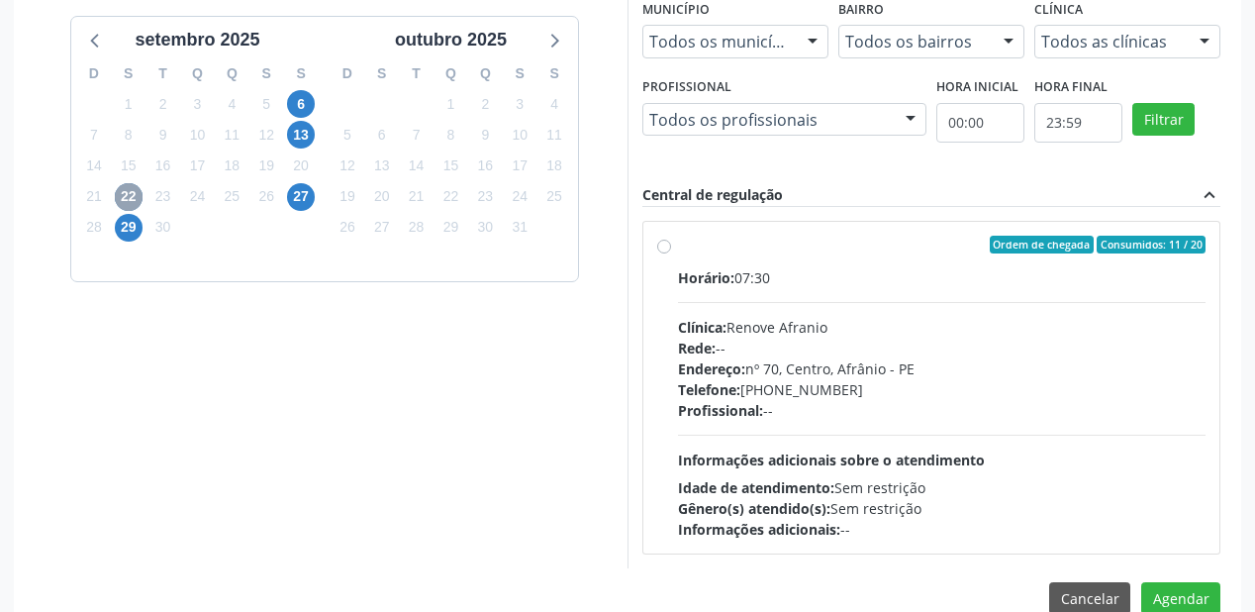
scroll to position [702, 0]
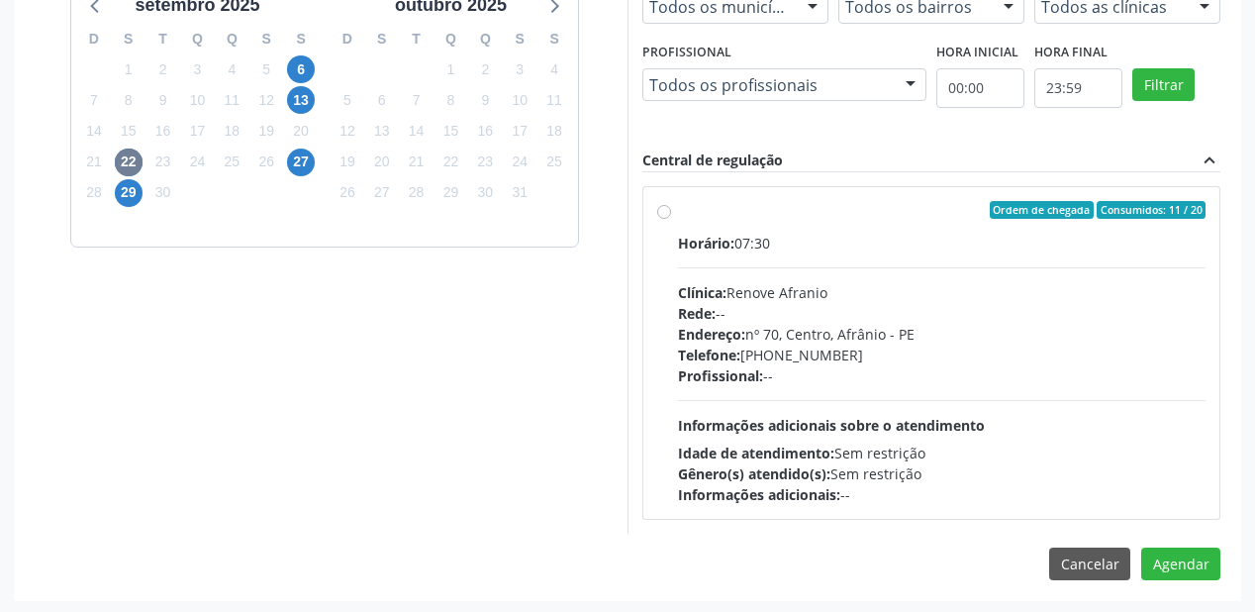
click at [773, 378] on div "Profissional: --" at bounding box center [942, 375] width 528 height 21
click at [671, 219] on input "Ordem de chegada Consumidos: 11 / 20 Horário: 07:30 Clínica: Renove Afranio Red…" at bounding box center [664, 210] width 14 height 18
radio input "true"
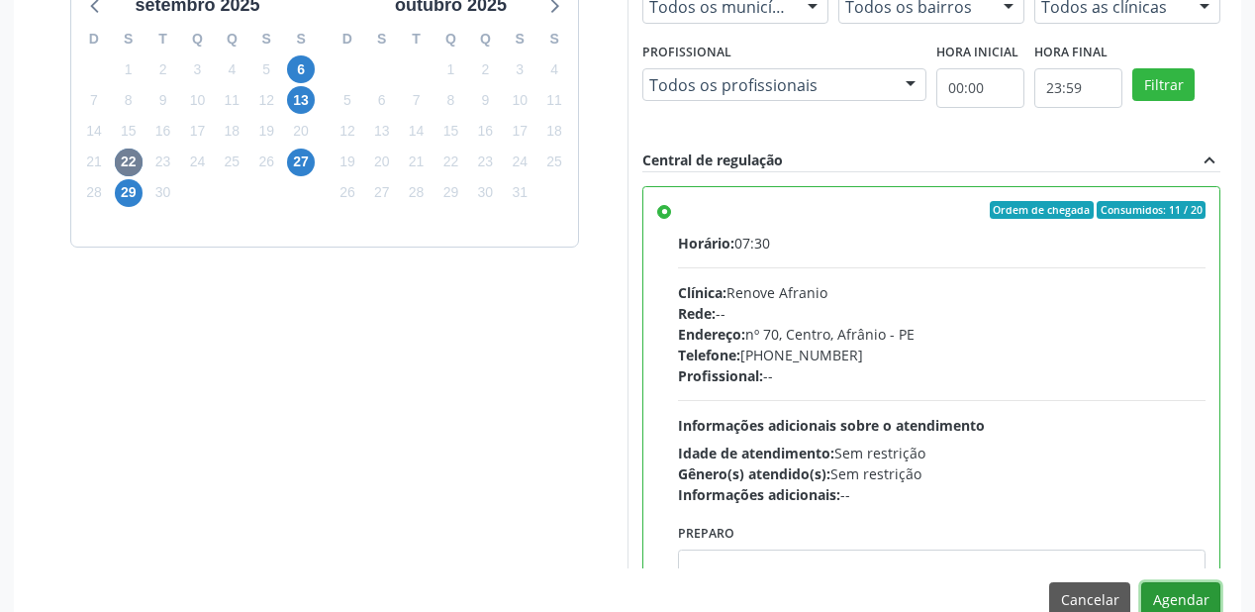
click at [1177, 594] on button "Agendar" at bounding box center [1180, 599] width 79 height 34
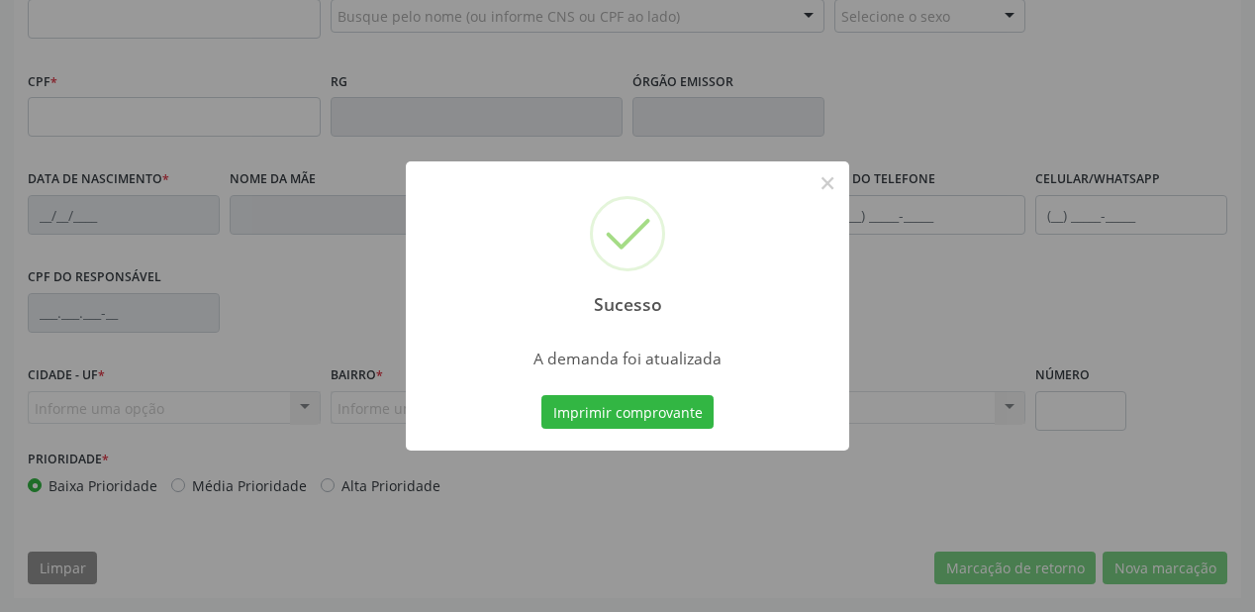
scroll to position [518, 0]
click at [654, 412] on button "Imprimir comprovante" at bounding box center [627, 412] width 172 height 34
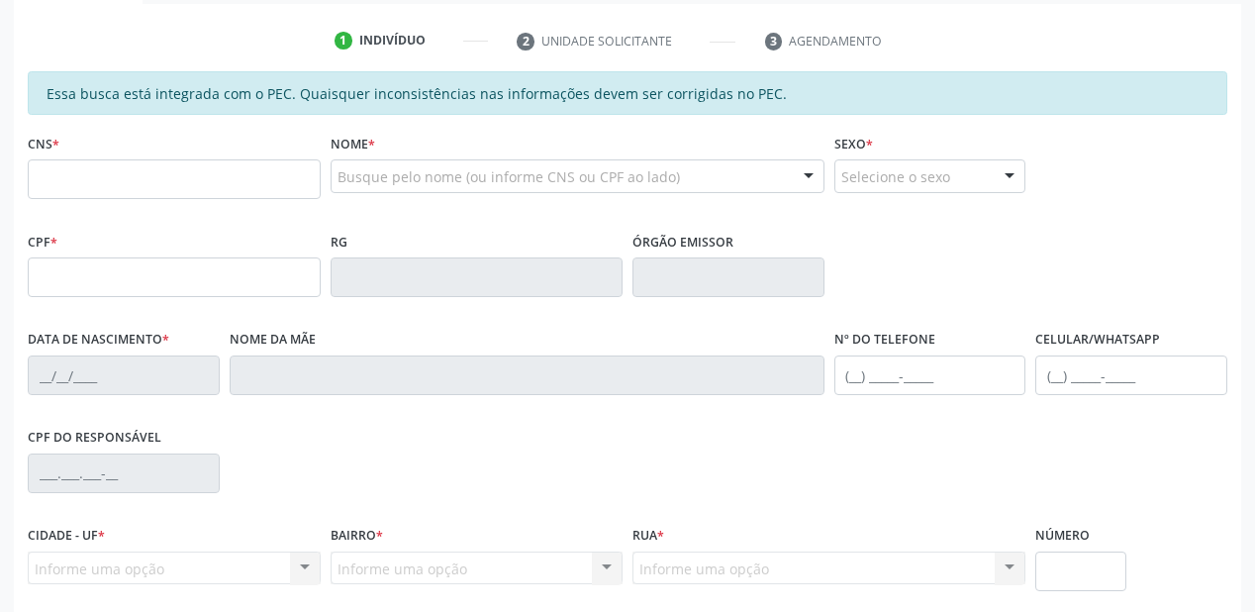
scroll to position [201, 0]
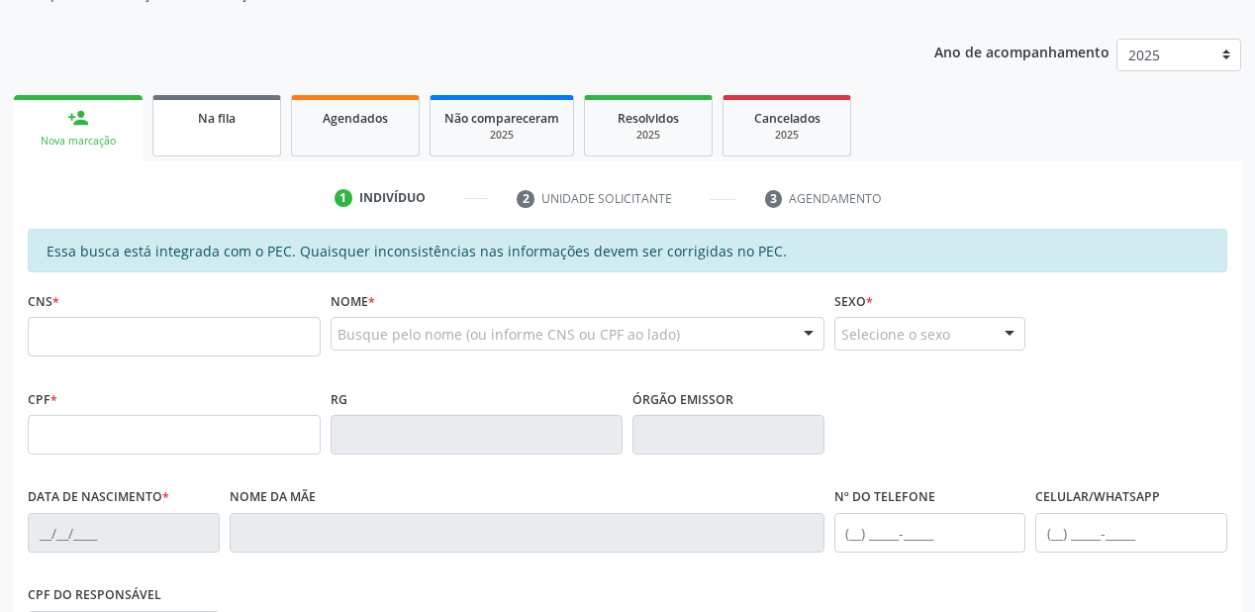
click at [217, 143] on link "Na fila" at bounding box center [216, 125] width 129 height 61
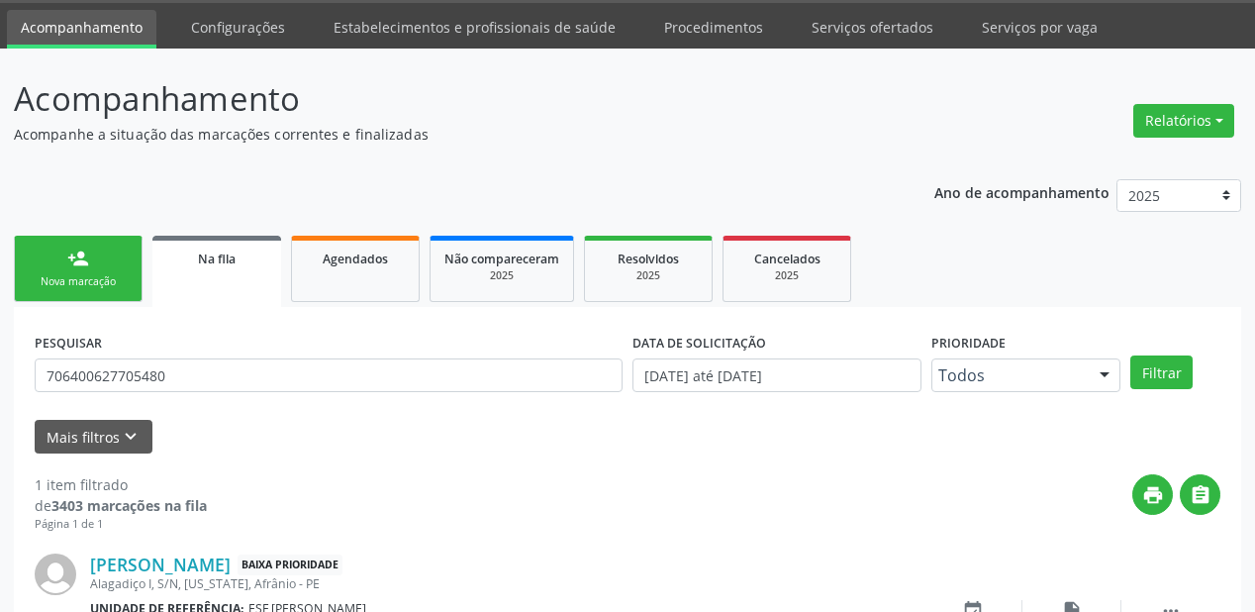
scroll to position [190, 0]
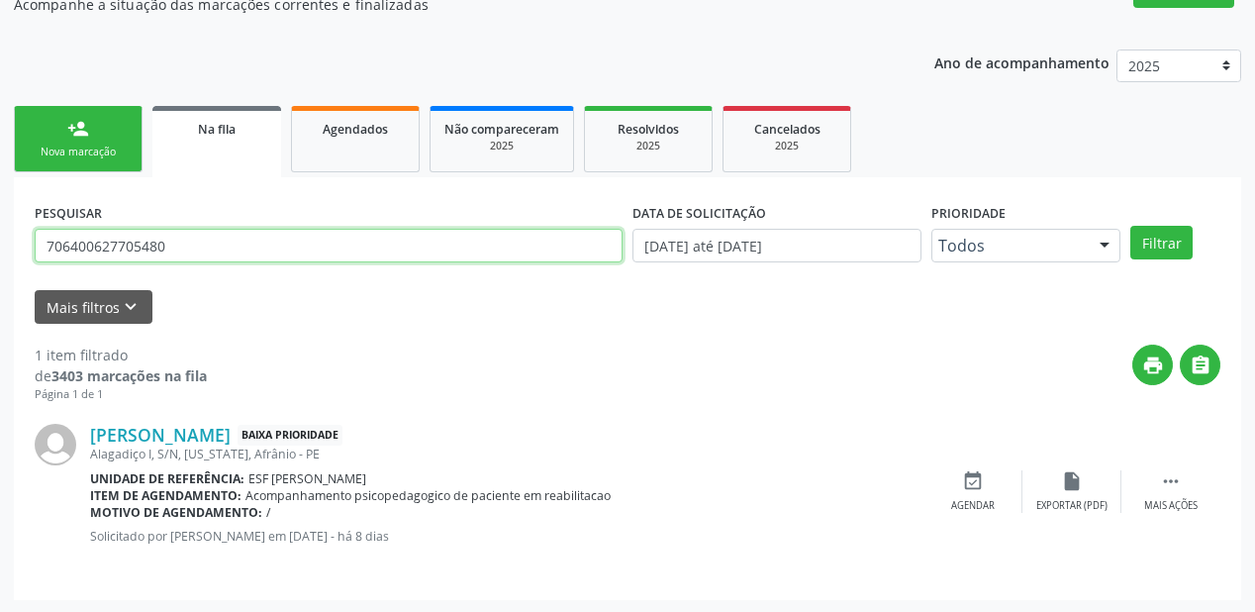
click at [196, 242] on input "706400627705480" at bounding box center [329, 246] width 588 height 34
type input "7"
type input "700509992261552"
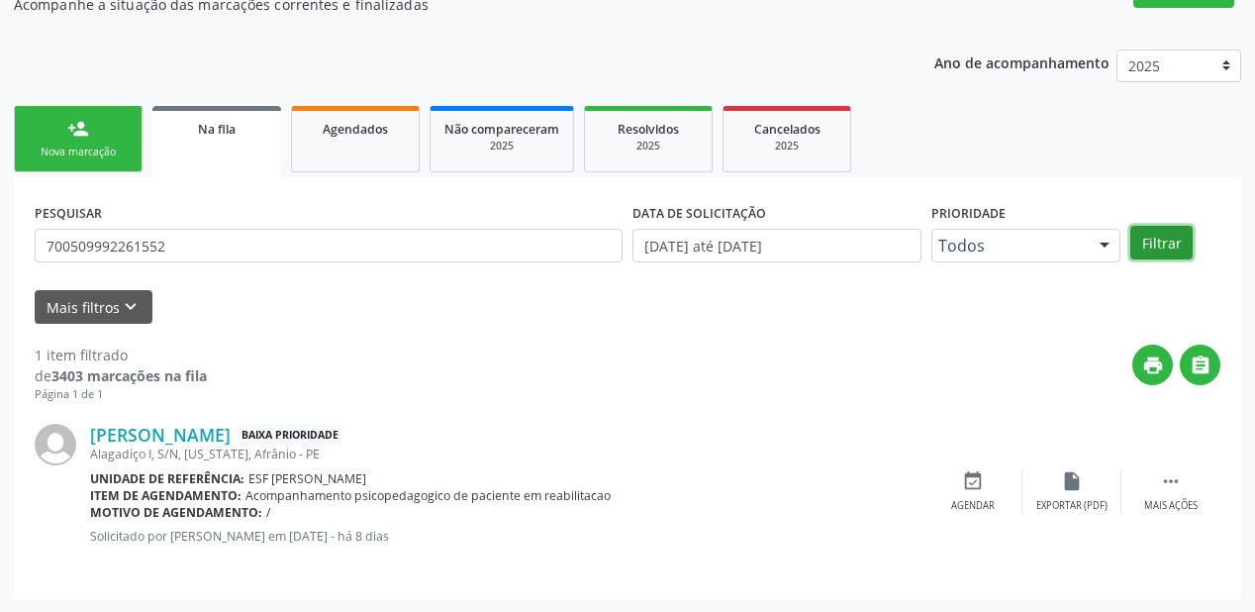
click at [1149, 234] on button "Filtrar" at bounding box center [1162, 243] width 62 height 34
click at [1180, 478] on icon "" at bounding box center [1171, 481] width 22 height 22
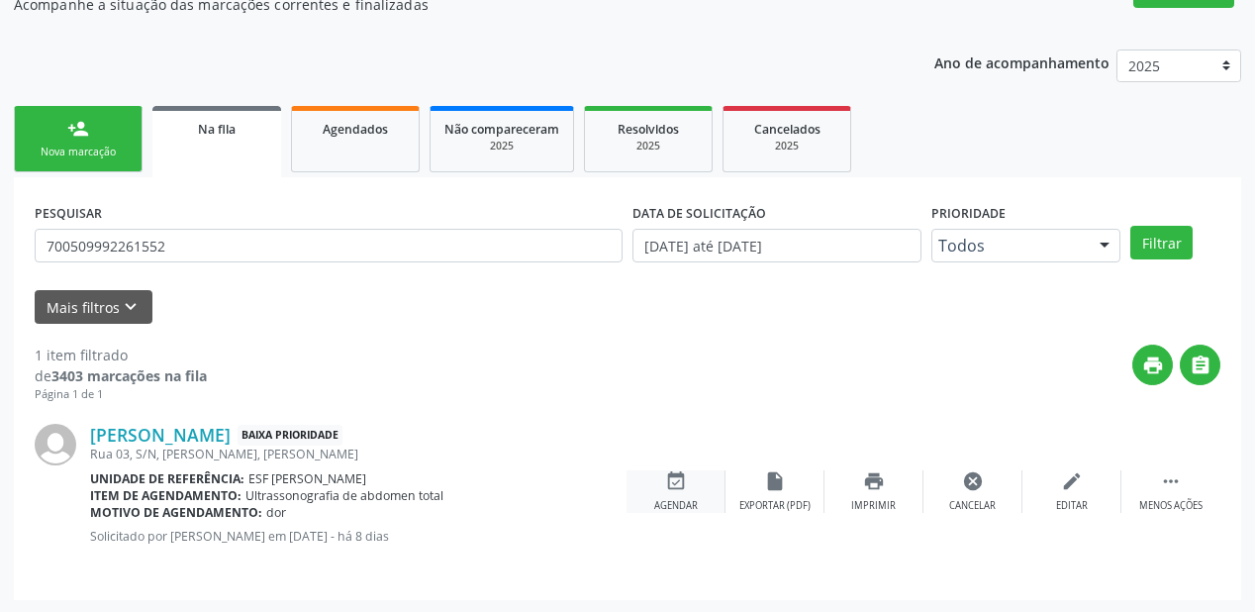
click at [669, 488] on icon "event_available" at bounding box center [676, 481] width 22 height 22
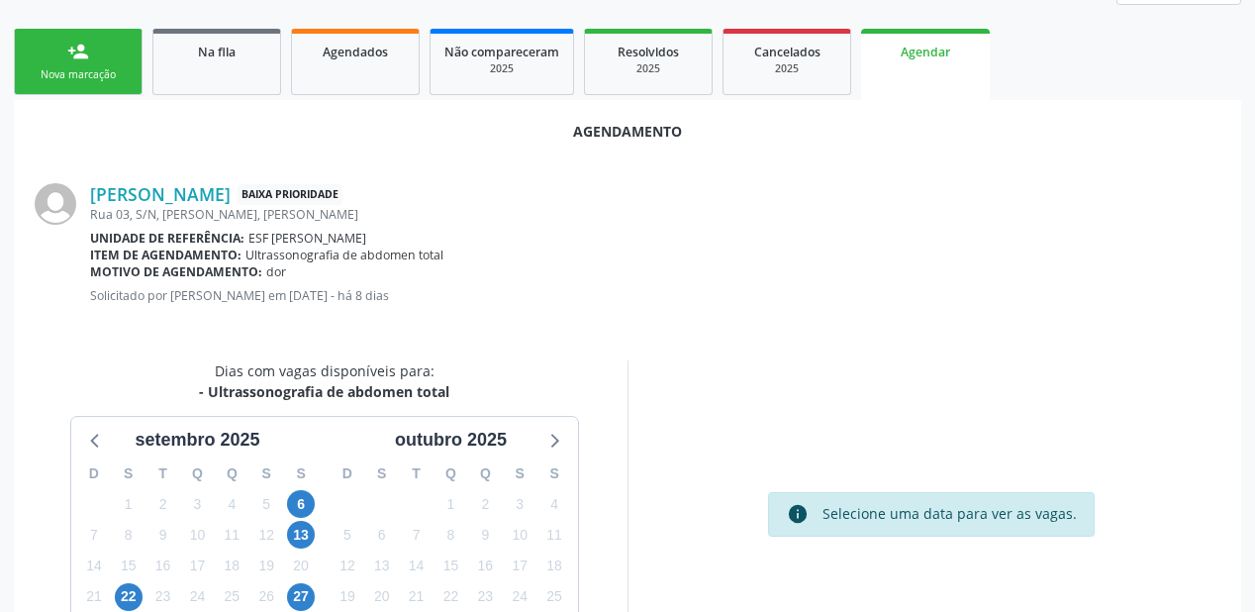
scroll to position [417, 0]
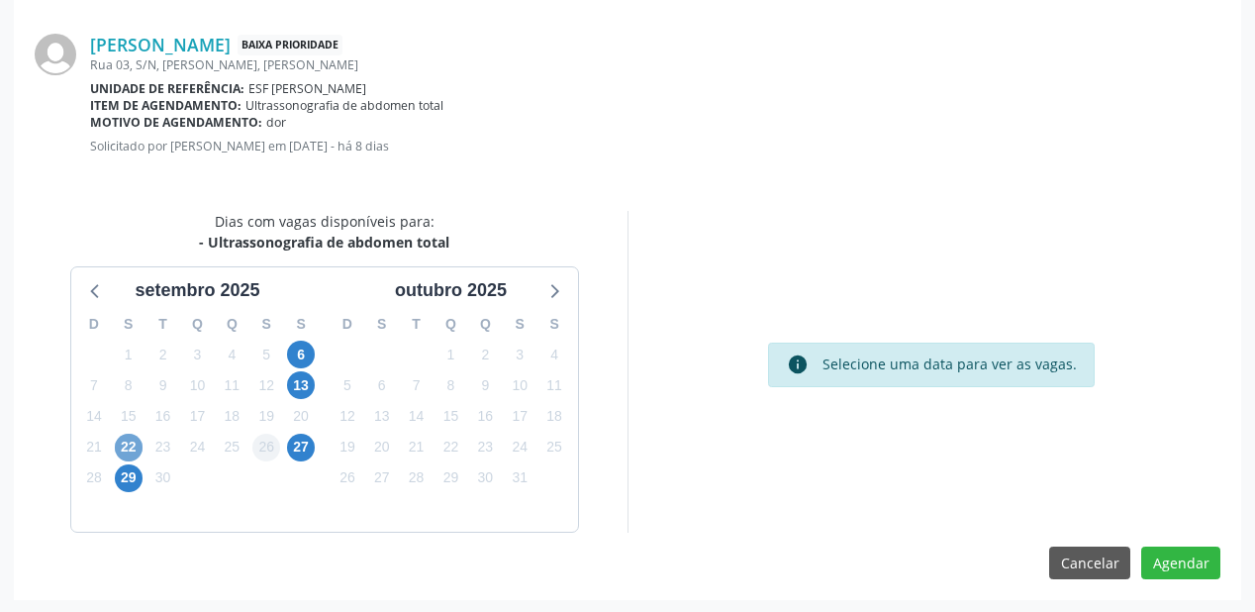
drag, startPoint x: 120, startPoint y: 443, endPoint x: 254, endPoint y: 443, distance: 134.6
click at [122, 443] on span "22" at bounding box center [129, 448] width 28 height 28
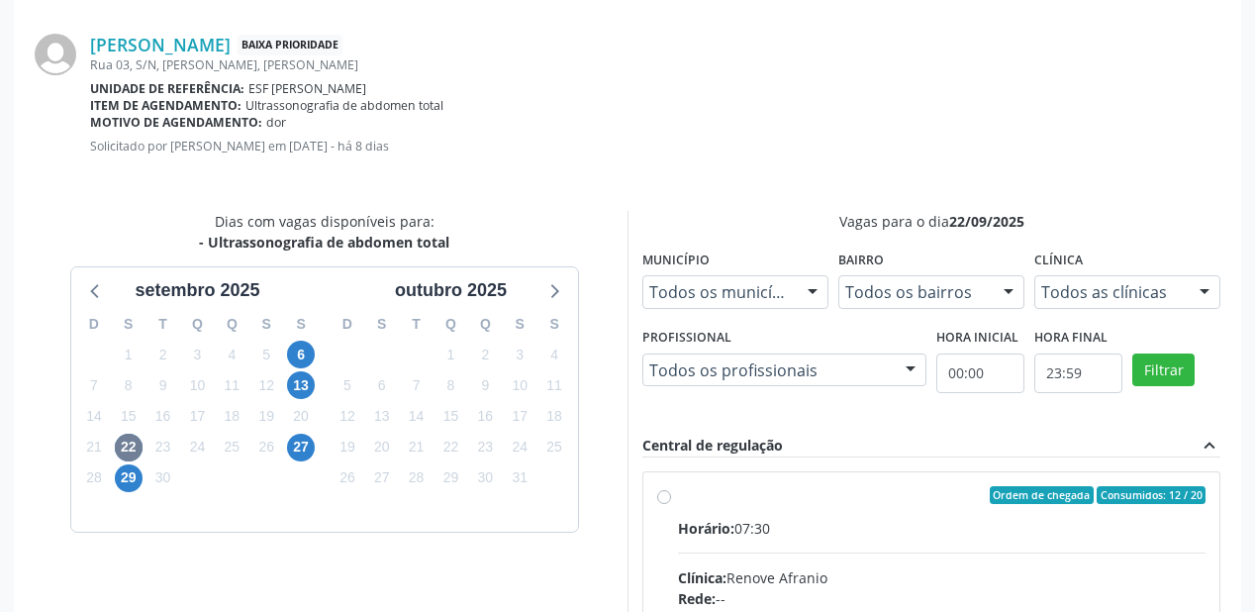
drag, startPoint x: 820, startPoint y: 551, endPoint x: 826, endPoint y: 542, distance: 10.7
radio input "true"
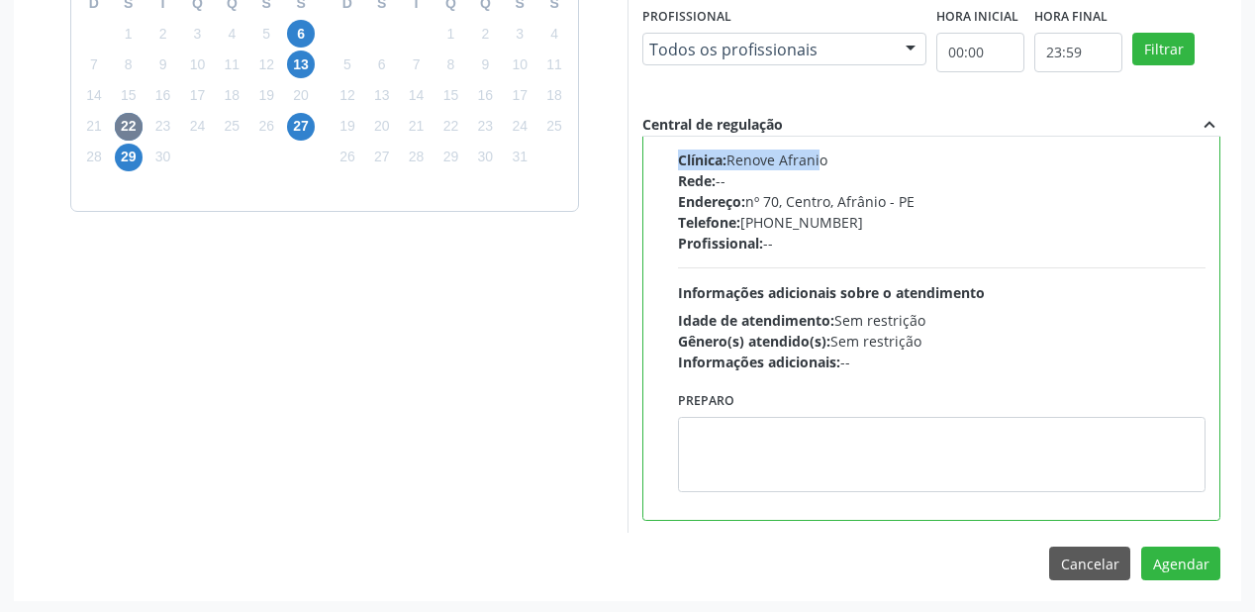
scroll to position [738, 0]
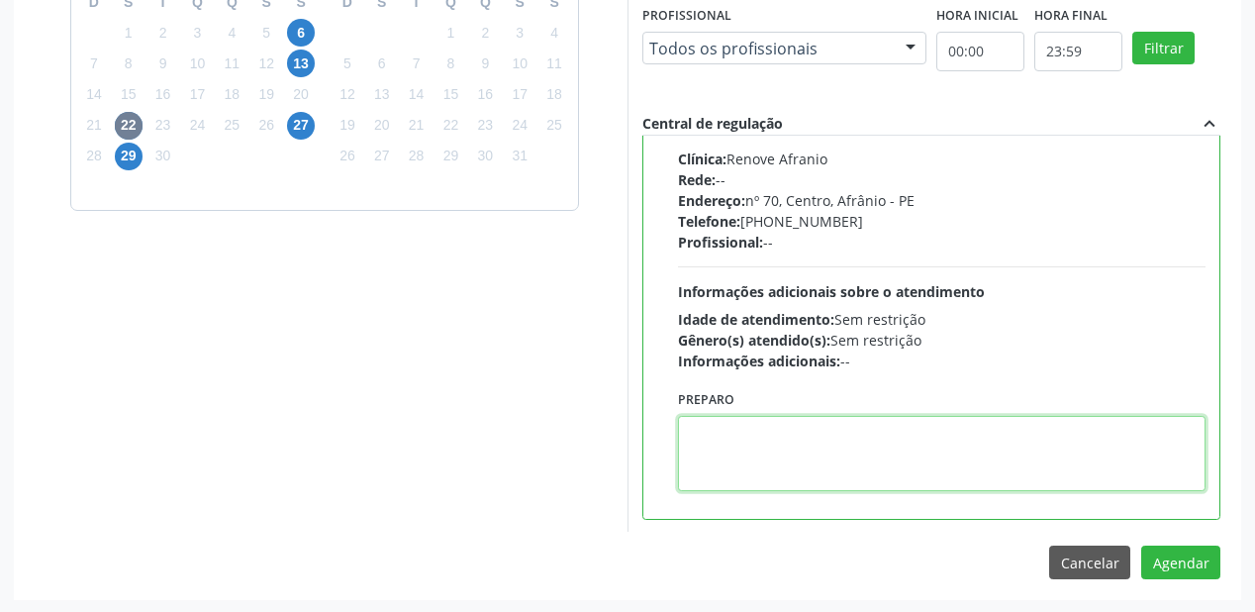
click at [827, 440] on textarea at bounding box center [942, 453] width 528 height 75
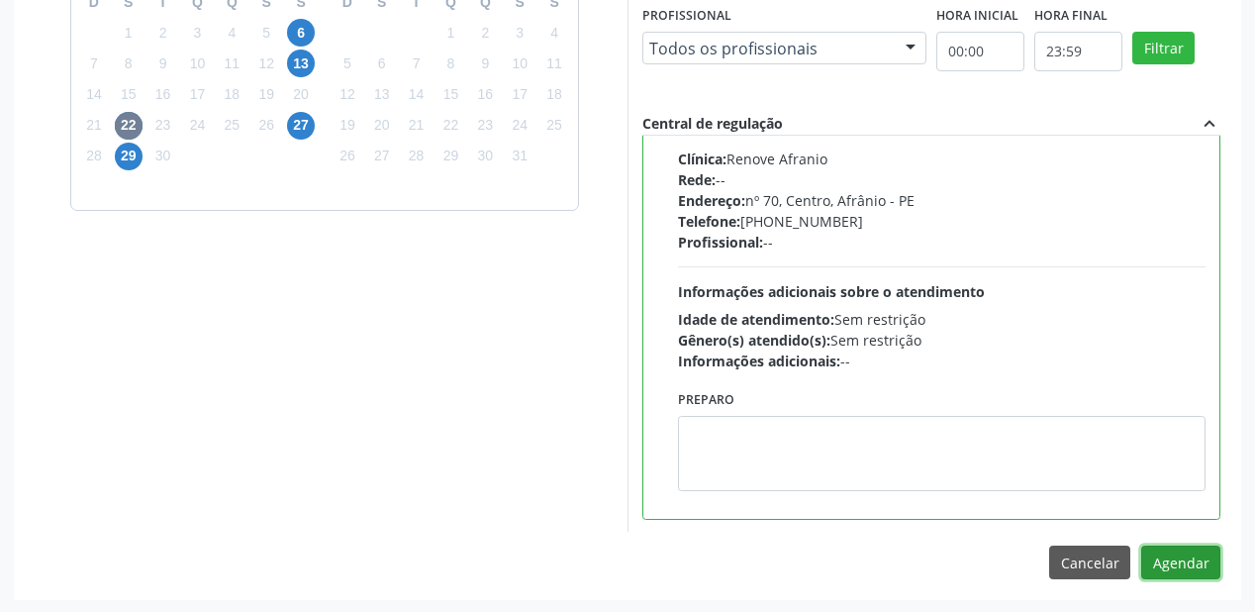
click at [1195, 566] on button "Agendar" at bounding box center [1180, 562] width 79 height 34
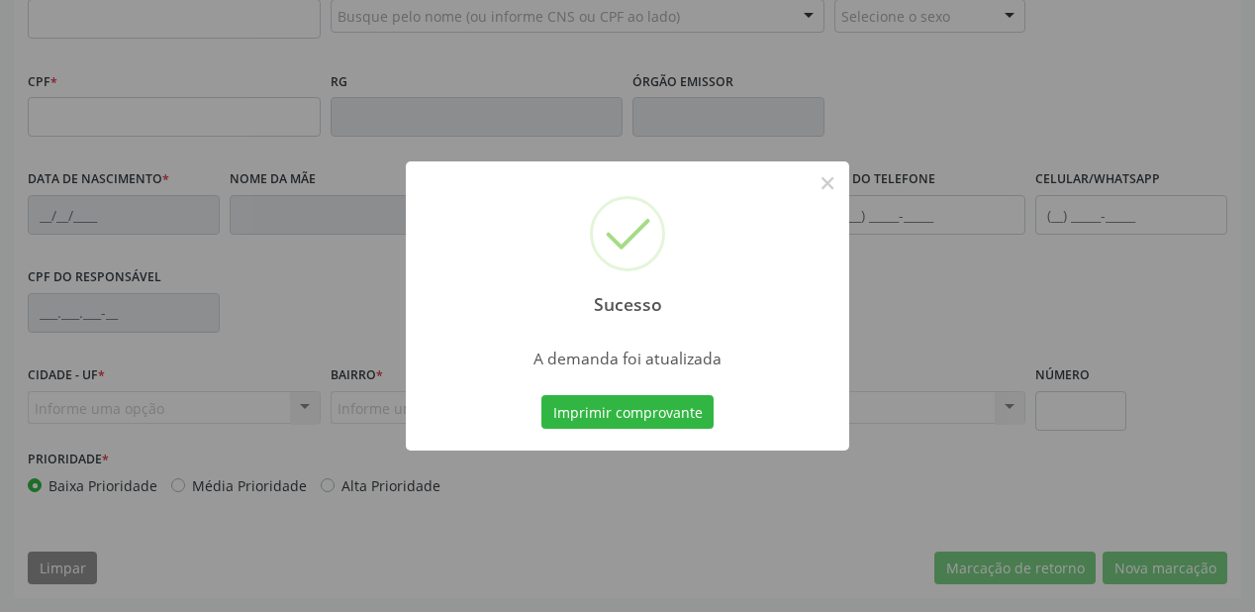
scroll to position [518, 0]
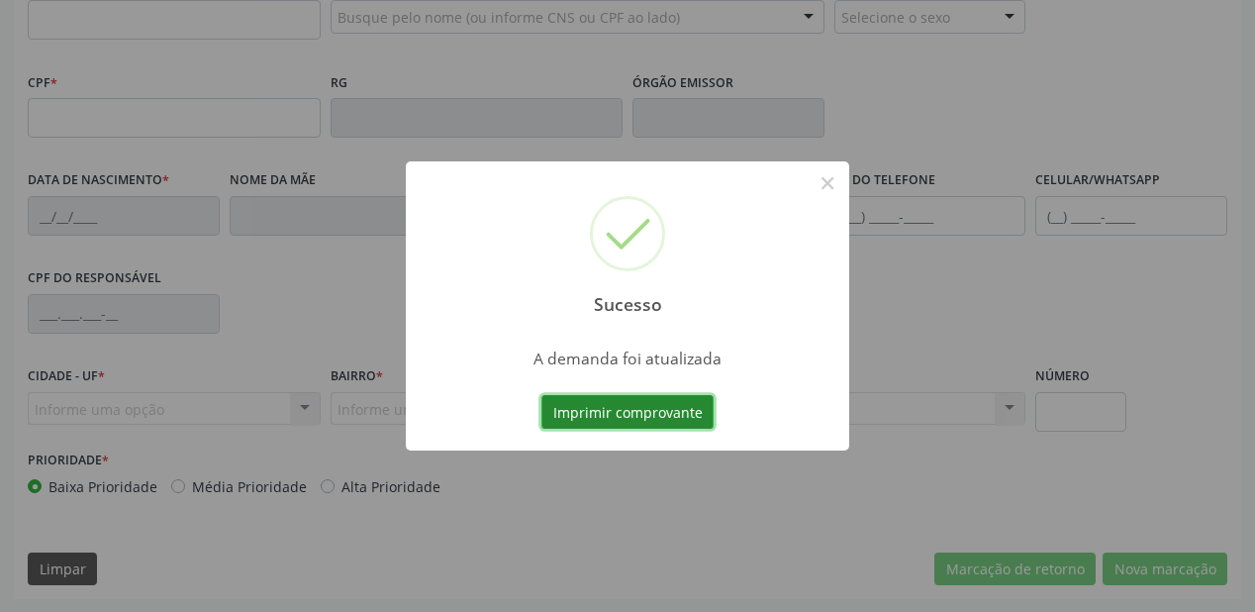
click at [597, 410] on button "Imprimir comprovante" at bounding box center [627, 412] width 172 height 34
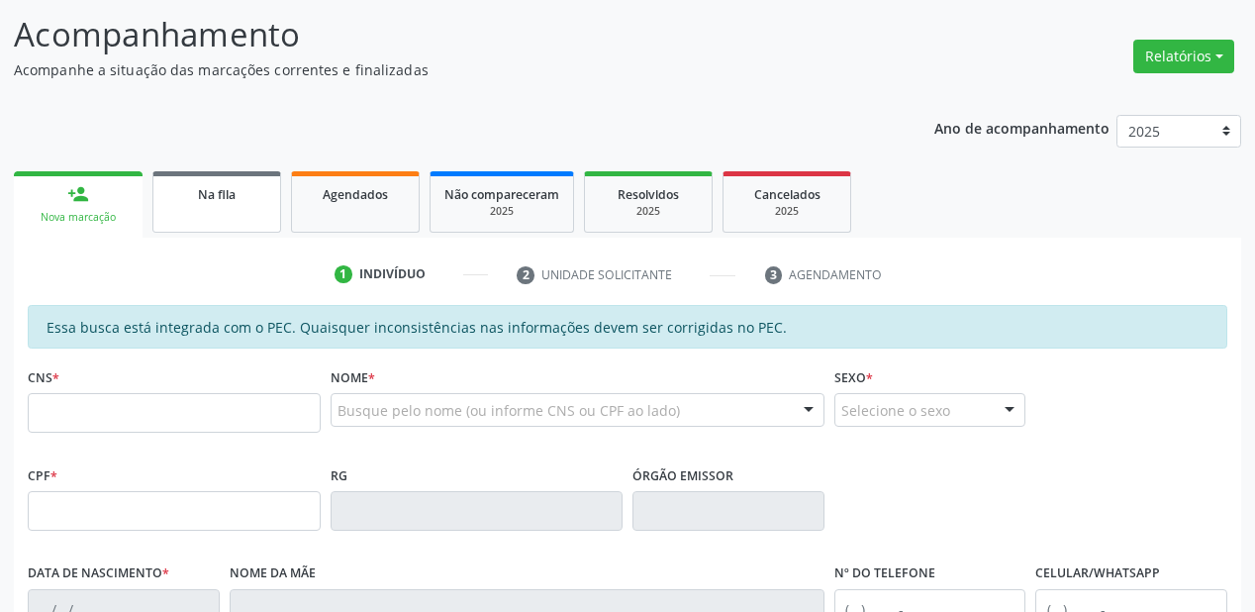
scroll to position [122, 0]
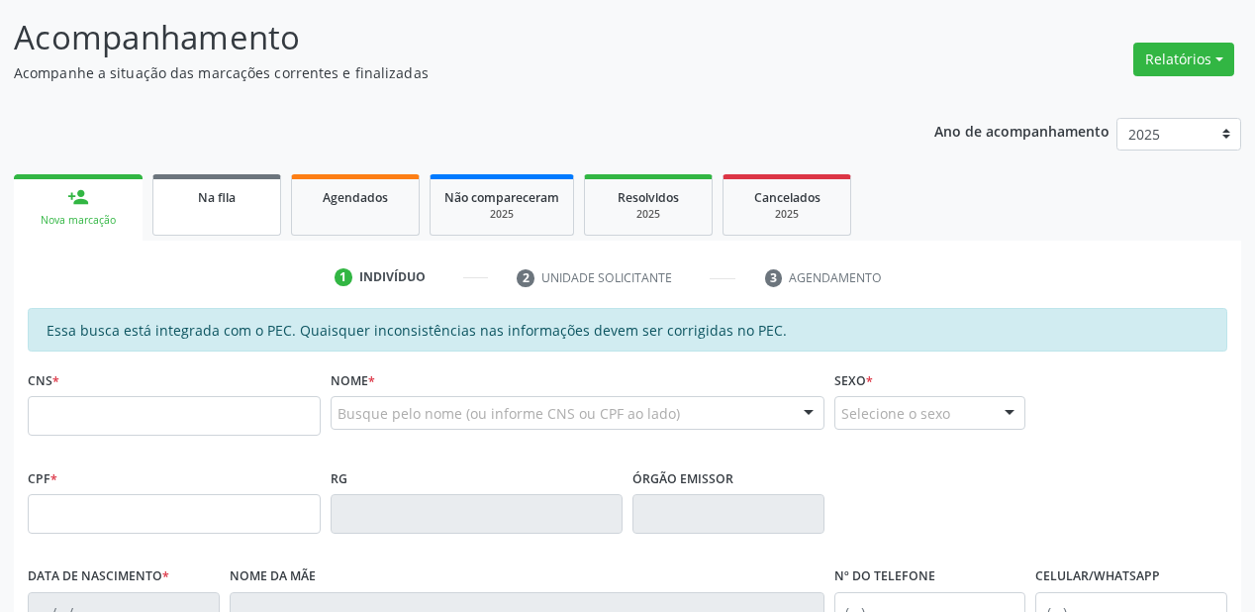
click at [230, 189] on span "Na fila" at bounding box center [217, 197] width 38 height 17
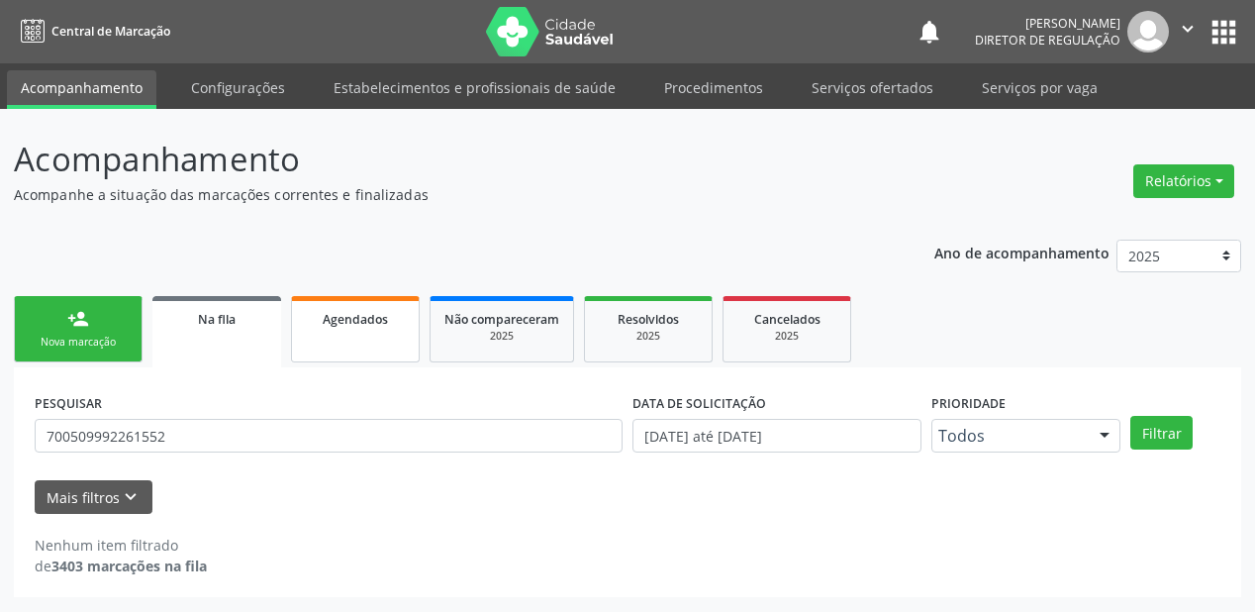
scroll to position [0, 0]
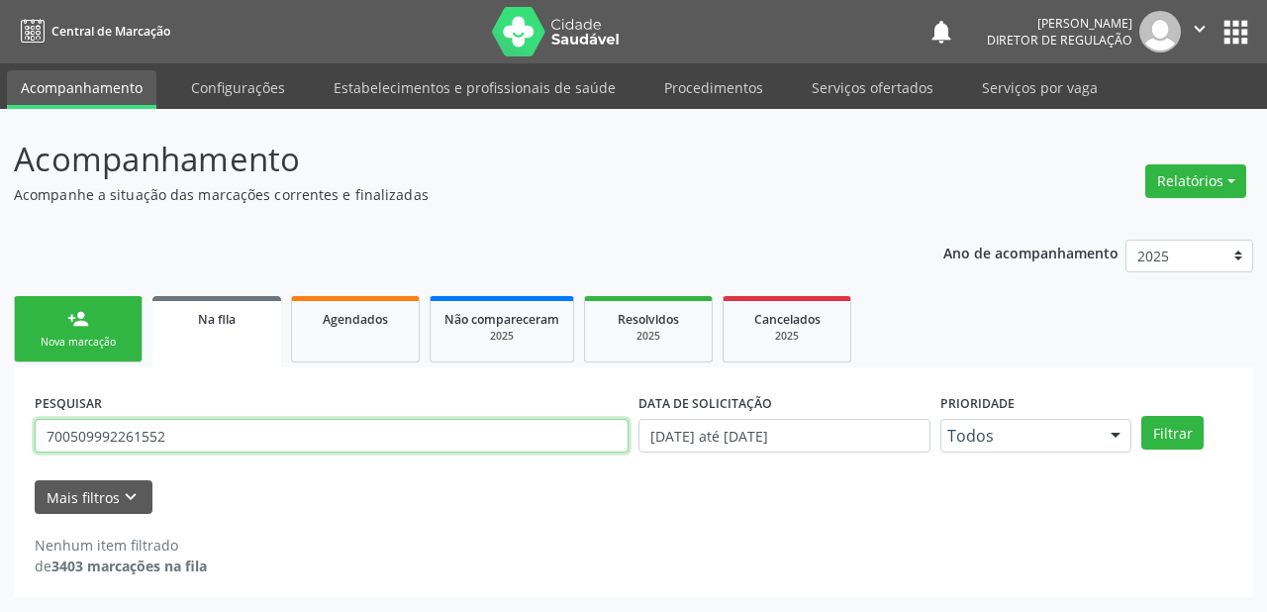
click at [211, 440] on input "700509992261552" at bounding box center [332, 436] width 594 height 34
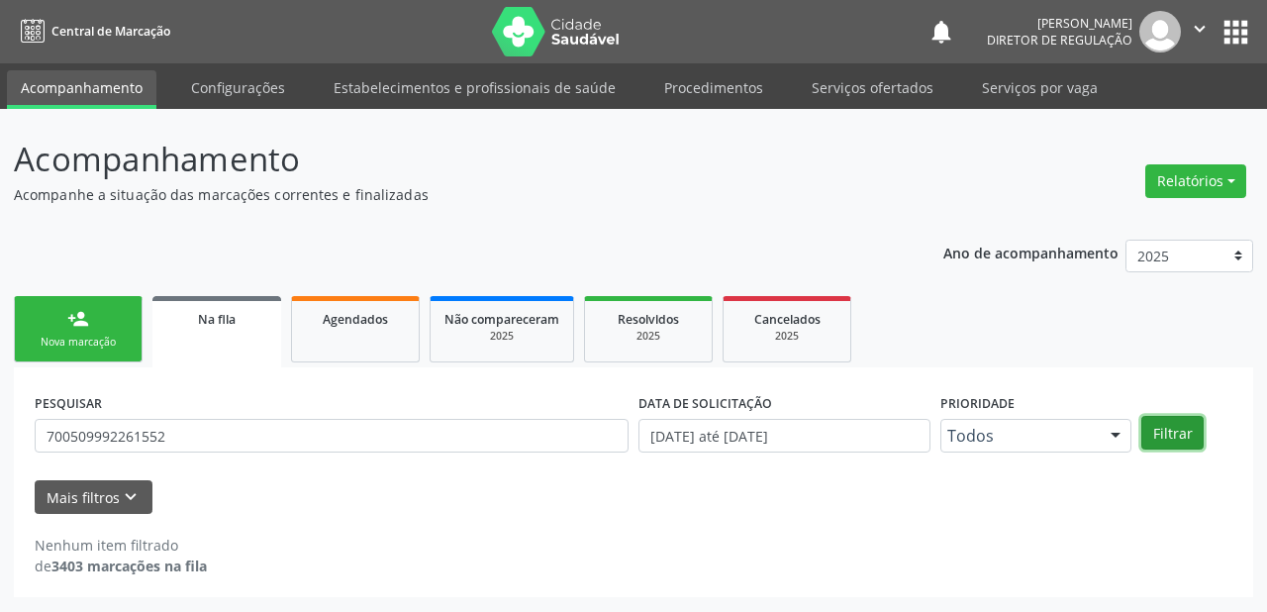
click at [1169, 438] on button "Filtrar" at bounding box center [1172, 433] width 62 height 34
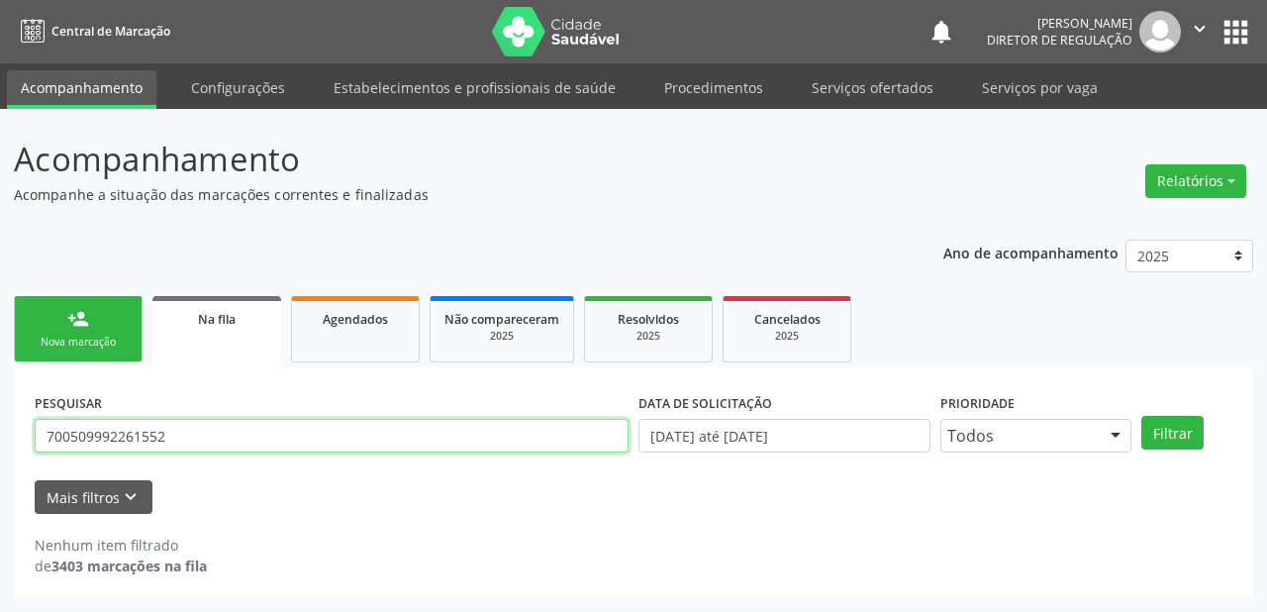
click at [232, 440] on input "700509992261552" at bounding box center [332, 436] width 594 height 34
type input "7"
type input "700603438972165"
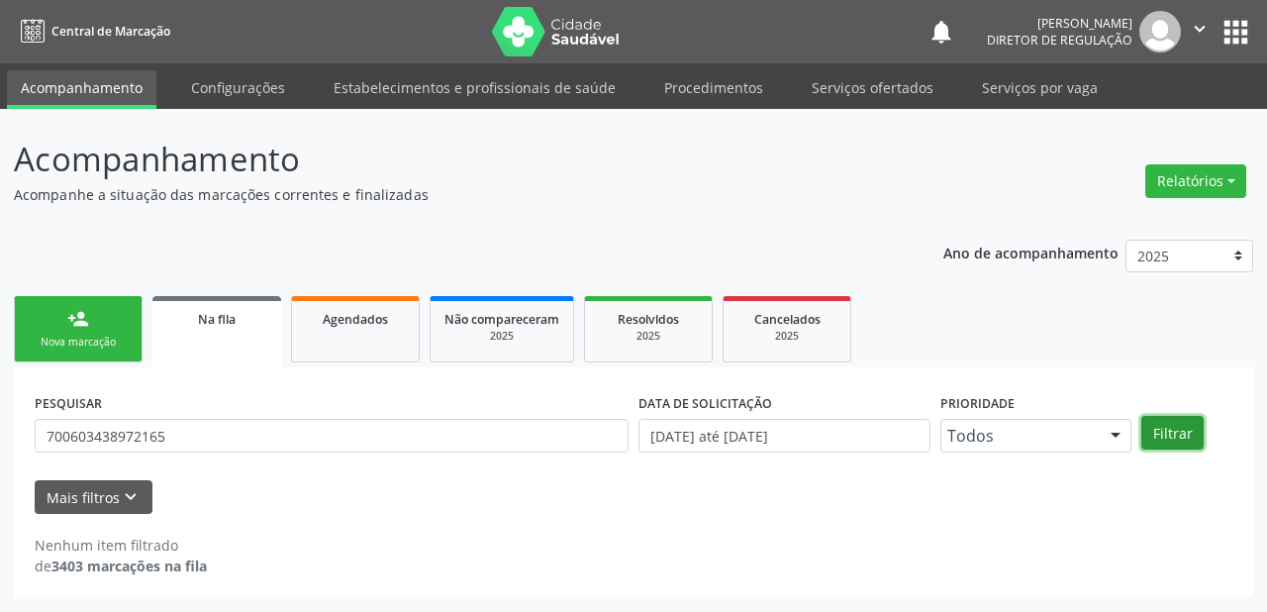
click at [1184, 435] on button "Filtrar" at bounding box center [1172, 433] width 62 height 34
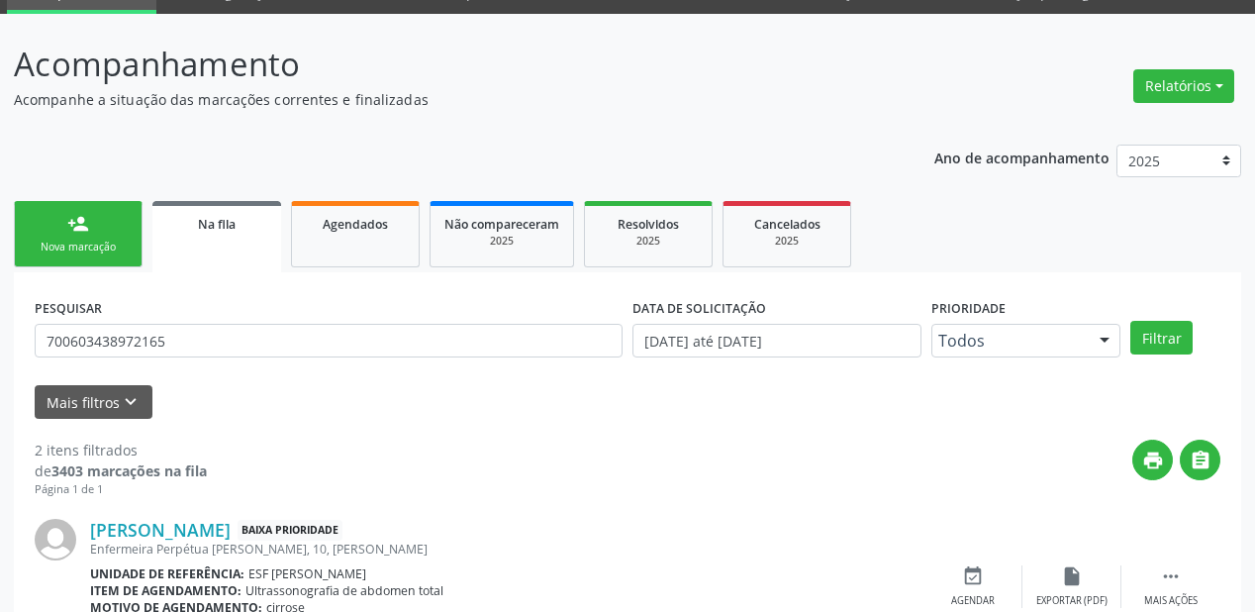
scroll to position [367, 0]
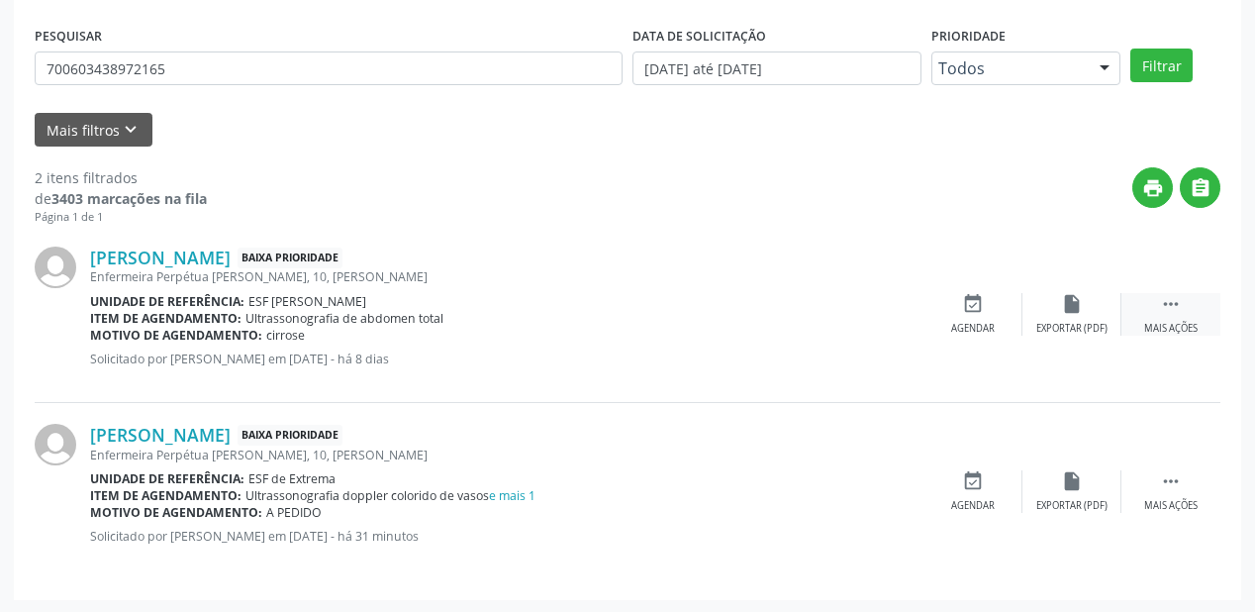
click at [1172, 297] on icon "" at bounding box center [1171, 304] width 22 height 22
click at [694, 309] on div "event_available Agendar" at bounding box center [676, 314] width 99 height 43
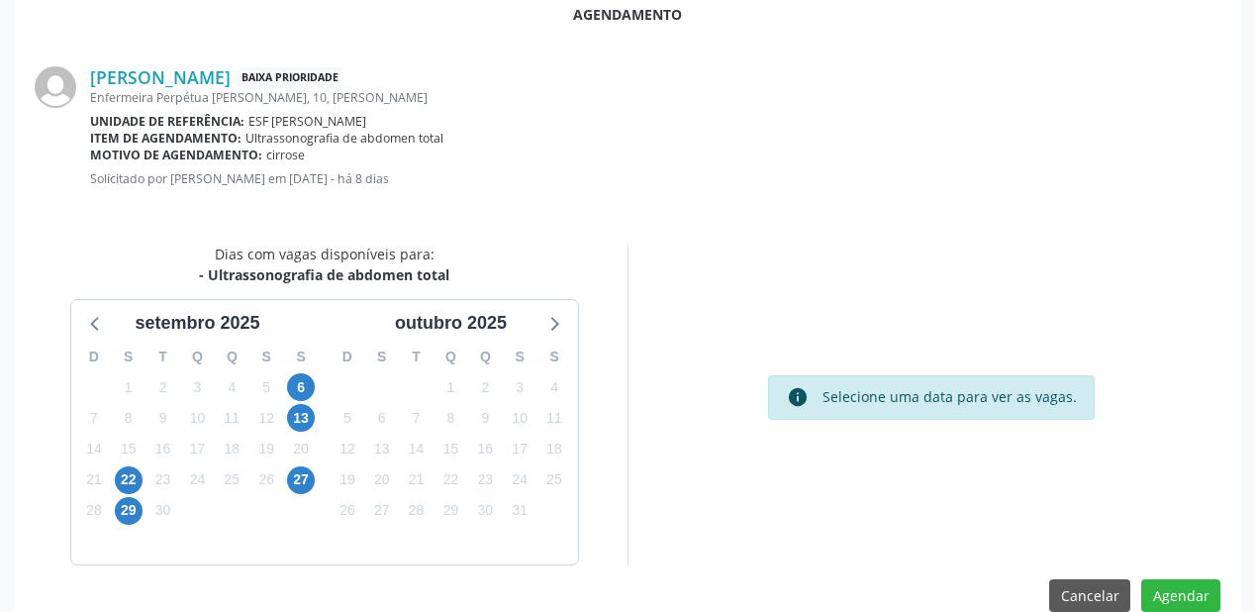
scroll to position [396, 0]
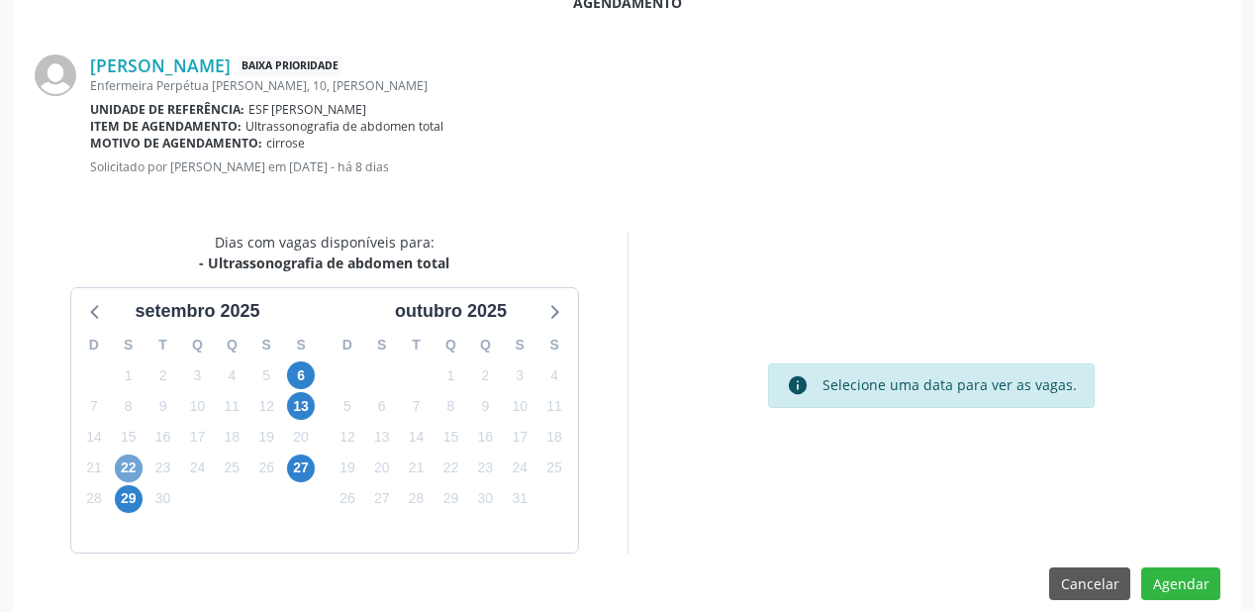
click at [127, 456] on span "22" at bounding box center [129, 468] width 28 height 28
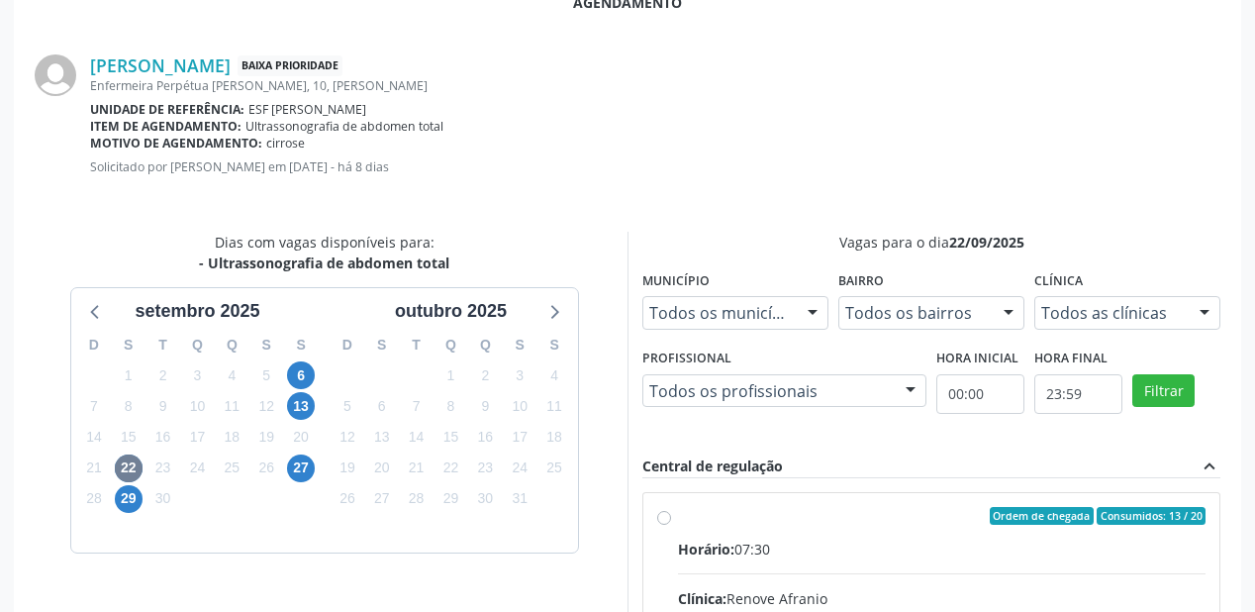
click at [671, 525] on input "Ordem de chegada Consumidos: 13 / 20 Horário: 07:30 Clínica: Renove Afranio Red…" at bounding box center [664, 516] width 14 height 18
radio input "true"
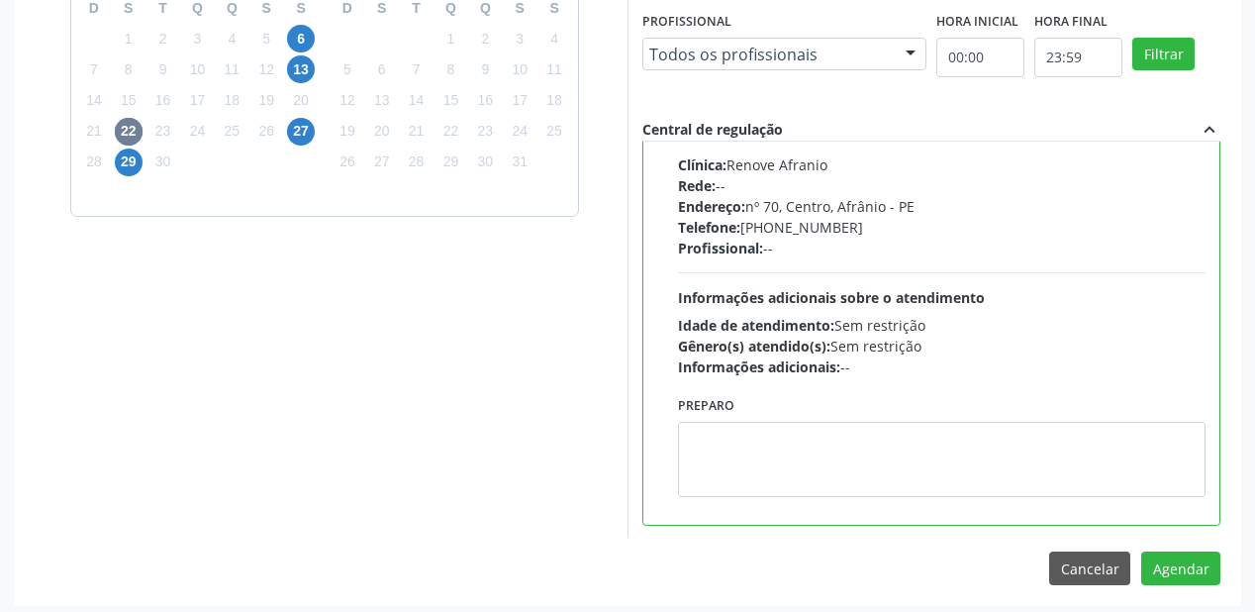
scroll to position [738, 0]
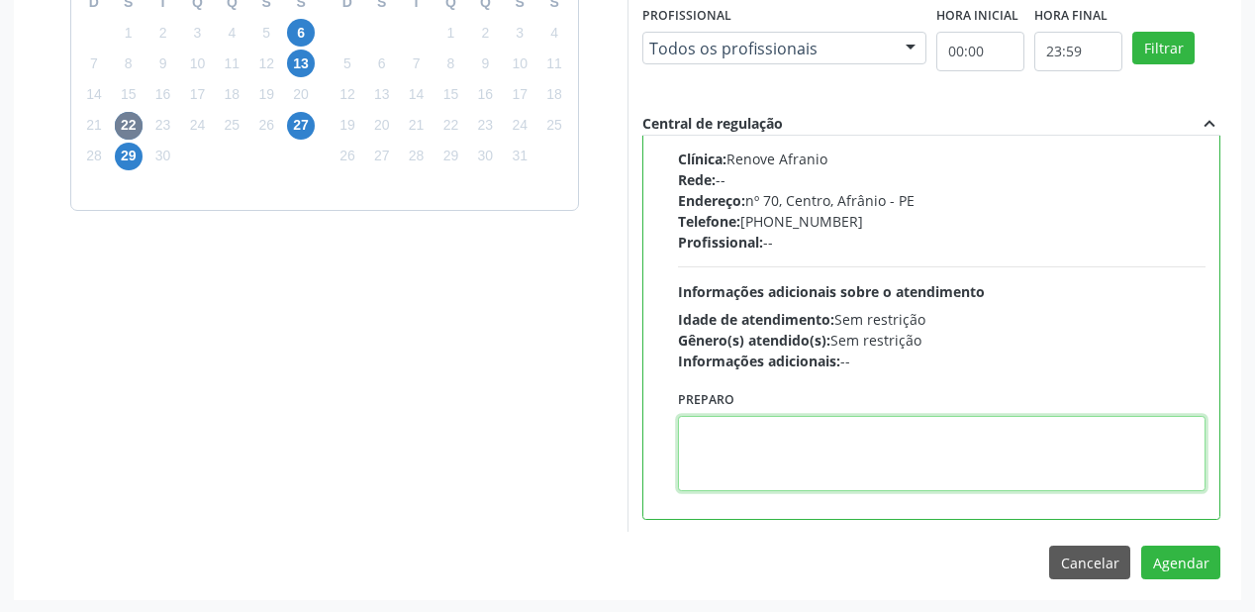
click at [764, 475] on textarea at bounding box center [942, 453] width 528 height 75
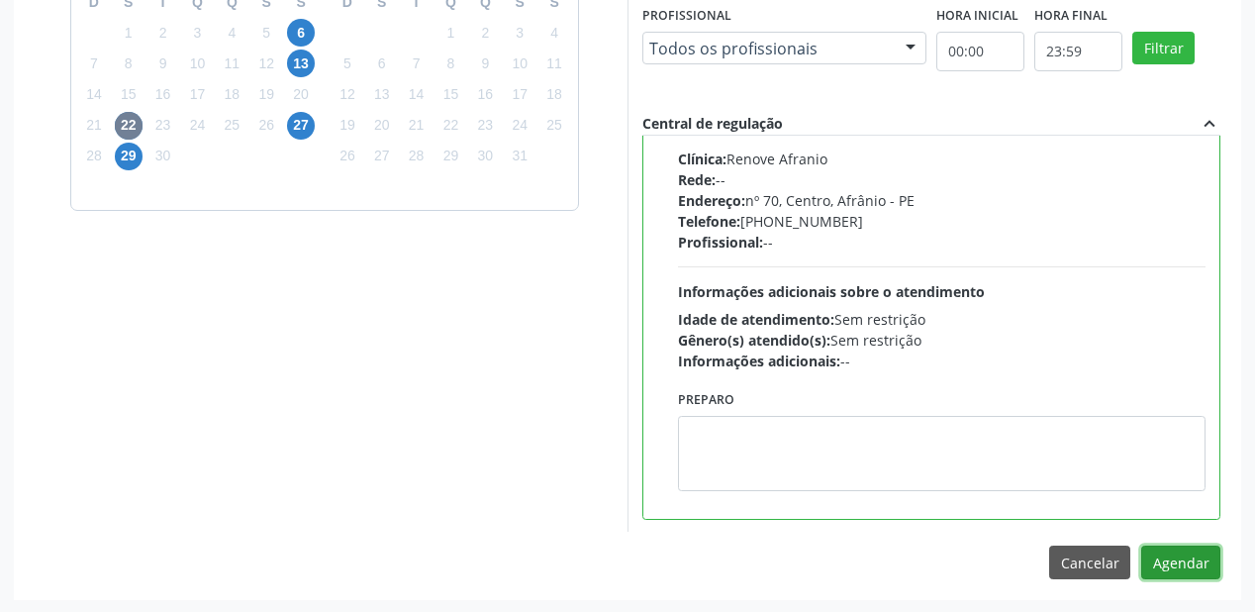
click at [1176, 570] on button "Agendar" at bounding box center [1180, 562] width 79 height 34
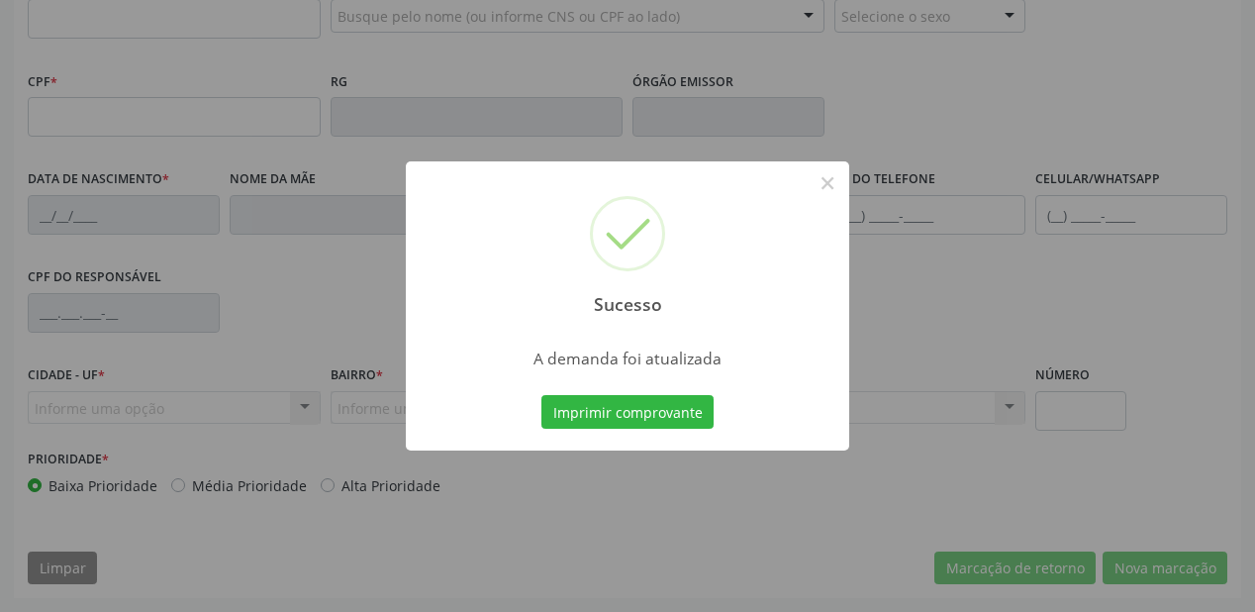
scroll to position [518, 0]
click at [623, 424] on button "Imprimir comprovante" at bounding box center [627, 412] width 172 height 34
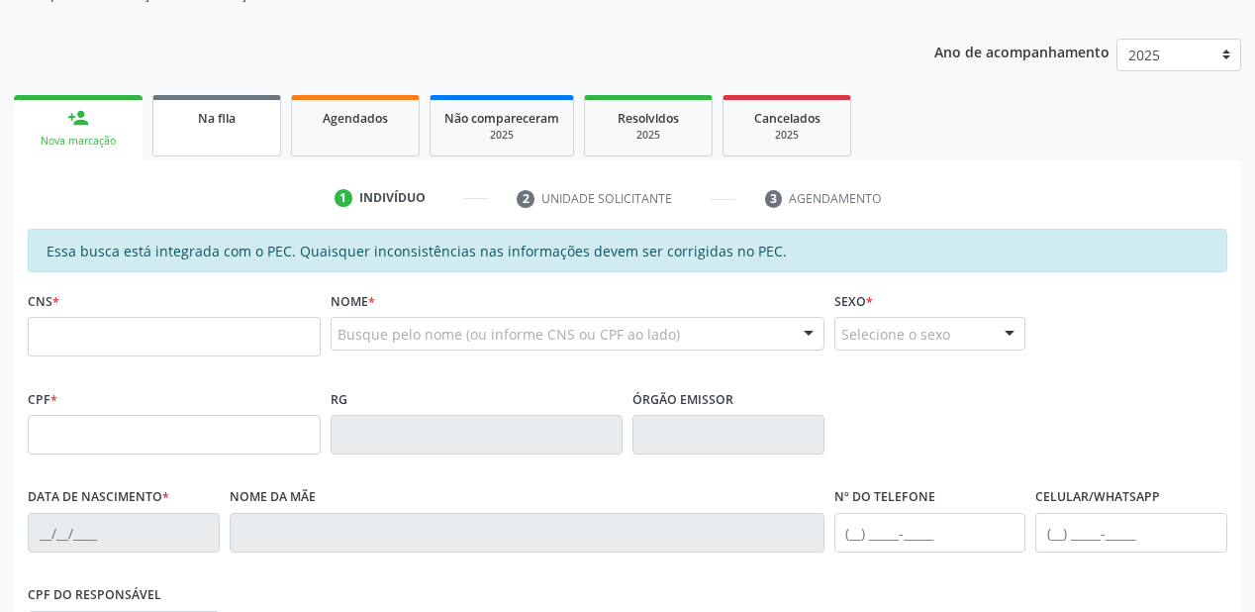
click at [236, 135] on link "Na fila" at bounding box center [216, 125] width 129 height 61
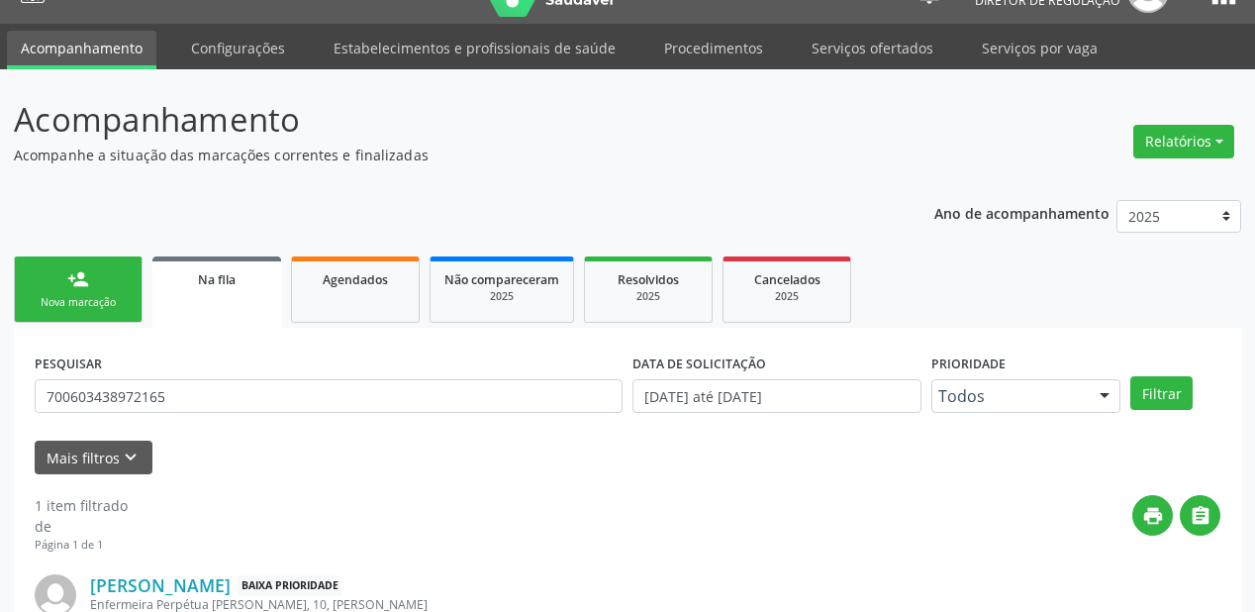
scroll to position [190, 0]
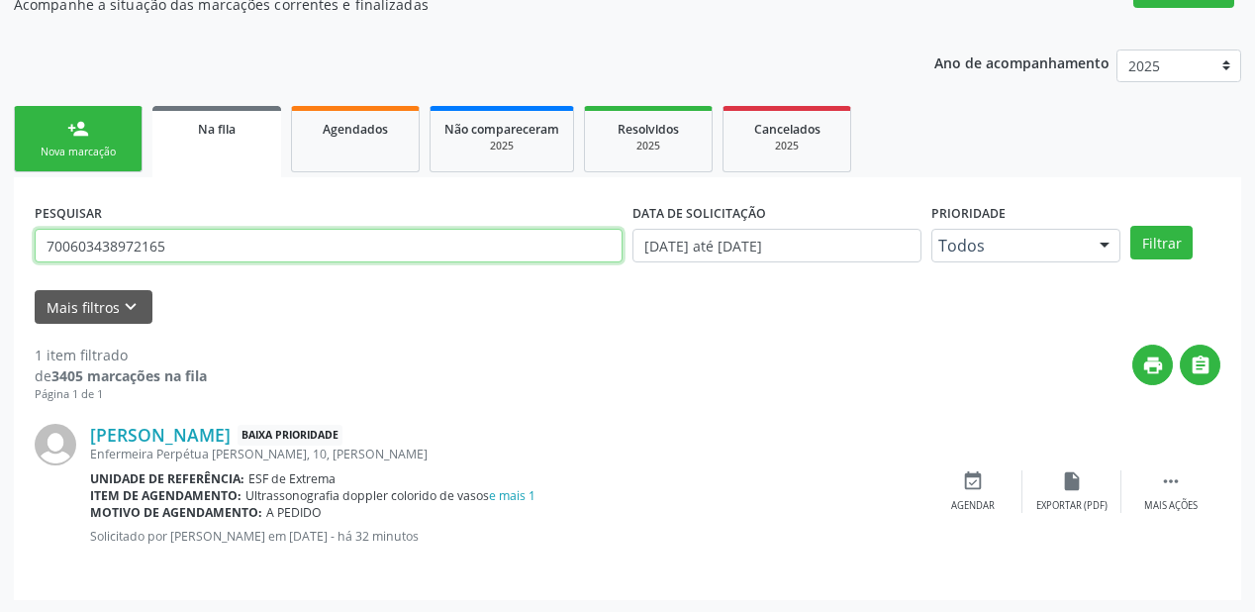
click at [196, 251] on input "700603438972165" at bounding box center [329, 246] width 588 height 34
click at [192, 242] on input "700603438972165" at bounding box center [329, 246] width 588 height 34
type input "7"
type input "708408283459860"
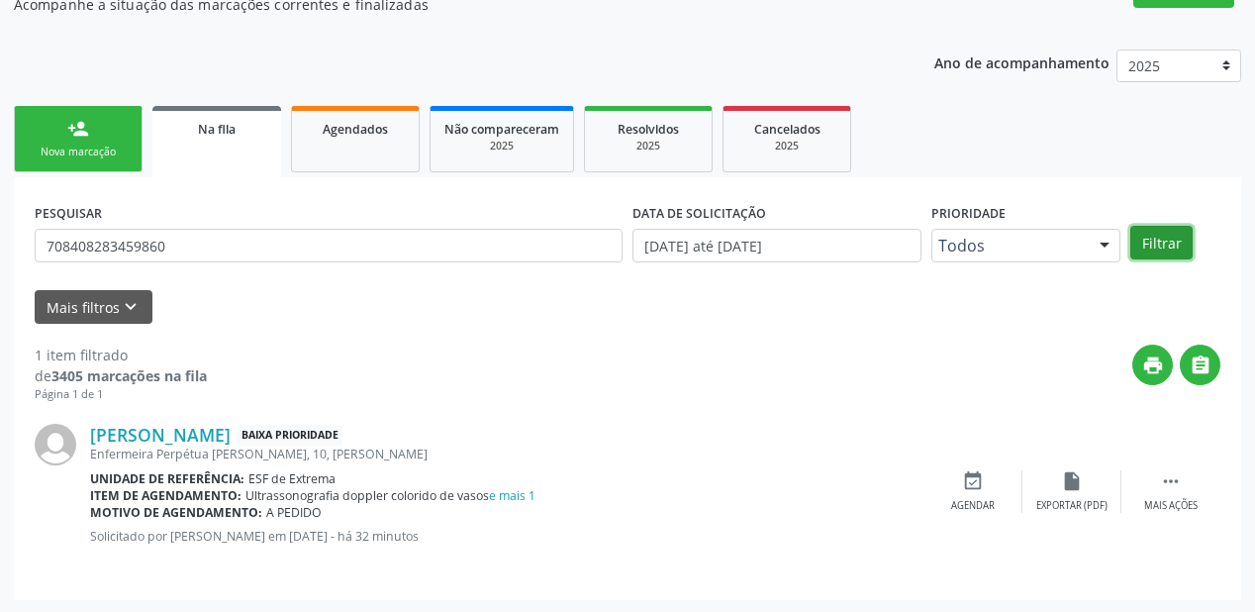
click at [1148, 246] on button "Filtrar" at bounding box center [1162, 243] width 62 height 34
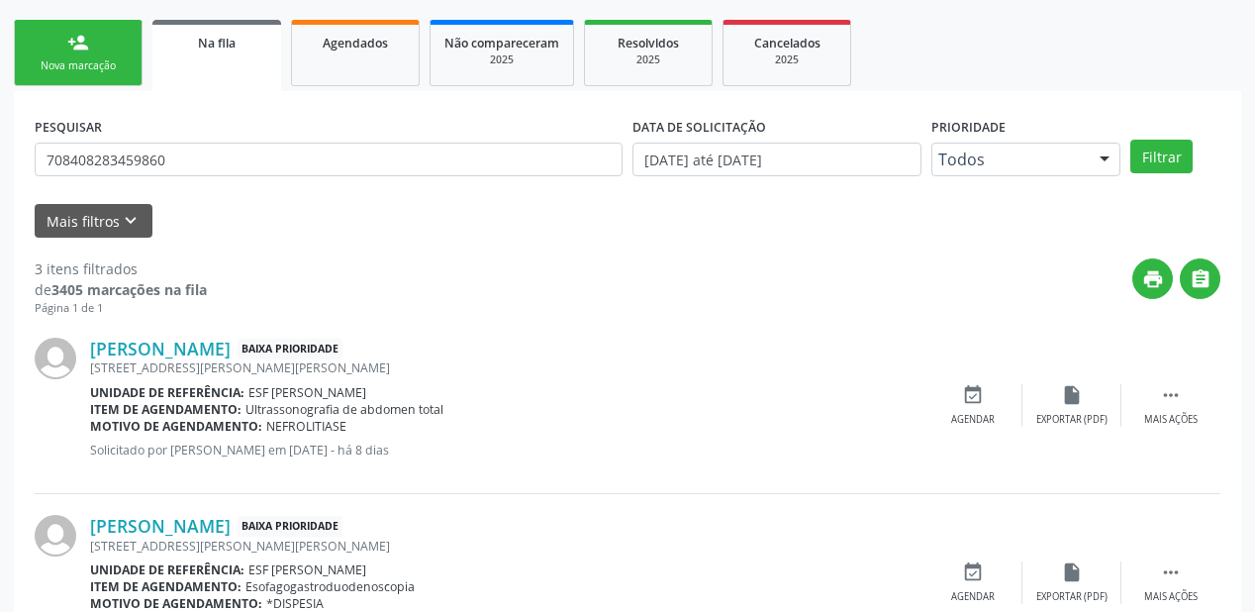
scroll to position [428, 0]
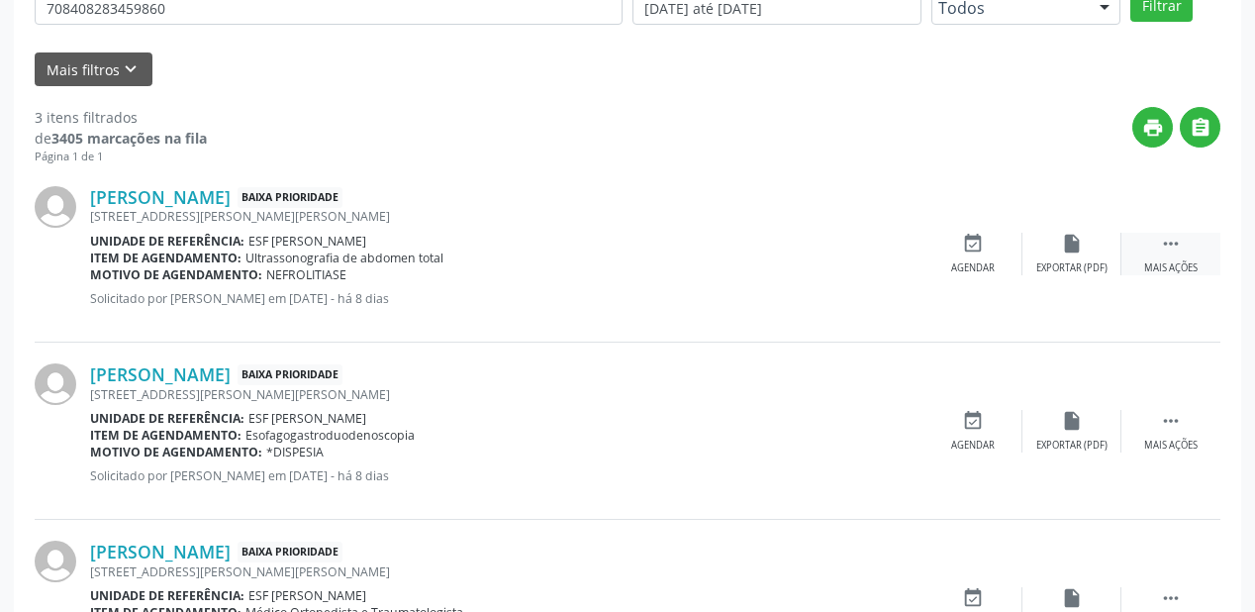
click at [1174, 243] on icon "" at bounding box center [1171, 244] width 22 height 22
click at [702, 257] on div "event_available Agendar" at bounding box center [676, 254] width 99 height 43
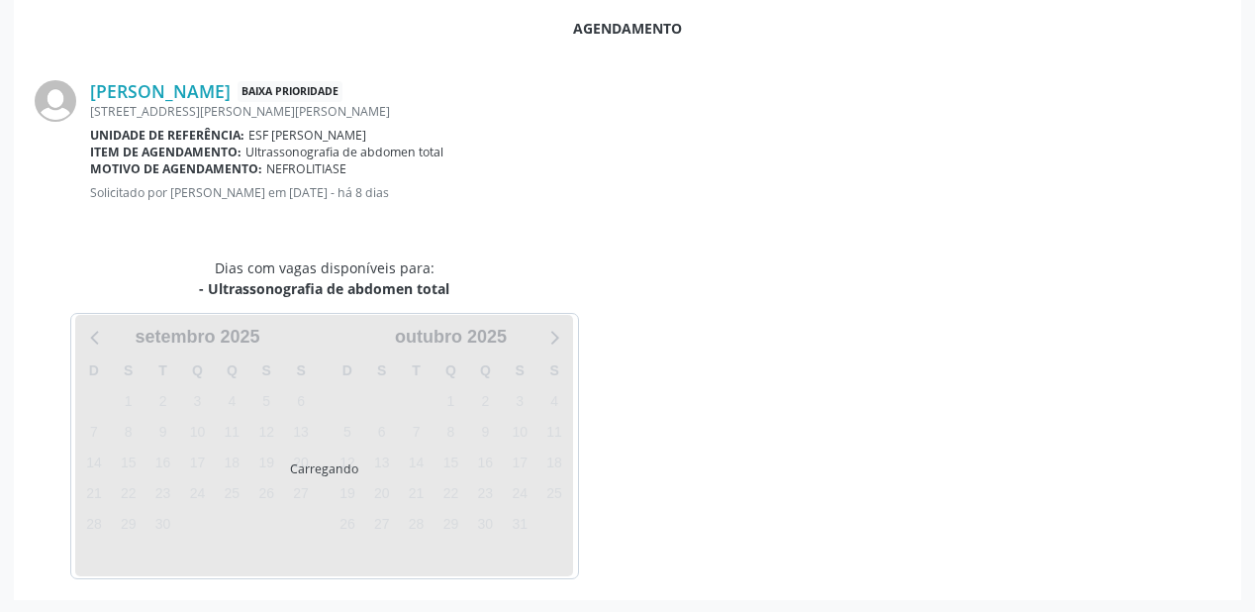
scroll to position [417, 0]
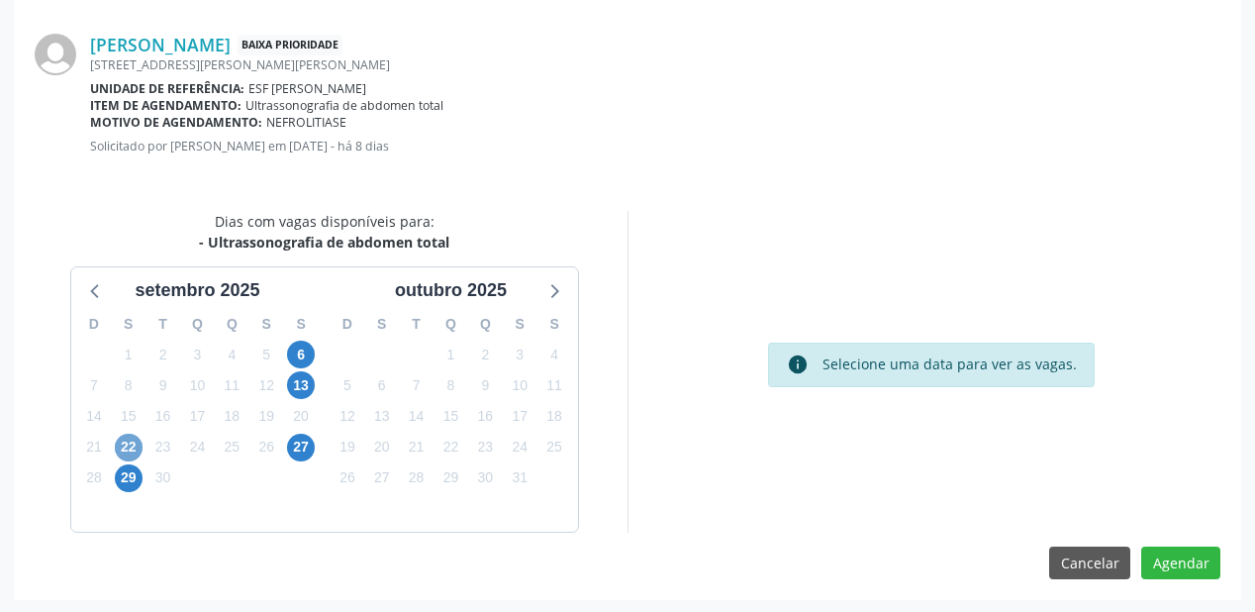
click at [141, 445] on span "22" at bounding box center [129, 448] width 28 height 28
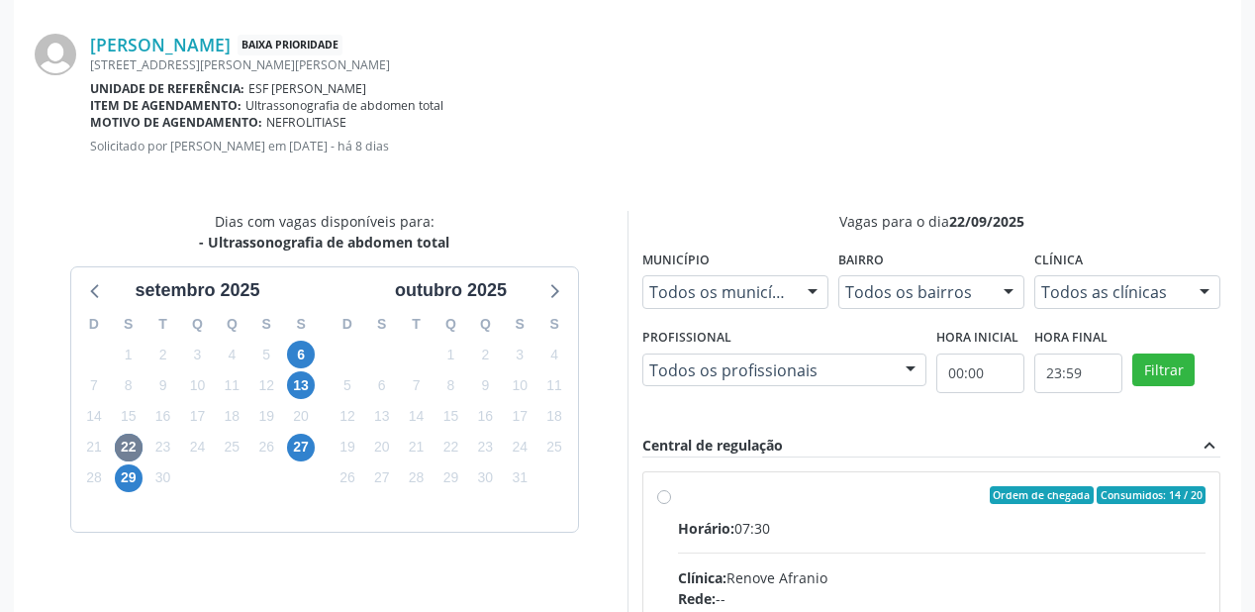
click at [711, 523] on span "Horário:" at bounding box center [706, 528] width 56 height 19
click at [671, 504] on input "Ordem de chegada Consumidos: 14 / 20 Horário: 07:30 Clínica: Renove Afranio Red…" at bounding box center [664, 495] width 14 height 18
radio input "true"
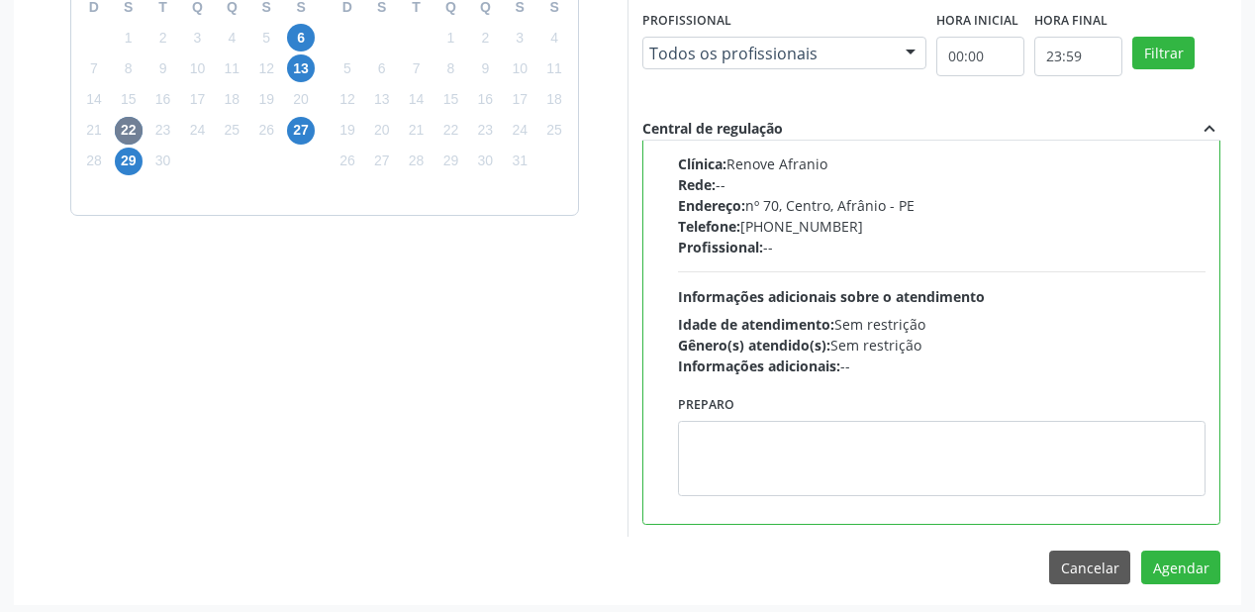
scroll to position [738, 0]
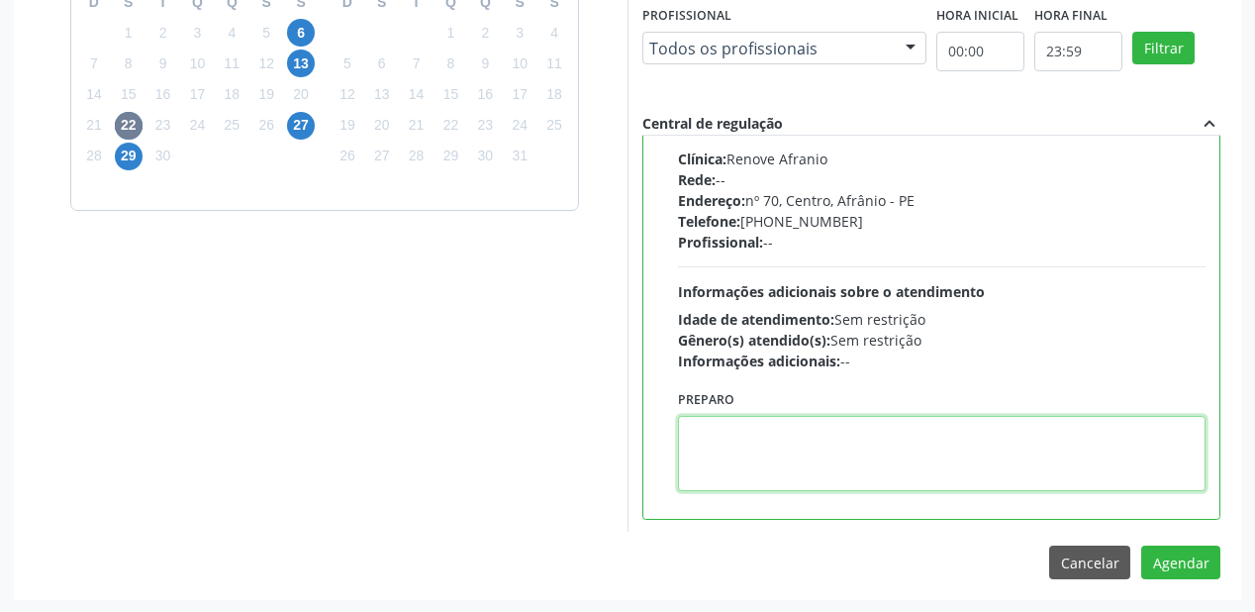
click at [788, 443] on textarea at bounding box center [942, 453] width 528 height 75
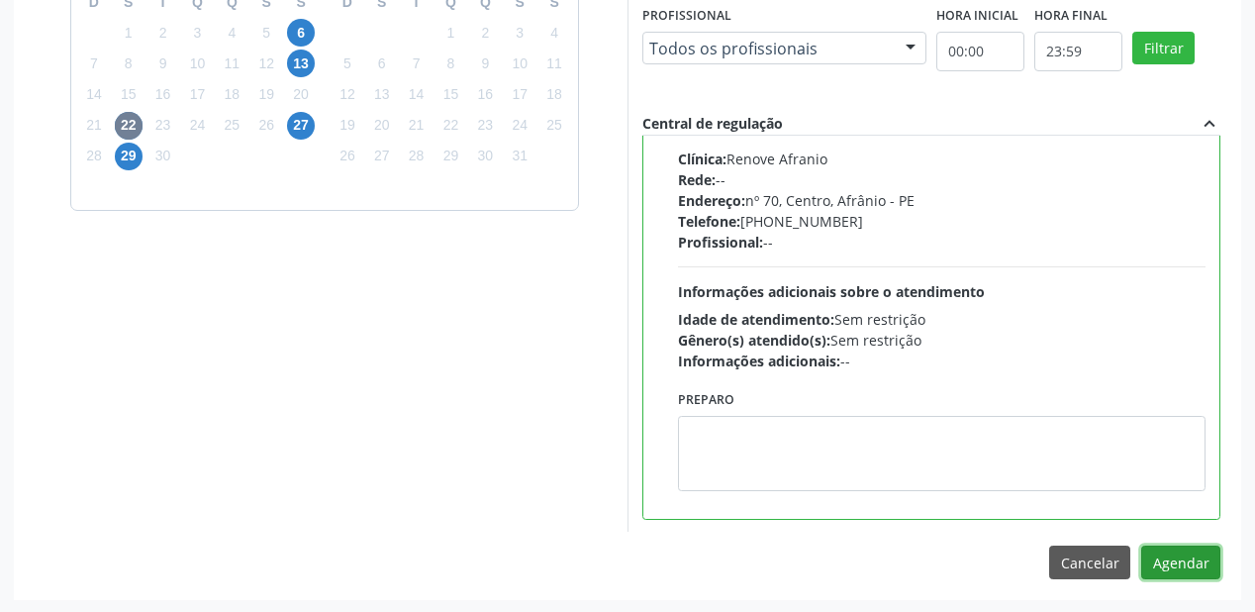
click at [1186, 551] on button "Agendar" at bounding box center [1180, 562] width 79 height 34
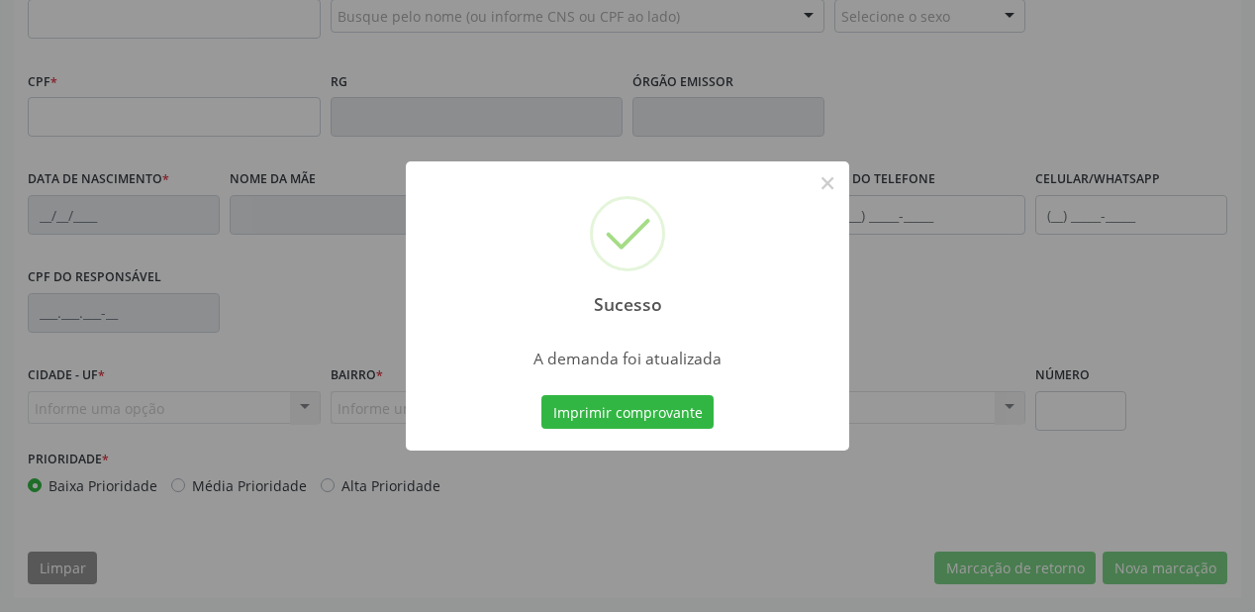
scroll to position [518, 0]
click at [630, 414] on button "Imprimir comprovante" at bounding box center [627, 412] width 172 height 34
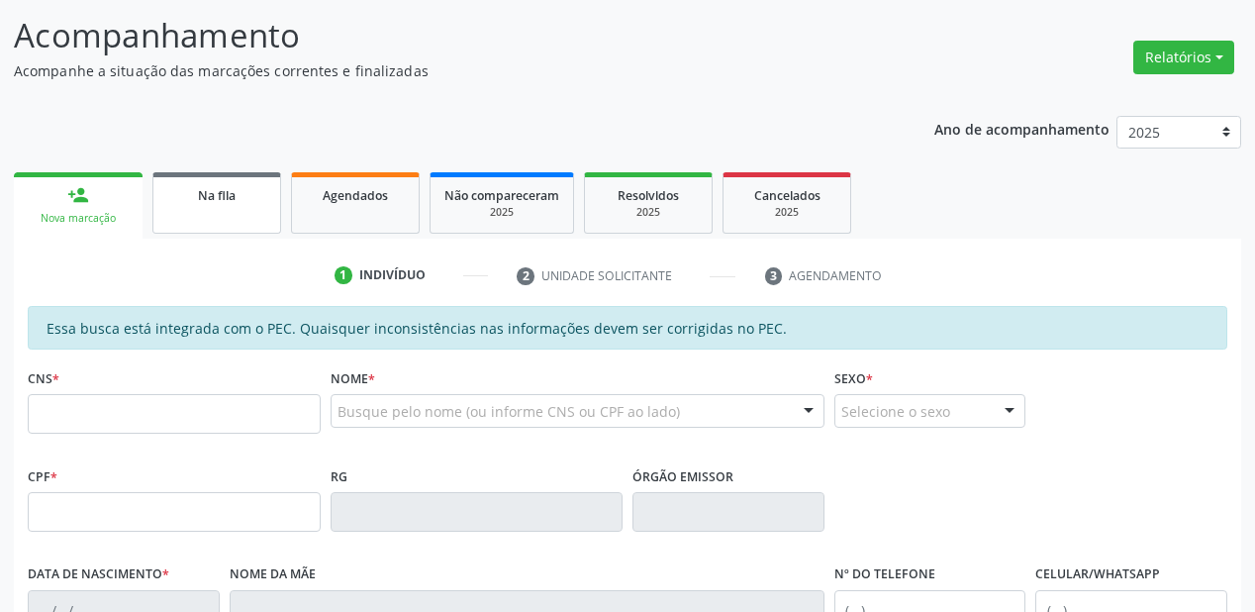
scroll to position [122, 0]
click at [253, 219] on link "Na fila" at bounding box center [216, 204] width 129 height 61
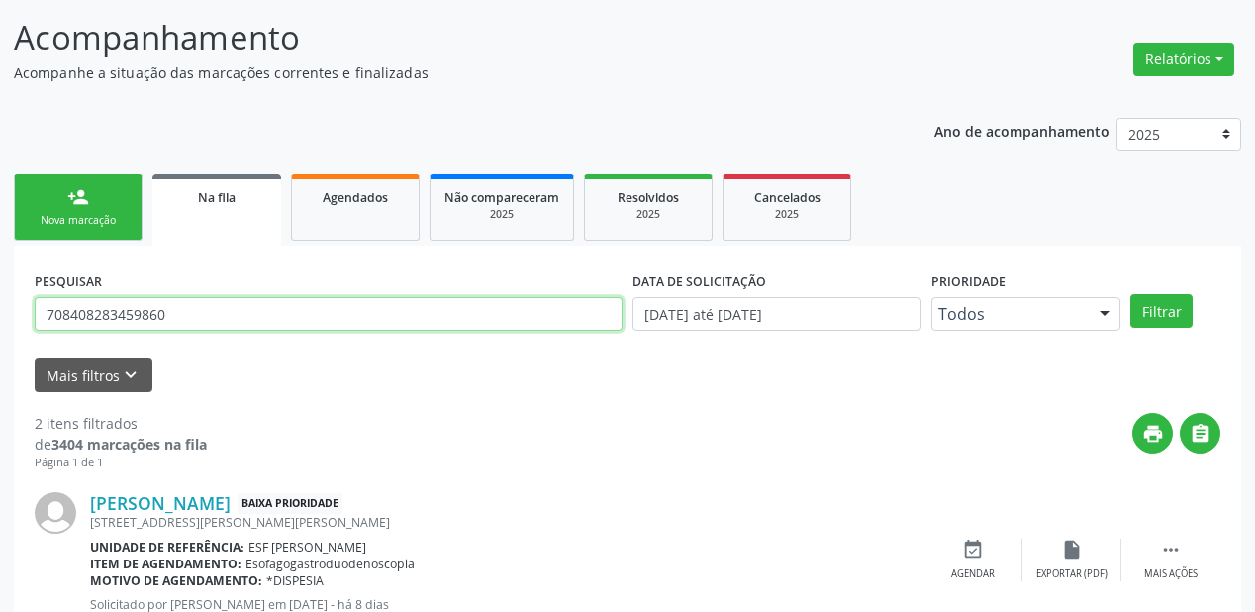
click at [204, 327] on input "708408283459860" at bounding box center [329, 314] width 588 height 34
type input "7"
type input "209706099270000"
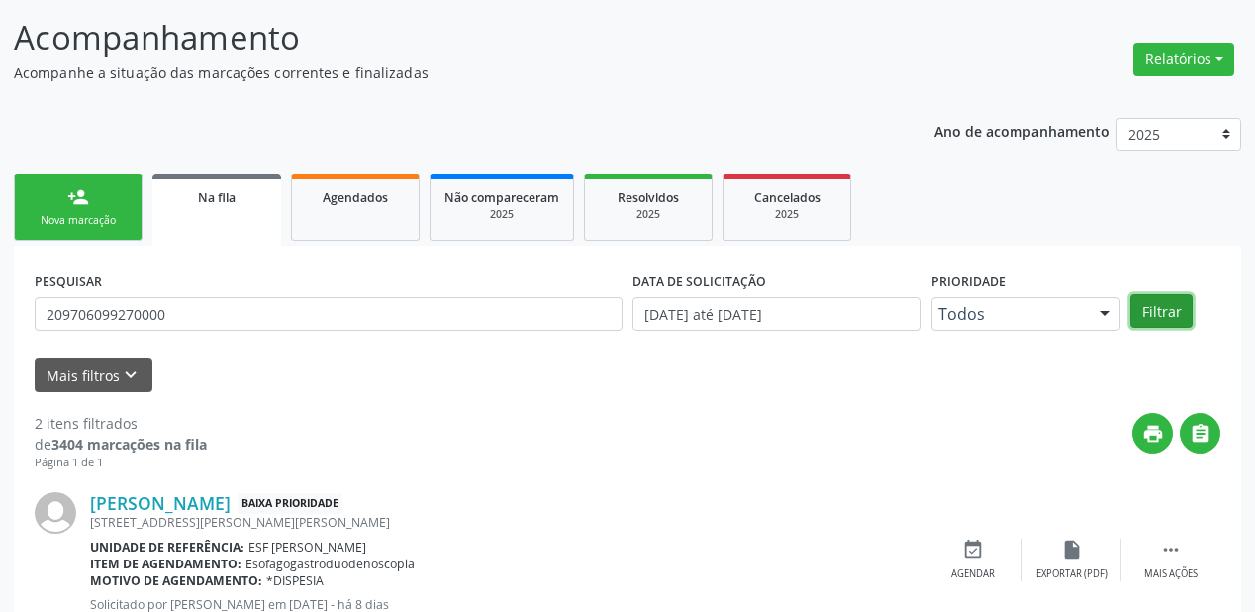
click at [1167, 321] on button "Filtrar" at bounding box center [1162, 311] width 62 height 34
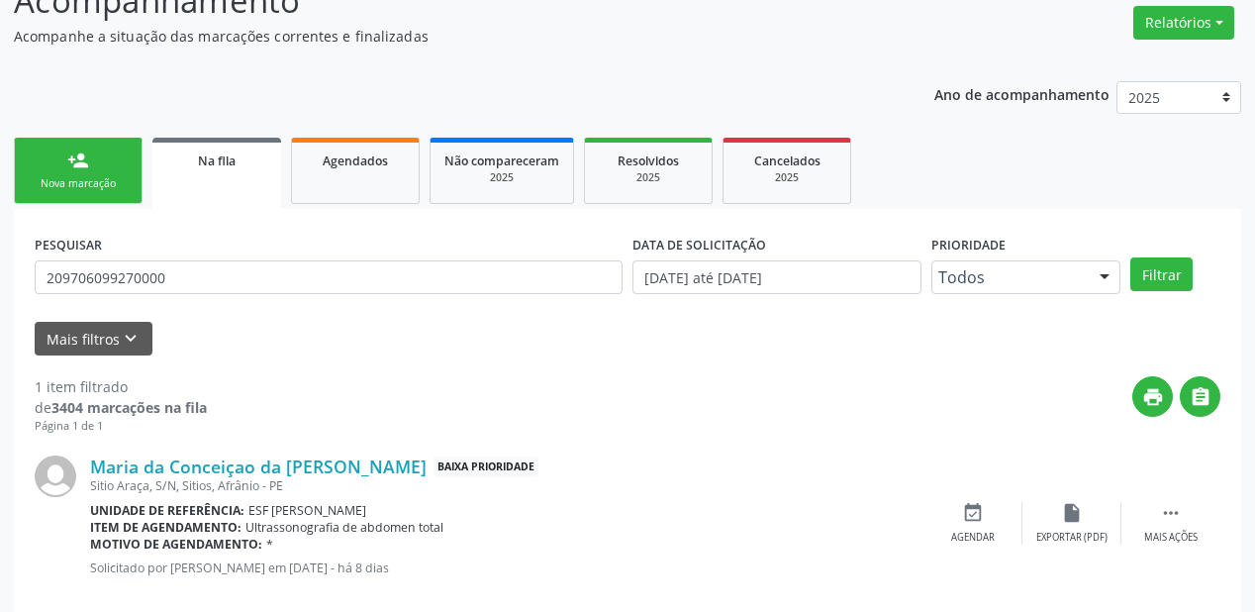
scroll to position [190, 0]
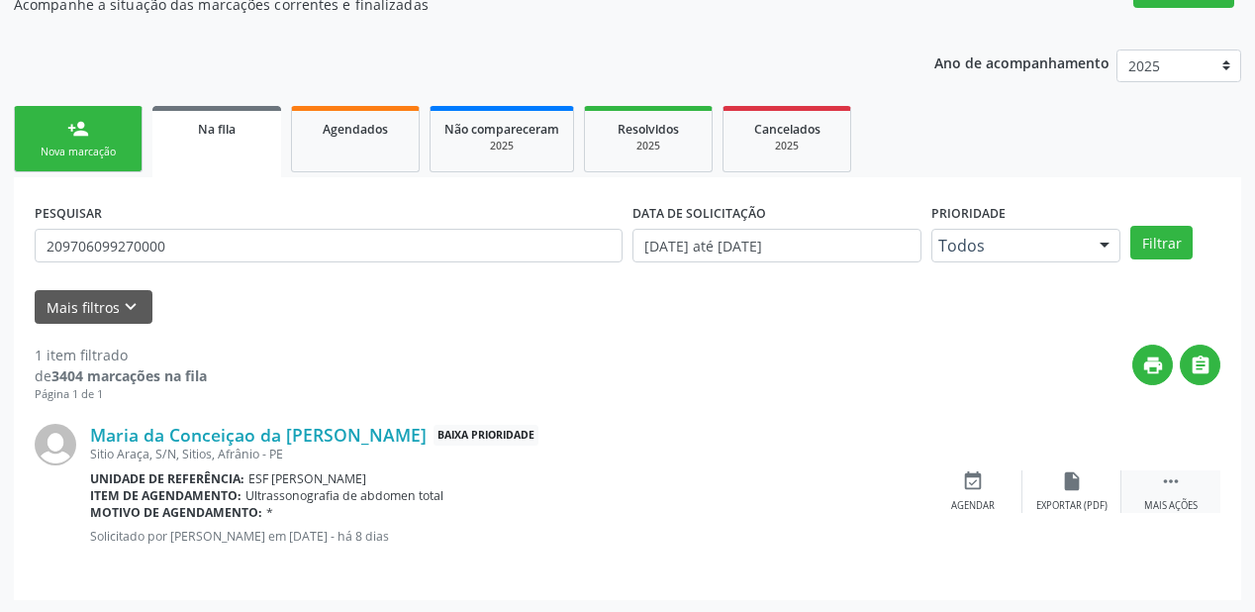
drag, startPoint x: 1160, startPoint y: 474, endPoint x: 1136, endPoint y: 470, distance: 24.1
click at [1159, 474] on div " Mais ações" at bounding box center [1171, 491] width 99 height 43
click at [700, 501] on div "event_available Agendar" at bounding box center [676, 491] width 99 height 43
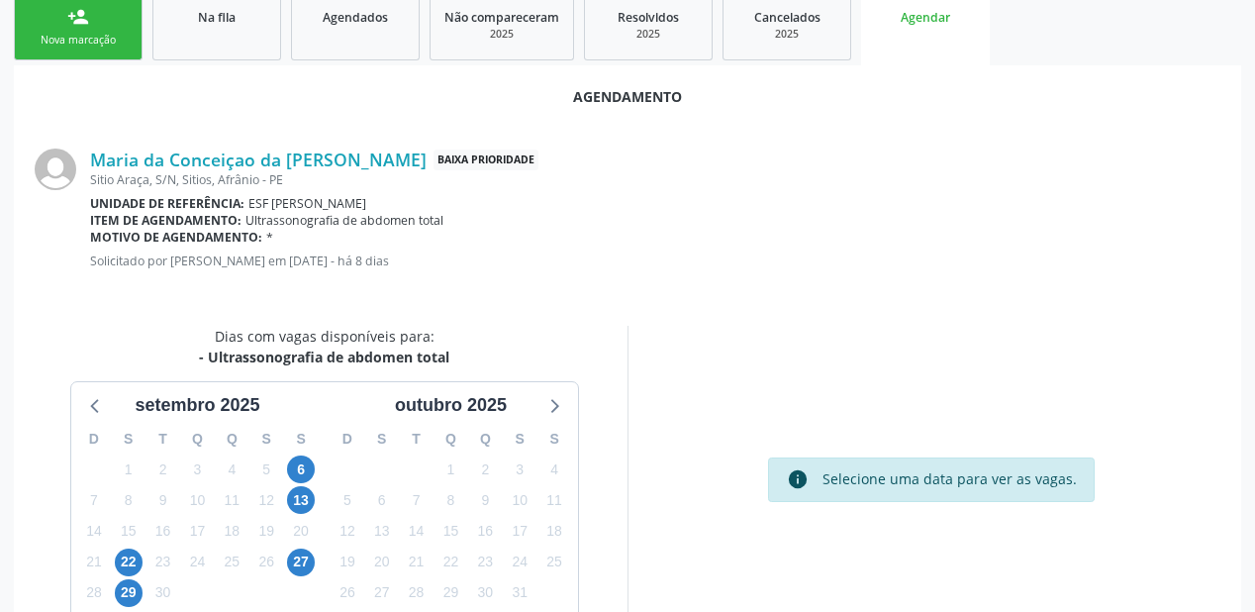
scroll to position [417, 0]
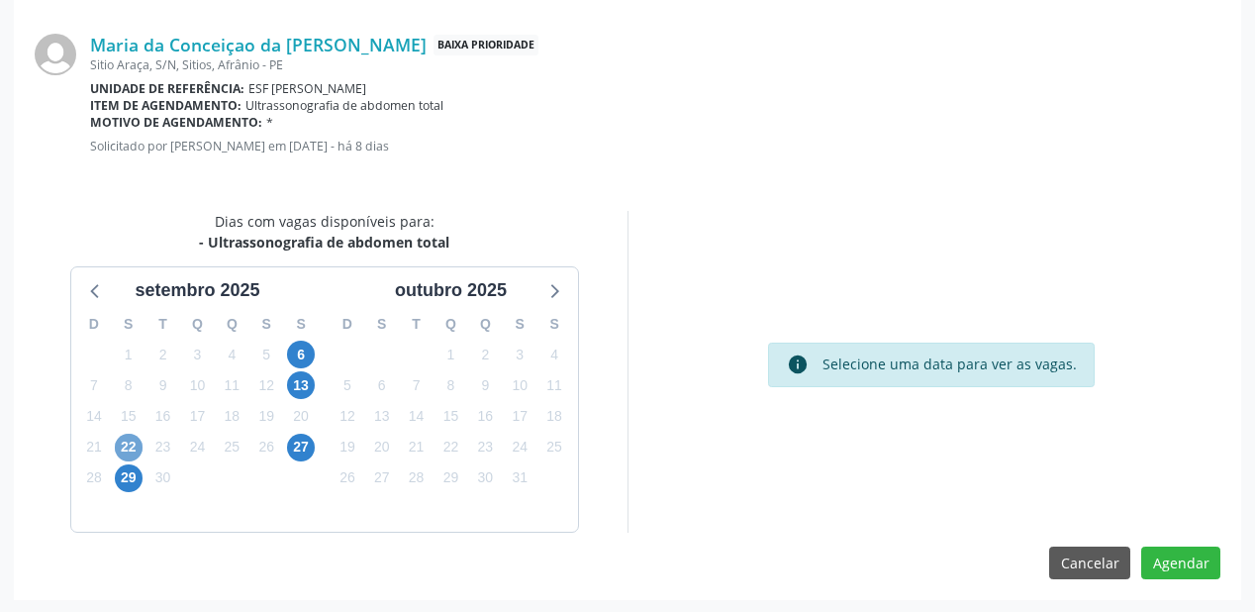
click at [121, 447] on span "22" at bounding box center [129, 448] width 28 height 28
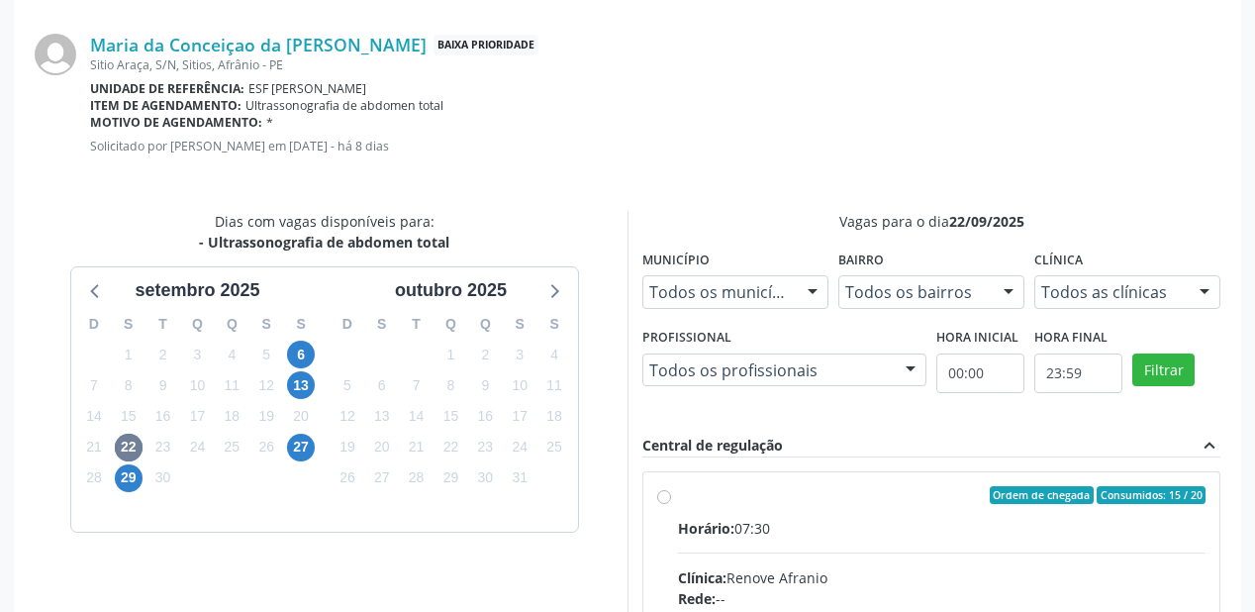
click at [893, 523] on div "Horário: 07:30" at bounding box center [942, 528] width 528 height 21
click at [671, 504] on input "Ordem de chegada Consumidos: 15 / 20 Horário: 07:30 Clínica: Renove Afranio Red…" at bounding box center [664, 495] width 14 height 18
radio input "true"
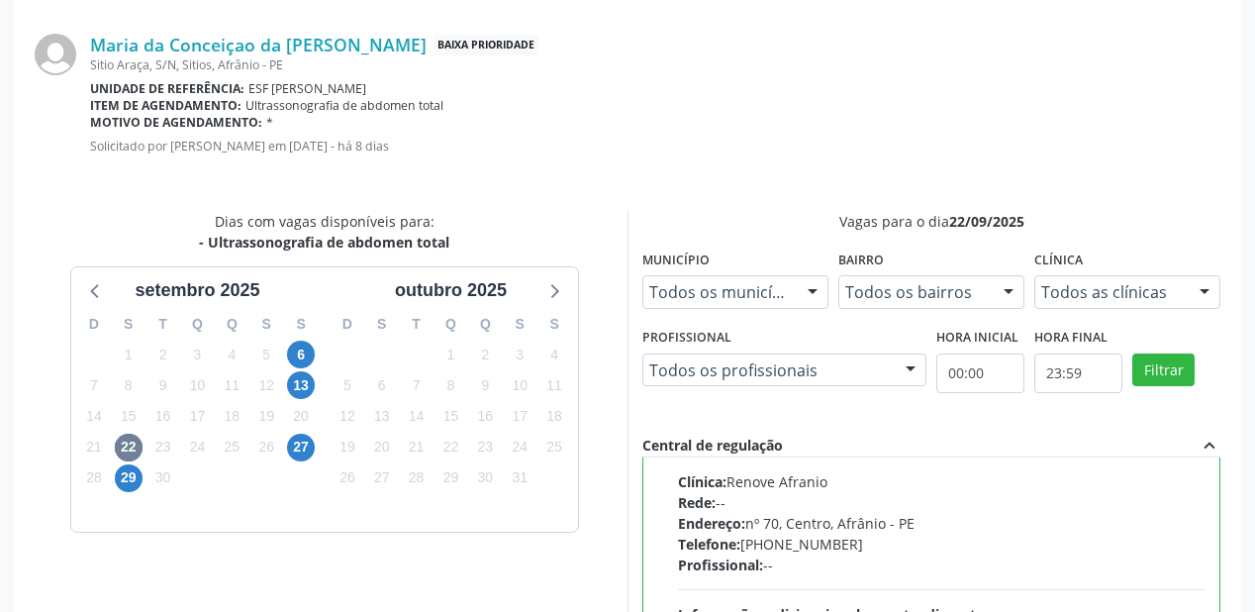
scroll to position [97, 0]
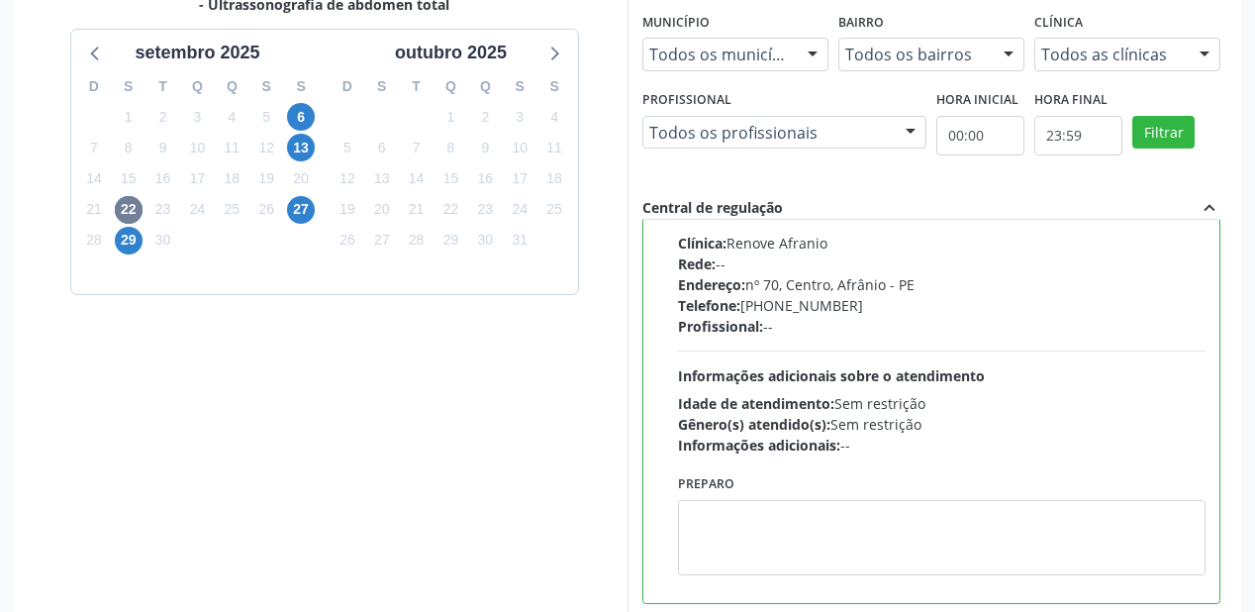
drag, startPoint x: 783, startPoint y: 492, endPoint x: 822, endPoint y: 496, distance: 38.8
click at [782, 492] on div "Preparo" at bounding box center [942, 522] width 528 height 106
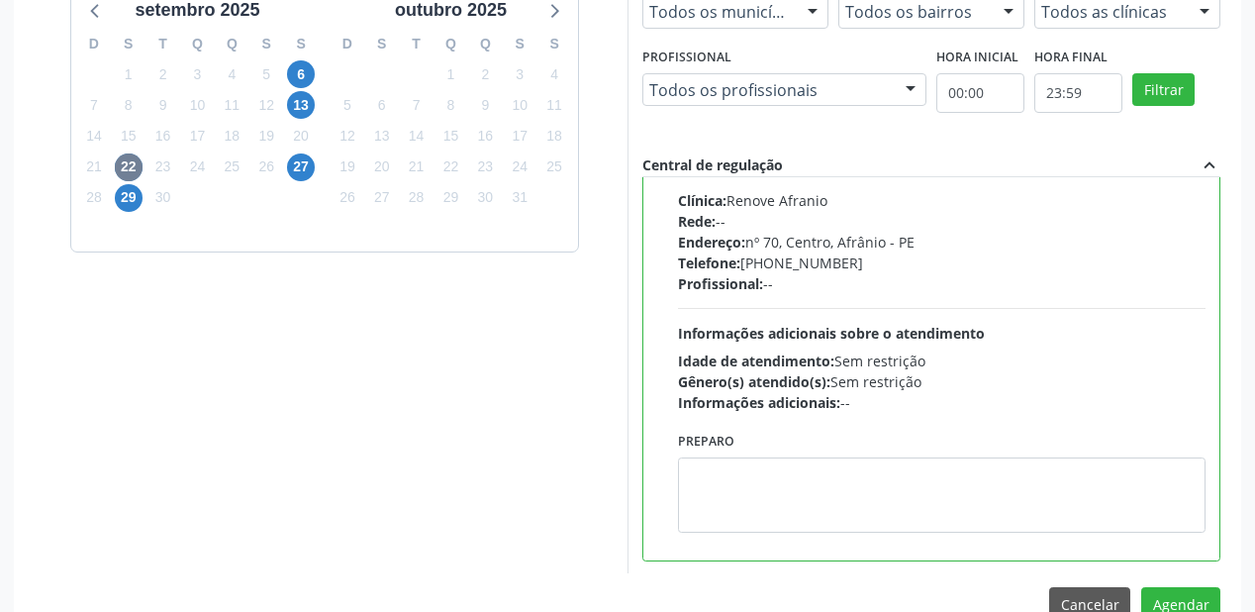
scroll to position [738, 0]
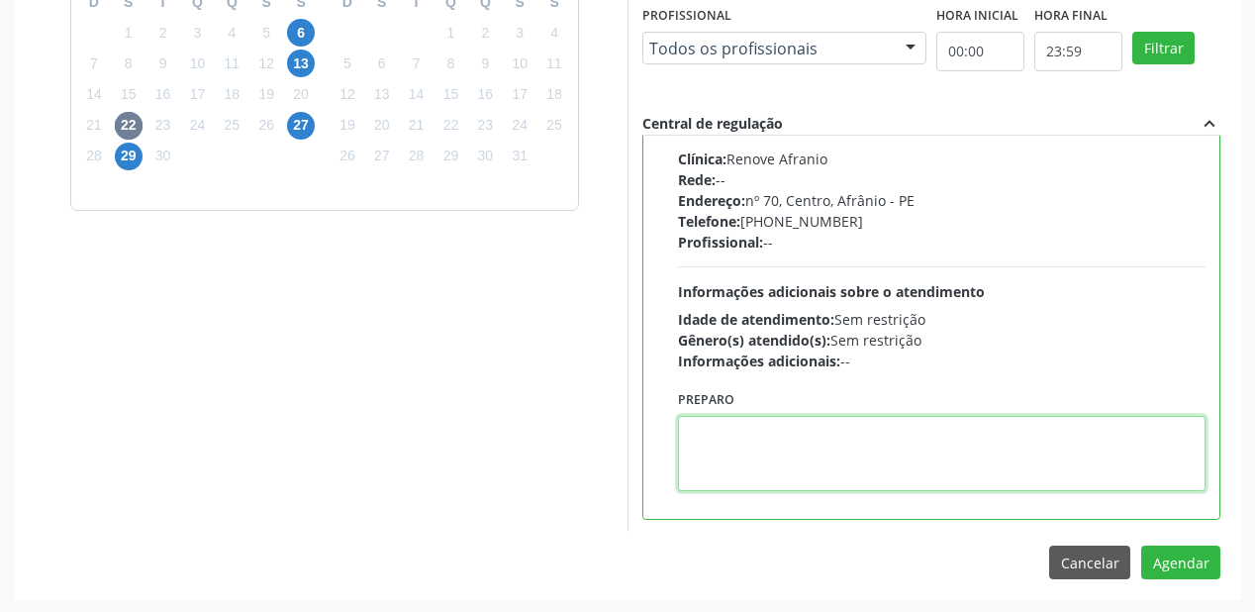
drag, startPoint x: 765, startPoint y: 420, endPoint x: 824, endPoint y: 423, distance: 58.5
click at [765, 419] on textarea at bounding box center [942, 453] width 528 height 75
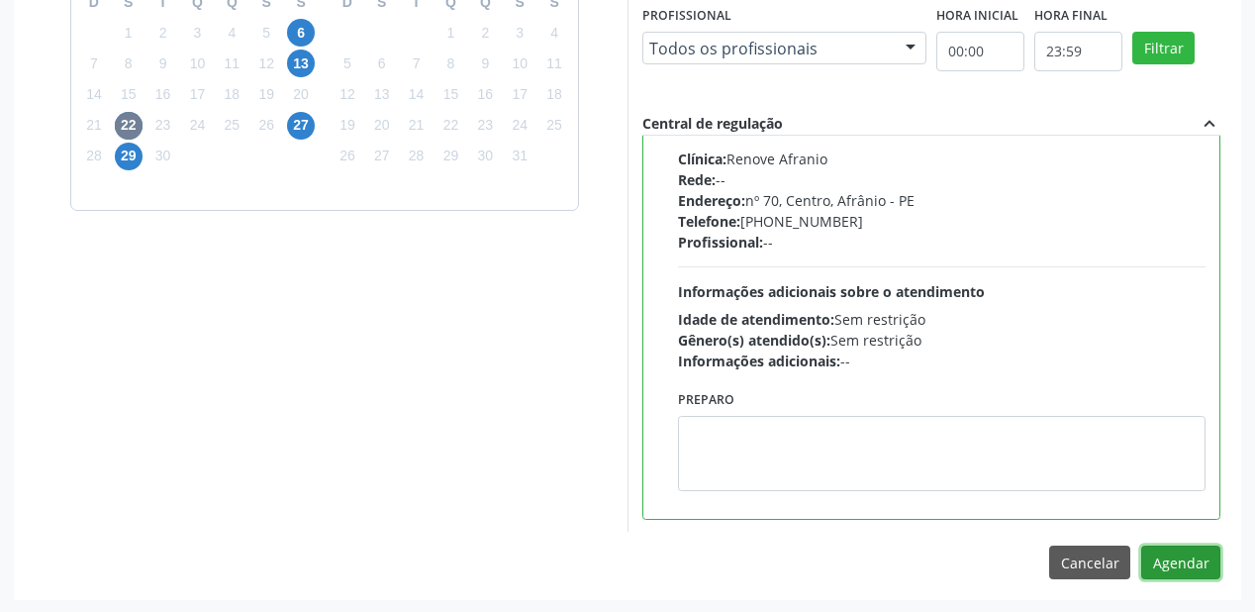
click at [1179, 563] on button "Agendar" at bounding box center [1180, 562] width 79 height 34
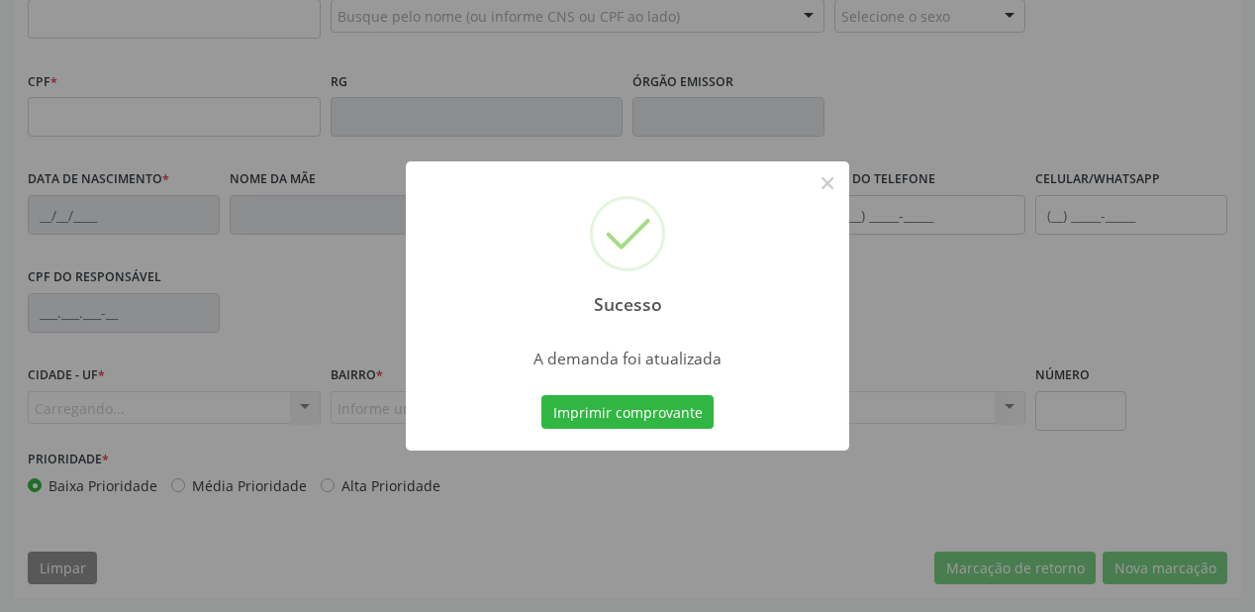
scroll to position [518, 0]
click at [656, 405] on button "Imprimir comprovante" at bounding box center [627, 412] width 172 height 34
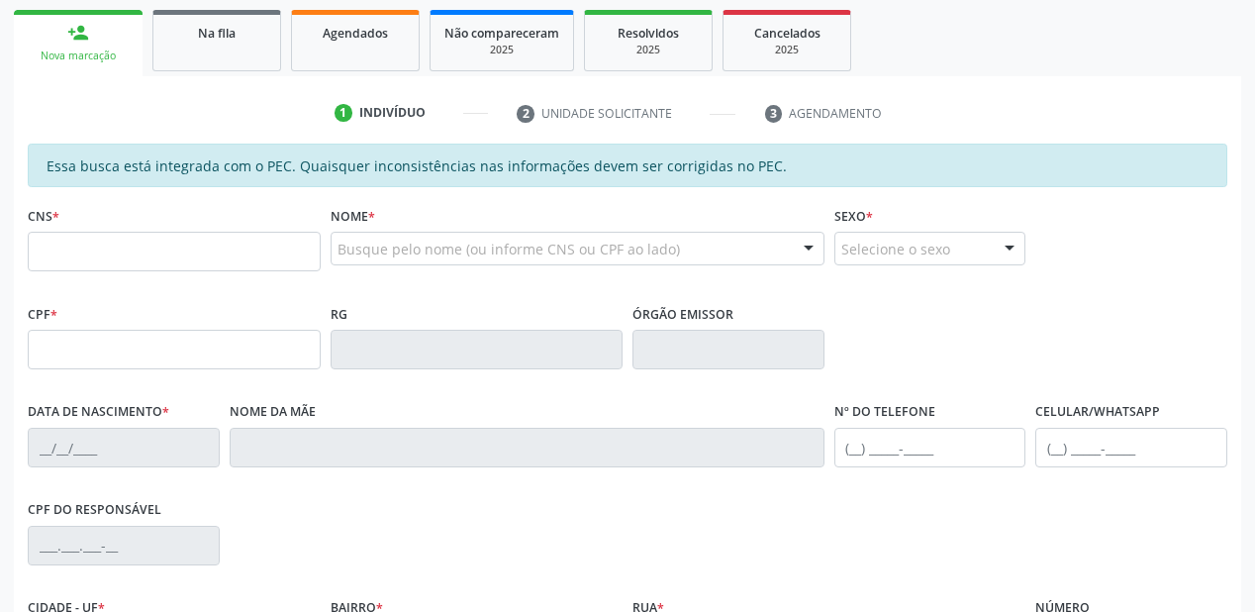
scroll to position [280, 0]
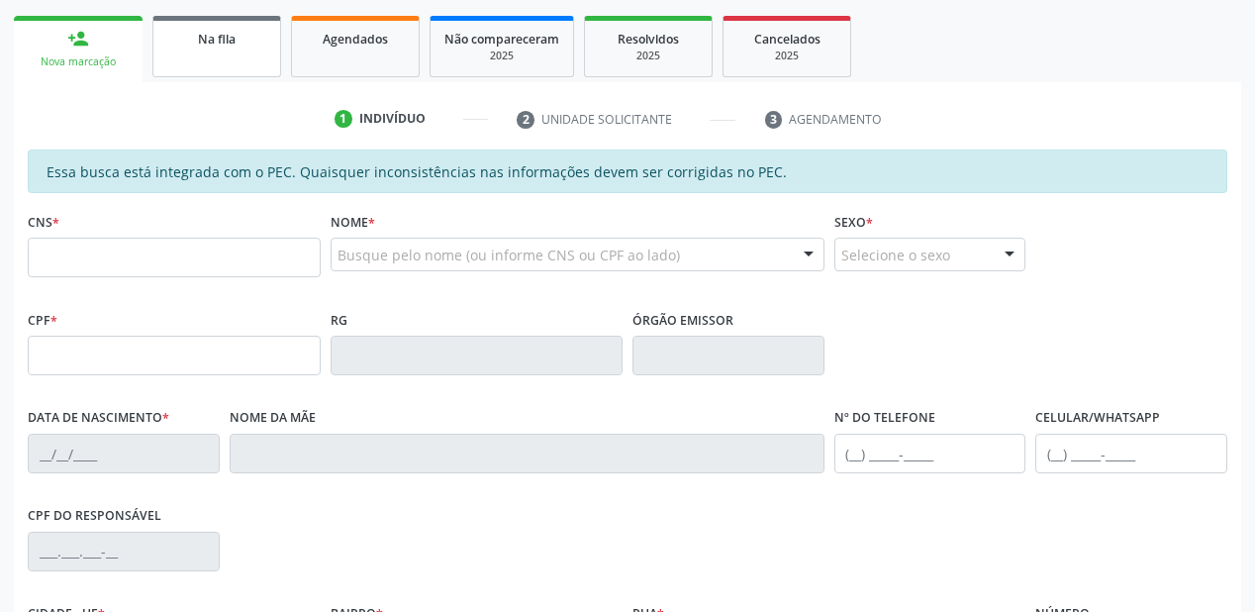
click at [190, 59] on link "Na fila" at bounding box center [216, 46] width 129 height 61
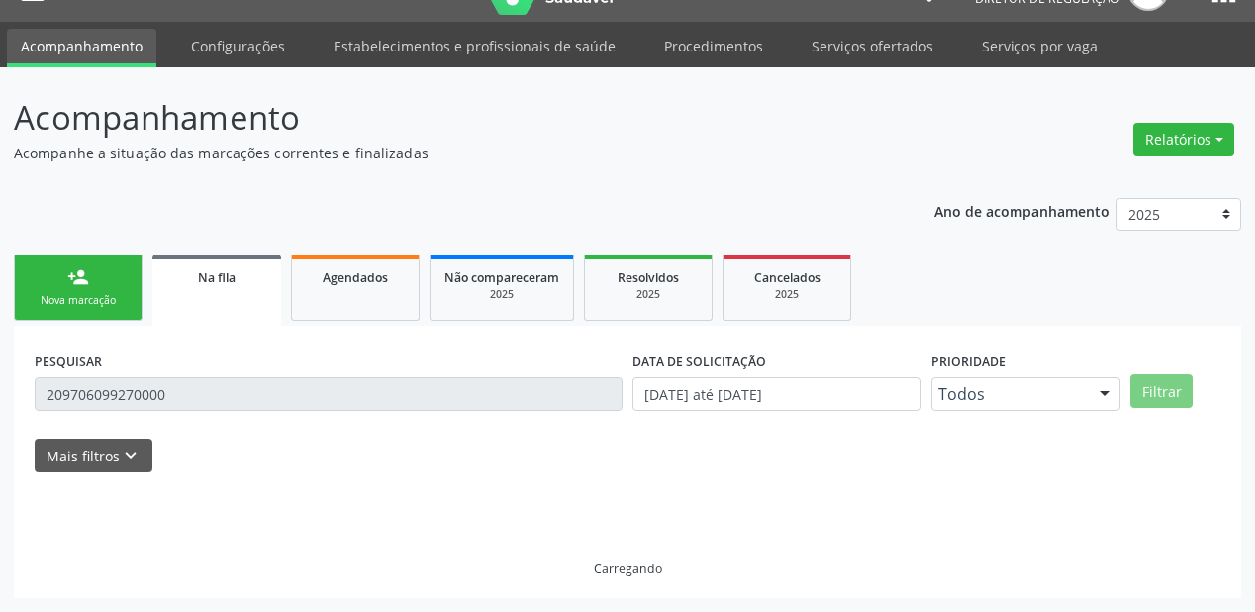
scroll to position [0, 0]
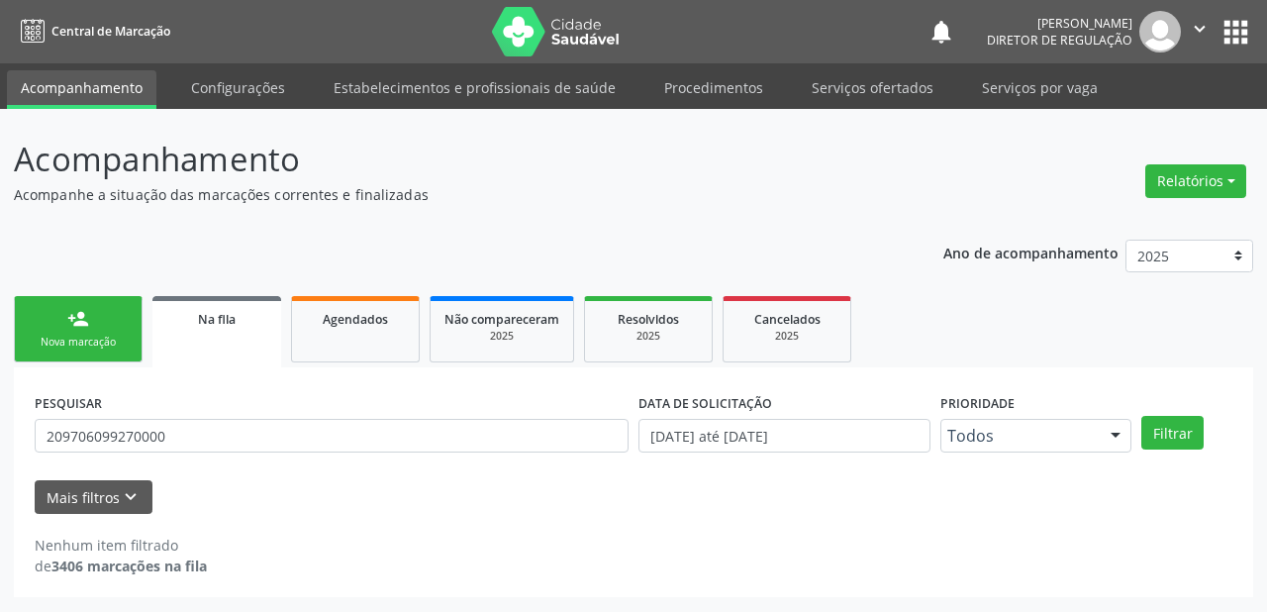
click at [180, 389] on div "PESQUISAR 209706099270000" at bounding box center [332, 426] width 604 height 77
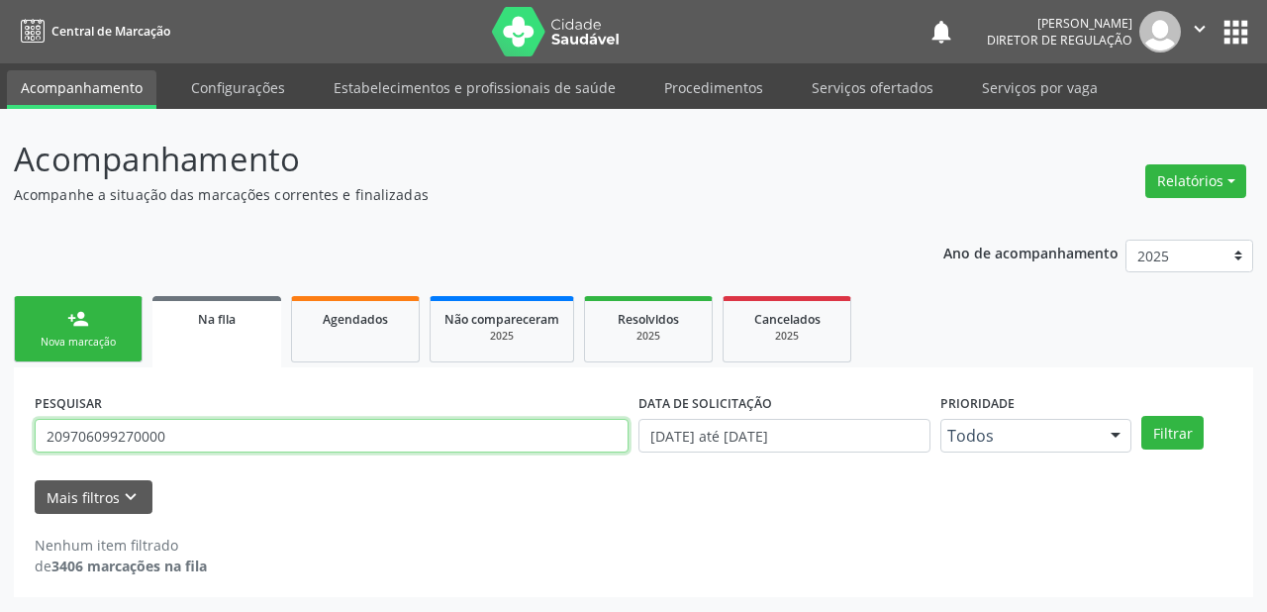
click at [185, 424] on input "209706099270000" at bounding box center [332, 436] width 594 height 34
type input "2"
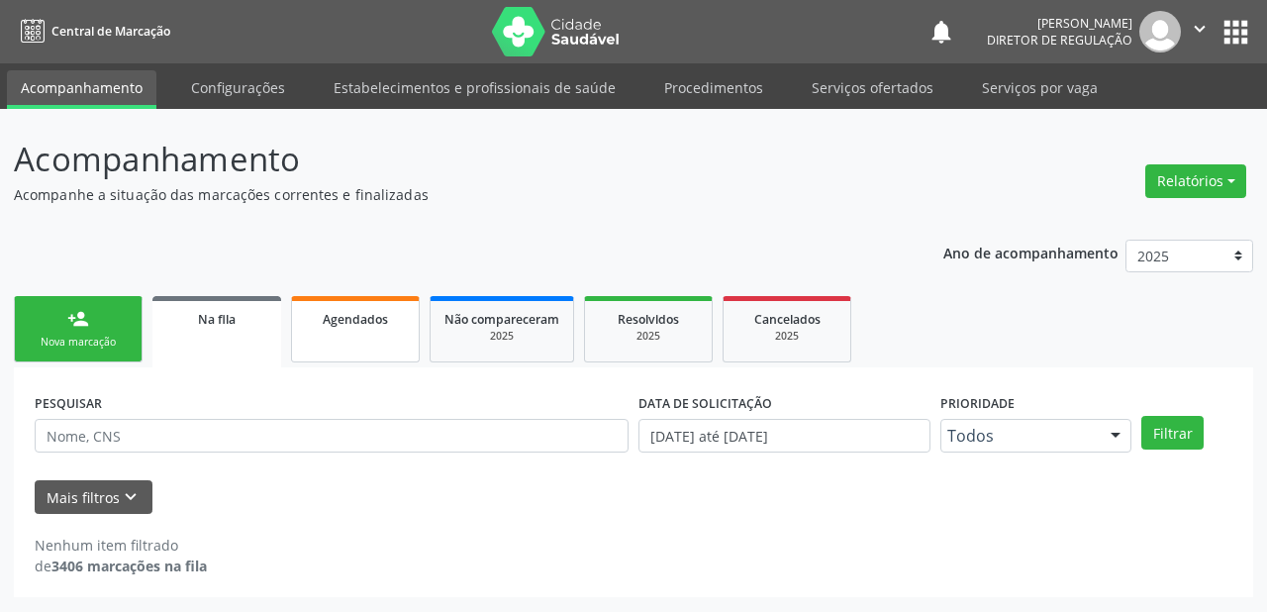
click at [347, 318] on span "Agendados" at bounding box center [355, 319] width 65 height 17
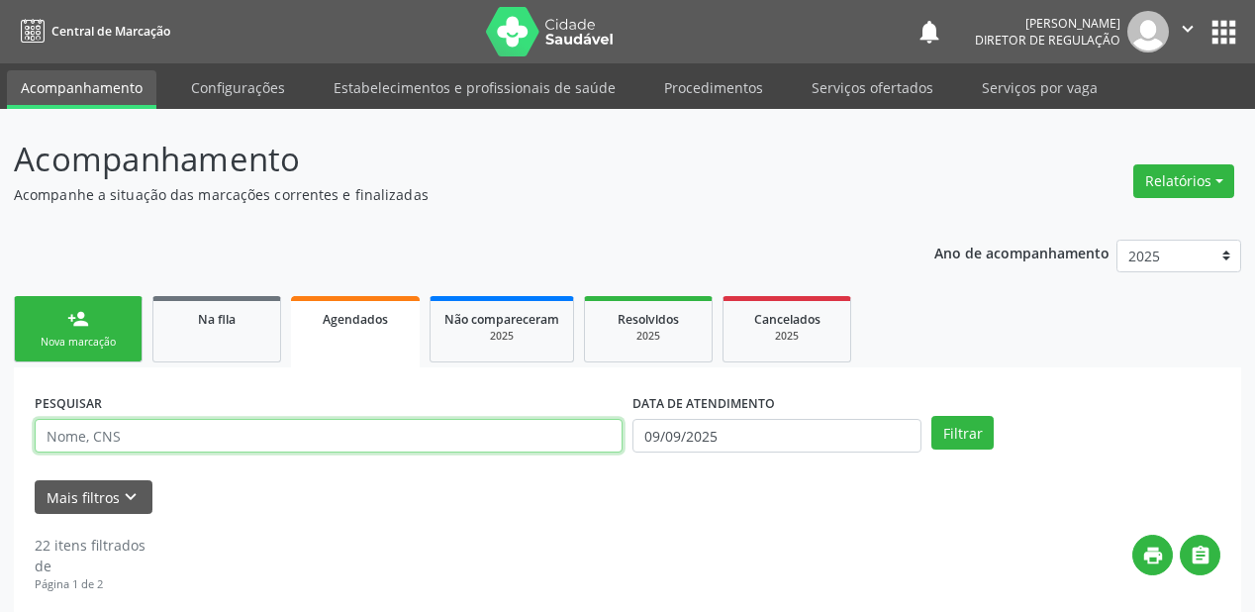
click at [105, 441] on input "text" at bounding box center [329, 436] width 588 height 34
type input "ma"
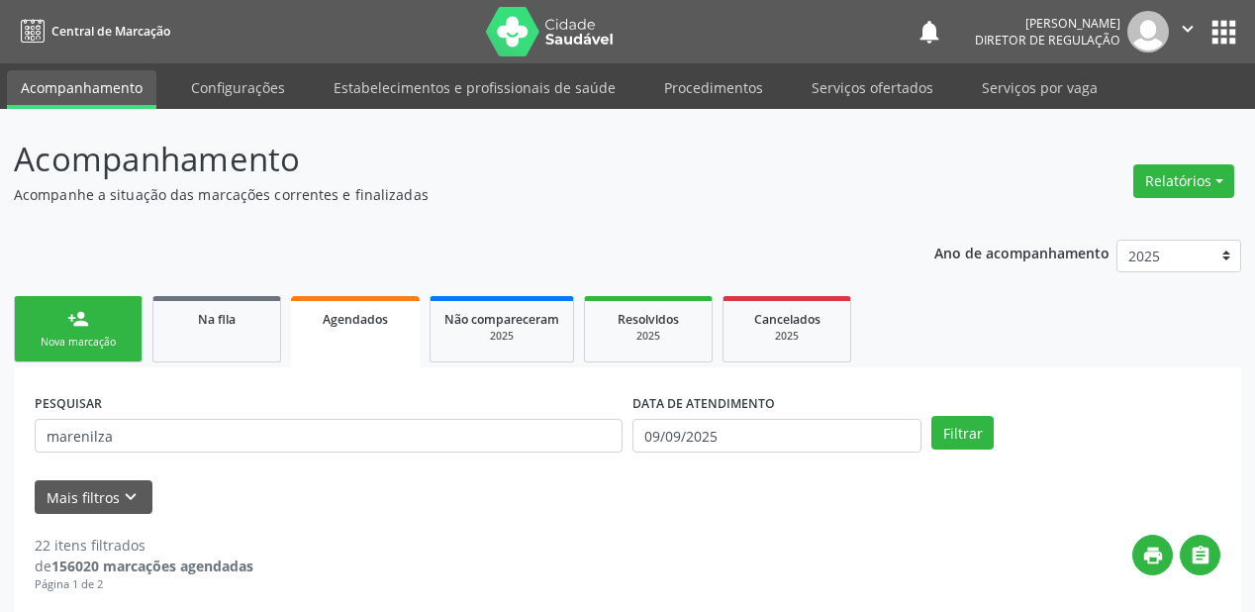
type input "marenilza"
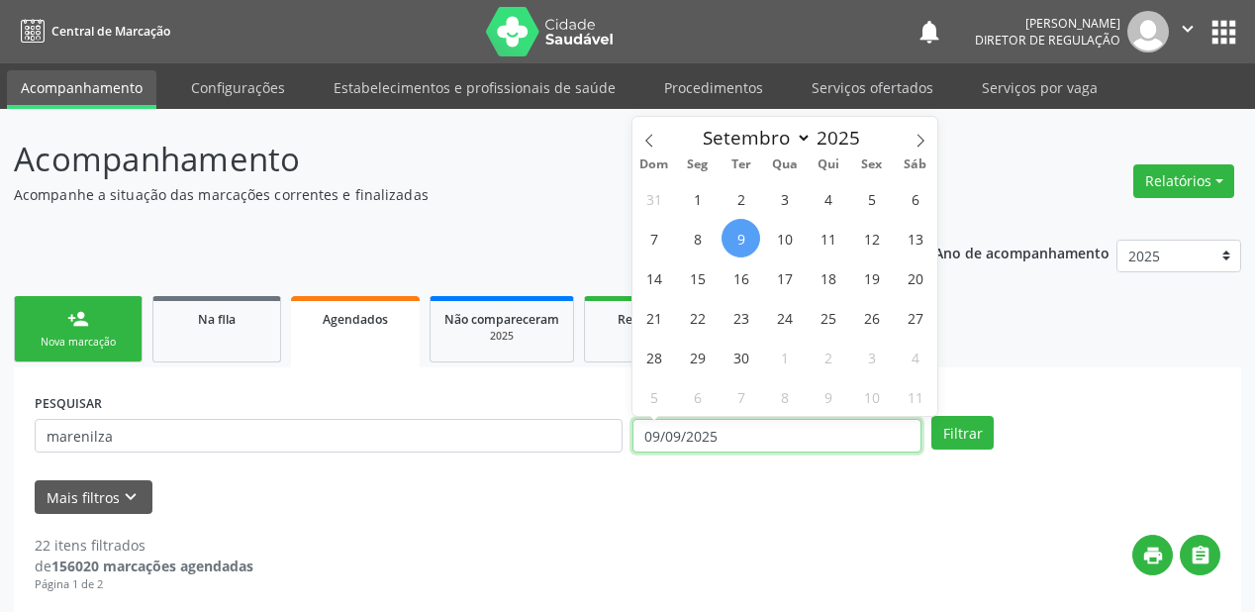
click at [709, 440] on input "09/09/2025" at bounding box center [777, 436] width 289 height 34
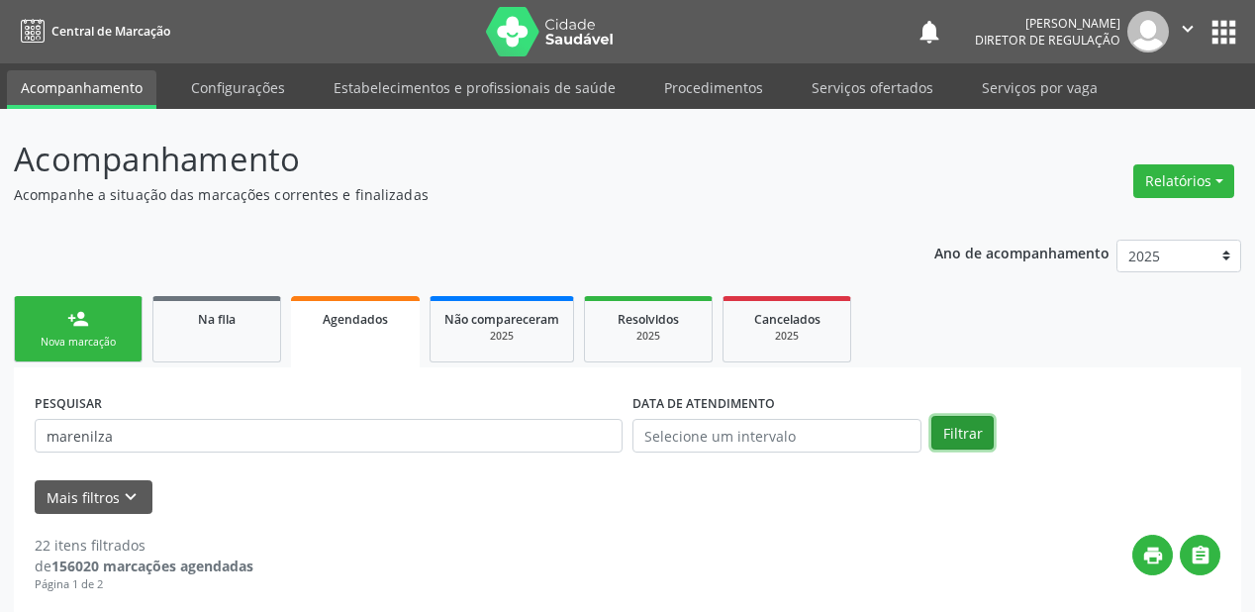
click at [948, 437] on button "Filtrar" at bounding box center [963, 433] width 62 height 34
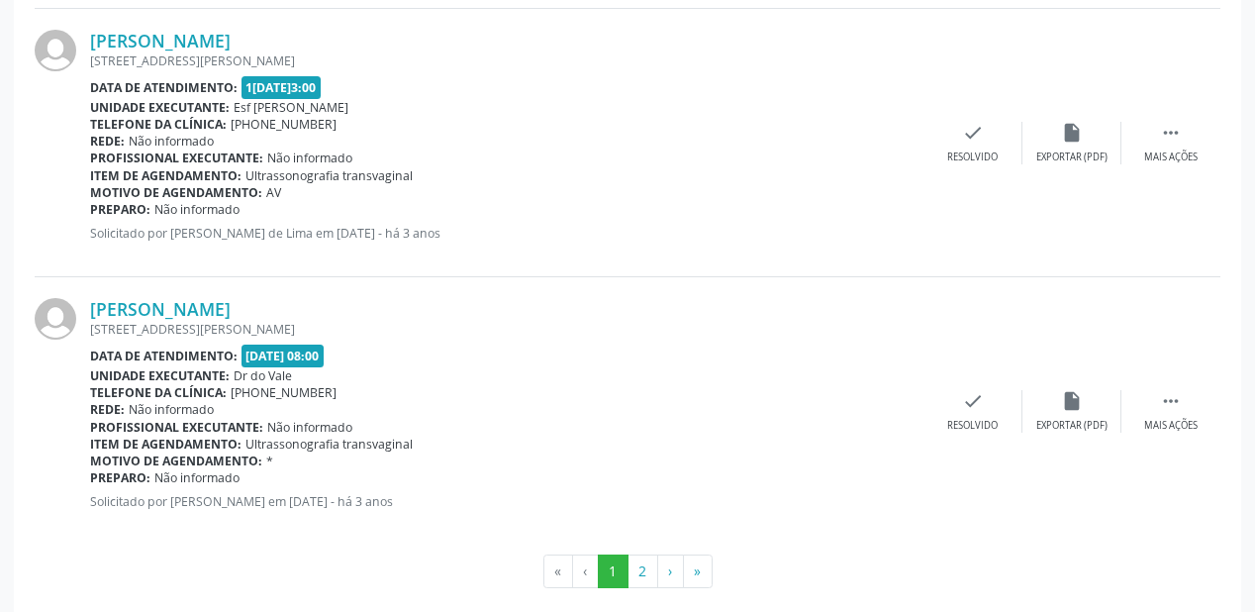
scroll to position [4295, 0]
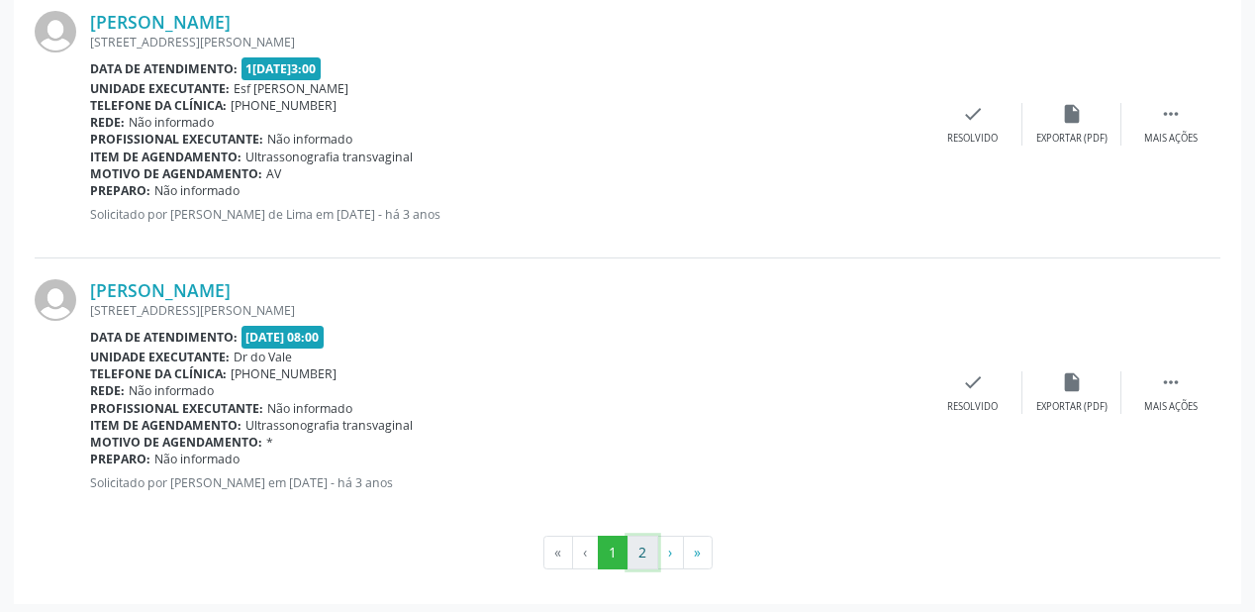
click at [650, 546] on button "2" at bounding box center [643, 553] width 31 height 34
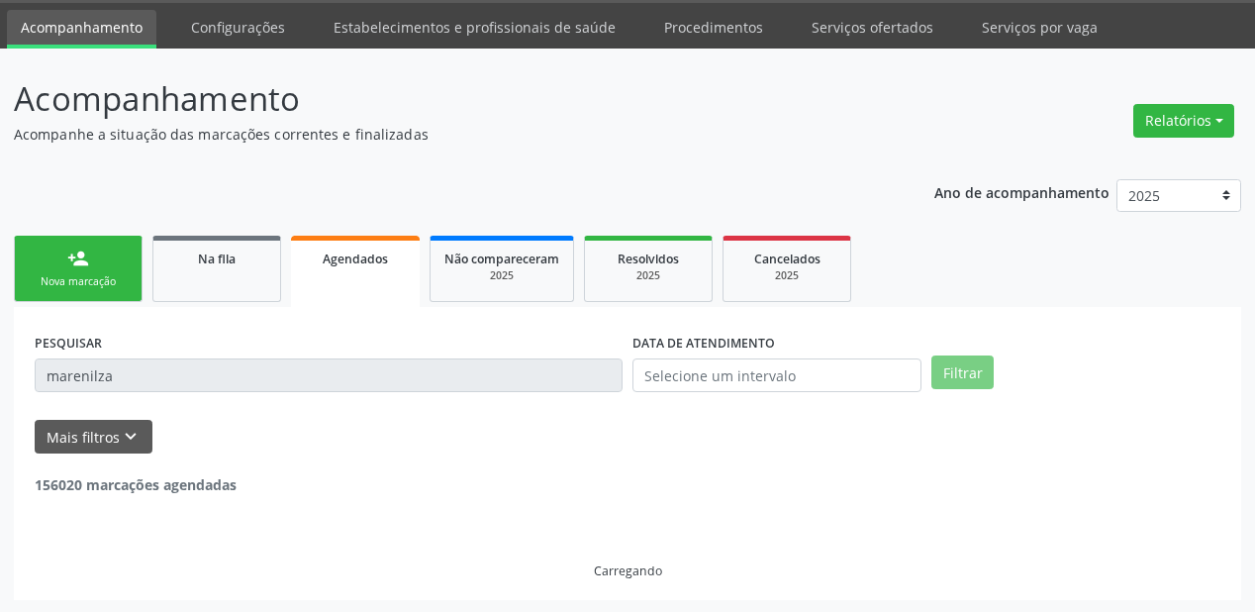
scroll to position [338, 0]
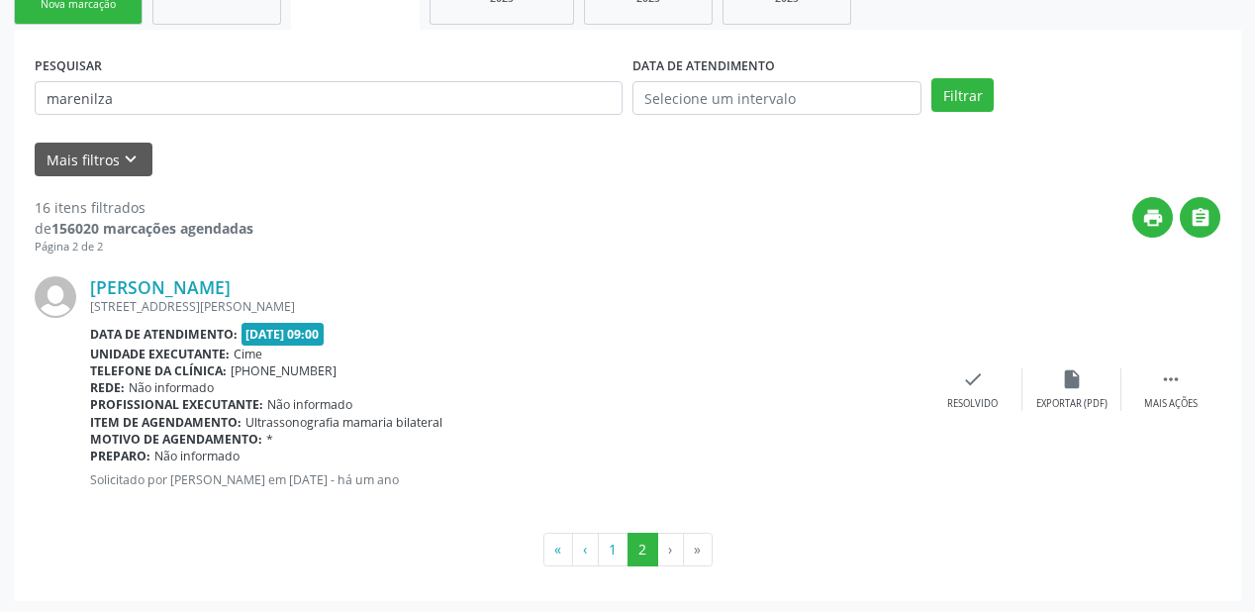
click at [643, 397] on div "Profissional executante: Não informado" at bounding box center [507, 404] width 834 height 17
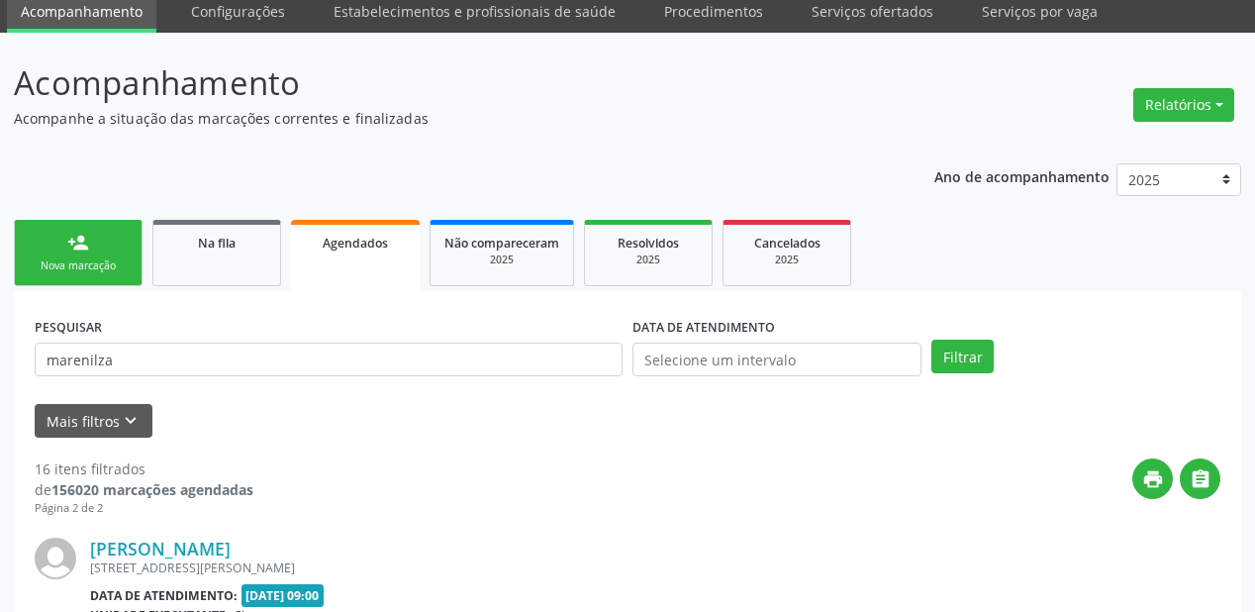
scroll to position [21, 0]
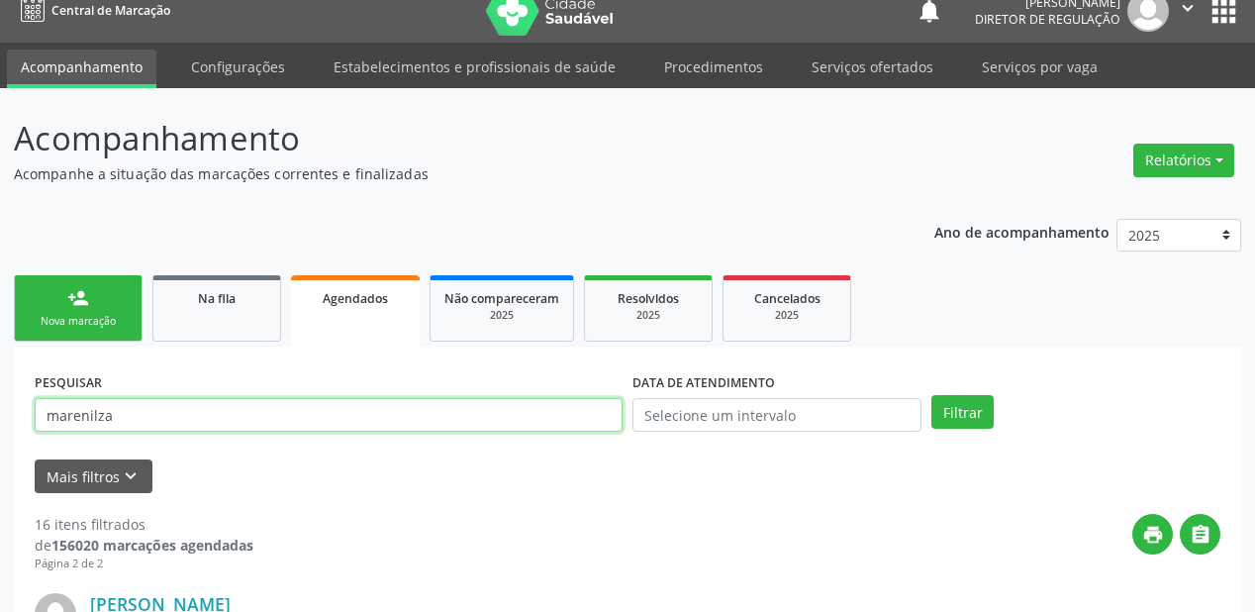
click at [131, 419] on input "marenilza" at bounding box center [329, 415] width 588 height 34
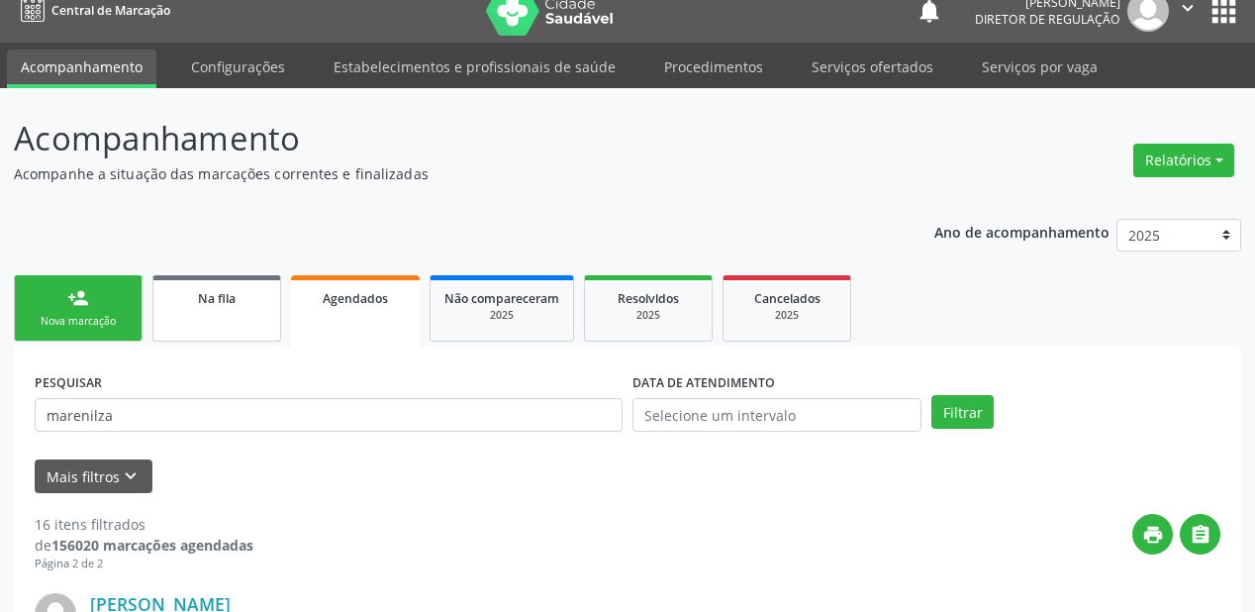
click at [241, 292] on div "Na fila" at bounding box center [216, 297] width 99 height 21
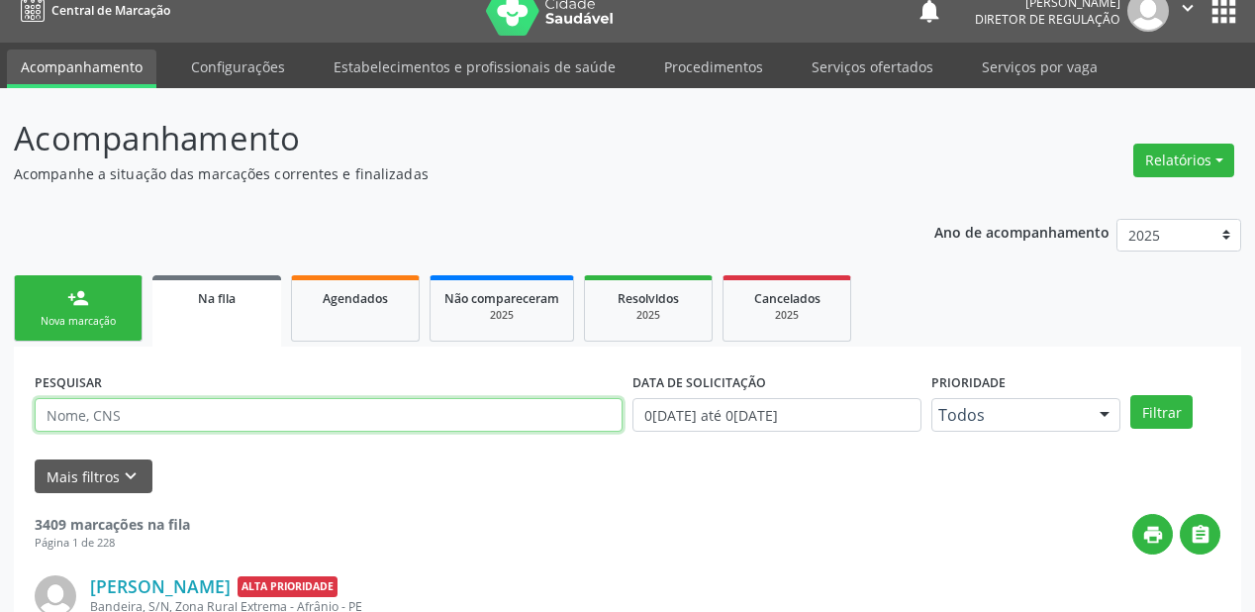
click at [166, 412] on input "text" at bounding box center [329, 415] width 588 height 34
type input "705000423985758"
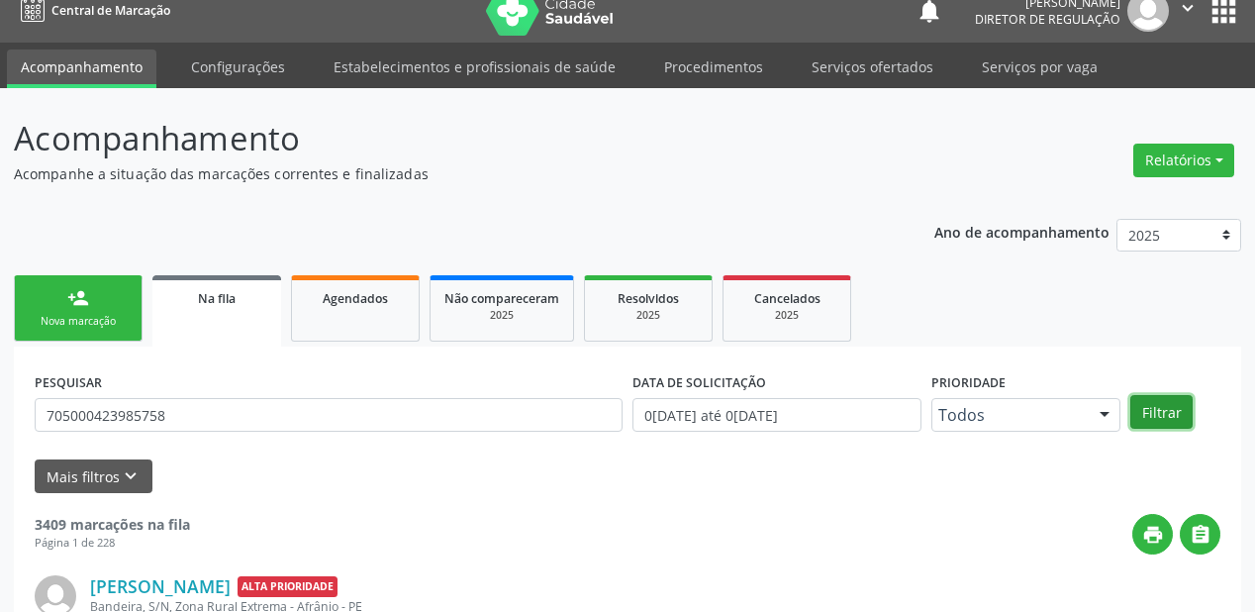
click at [1171, 425] on button "Filtrar" at bounding box center [1162, 412] width 62 height 34
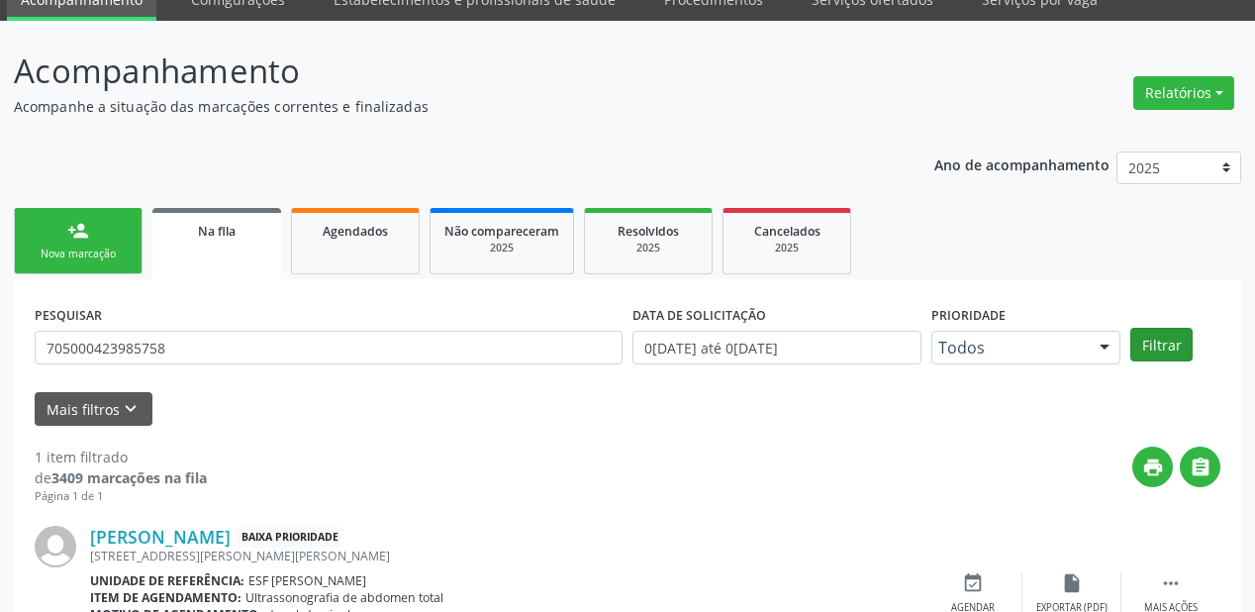
scroll to position [190, 0]
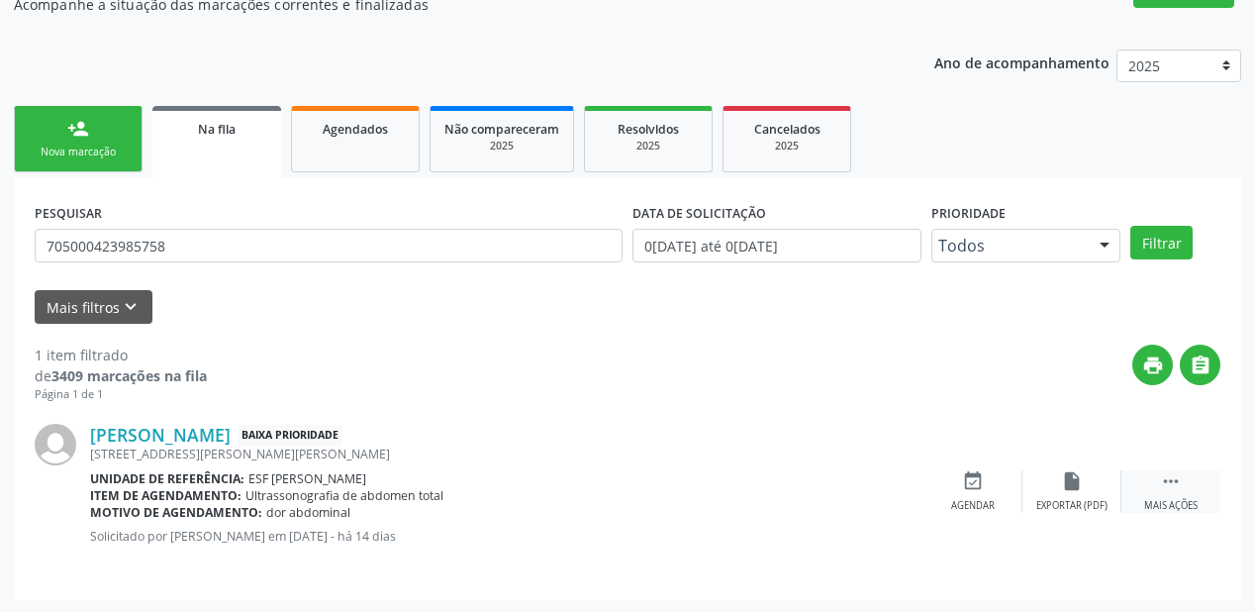
click at [1161, 475] on icon "" at bounding box center [1171, 481] width 22 height 22
click at [704, 503] on div "event_available Agendar" at bounding box center [676, 491] width 99 height 43
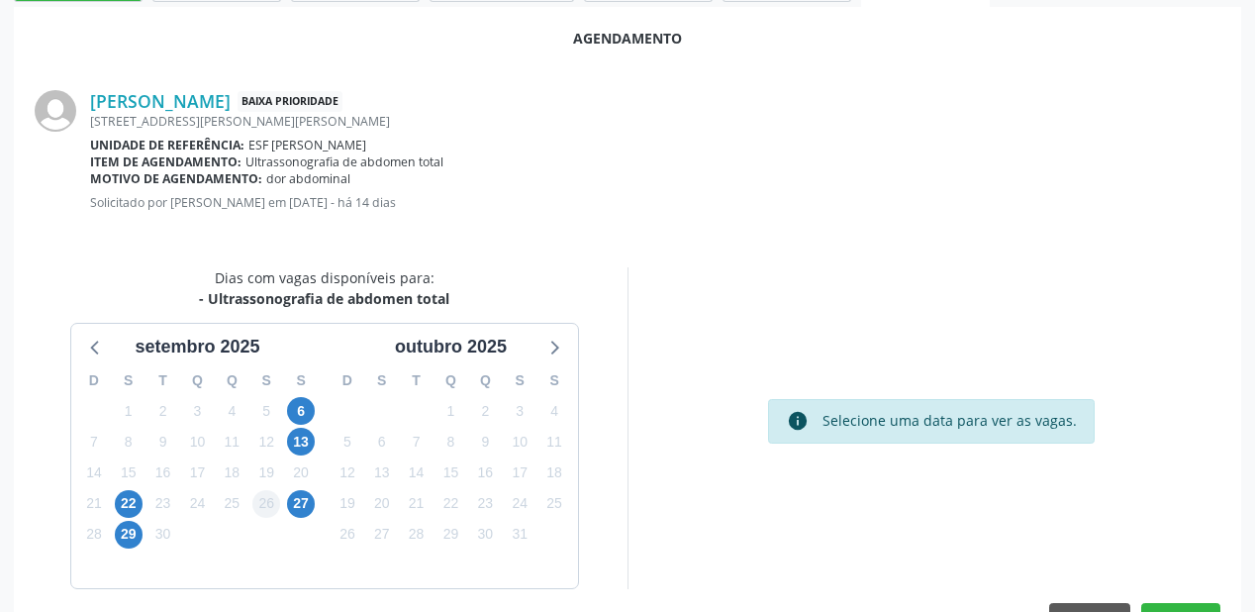
scroll to position [370, 0]
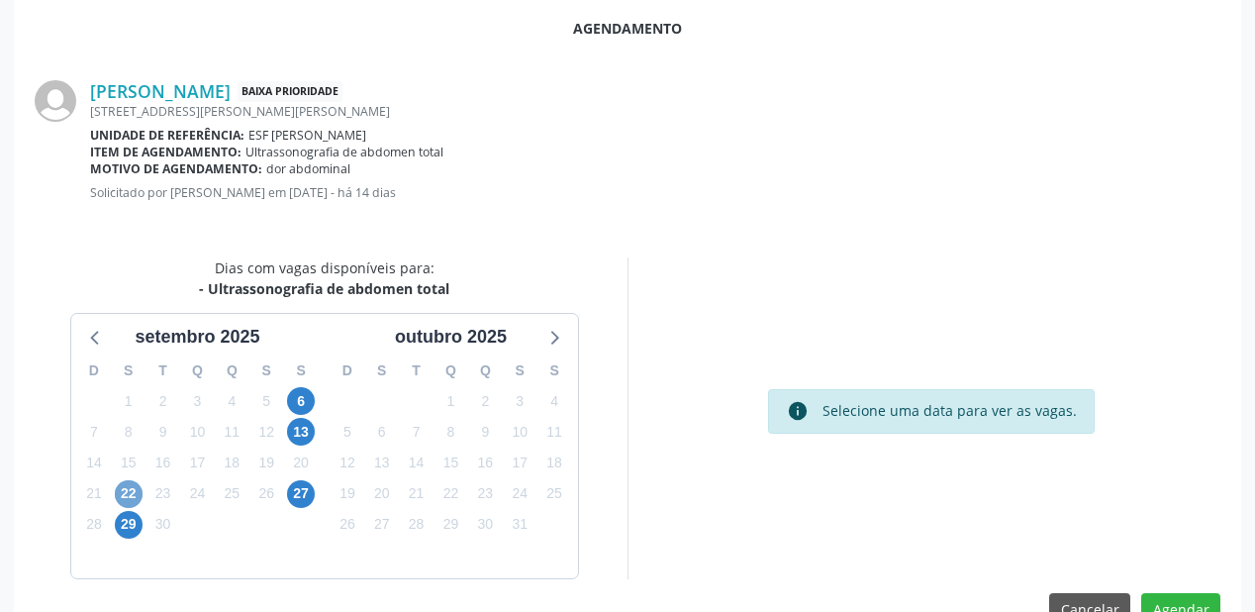
click at [128, 489] on span "22" at bounding box center [129, 494] width 28 height 28
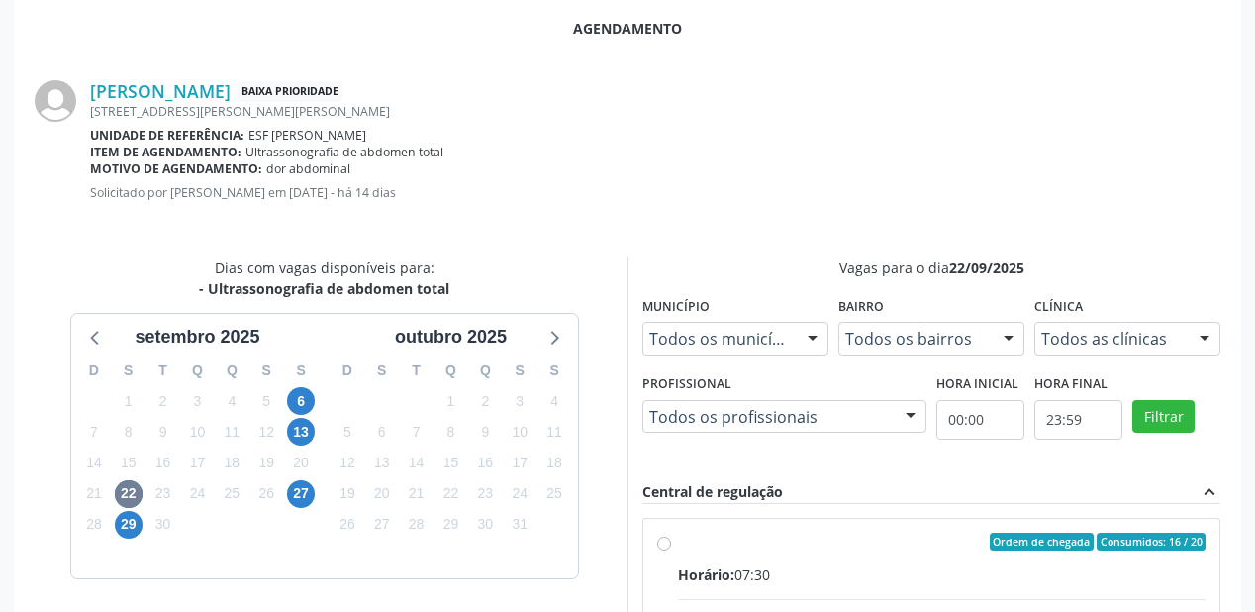
click at [800, 573] on div "Horário: 07:30" at bounding box center [942, 574] width 528 height 21
click at [671, 550] on input "Ordem de chegada Consumidos: 16 / 20 Horário: 07:30 Clínica: Renove Afranio Red…" at bounding box center [664, 542] width 14 height 18
radio input "true"
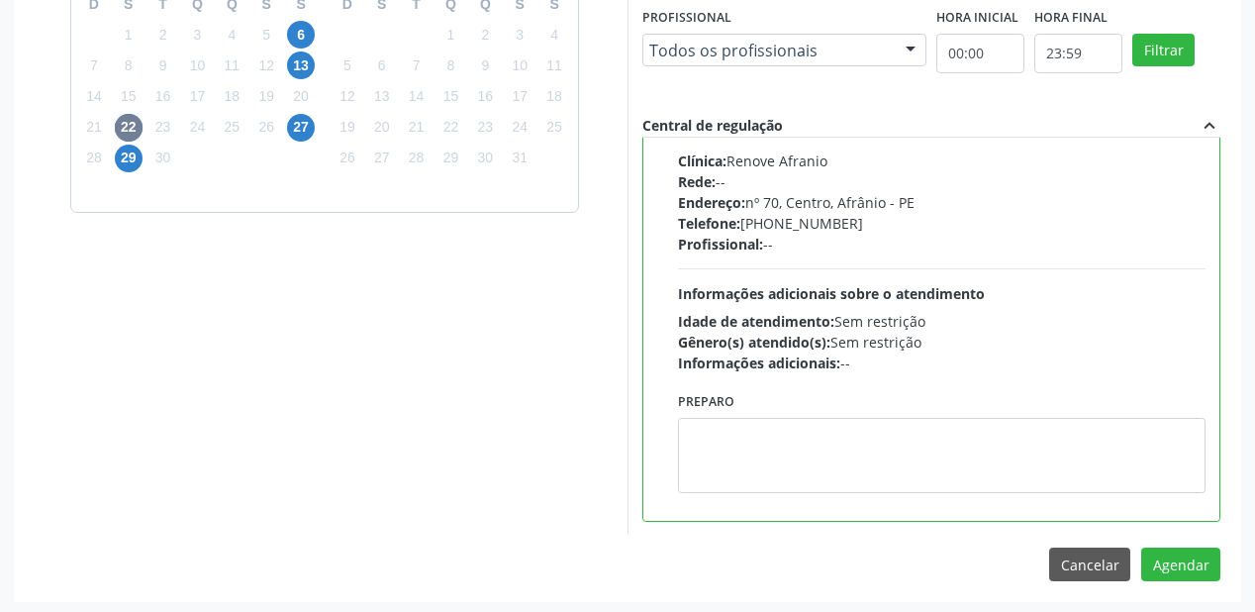
scroll to position [738, 0]
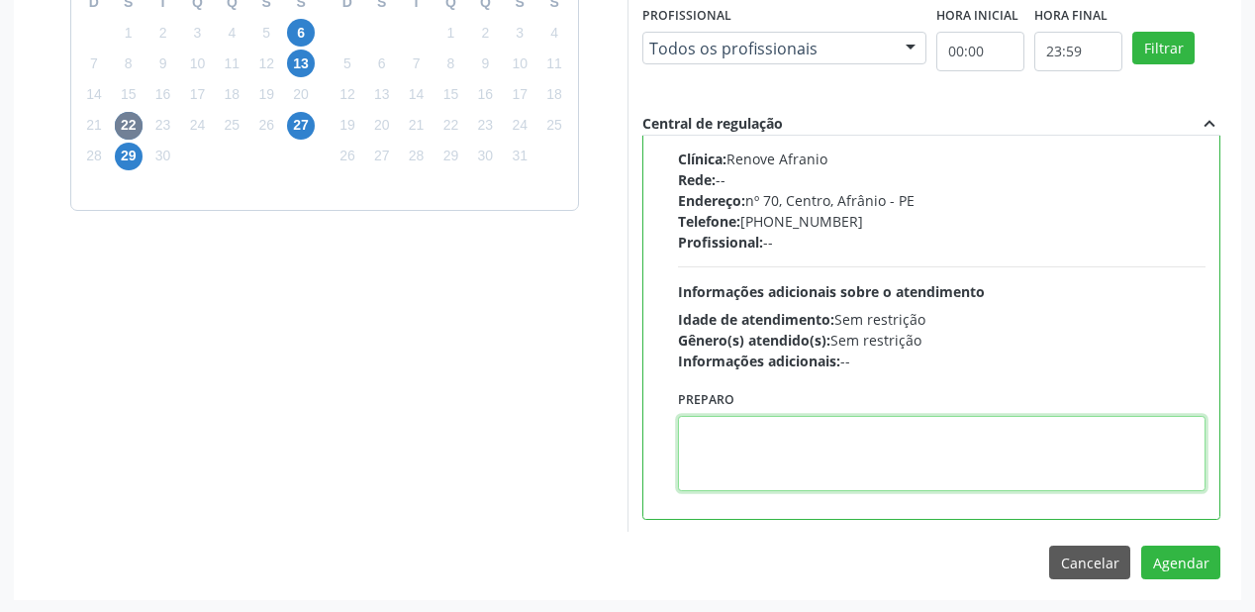
click at [820, 474] on textarea at bounding box center [942, 453] width 528 height 75
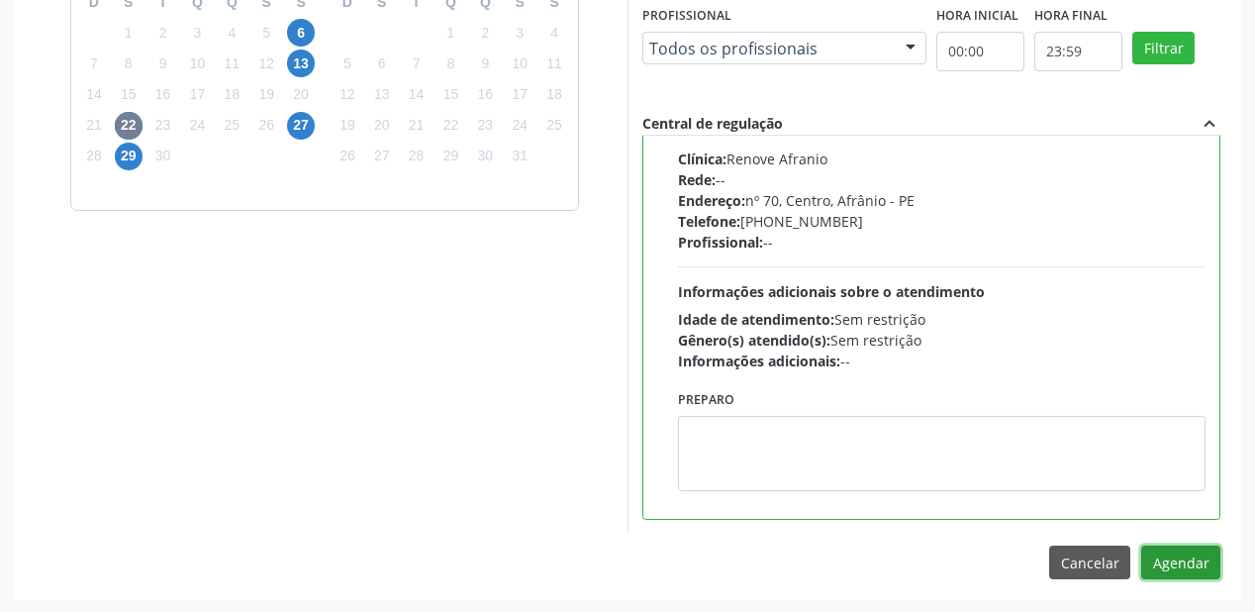
click at [1178, 550] on button "Agendar" at bounding box center [1180, 562] width 79 height 34
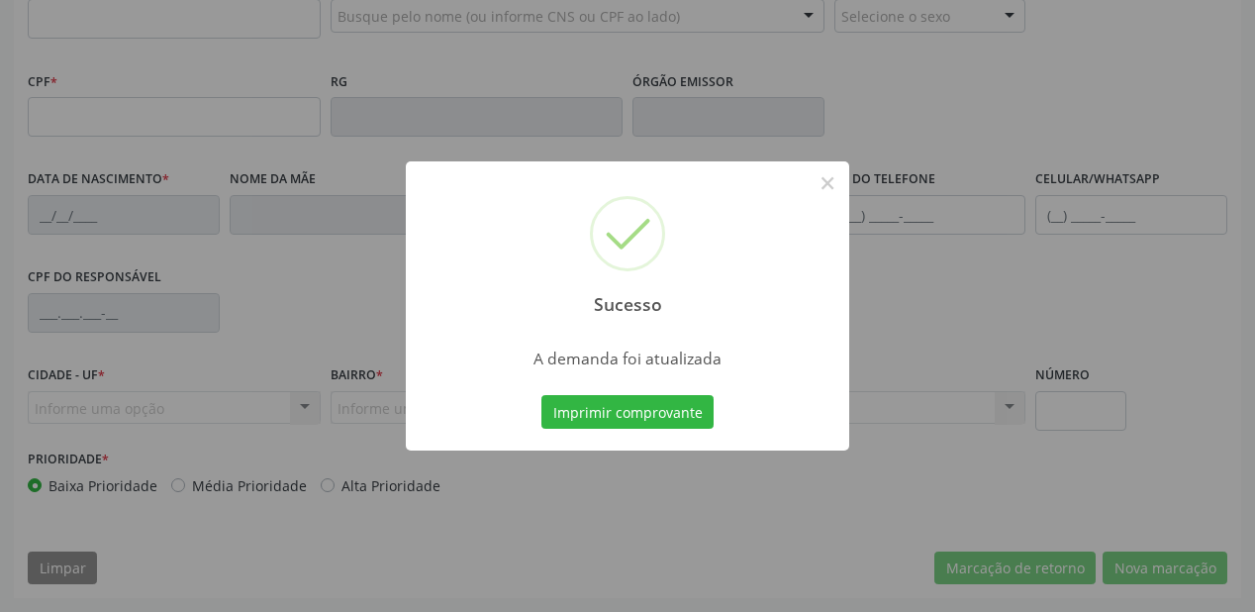
scroll to position [518, 0]
click at [615, 411] on button "Imprimir comprovante" at bounding box center [627, 412] width 172 height 34
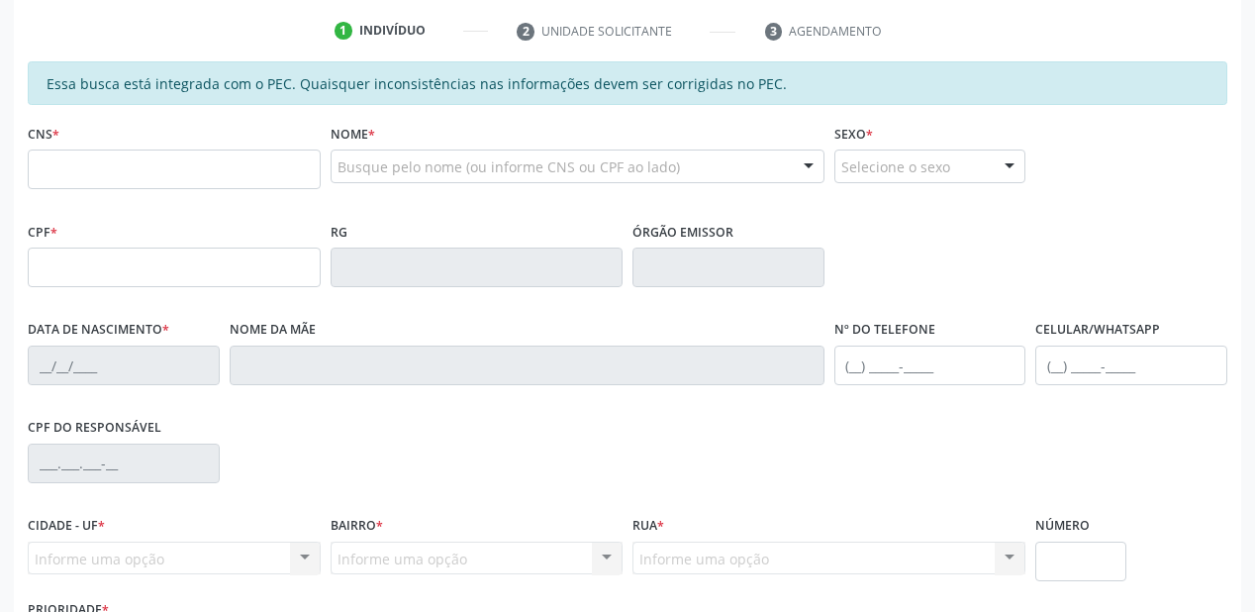
scroll to position [201, 0]
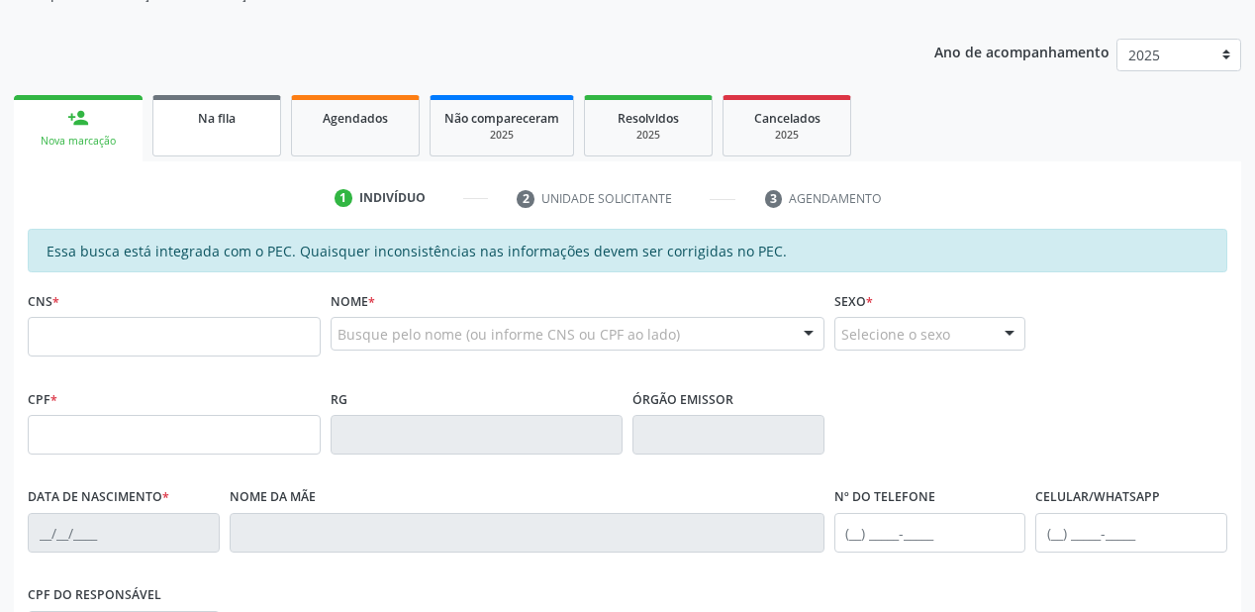
click at [179, 123] on div "Na fila" at bounding box center [216, 117] width 99 height 21
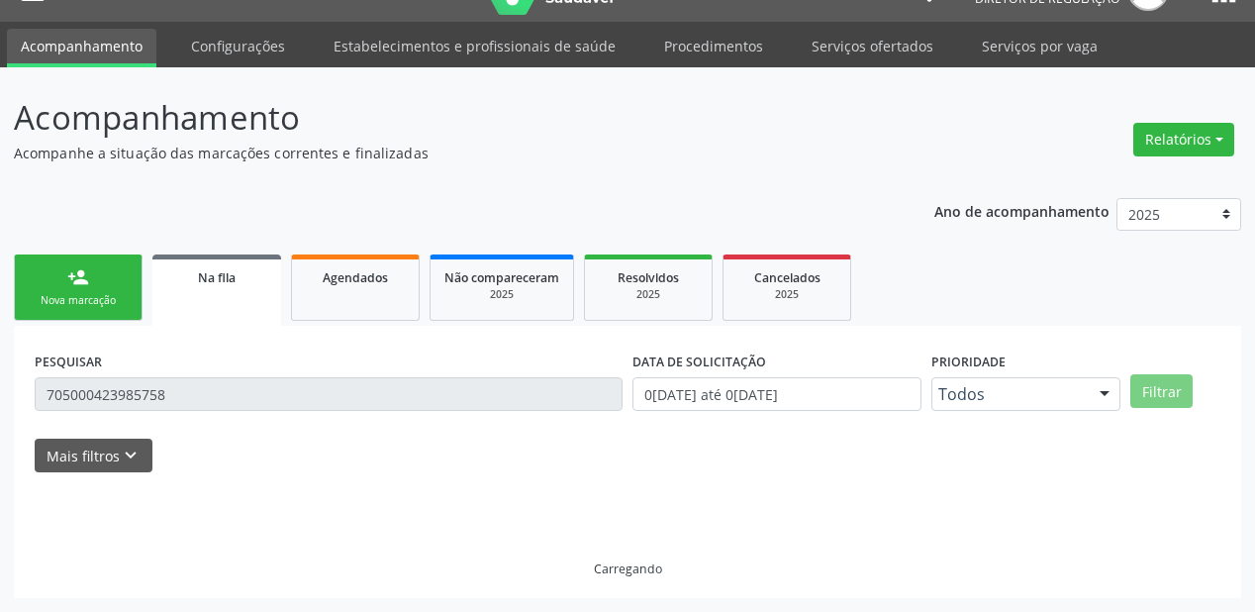
scroll to position [0, 0]
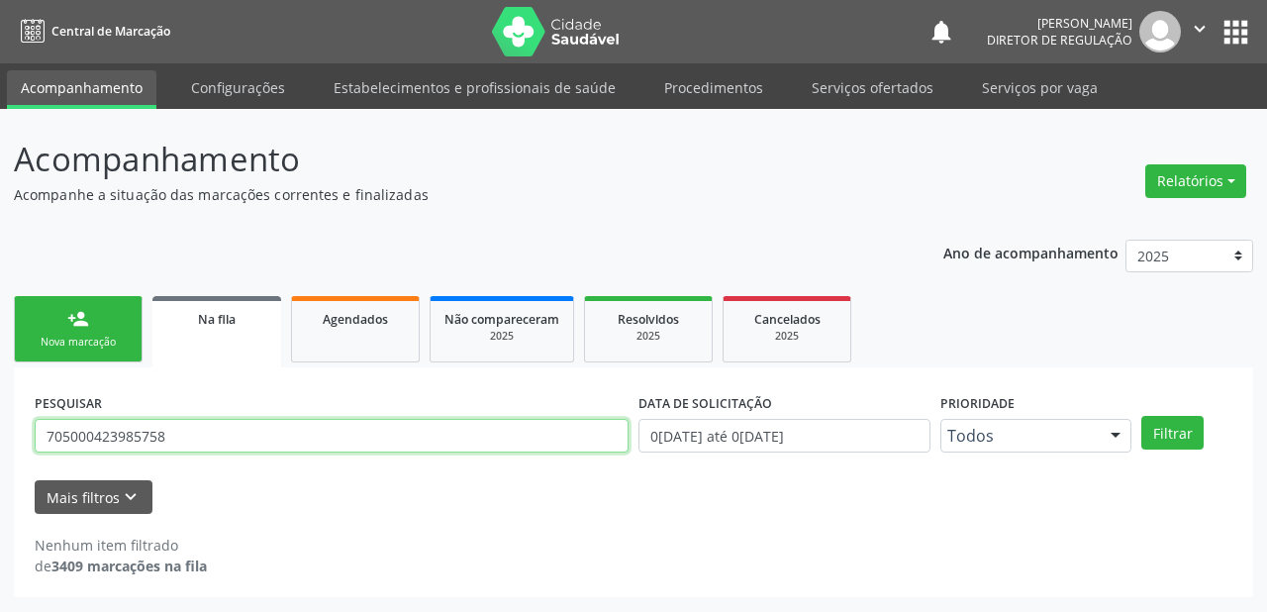
click at [180, 439] on input "705000423985758" at bounding box center [332, 436] width 594 height 34
type input "7"
type input "704001358088060"
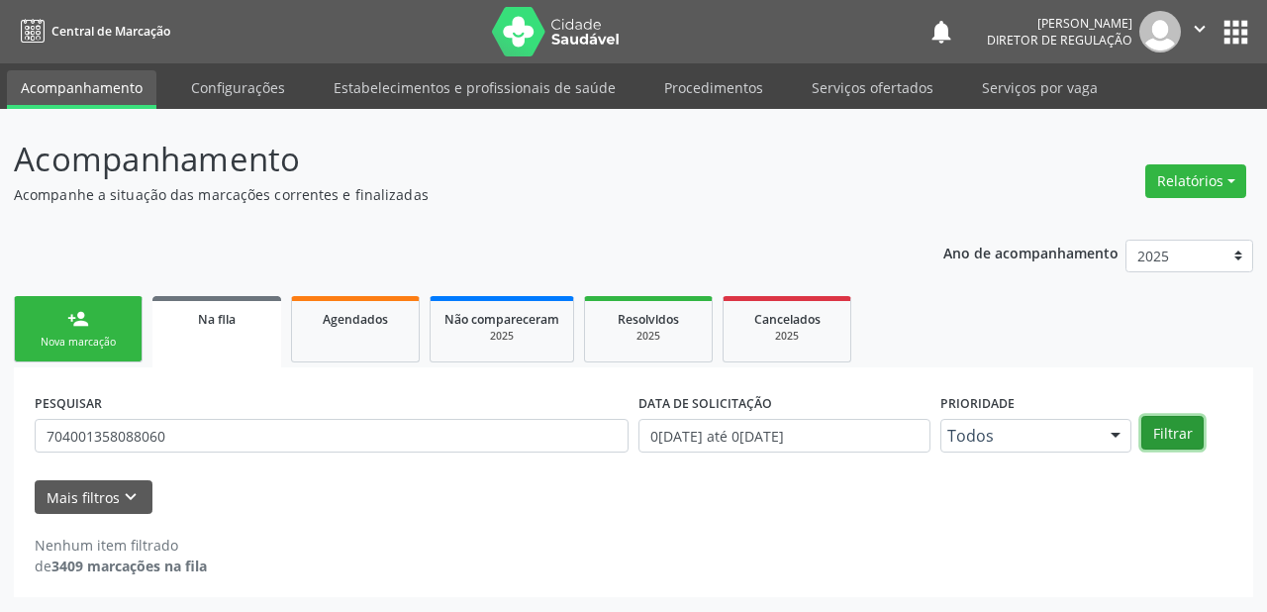
click at [1171, 447] on button "Filtrar" at bounding box center [1172, 433] width 62 height 34
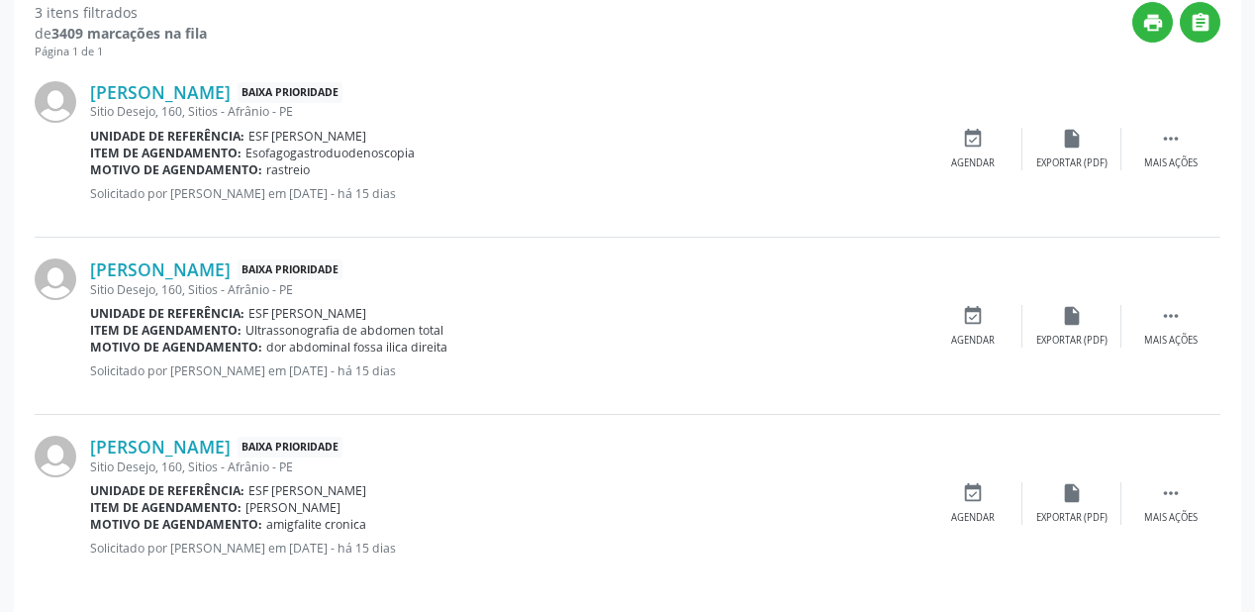
scroll to position [544, 0]
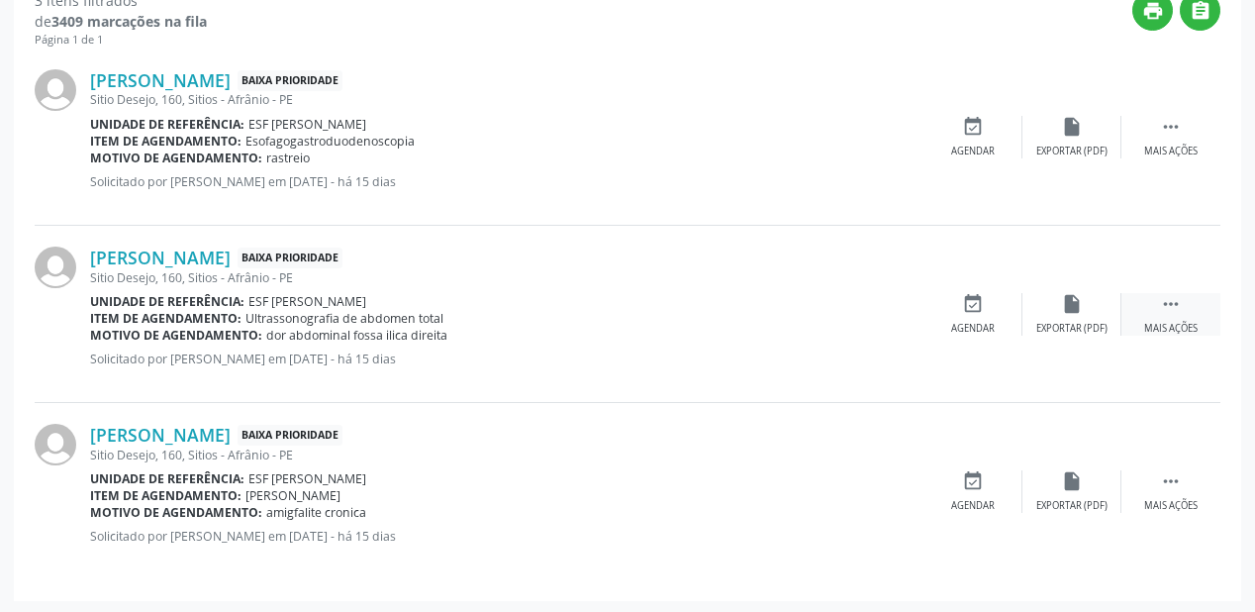
click at [1170, 302] on icon "" at bounding box center [1171, 304] width 22 height 22
click at [682, 330] on div "Agendar" at bounding box center [676, 329] width 44 height 14
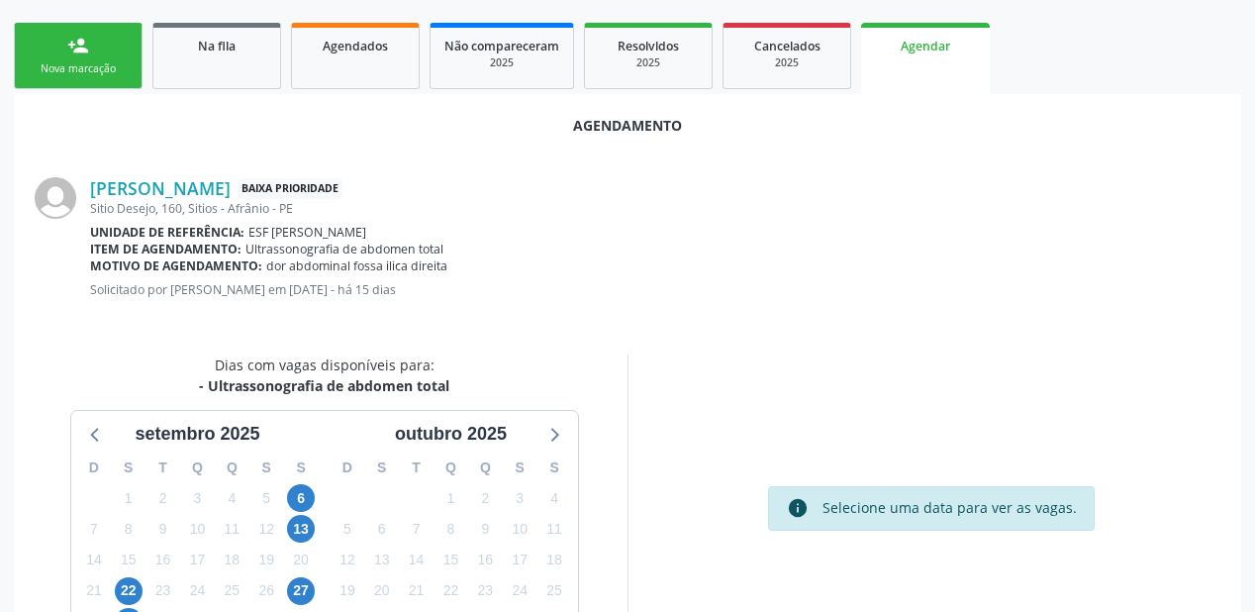
scroll to position [396, 0]
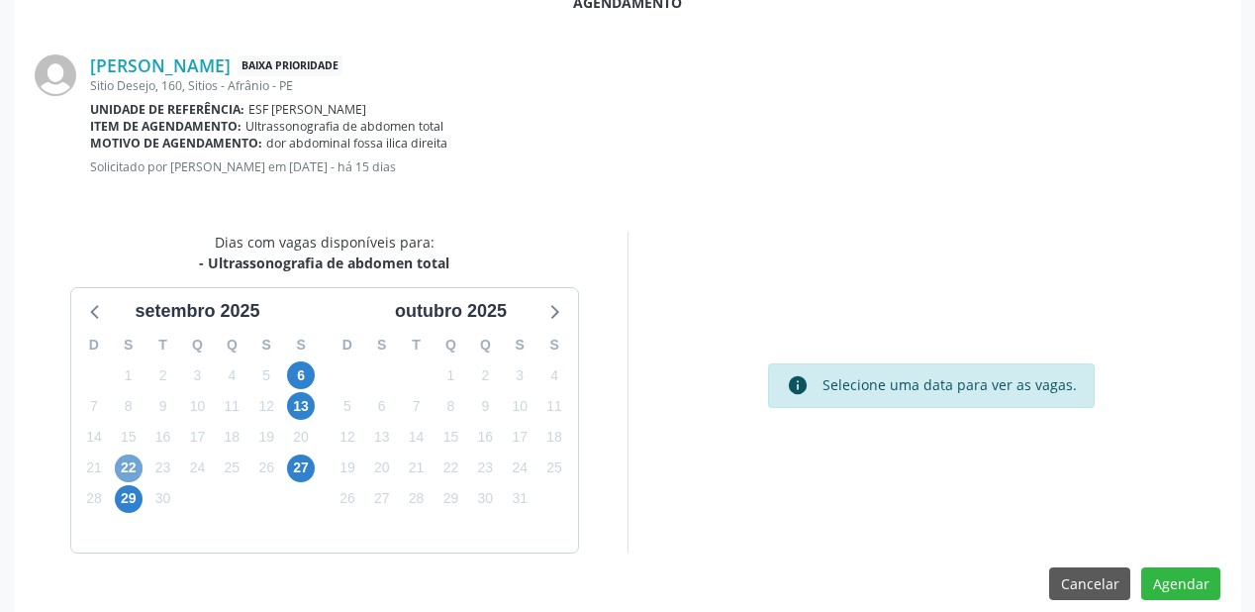
click at [133, 469] on span "22" at bounding box center [129, 468] width 28 height 28
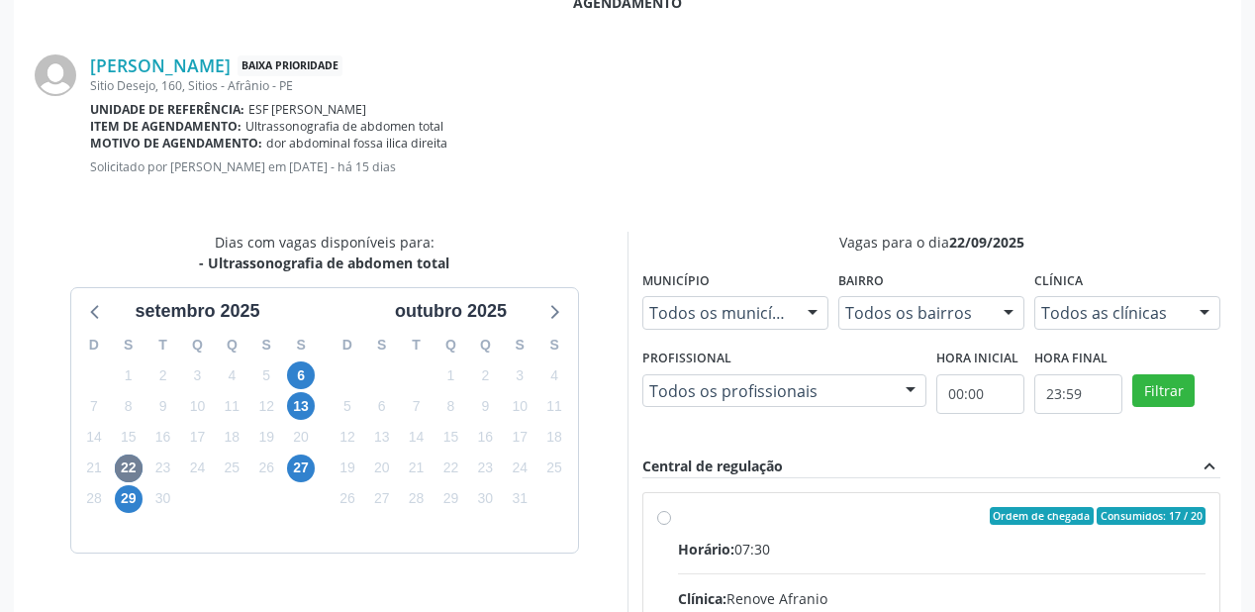
click at [804, 522] on div "Ordem de chegada Consumidos: 17 / 20" at bounding box center [942, 516] width 528 height 18
click at [671, 522] on input "Ordem de chegada Consumidos: 17 / 20 Horário: 07:30 Clínica: Renove Afranio Red…" at bounding box center [664, 516] width 14 height 18
radio input "true"
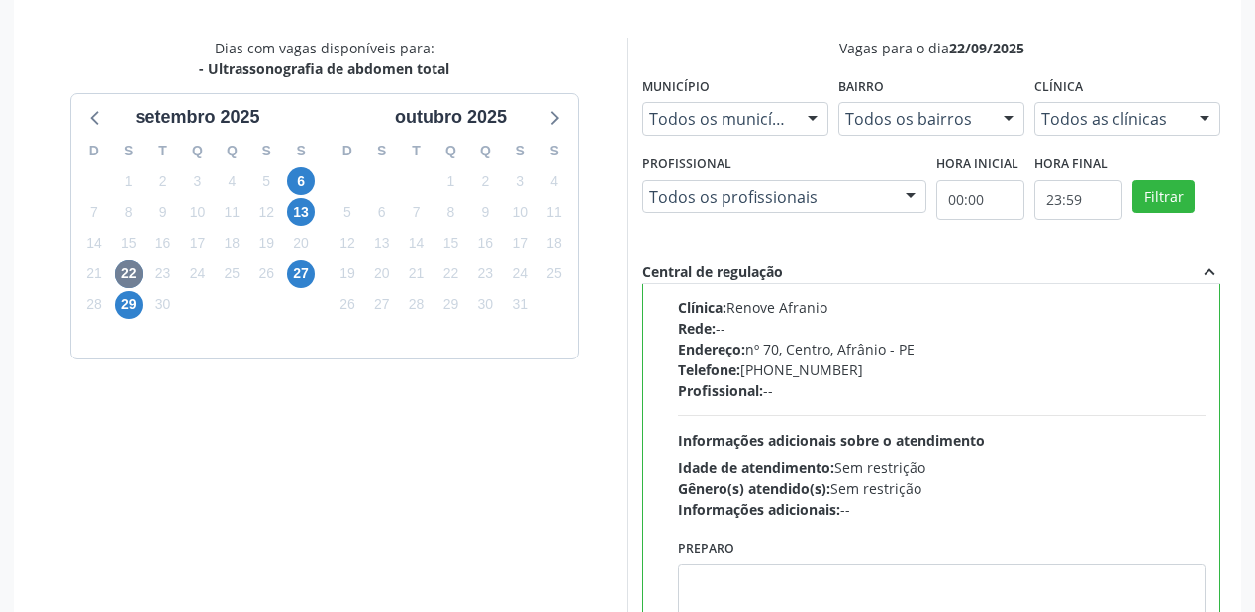
scroll to position [738, 0]
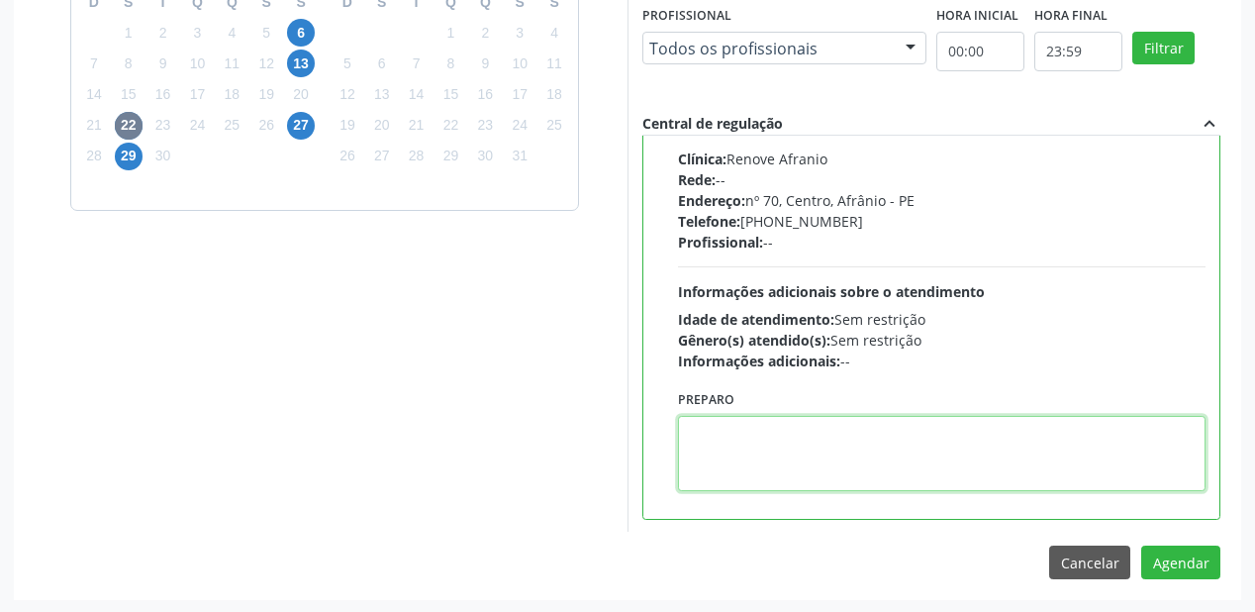
click at [796, 474] on textarea at bounding box center [942, 453] width 528 height 75
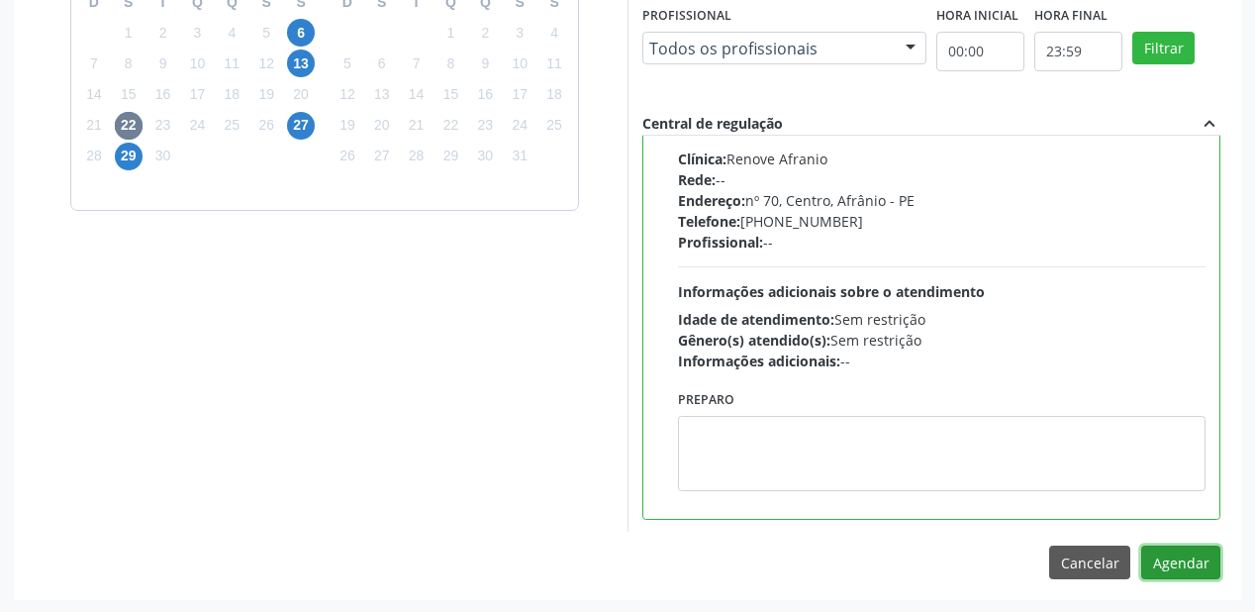
click at [1176, 555] on button "Agendar" at bounding box center [1180, 562] width 79 height 34
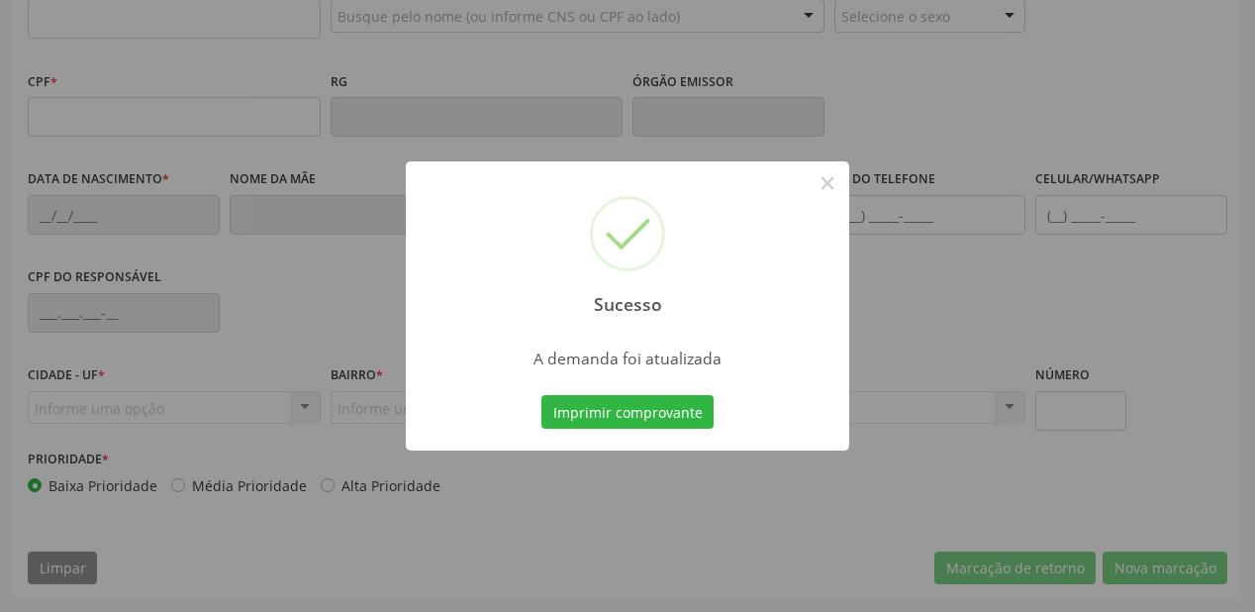
scroll to position [518, 0]
click at [637, 413] on button "Imprimir comprovante" at bounding box center [627, 412] width 172 height 34
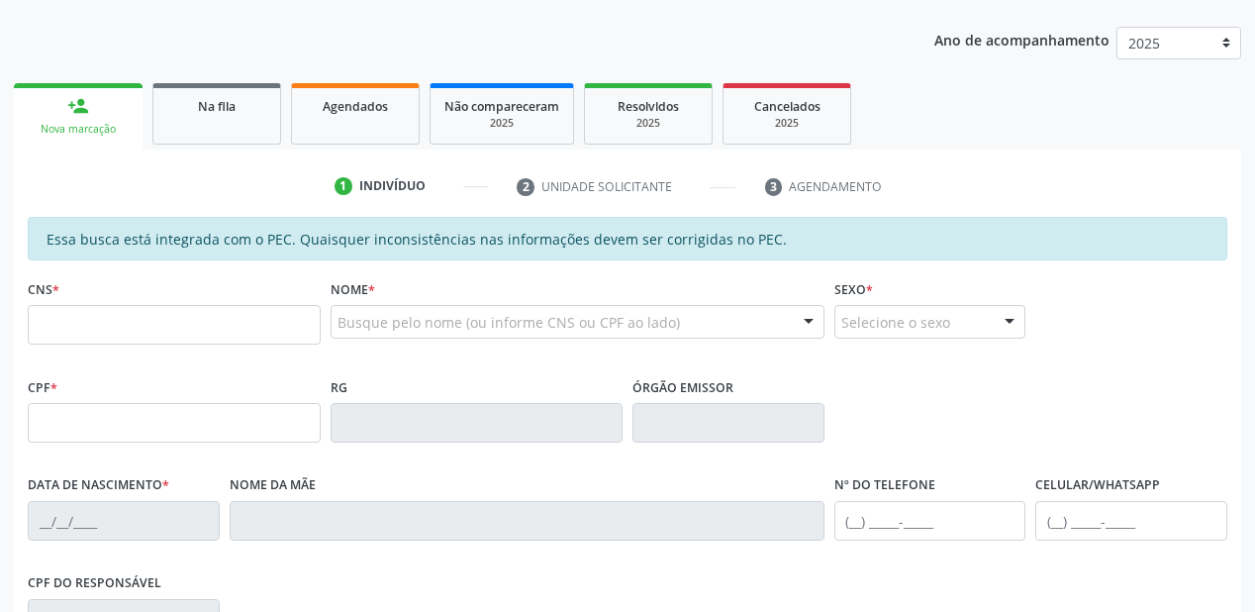
scroll to position [201, 0]
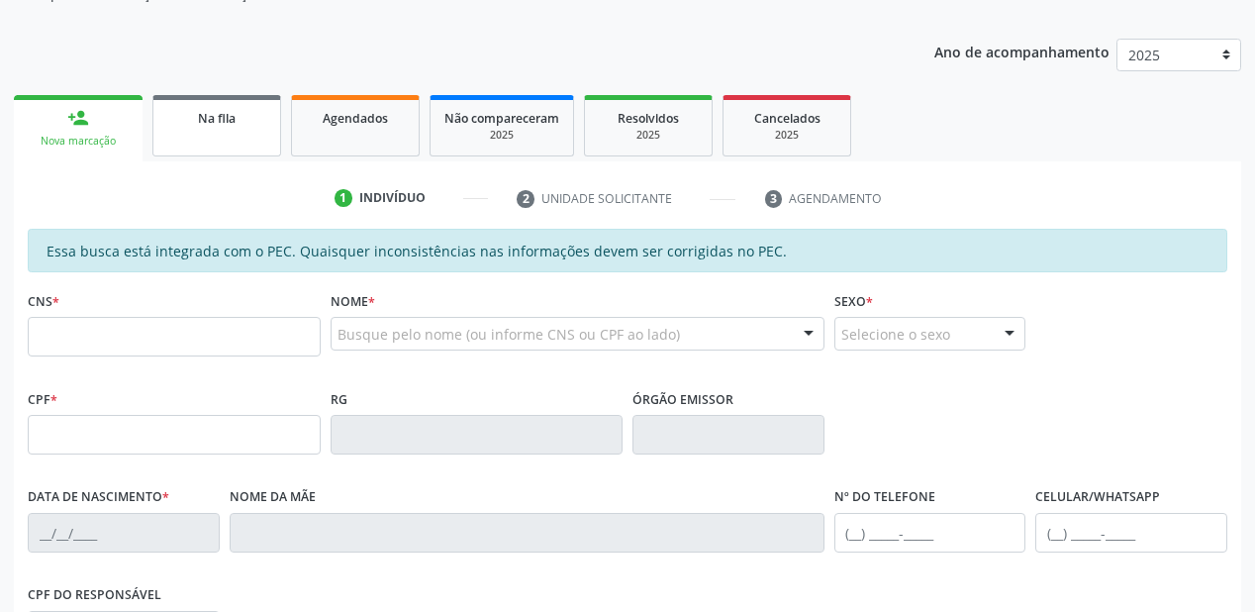
click at [225, 133] on link "Na fila" at bounding box center [216, 125] width 129 height 61
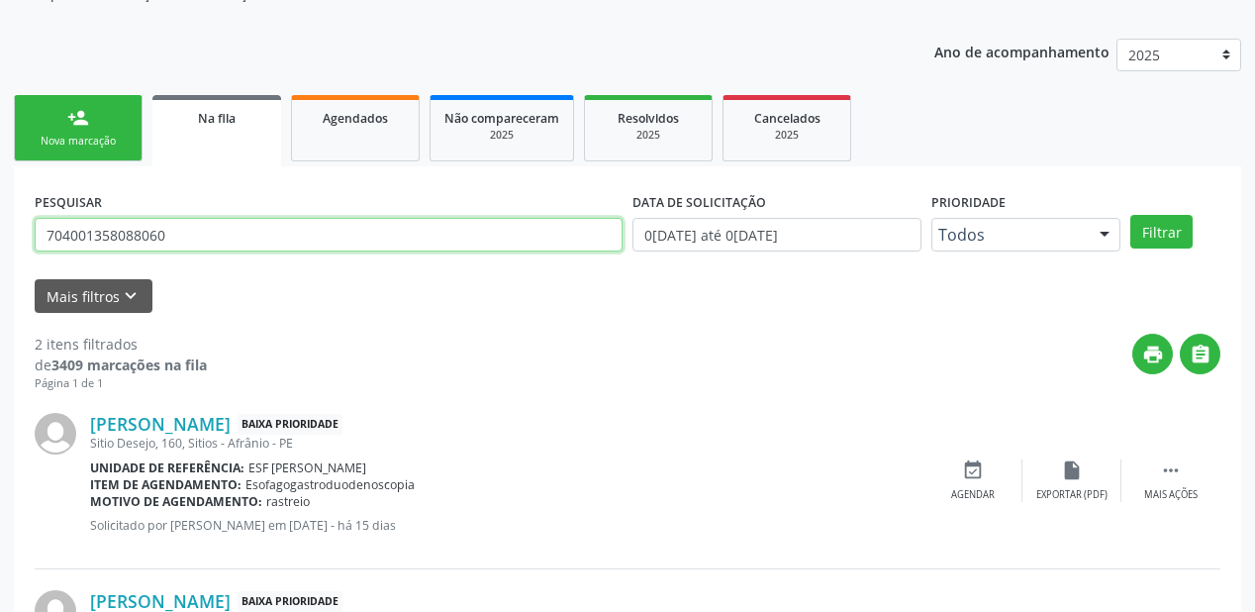
click at [182, 236] on input "704001358088060" at bounding box center [329, 235] width 588 height 34
type input "7"
type input "702603248700942"
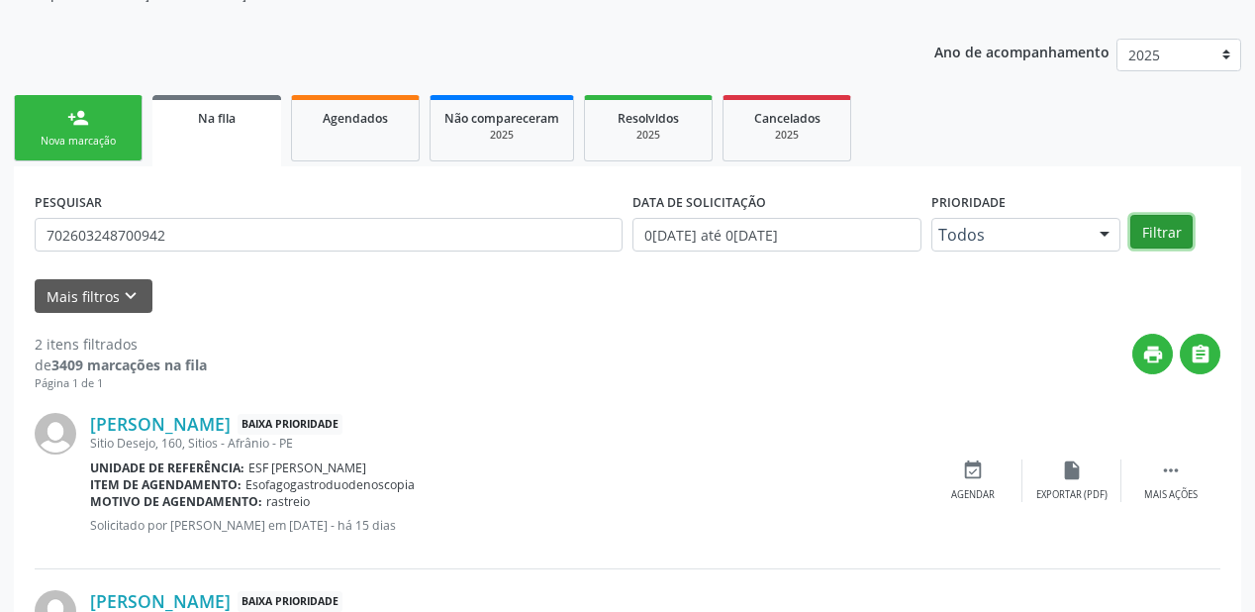
click at [1139, 234] on button "Filtrar" at bounding box center [1162, 232] width 62 height 34
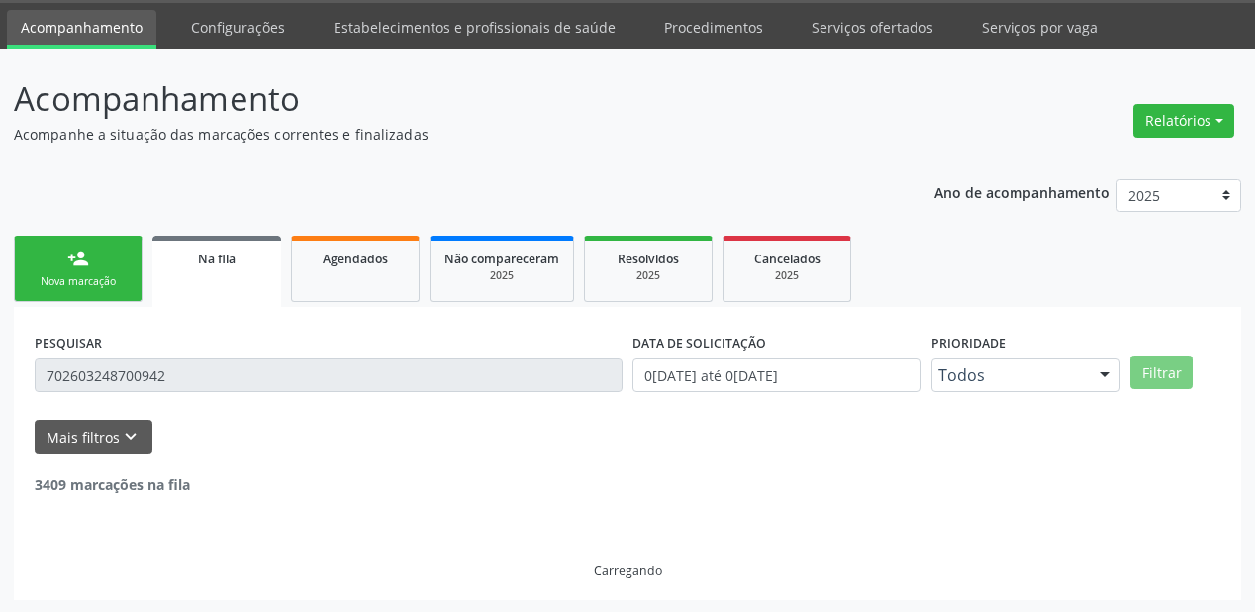
scroll to position [190, 0]
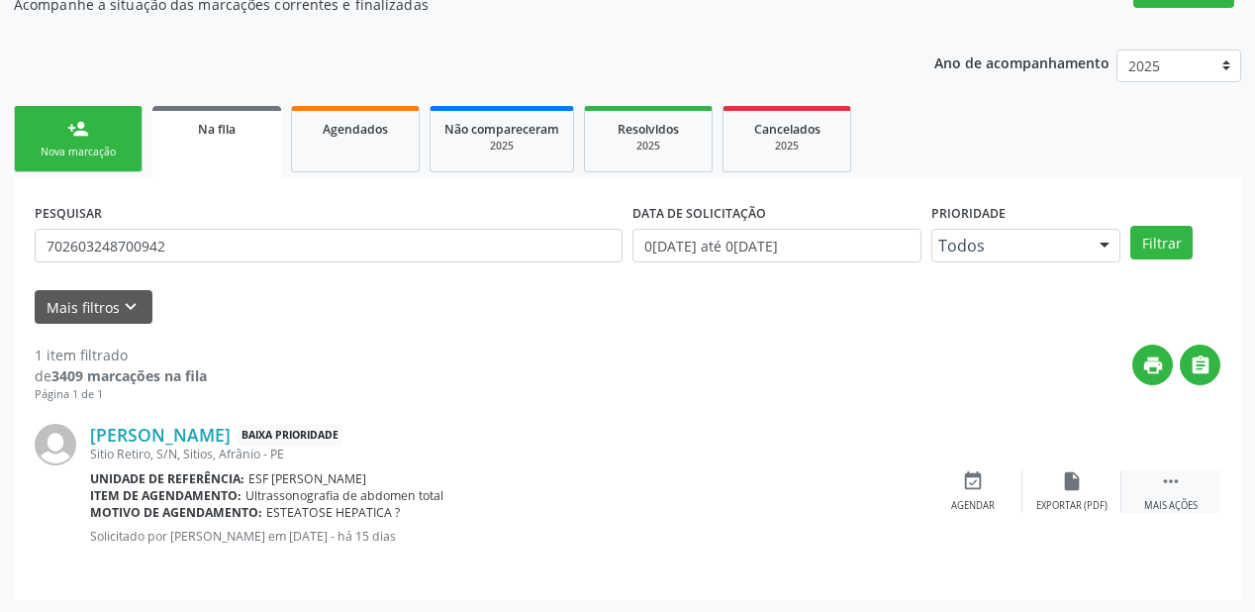
click at [1174, 478] on icon "" at bounding box center [1171, 481] width 22 height 22
click at [692, 486] on div "event_available Agendar" at bounding box center [676, 491] width 99 height 43
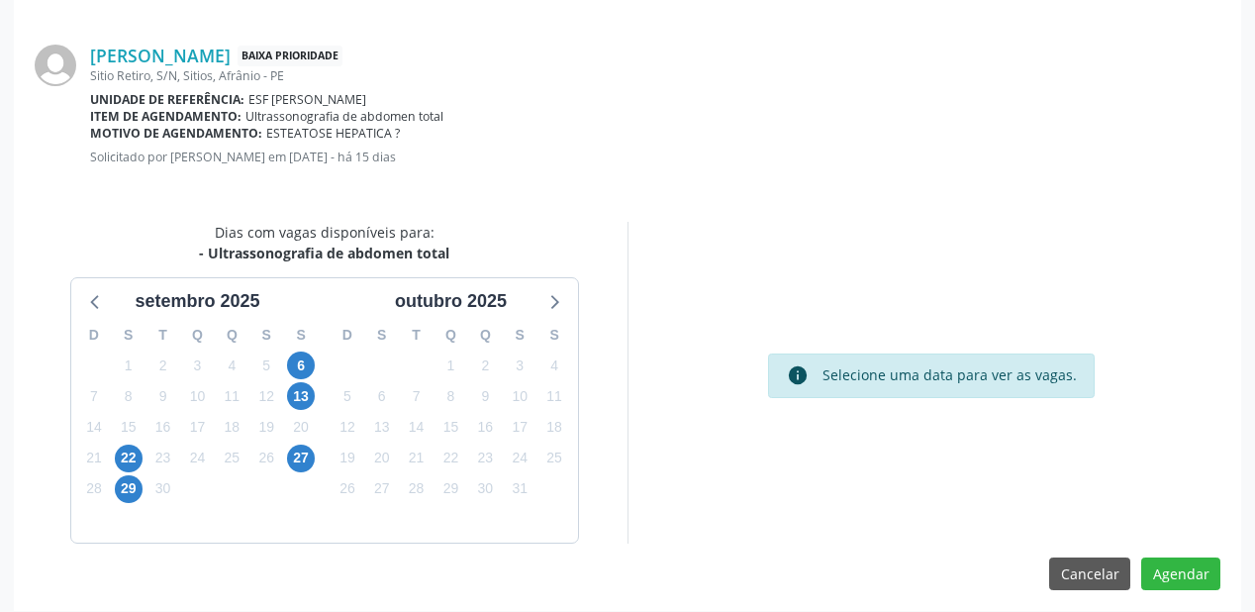
scroll to position [417, 0]
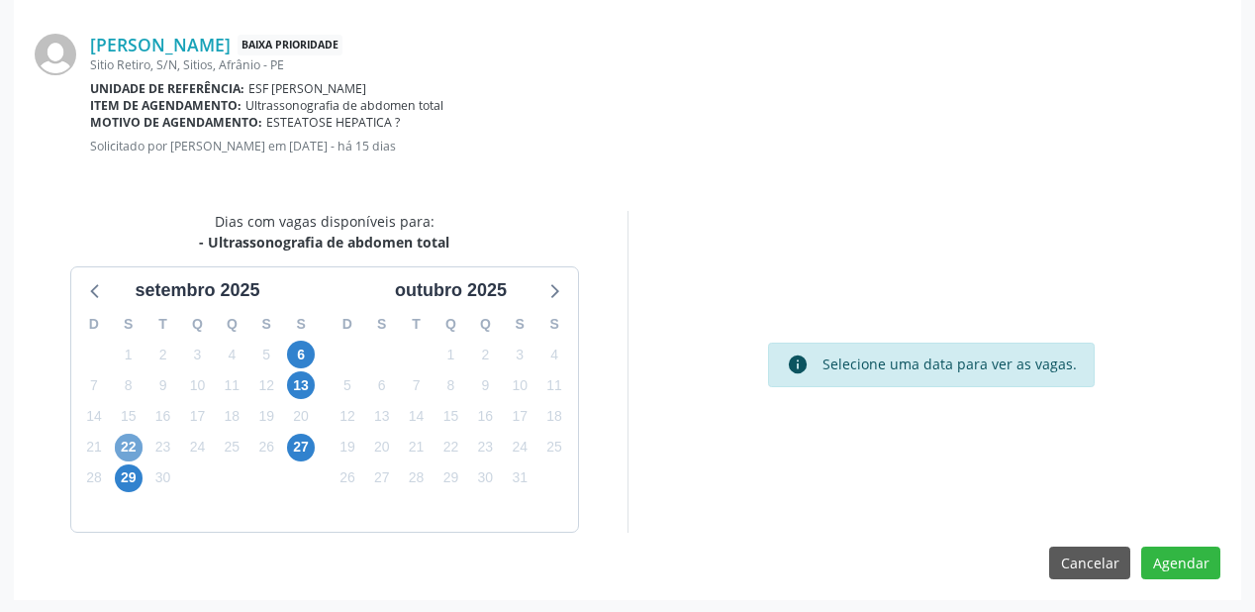
click at [135, 443] on span "22" at bounding box center [129, 448] width 28 height 28
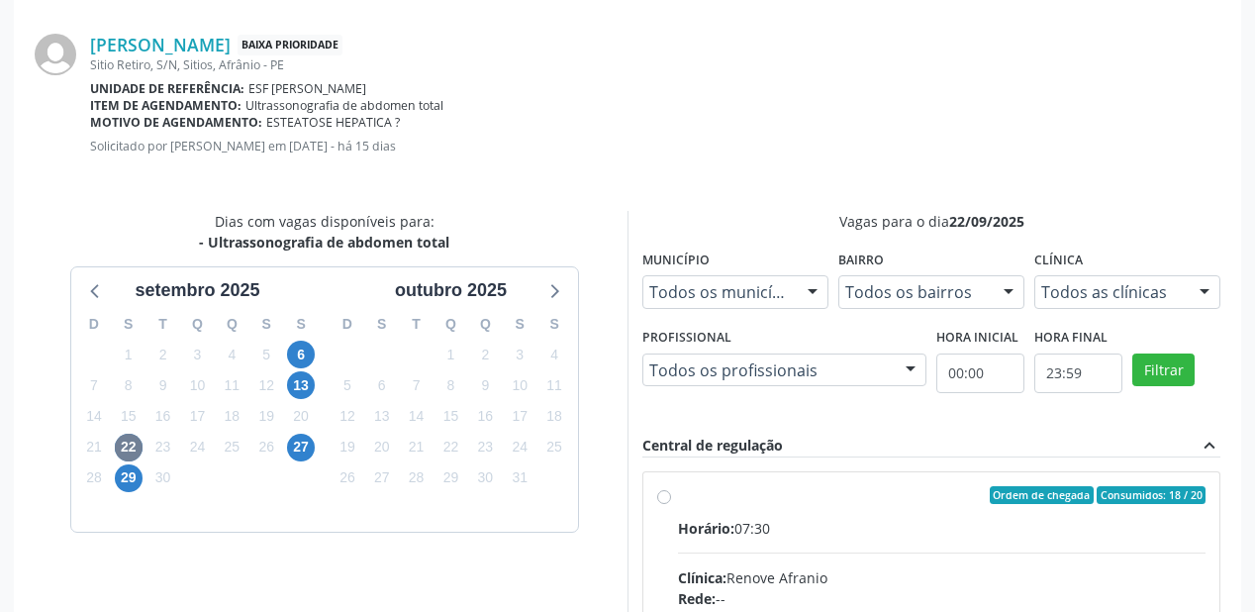
click at [671, 504] on input "Ordem de chegada Consumidos: 18 / 20 Horário: 07:30 Clínica: Renove Afranio Red…" at bounding box center [664, 495] width 14 height 18
radio input "true"
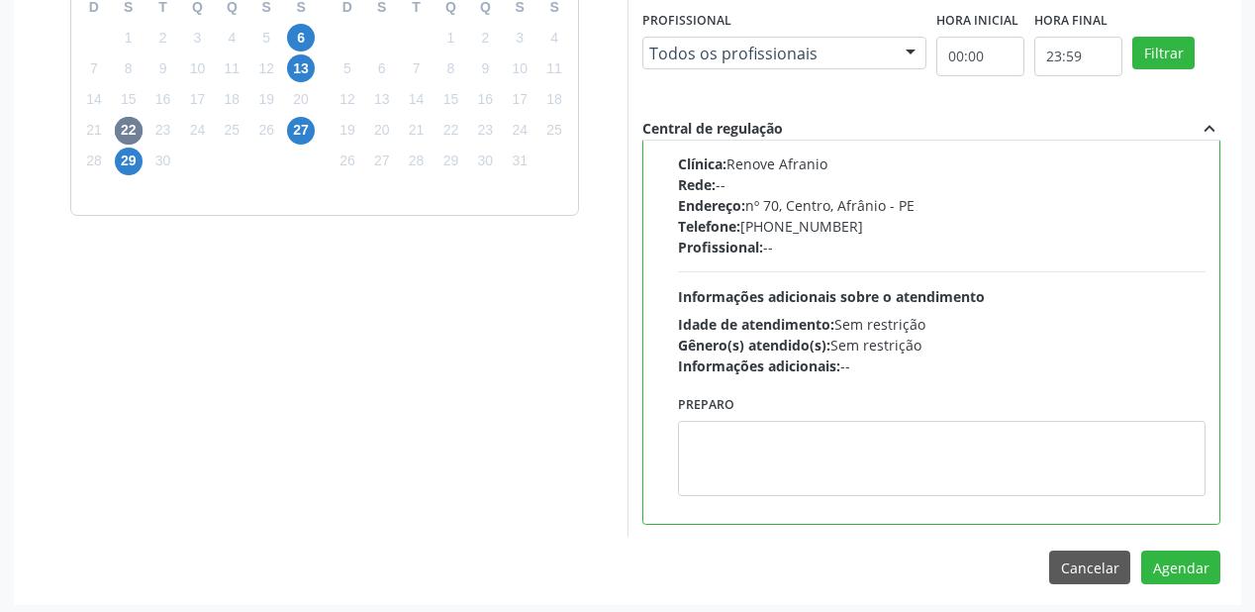
scroll to position [738, 0]
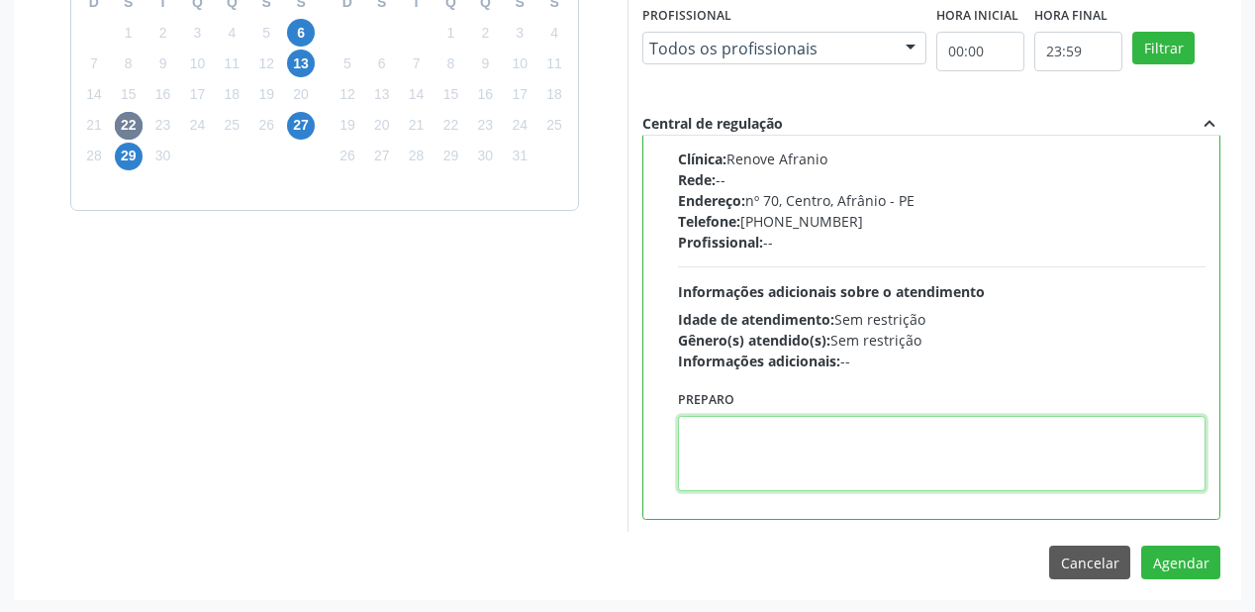
click at [713, 441] on textarea at bounding box center [942, 453] width 528 height 75
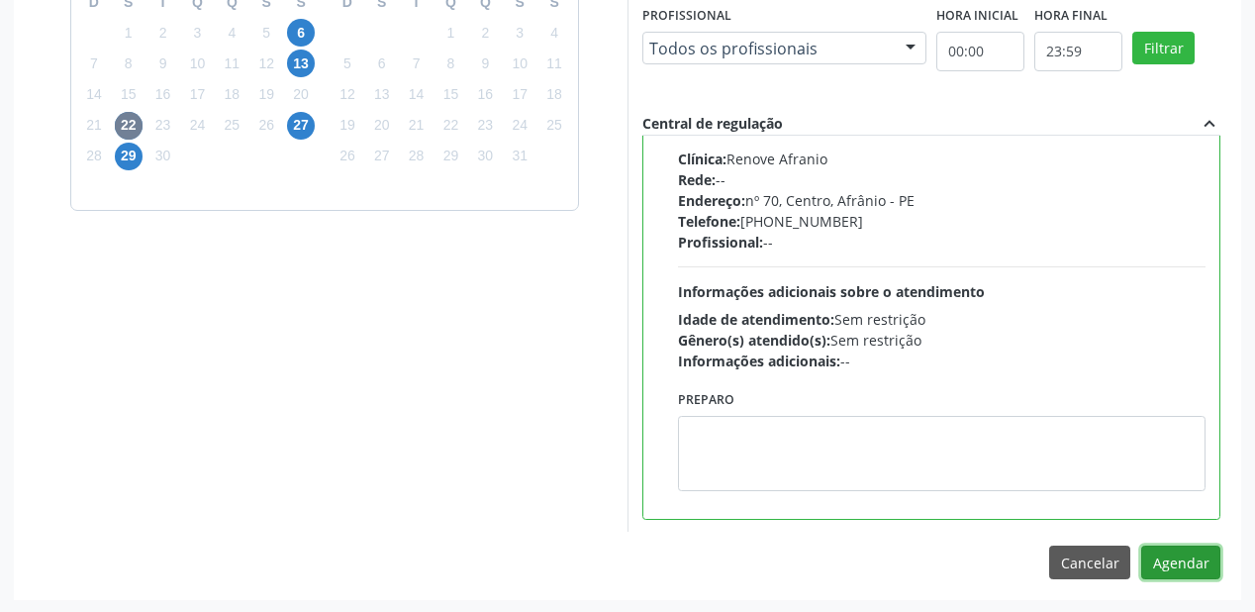
click at [1170, 554] on button "Agendar" at bounding box center [1180, 562] width 79 height 34
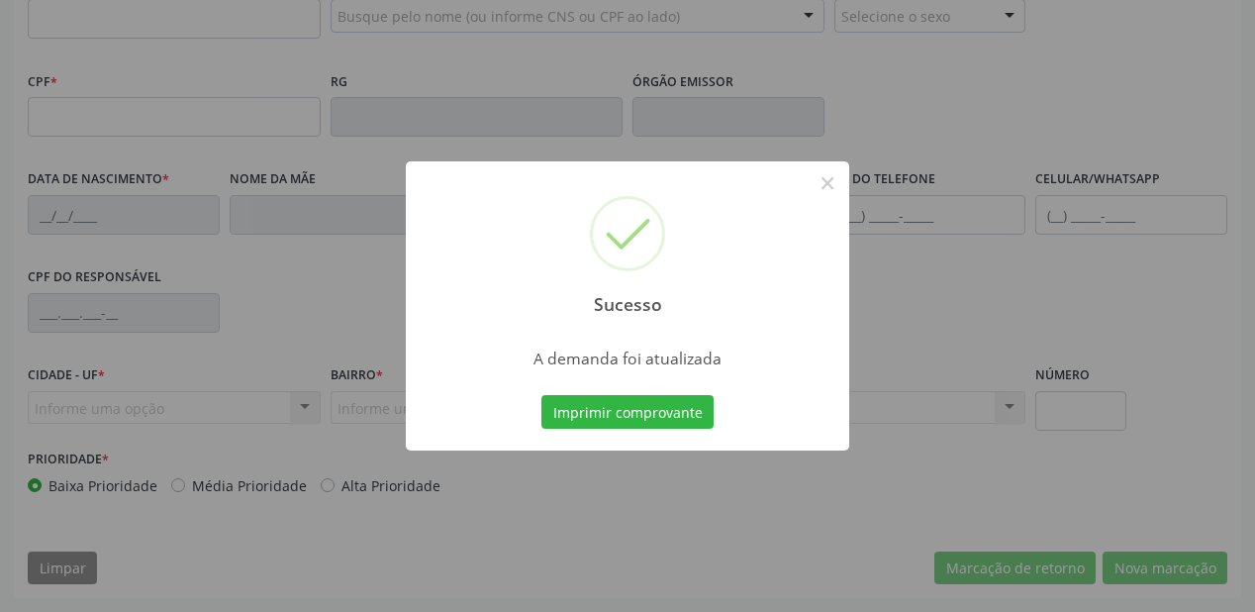
scroll to position [518, 0]
click at [614, 408] on button "Imprimir comprovante" at bounding box center [627, 412] width 172 height 34
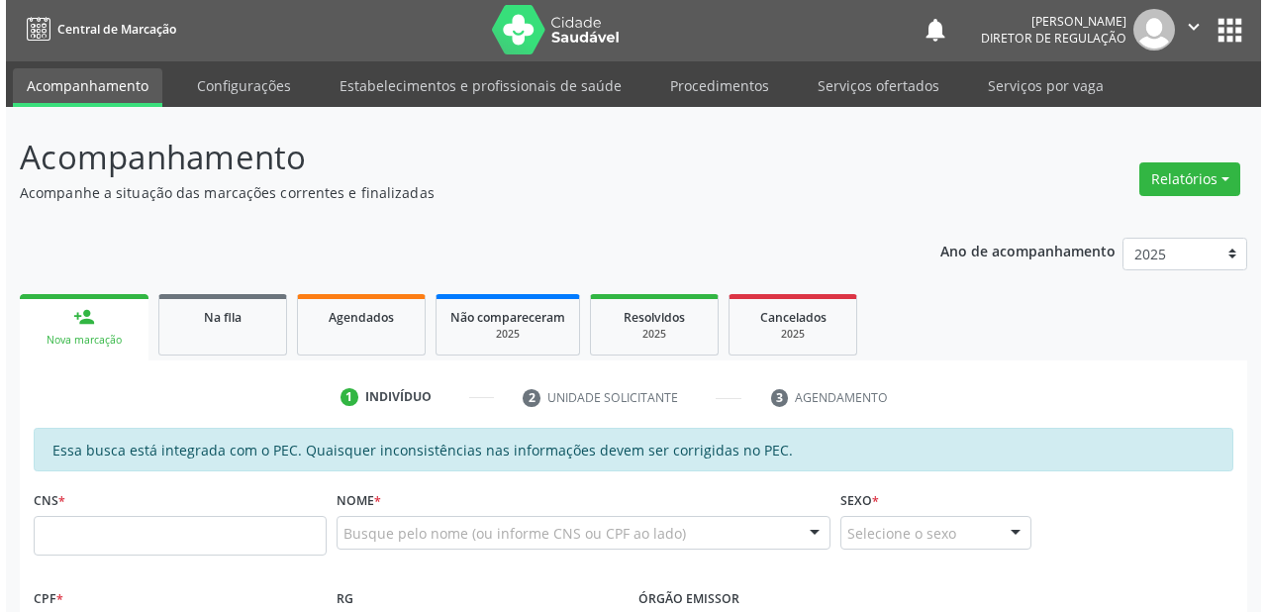
scroll to position [0, 0]
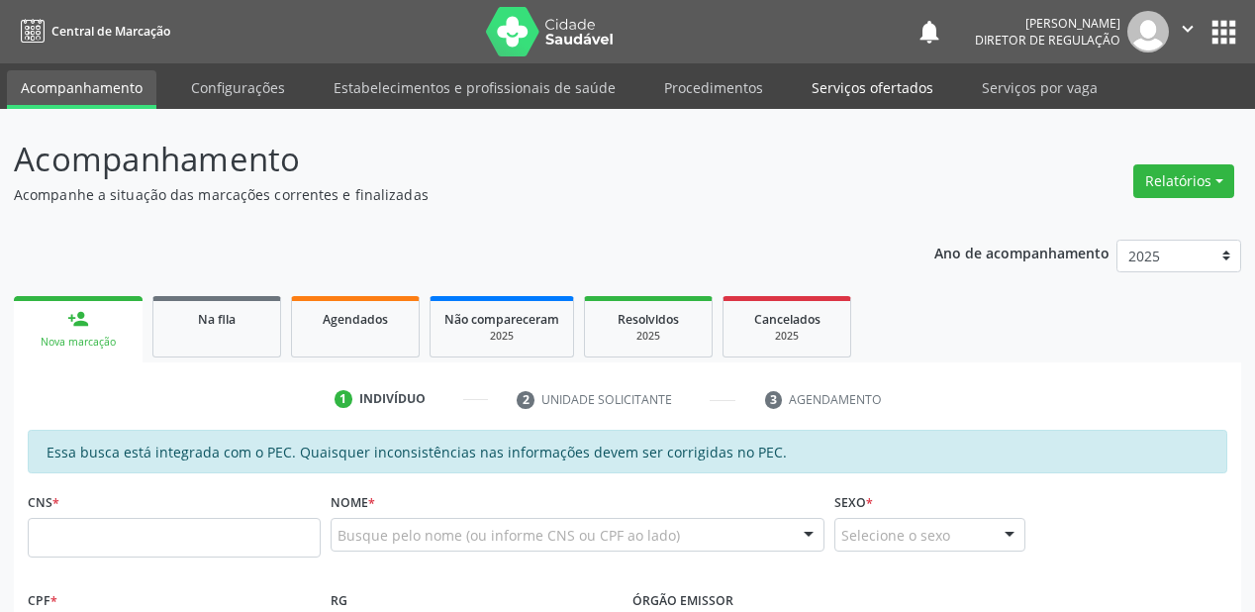
click at [896, 76] on link "Serviços ofertados" at bounding box center [872, 87] width 149 height 35
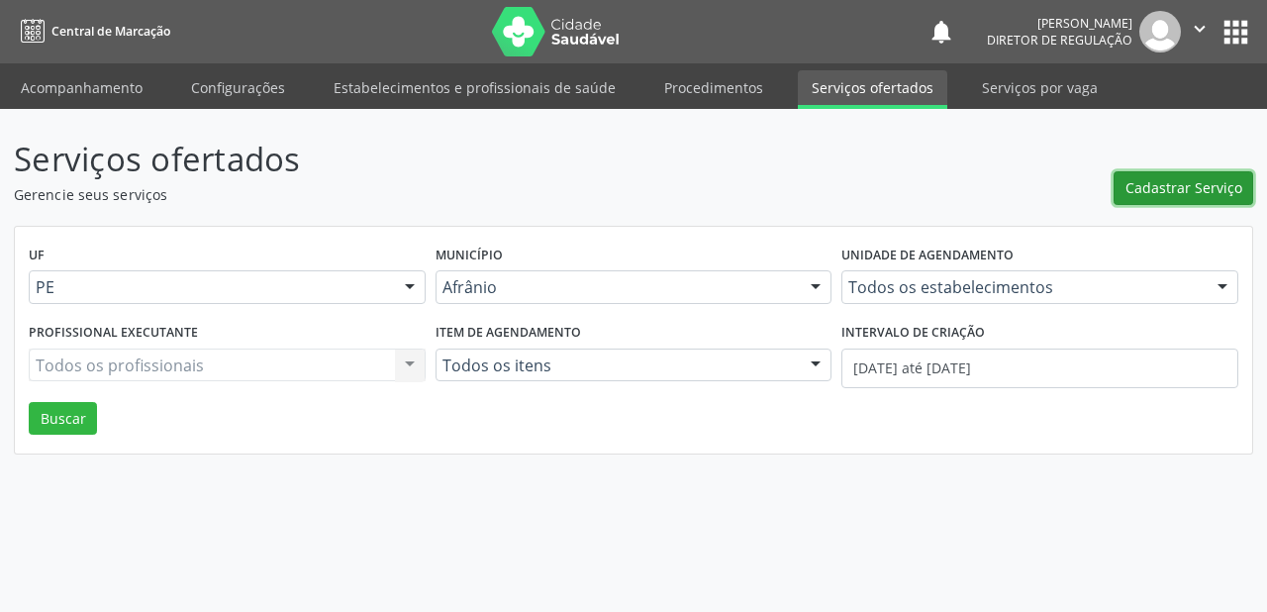
click at [1166, 202] on button "Cadastrar Serviço" at bounding box center [1184, 188] width 140 height 34
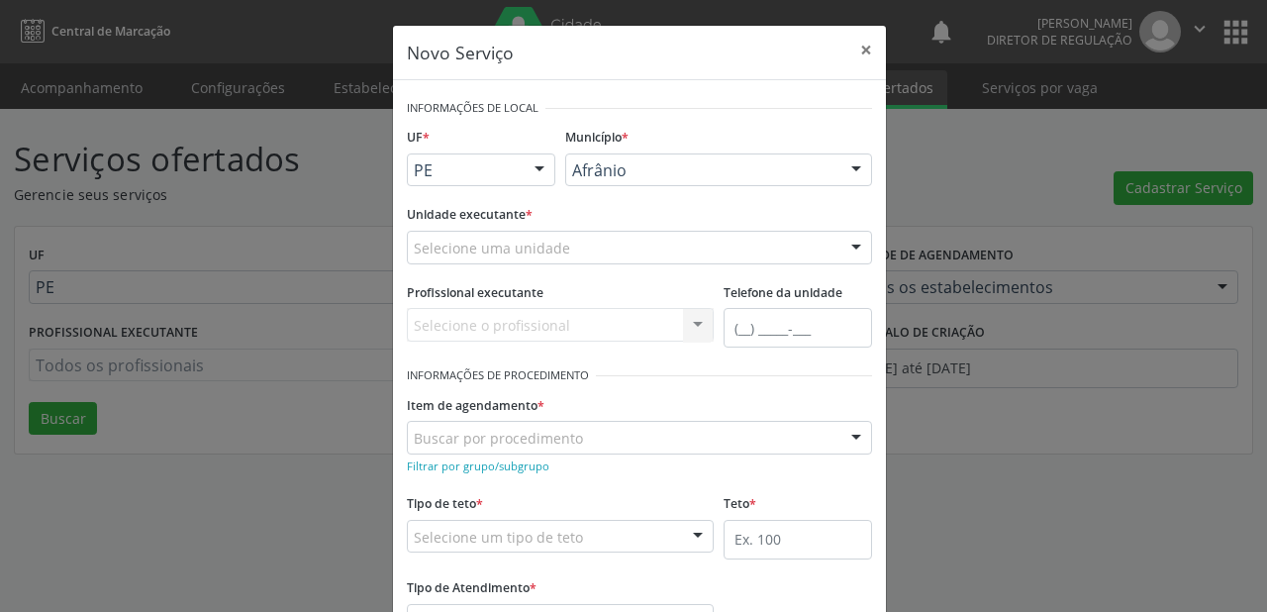
drag, startPoint x: 634, startPoint y: 173, endPoint x: 634, endPoint y: 189, distance: 15.8
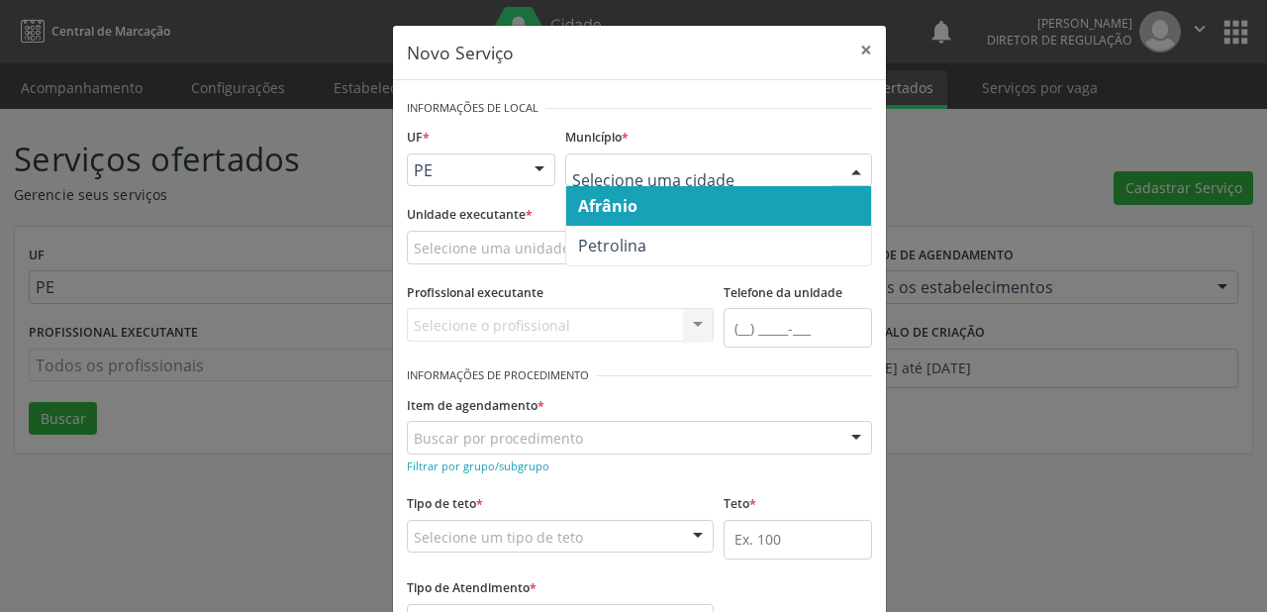
click at [631, 206] on span "Afrânio" at bounding box center [718, 206] width 305 height 40
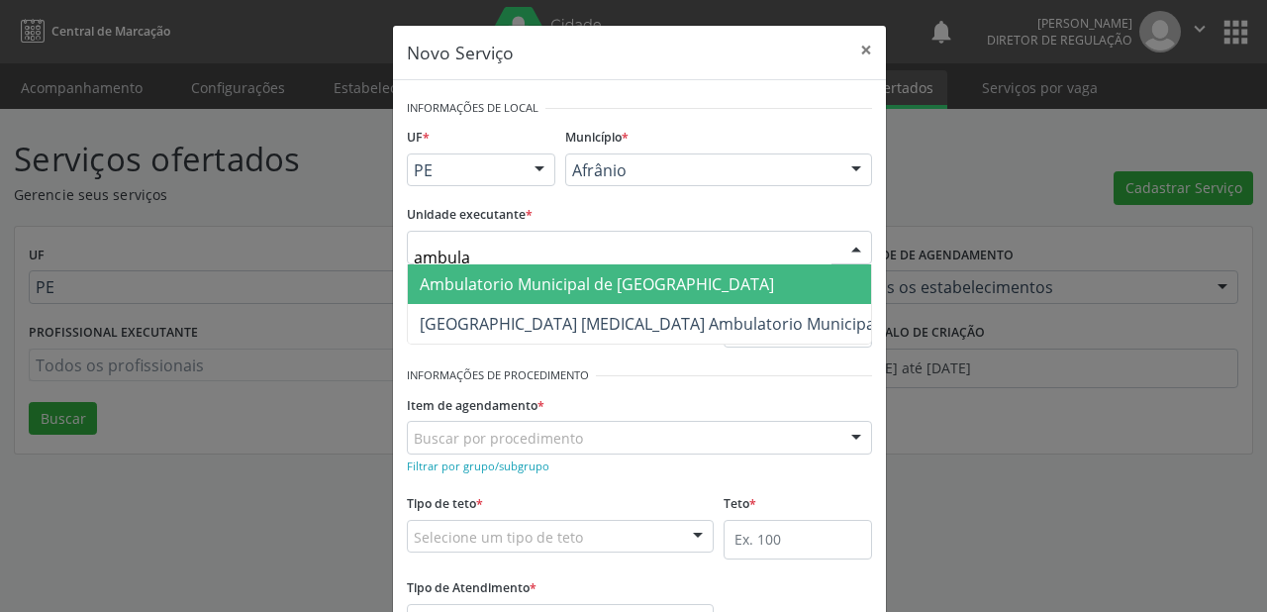
type input "ambulat"
click at [481, 281] on span "Ambulatorio Municipal de [GEOGRAPHIC_DATA]" at bounding box center [597, 284] width 354 height 22
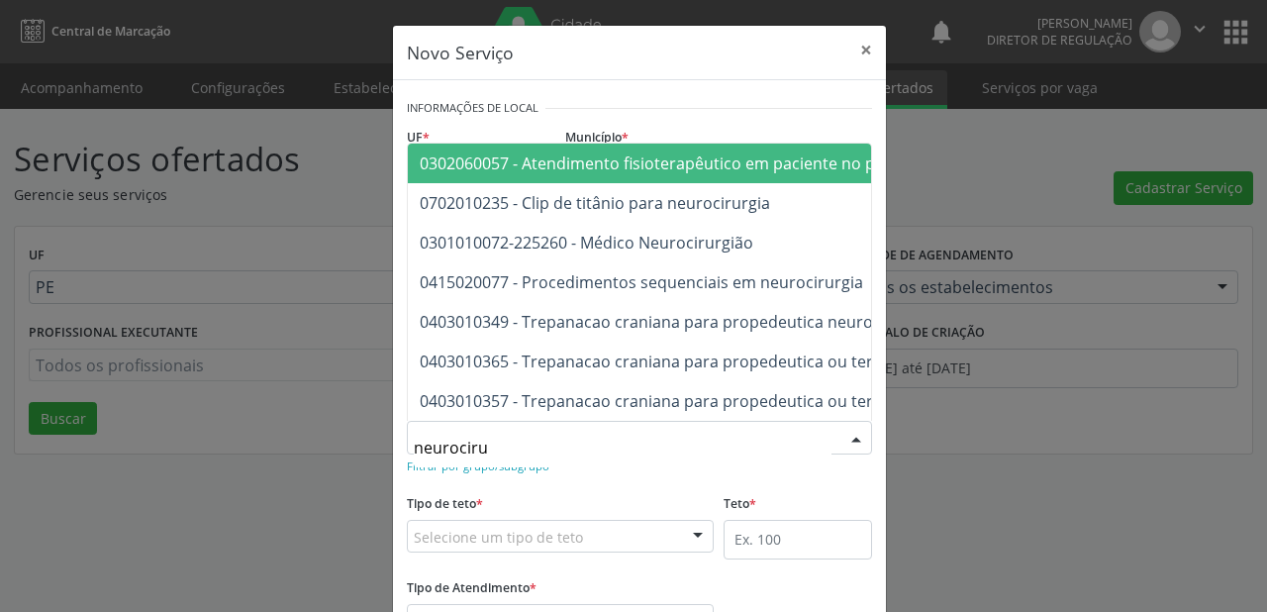
type input "neurocirur"
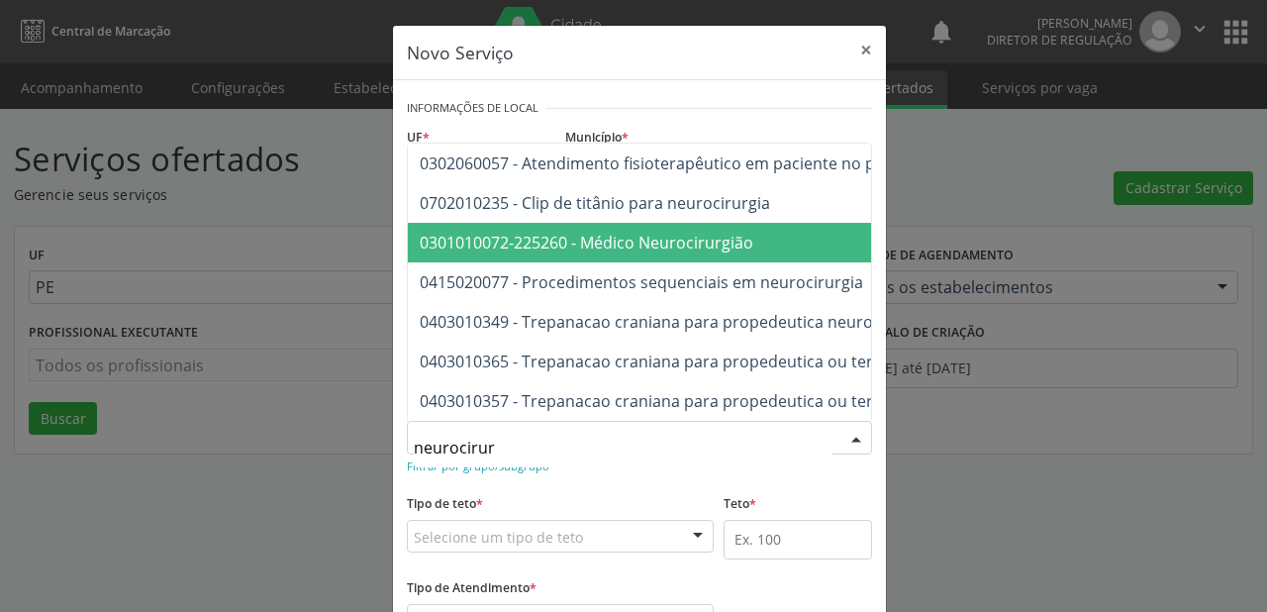
click at [530, 232] on span "0301010072-225260 - Médico Neurocirurgião" at bounding box center [587, 243] width 334 height 22
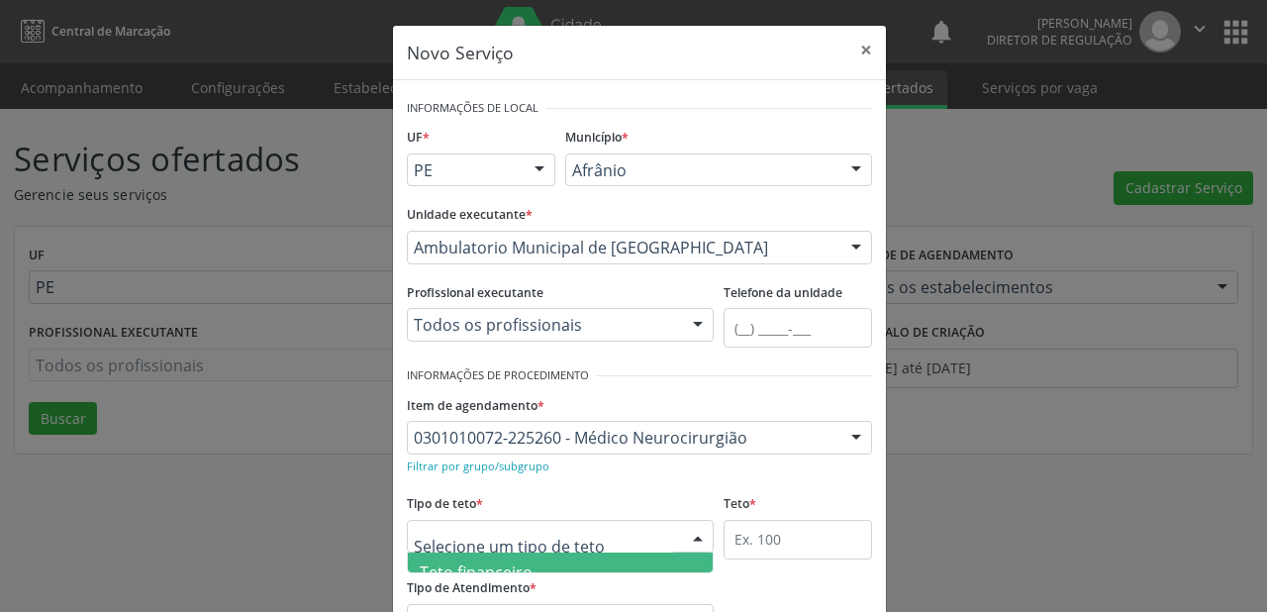
scroll to position [59, 0]
click at [507, 559] on span "Teto físico" at bounding box center [560, 553] width 305 height 40
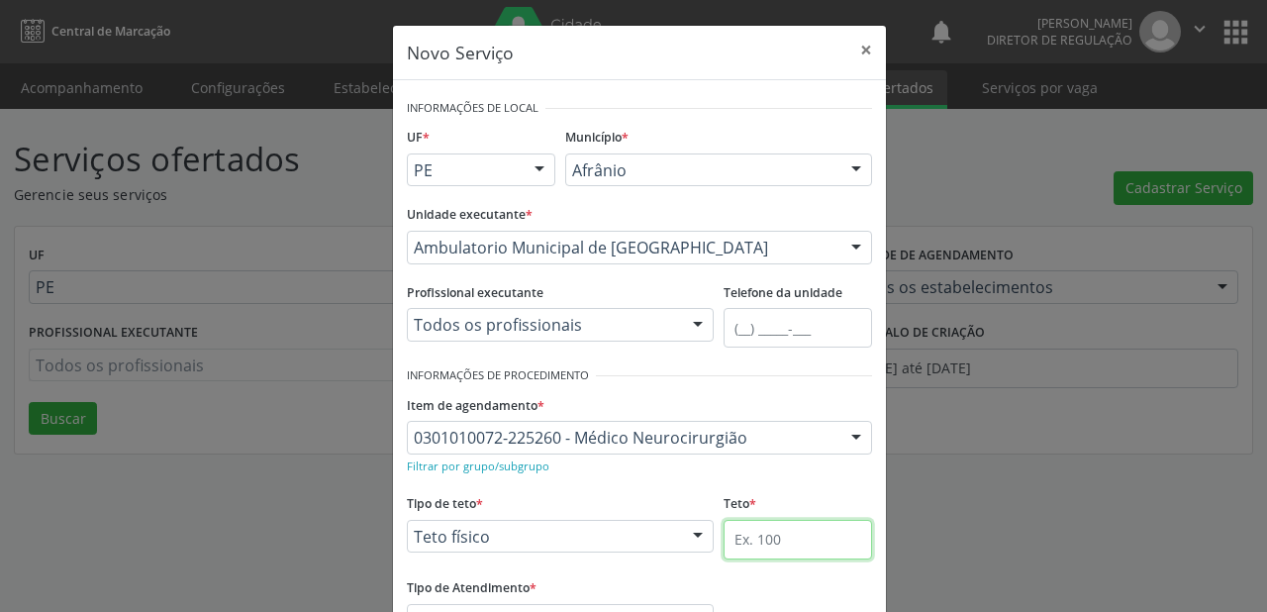
click at [748, 542] on input "text" at bounding box center [798, 540] width 148 height 40
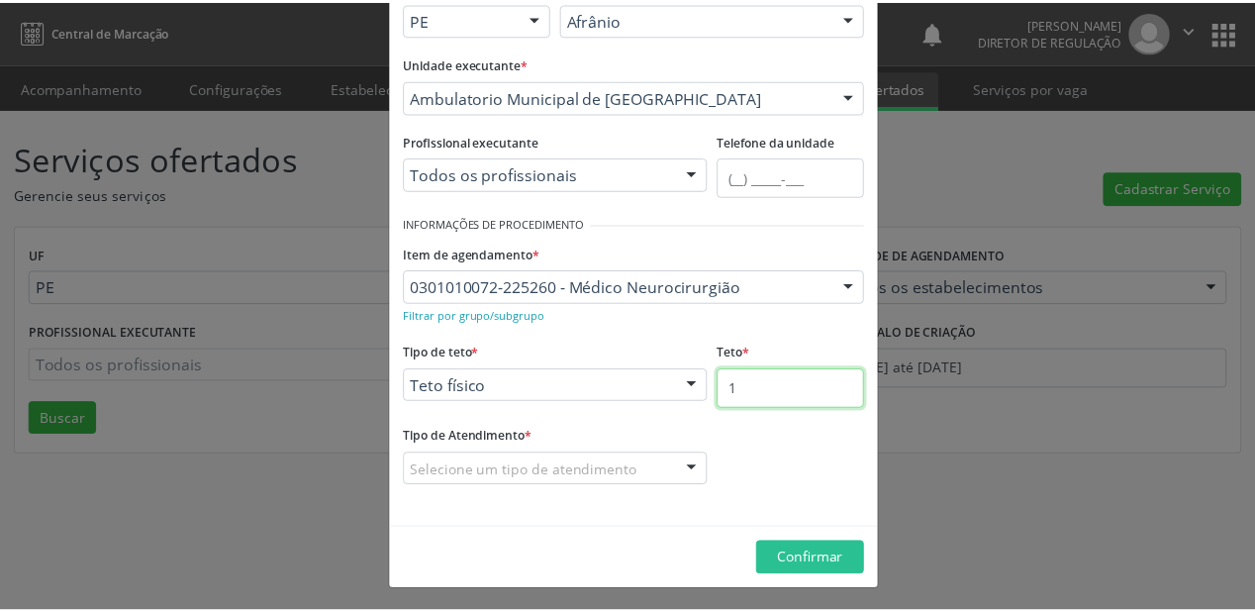
scroll to position [150, 0]
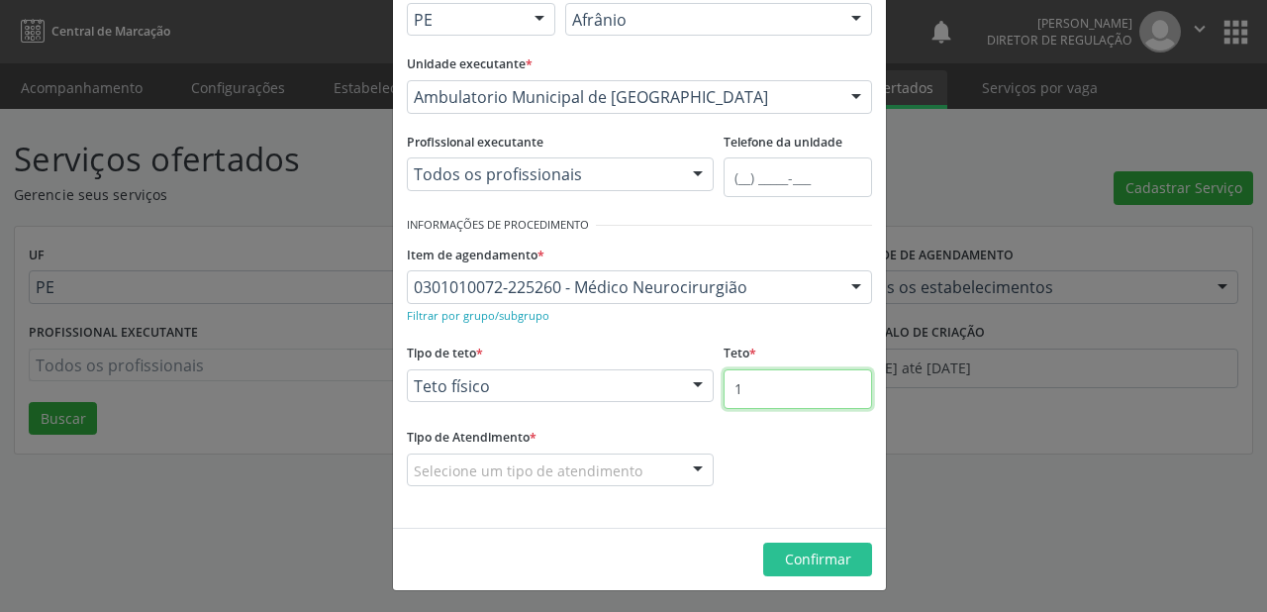
type input "1"
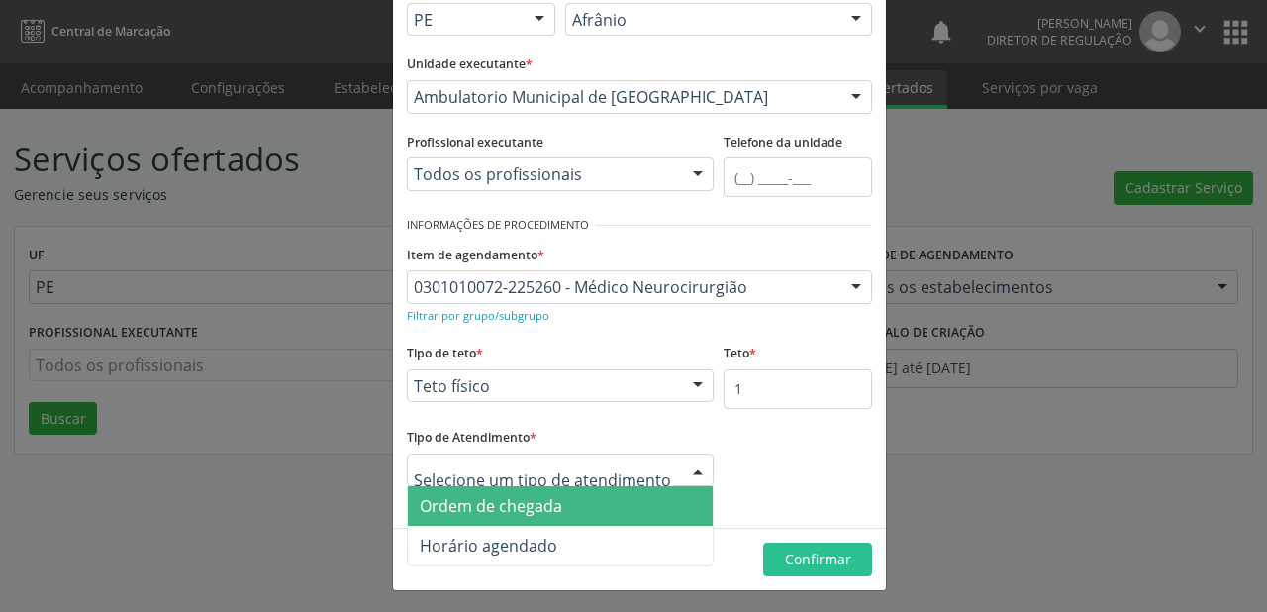
click at [478, 510] on span "Ordem de chegada" at bounding box center [491, 506] width 143 height 22
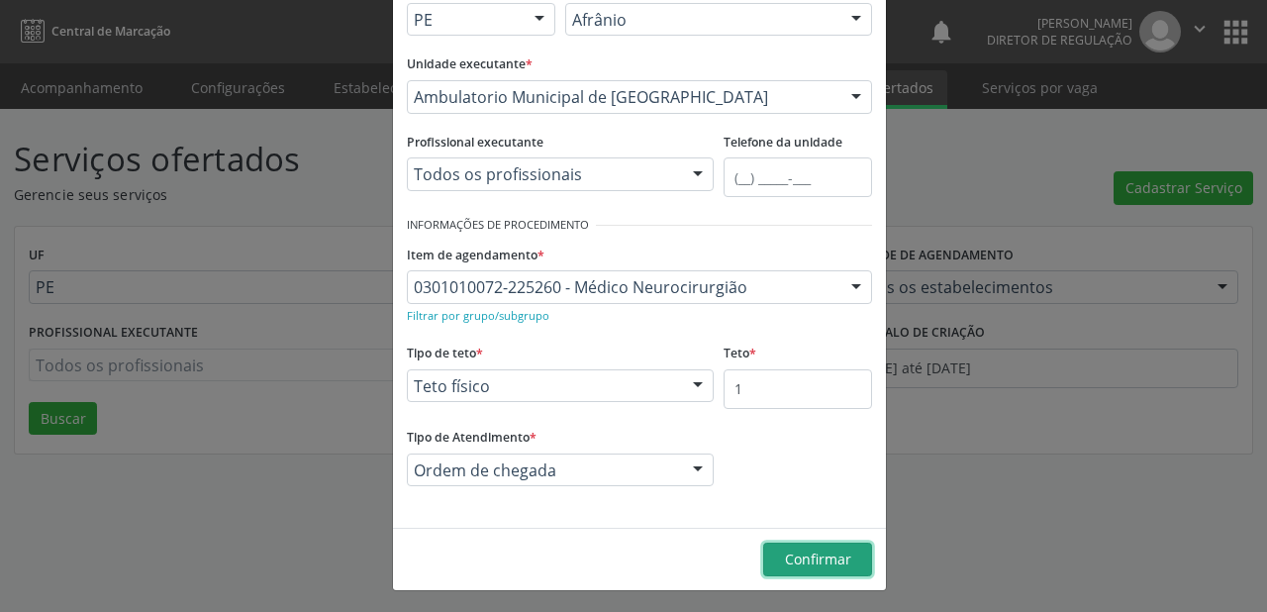
click at [830, 557] on span "Confirmar" at bounding box center [818, 558] width 66 height 19
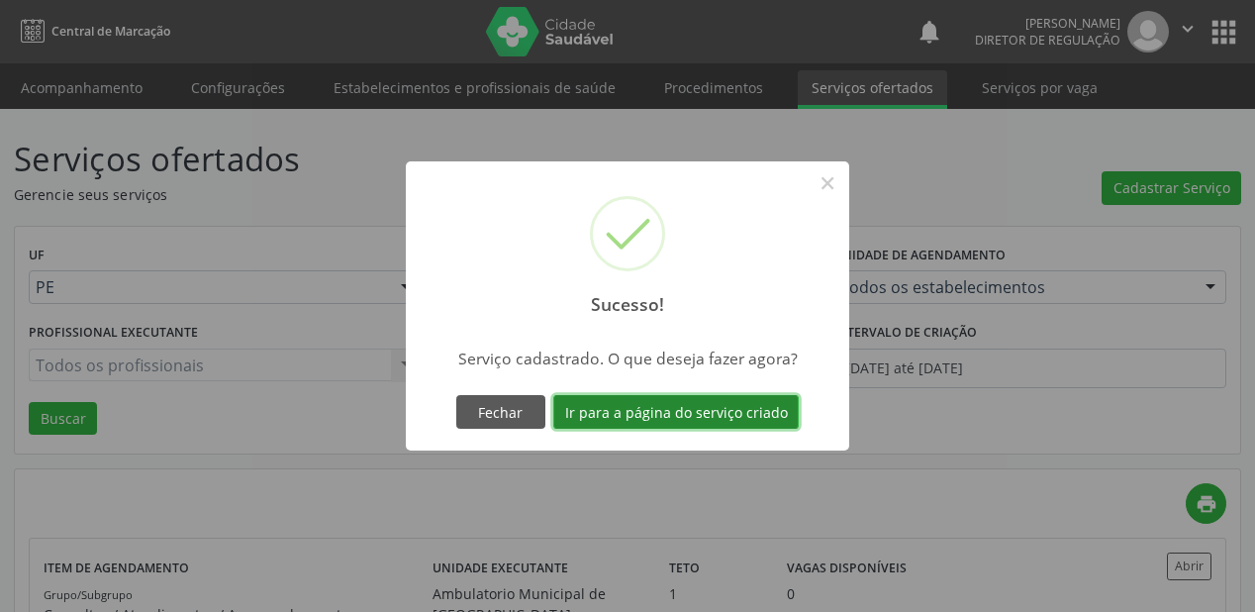
click at [647, 404] on button "Ir para a página do serviço criado" at bounding box center [676, 412] width 246 height 34
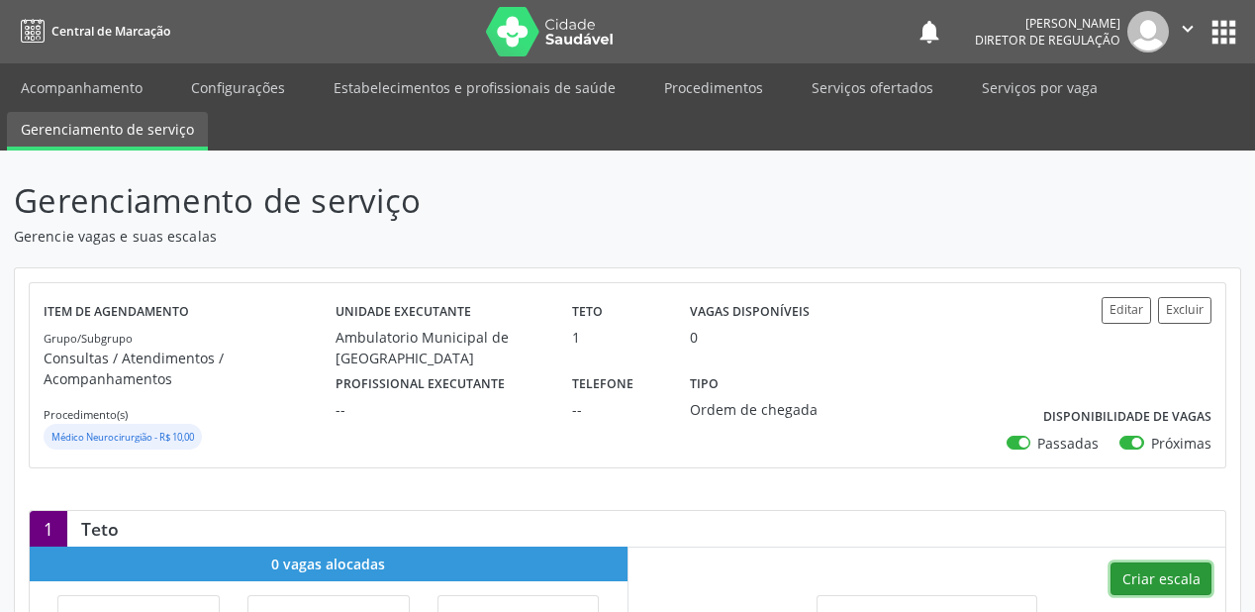
click at [1143, 575] on button "Criar escala" at bounding box center [1161, 579] width 101 height 34
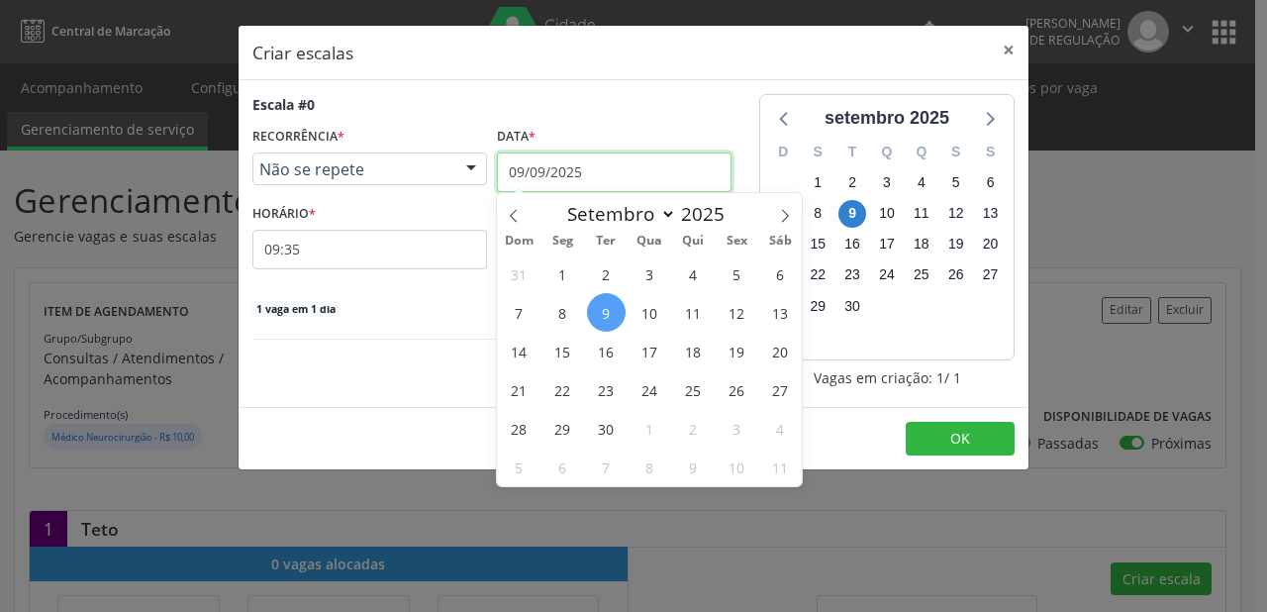
click at [605, 170] on input "09/09/2025" at bounding box center [614, 172] width 235 height 40
click at [738, 313] on span "12" at bounding box center [737, 312] width 39 height 39
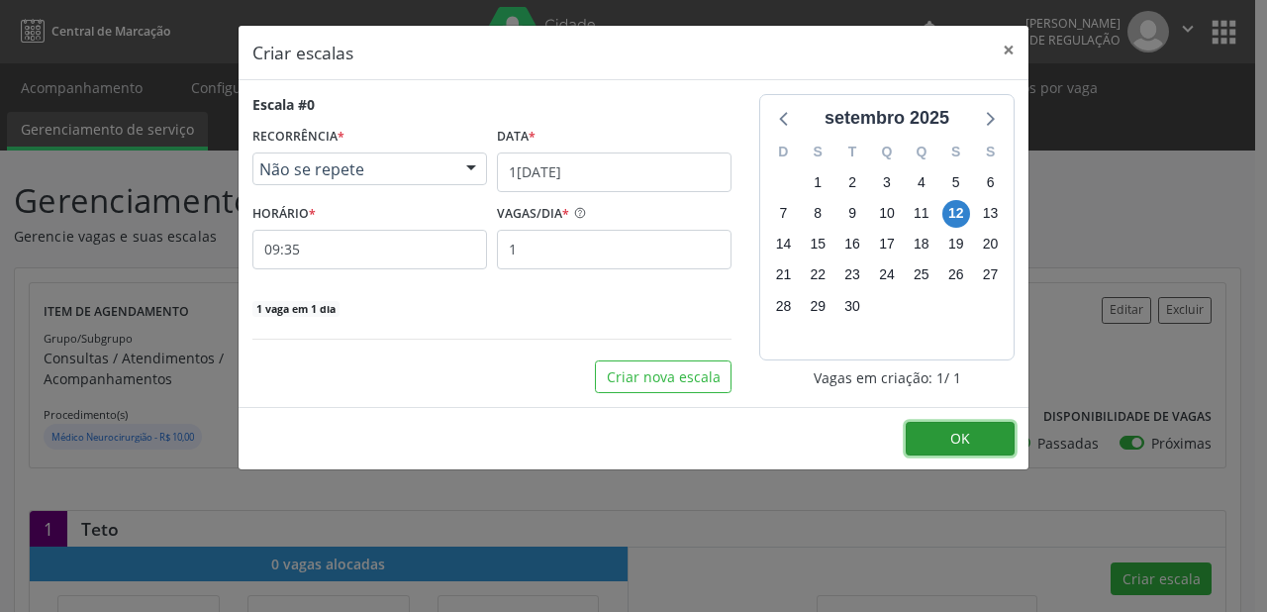
click at [950, 443] on span "OK" at bounding box center [960, 438] width 20 height 19
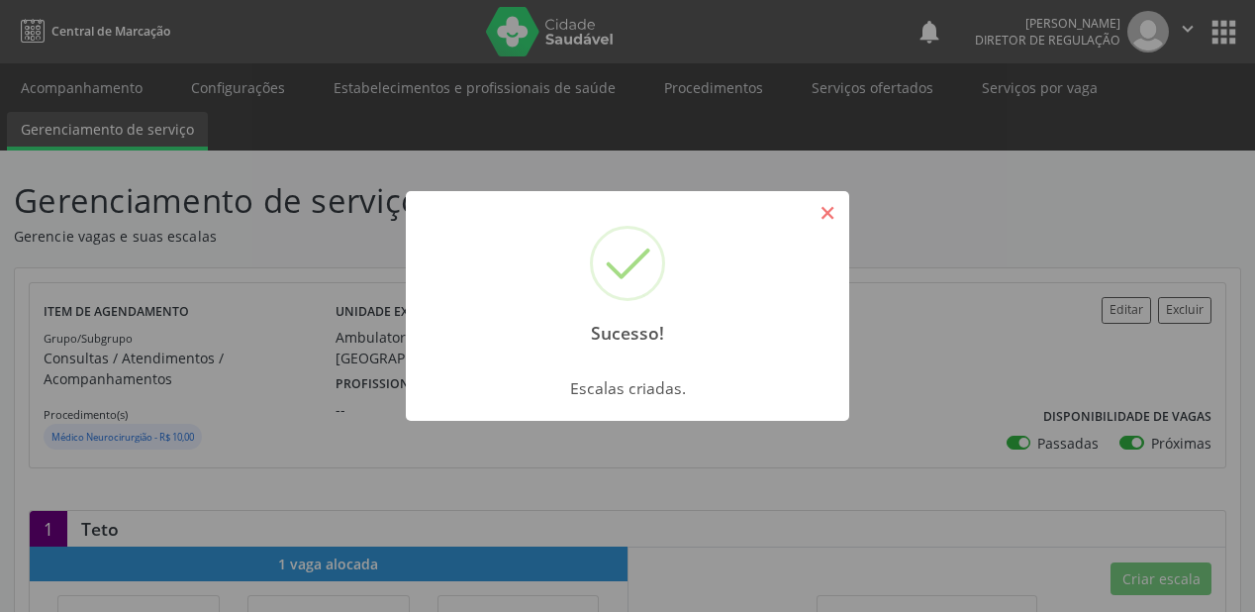
click at [823, 210] on button "×" at bounding box center [828, 213] width 34 height 34
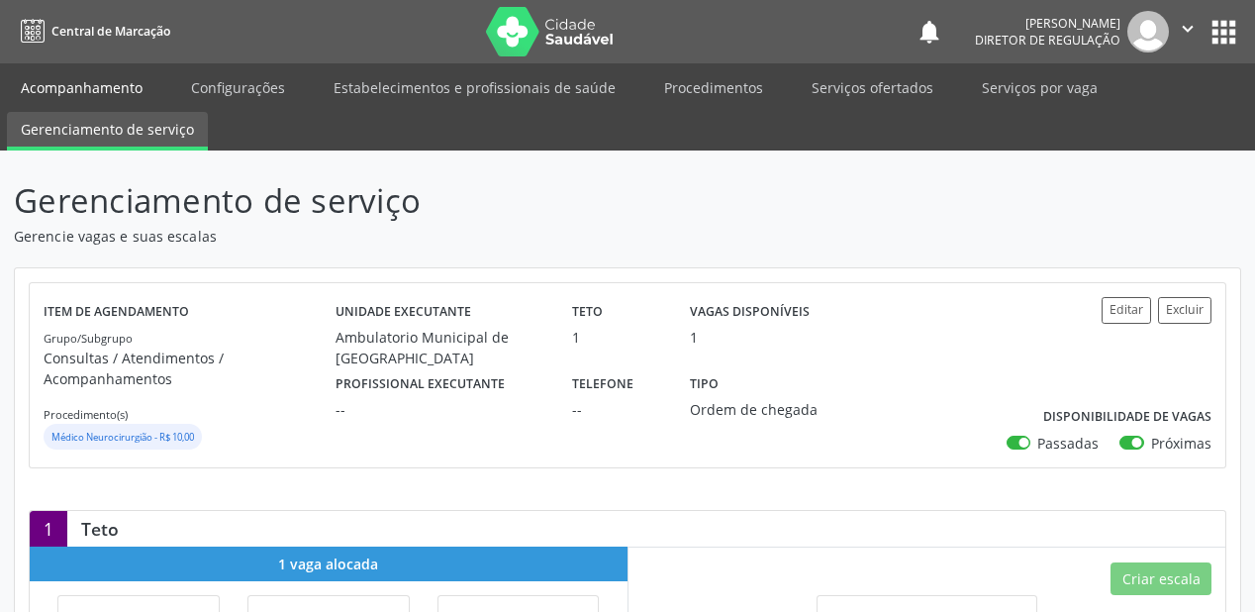
click at [79, 76] on link "Acompanhamento" at bounding box center [81, 87] width 149 height 35
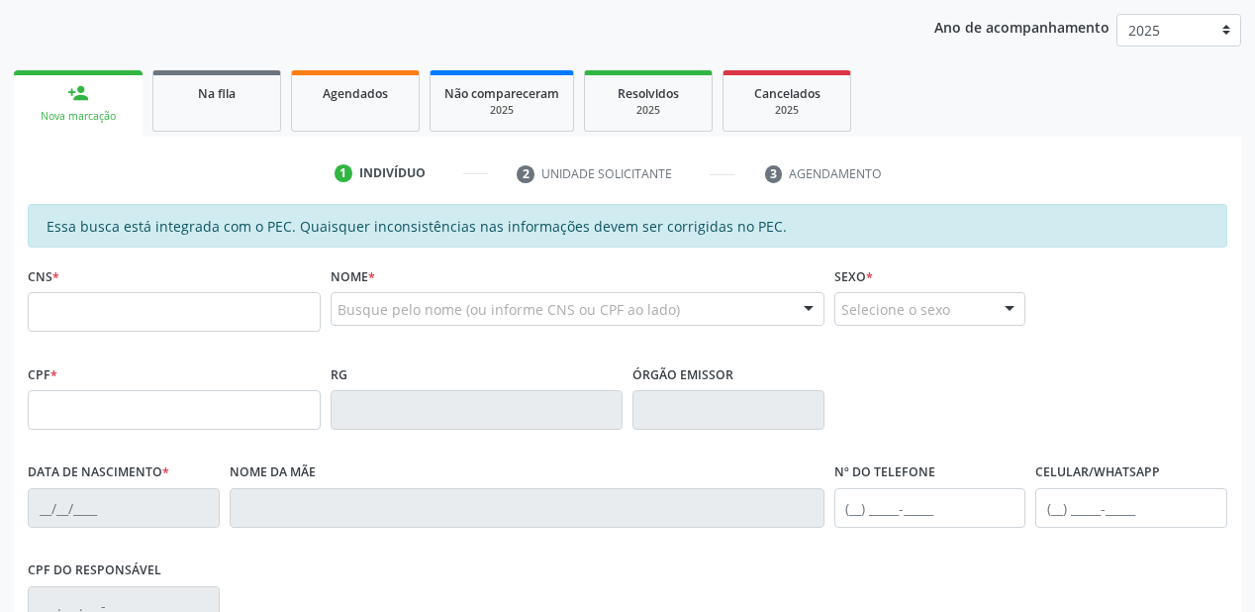
scroll to position [238, 0]
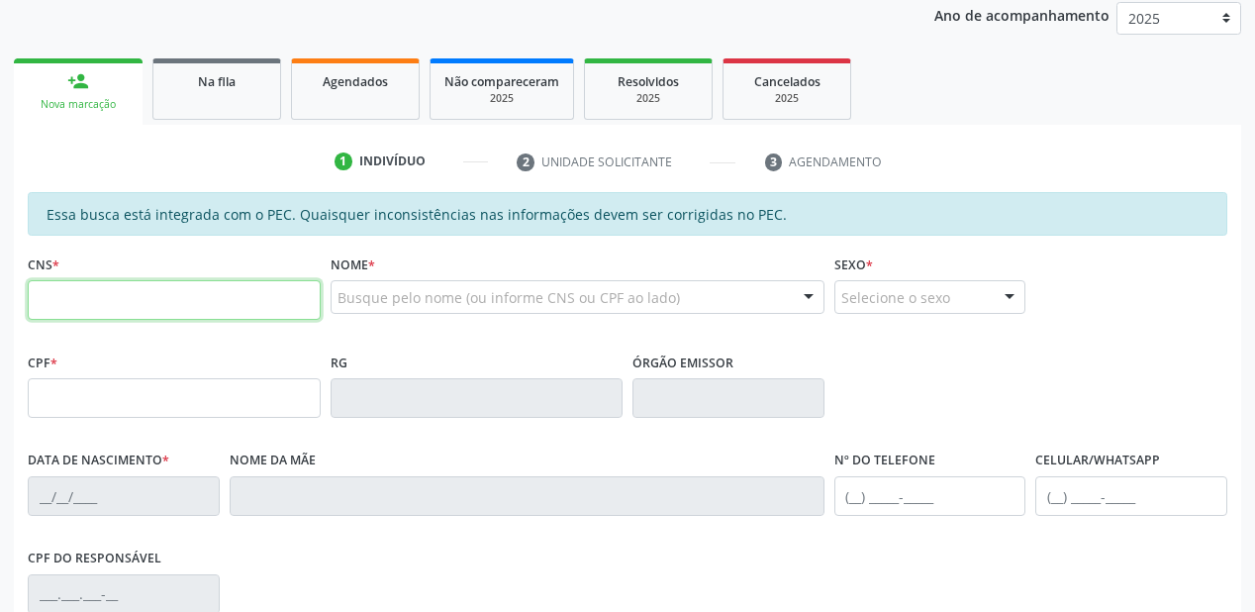
click at [97, 299] on input "text" at bounding box center [174, 300] width 293 height 40
type input "708 6015 2886 5183"
type input "19/11/2013"
type input "Ana Aglais Nogueira de Barros"
type input "(87) 98834-0510"
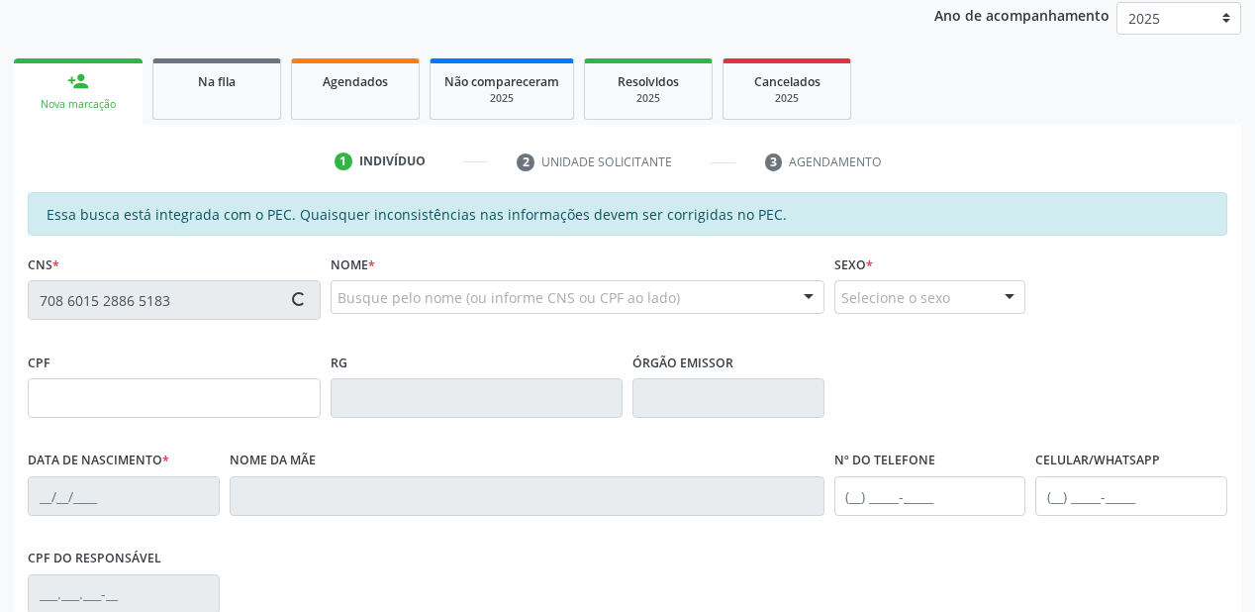
type input "S/N"
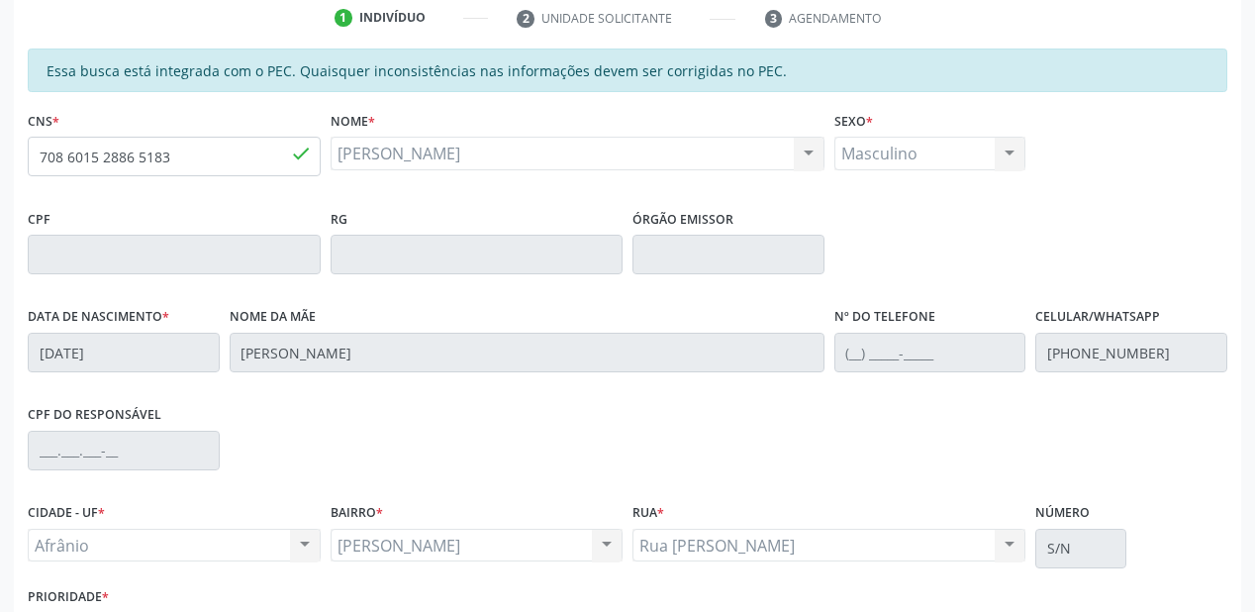
scroll to position [518, 0]
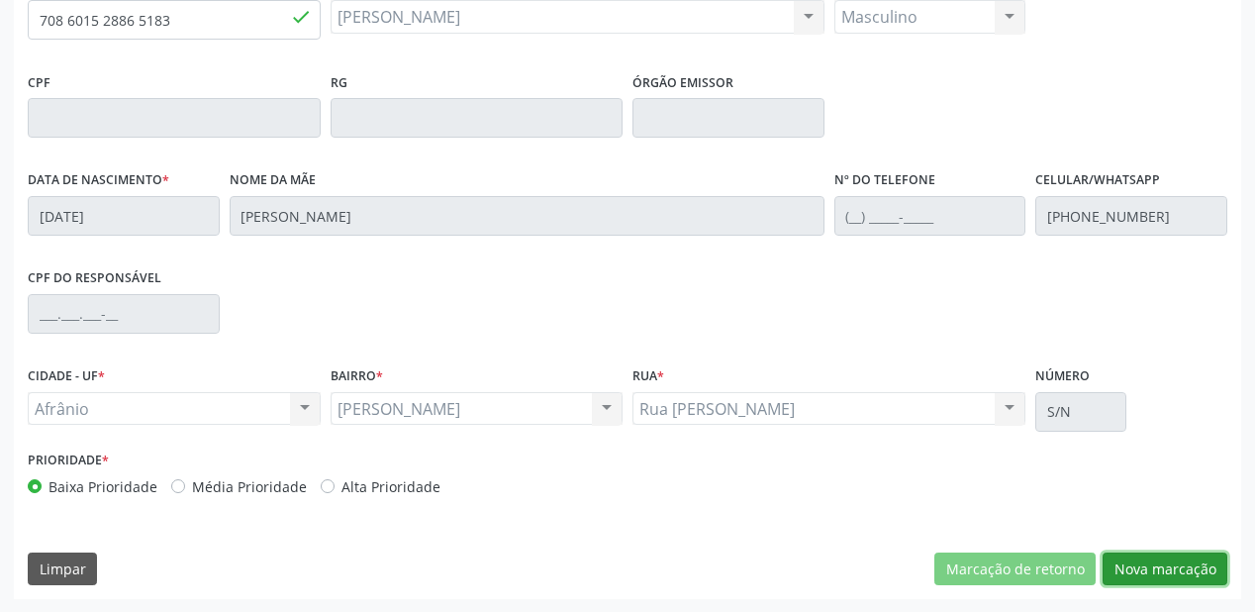
click at [1144, 567] on button "Nova marcação" at bounding box center [1165, 569] width 125 height 34
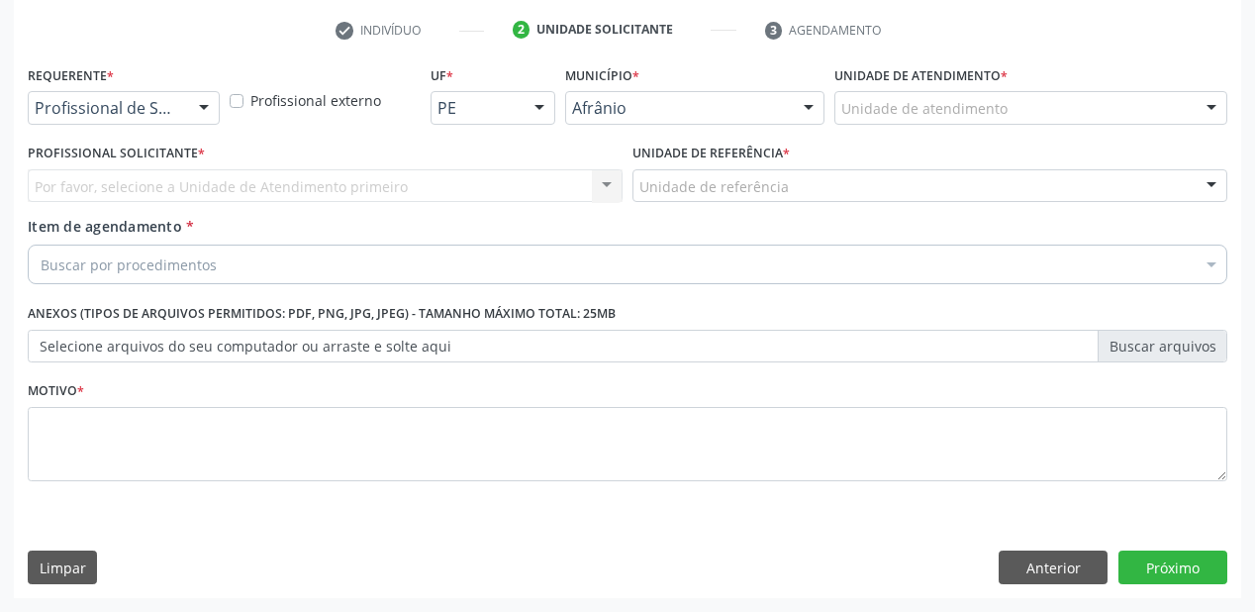
scroll to position [368, 0]
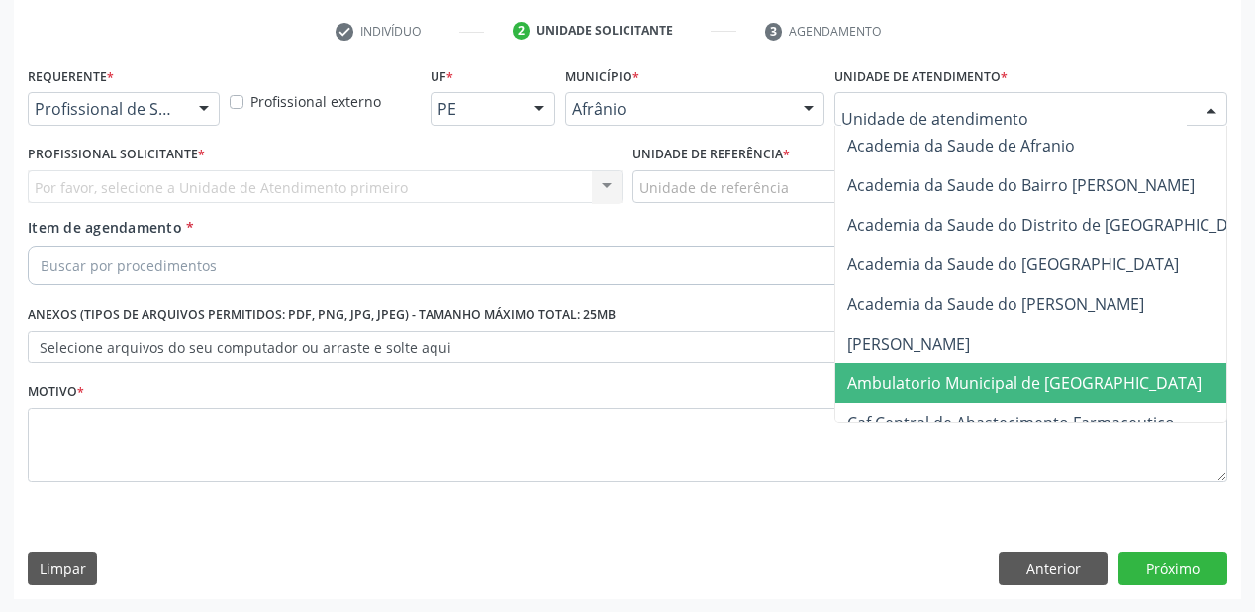
click at [911, 372] on span "Ambulatorio Municipal de [GEOGRAPHIC_DATA]" at bounding box center [1024, 383] width 354 height 22
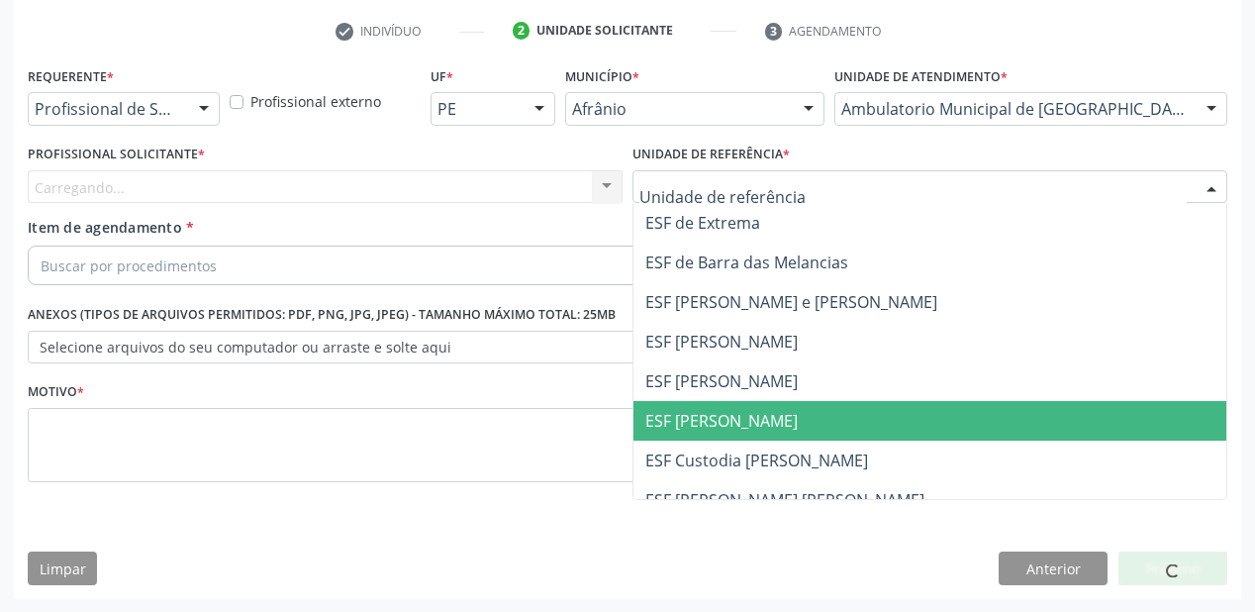
click at [752, 402] on span "ESF [PERSON_NAME]" at bounding box center [930, 421] width 593 height 40
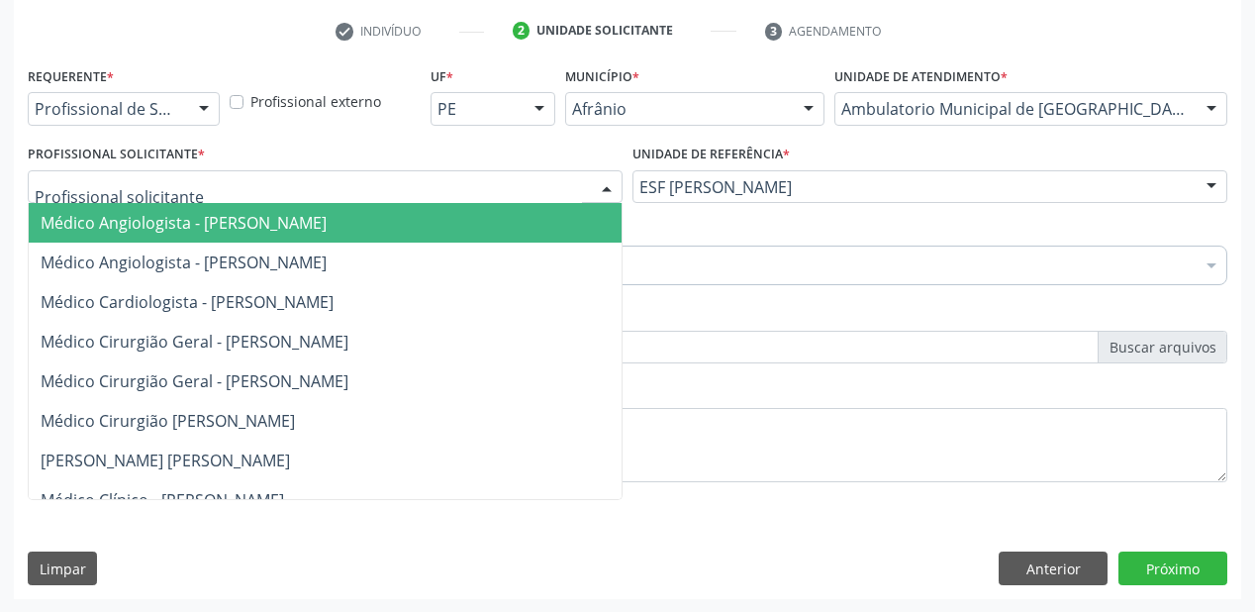
click at [94, 223] on span "Médico Angiologista - [PERSON_NAME]" at bounding box center [184, 223] width 286 height 22
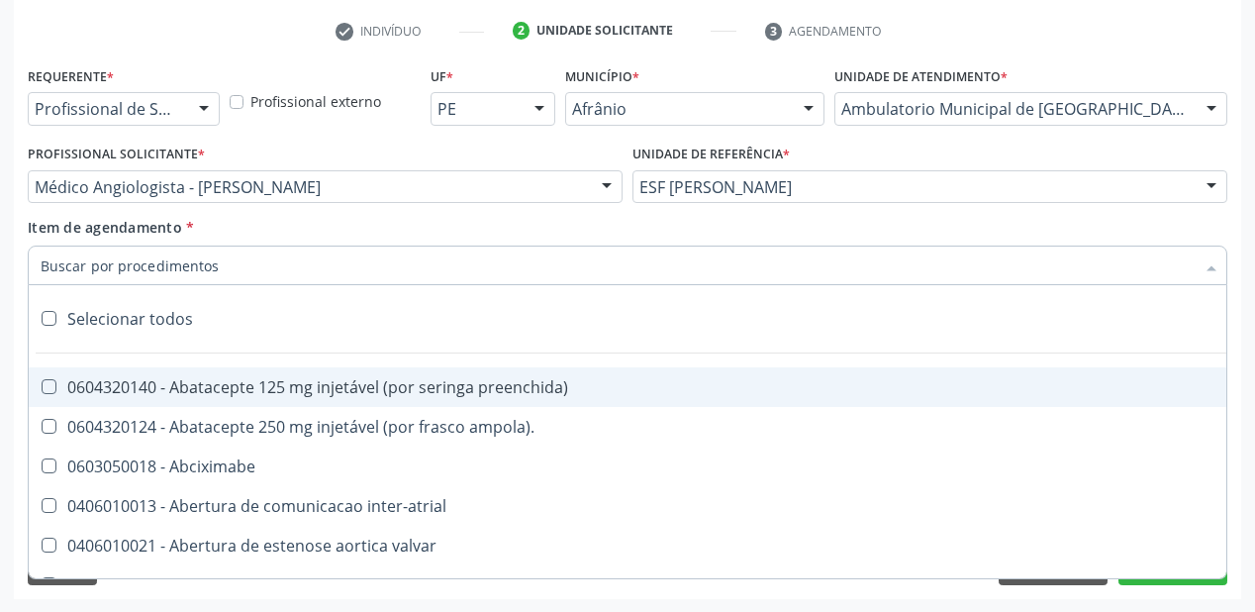
type input "b"
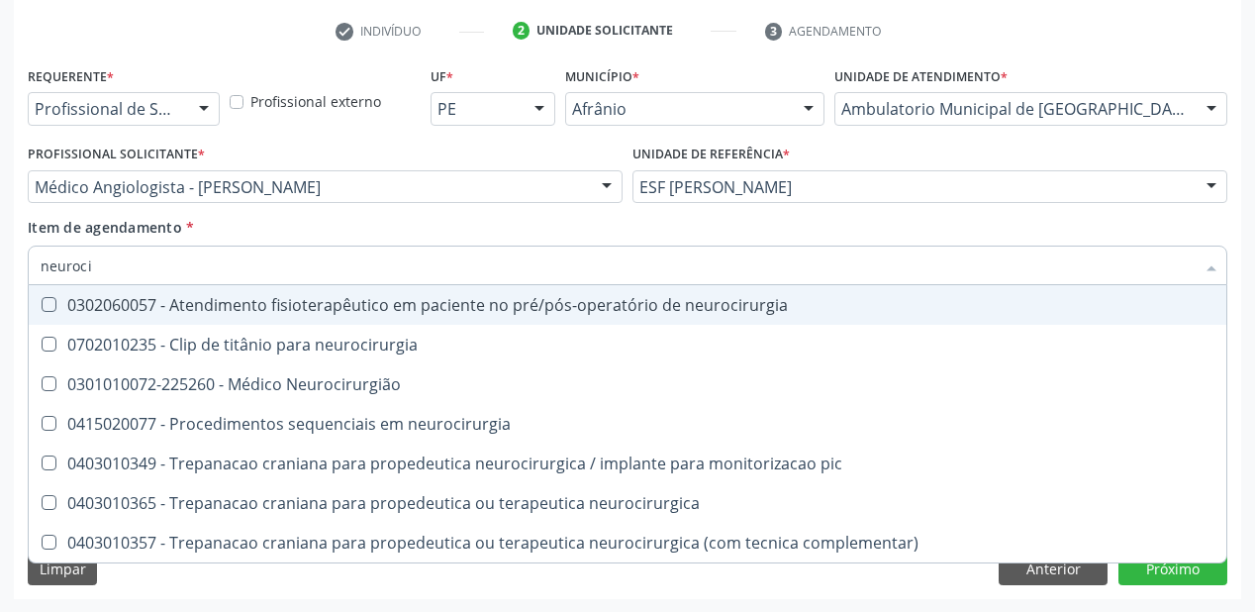
type input "neurocir"
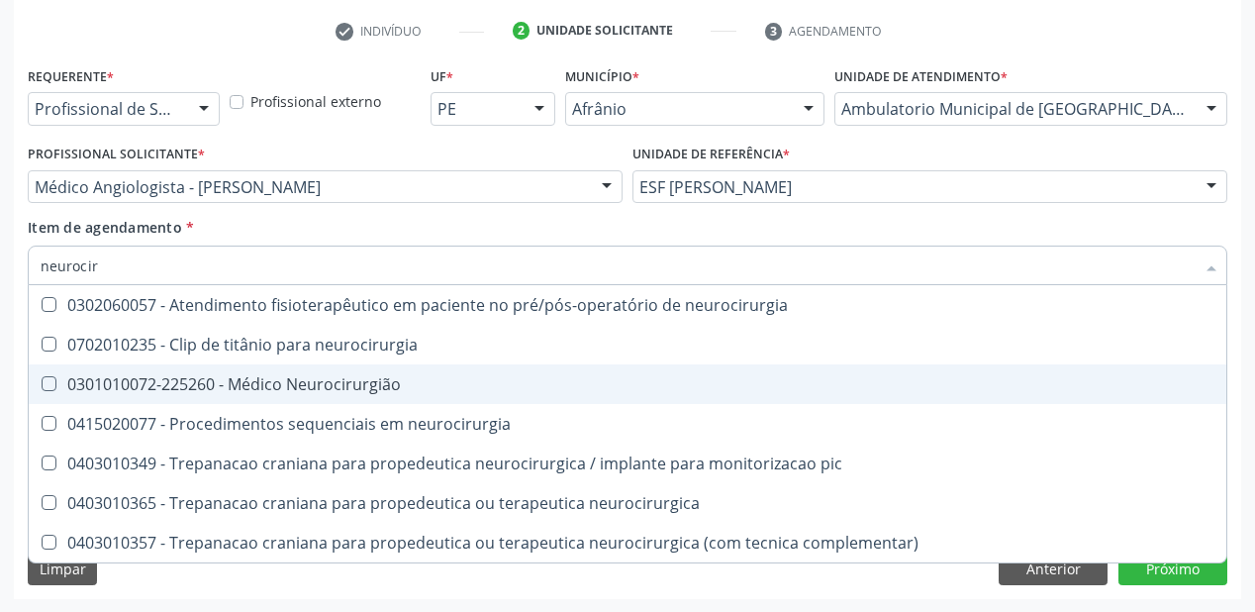
click at [337, 383] on div "0301010072-225260 - Médico Neurocirurgião" at bounding box center [628, 384] width 1174 height 16
checkbox Neurocirurgião "true"
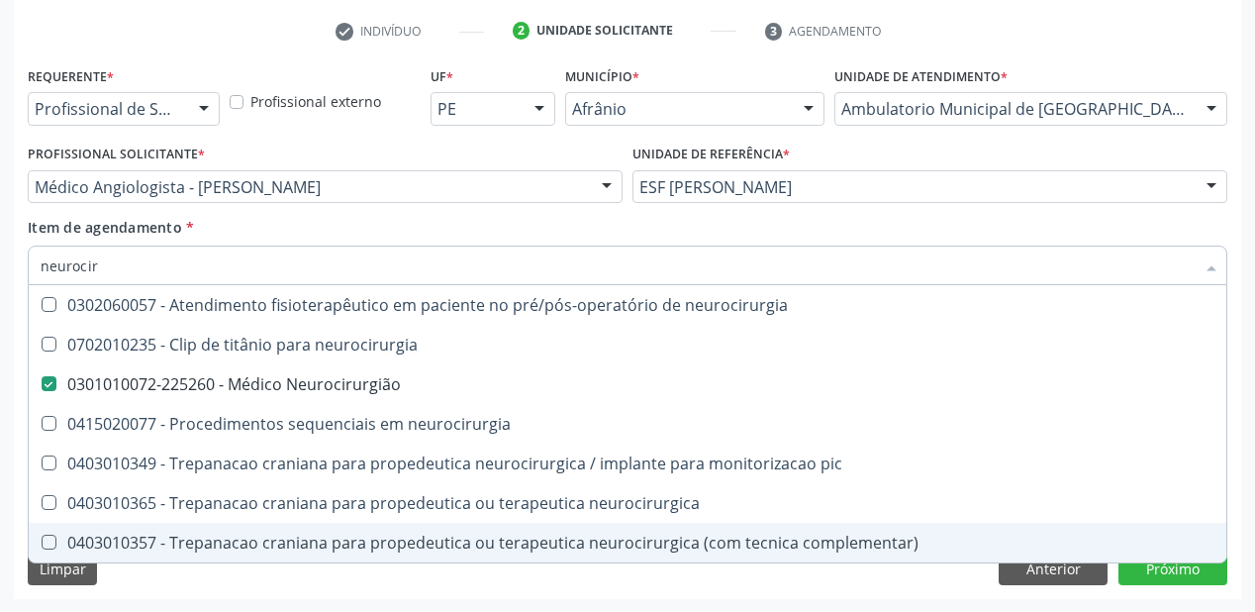
click at [125, 585] on div "Requerente * Profissional de Saúde Profissional de Saúde Paciente Nenhum result…" at bounding box center [628, 330] width 1228 height 538
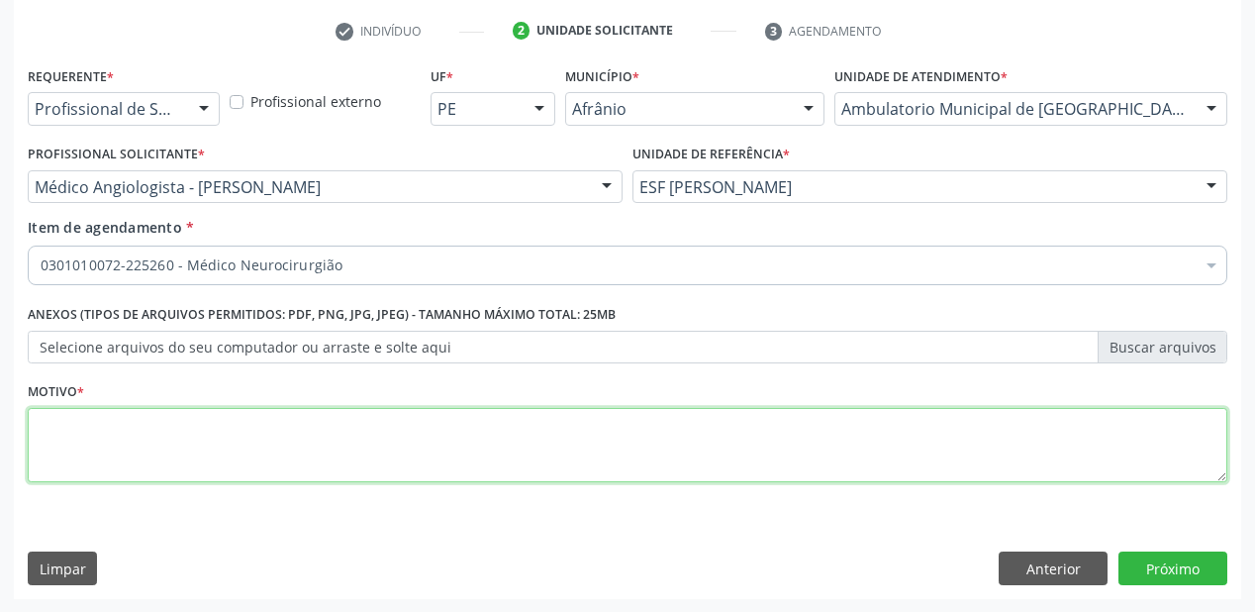
click at [87, 451] on textarea at bounding box center [628, 445] width 1200 height 75
type textarea "*"
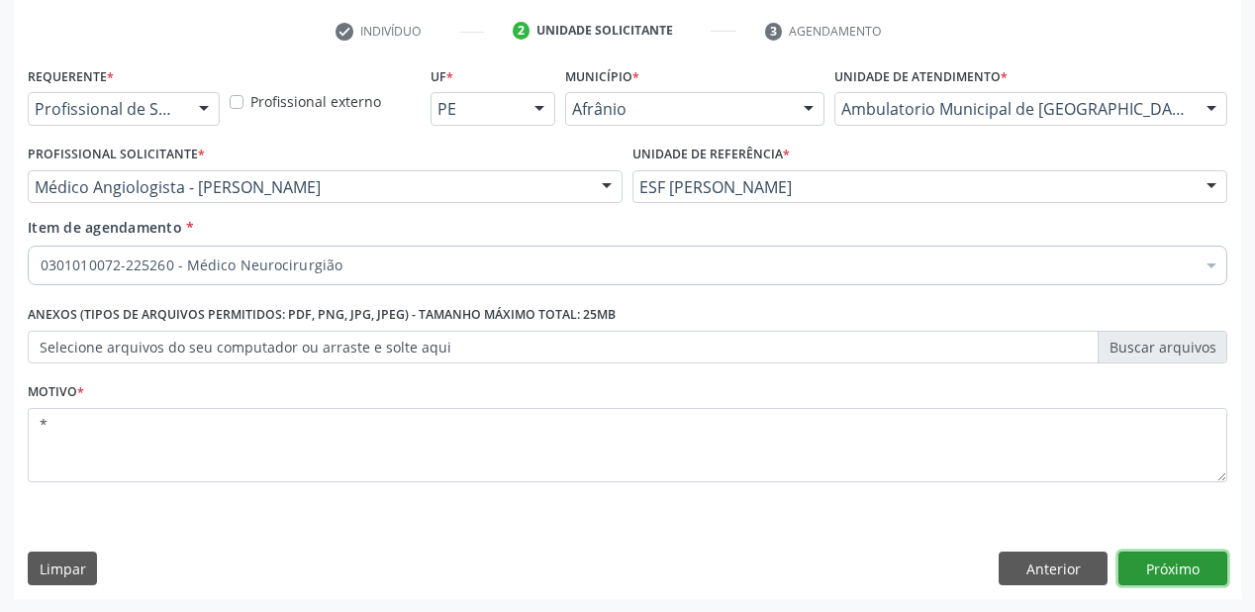
click at [1143, 562] on button "Próximo" at bounding box center [1173, 568] width 109 height 34
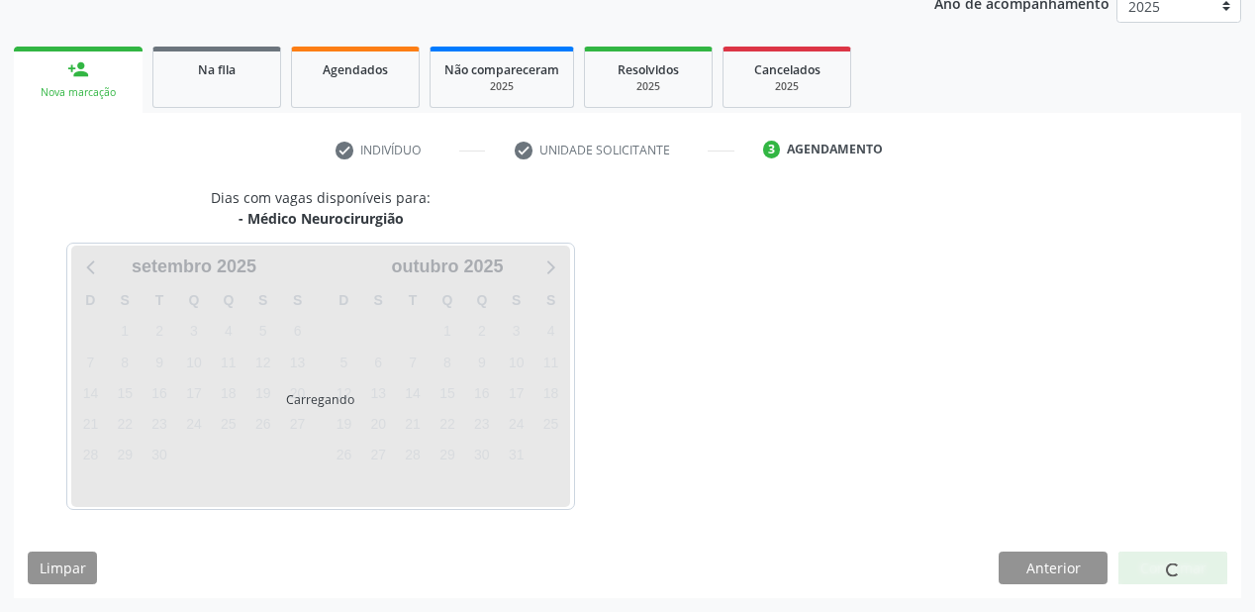
scroll to position [248, 0]
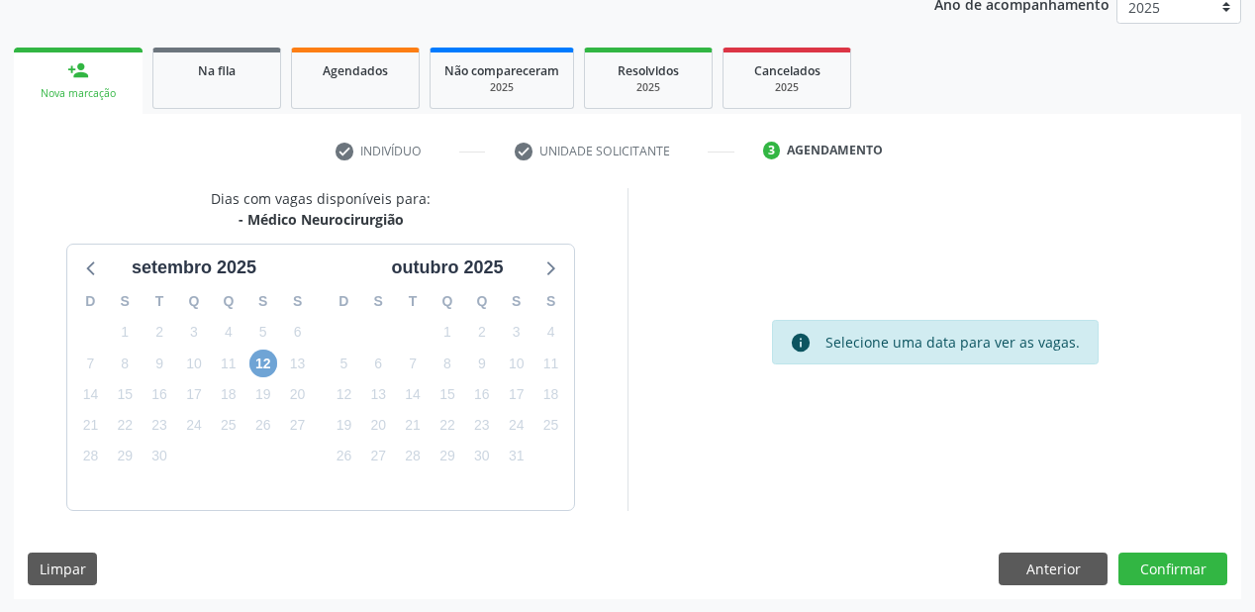
click at [263, 356] on span "12" at bounding box center [263, 363] width 28 height 28
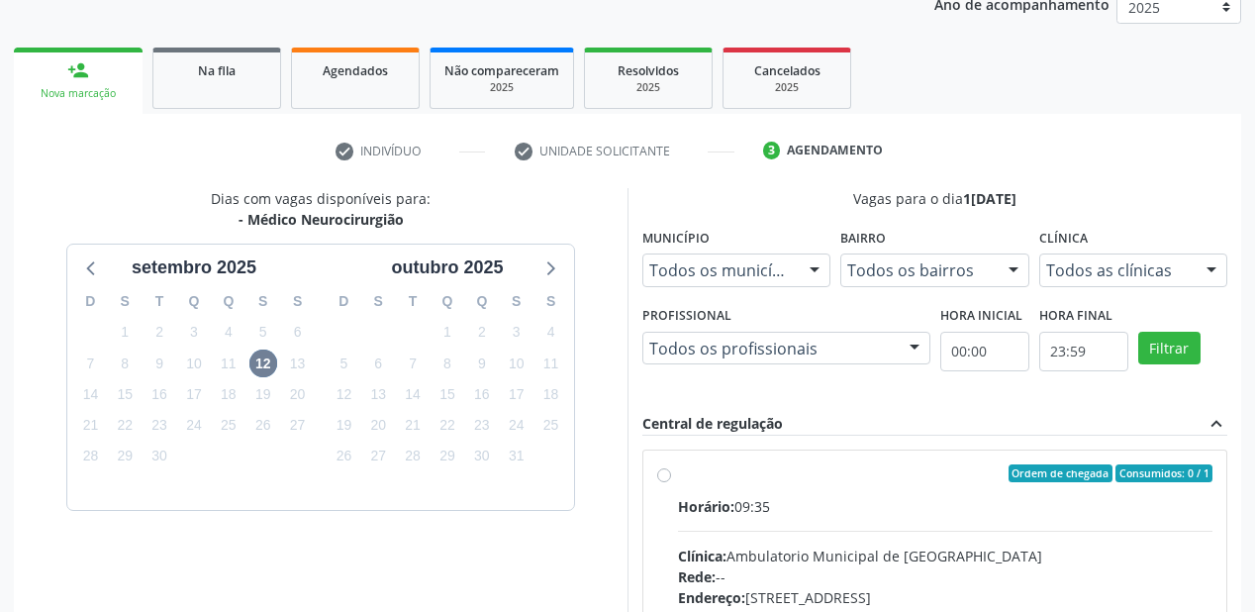
click at [890, 545] on div "Clínica: Ambulatorio Municipal de Saude" at bounding box center [945, 555] width 535 height 21
click at [671, 482] on input "Ordem de chegada Consumidos: 0 / 1 Horário: 09:35 Clínica: Ambulatorio Municipa…" at bounding box center [664, 473] width 14 height 18
radio input "true"
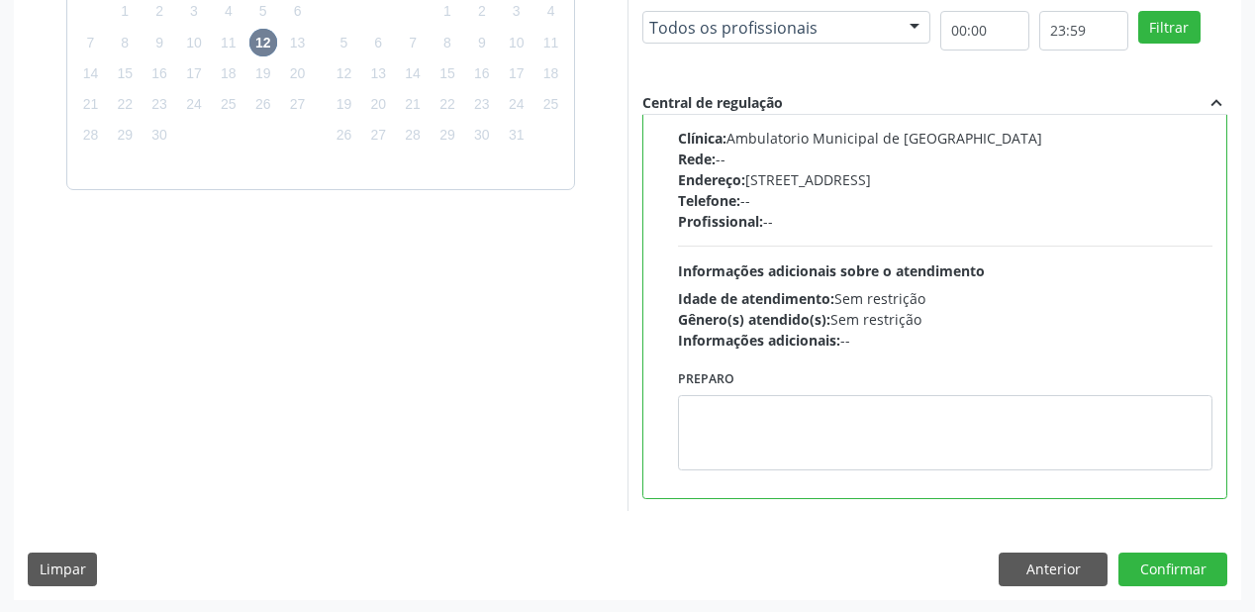
scroll to position [570, 0]
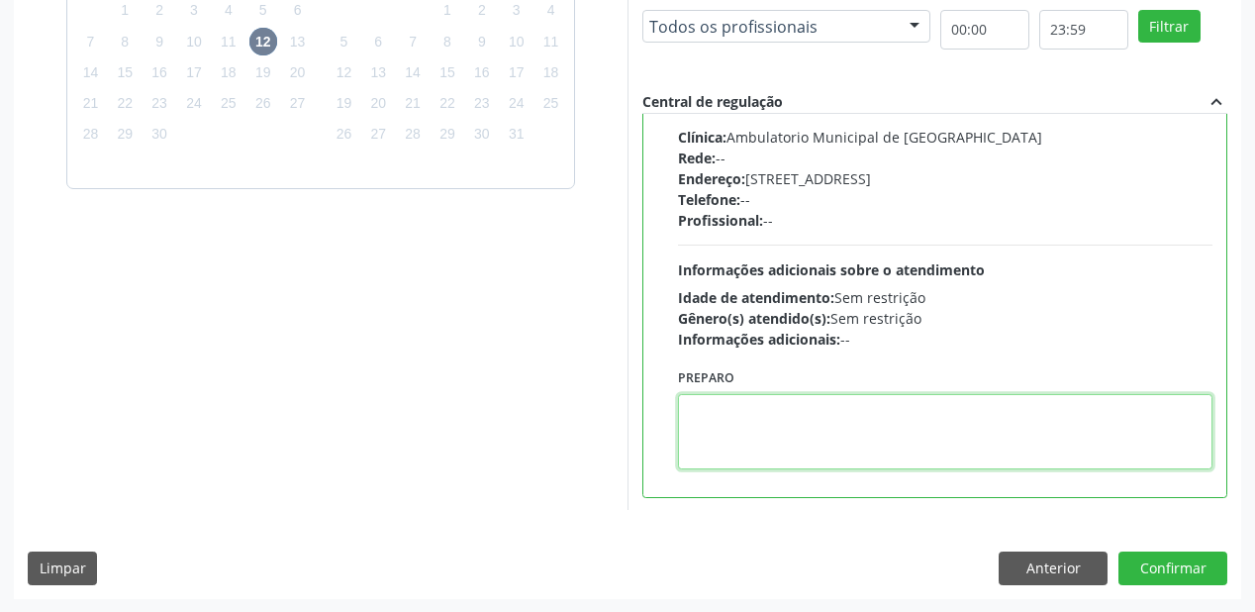
click at [817, 440] on textarea at bounding box center [945, 431] width 535 height 75
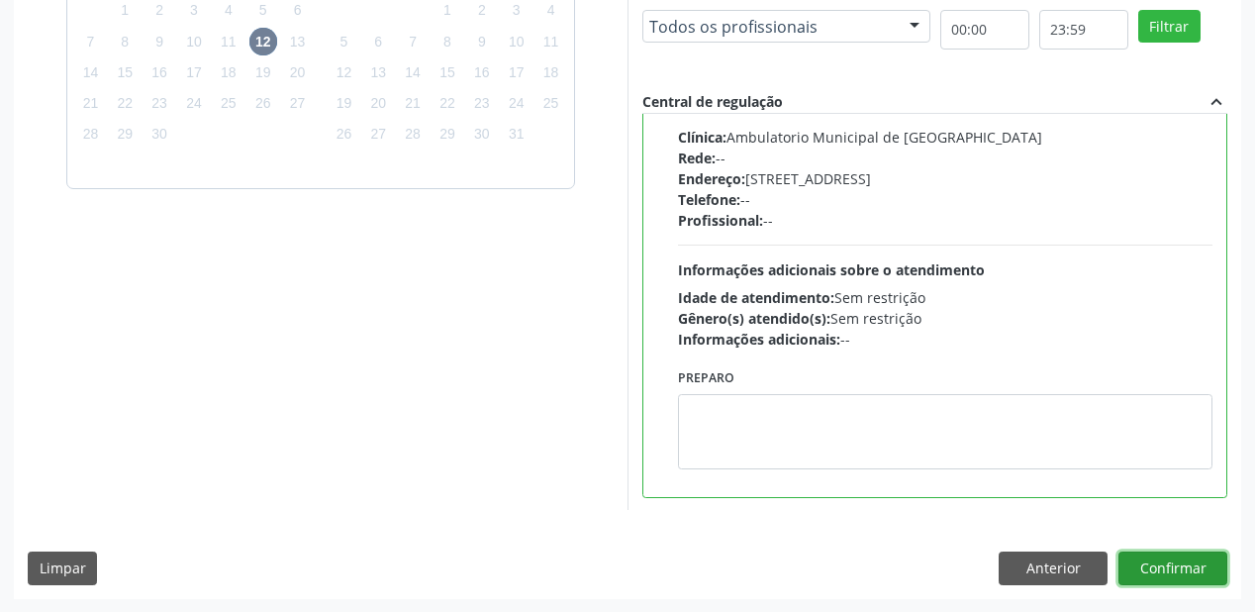
click at [1155, 566] on button "Confirmar" at bounding box center [1173, 568] width 109 height 34
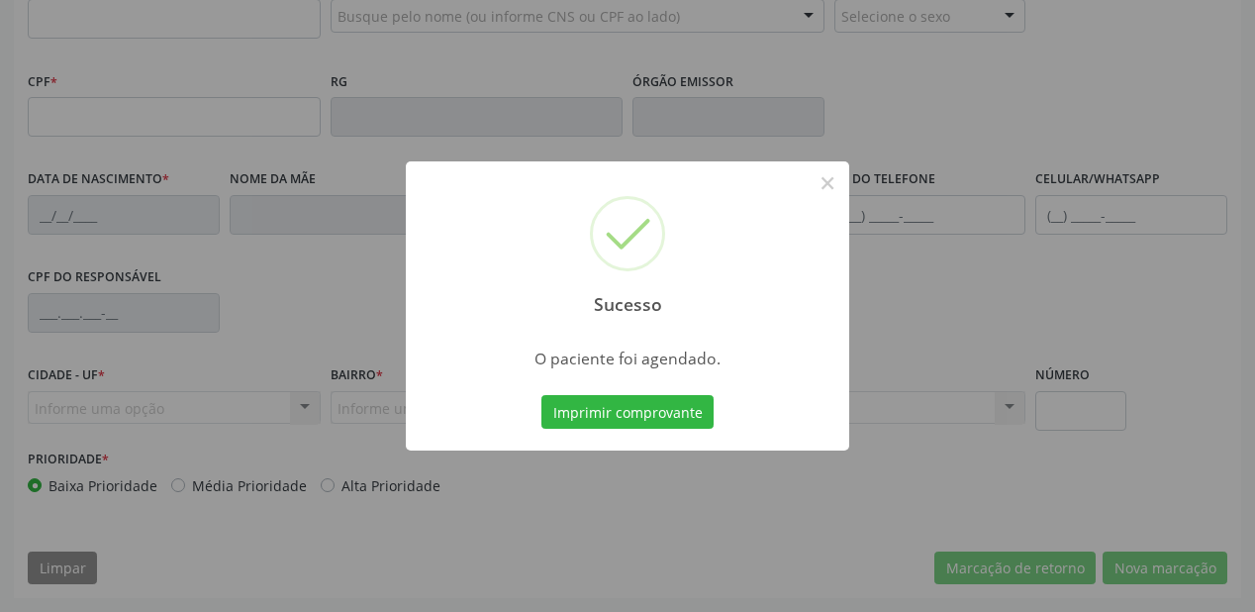
scroll to position [518, 0]
click at [634, 420] on button "Imprimir comprovante" at bounding box center [627, 412] width 172 height 34
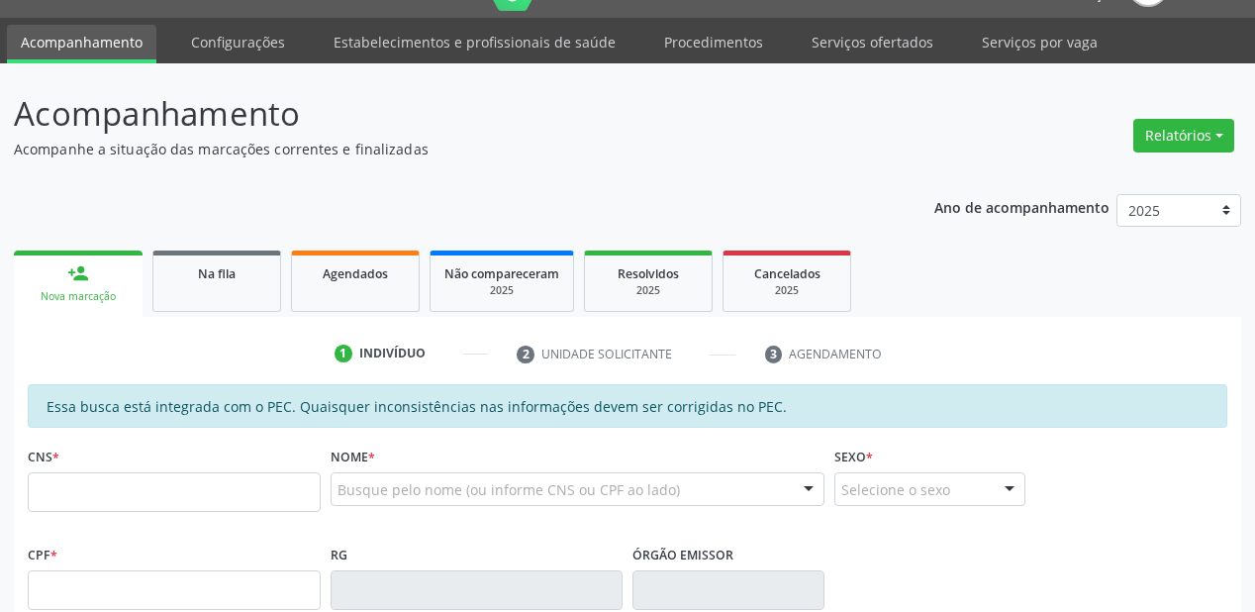
scroll to position [43, 0]
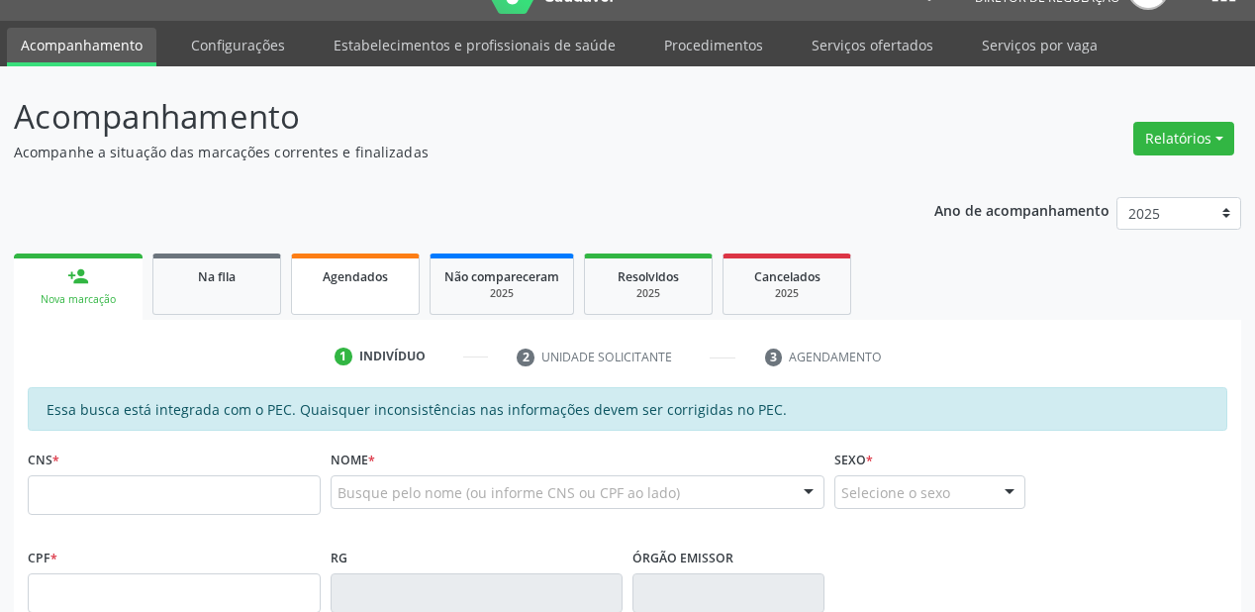
click at [344, 293] on link "Agendados" at bounding box center [355, 283] width 129 height 61
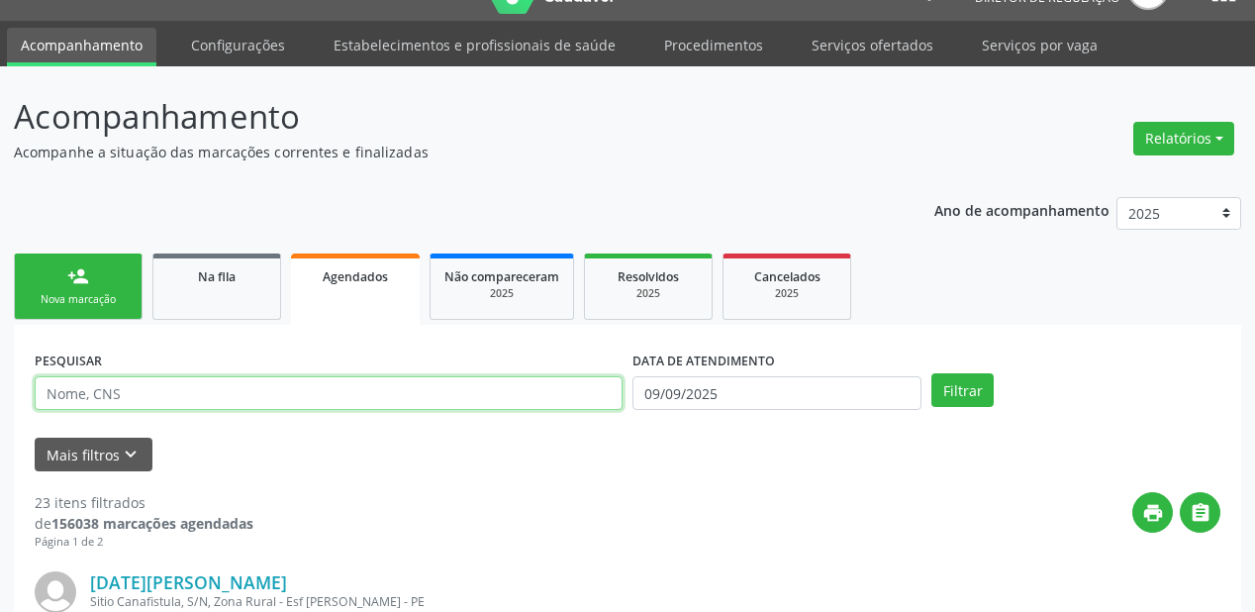
click at [162, 394] on input "text" at bounding box center [329, 393] width 588 height 34
type input "708200615187445"
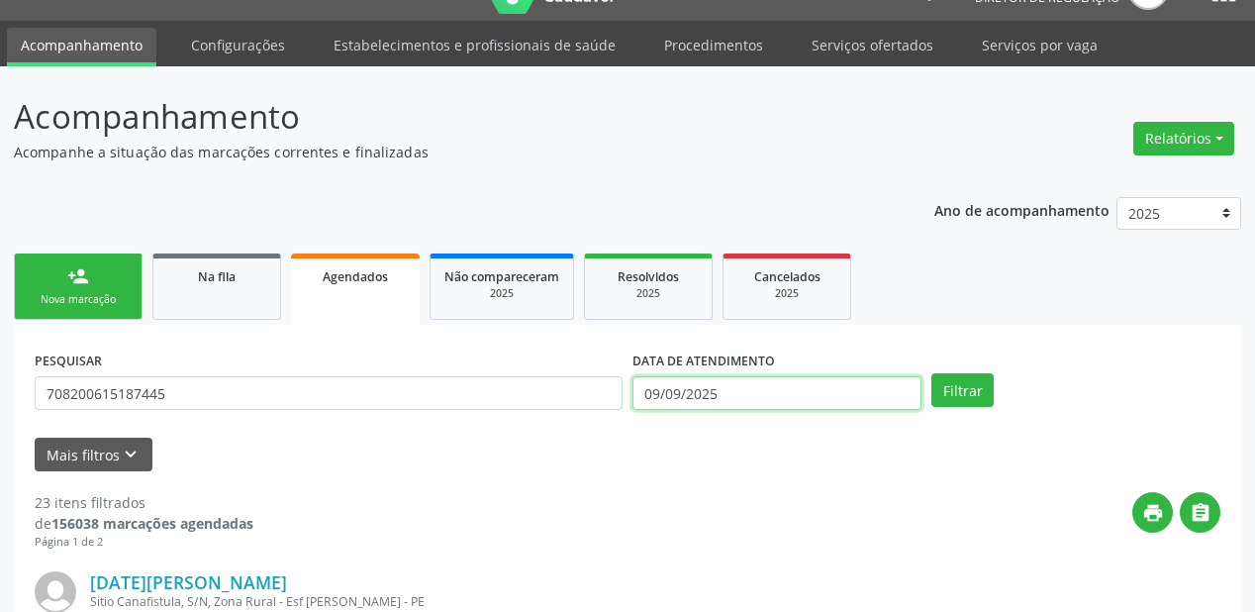
click at [674, 390] on input "09/09/2025" at bounding box center [777, 393] width 289 height 34
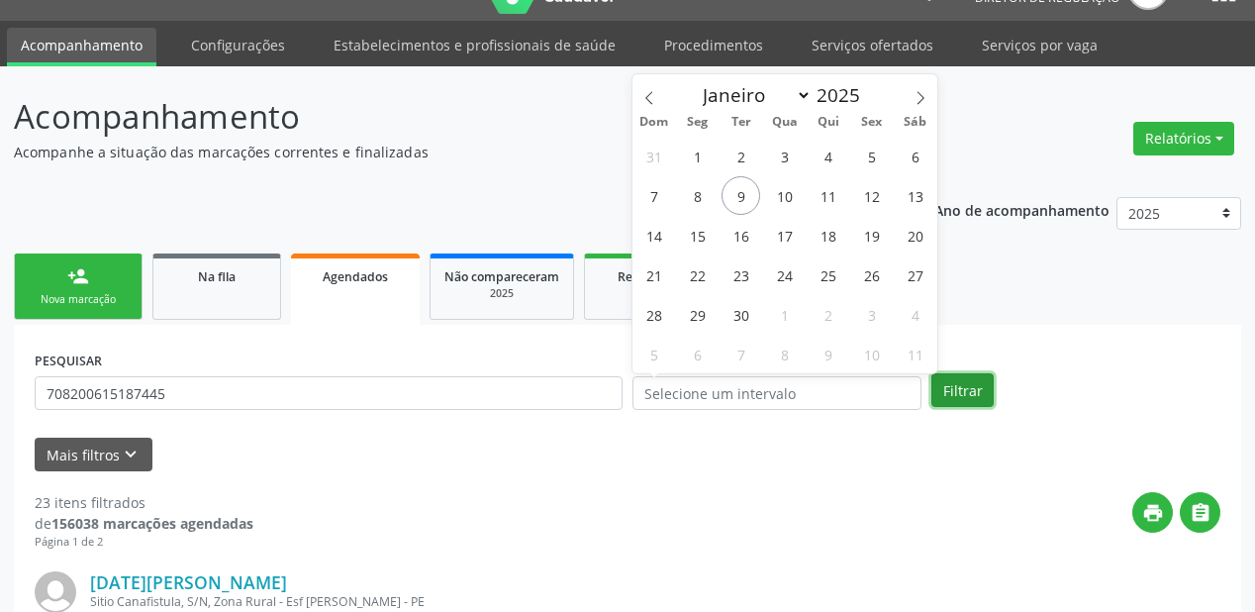
click at [978, 393] on button "Filtrar" at bounding box center [963, 390] width 62 height 34
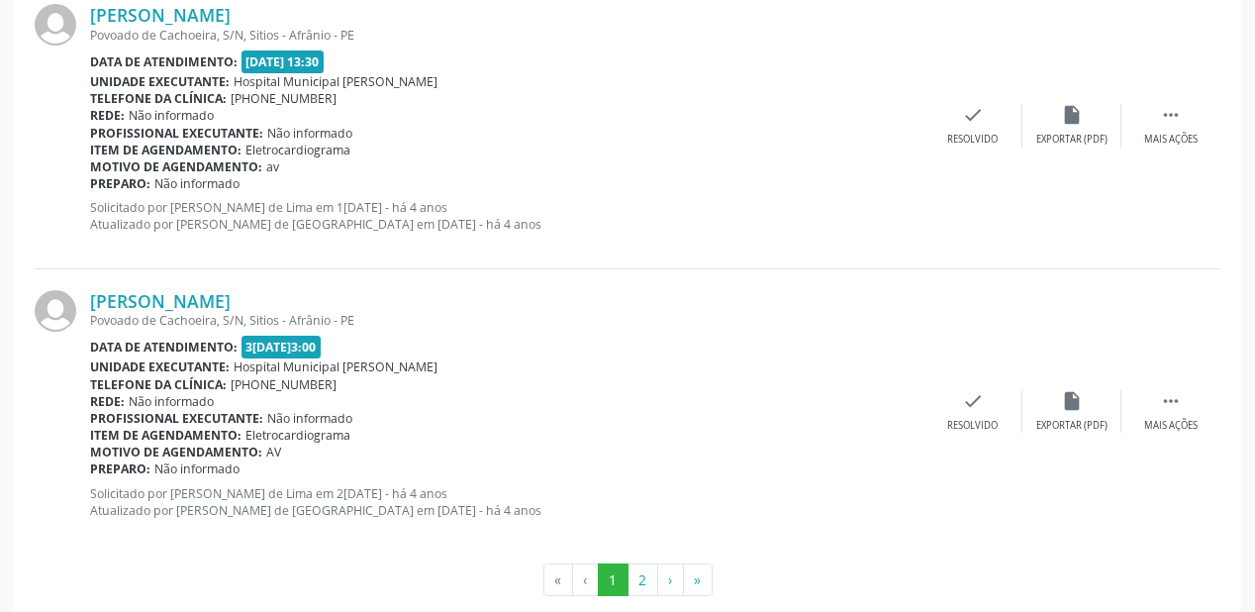
scroll to position [4346, 0]
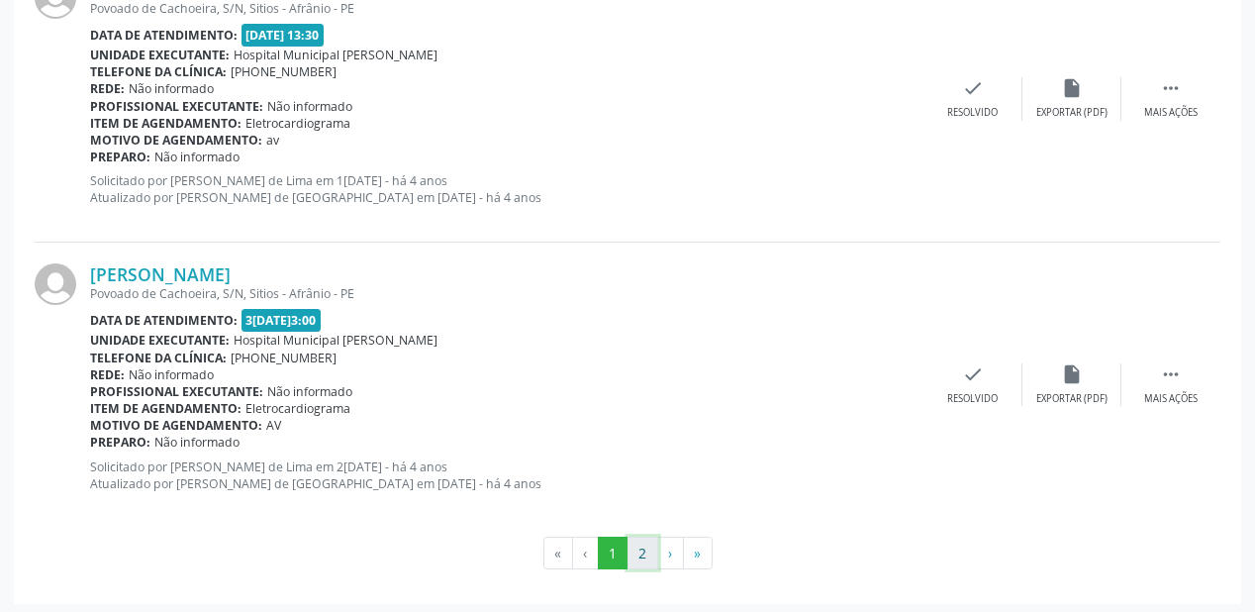
click at [645, 545] on button "2" at bounding box center [643, 554] width 31 height 34
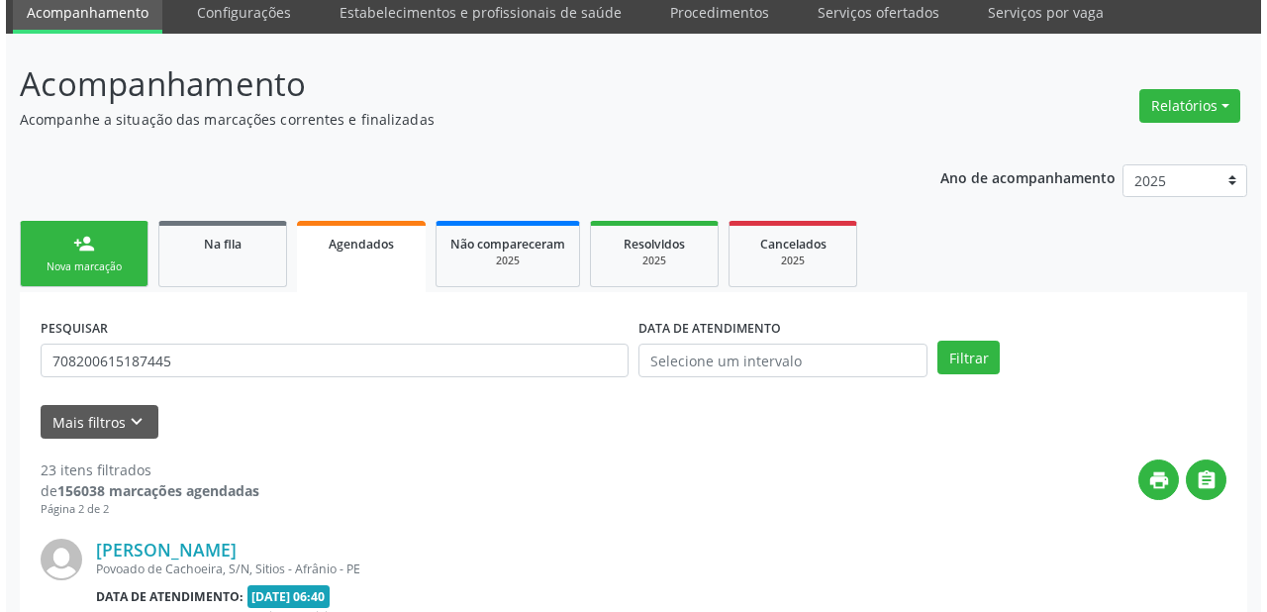
scroll to position [0, 0]
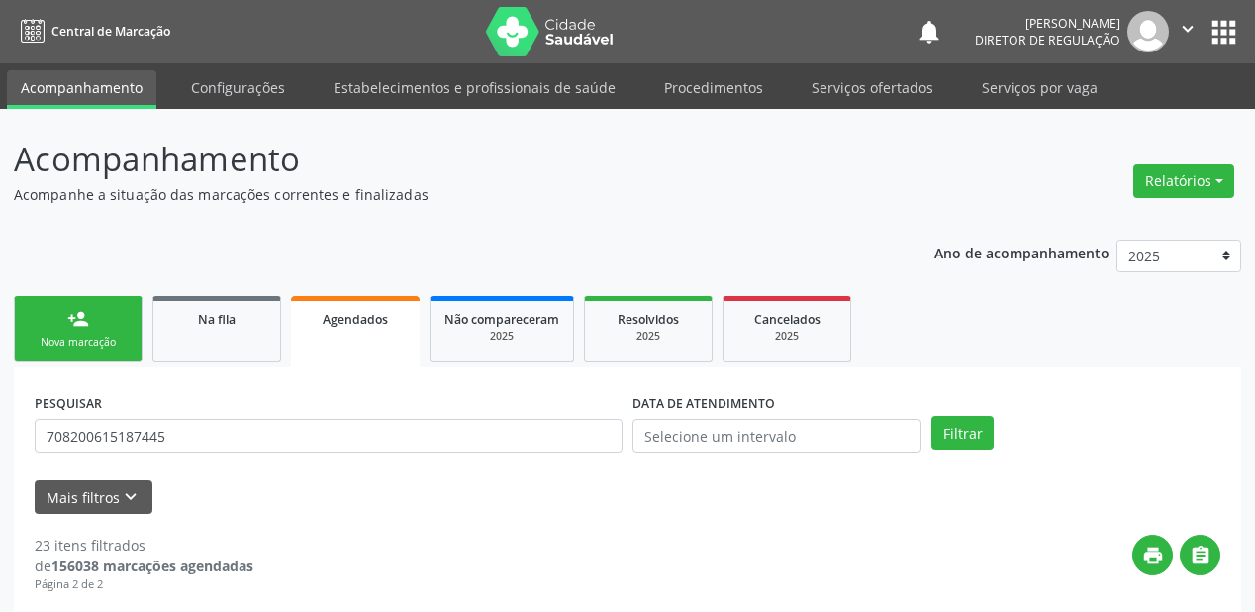
click at [86, 328] on div "person_add" at bounding box center [78, 319] width 22 height 22
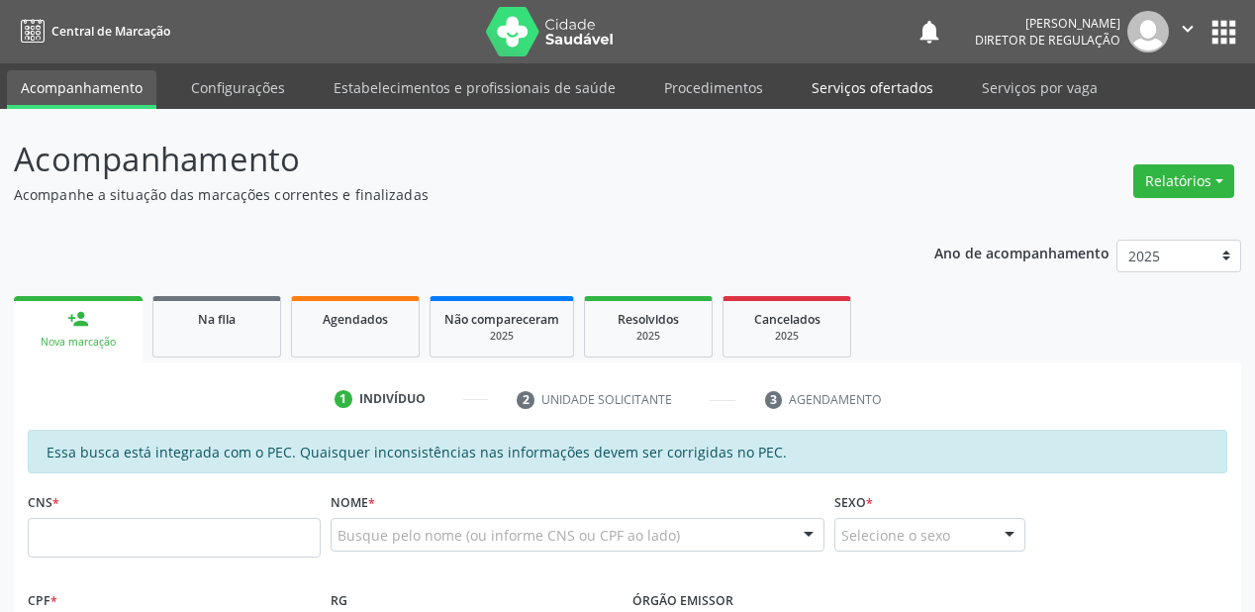
click at [878, 92] on link "Serviços ofertados" at bounding box center [872, 87] width 149 height 35
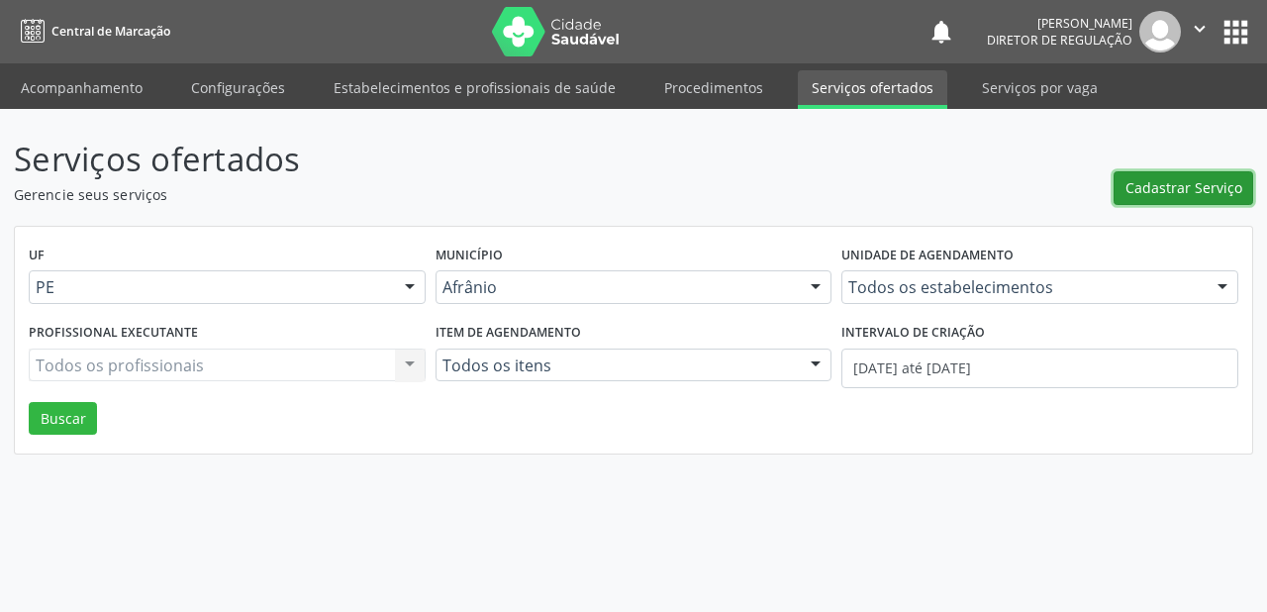
click at [1156, 190] on span "Cadastrar Serviço" at bounding box center [1184, 187] width 117 height 21
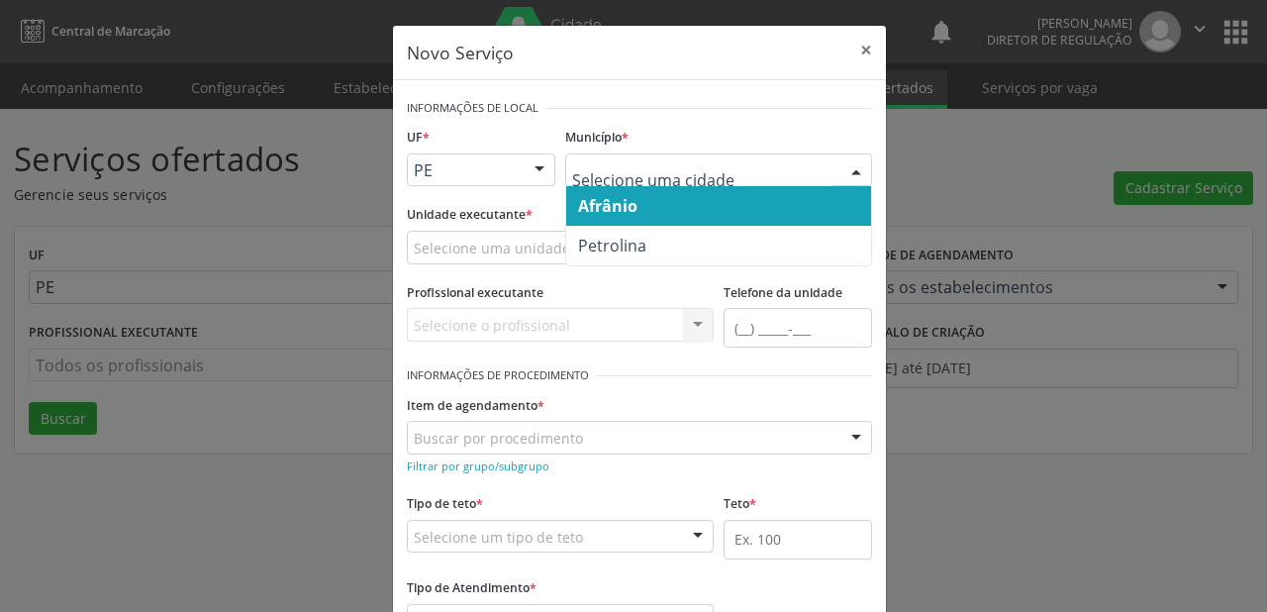
click at [631, 206] on span "Afrânio" at bounding box center [718, 206] width 305 height 40
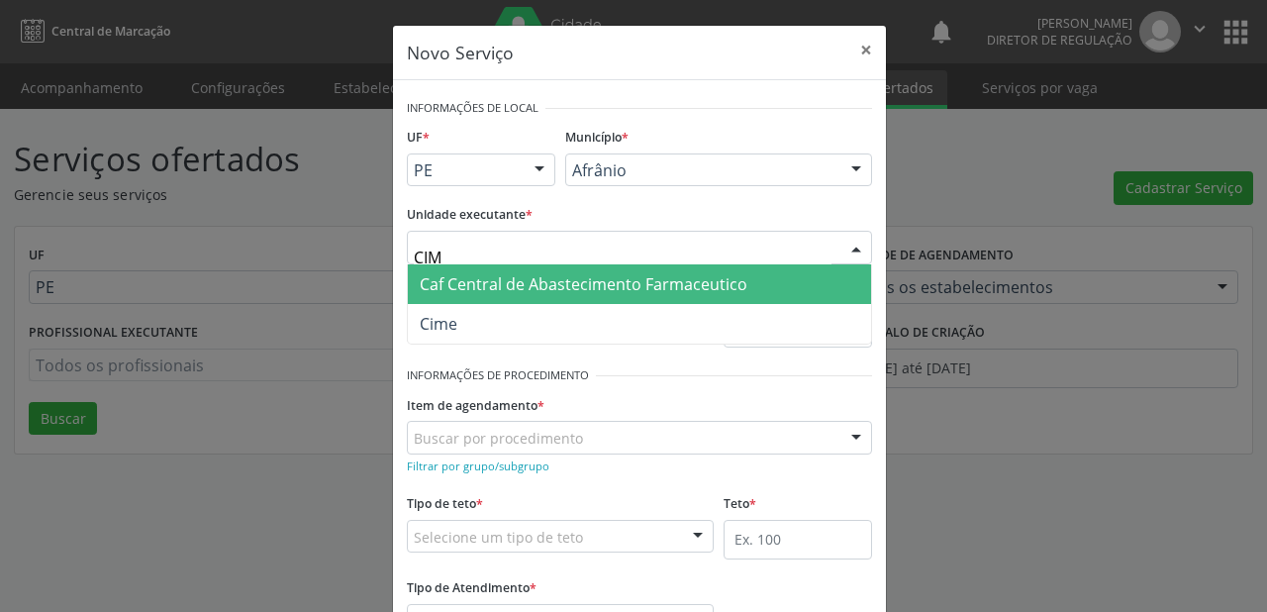
type input "CIME"
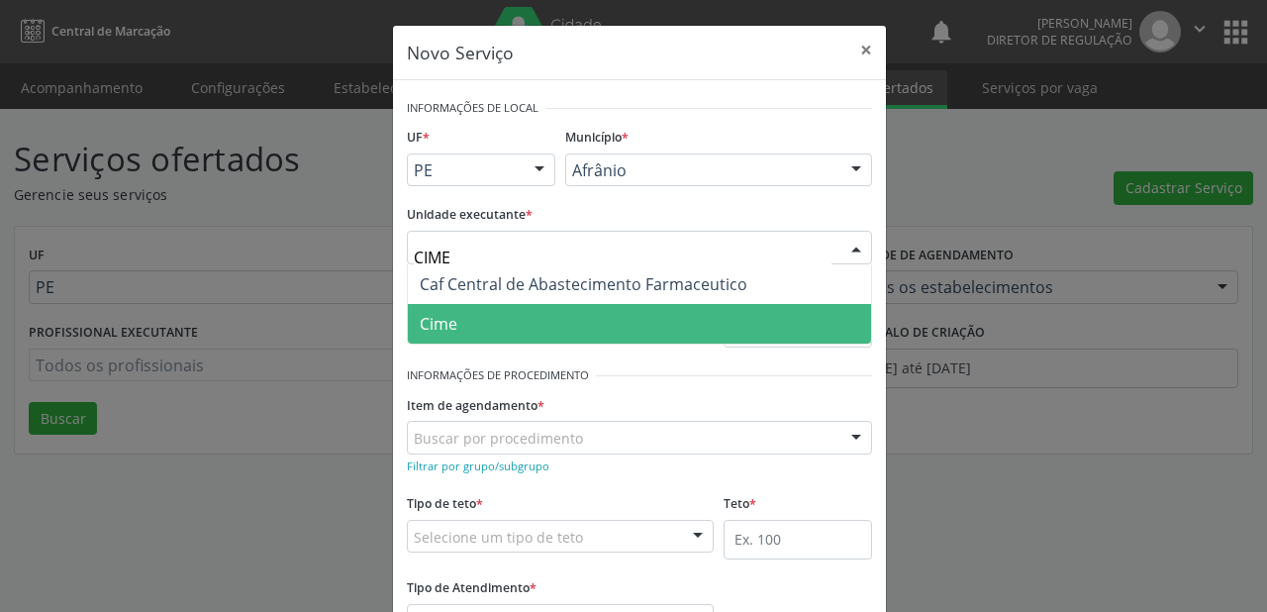
click at [457, 326] on span "Cime" at bounding box center [639, 324] width 463 height 40
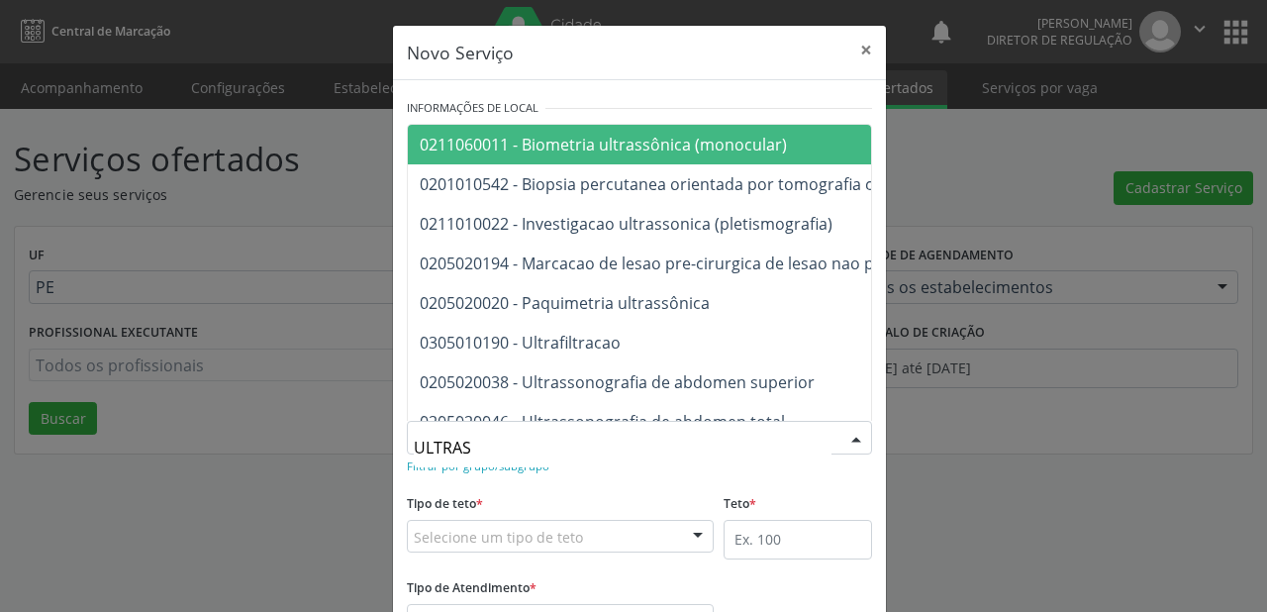
type input "ULTRASS"
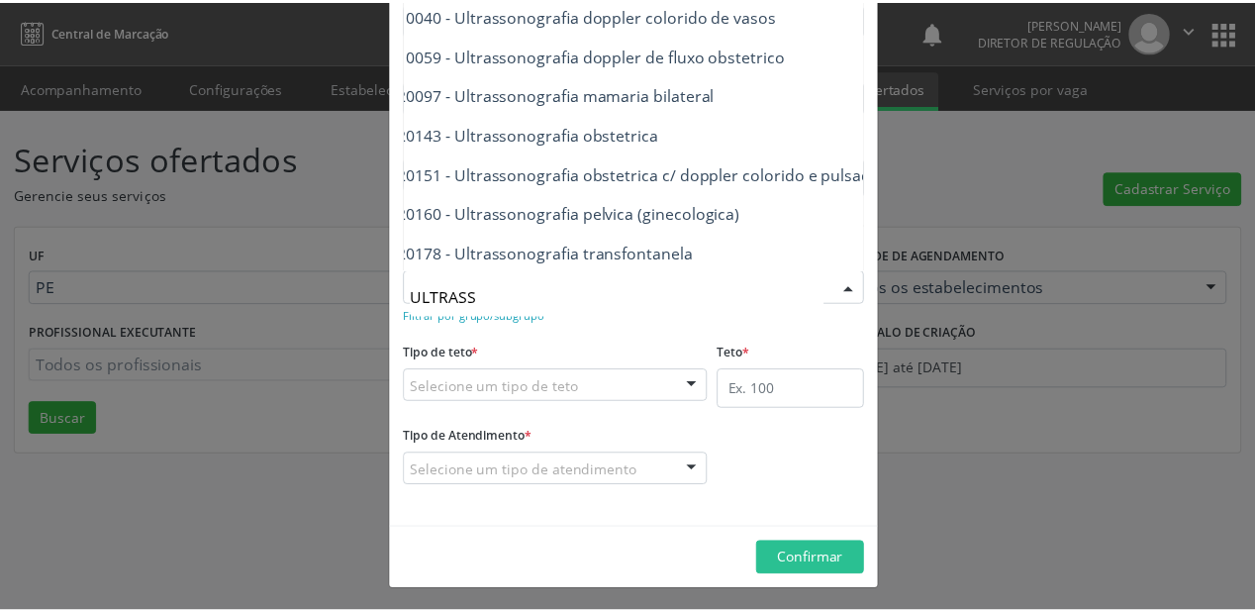
scroll to position [546, 63]
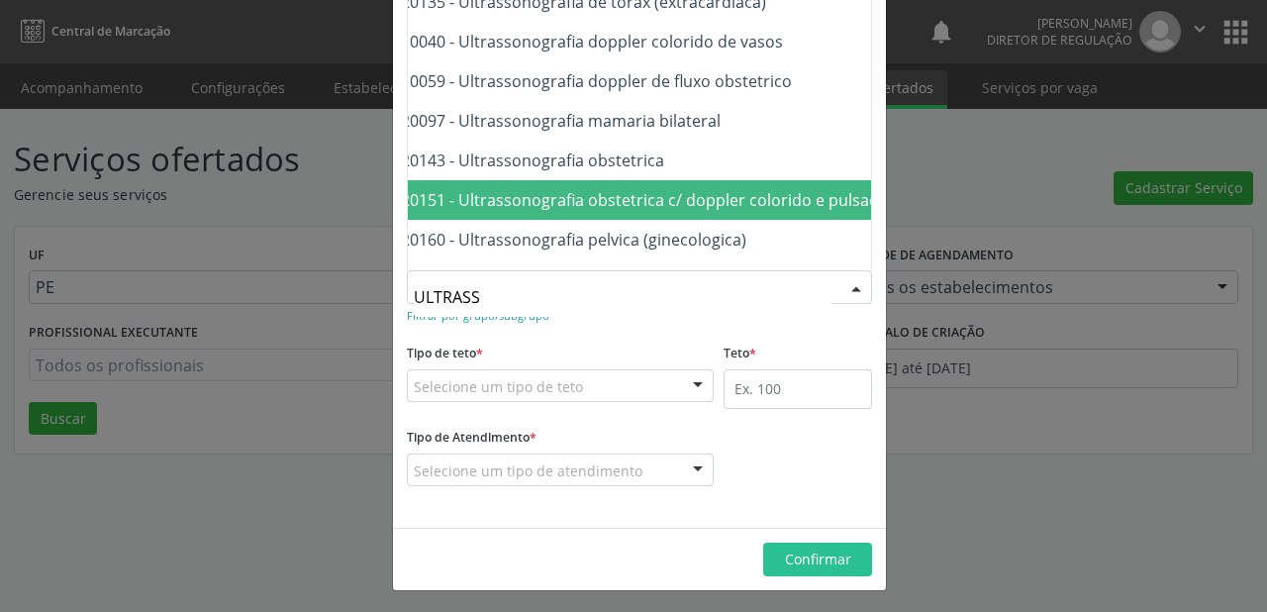
click at [760, 205] on span "0205020151 - Ultrassonografia obstetrica c/ doppler colorido e pulsado" at bounding box center [622, 200] width 533 height 22
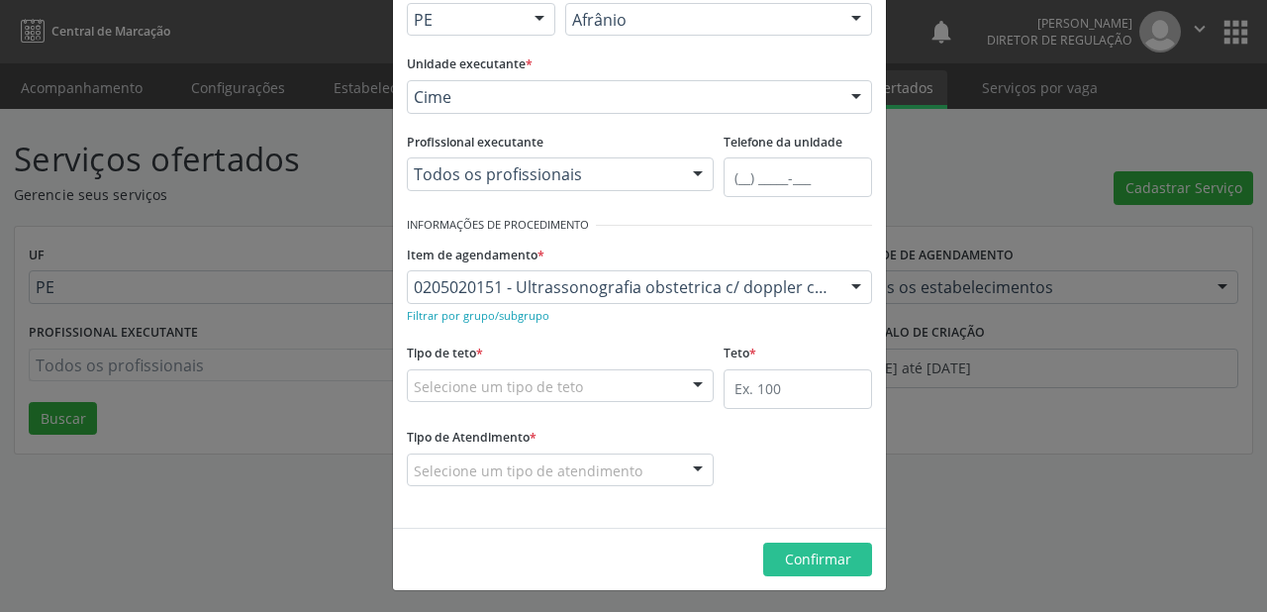
drag, startPoint x: 560, startPoint y: 376, endPoint x: 562, endPoint y: 405, distance: 28.8
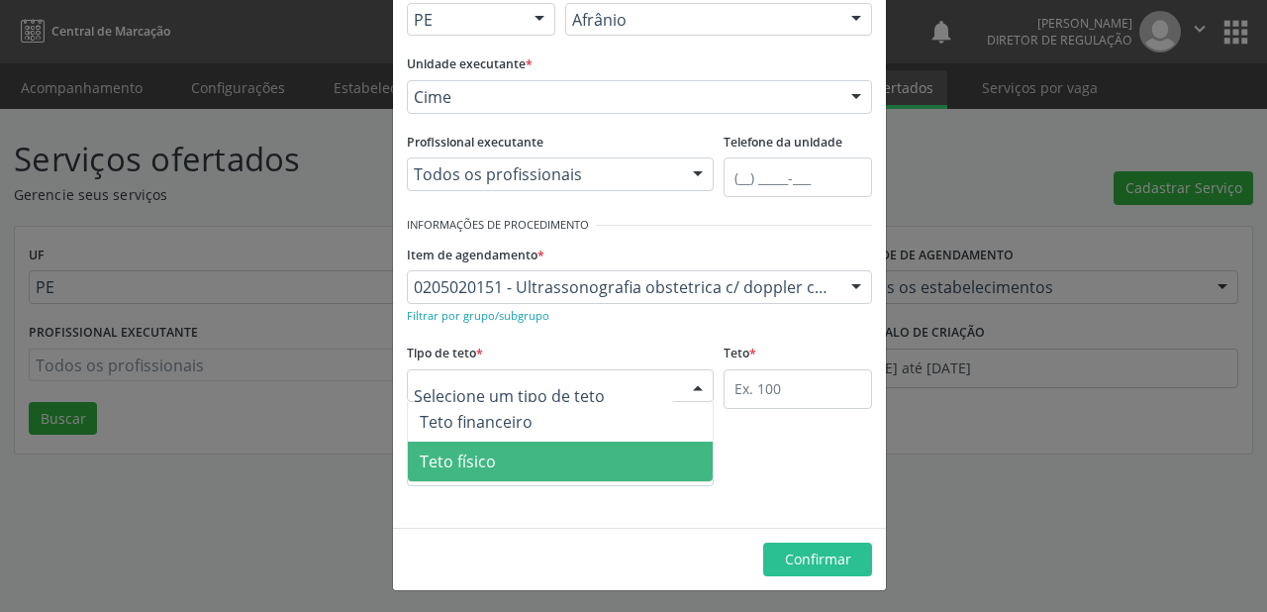
click at [521, 452] on span "Teto físico" at bounding box center [560, 462] width 305 height 40
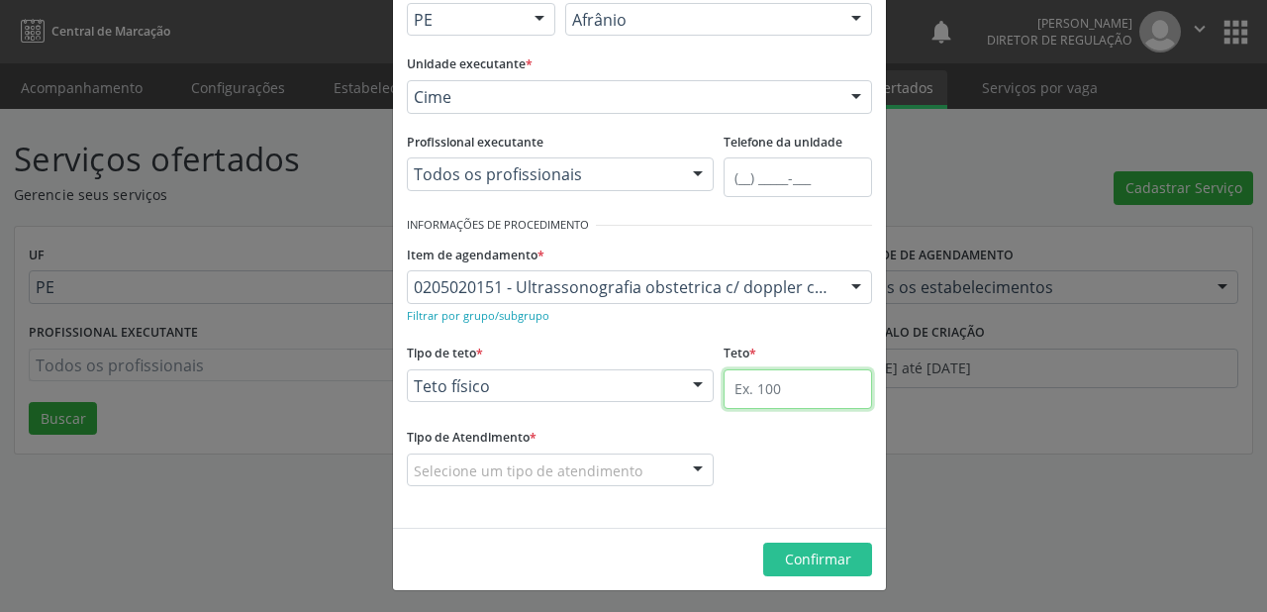
click at [733, 380] on input "text" at bounding box center [798, 389] width 148 height 40
type input "1"
drag, startPoint x: 548, startPoint y: 458, endPoint x: 540, endPoint y: 476, distance: 19.9
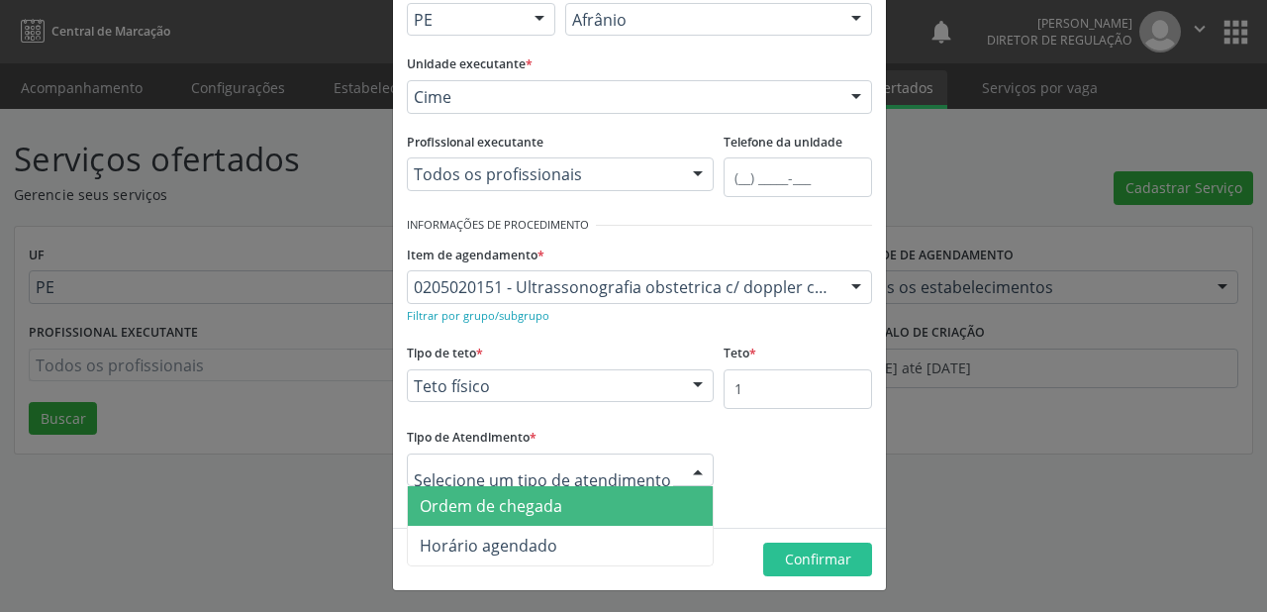
click at [523, 507] on span "Ordem de chegada" at bounding box center [491, 506] width 143 height 22
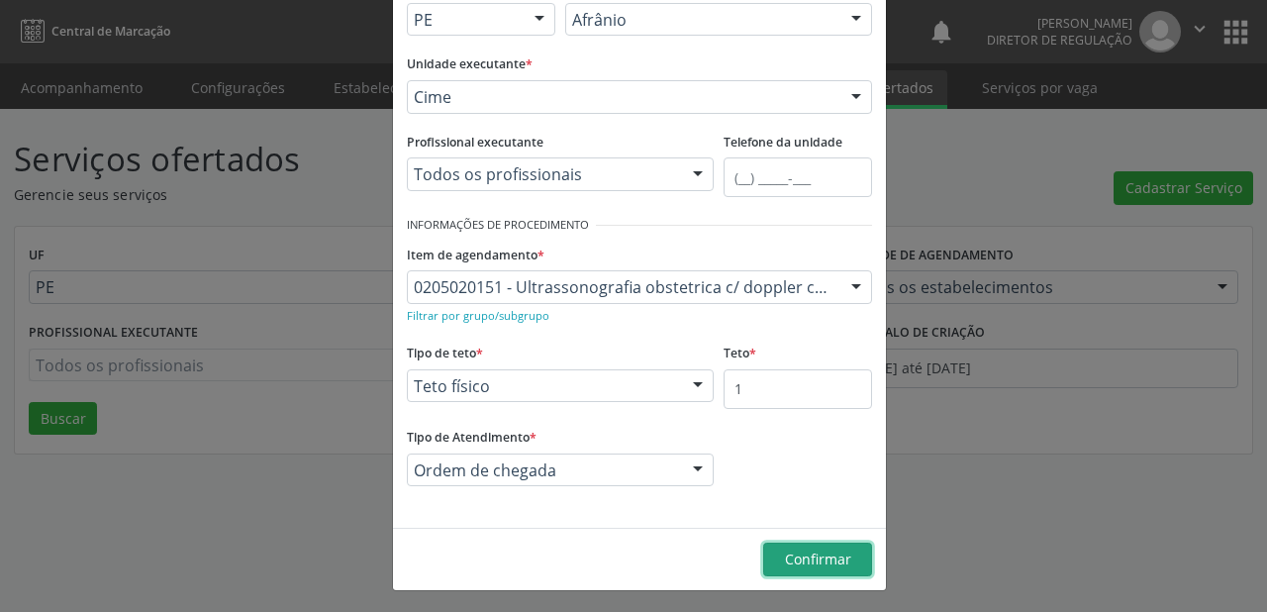
click at [785, 562] on span "Confirmar" at bounding box center [818, 558] width 66 height 19
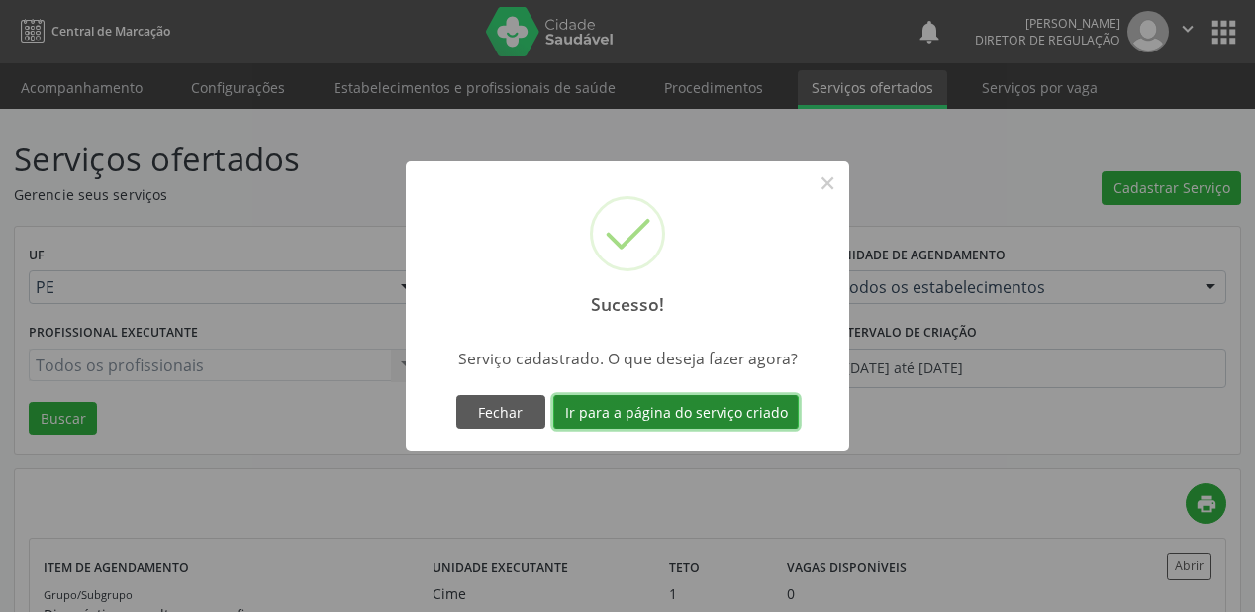
click at [672, 400] on button "Ir para a página do serviço criado" at bounding box center [676, 412] width 246 height 34
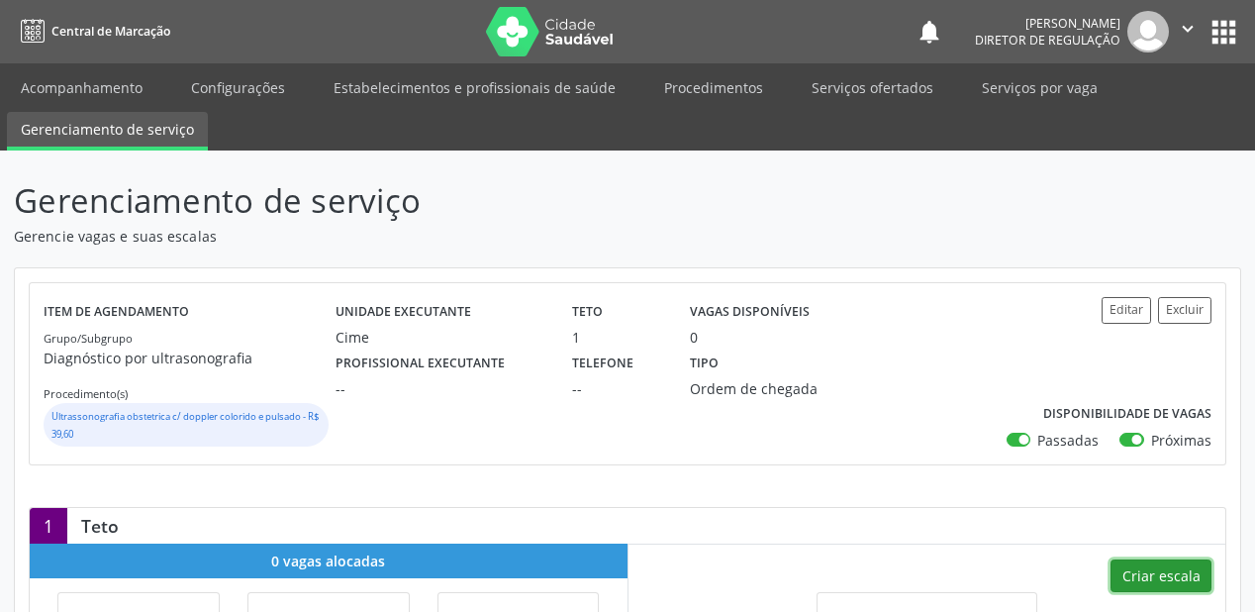
click at [1132, 570] on button "Criar escala" at bounding box center [1161, 576] width 101 height 34
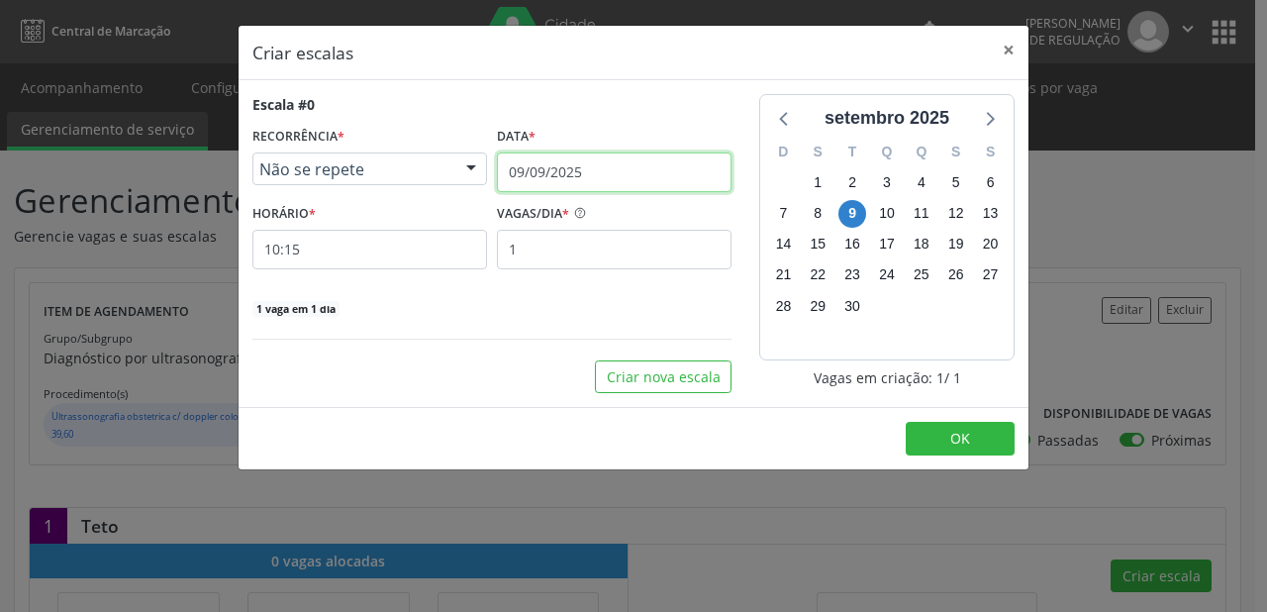
click at [538, 172] on input "09/09/2025" at bounding box center [614, 172] width 235 height 40
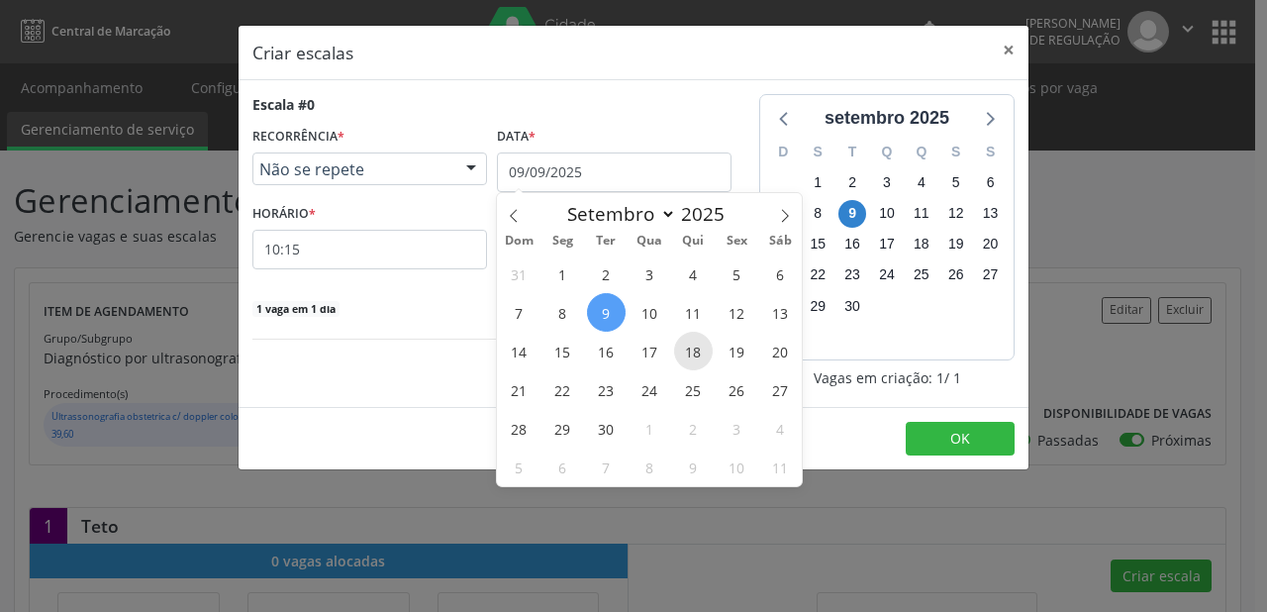
click at [698, 355] on span "18" at bounding box center [693, 351] width 39 height 39
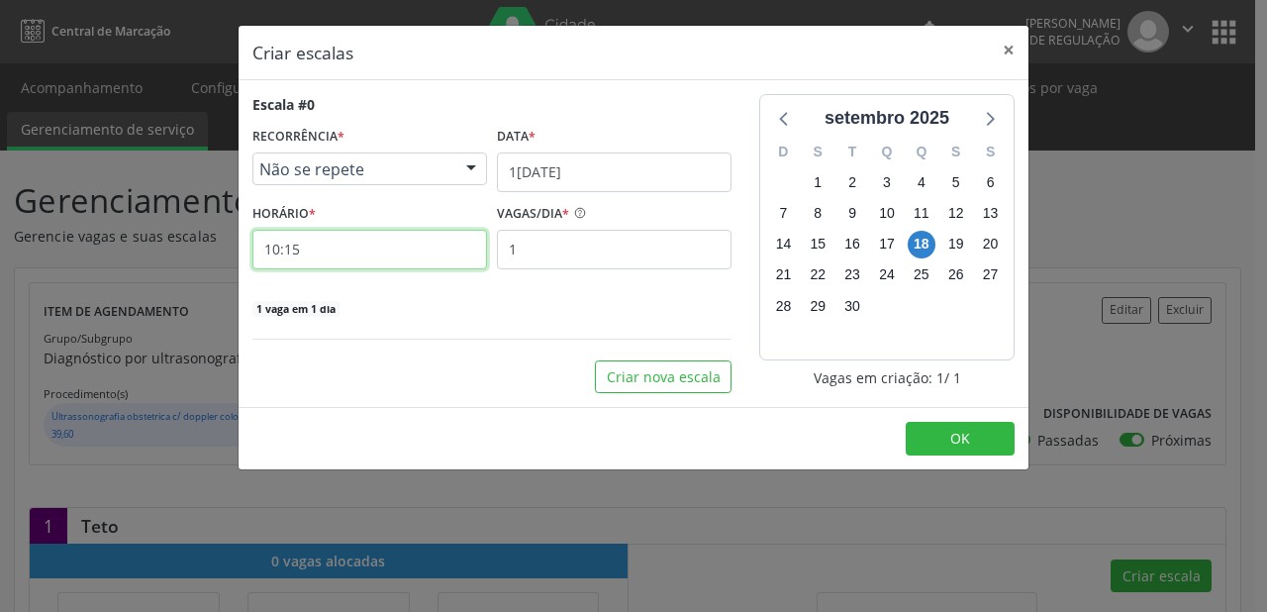
click at [330, 250] on input "10:15" at bounding box center [369, 250] width 235 height 40
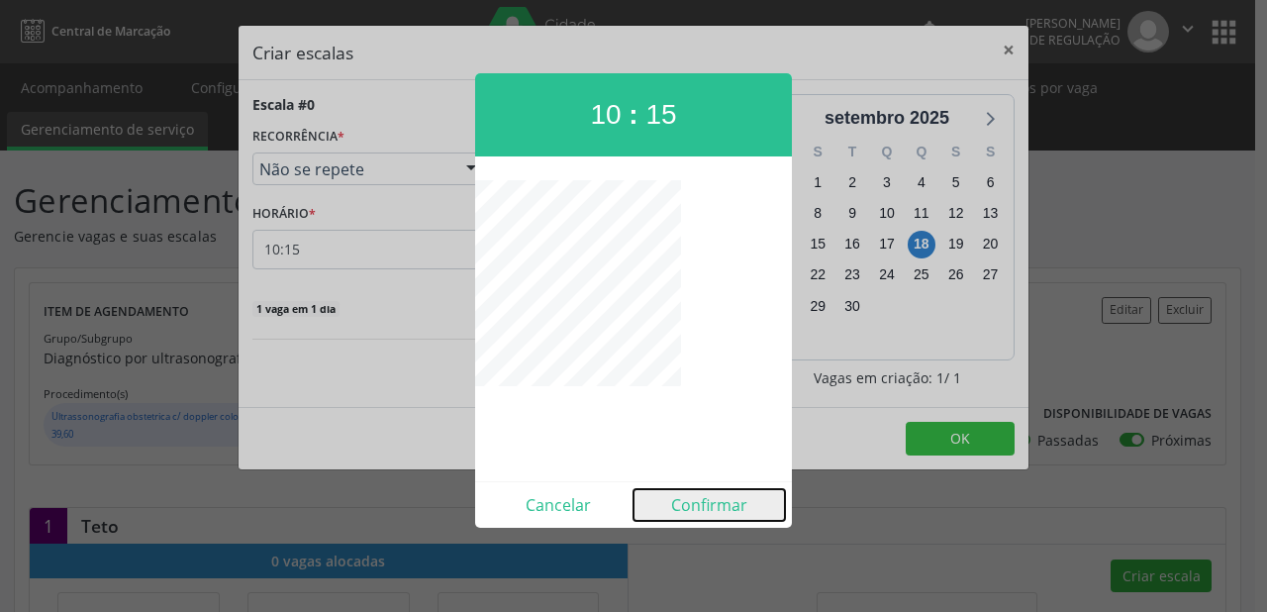
drag, startPoint x: 697, startPoint y: 511, endPoint x: 709, endPoint y: 508, distance: 12.2
click at [697, 511] on button "Confirmar" at bounding box center [709, 505] width 151 height 32
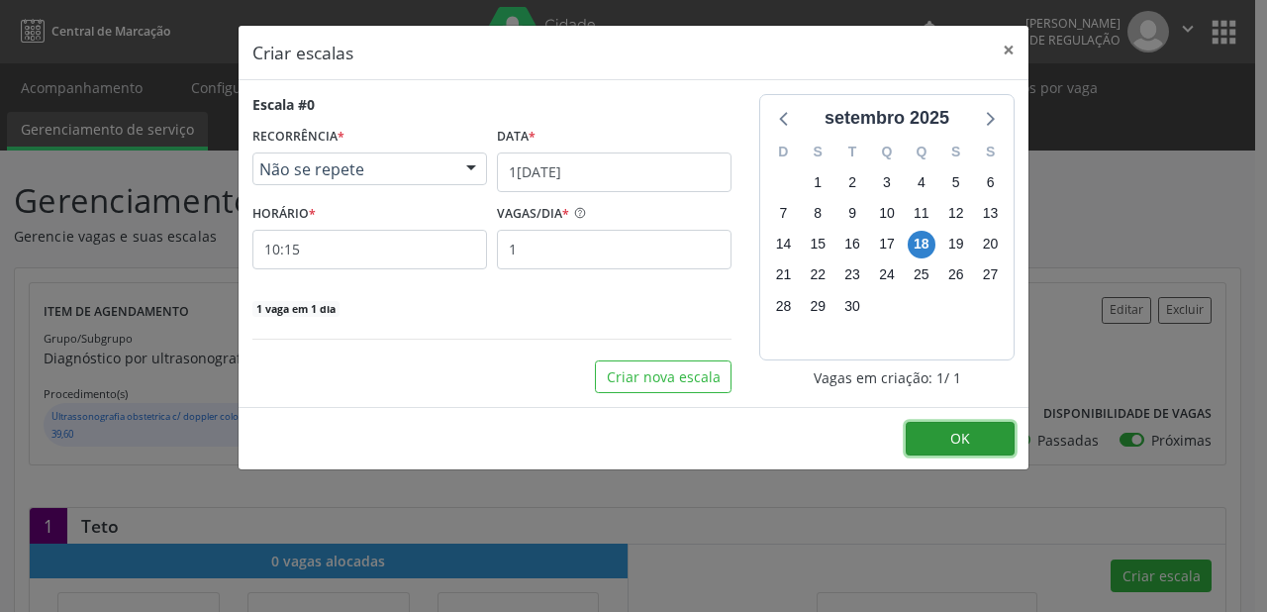
click at [971, 442] on button "OK" at bounding box center [960, 439] width 109 height 34
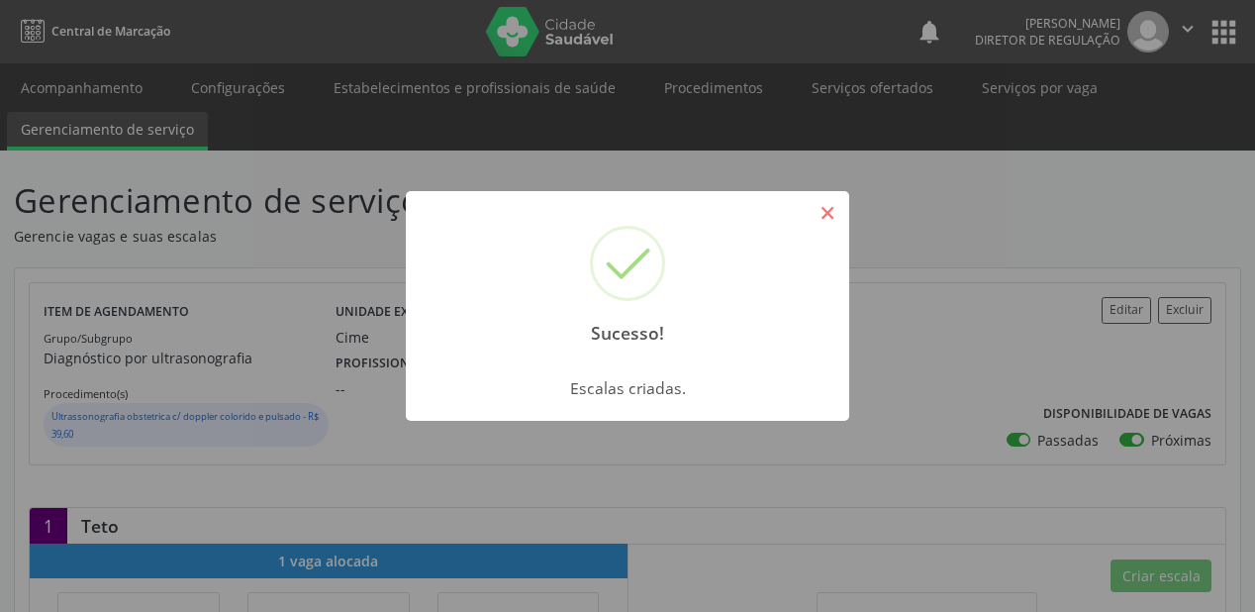
click at [829, 208] on button "×" at bounding box center [828, 213] width 34 height 34
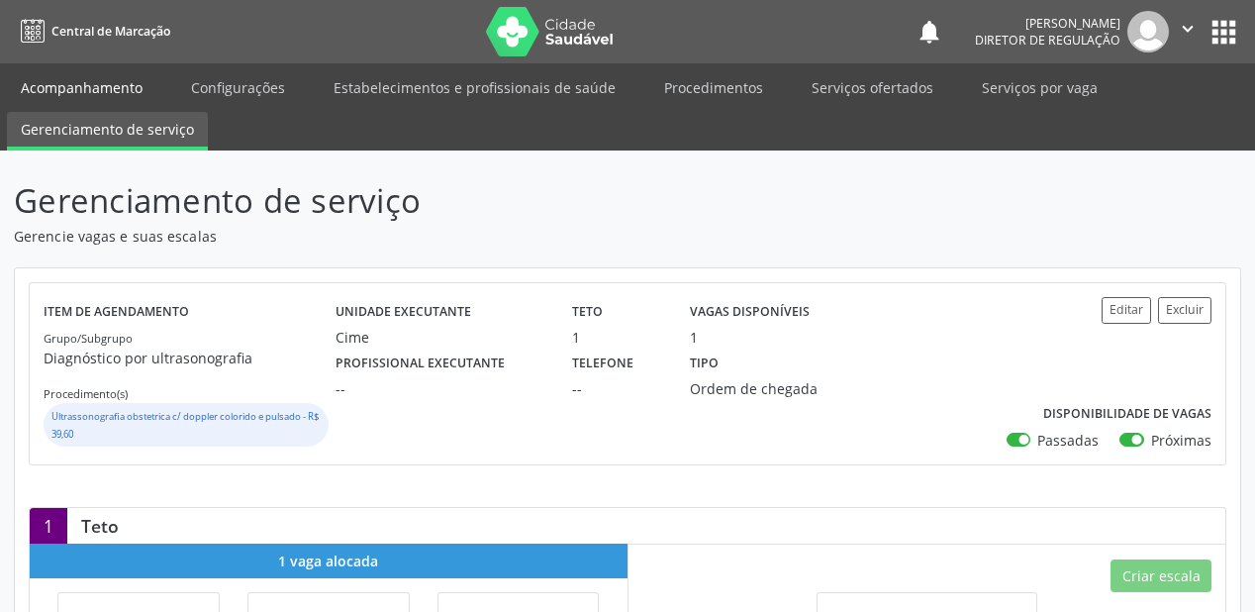
click at [67, 80] on link "Acompanhamento" at bounding box center [81, 87] width 149 height 35
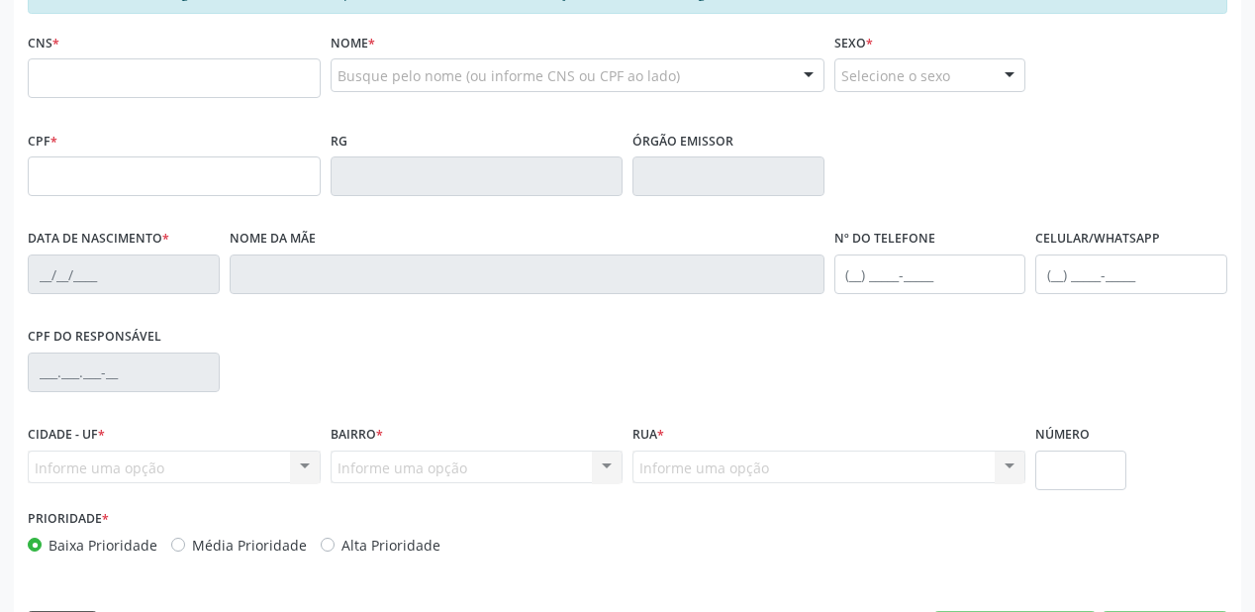
scroll to position [475, 0]
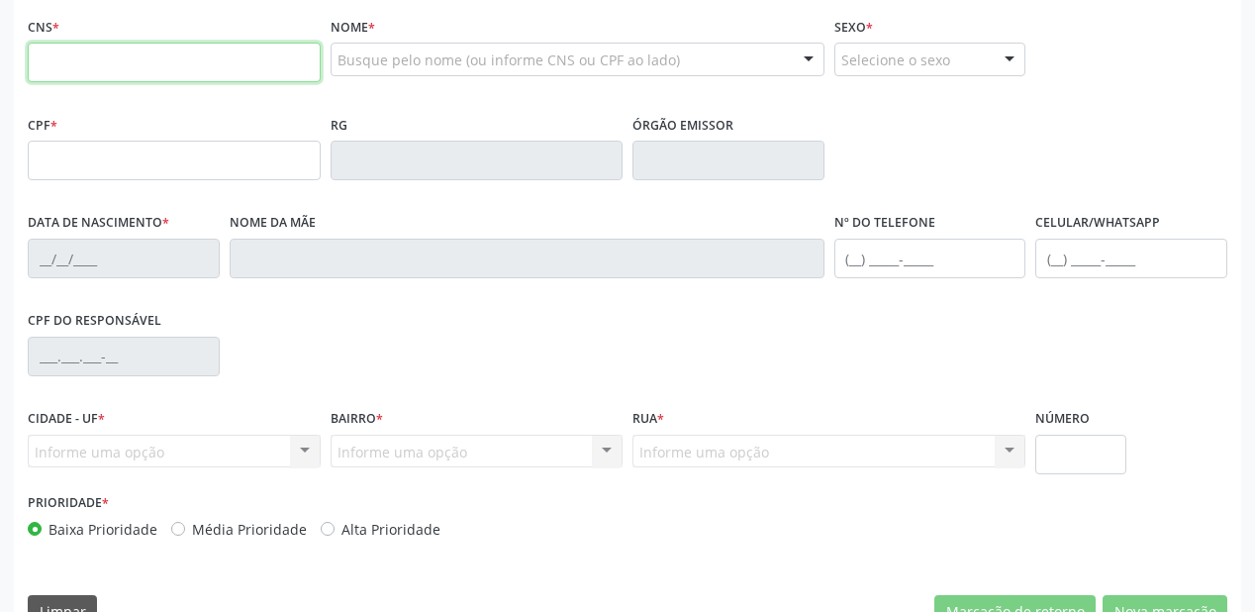
click at [115, 63] on input "text" at bounding box center [174, 63] width 293 height 40
type input "706 4021 8427 4887"
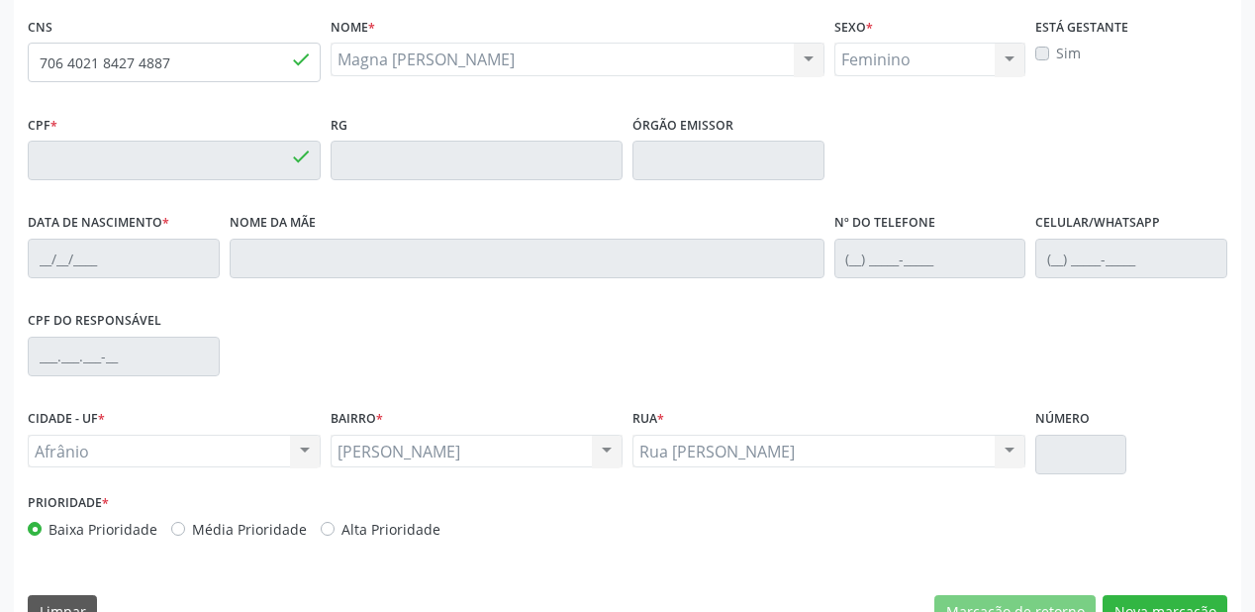
type input "121.275.384-47"
type input "24/09/2004"
type input "Mineia Joana dos Santos"
type input "(87) 99103-1401"
type input "15"
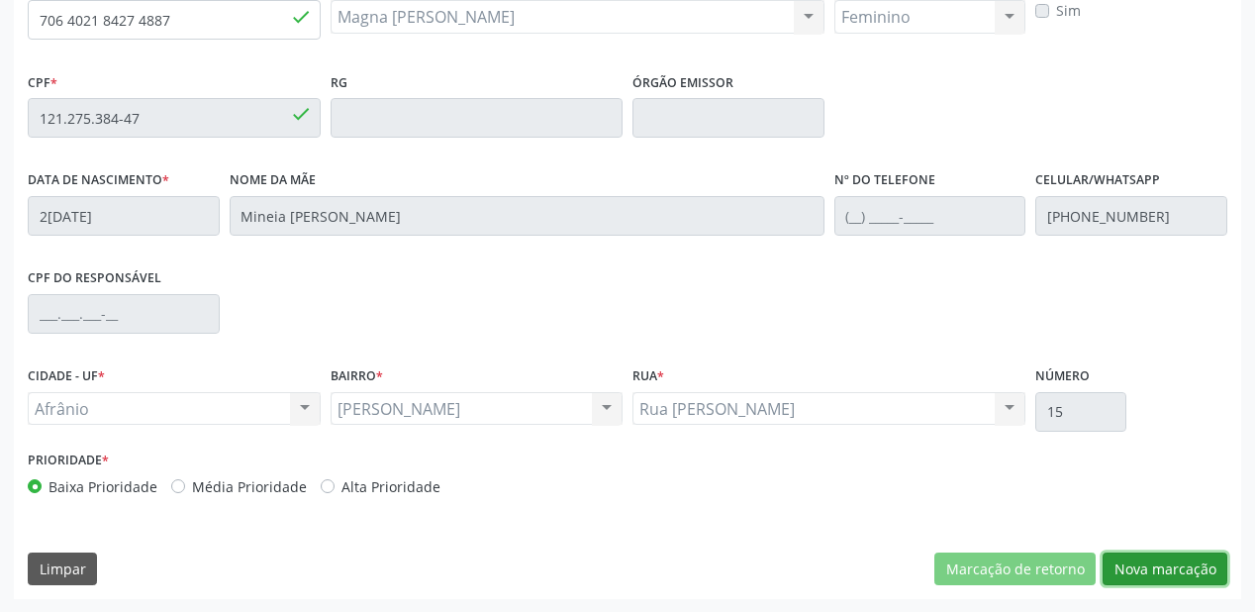
click at [1132, 568] on button "Nova marcação" at bounding box center [1165, 569] width 125 height 34
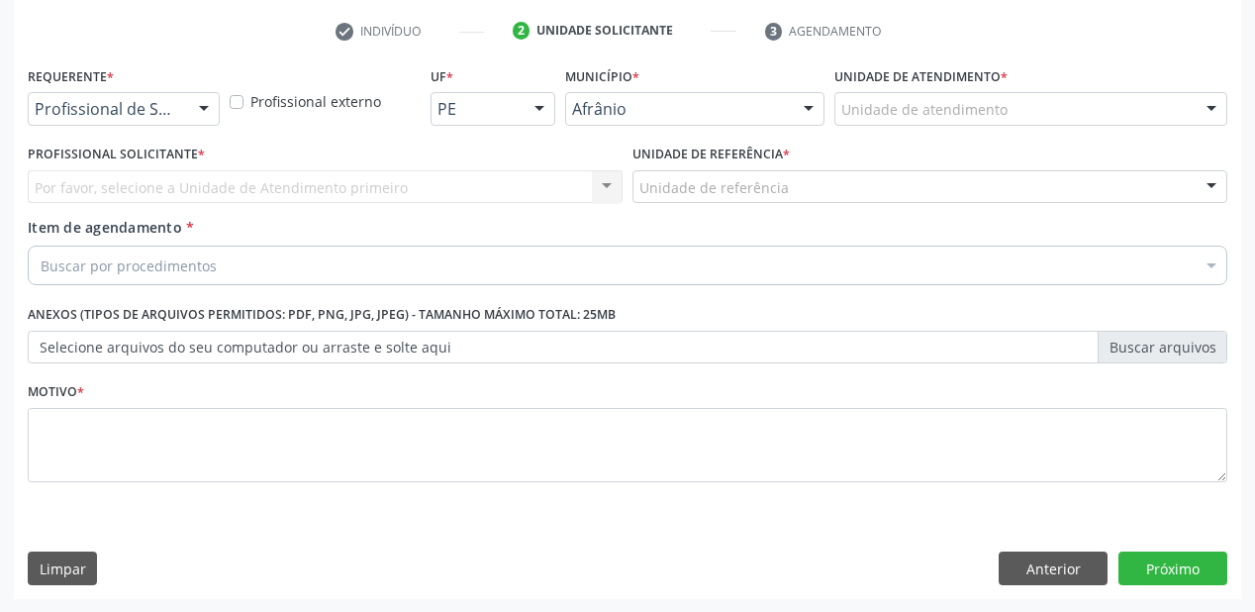
click at [863, 122] on div "Unidade de atendimento" at bounding box center [1031, 109] width 393 height 34
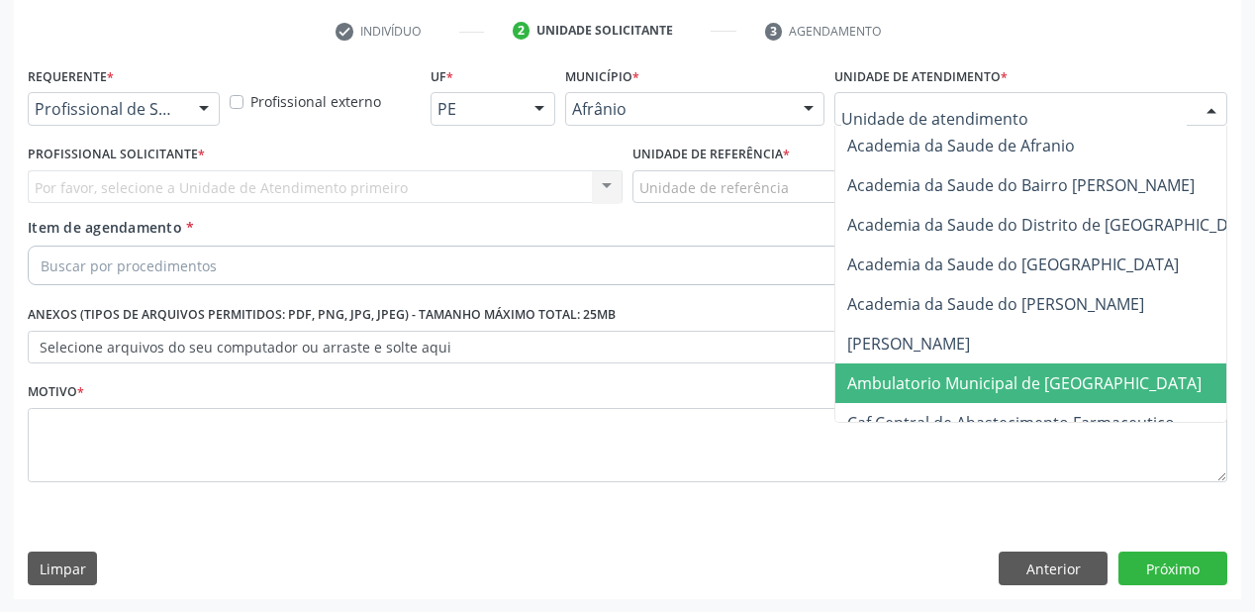
click at [934, 396] on span "Ambulatorio Municipal de [GEOGRAPHIC_DATA]" at bounding box center [1077, 383] width 483 height 40
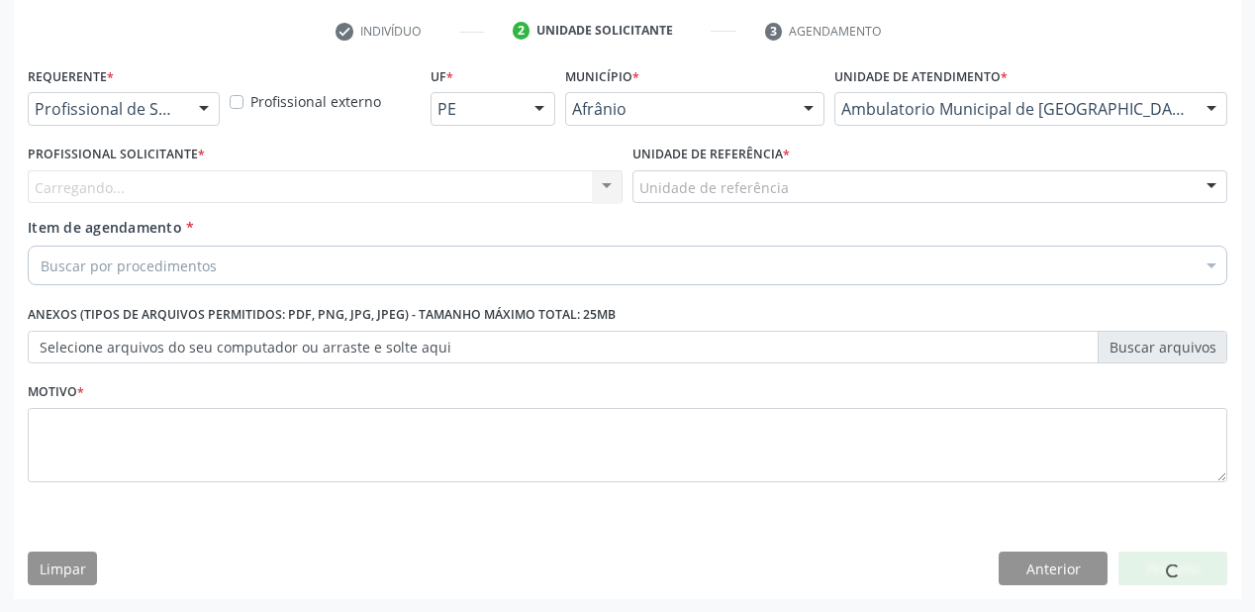
drag, startPoint x: 658, startPoint y: 172, endPoint x: 657, endPoint y: 183, distance: 10.9
click at [657, 180] on div "Unidade de referência" at bounding box center [930, 187] width 595 height 34
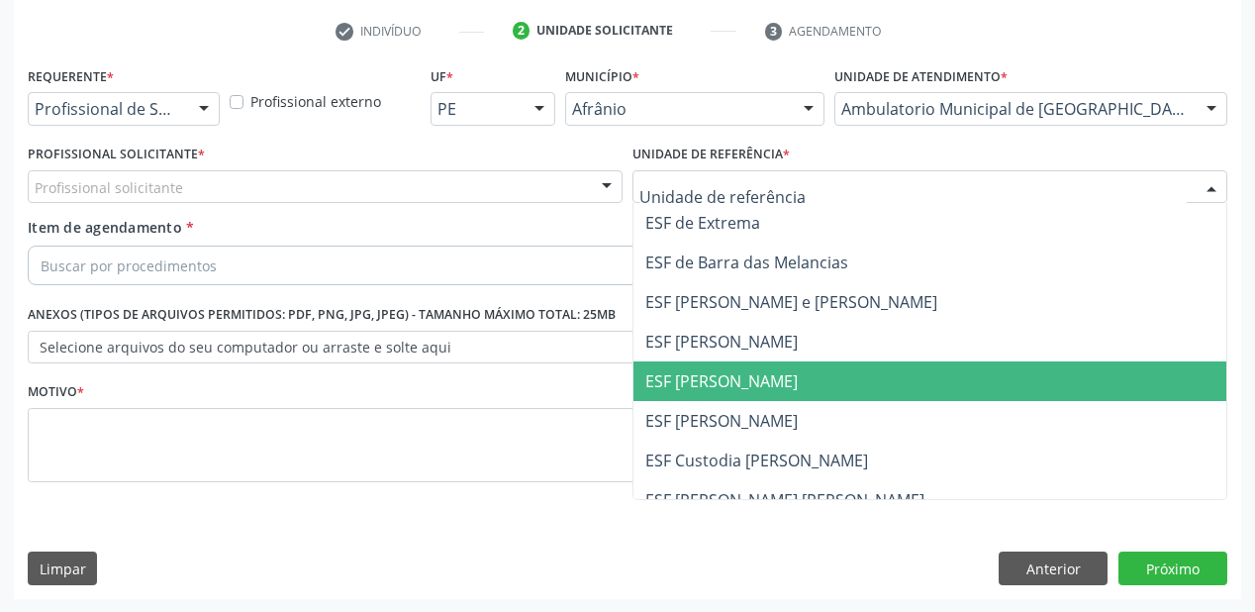
drag, startPoint x: 722, startPoint y: 380, endPoint x: 424, endPoint y: 247, distance: 326.2
click at [721, 380] on span "ESF [PERSON_NAME]" at bounding box center [721, 381] width 152 height 22
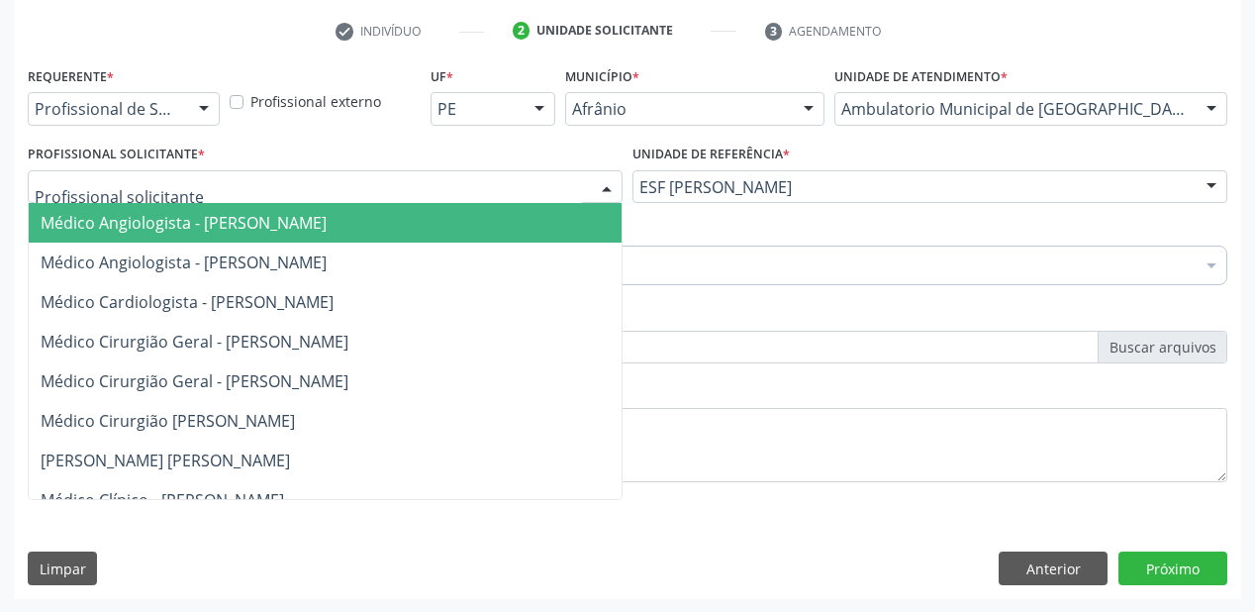
drag, startPoint x: 101, startPoint y: 174, endPoint x: 108, endPoint y: 215, distance: 41.2
click at [101, 192] on div at bounding box center [325, 187] width 595 height 34
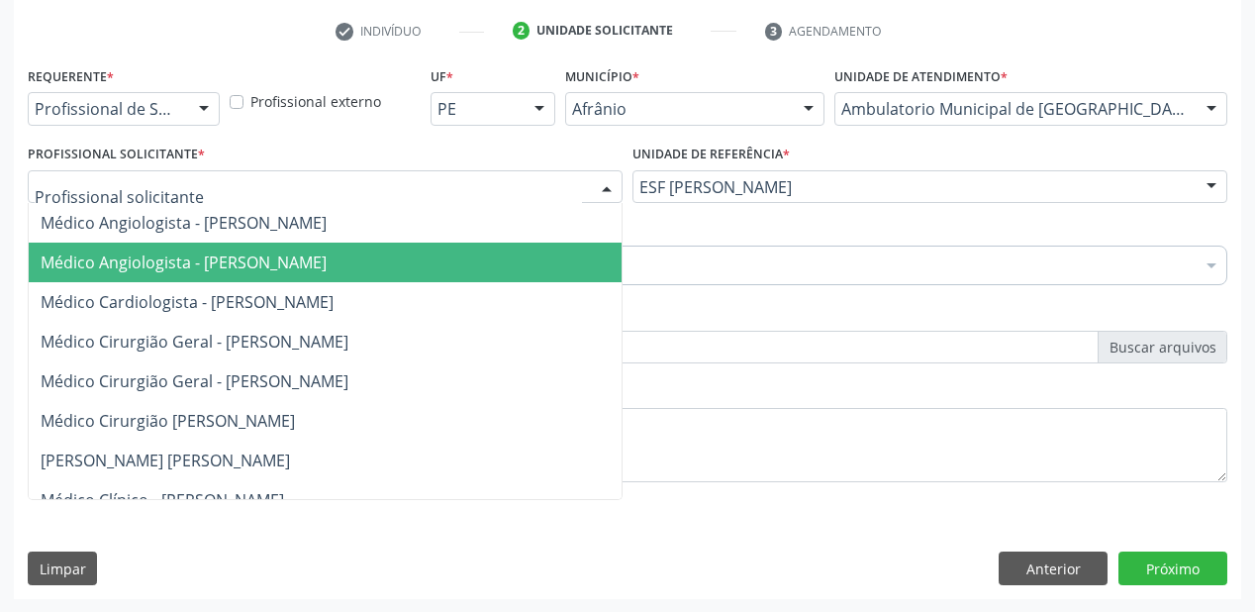
click at [127, 257] on span "Médico Angiologista - Suyenne Gomes de Araujo Freire" at bounding box center [184, 262] width 286 height 22
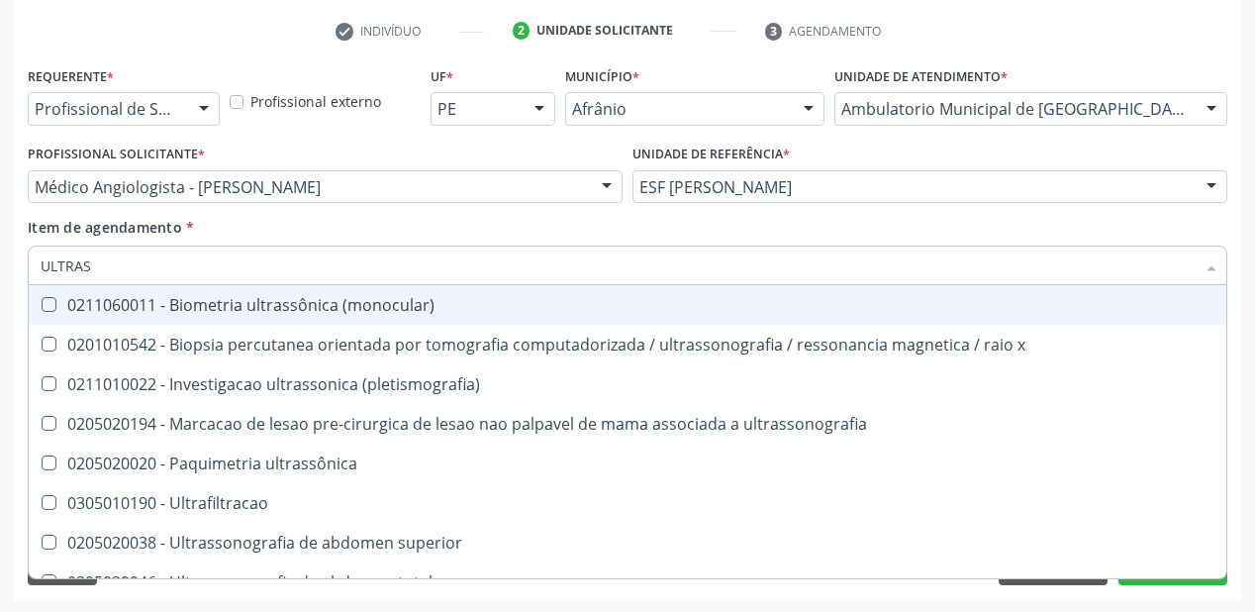
type input "ULTRASS"
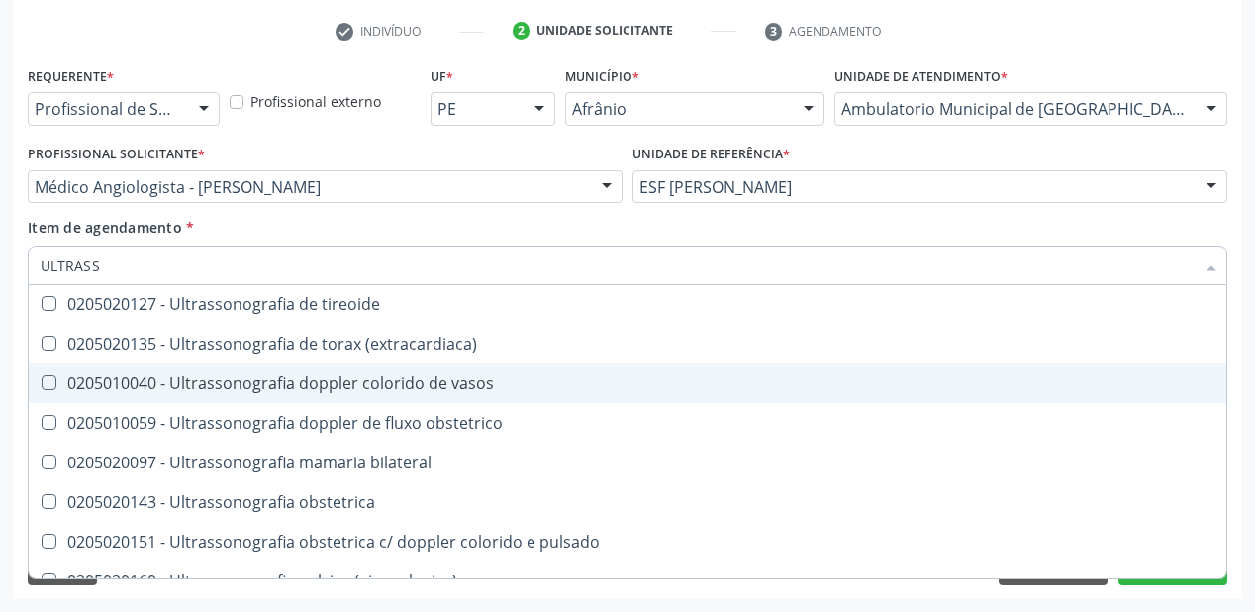
scroll to position [554, 0]
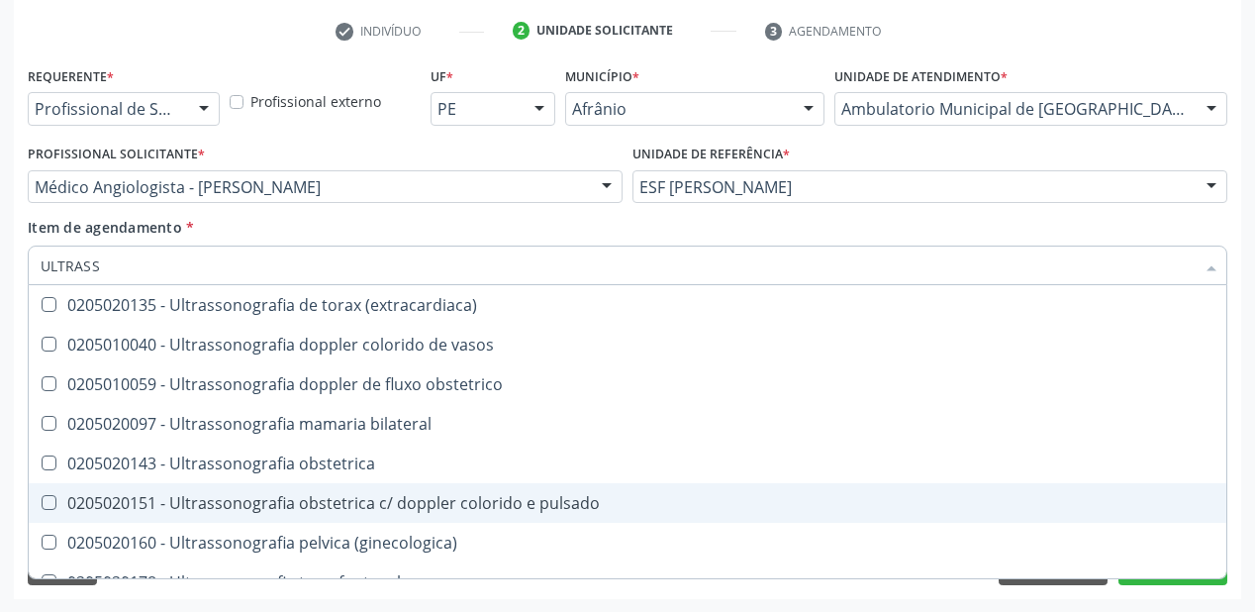
click at [488, 503] on div "0205020151 - Ultrassonografia obstetrica c/ doppler colorido e pulsado" at bounding box center [628, 503] width 1174 height 16
checkbox pulsado "true"
click at [182, 596] on div "Requerente * Profissional de Saúde Profissional de Saúde Paciente Nenhum result…" at bounding box center [628, 330] width 1228 height 538
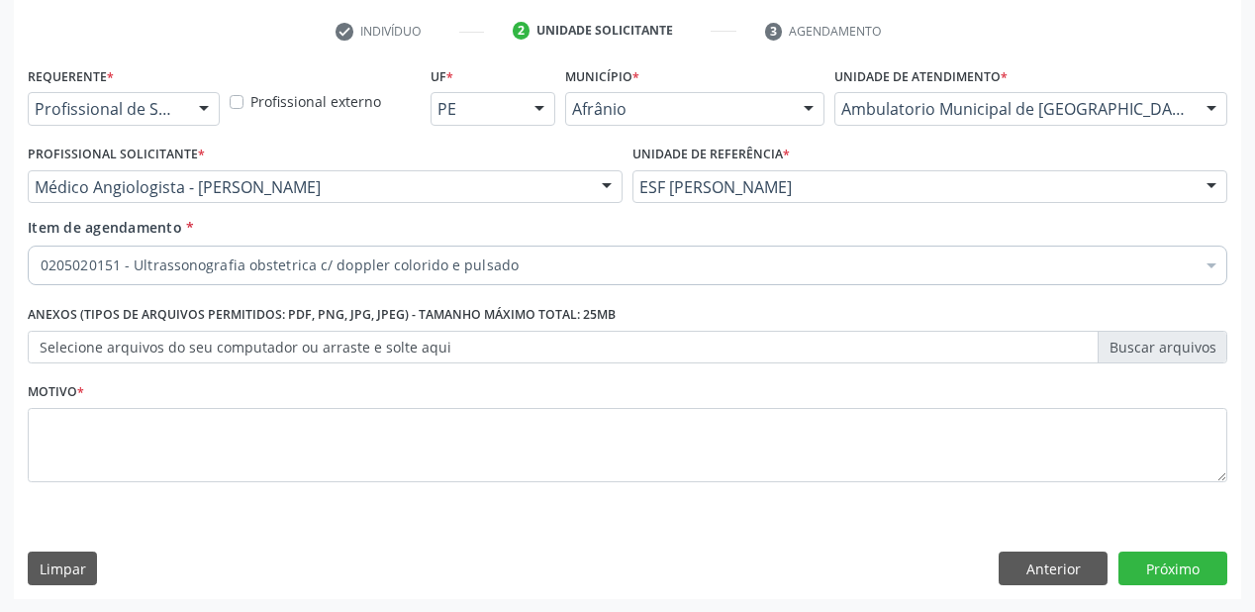
scroll to position [0, 0]
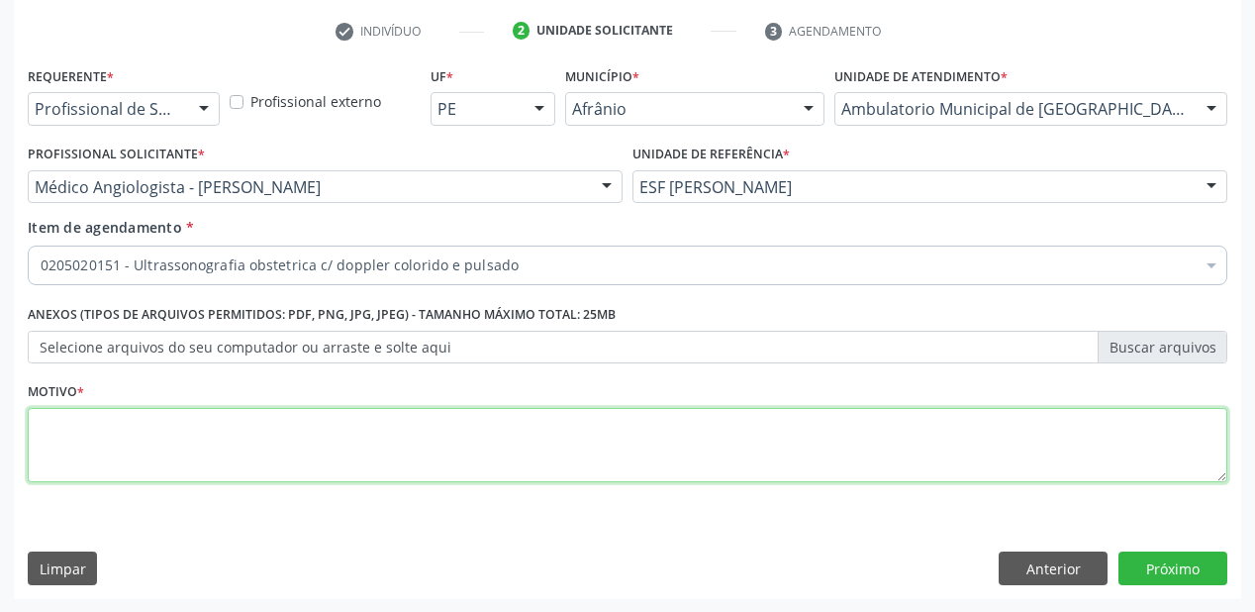
click at [108, 449] on textarea at bounding box center [628, 445] width 1200 height 75
type textarea "*"
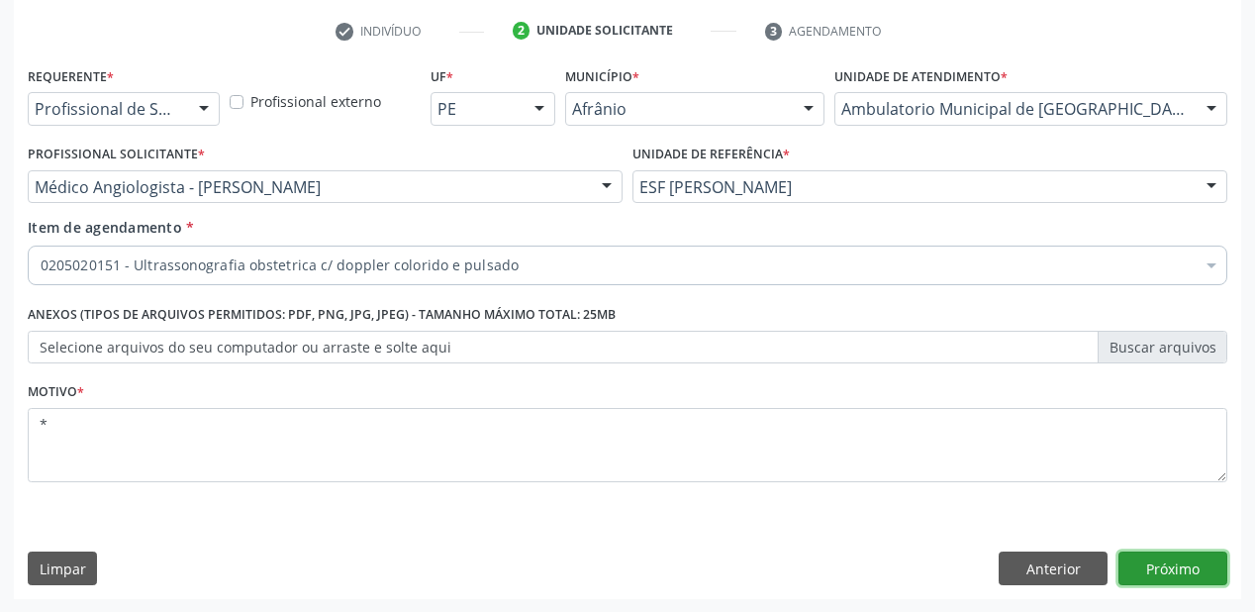
click at [1138, 554] on button "Próximo" at bounding box center [1173, 568] width 109 height 34
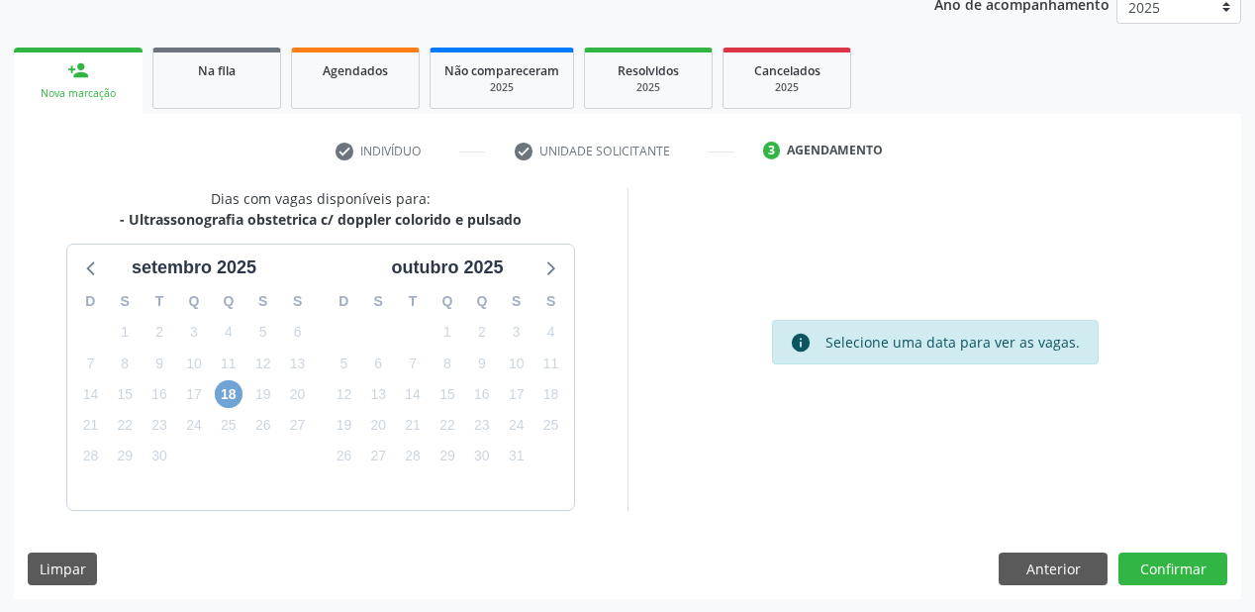
click at [232, 392] on span "18" at bounding box center [229, 394] width 28 height 28
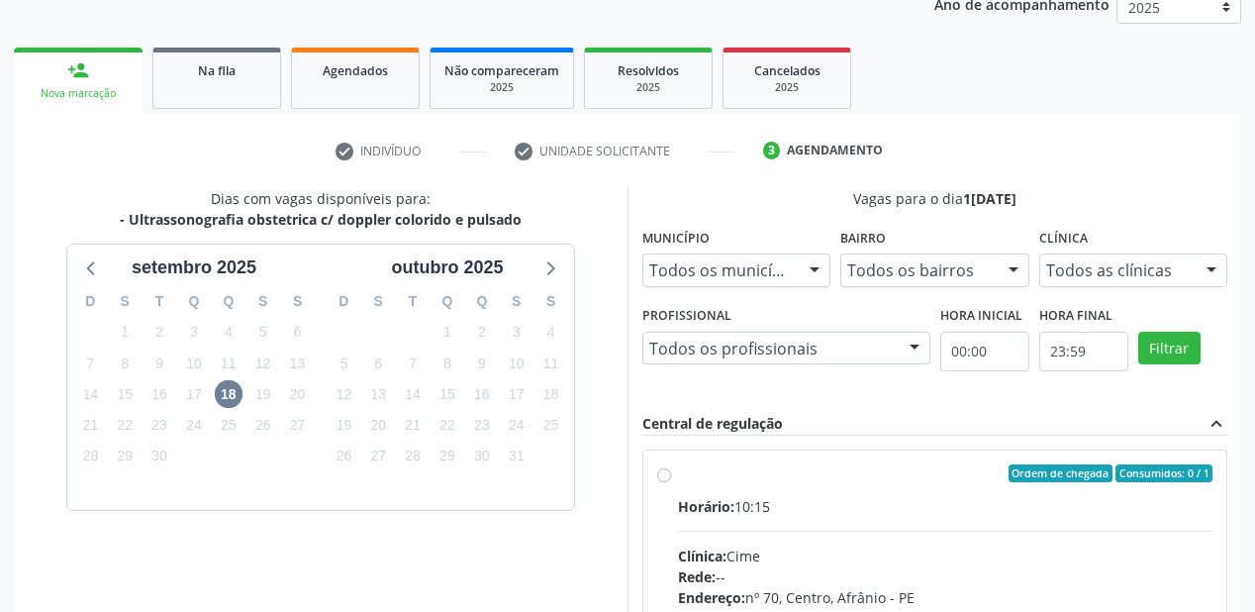
click at [671, 482] on input "Ordem de chegada Consumidos: 0 / 1 Horário: 10:15 Clínica: Cime Rede: -- Endere…" at bounding box center [664, 473] width 14 height 18
radio input "true"
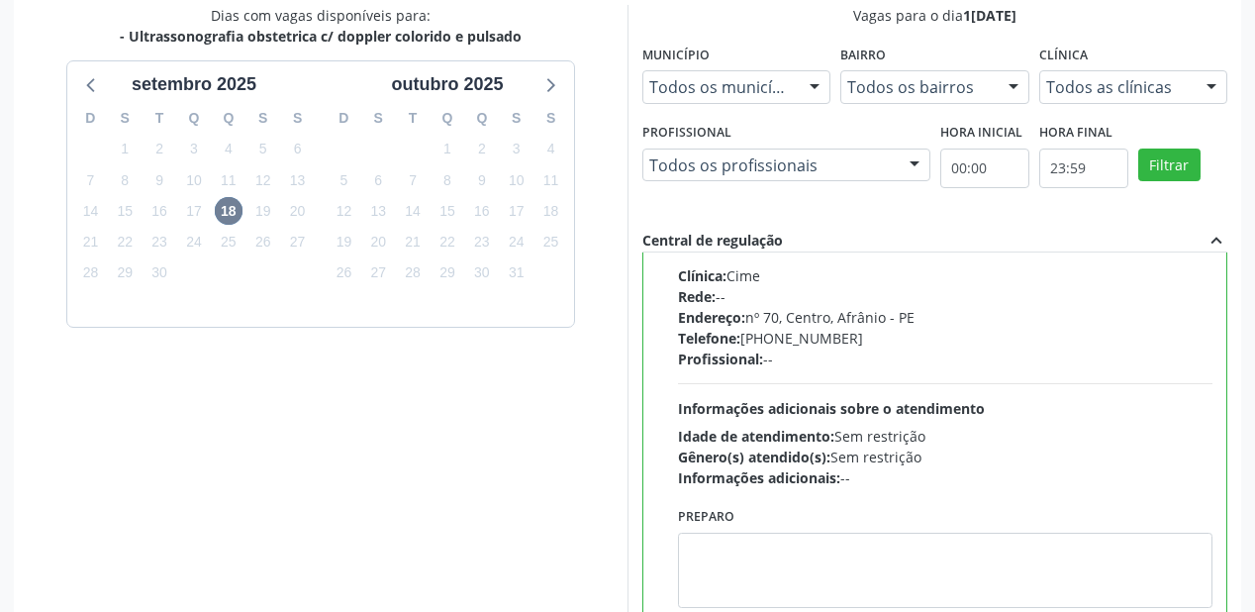
scroll to position [565, 0]
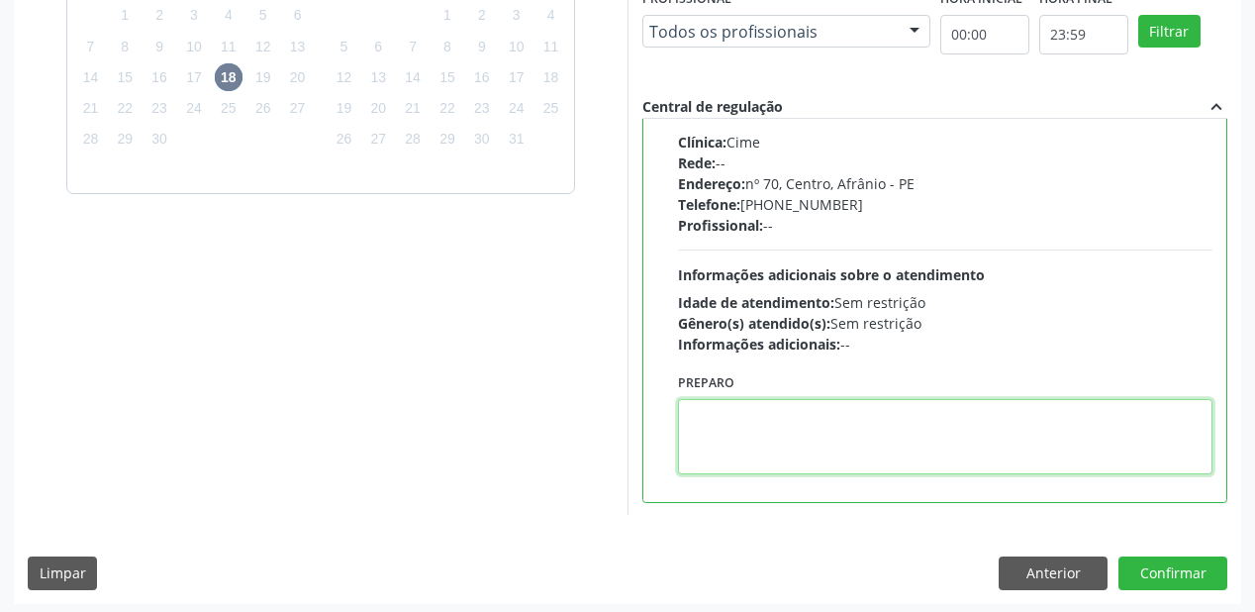
click at [762, 443] on textarea at bounding box center [945, 436] width 535 height 75
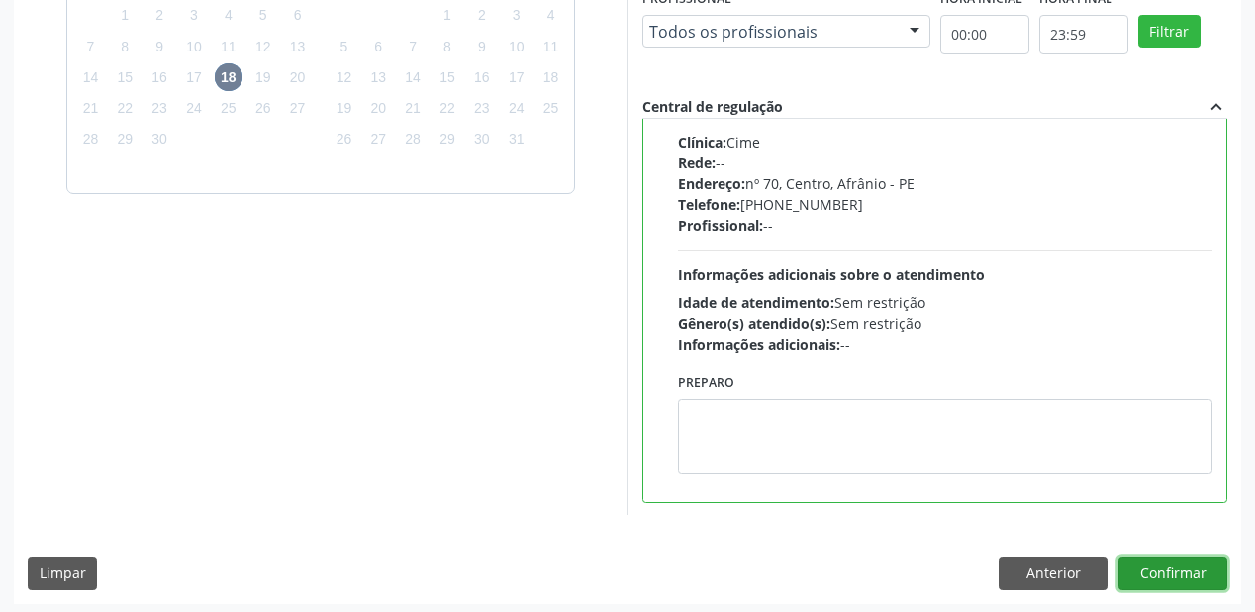
click at [1161, 566] on button "Confirmar" at bounding box center [1173, 573] width 109 height 34
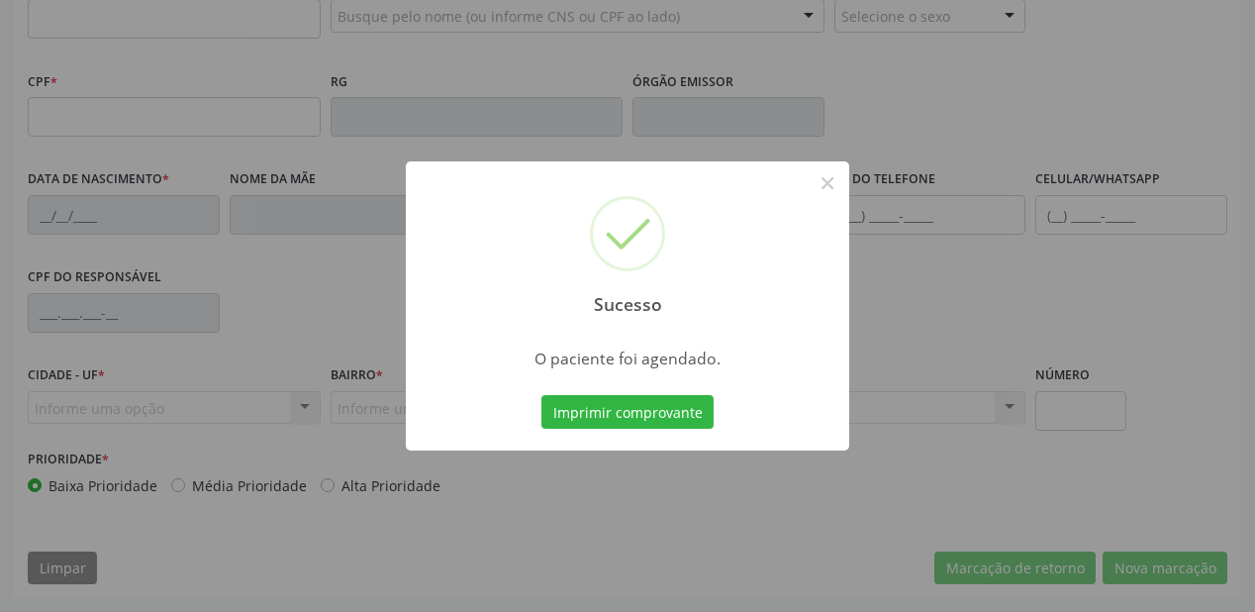
scroll to position [518, 0]
click at [653, 417] on button "Imprimir comprovante" at bounding box center [627, 412] width 172 height 34
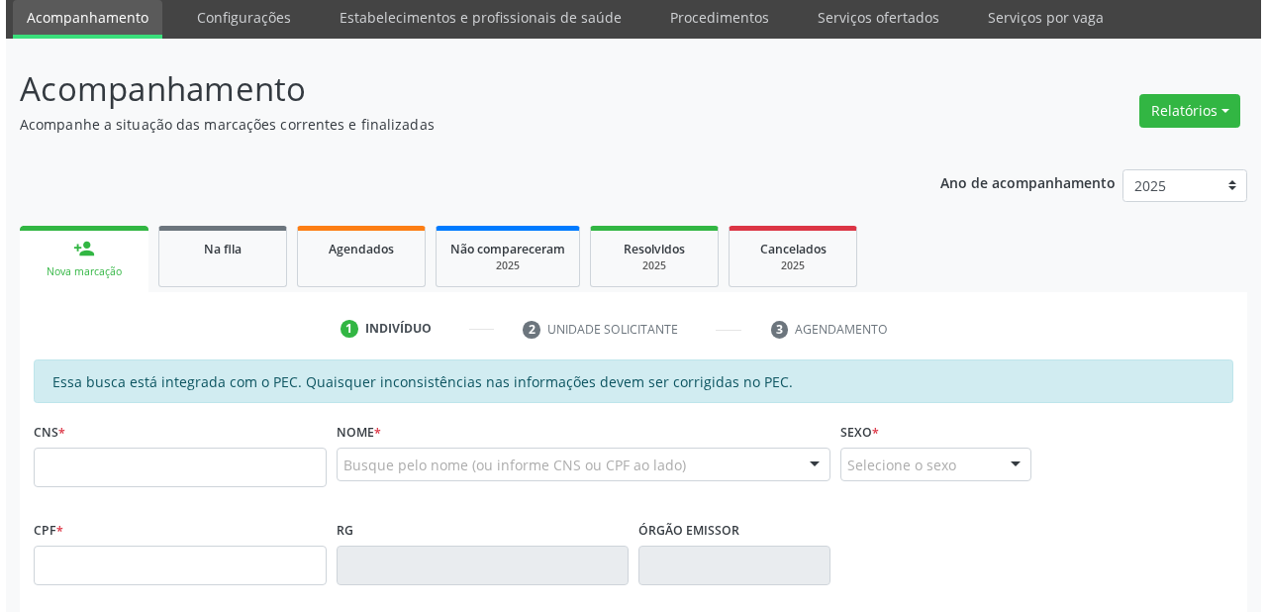
scroll to position [0, 0]
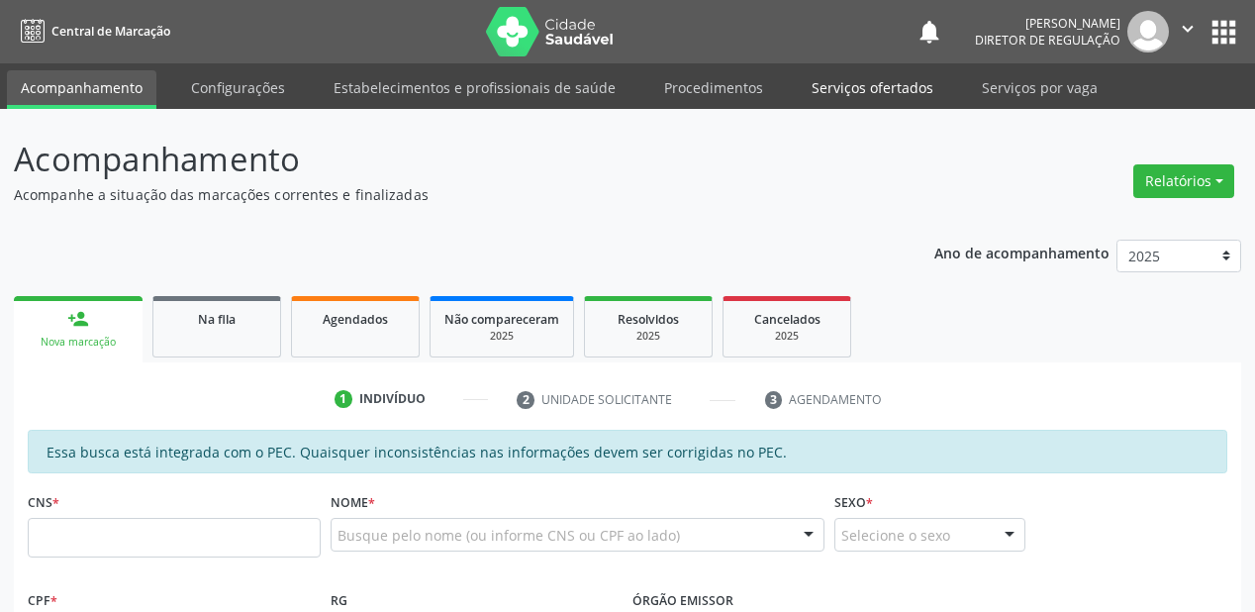
click at [843, 83] on link "Serviços ofertados" at bounding box center [872, 87] width 149 height 35
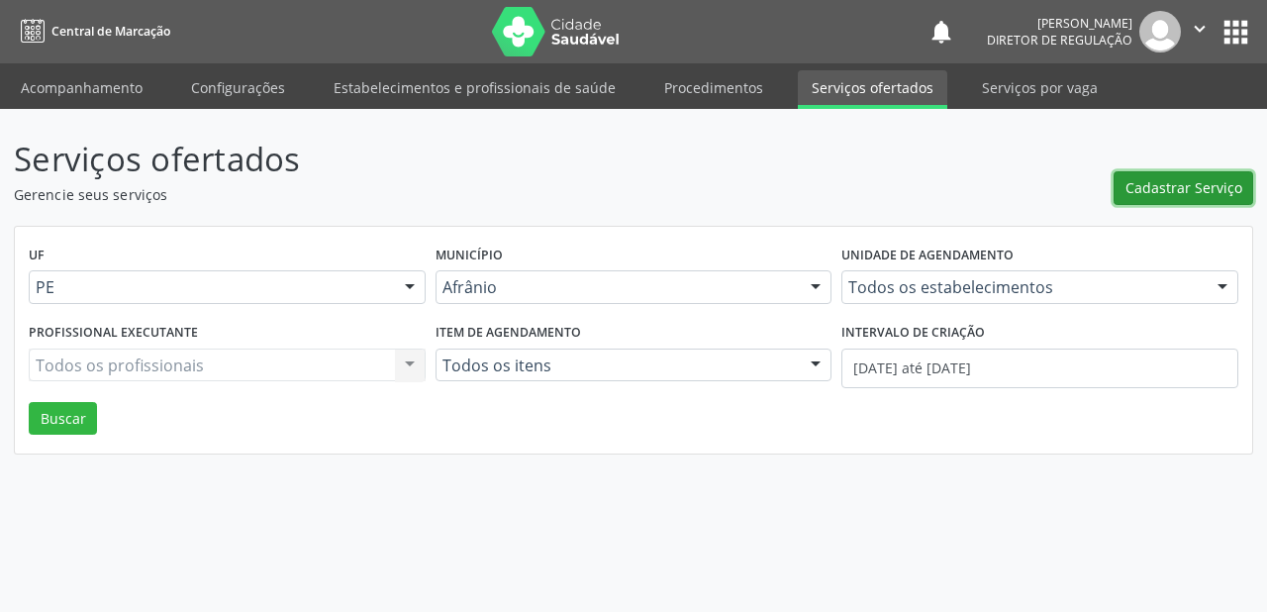
click at [1170, 192] on span "Cadastrar Serviço" at bounding box center [1184, 187] width 117 height 21
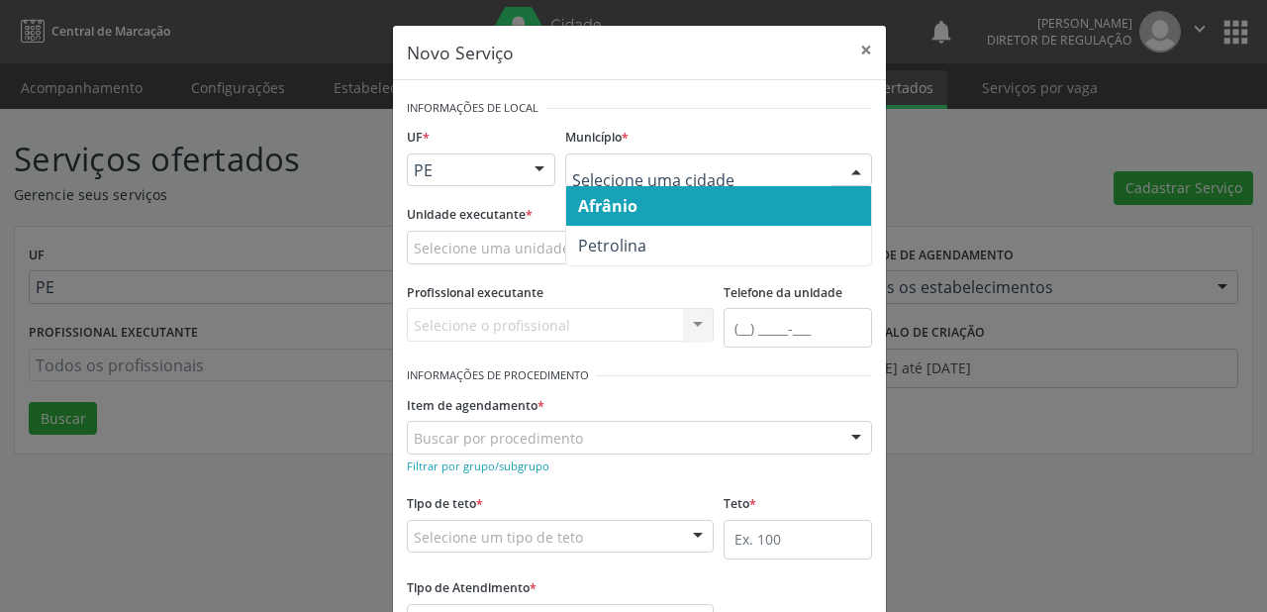
click at [626, 215] on span "Afrânio" at bounding box center [607, 206] width 59 height 22
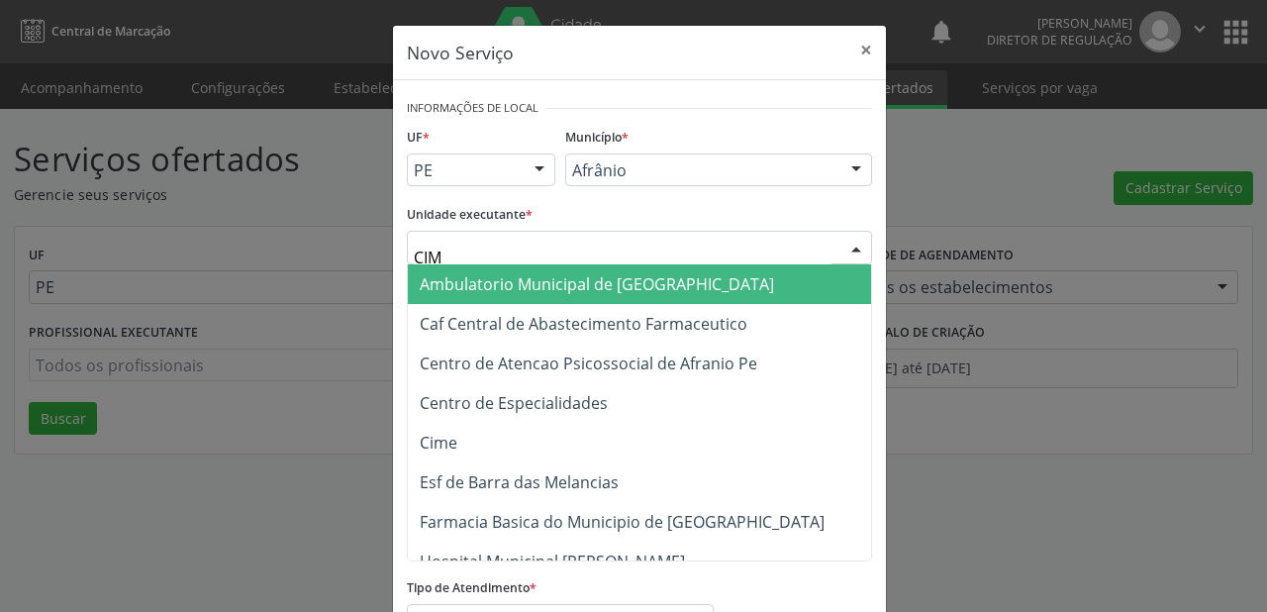
type input "CIME"
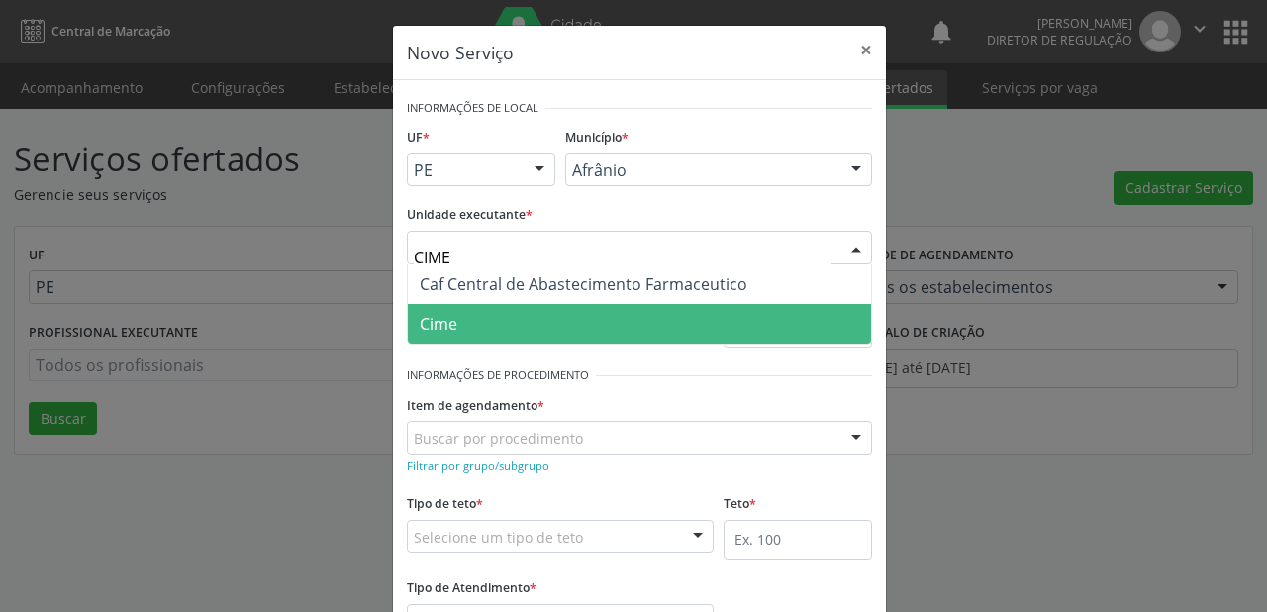
click at [459, 317] on span "Cime" at bounding box center [639, 324] width 463 height 40
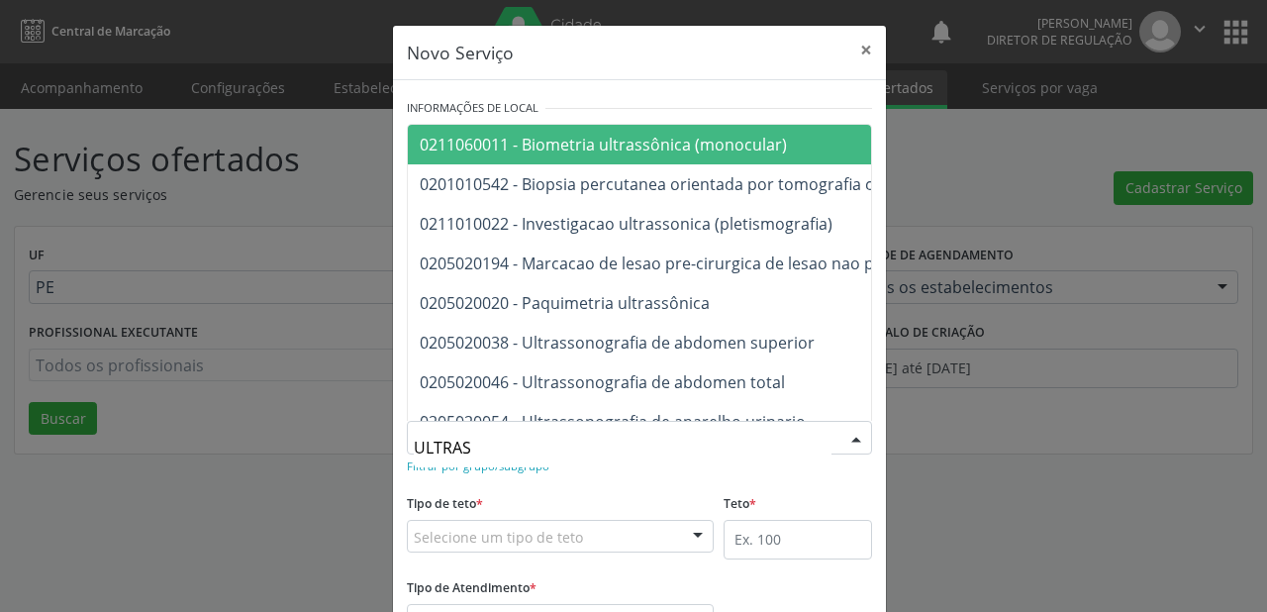
type input "ULTRASS"
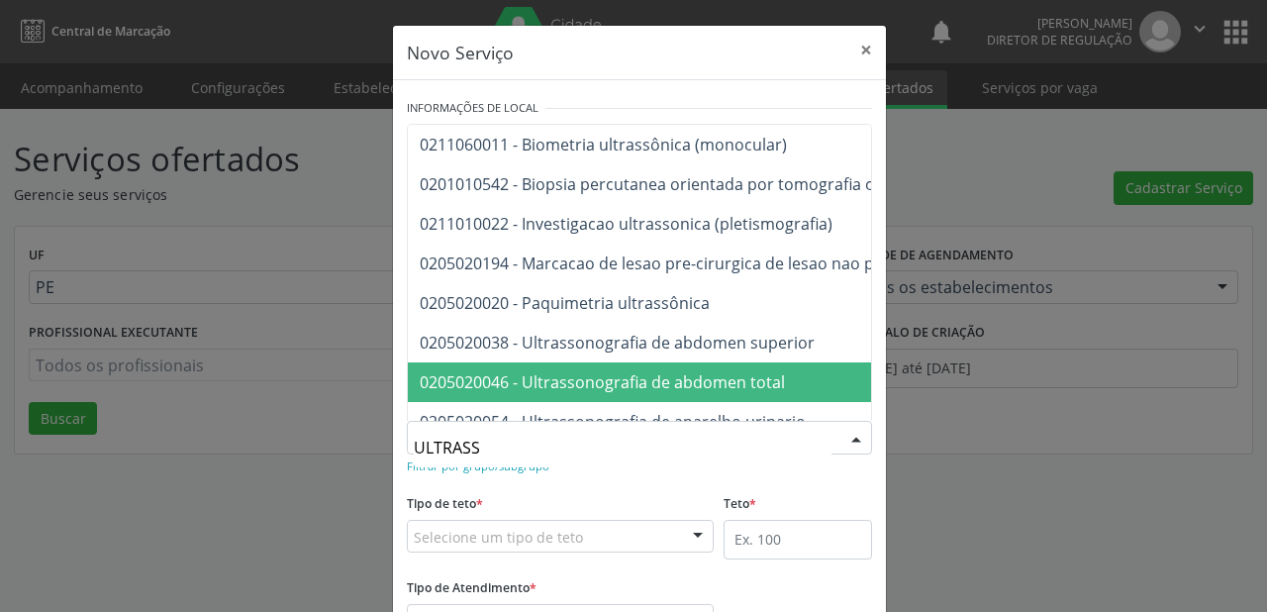
click at [548, 386] on span "0205020046 - Ultrassonografia de abdomen total" at bounding box center [602, 382] width 365 height 22
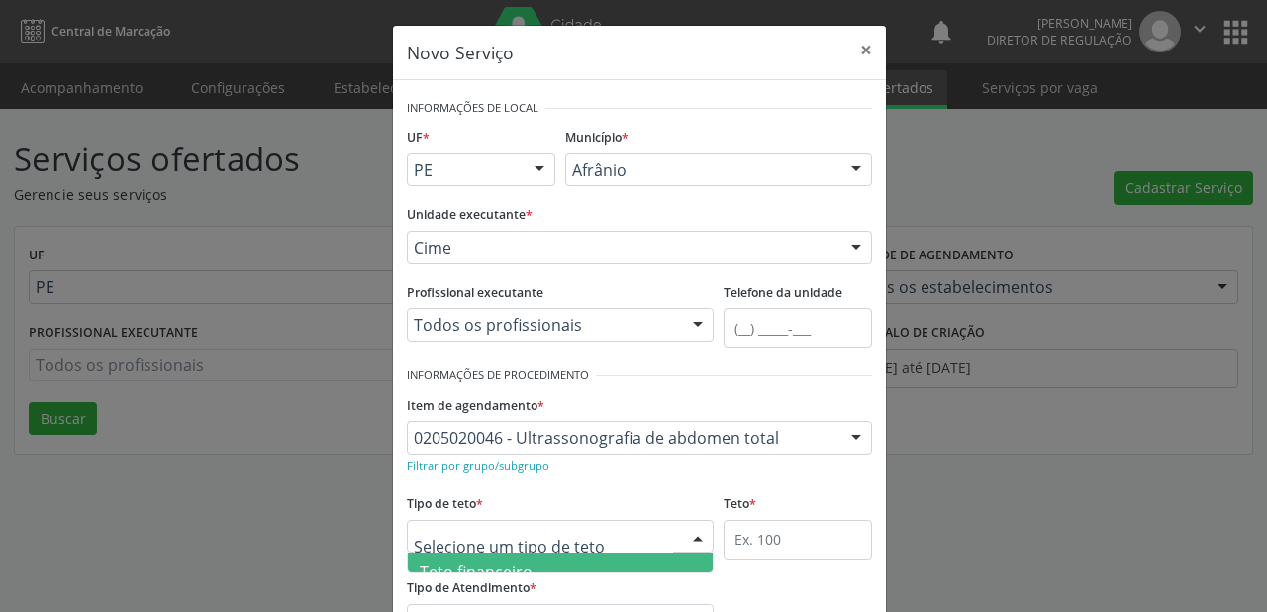
scroll to position [59, 0]
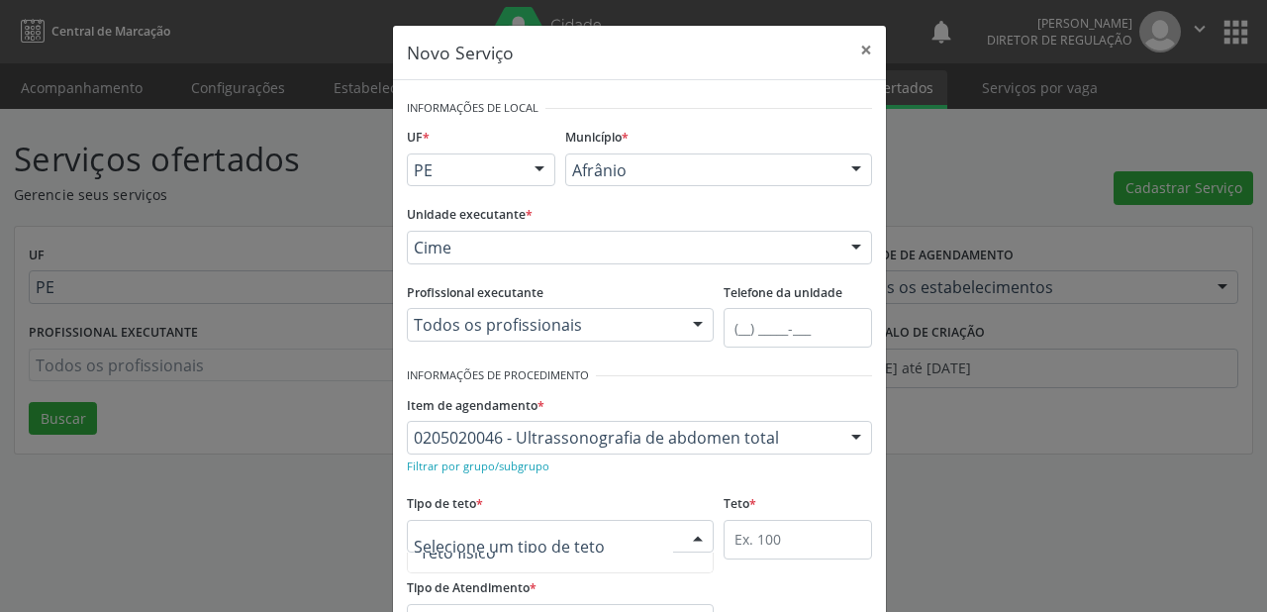
click at [483, 556] on span "Teto físico" at bounding box center [458, 552] width 76 height 22
click at [752, 542] on input "text" at bounding box center [798, 540] width 148 height 40
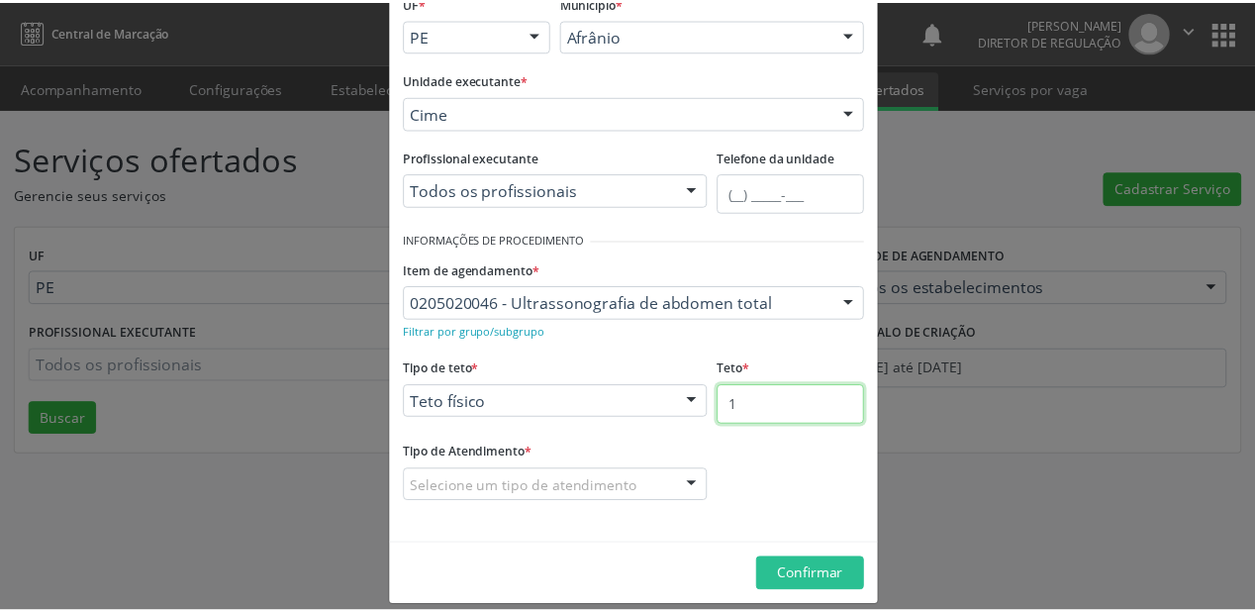
scroll to position [150, 0]
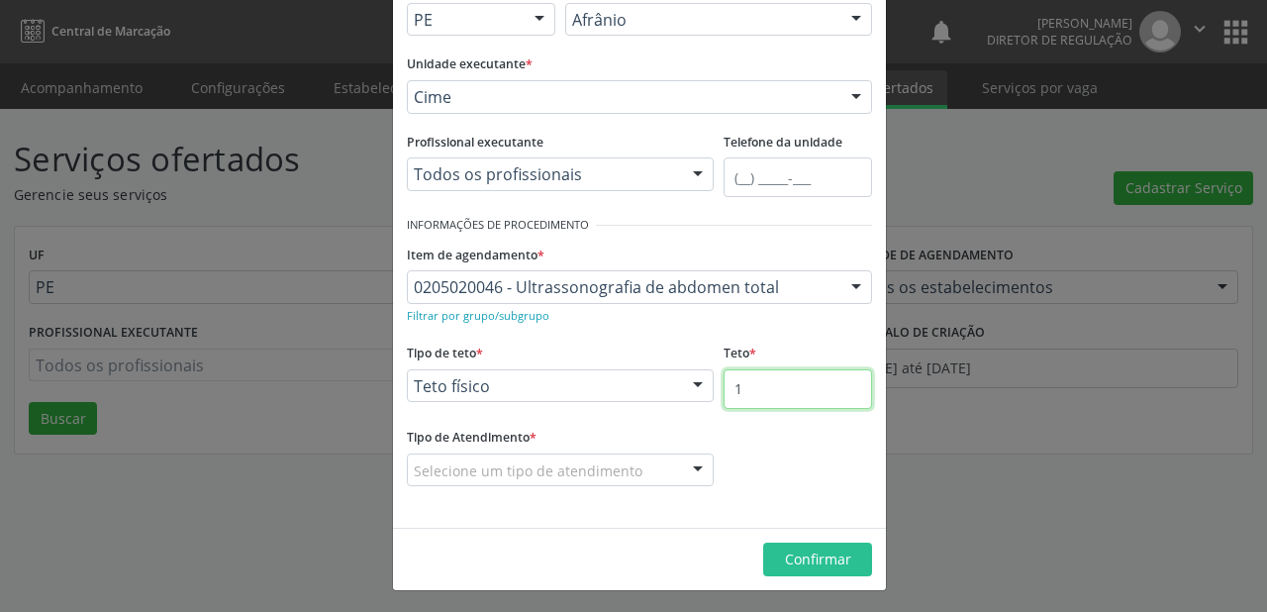
type input "1"
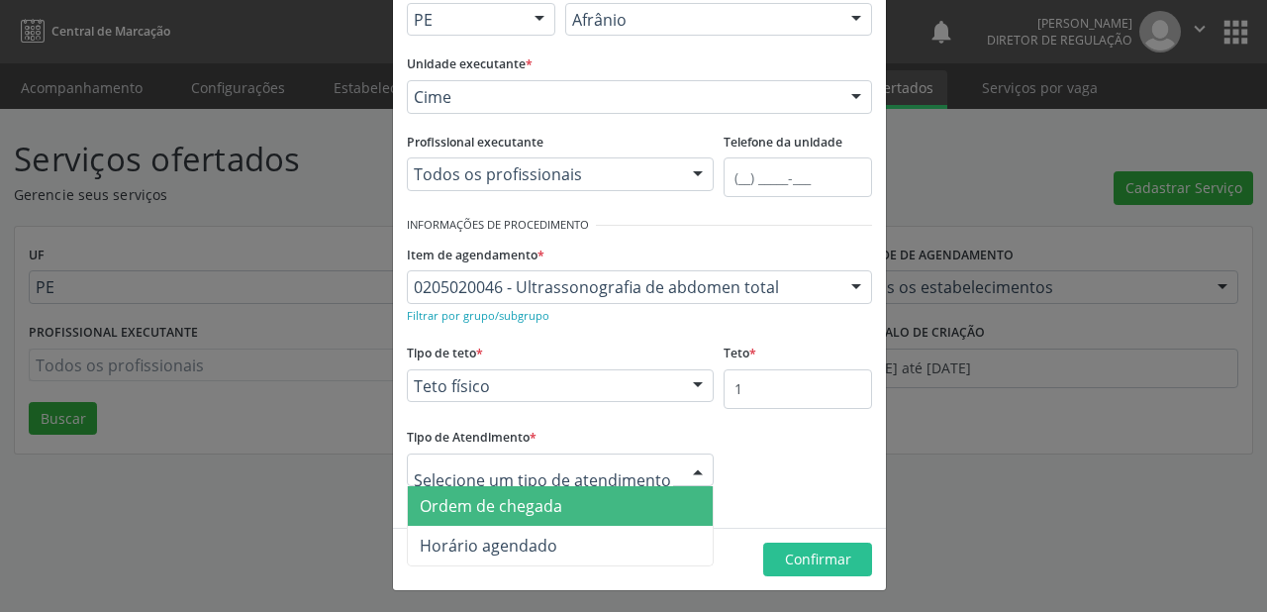
click at [464, 483] on div at bounding box center [560, 470] width 307 height 34
click at [467, 509] on span "Ordem de chegada" at bounding box center [491, 506] width 143 height 22
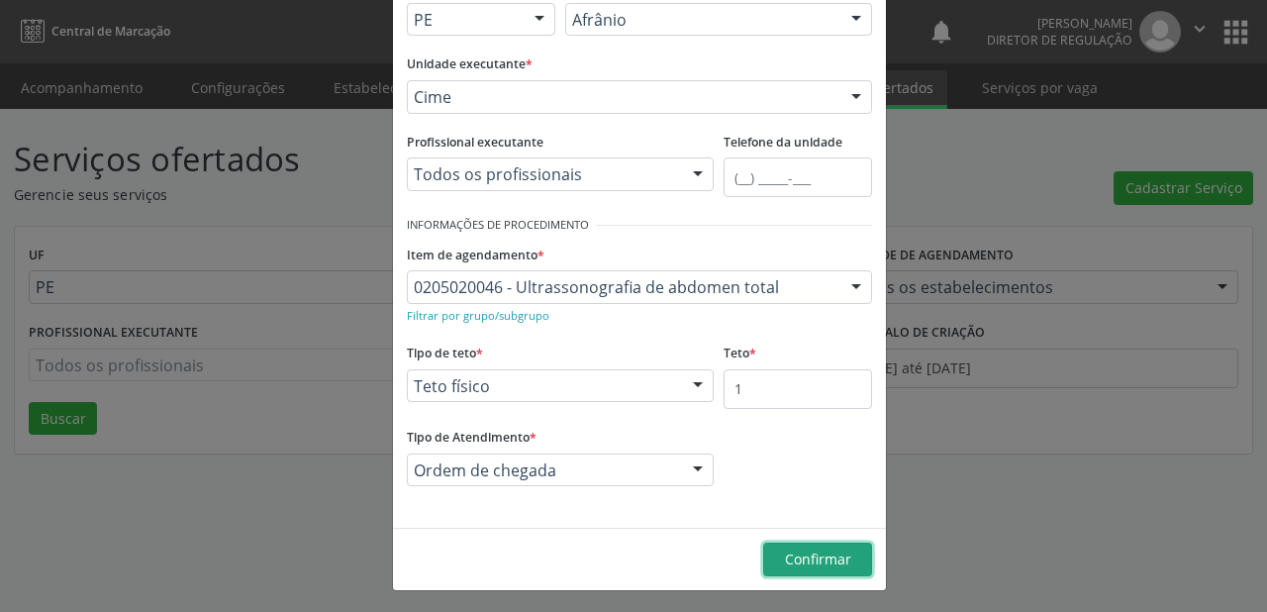
click at [823, 558] on span "Confirmar" at bounding box center [818, 558] width 66 height 19
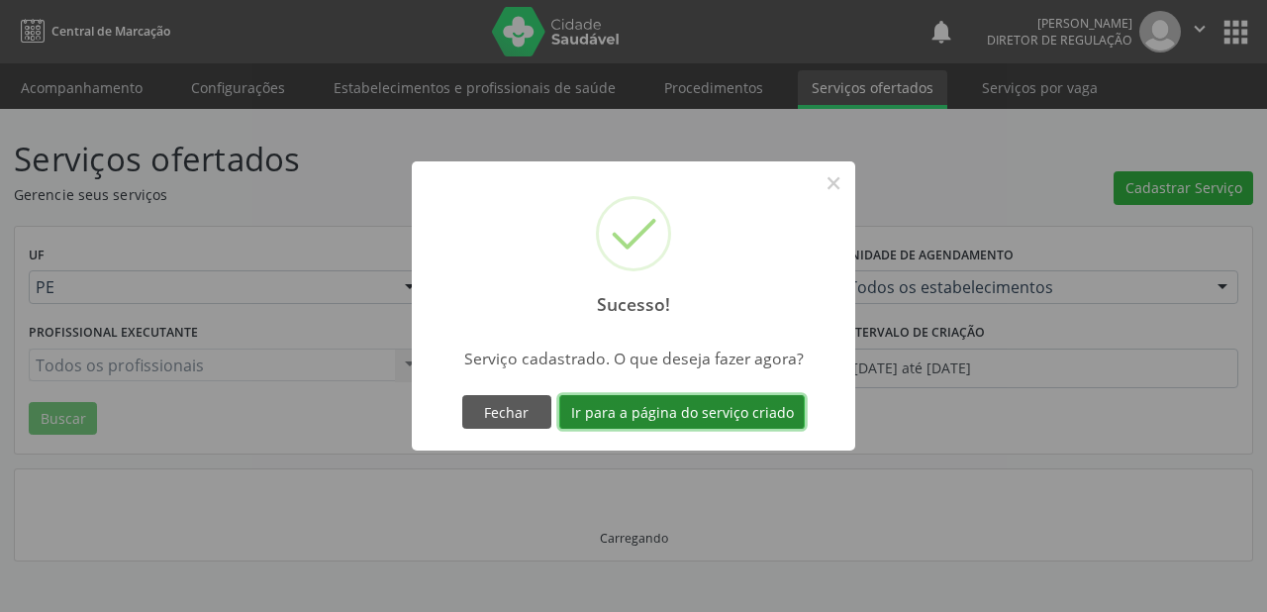
click at [644, 416] on button "Ir para a página do serviço criado" at bounding box center [682, 412] width 246 height 34
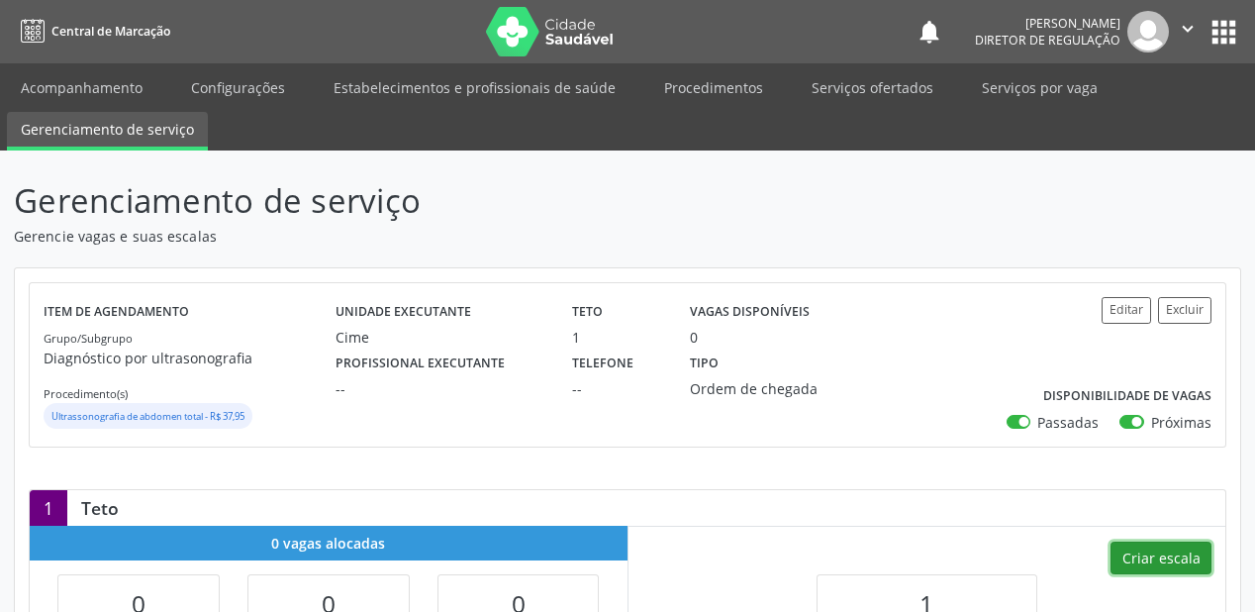
click at [1148, 554] on button "Criar escala" at bounding box center [1161, 558] width 101 height 34
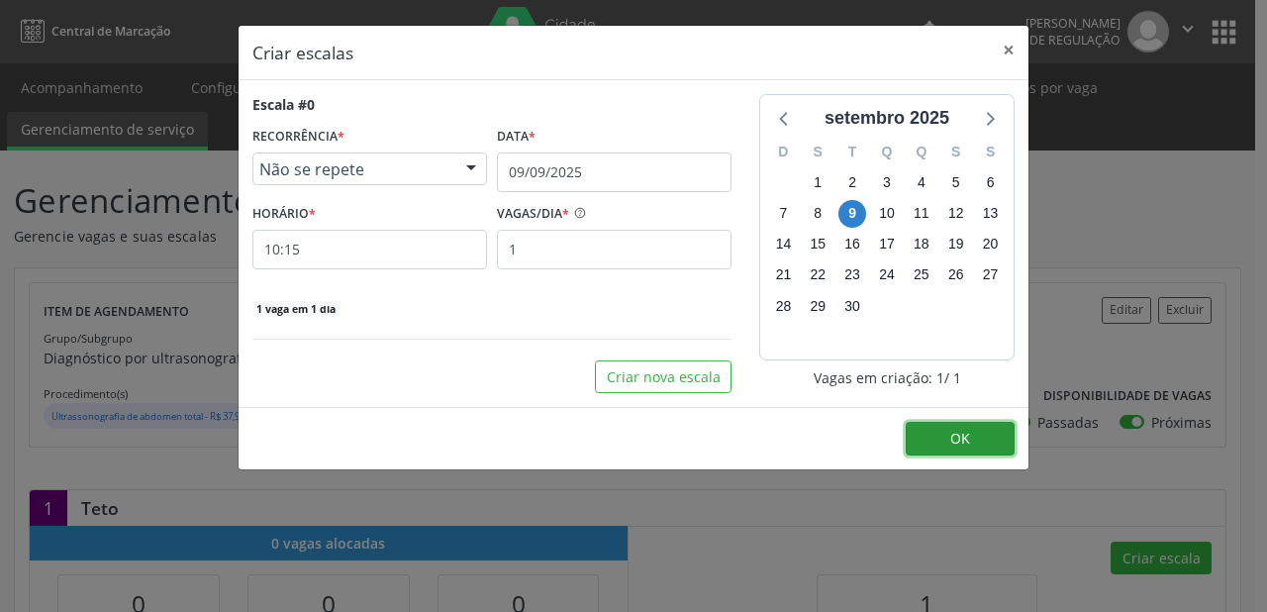
click at [939, 447] on button "OK" at bounding box center [960, 439] width 109 height 34
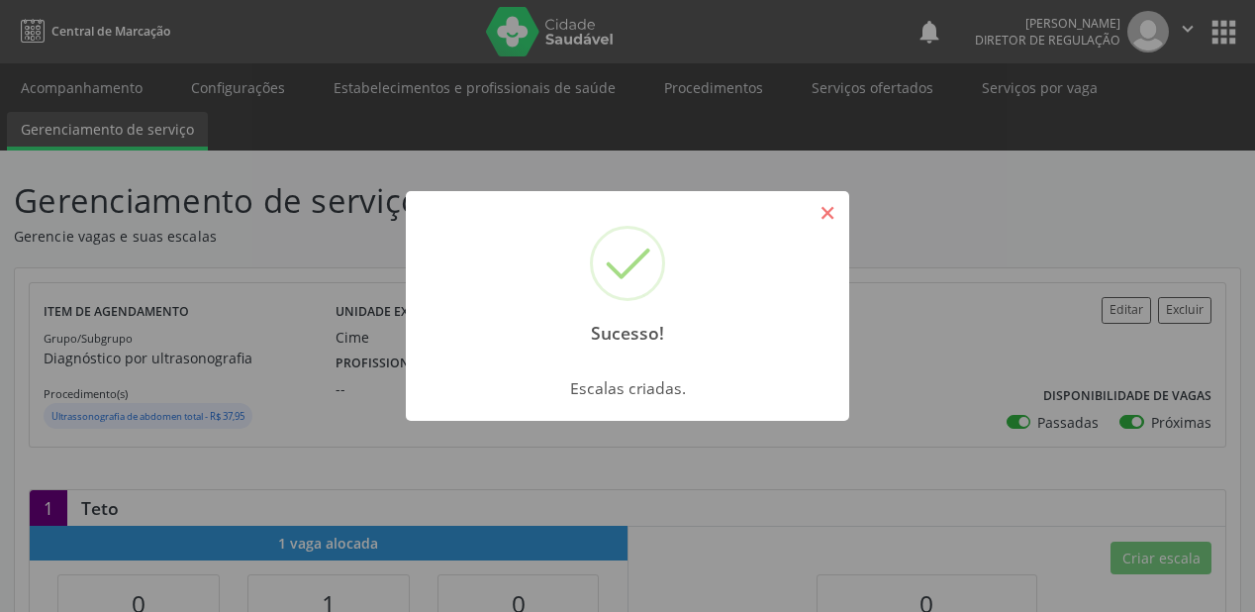
click at [828, 210] on button "×" at bounding box center [828, 213] width 34 height 34
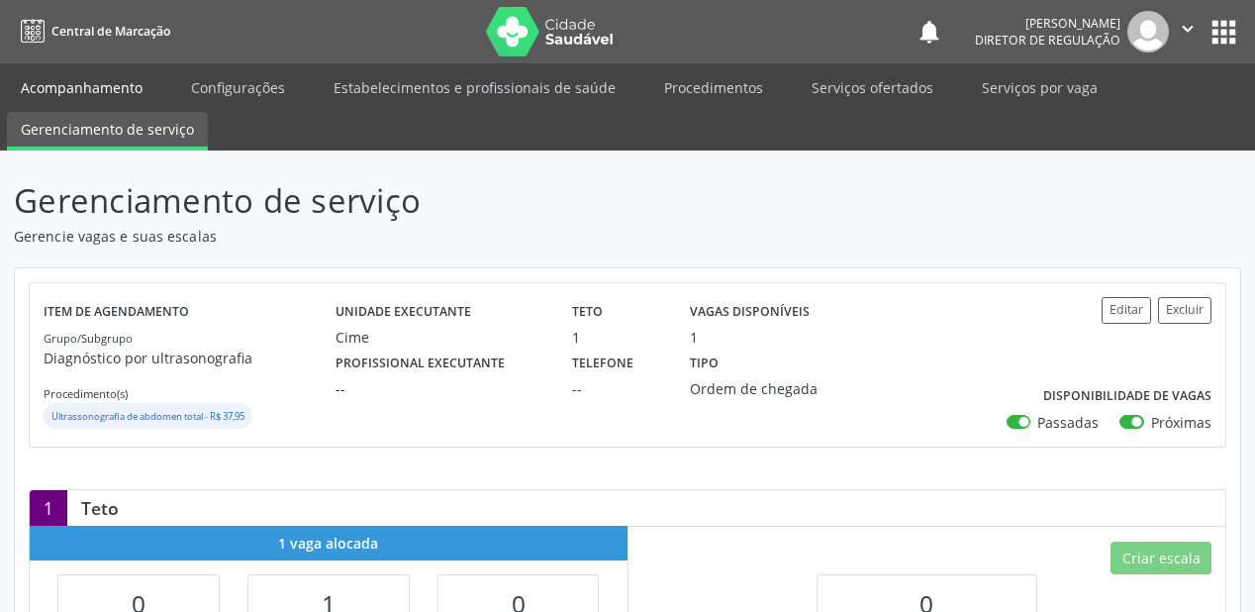
click at [100, 83] on link "Acompanhamento" at bounding box center [81, 87] width 149 height 35
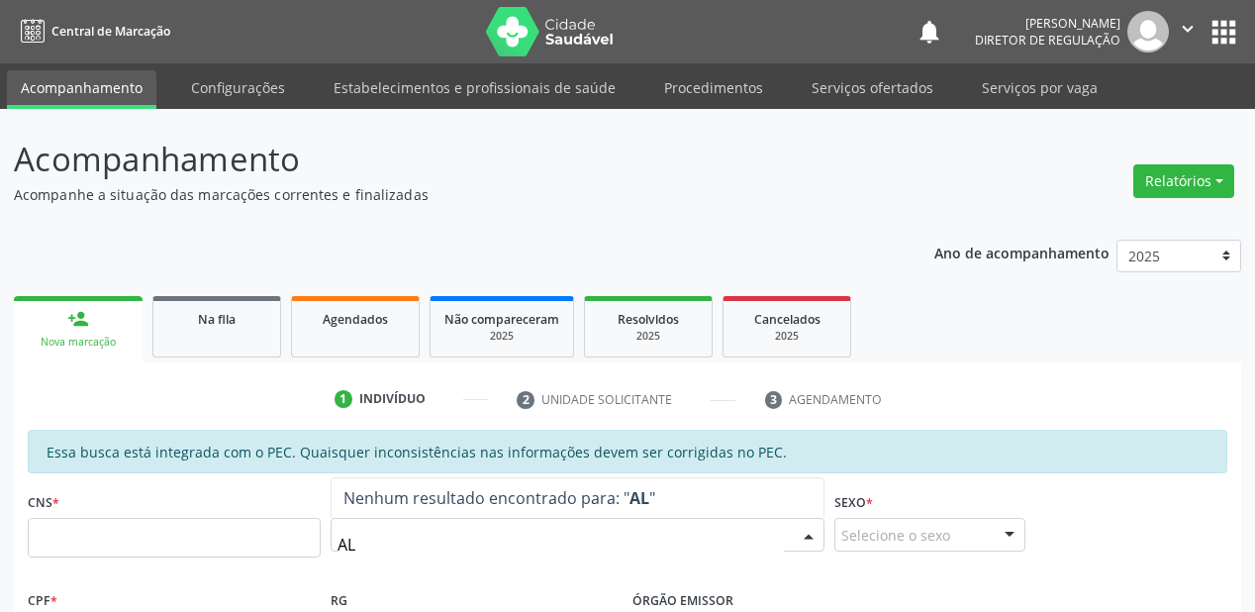
type input "A"
type input "[PERSON_NAME]"
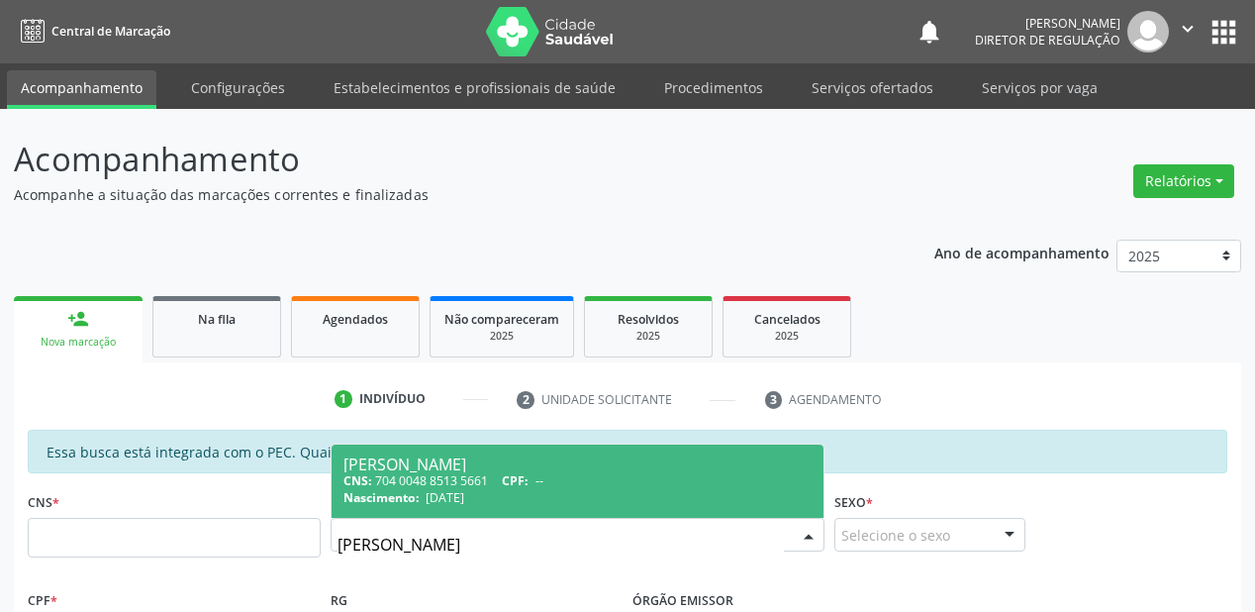
click at [440, 475] on div "CNS: 704 0048 8513 5661 CPF: --" at bounding box center [578, 480] width 468 height 17
type input "704 0048 8513 5661"
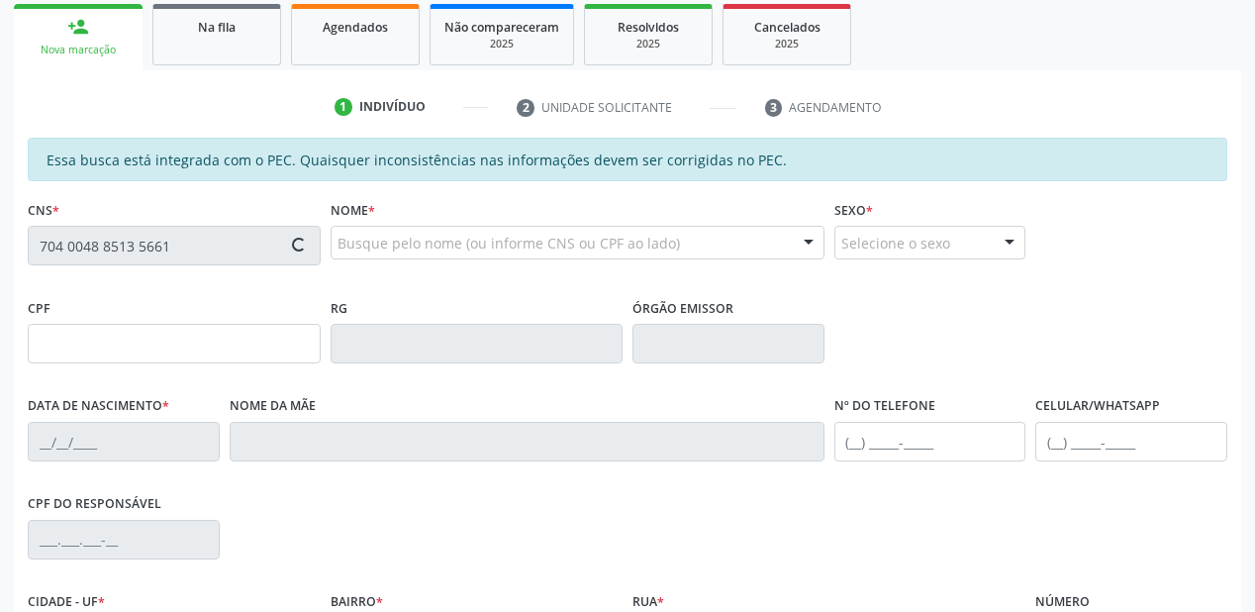
scroll to position [317, 0]
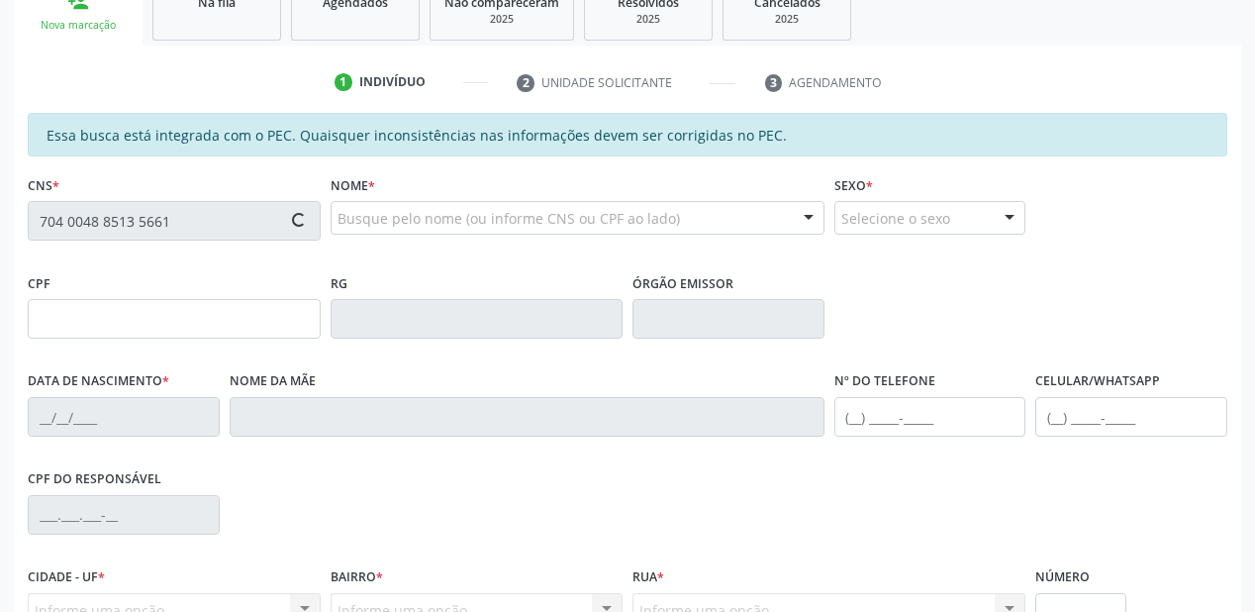
type input "[DATE]"
type input "[PERSON_NAME]"
type input "[PHONE_NUMBER]"
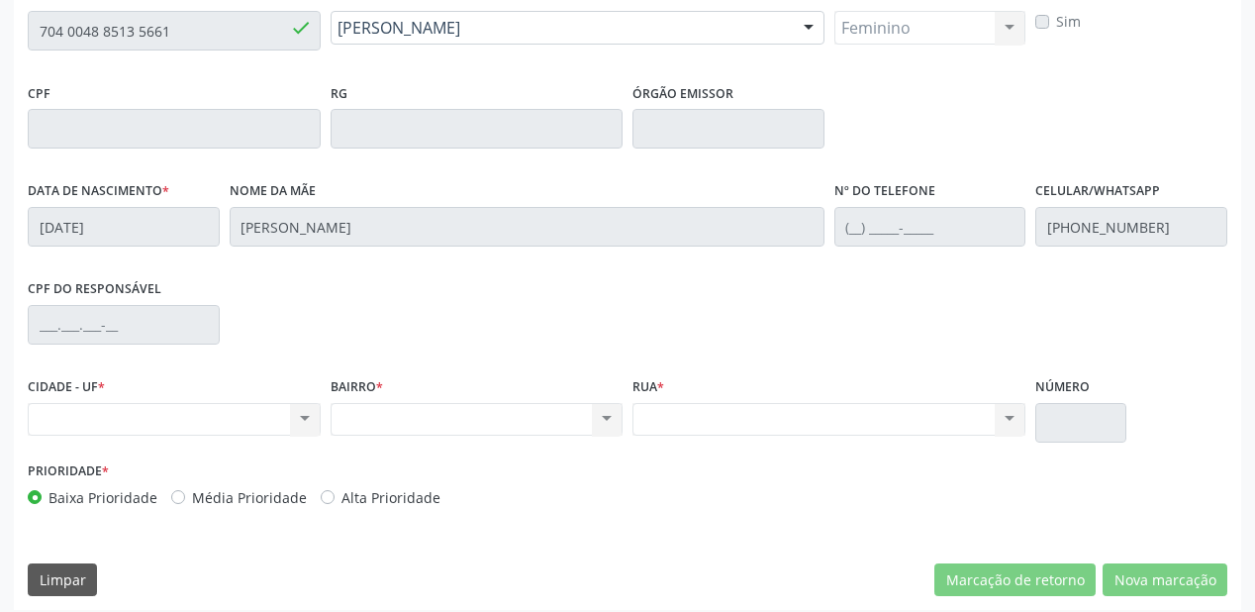
scroll to position [518, 0]
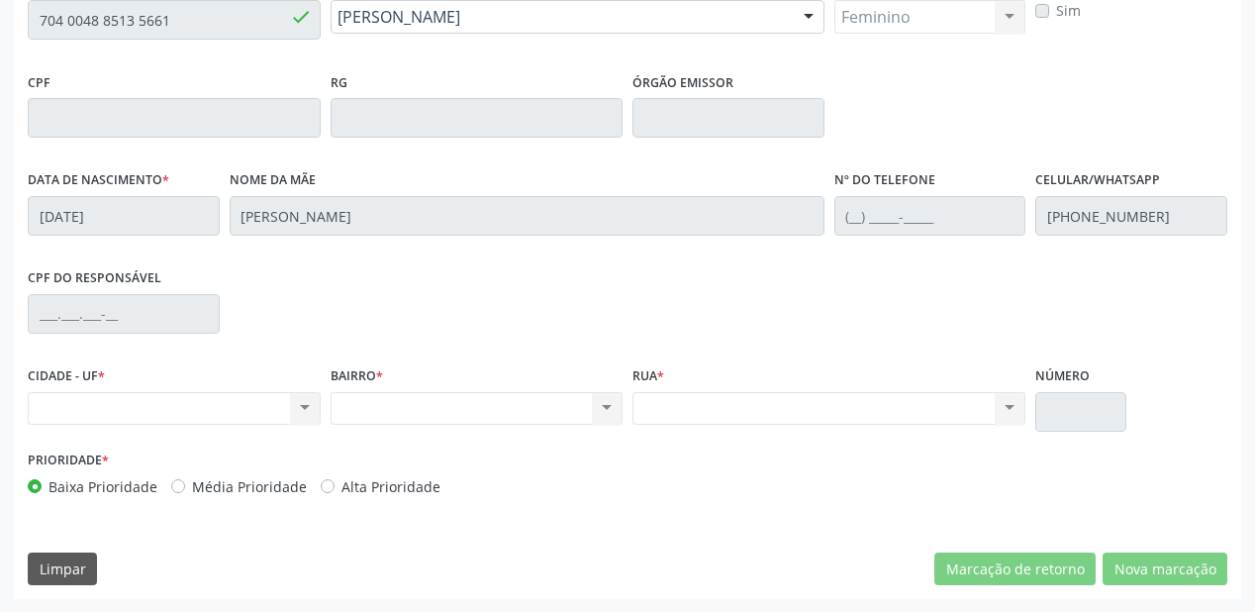
click at [26, 23] on div "CNS * 704 0048 8513 5661 done" at bounding box center [174, 18] width 303 height 98
